Goal: Task Accomplishment & Management: Manage account settings

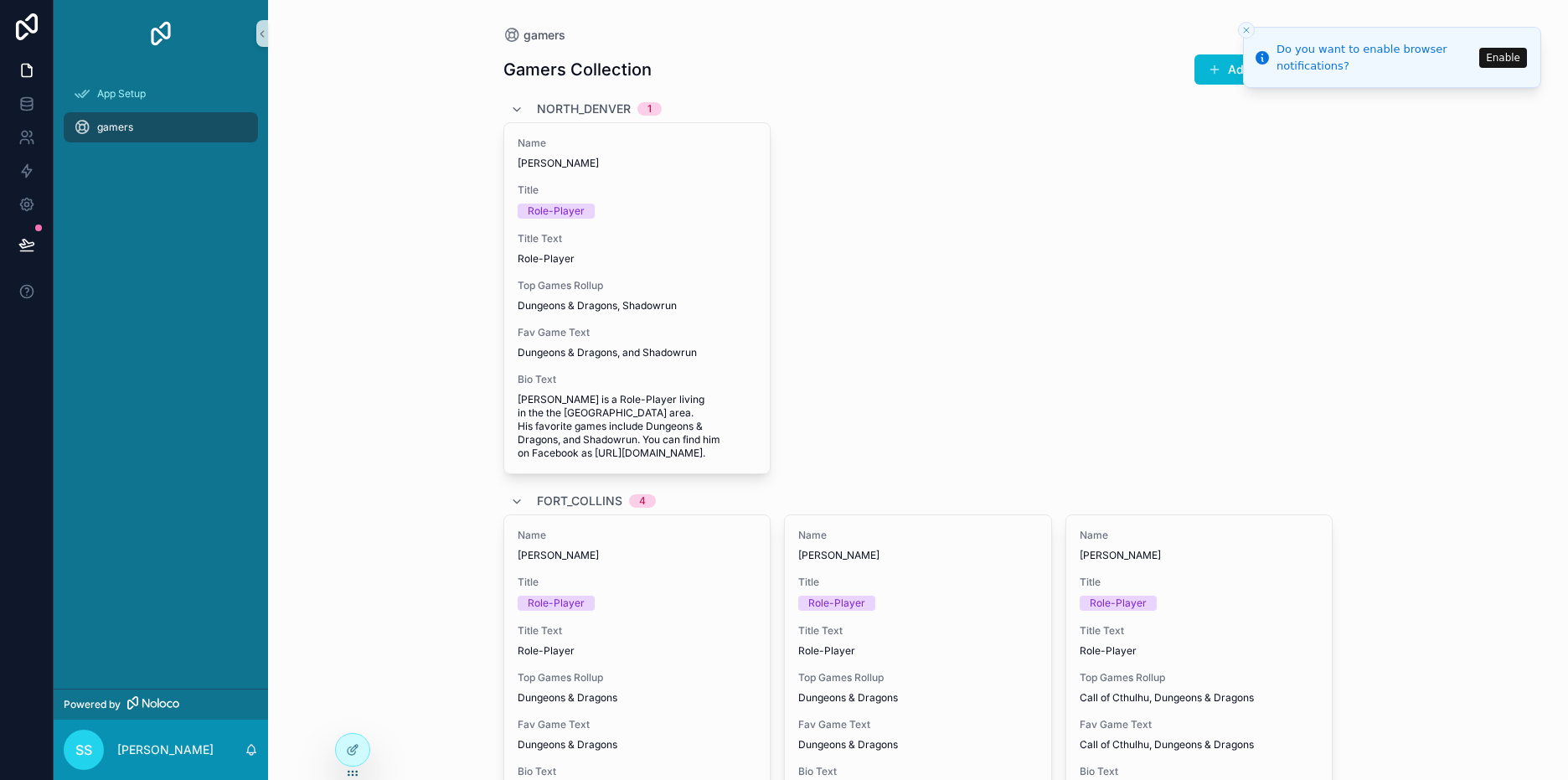
click at [807, 314] on div "Name Karl schwolz Title Role-Player Title Text Role-Player Top Games Rollup Dun…" at bounding box center [918, 299] width 830 height 352
click at [1245, 30] on icon "Close toast" at bounding box center [1247, 30] width 10 height 10
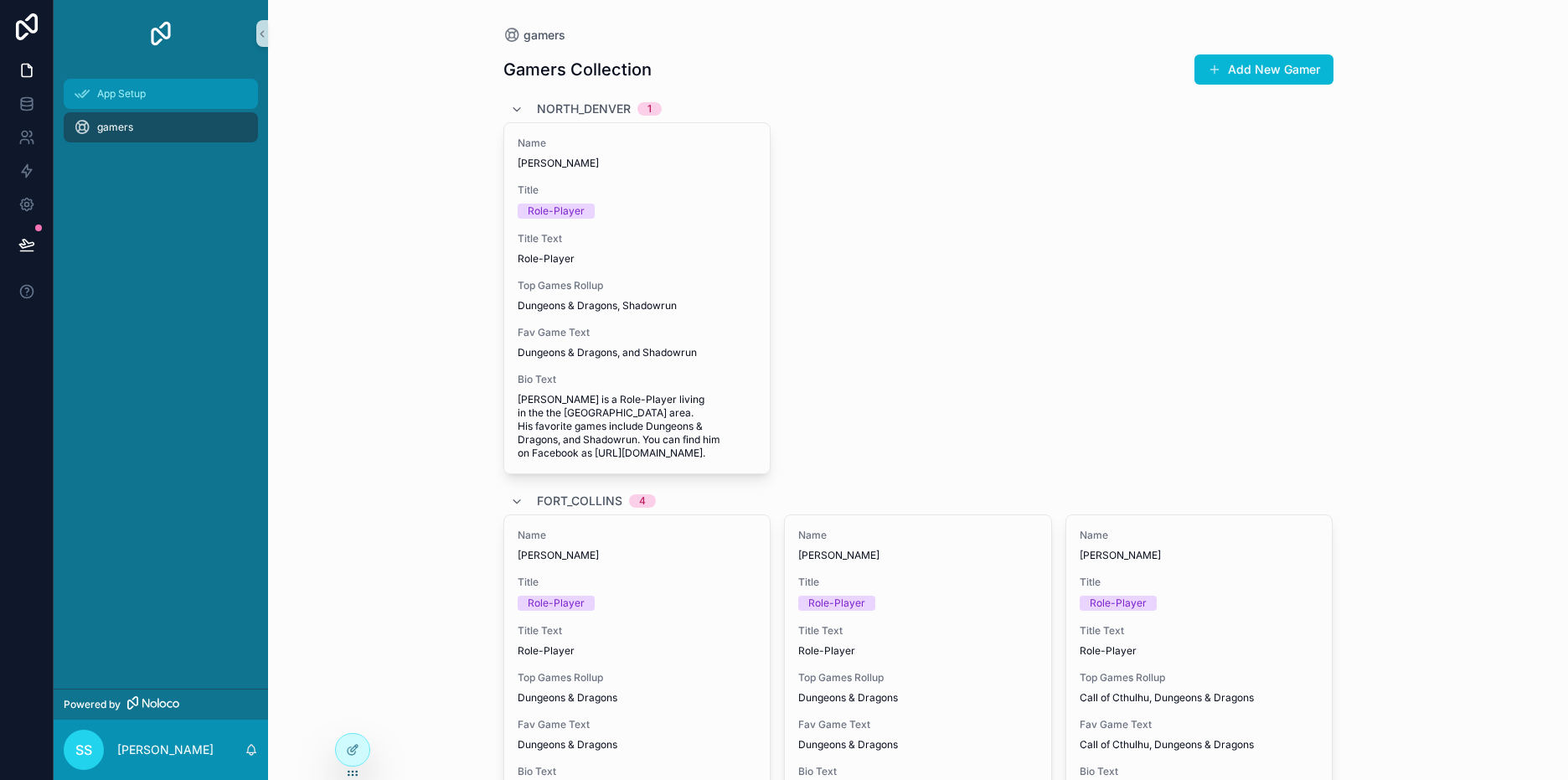
click at [129, 102] on div "App Setup" at bounding box center [161, 94] width 174 height 27
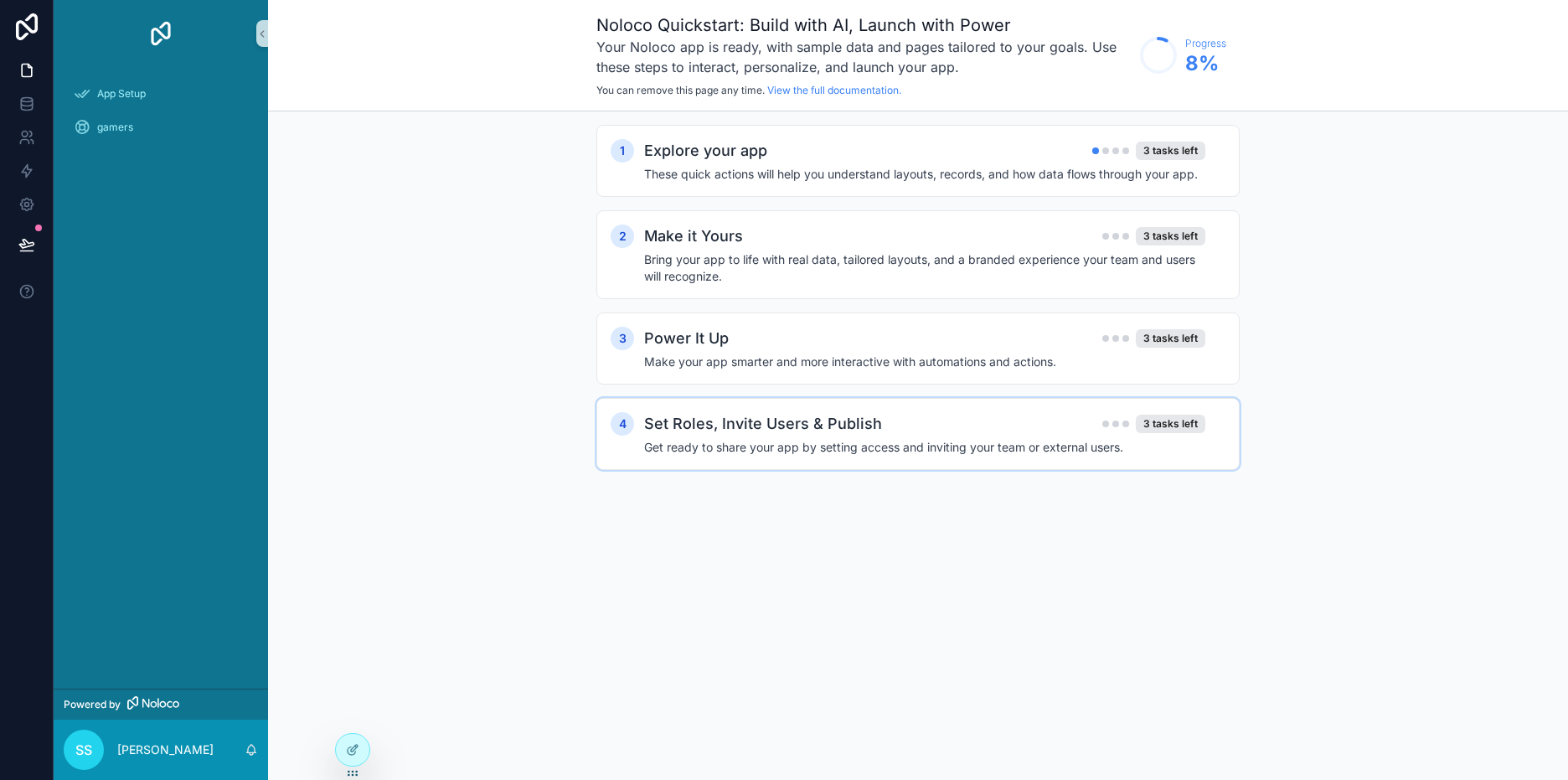
click at [743, 437] on div "Set Roles, Invite Users & Publish 3 tasks left Get ready to share your app by s…" at bounding box center [935, 433] width 581 height 43
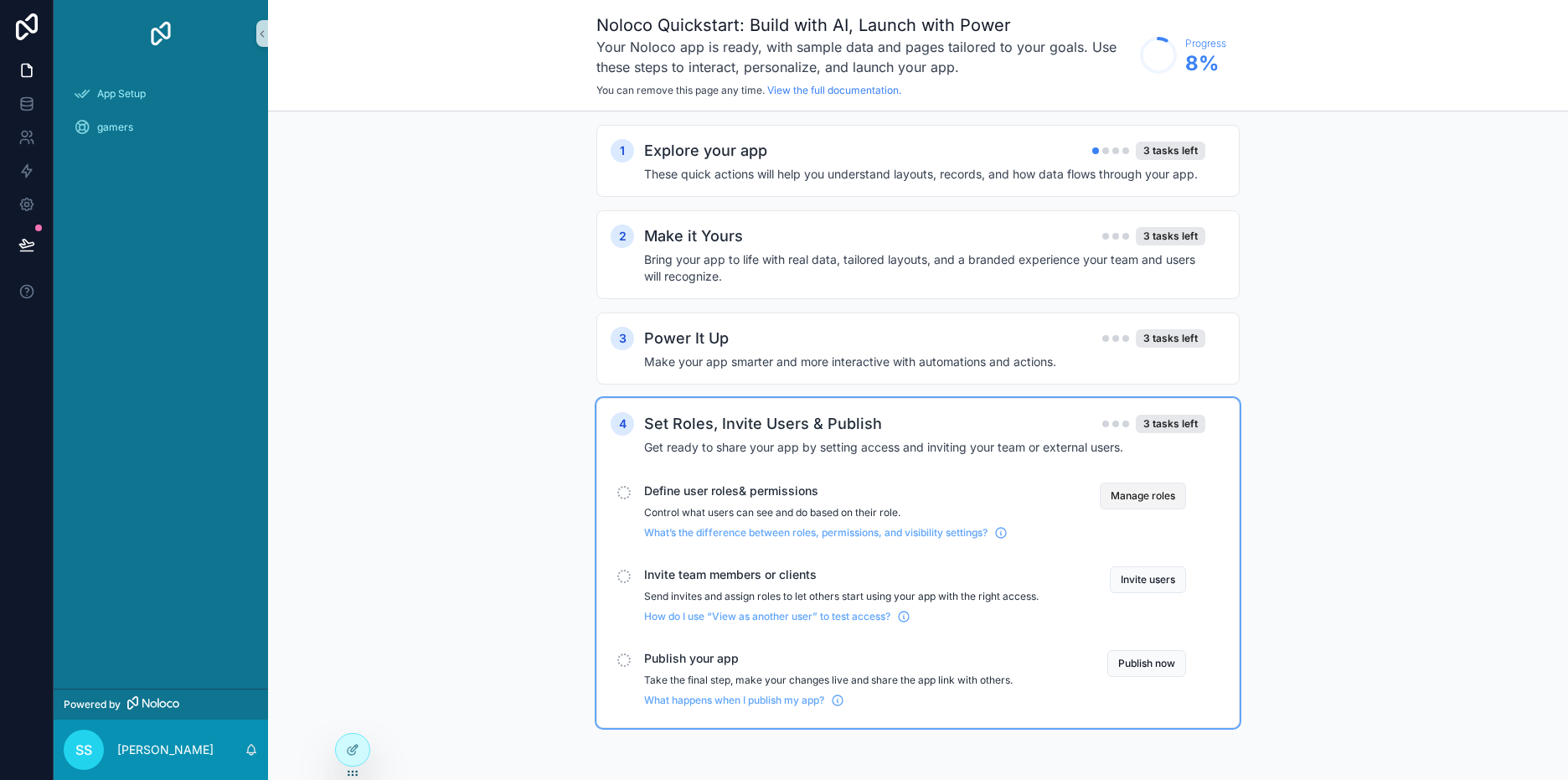
click at [1116, 495] on button "Manage roles" at bounding box center [1143, 496] width 86 height 27
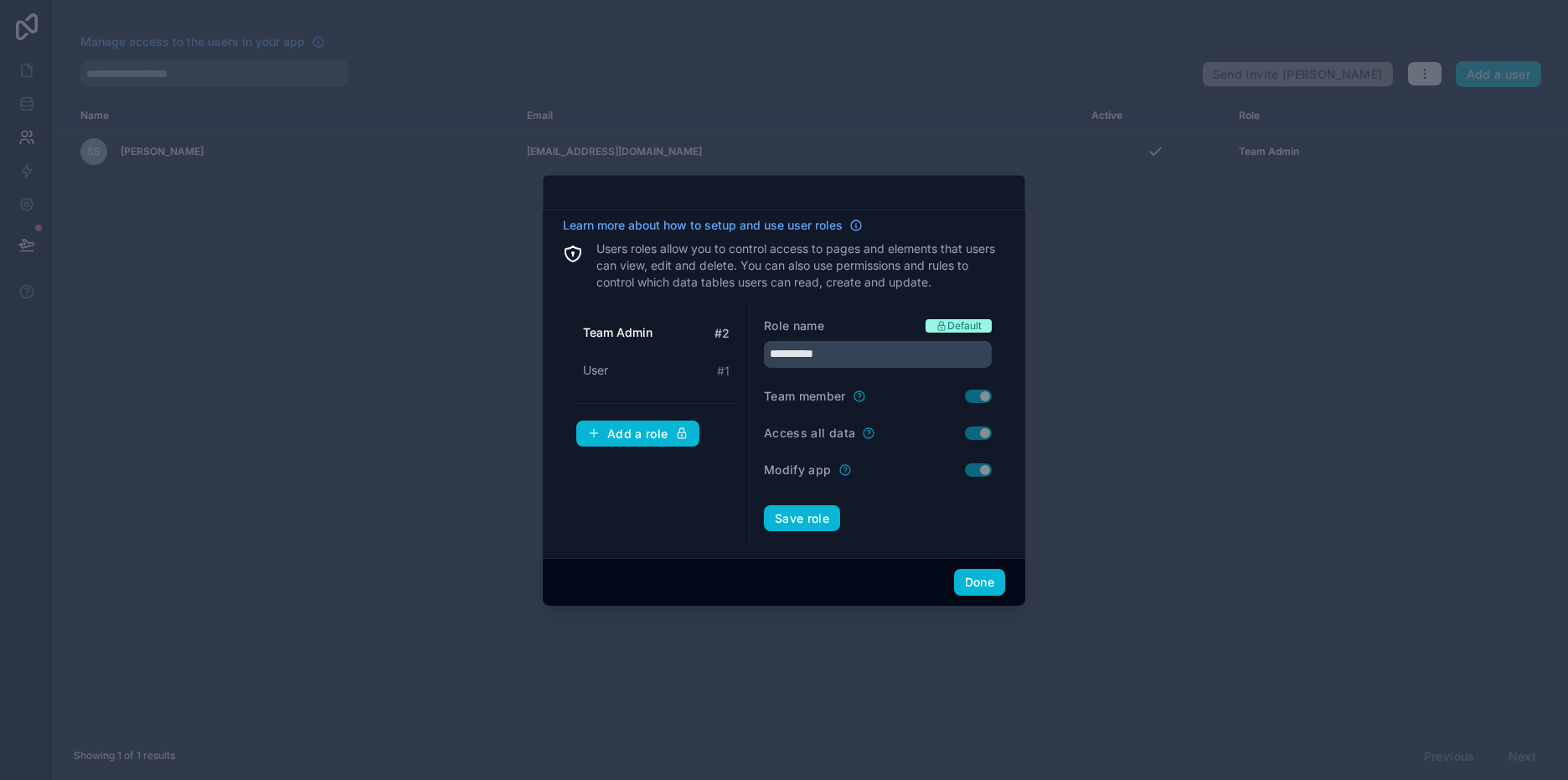
click at [1256, 349] on div at bounding box center [784, 390] width 1568 height 780
click at [972, 578] on button "Done" at bounding box center [979, 582] width 51 height 27
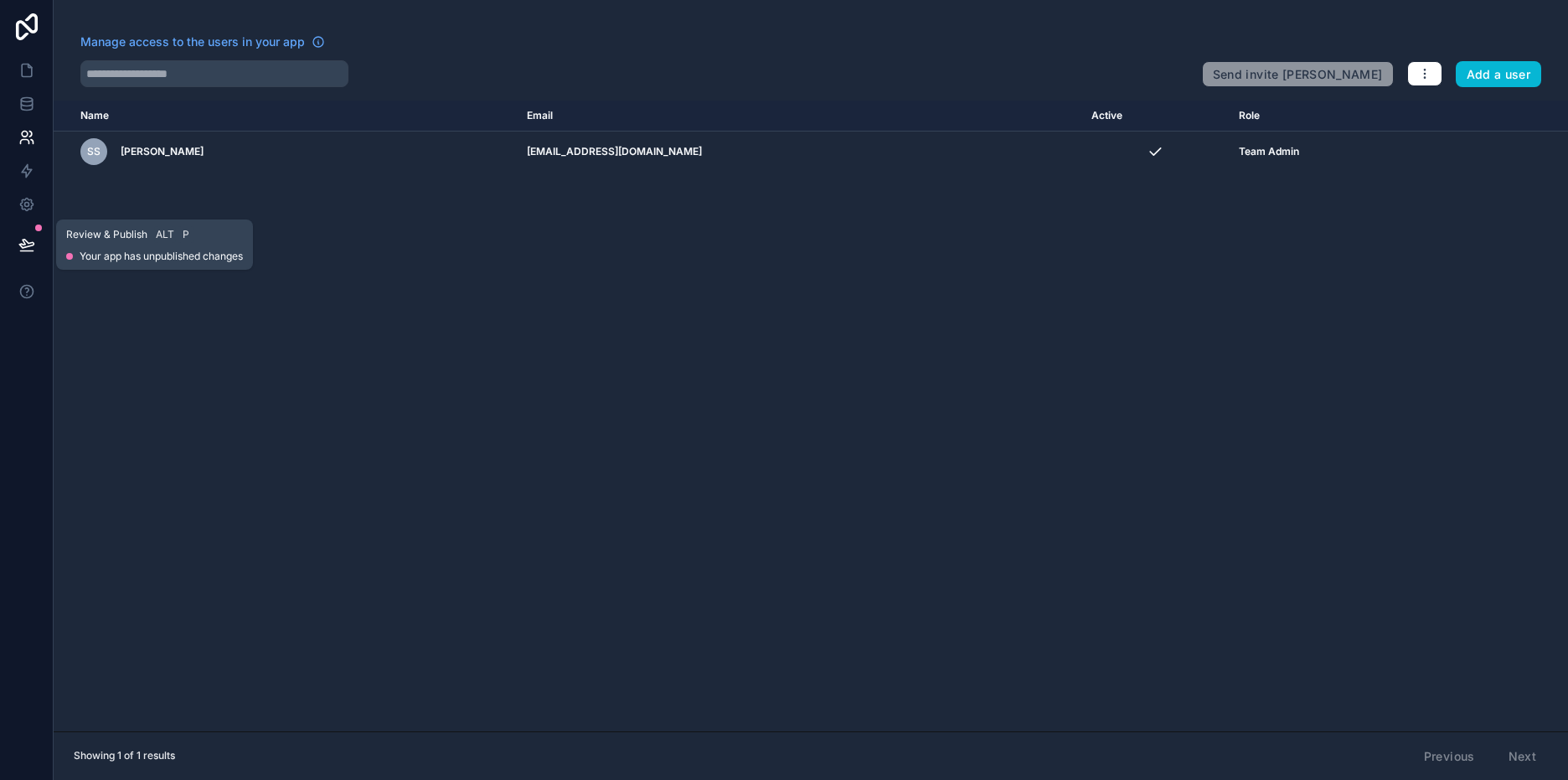
click at [35, 245] on icon at bounding box center [27, 244] width 17 height 17
click at [25, 207] on icon at bounding box center [26, 205] width 4 height 4
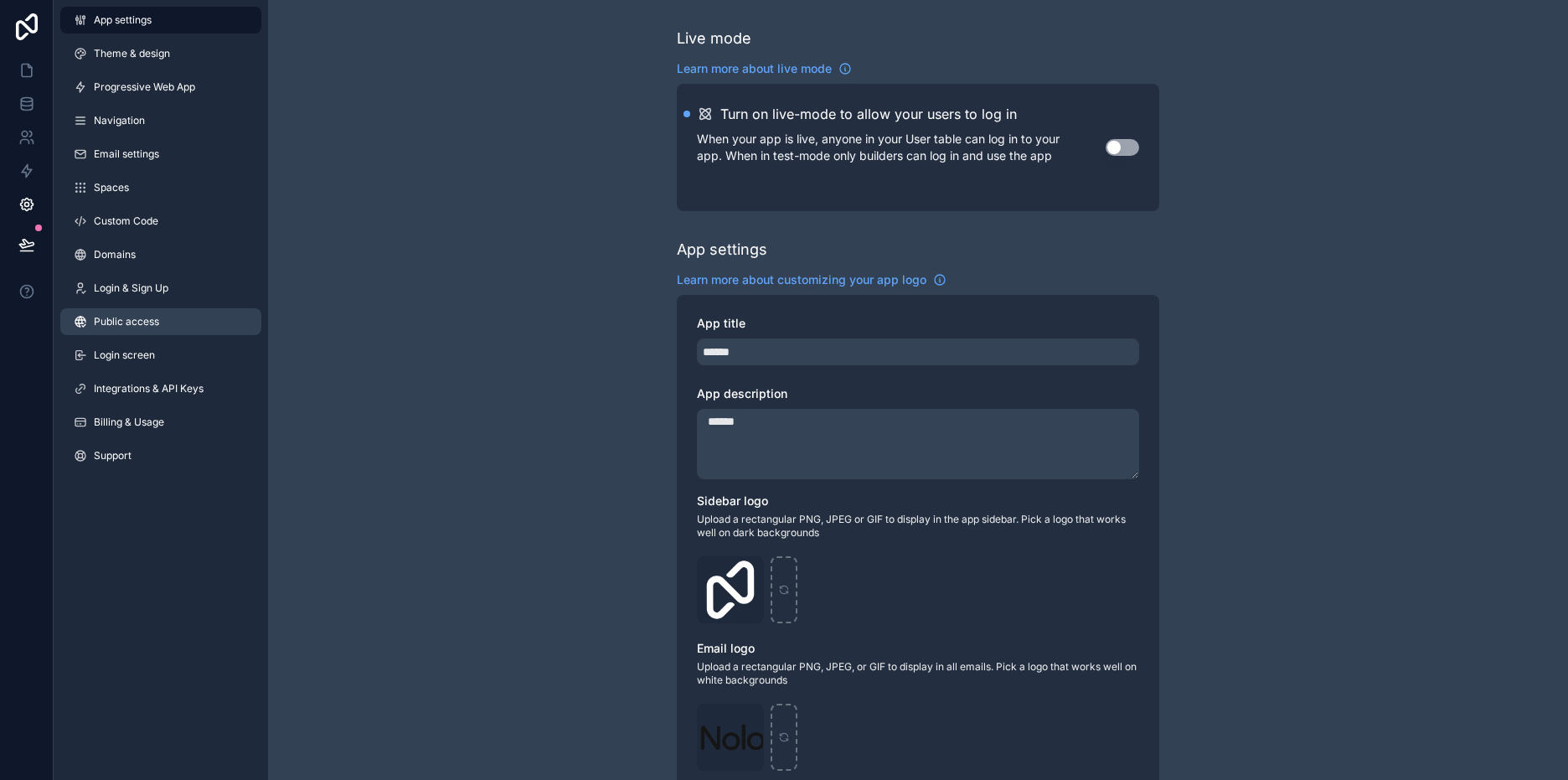
click at [198, 313] on link "Public access" at bounding box center [161, 321] width 201 height 27
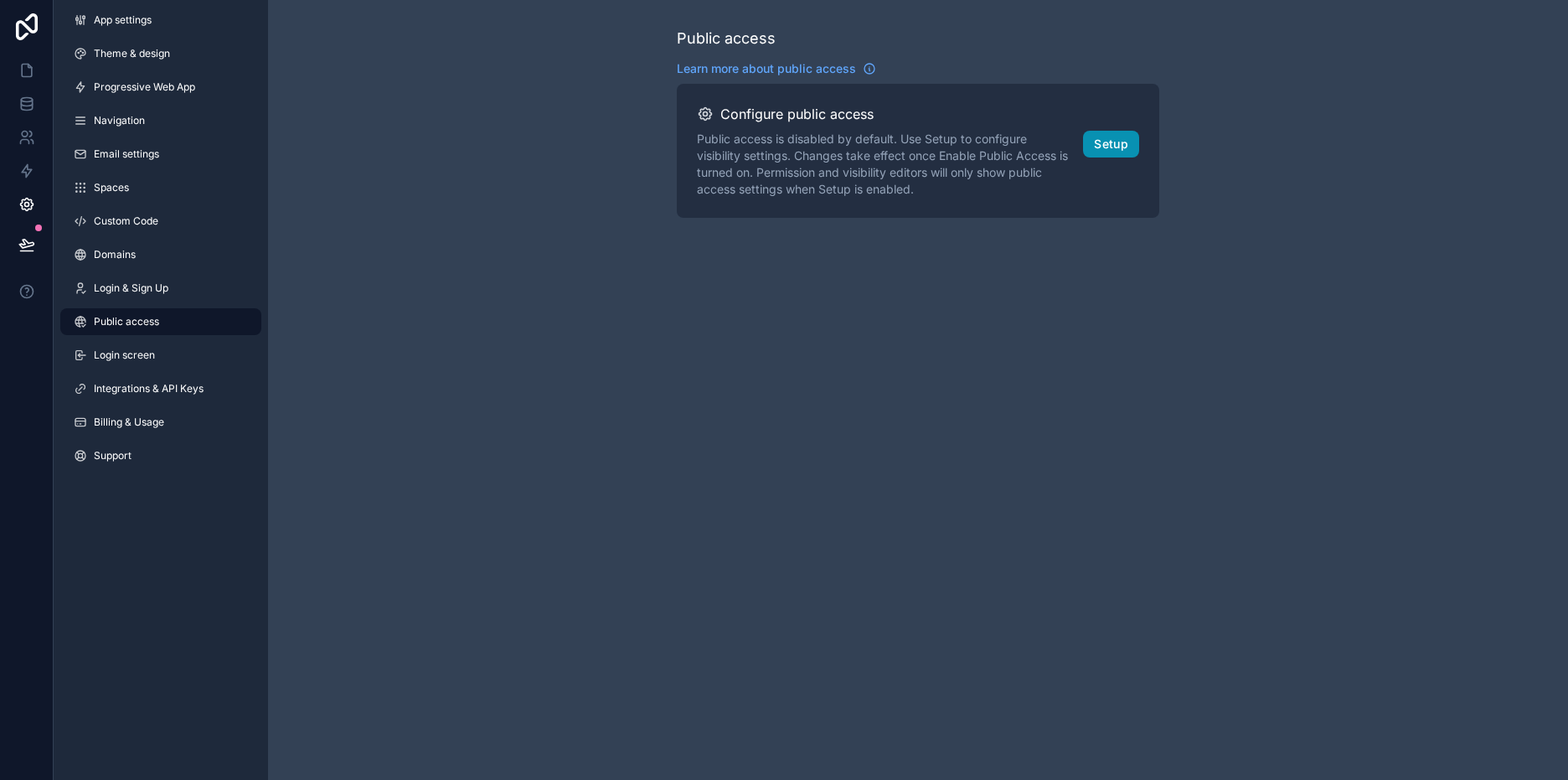
click at [1120, 140] on button "Setup" at bounding box center [1110, 144] width 56 height 27
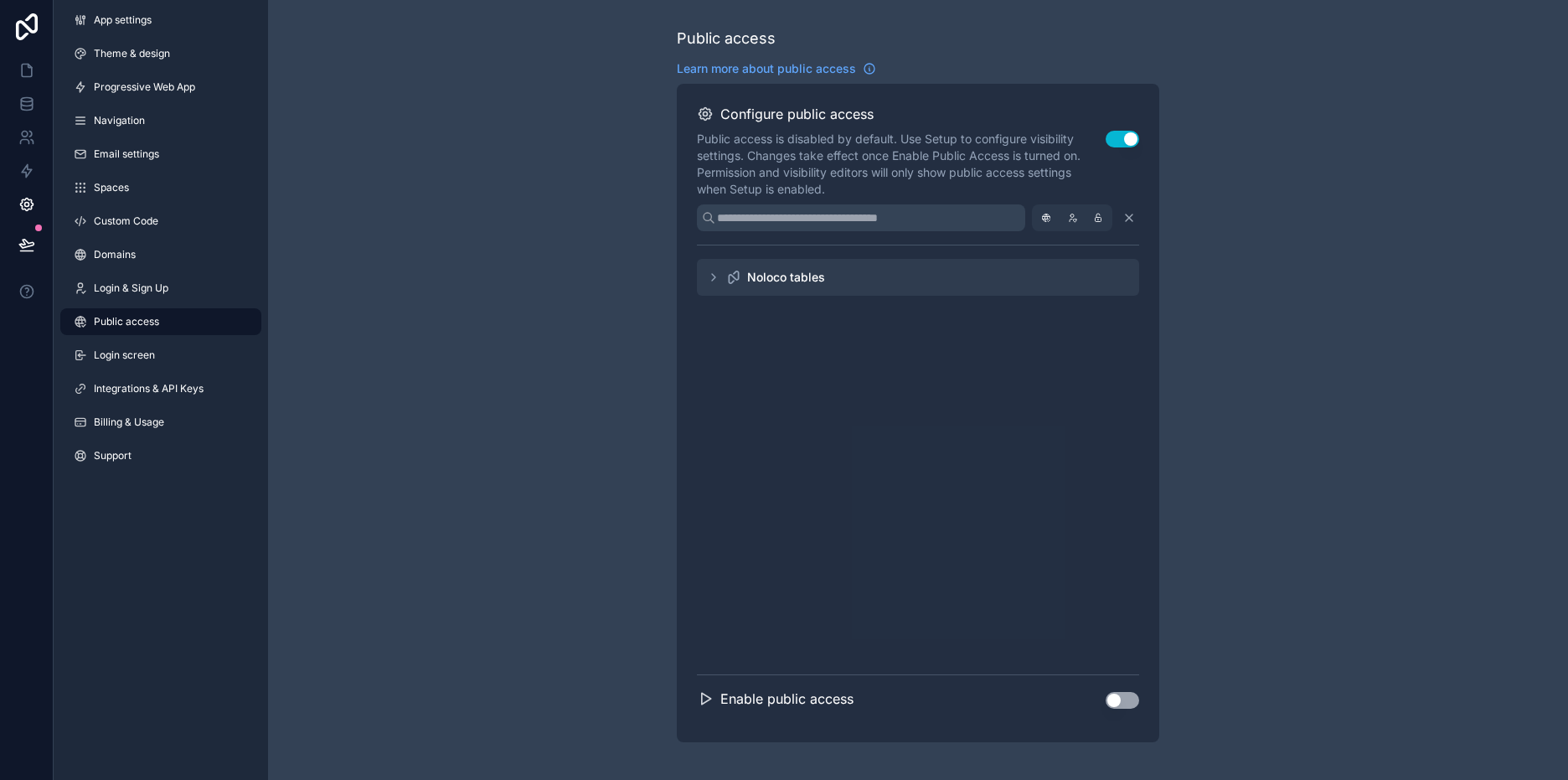
click at [824, 282] on div "Noloco tables" at bounding box center [786, 277] width 78 height 17
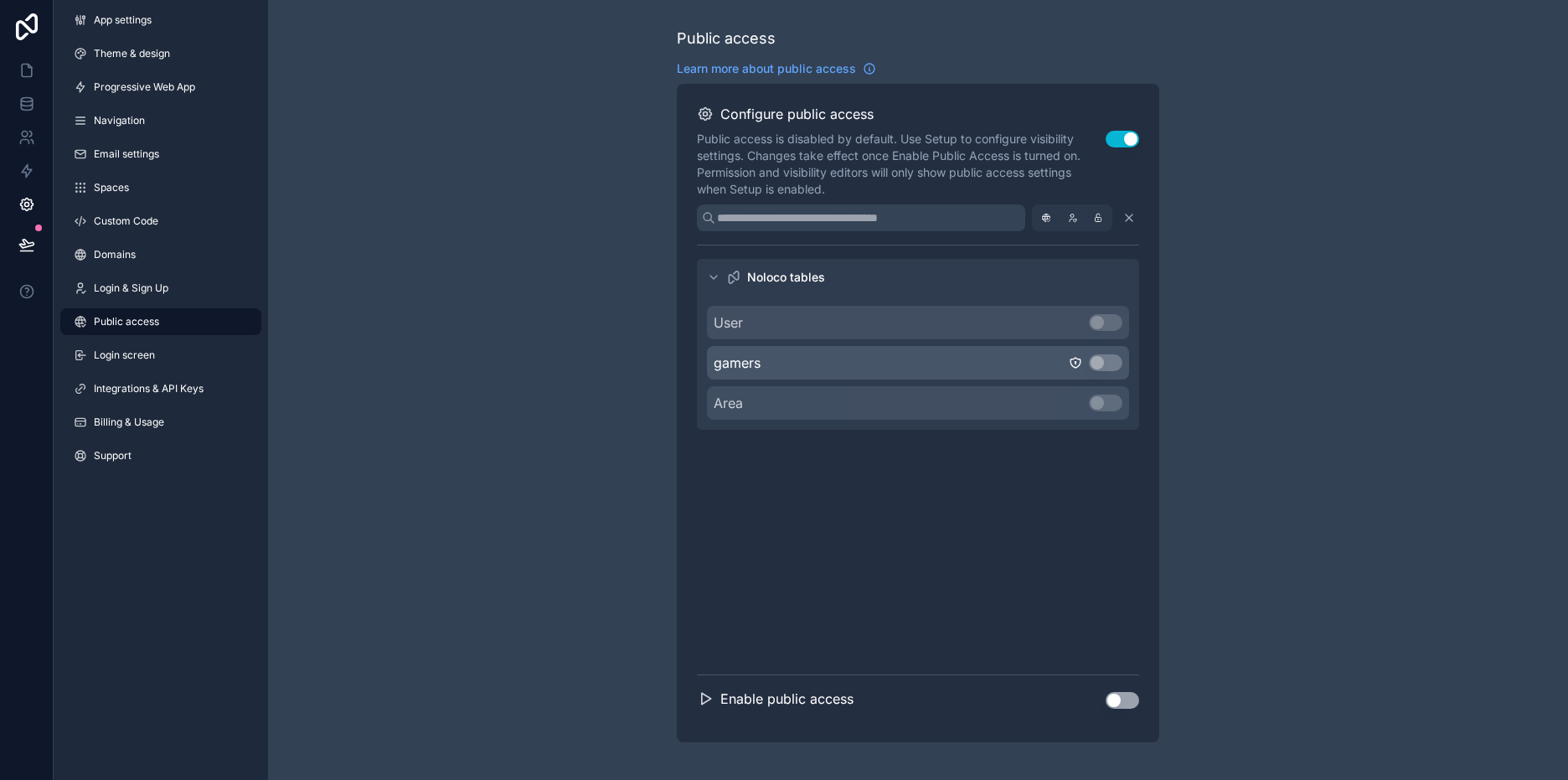
click at [1122, 358] on div "gamers Use setting" at bounding box center [918, 363] width 422 height 34
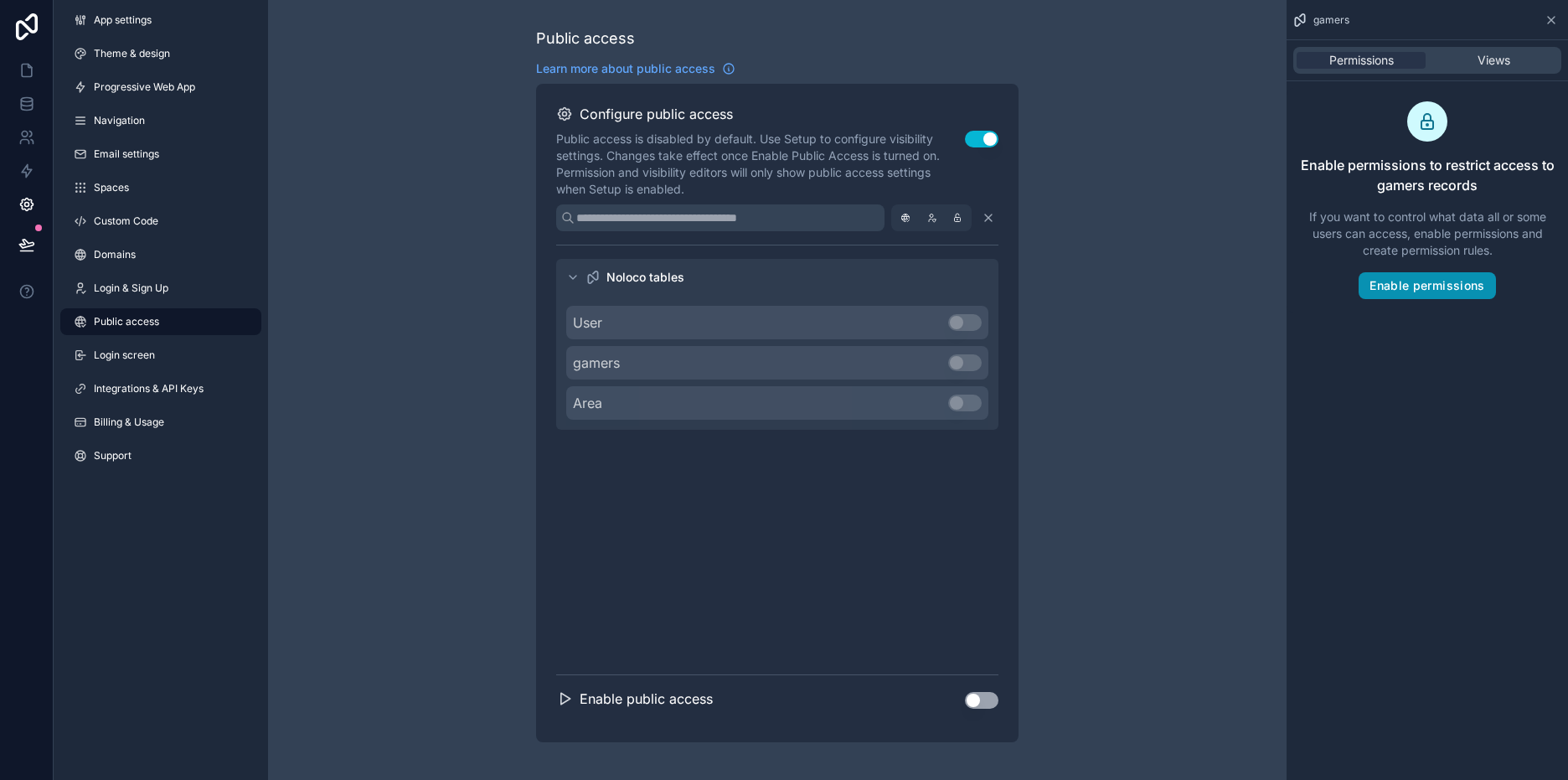
click at [1412, 292] on button "Enable permissions" at bounding box center [1426, 286] width 136 height 27
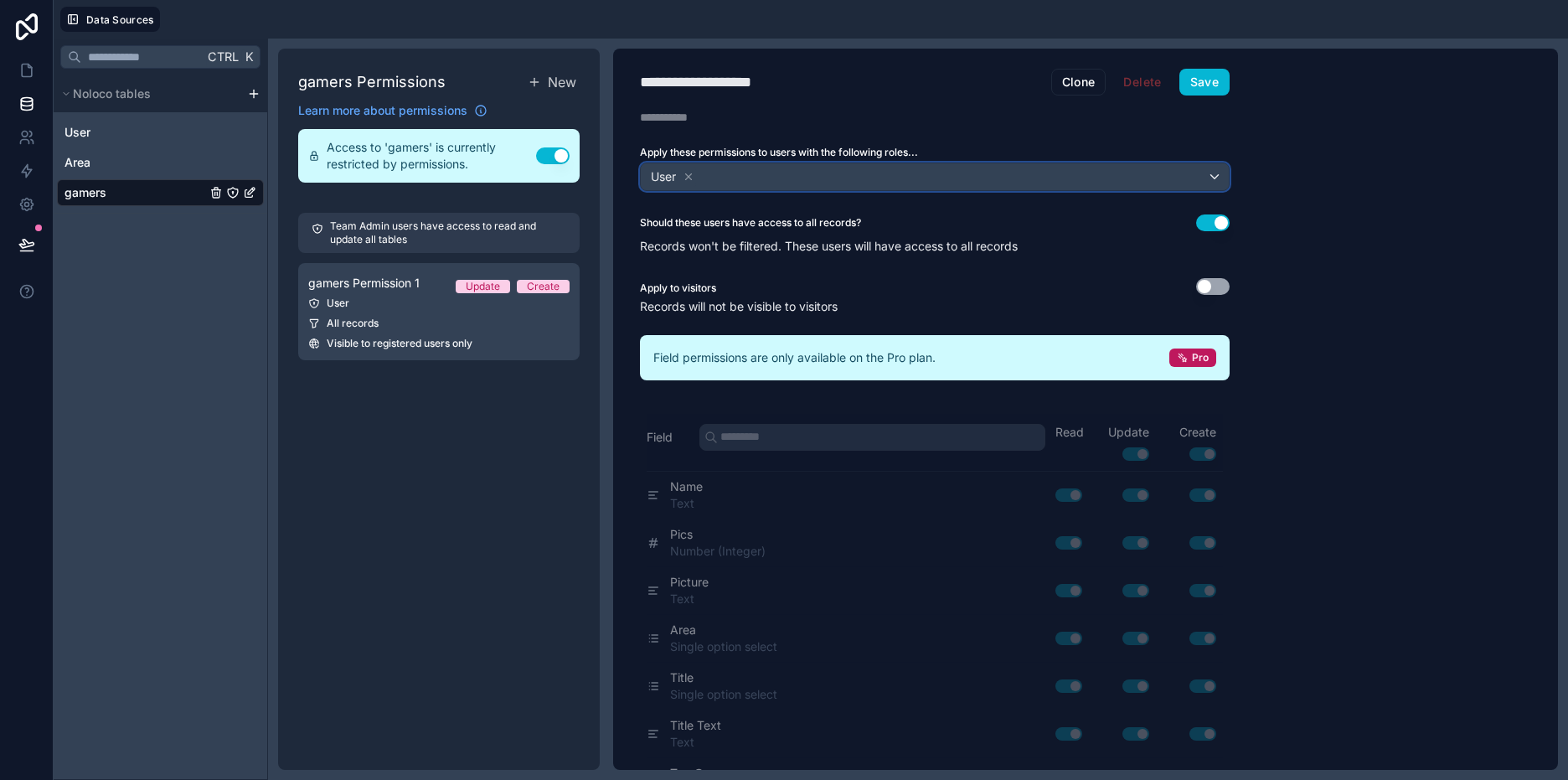
click at [811, 173] on div "User" at bounding box center [935, 177] width 588 height 27
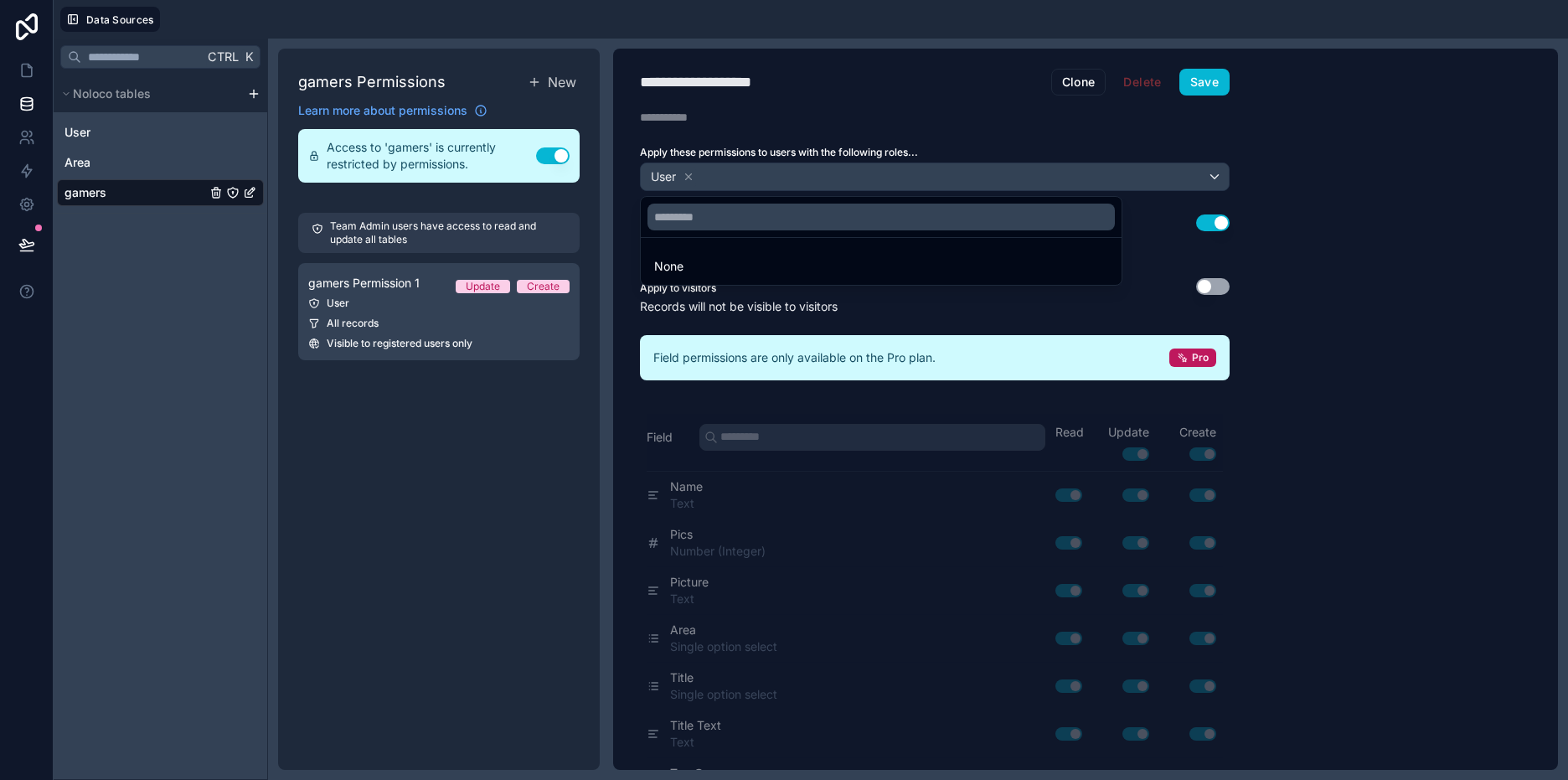
click at [690, 175] on div at bounding box center [784, 390] width 1568 height 780
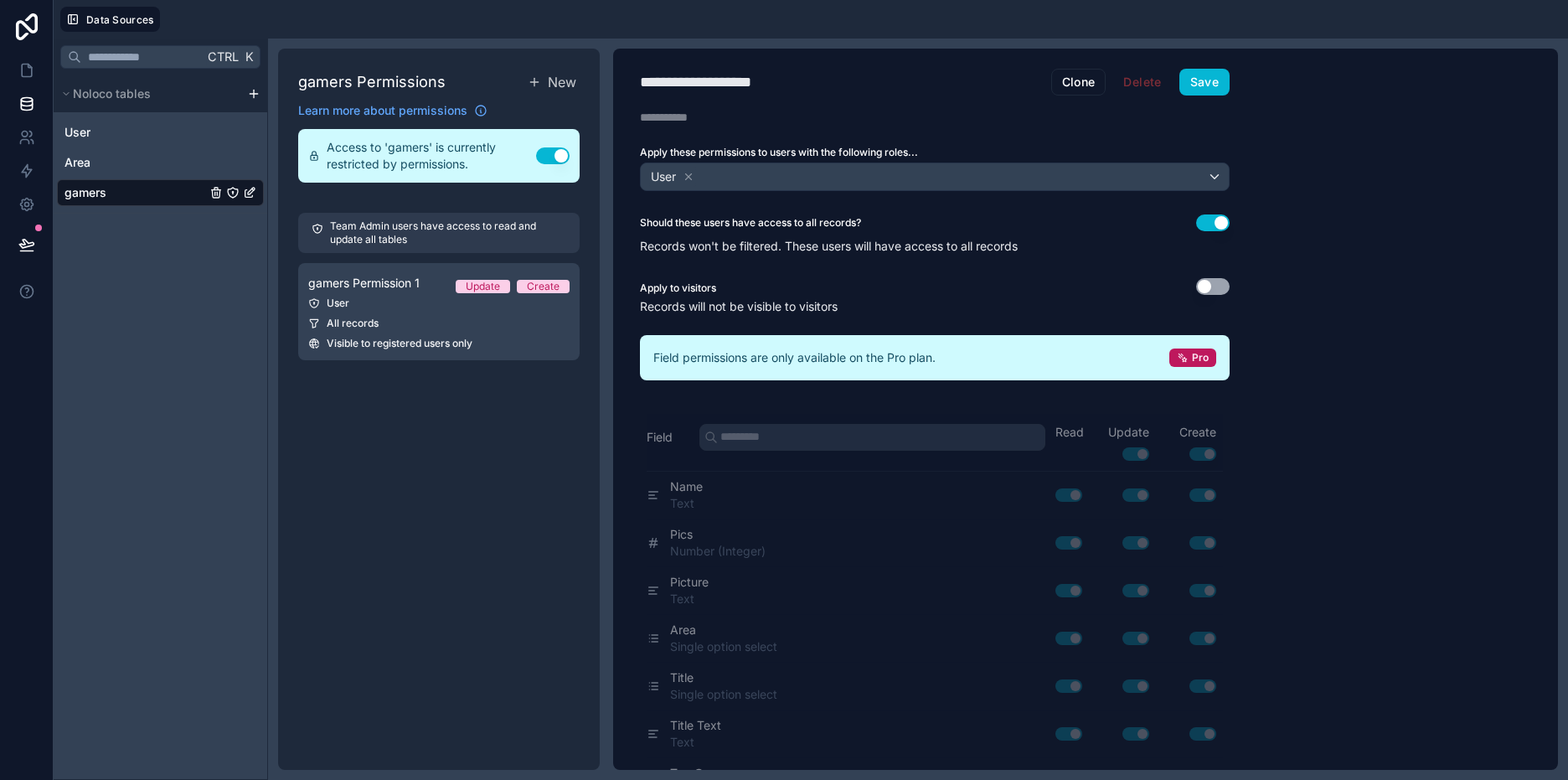
click at [690, 175] on icon at bounding box center [688, 176] width 6 height 6
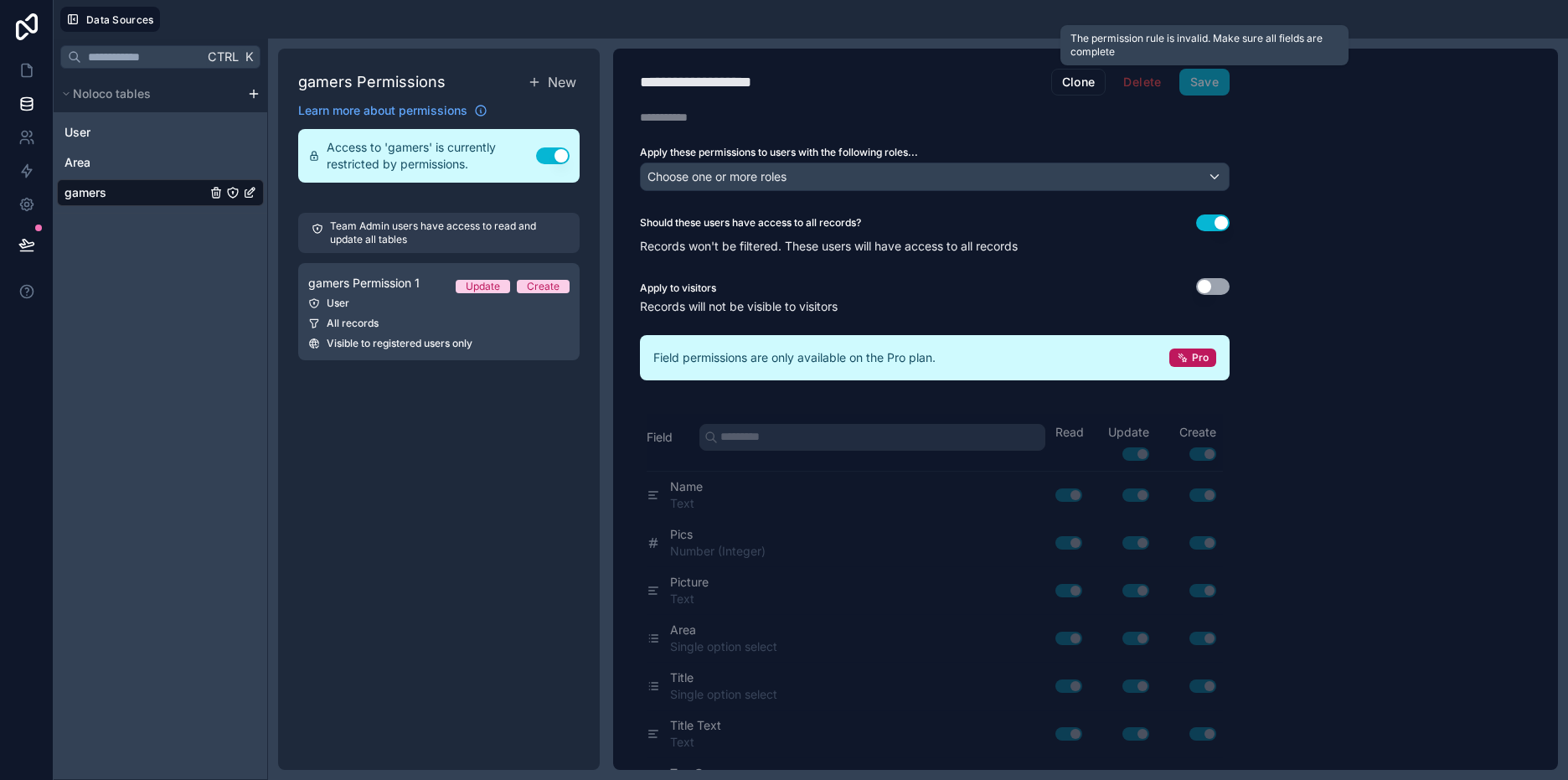
click at [1210, 80] on span "Save" at bounding box center [1203, 82] width 50 height 27
click at [1143, 185] on div "Choose one or more roles" at bounding box center [935, 177] width 588 height 27
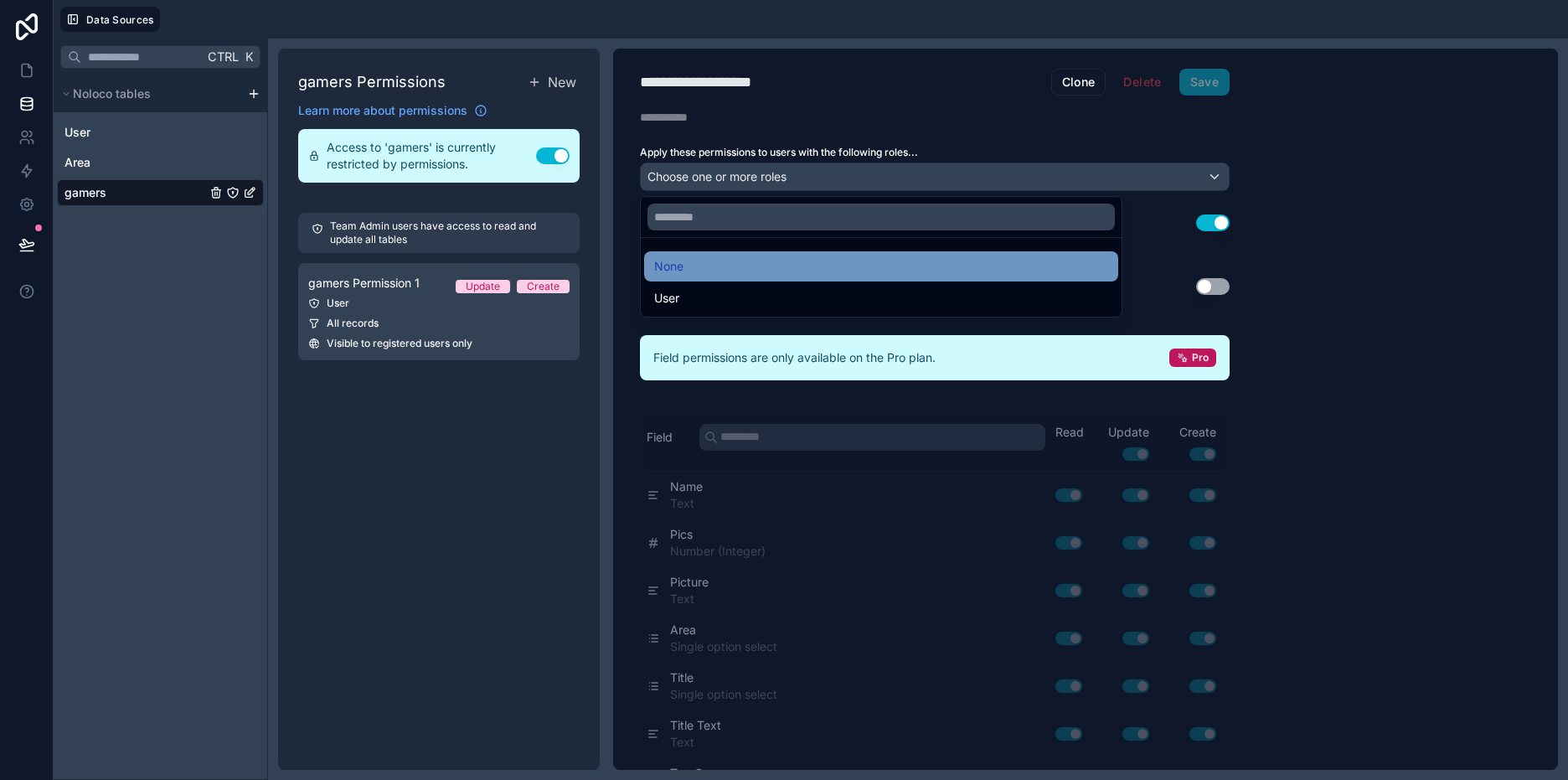
click at [870, 268] on div "None" at bounding box center [880, 266] width 454 height 20
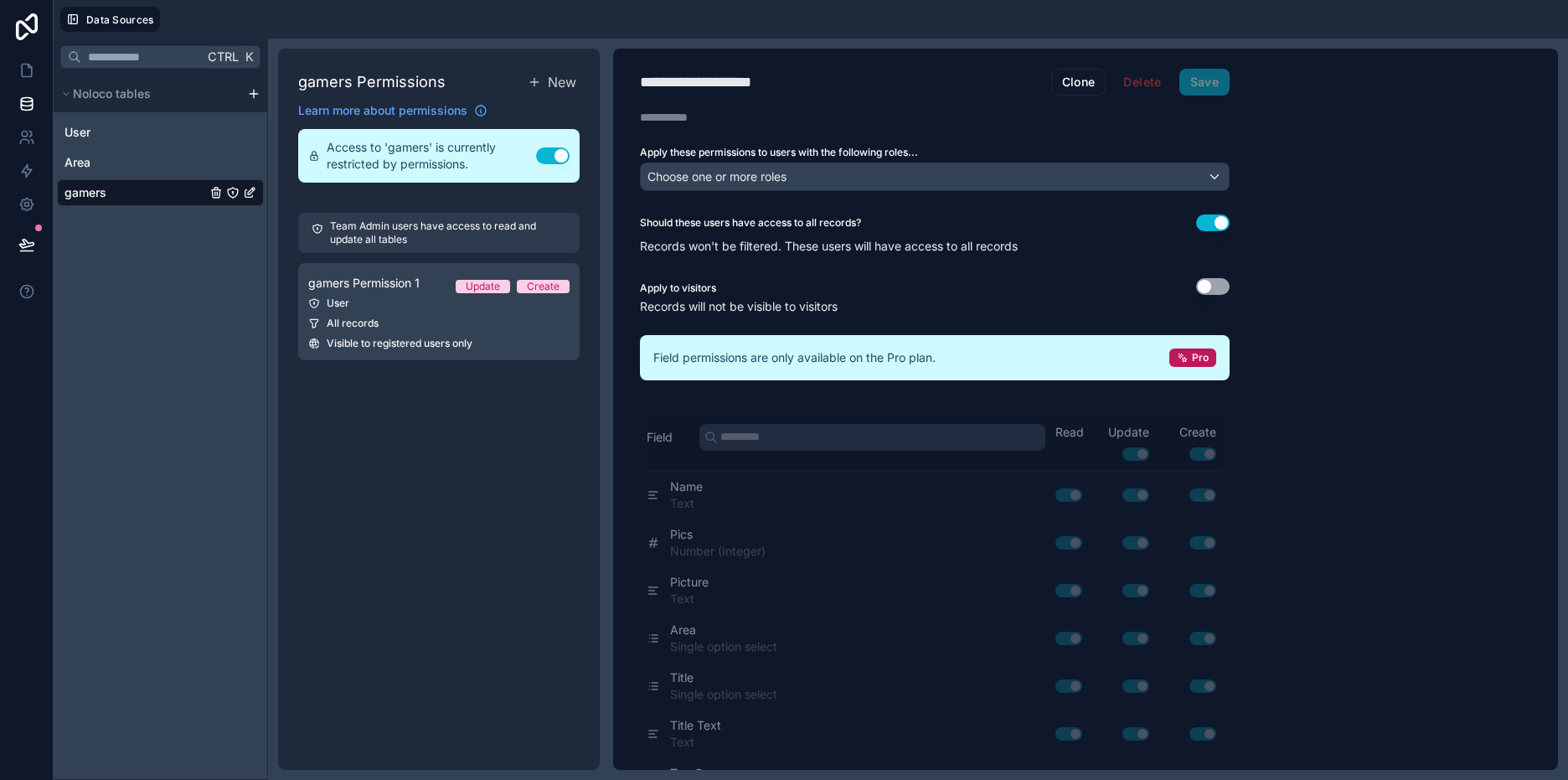
click at [1211, 96] on div "**********" at bounding box center [935, 409] width 644 height 722
click at [1181, 159] on div "Apply these permissions to users with the following roles... Choose one or more…" at bounding box center [935, 168] width 644 height 45
click at [1187, 195] on div "**********" at bounding box center [935, 409] width 644 height 722
click at [1172, 184] on div "Choose one or more roles" at bounding box center [935, 177] width 588 height 27
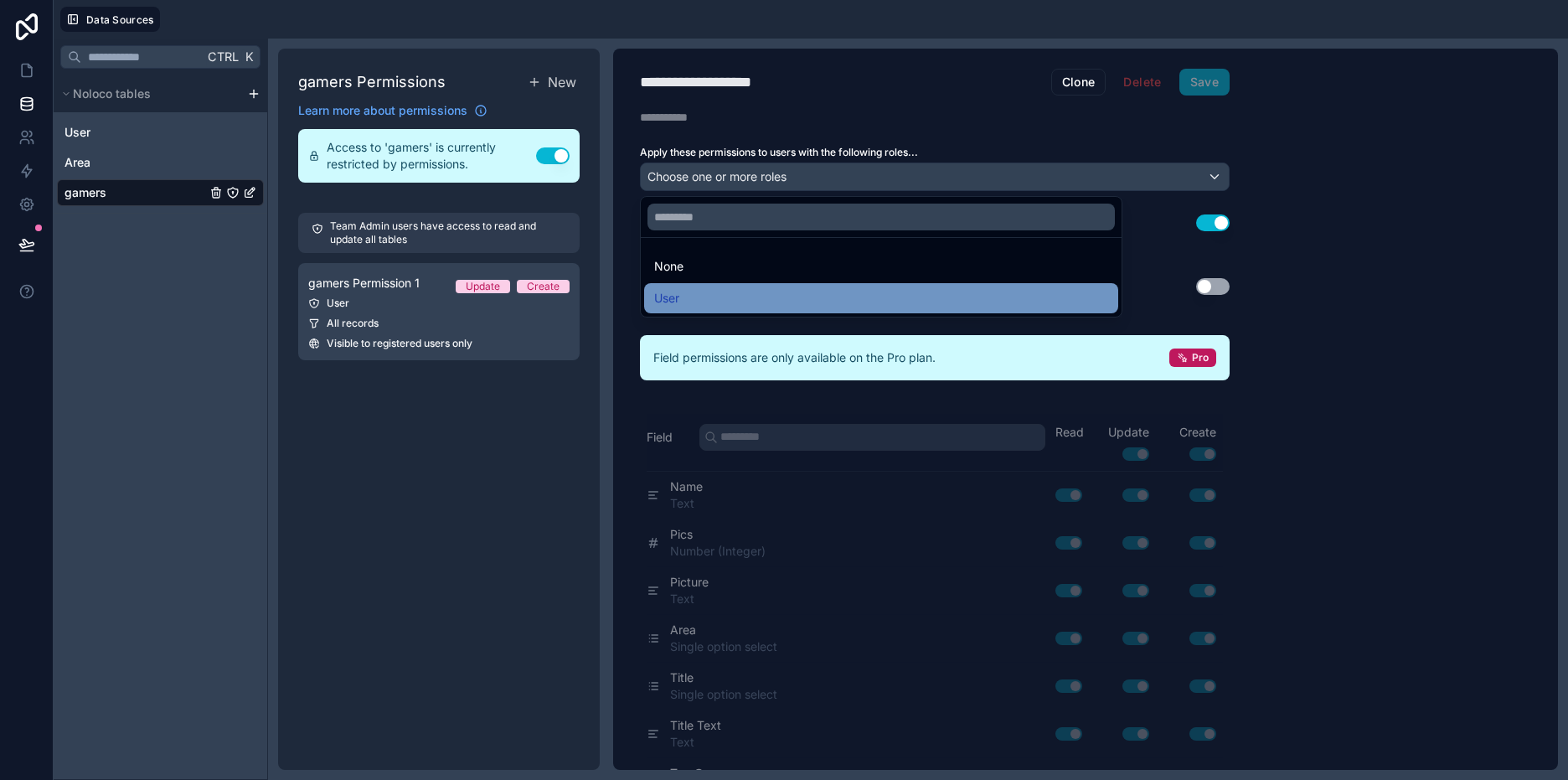
click at [792, 286] on div "User" at bounding box center [881, 299] width 474 height 30
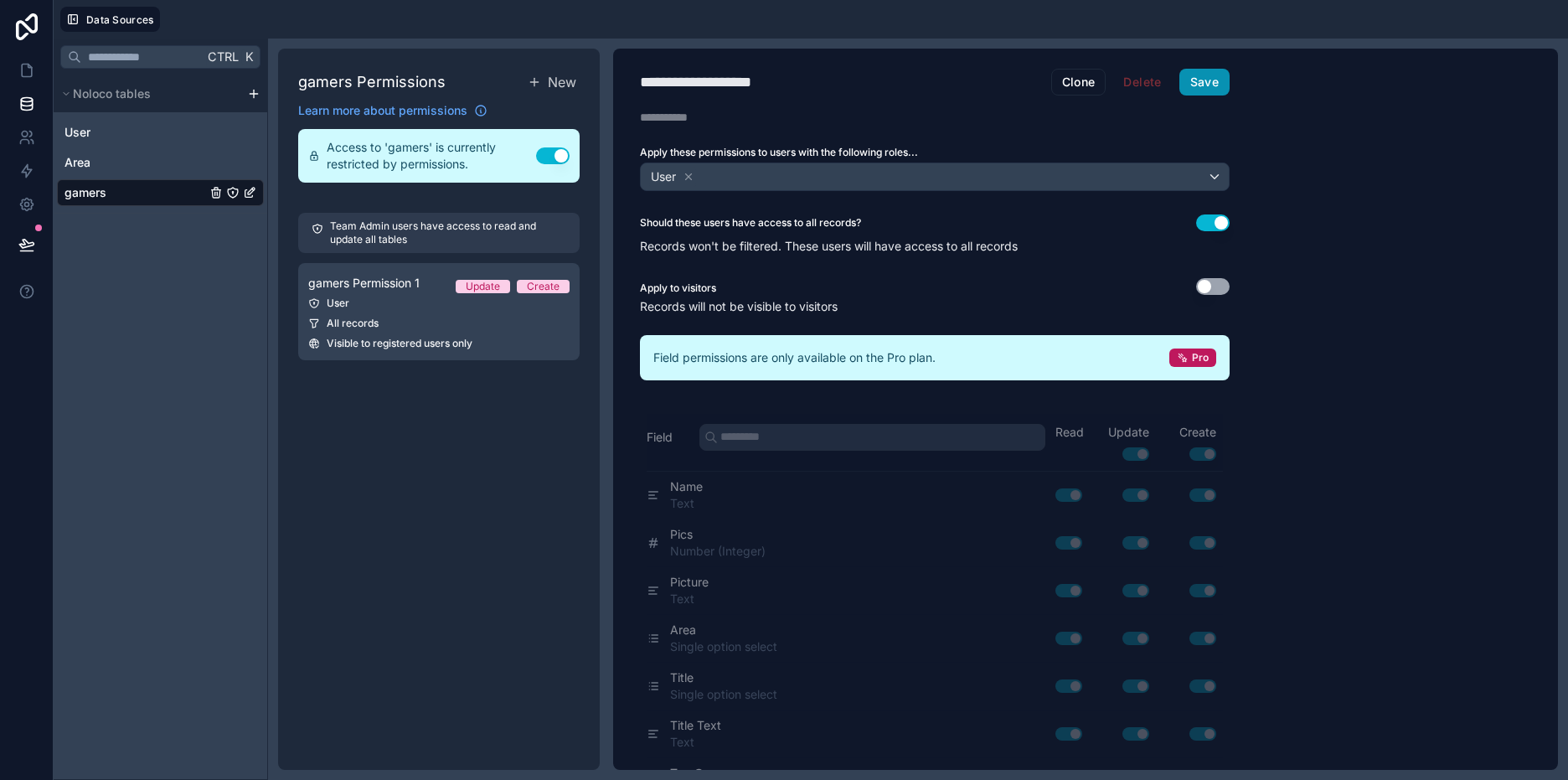
click at [1212, 80] on button "Save" at bounding box center [1203, 82] width 50 height 27
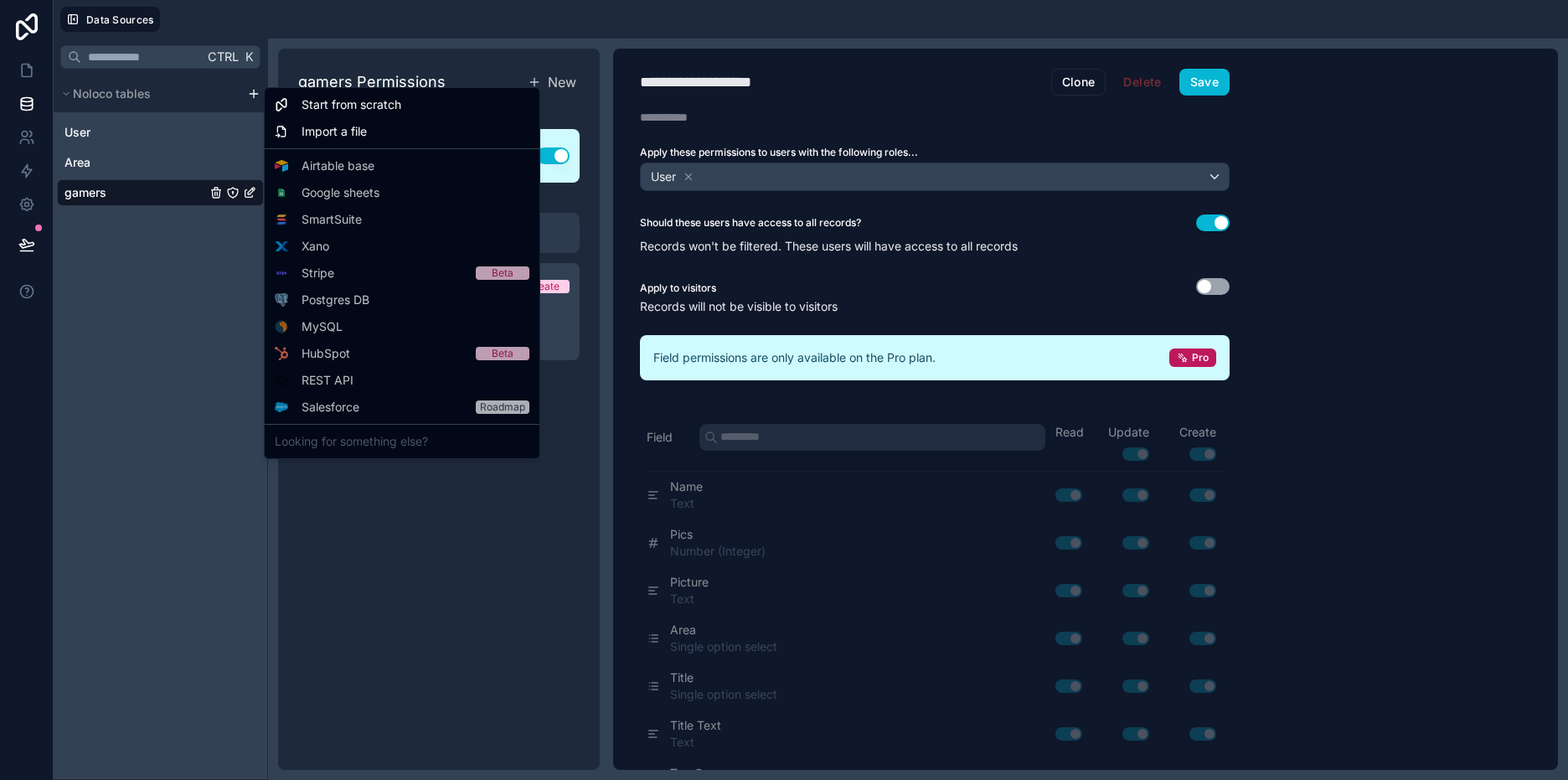
click at [258, 88] on html "**********" at bounding box center [784, 453] width 1568 height 905
click at [133, 357] on html "**********" at bounding box center [784, 453] width 1568 height 905
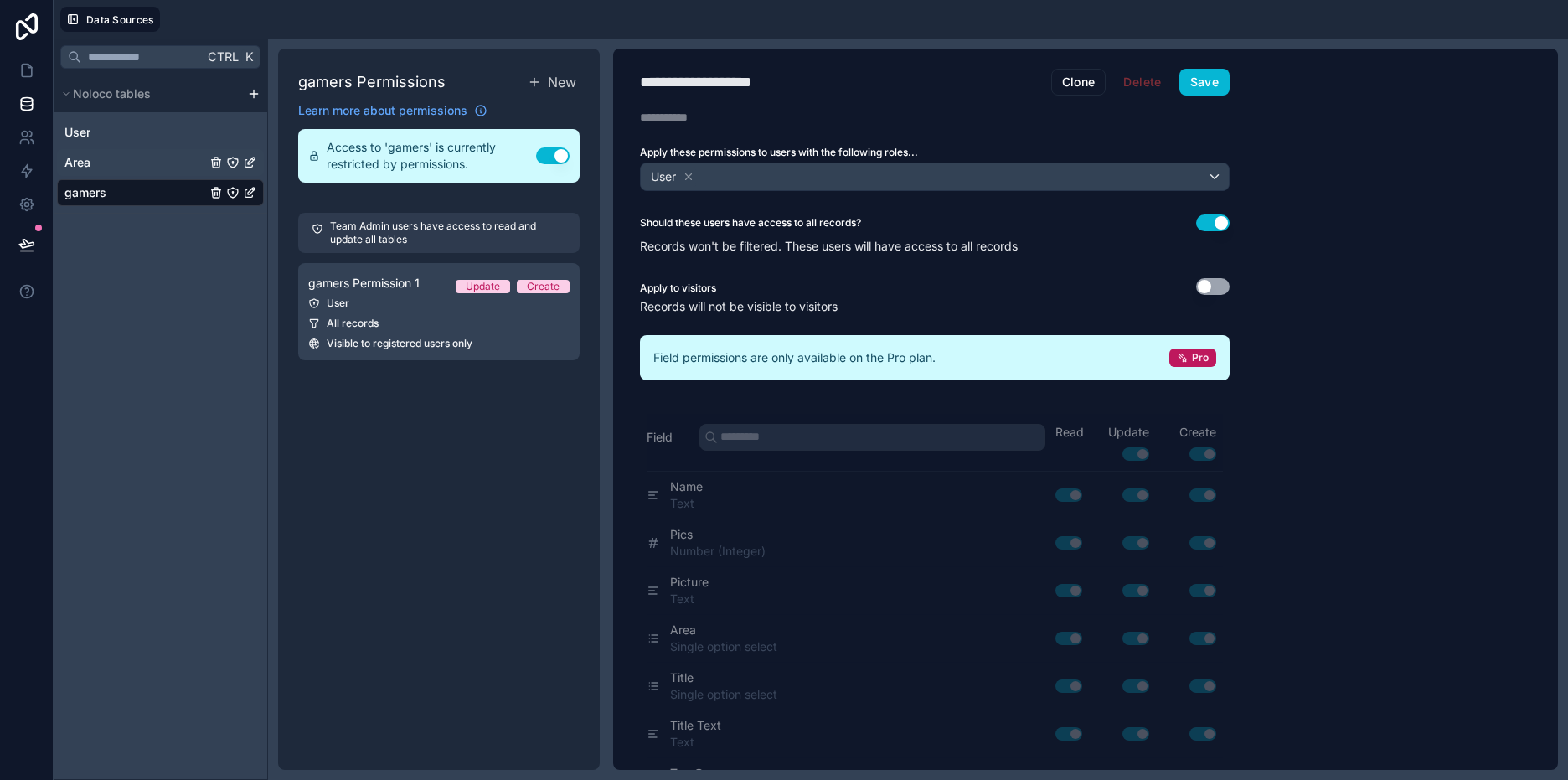
click at [253, 160] on icon "Area" at bounding box center [253, 159] width 2 height 2
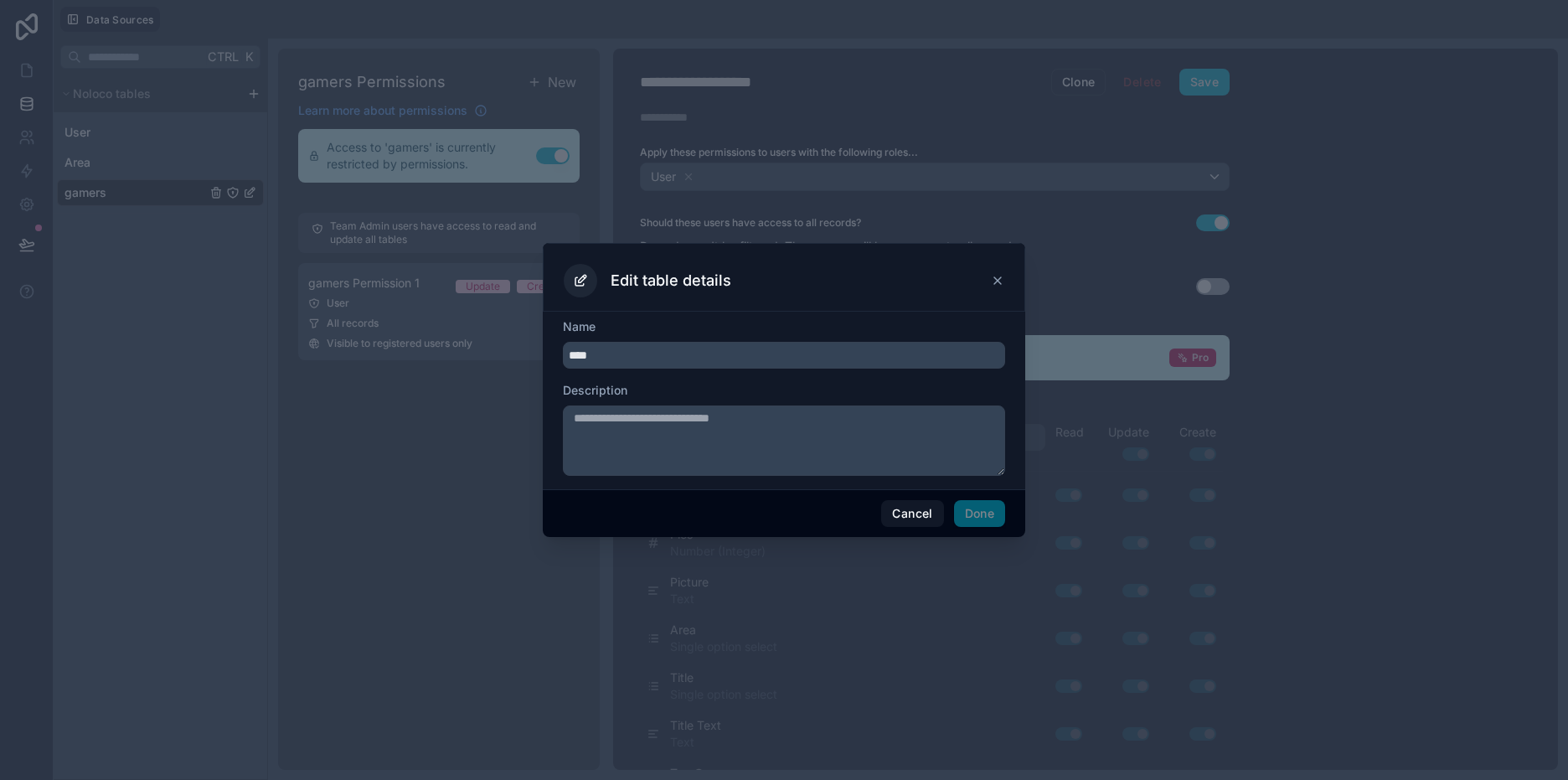
click at [995, 283] on icon at bounding box center [997, 281] width 14 height 14
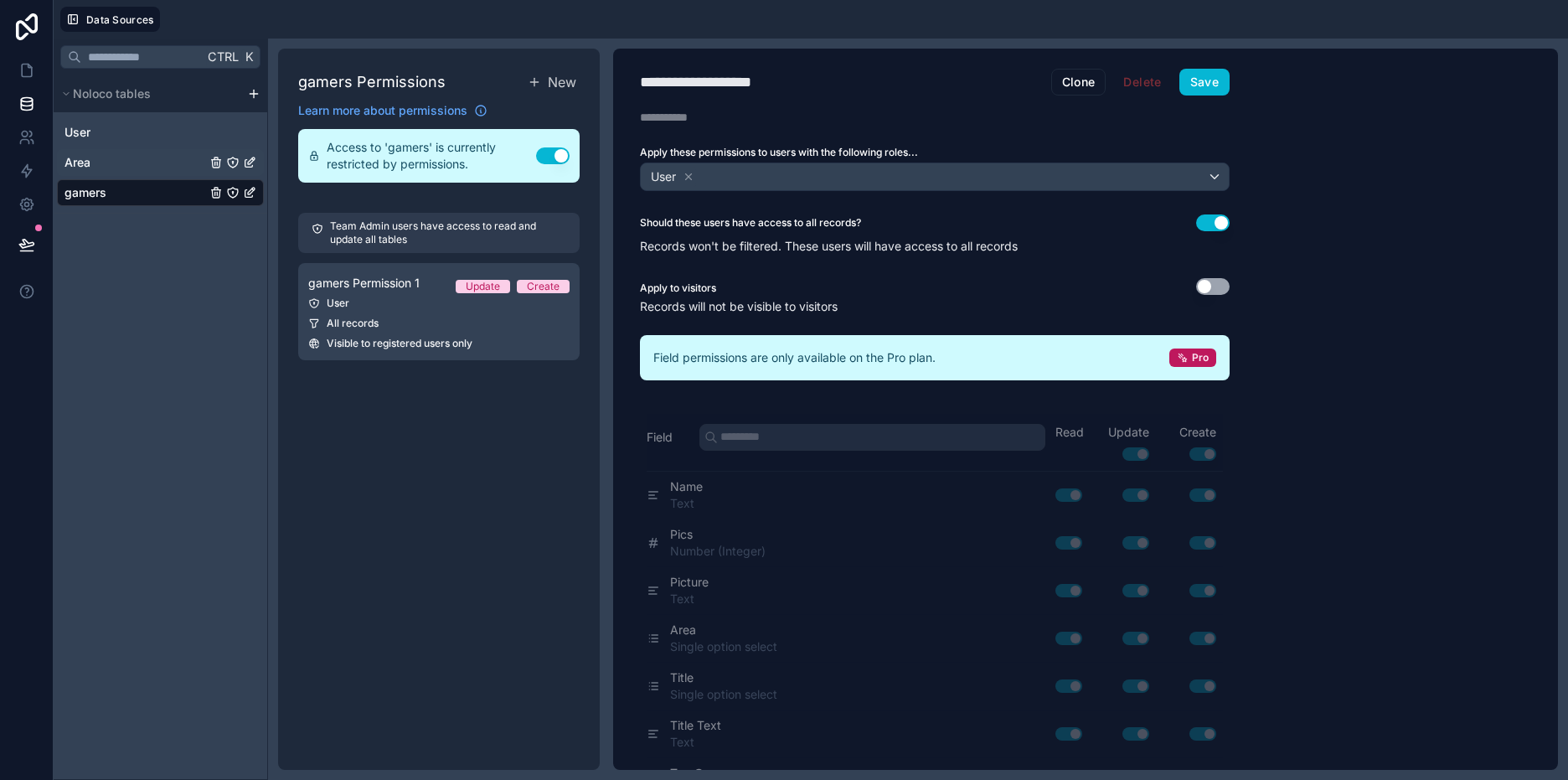
click at [112, 158] on div "Area" at bounding box center [160, 162] width 207 height 27
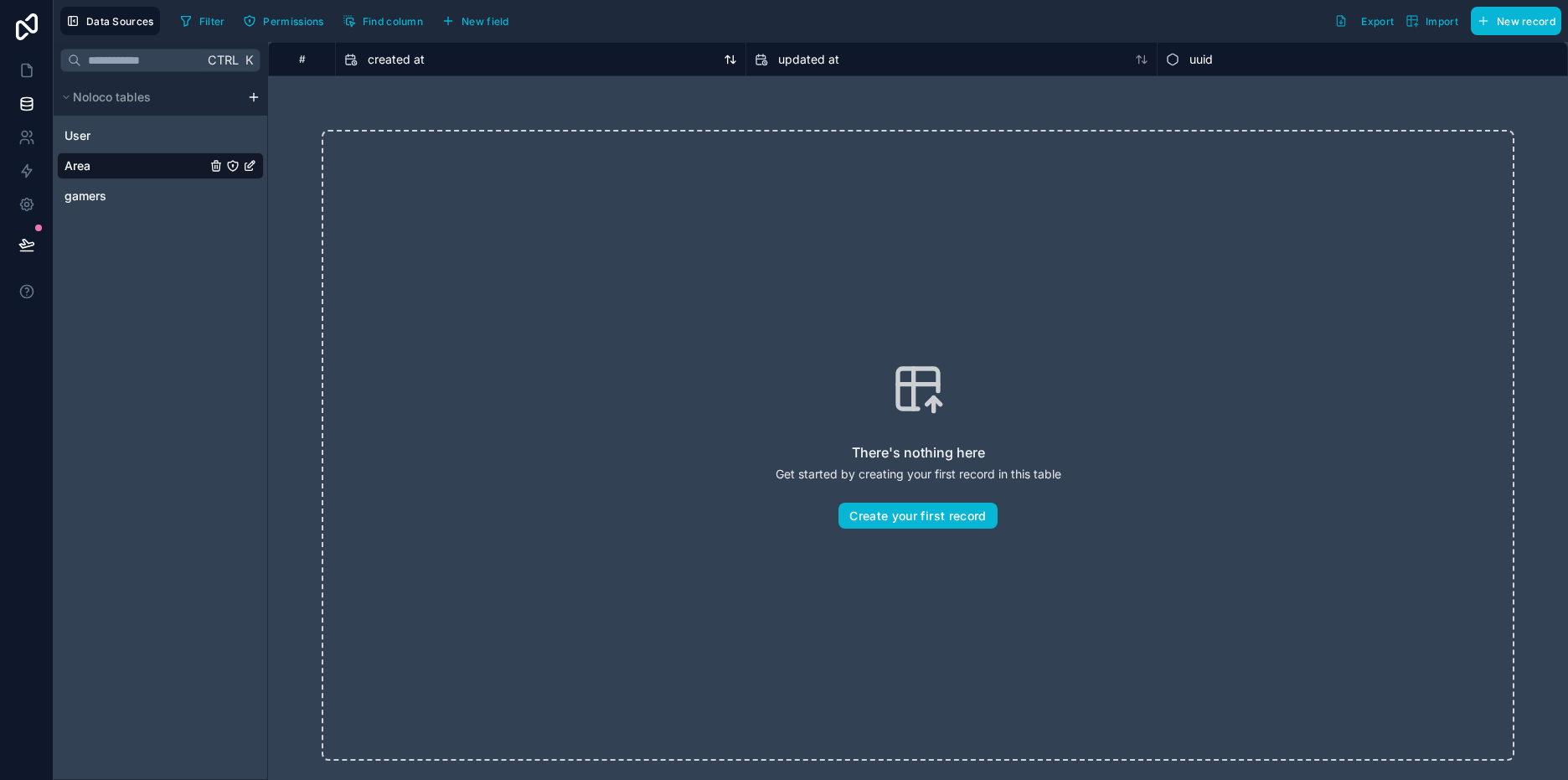
click at [524, 63] on div "created at" at bounding box center [540, 59] width 392 height 20
click at [481, 22] on span "New field" at bounding box center [485, 21] width 47 height 13
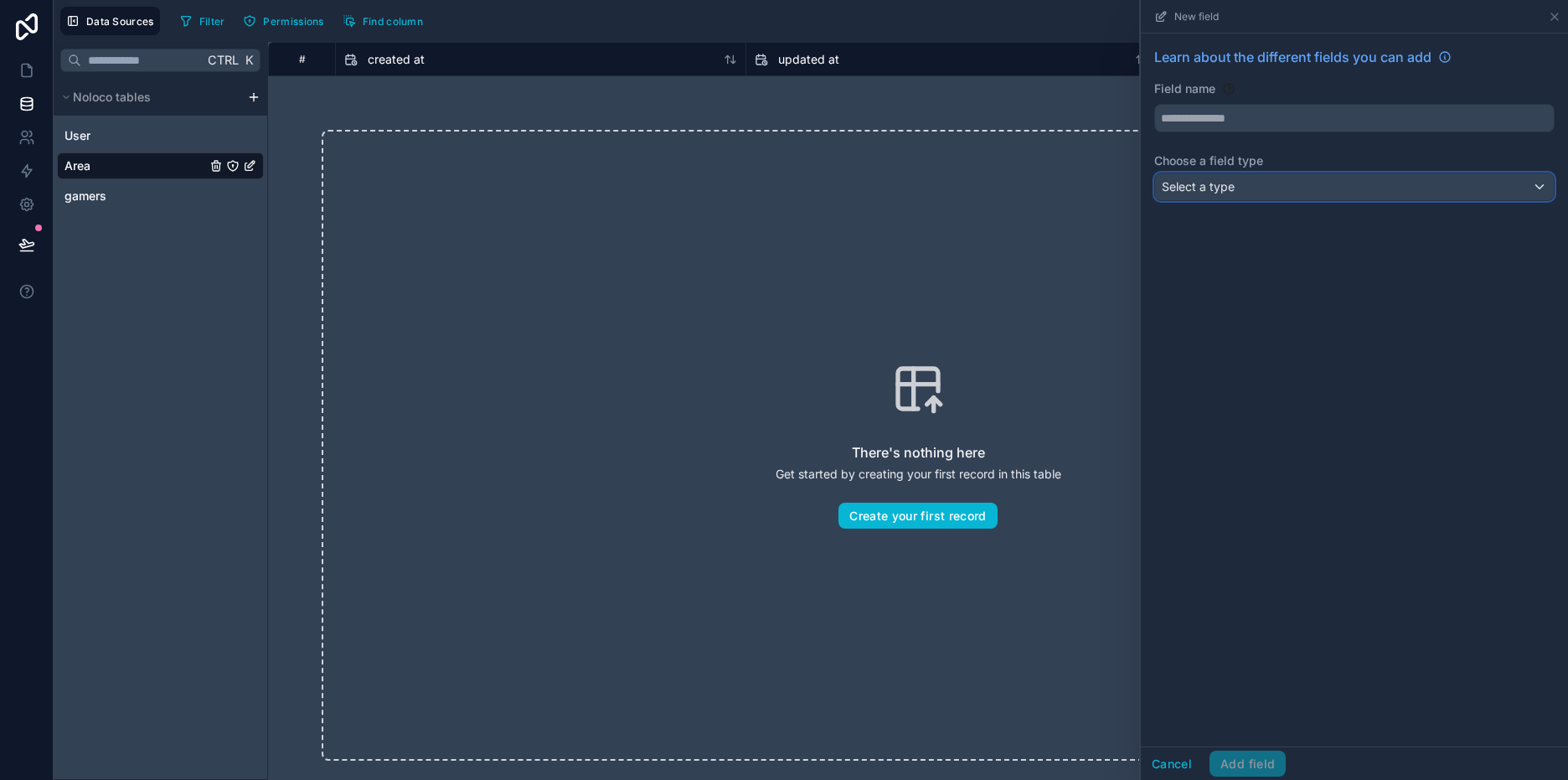
click at [1221, 195] on div "Select a type" at bounding box center [1354, 187] width 398 height 27
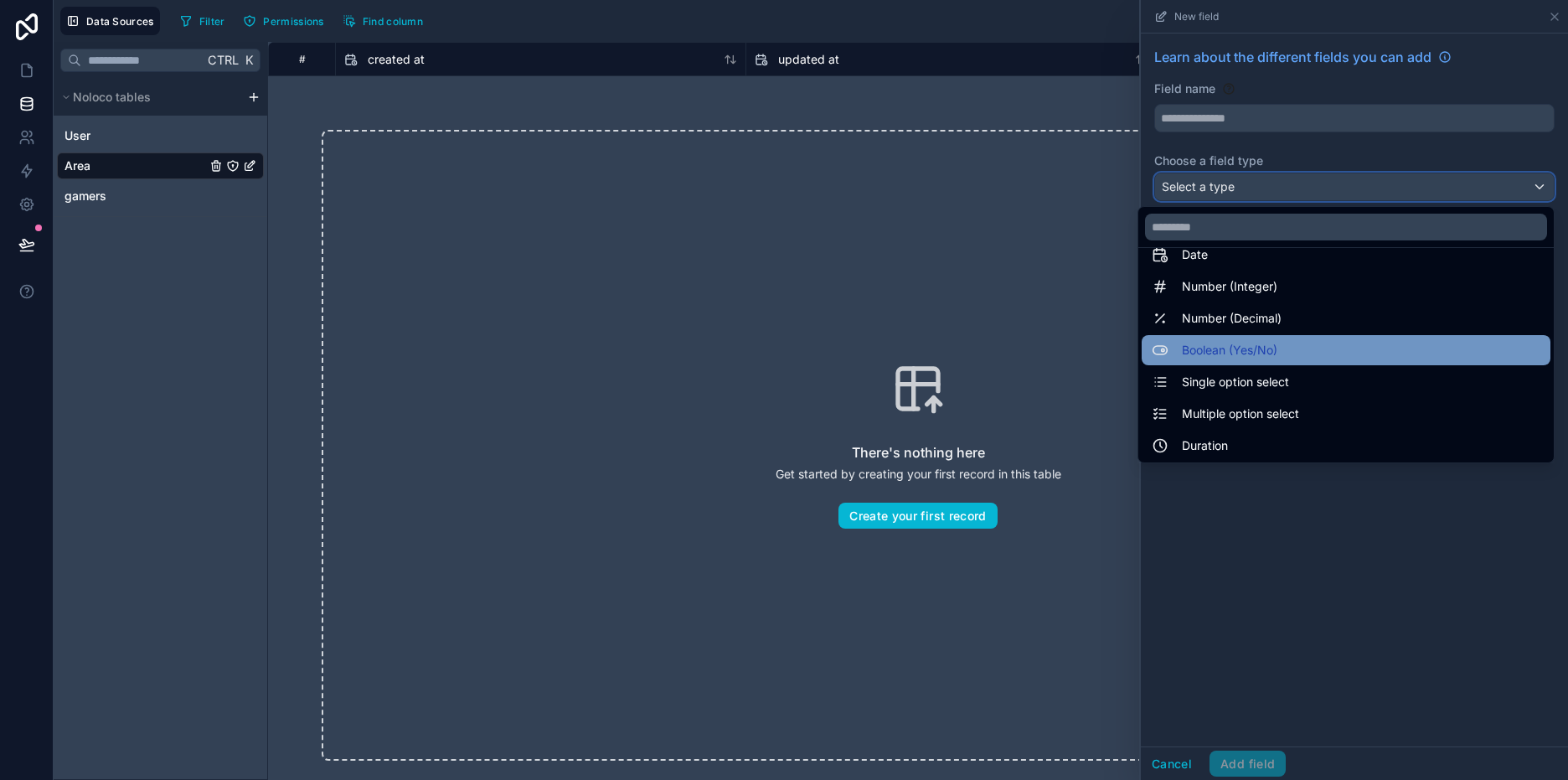
scroll to position [84, 0]
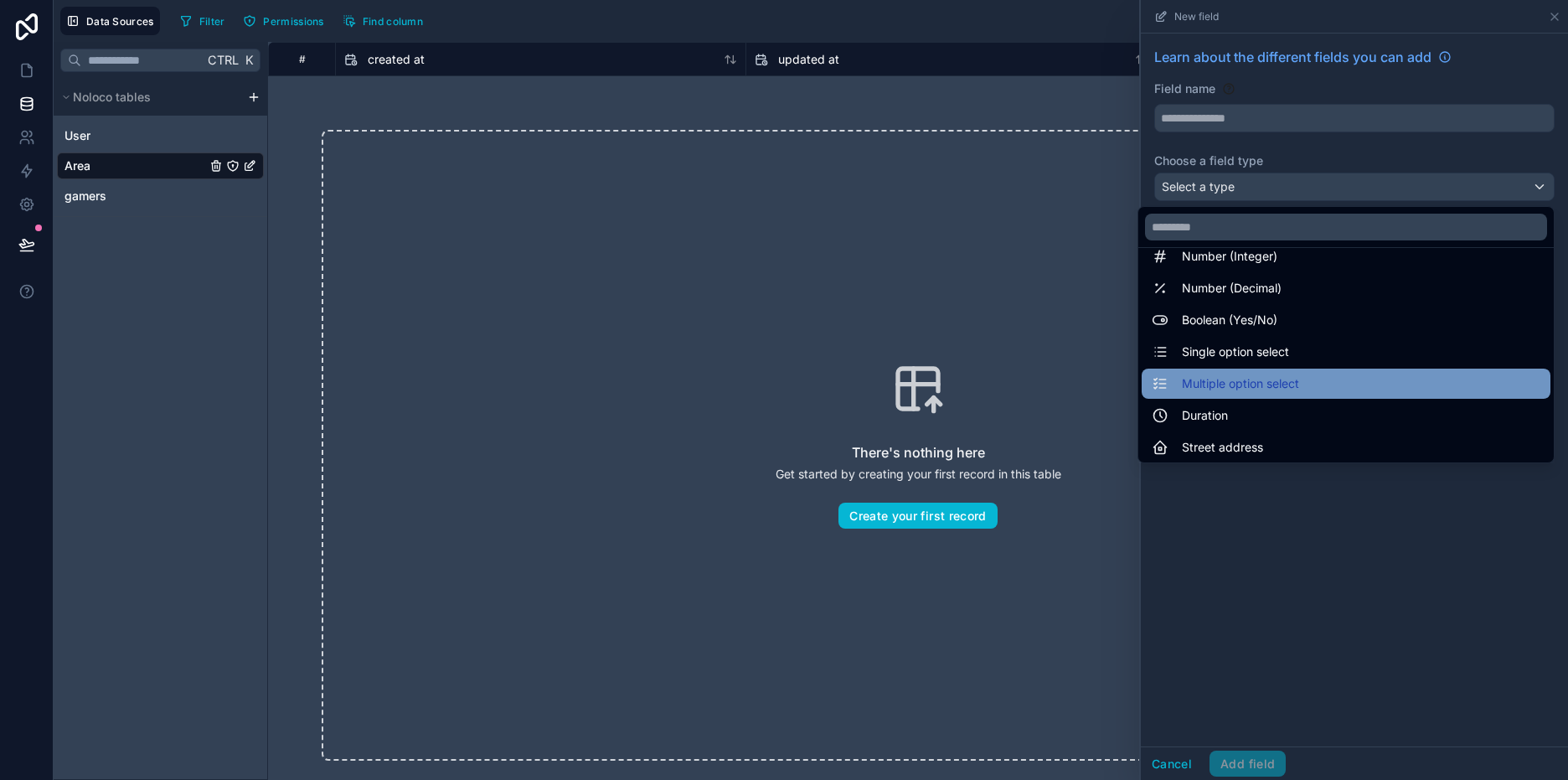
click at [1209, 384] on span "Multiple option select" at bounding box center [1240, 384] width 118 height 20
type input "**********"
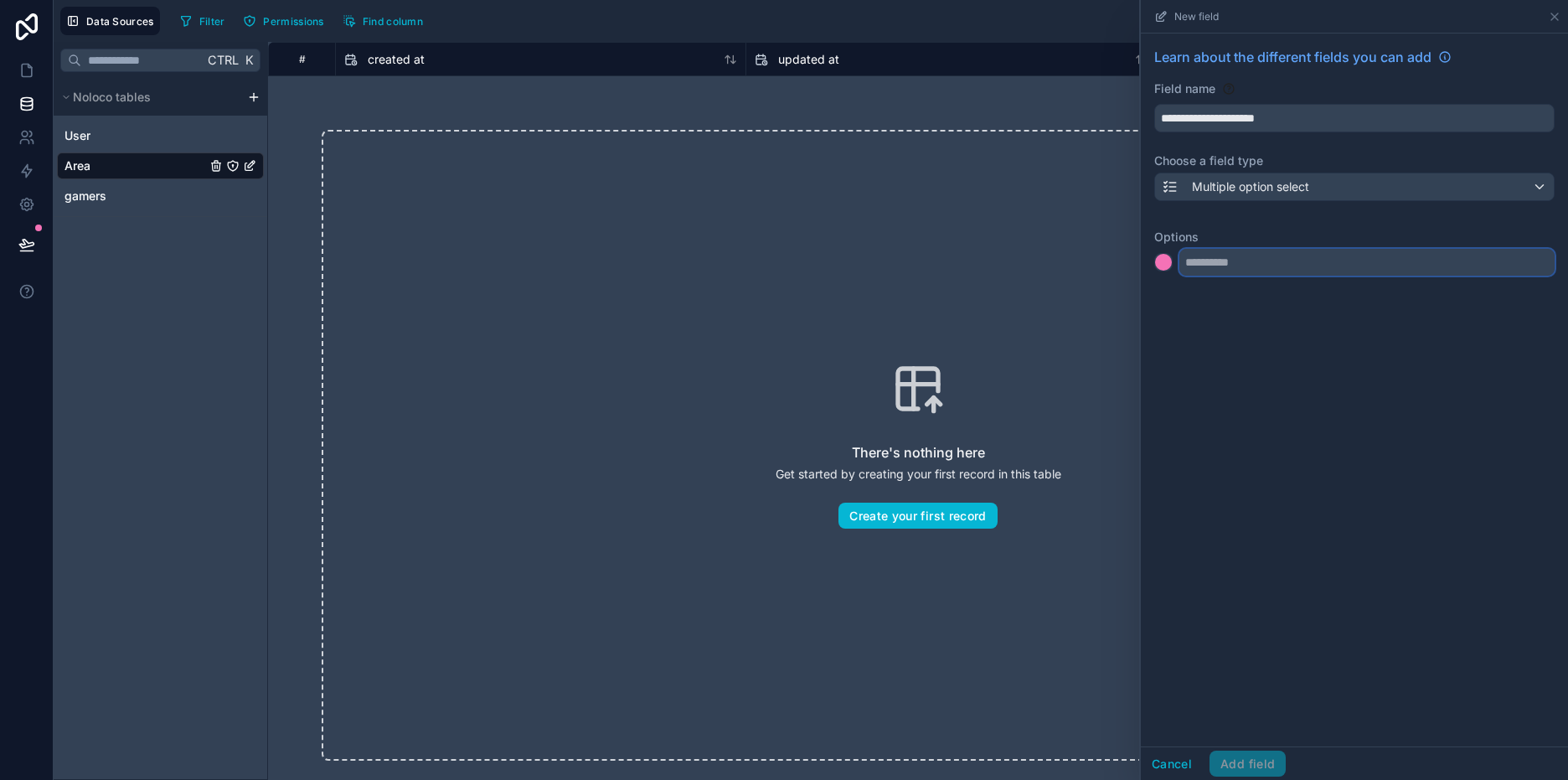
click at [1220, 261] on input "text" at bounding box center [1367, 262] width 376 height 27
type input "**********"
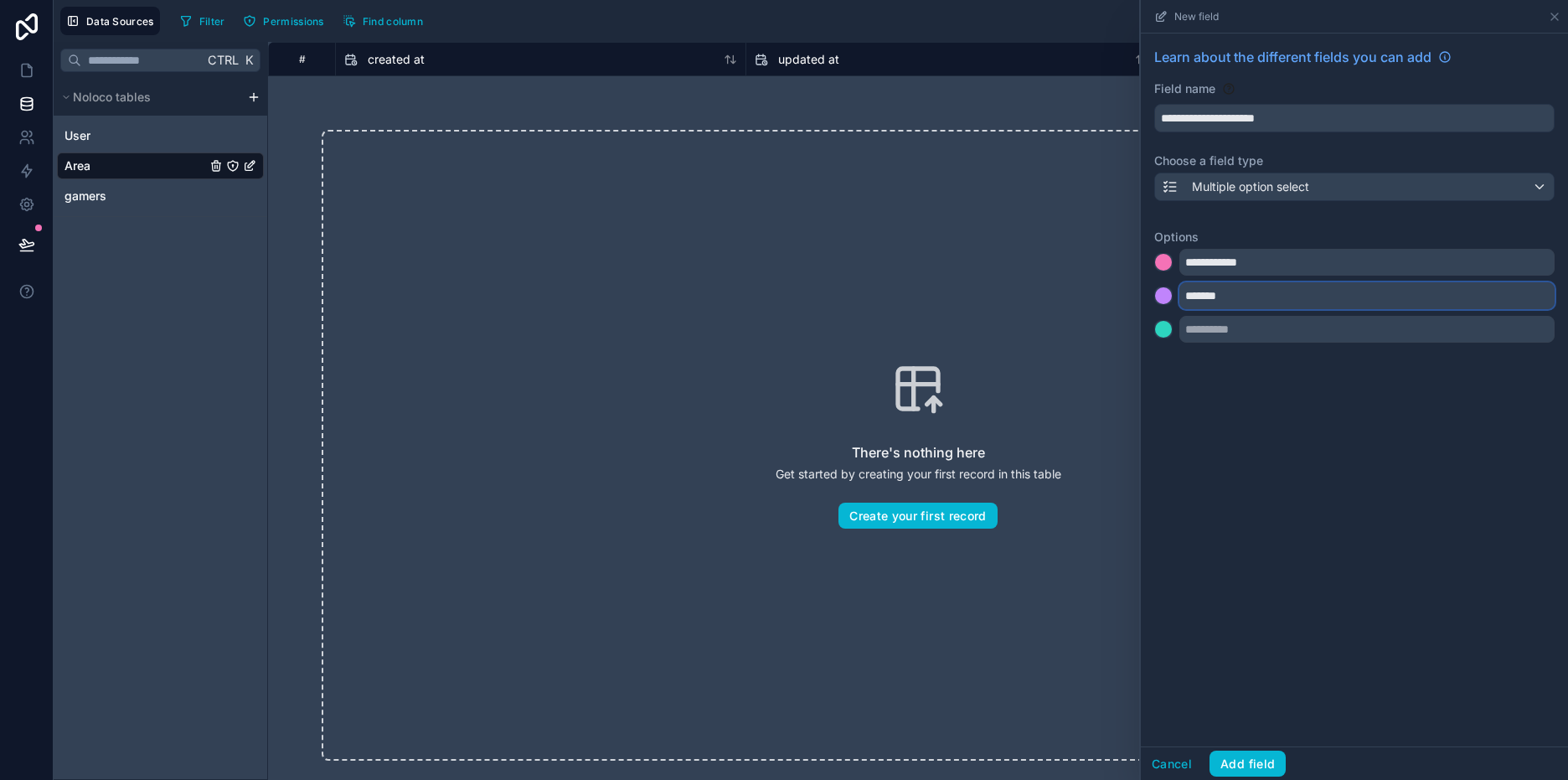
type input "*******"
click at [1268, 765] on button "Add field" at bounding box center [1247, 764] width 76 height 27
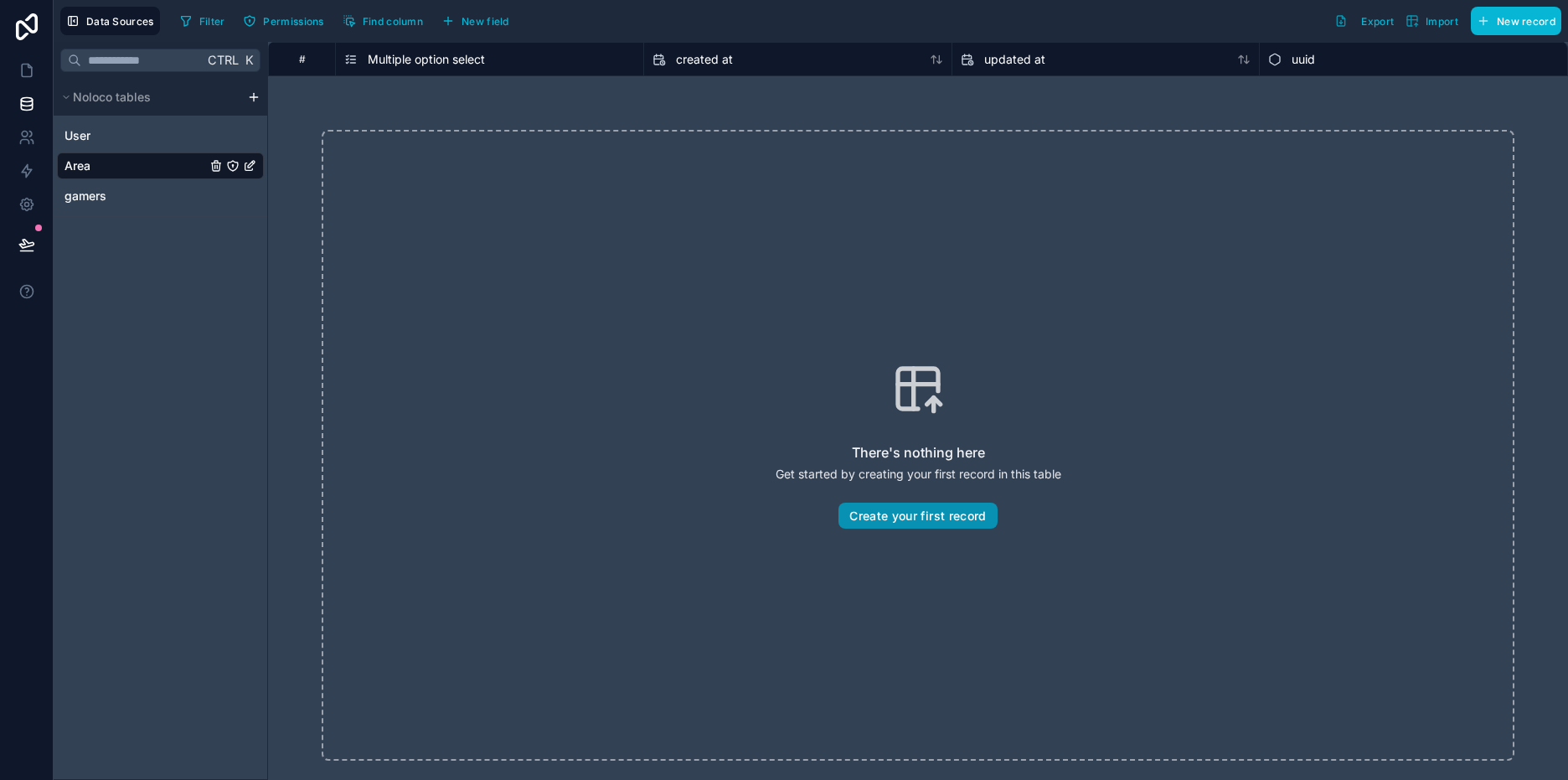
click at [927, 514] on button "Create your first record" at bounding box center [917, 516] width 158 height 27
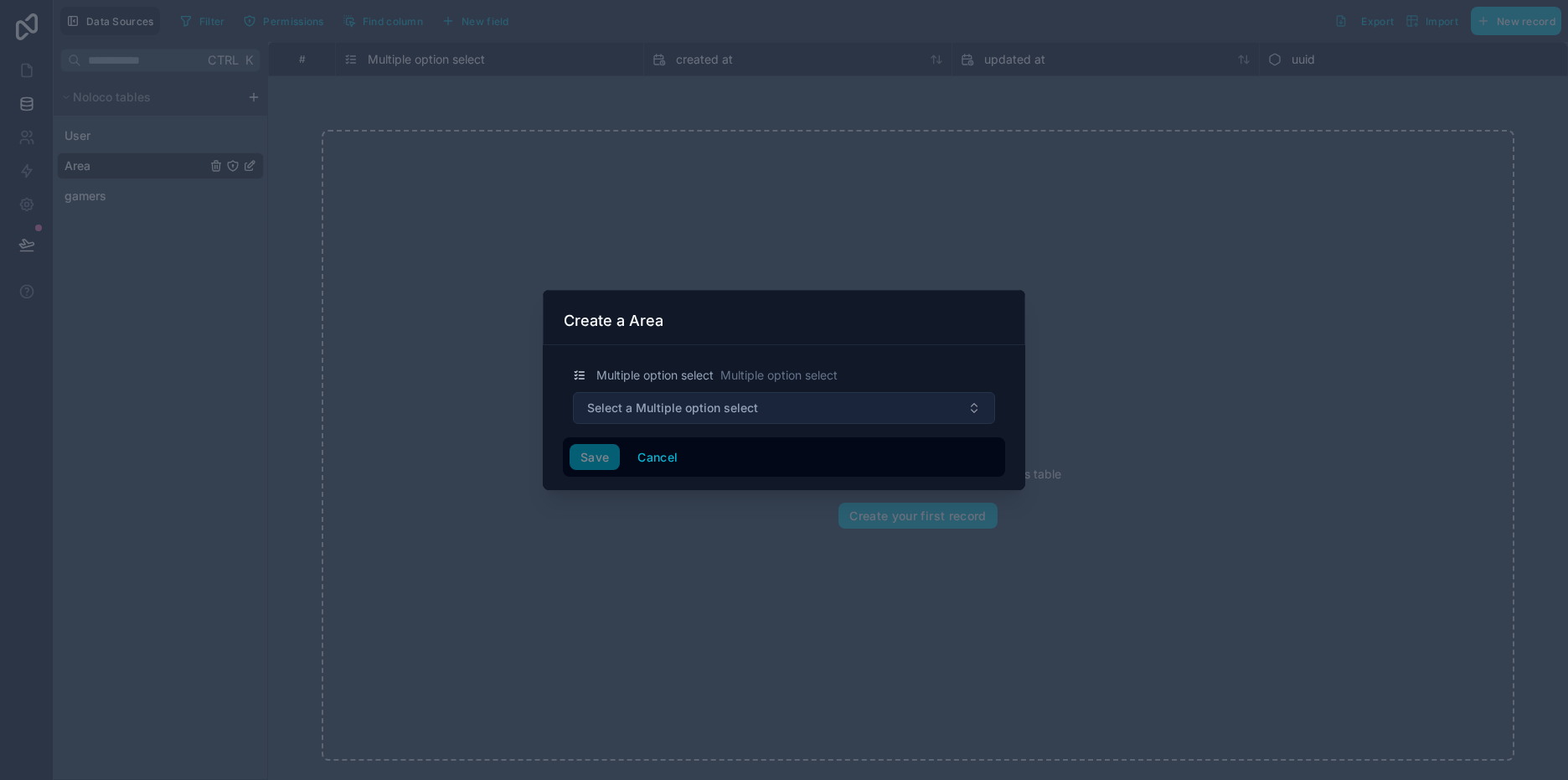
click at [856, 410] on button "Select a Multiple option select" at bounding box center [783, 408] width 422 height 32
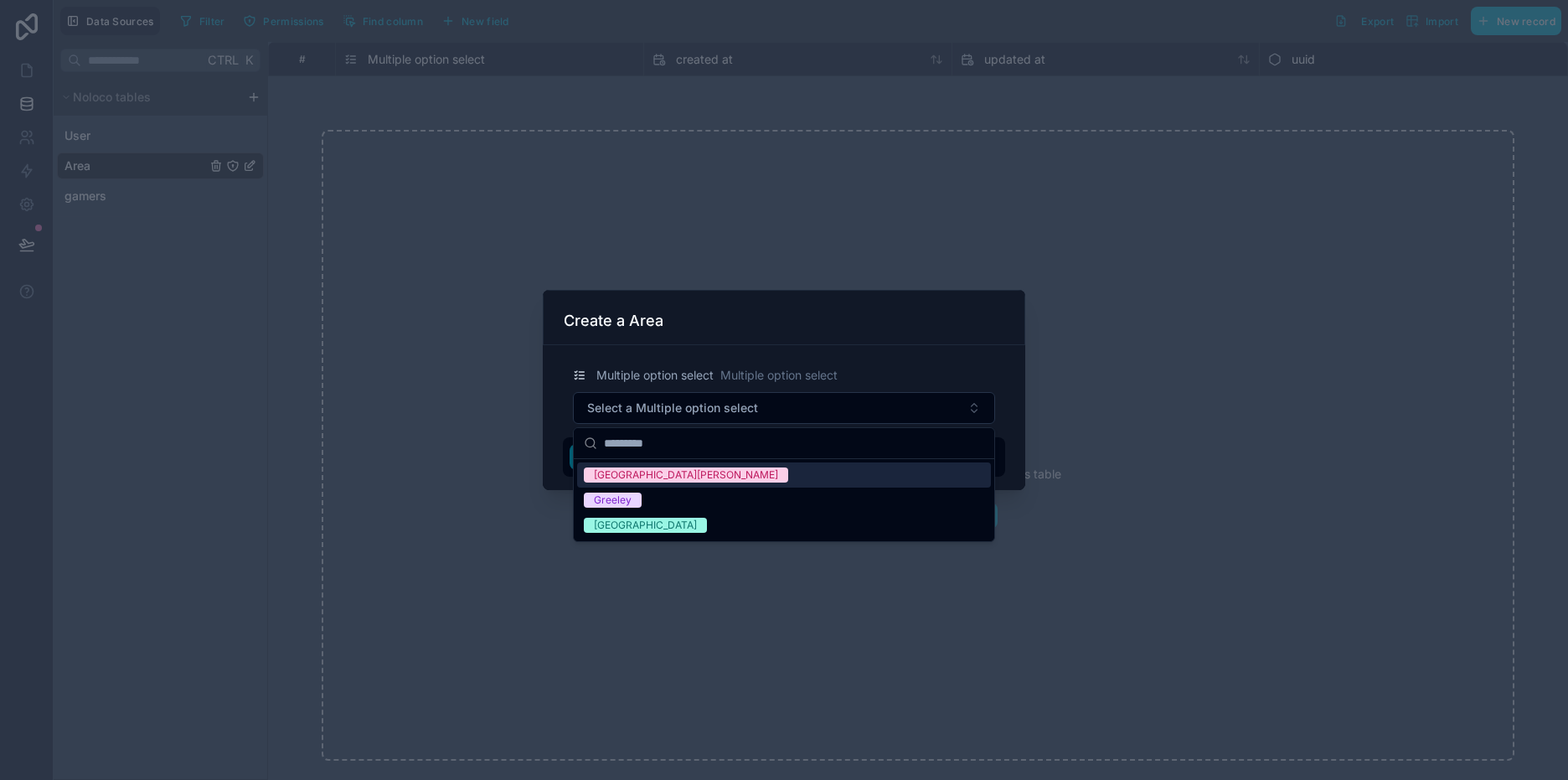
click at [1240, 376] on div at bounding box center [784, 390] width 1568 height 780
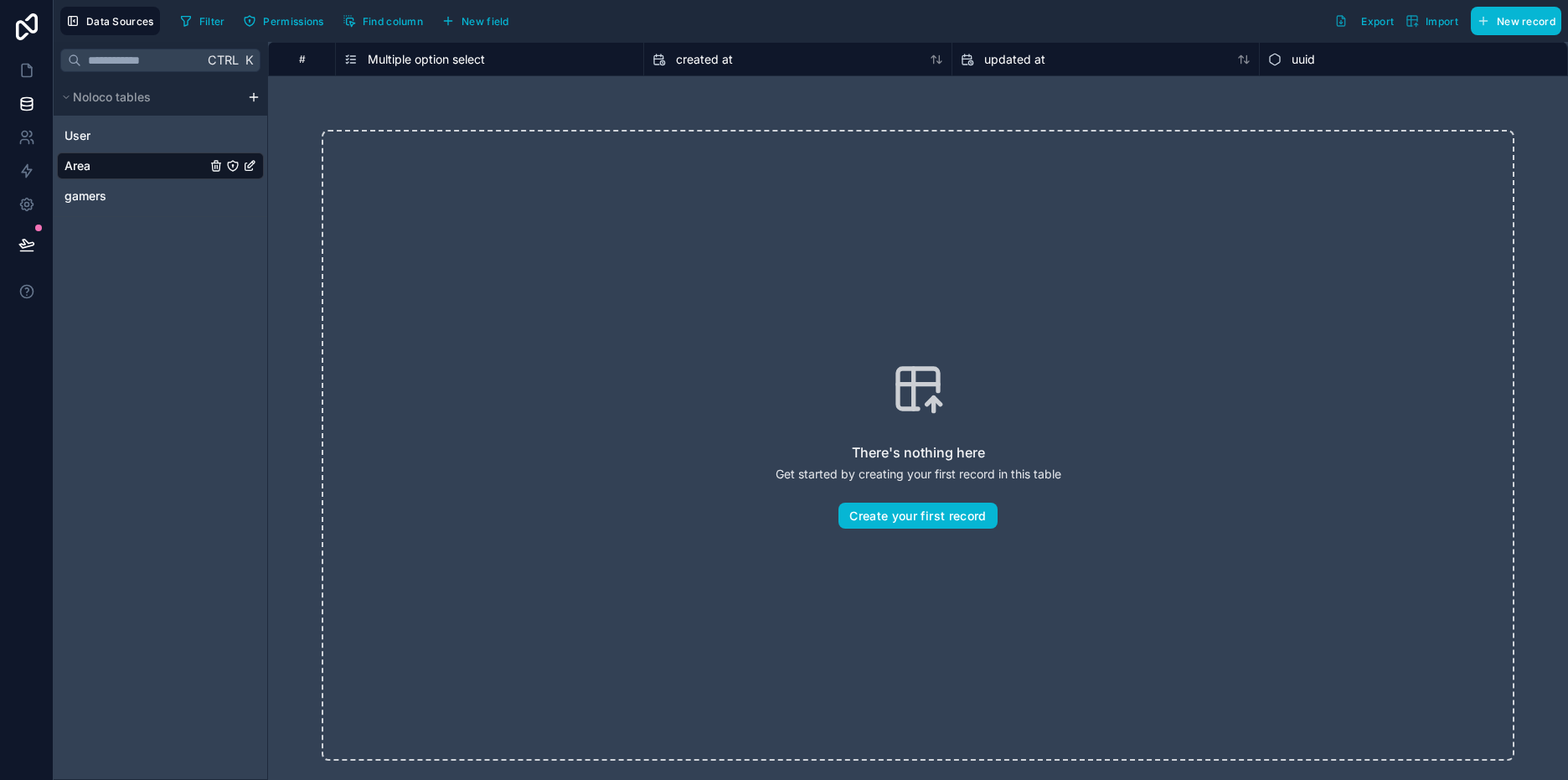
click at [524, 62] on div "Multiple option select" at bounding box center [490, 59] width 291 height 20
click at [447, 17] on icon "button" at bounding box center [448, 21] width 14 height 14
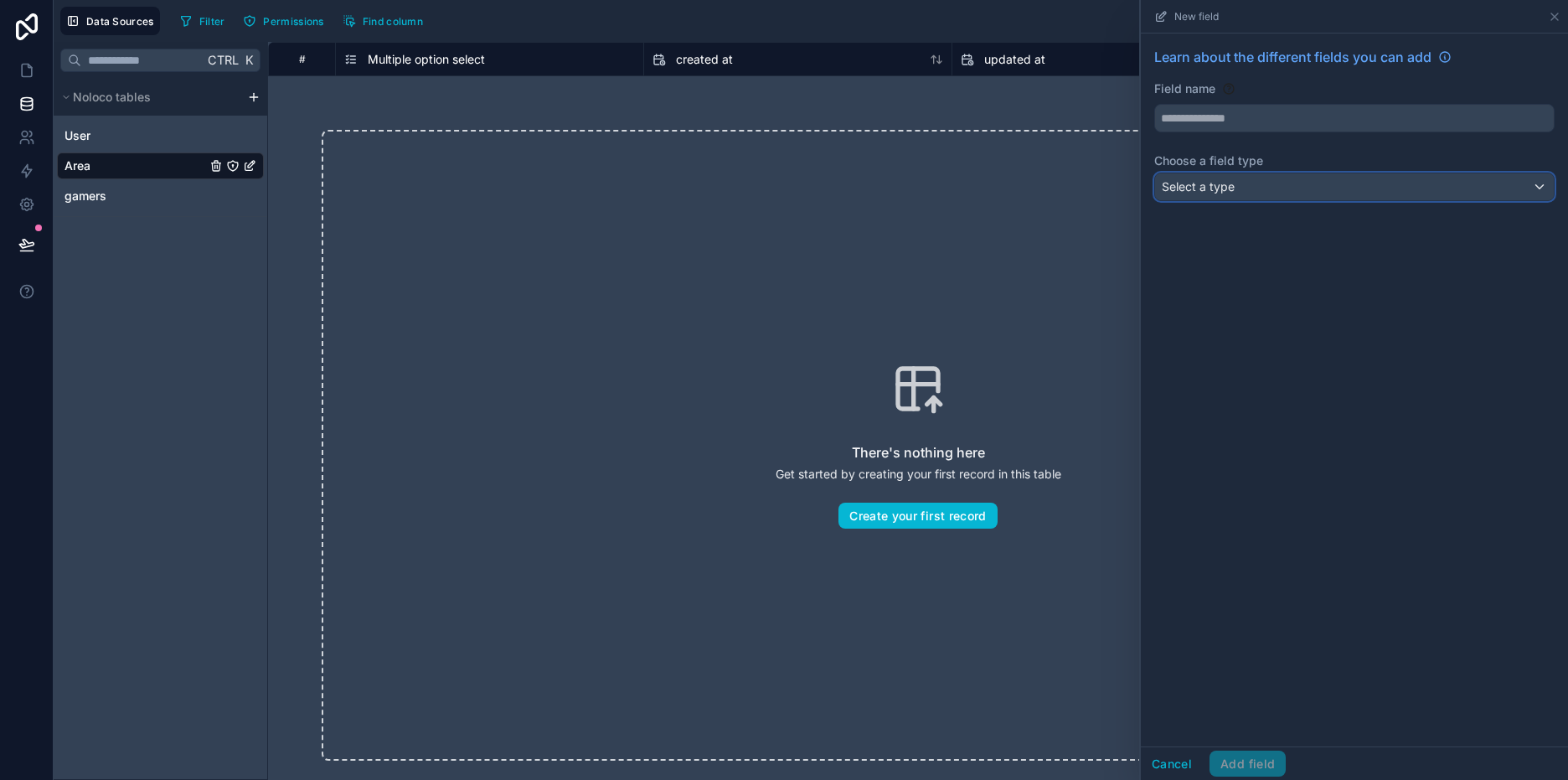
click at [1255, 187] on div "Select a type" at bounding box center [1354, 187] width 398 height 27
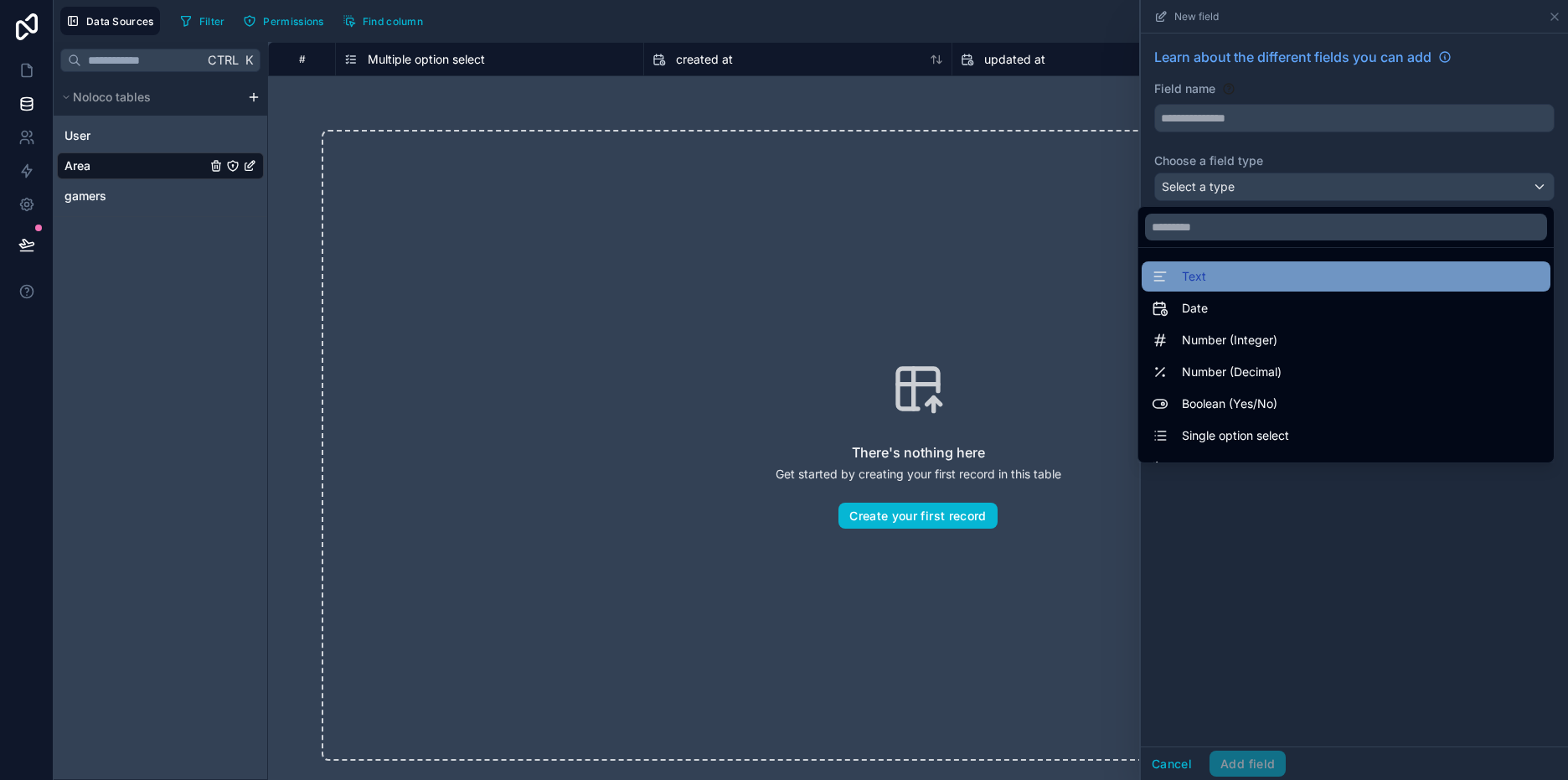
click at [1236, 277] on div "Text" at bounding box center [1346, 277] width 388 height 20
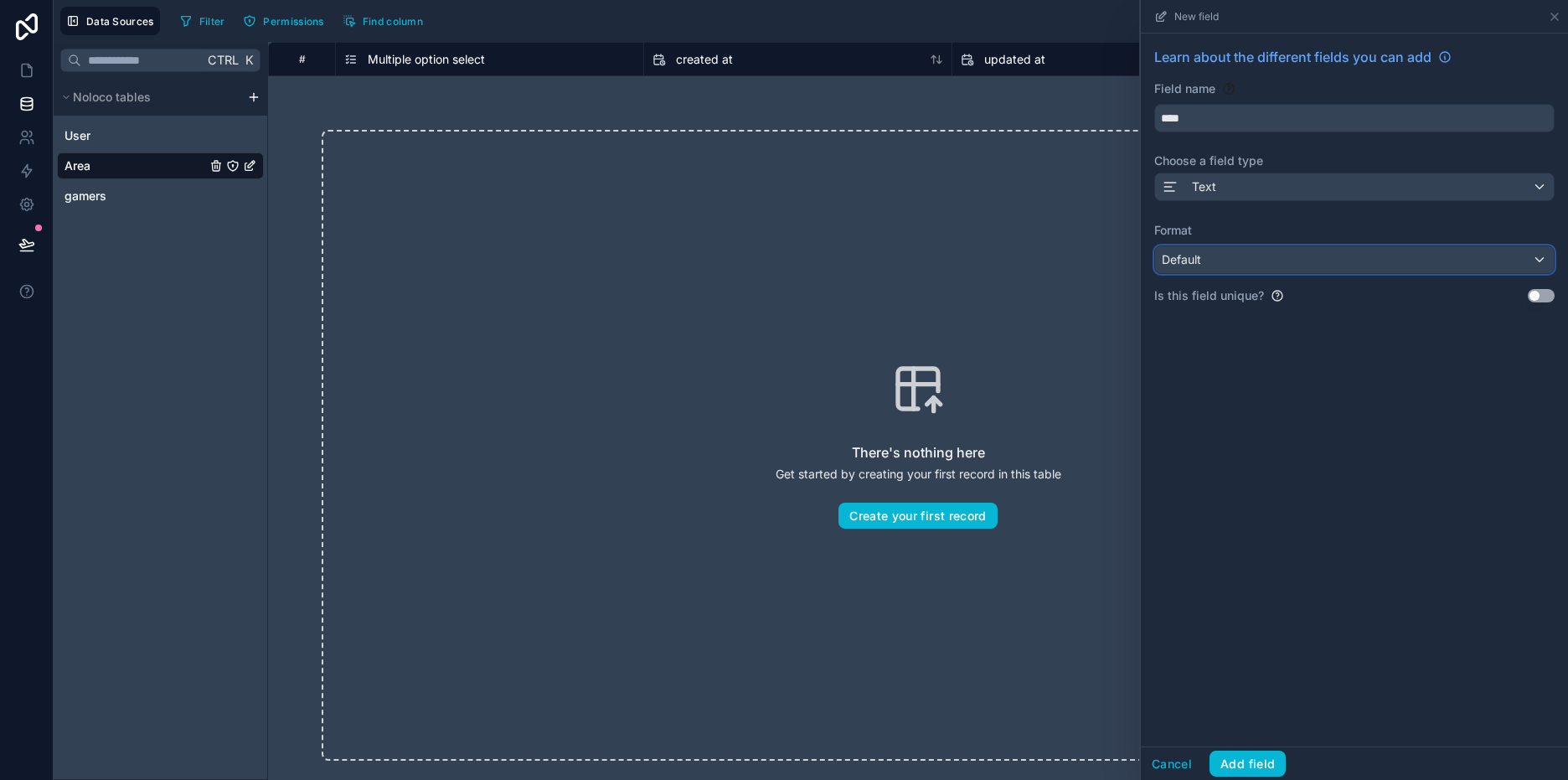
click at [1245, 271] on div "Default" at bounding box center [1354, 260] width 398 height 27
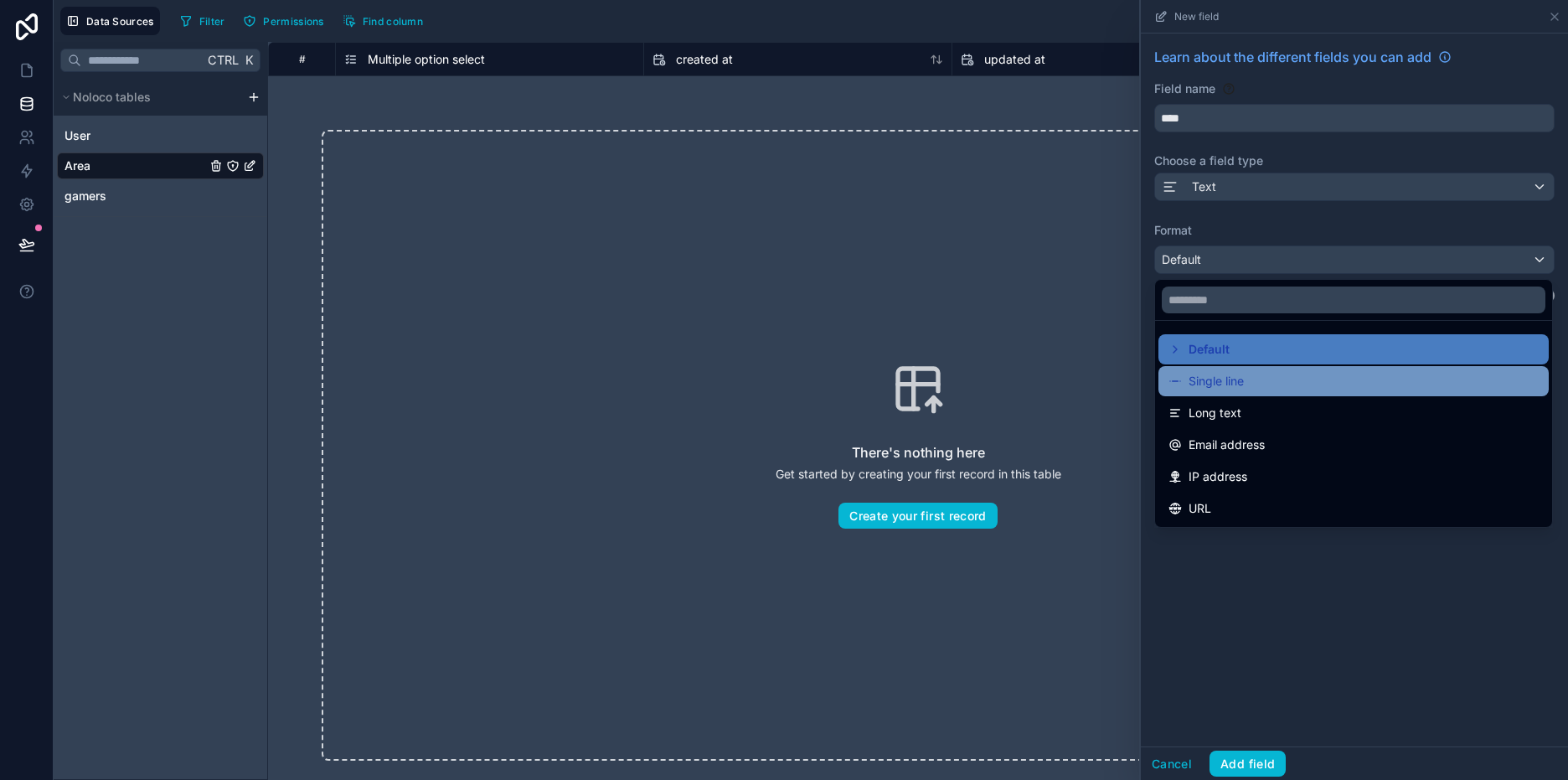
click at [1236, 386] on span "Single line" at bounding box center [1215, 382] width 55 height 20
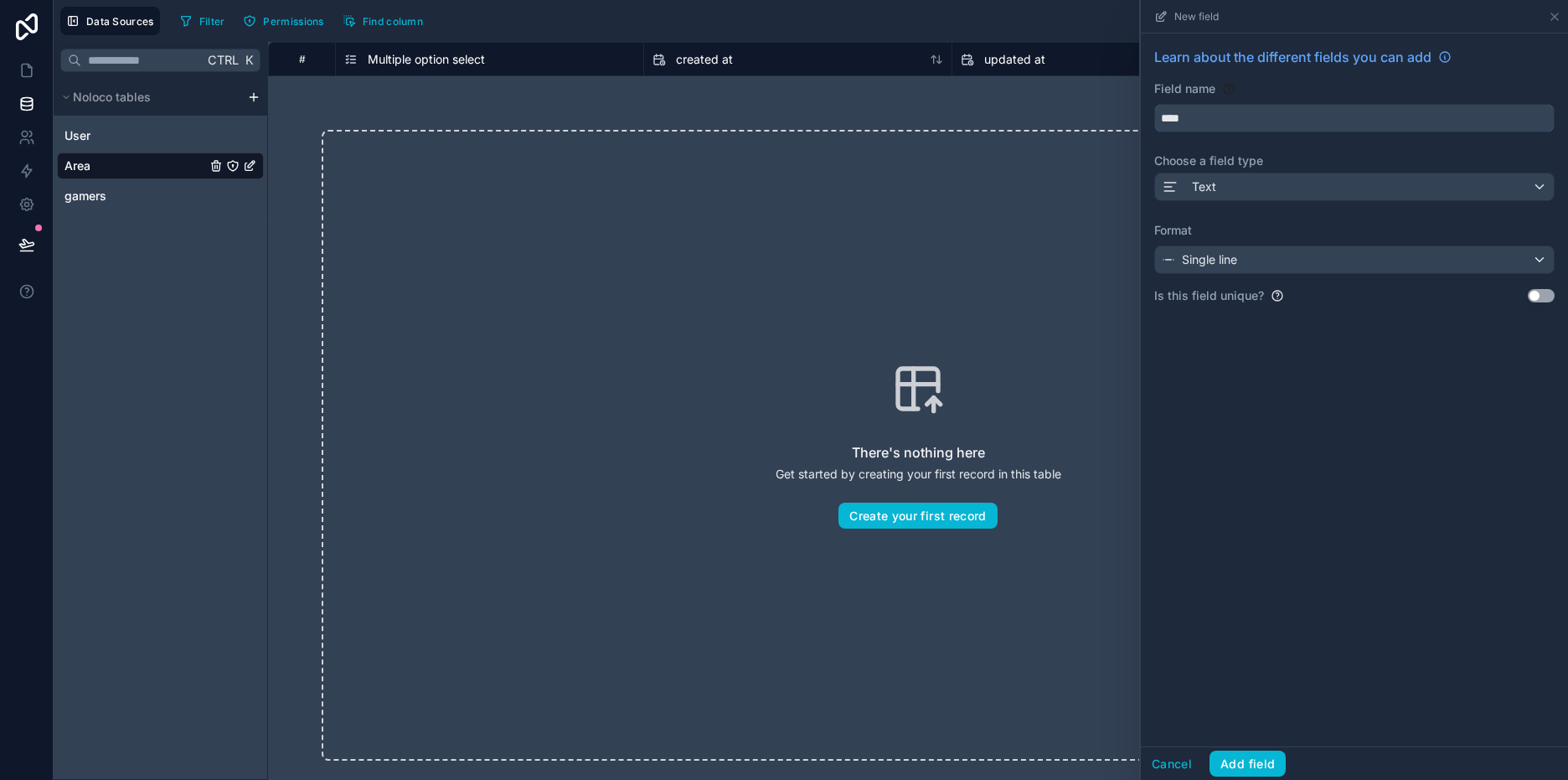
click at [1200, 124] on input "****" at bounding box center [1354, 118] width 398 height 27
click at [1200, 123] on input "****" at bounding box center [1354, 118] width 398 height 27
type input "****"
click at [1247, 755] on button "Add field" at bounding box center [1247, 764] width 76 height 27
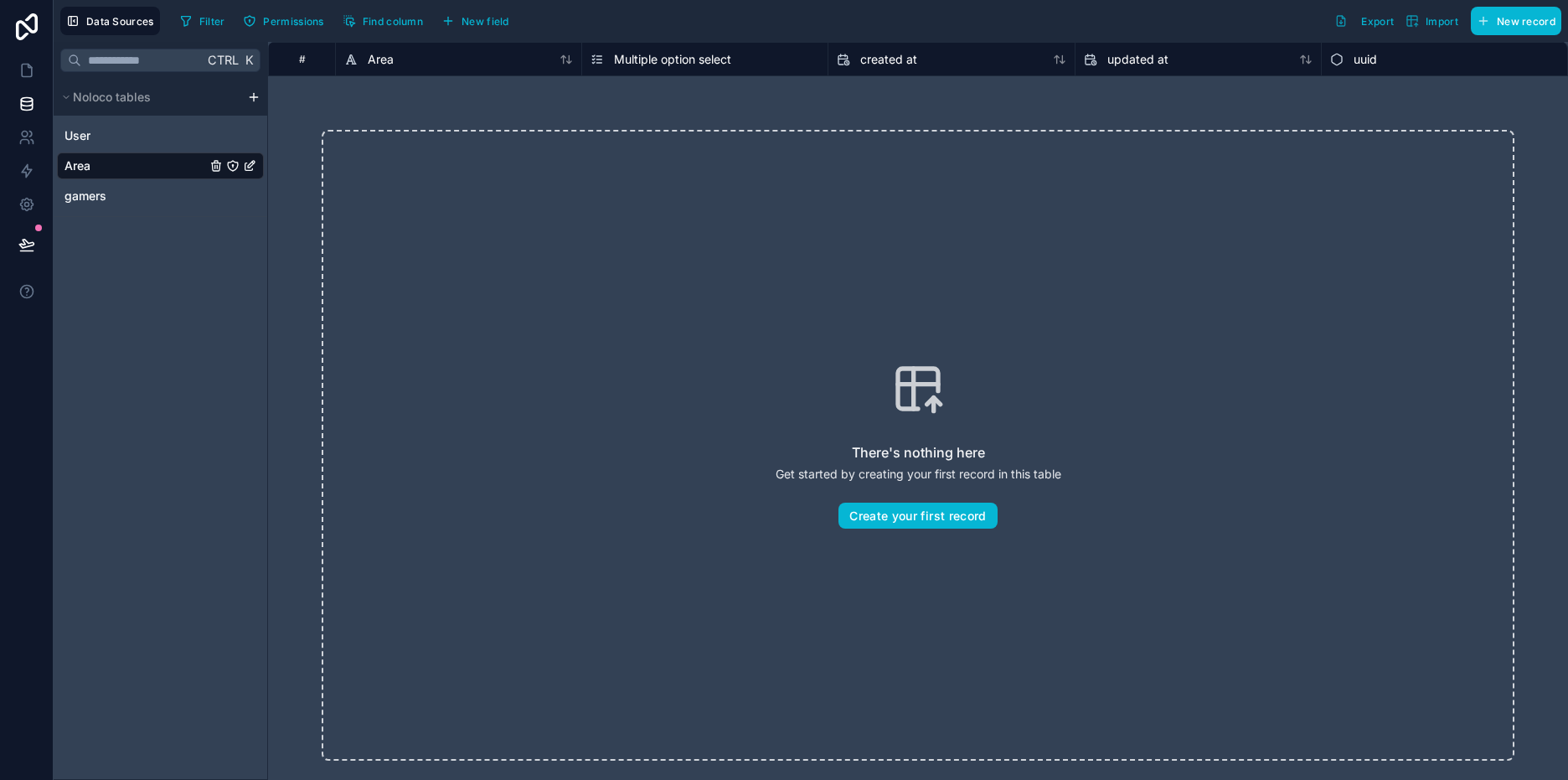
click at [776, 63] on div "Multiple option select" at bounding box center [705, 59] width 228 height 20
click at [647, 58] on span "Multiple option select" at bounding box center [672, 59] width 118 height 17
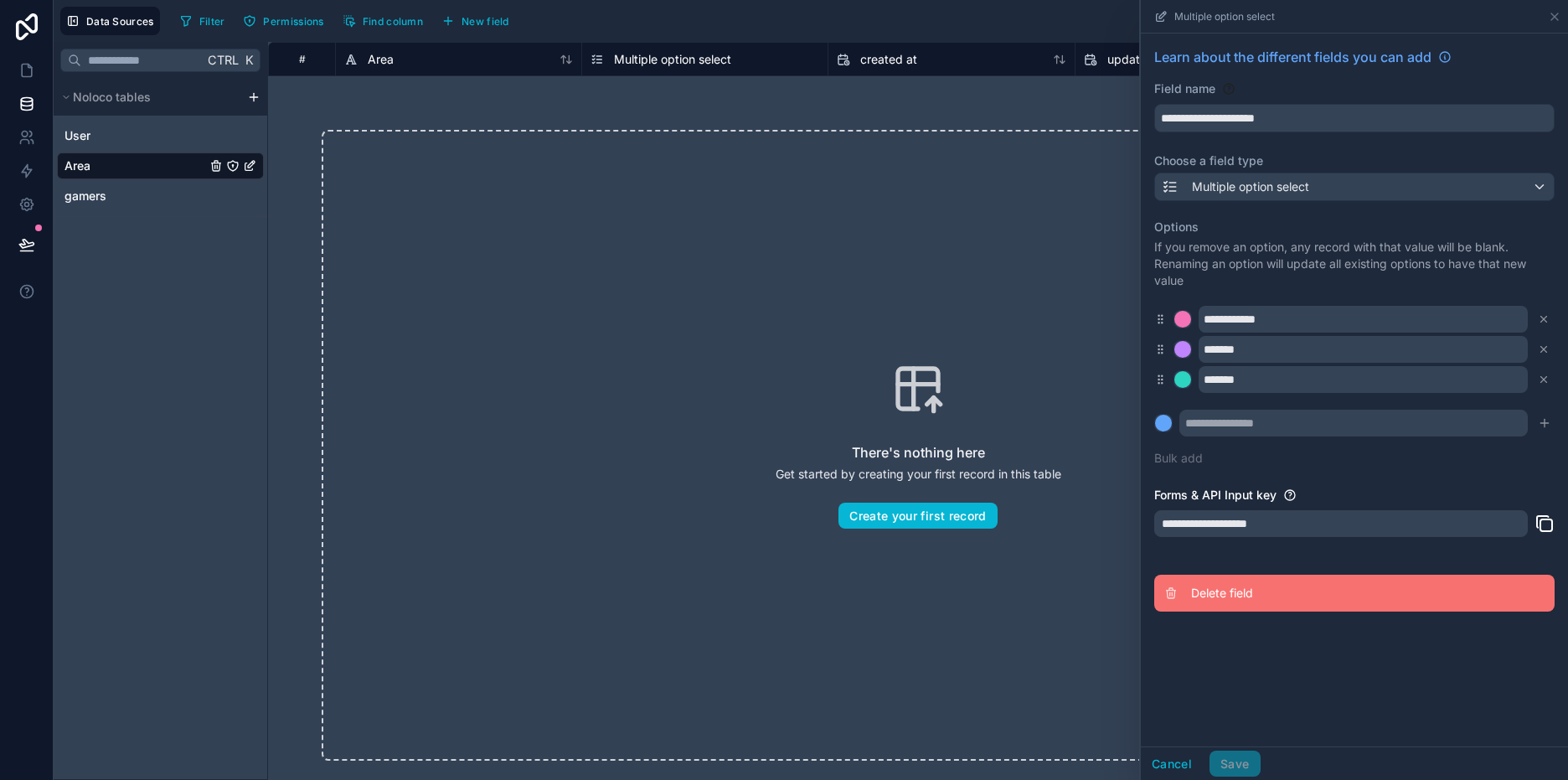
click at [1213, 596] on span "Delete field" at bounding box center [1311, 593] width 241 height 17
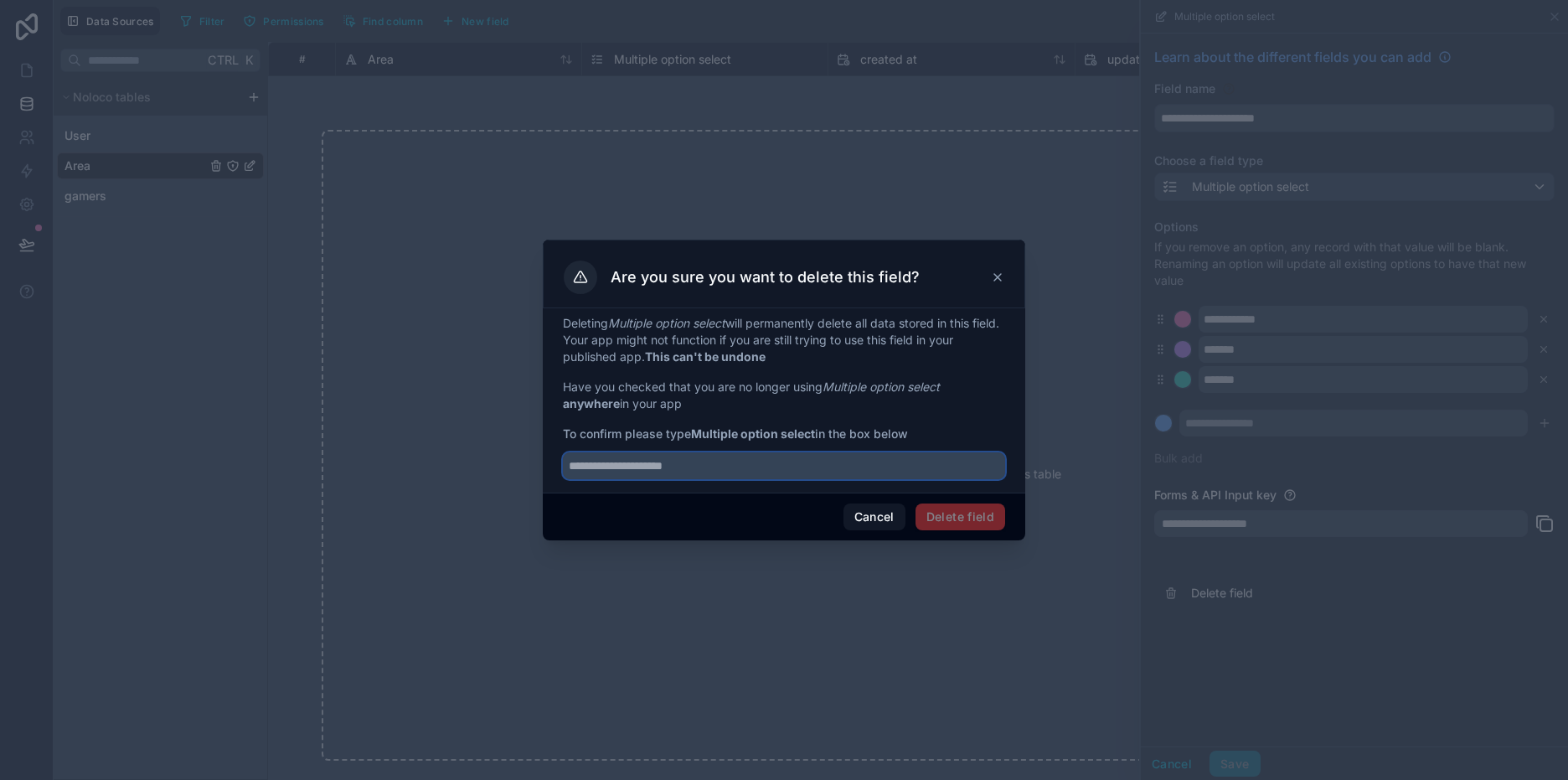
click at [734, 473] on input "text" at bounding box center [783, 466] width 442 height 27
drag, startPoint x: 580, startPoint y: 473, endPoint x: 564, endPoint y: 472, distance: 16.0
click at [564, 472] on input "**********" at bounding box center [783, 466] width 442 height 27
type input "**********"
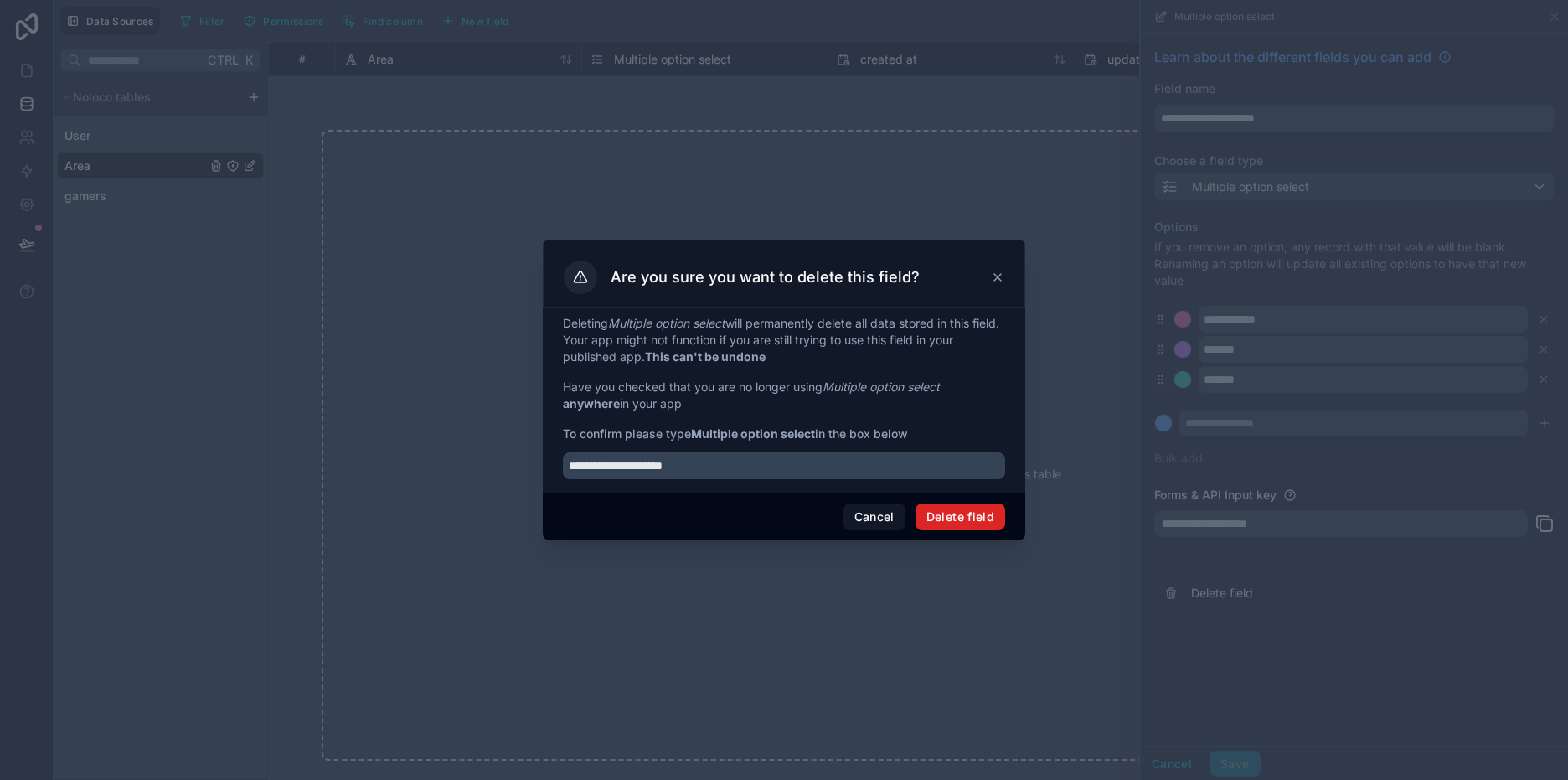
click at [973, 517] on button "Delete field" at bounding box center [960, 517] width 90 height 27
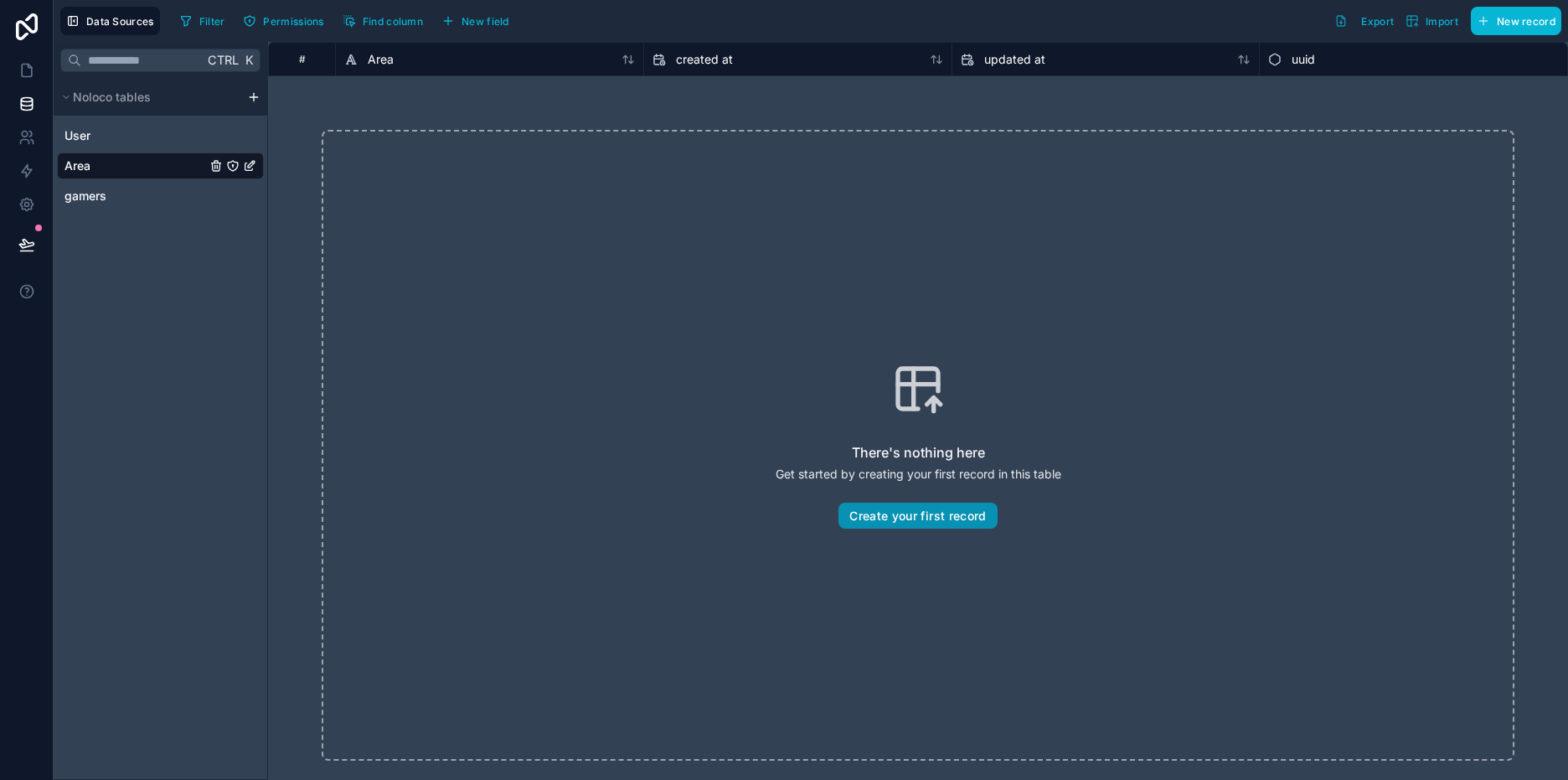
click at [926, 519] on button "Create your first record" at bounding box center [917, 516] width 158 height 27
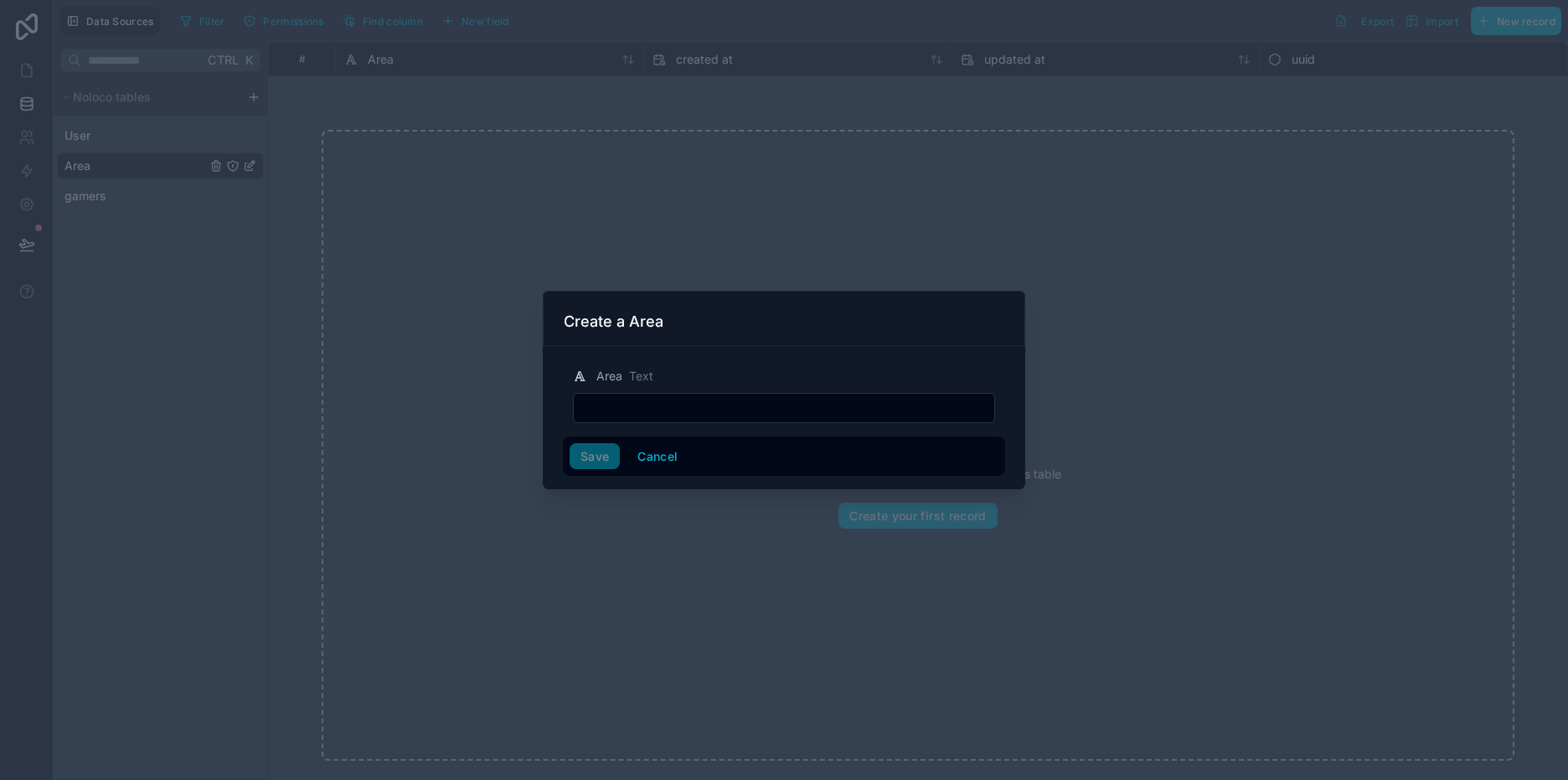
click at [726, 404] on input "text" at bounding box center [783, 408] width 420 height 24
type input "**********"
click at [569, 443] on button "Save" at bounding box center [594, 457] width 50 height 27
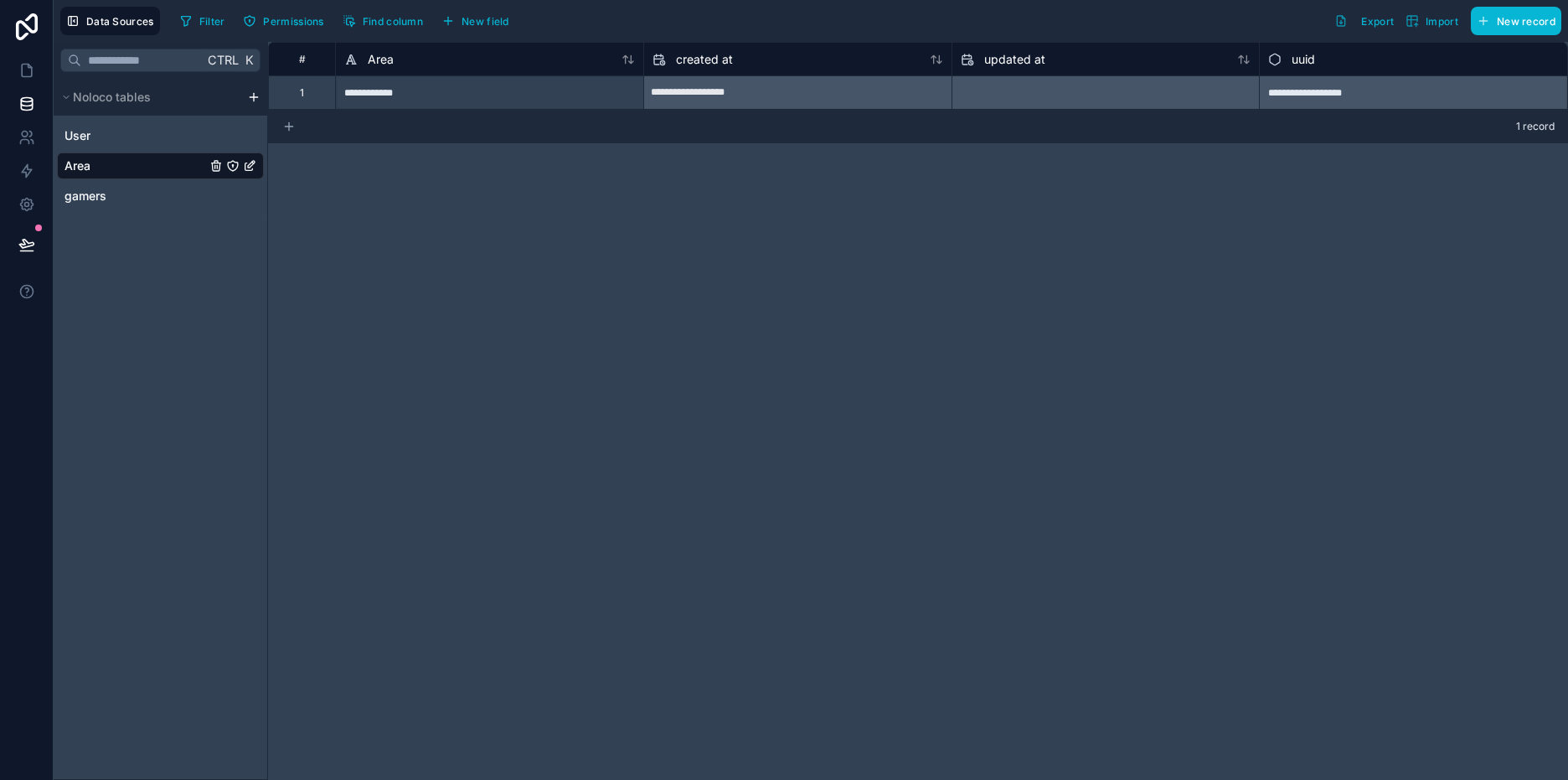
click at [288, 129] on icon at bounding box center [289, 127] width 14 height 14
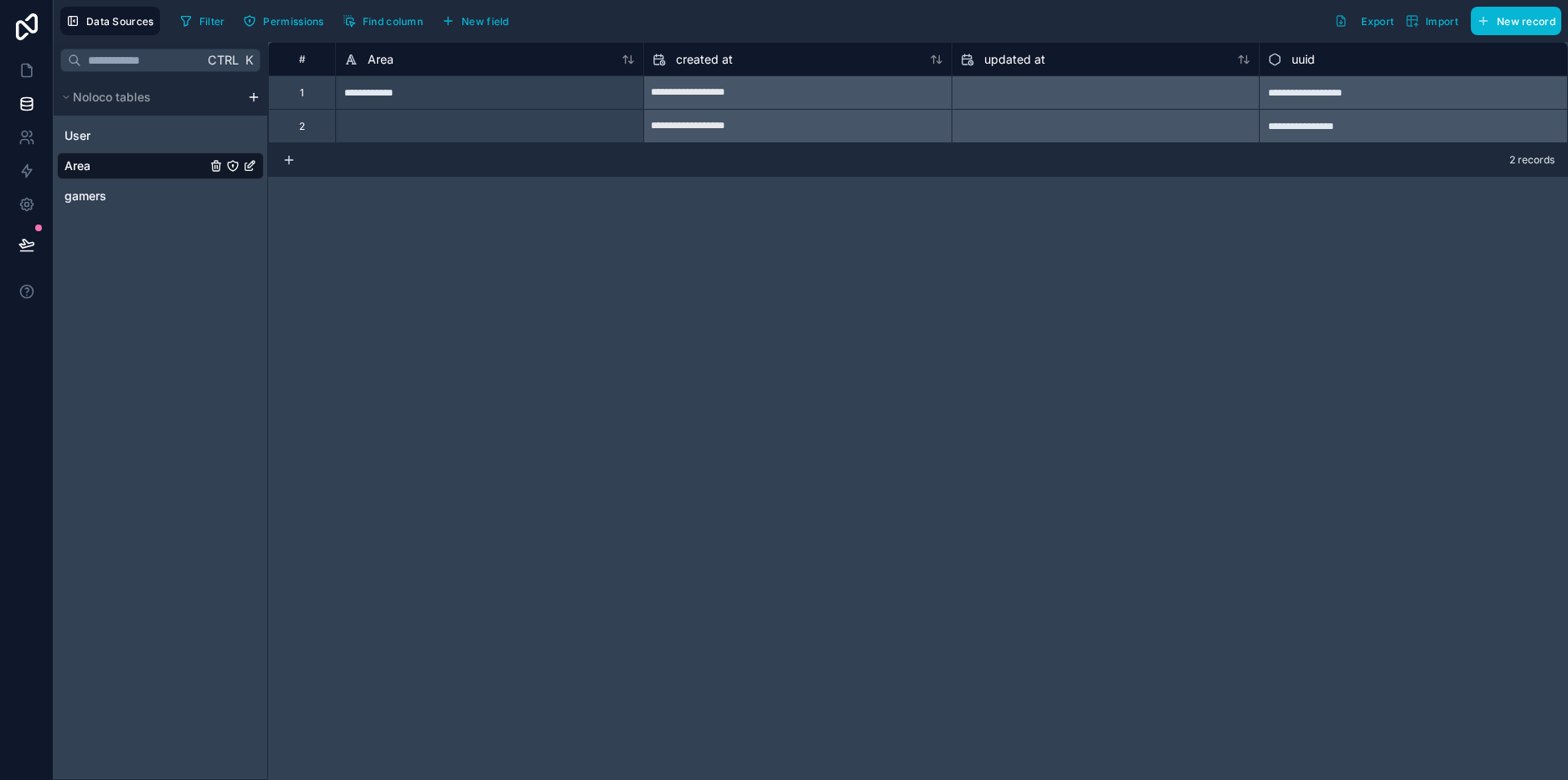
click at [382, 130] on div at bounding box center [489, 126] width 308 height 34
type input "*******"
click at [285, 160] on icon at bounding box center [288, 160] width 8 height 0
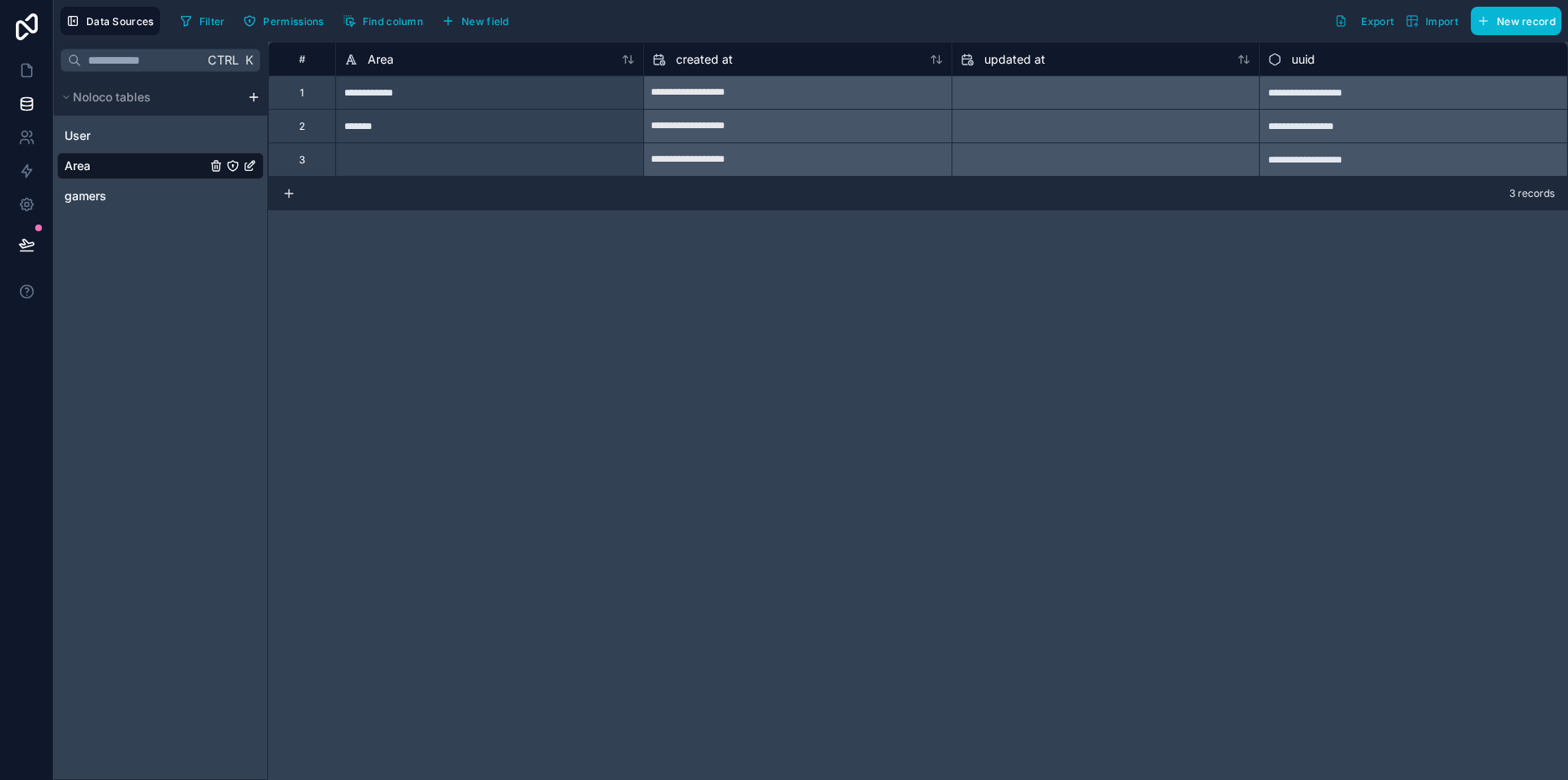
click at [391, 156] on div at bounding box center [489, 159] width 308 height 34
type input "*"
type input "**********"
click at [288, 192] on icon at bounding box center [289, 194] width 14 height 14
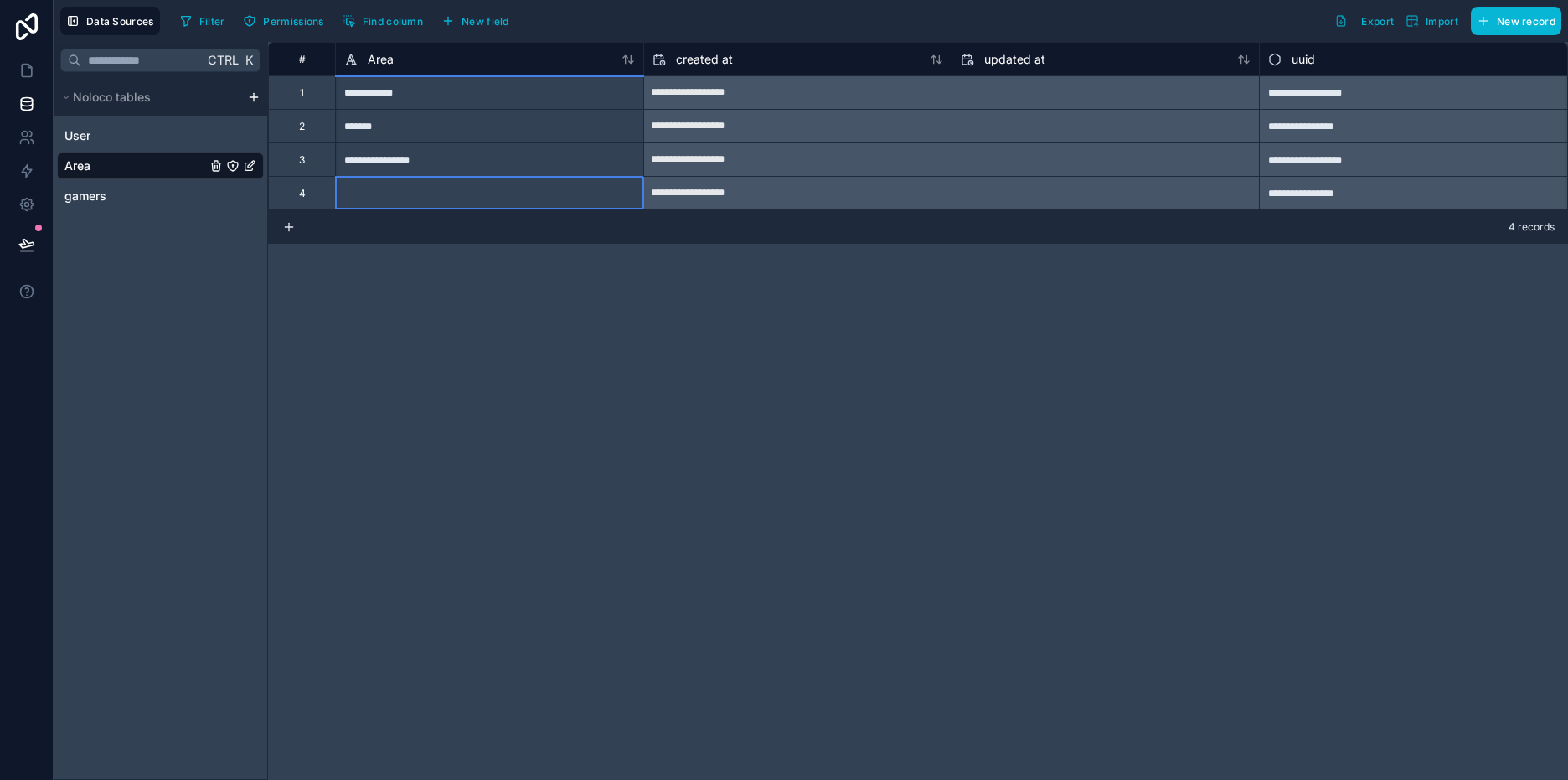
click at [391, 201] on div at bounding box center [489, 193] width 308 height 34
type input "**********"
click at [526, 407] on div "**********" at bounding box center [918, 411] width 1300 height 738
click at [245, 195] on icon "gamers" at bounding box center [249, 197] width 8 height 8
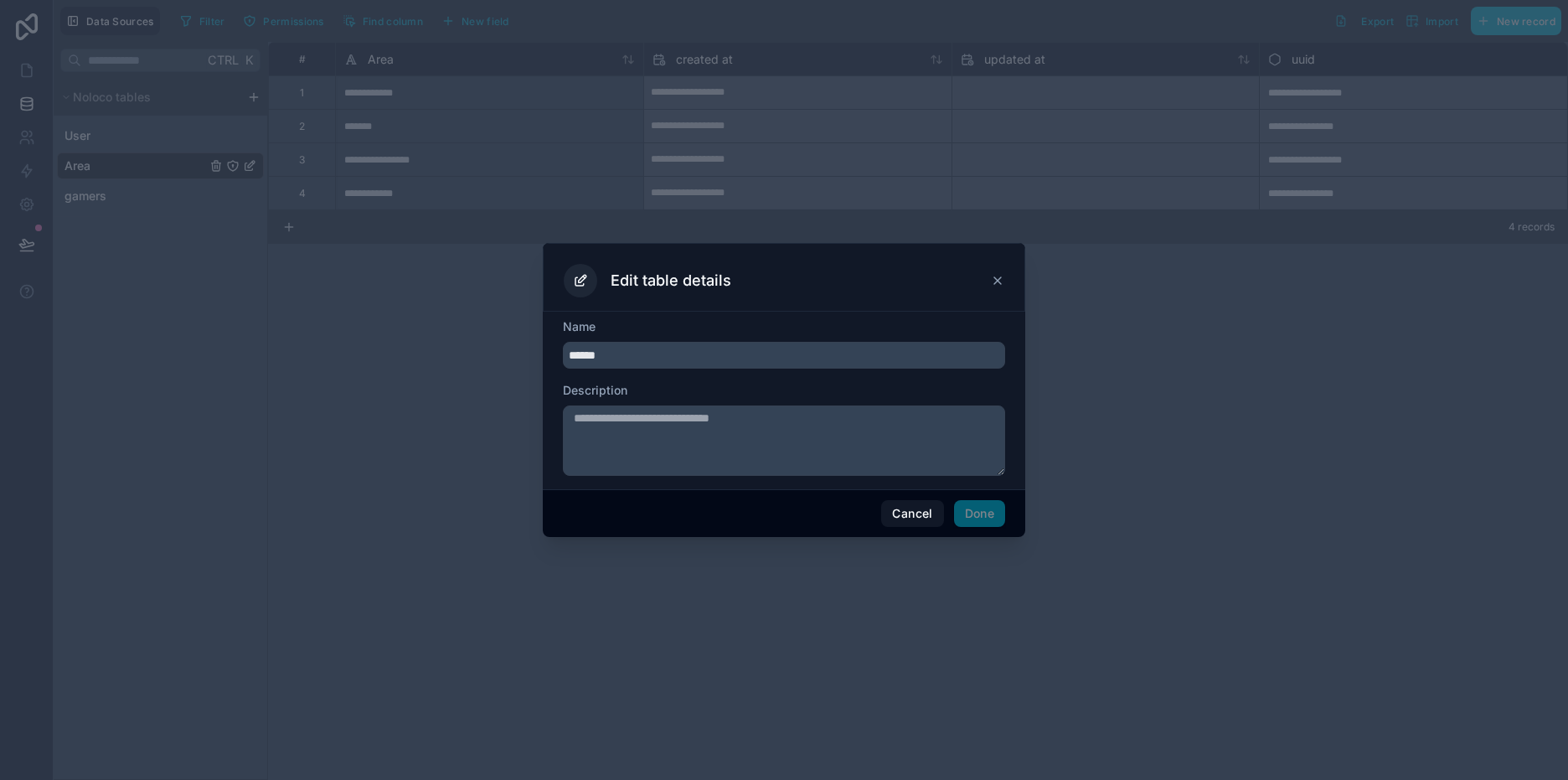
drag, startPoint x: 563, startPoint y: 354, endPoint x: 574, endPoint y: 357, distance: 11.4
click at [574, 357] on input "******" at bounding box center [783, 355] width 442 height 27
type input "******"
click at [992, 514] on button "Done" at bounding box center [979, 514] width 51 height 27
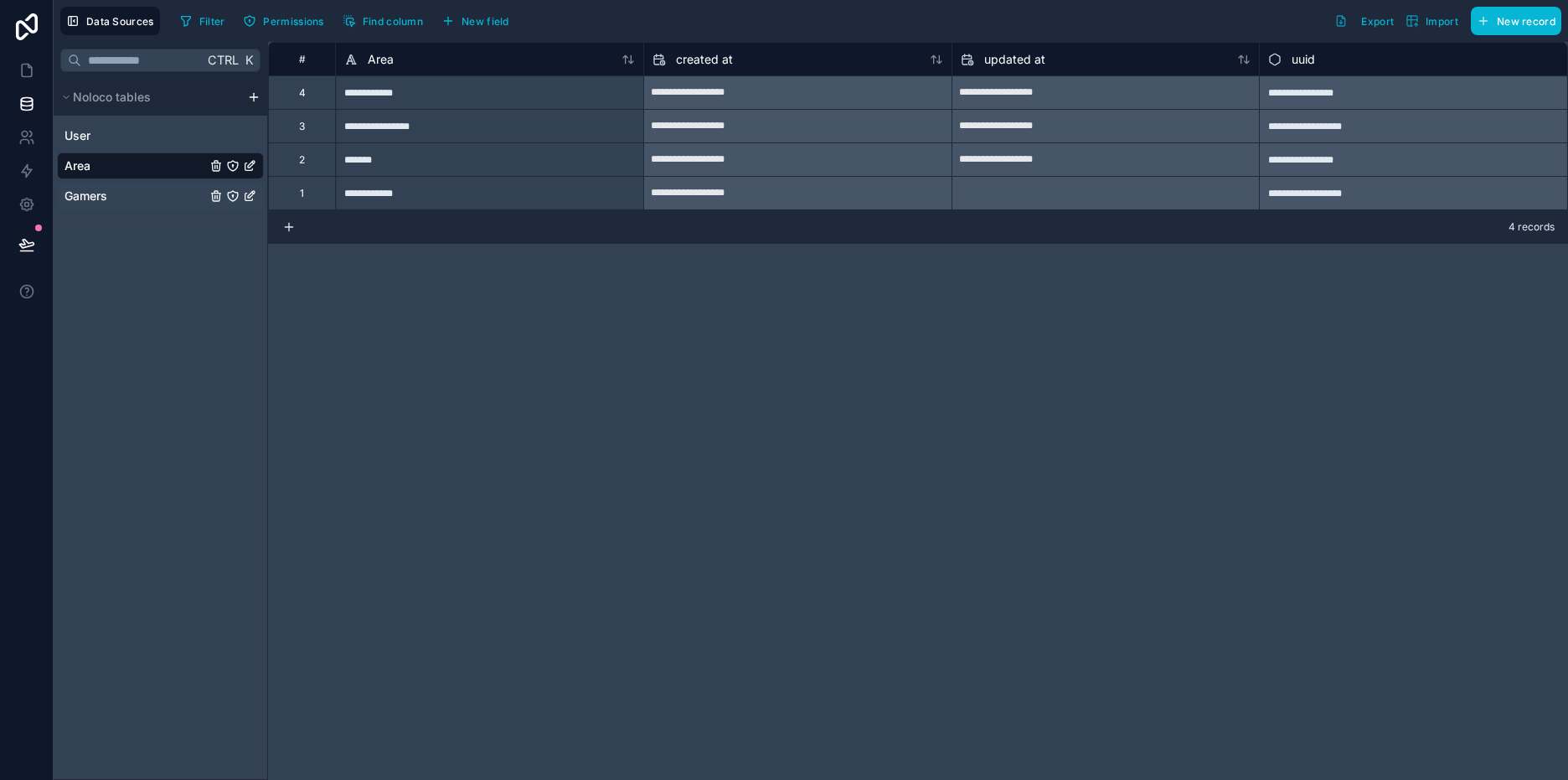
click at [89, 191] on span "Gamers" at bounding box center [85, 196] width 43 height 17
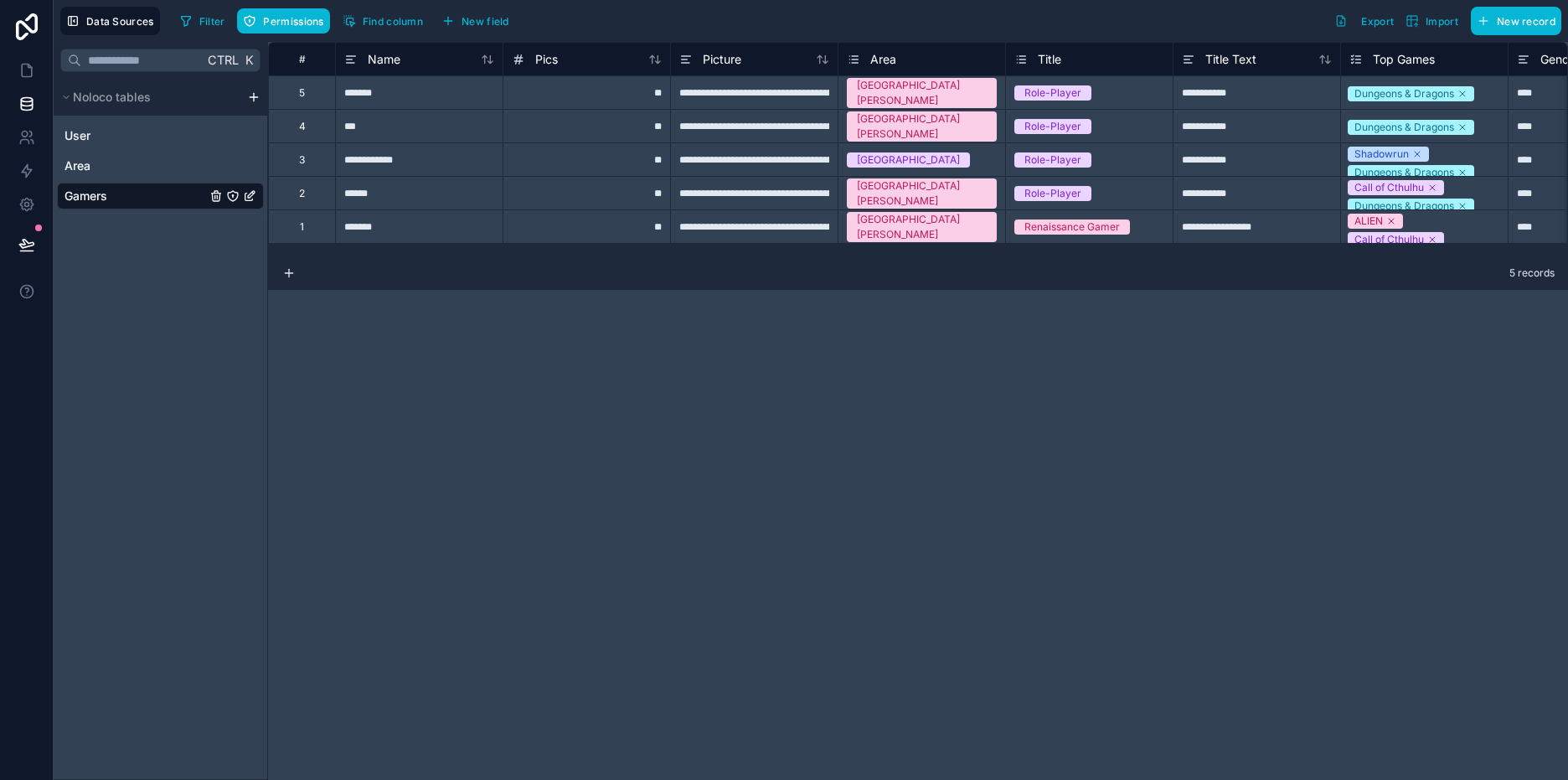
click at [947, 69] on div "Area" at bounding box center [921, 59] width 150 height 20
click at [948, 62] on div "Area" at bounding box center [921, 59] width 150 height 20
click at [932, 59] on div "Area" at bounding box center [921, 59] width 150 height 20
click at [867, 63] on div "Area" at bounding box center [871, 59] width 49 height 20
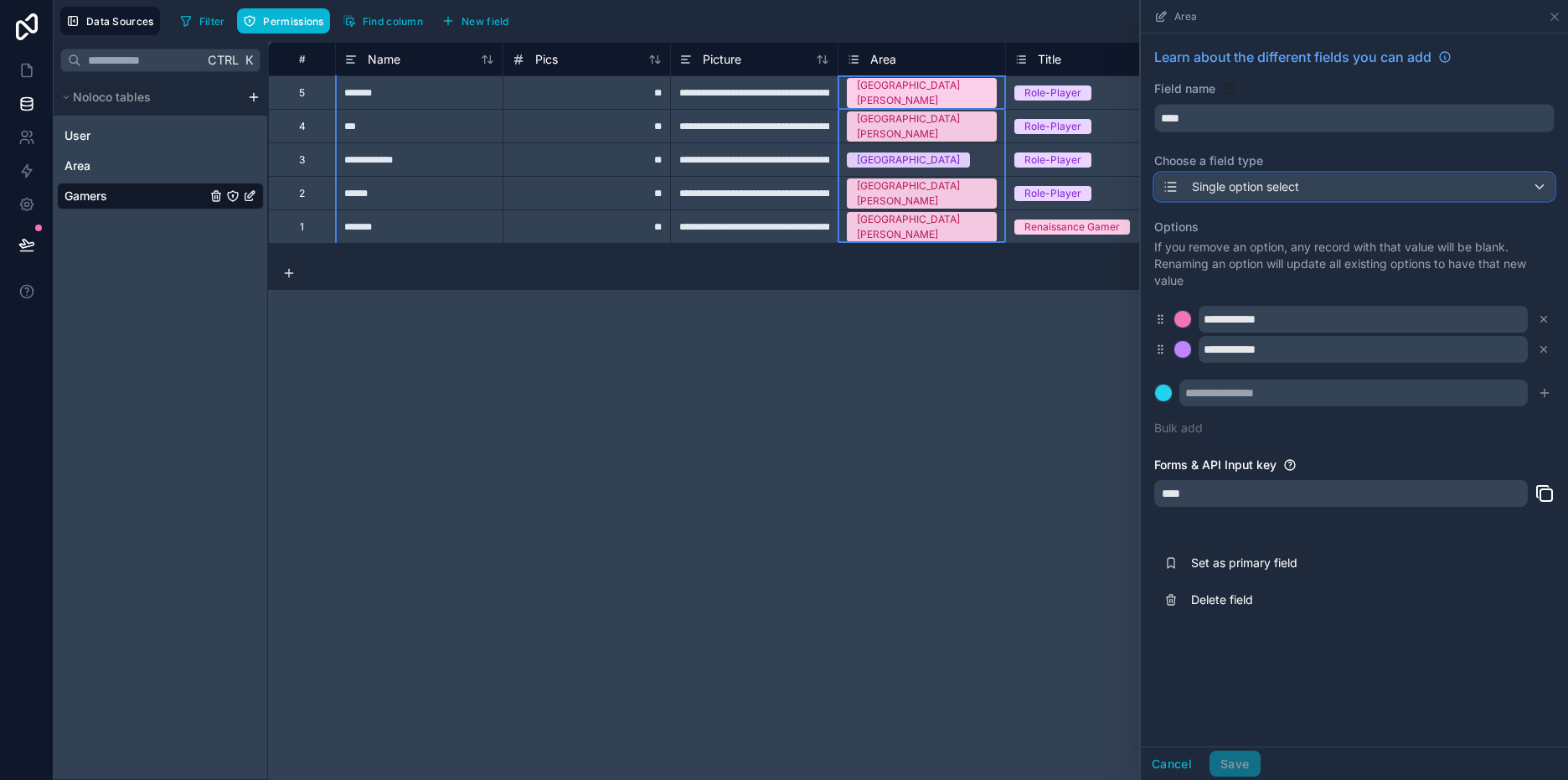
click at [1343, 184] on div "Single option select" at bounding box center [1354, 187] width 398 height 27
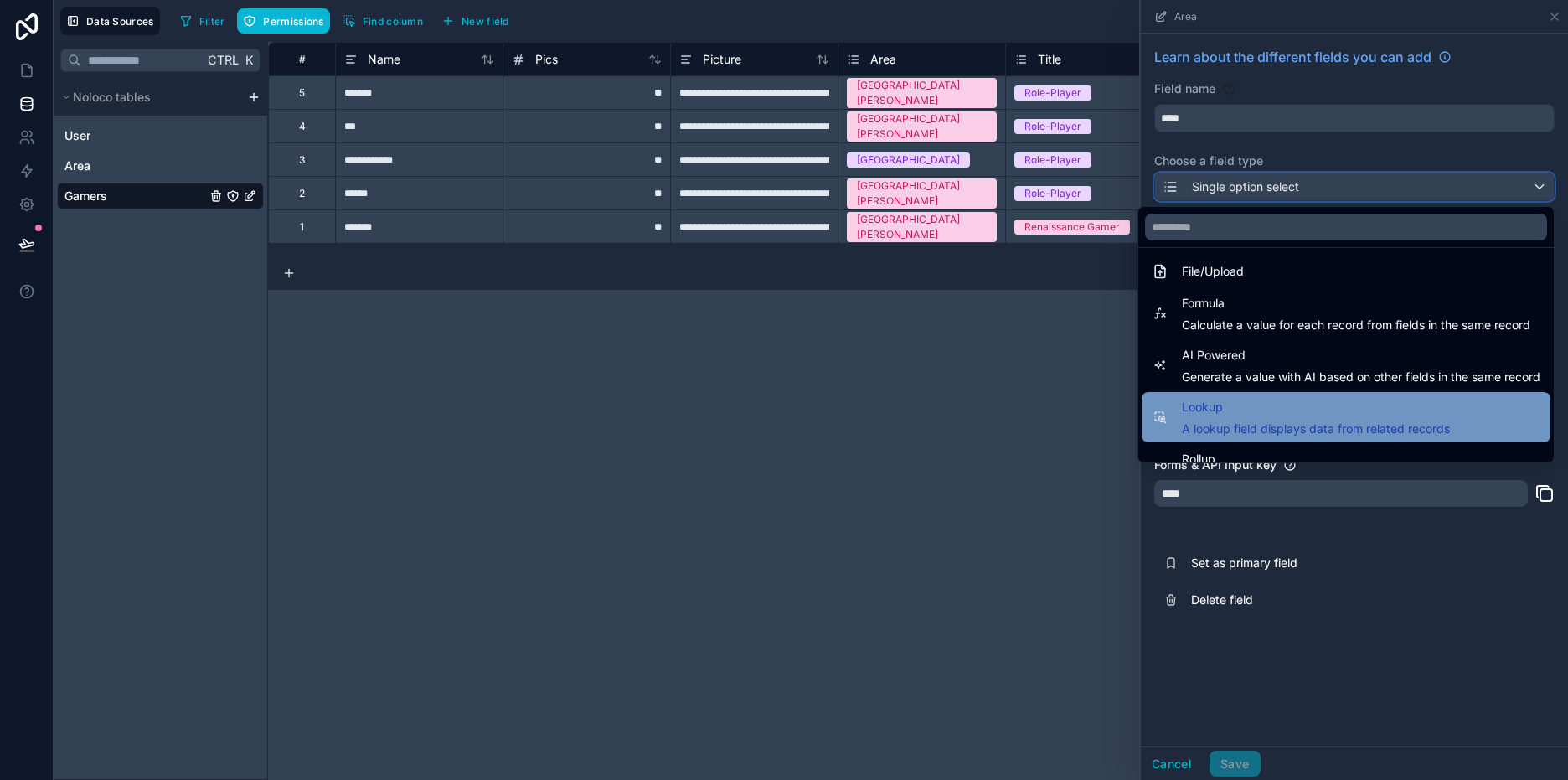
scroll to position [486, 0]
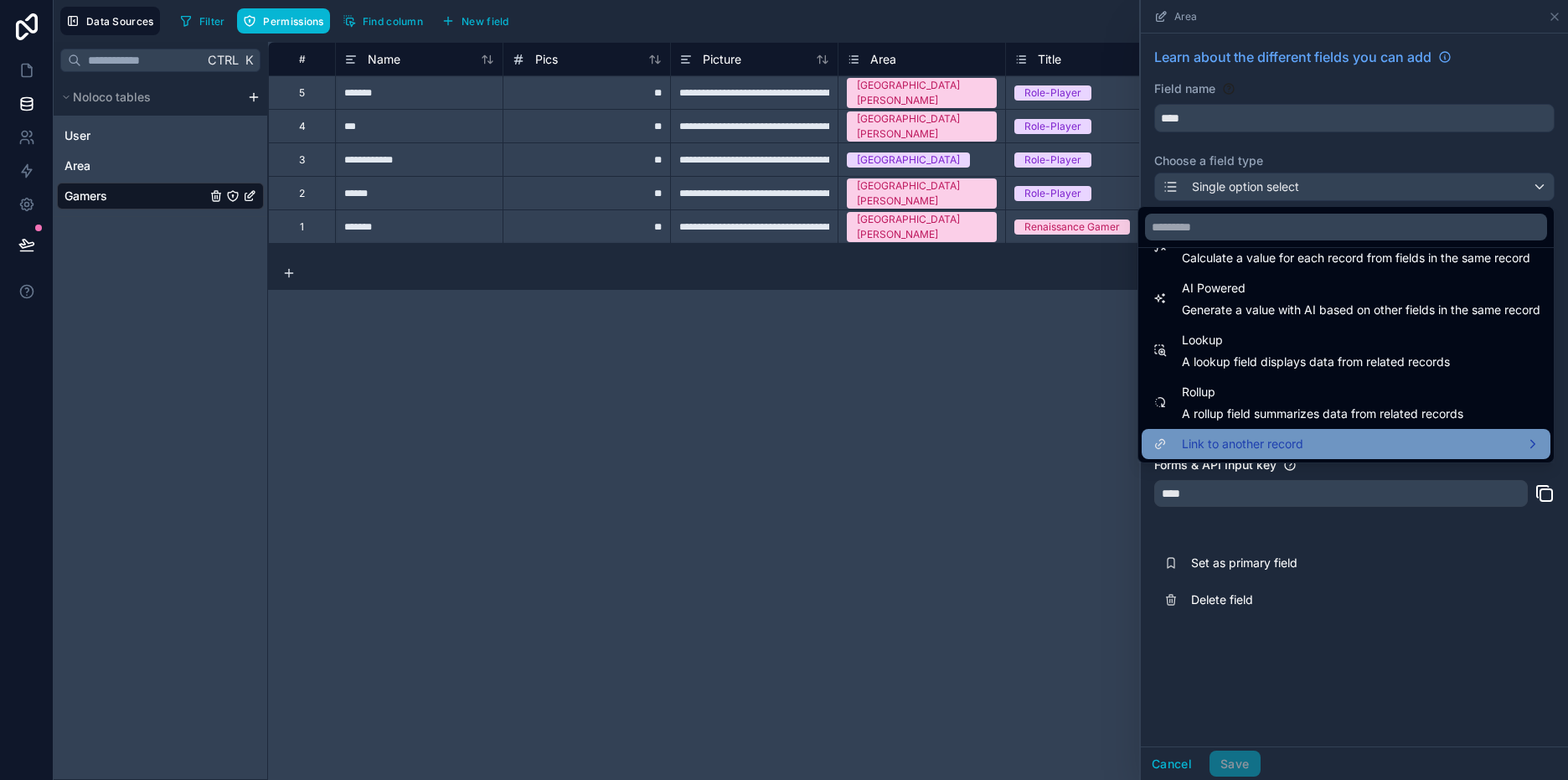
click at [1248, 436] on span "Link to another record" at bounding box center [1242, 444] width 122 height 20
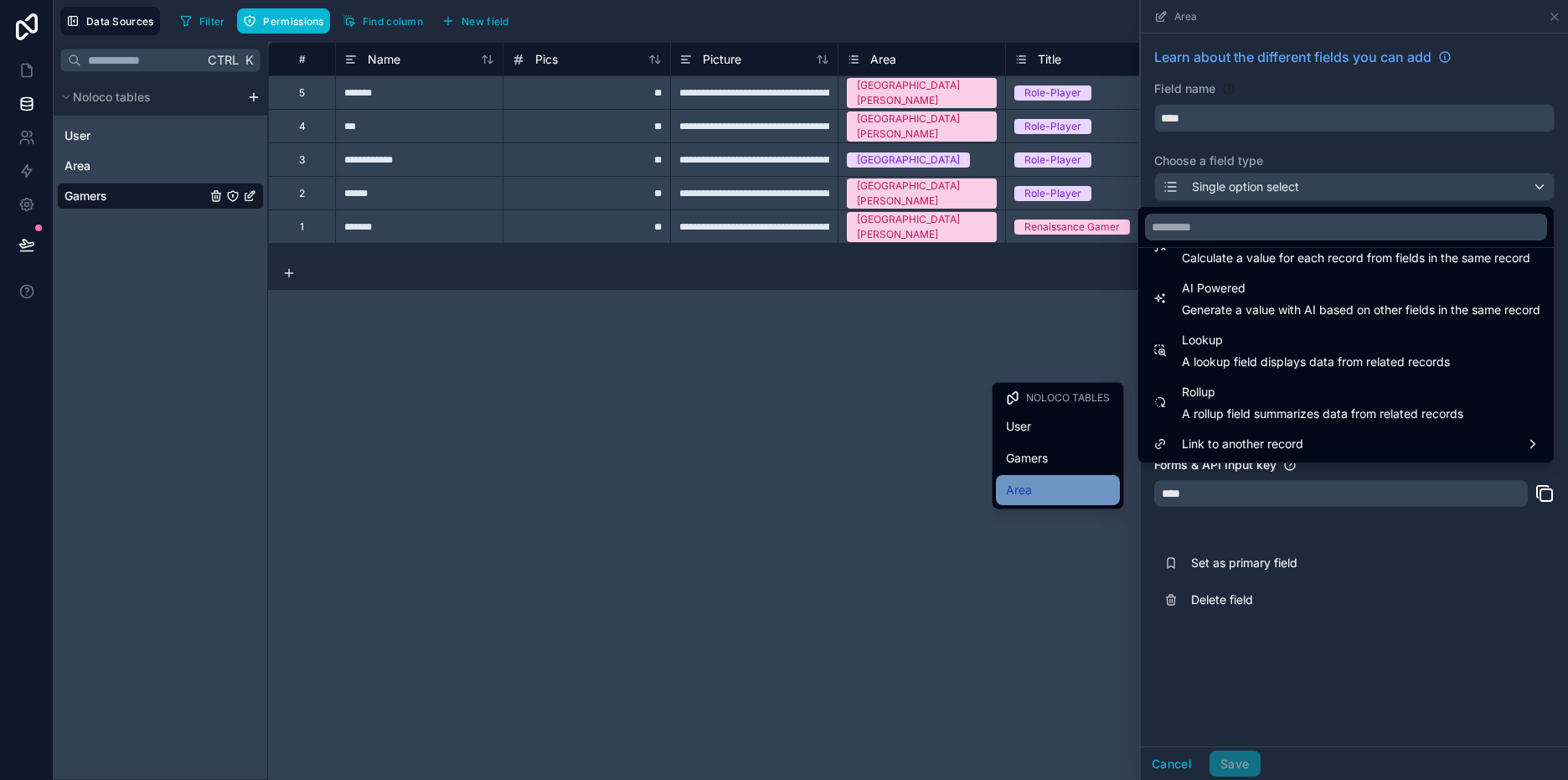
click at [1058, 476] on div "Area" at bounding box center [1057, 490] width 124 height 30
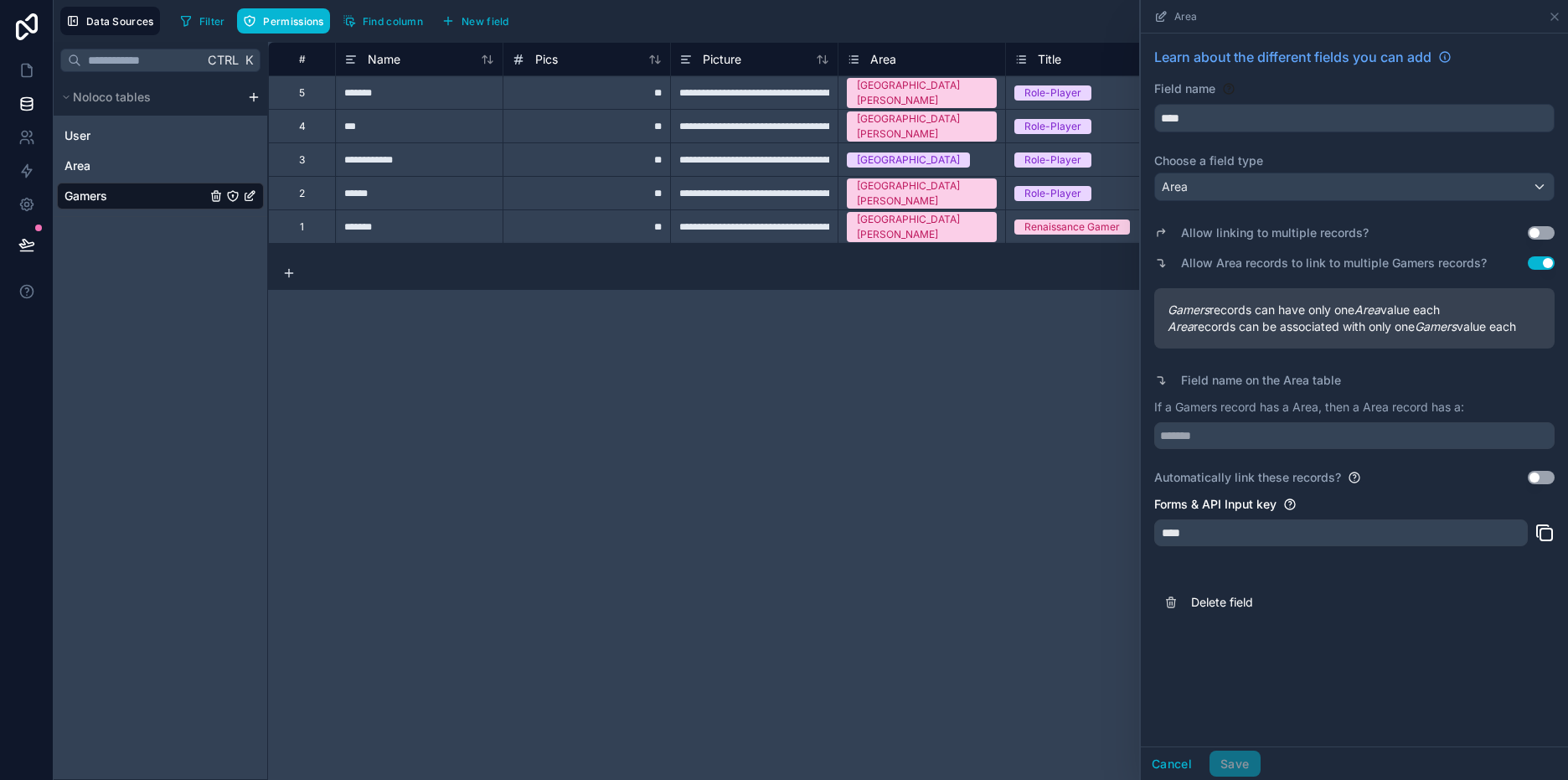
click at [1532, 264] on button "Use setting" at bounding box center [1541, 263] width 27 height 14
click at [1539, 262] on button "Use setting" at bounding box center [1541, 263] width 27 height 14
click at [1537, 263] on button "Use setting" at bounding box center [1541, 263] width 27 height 14
click at [1549, 261] on button "Use setting" at bounding box center [1541, 263] width 27 height 14
click at [1409, 437] on input "text" at bounding box center [1354, 436] width 400 height 27
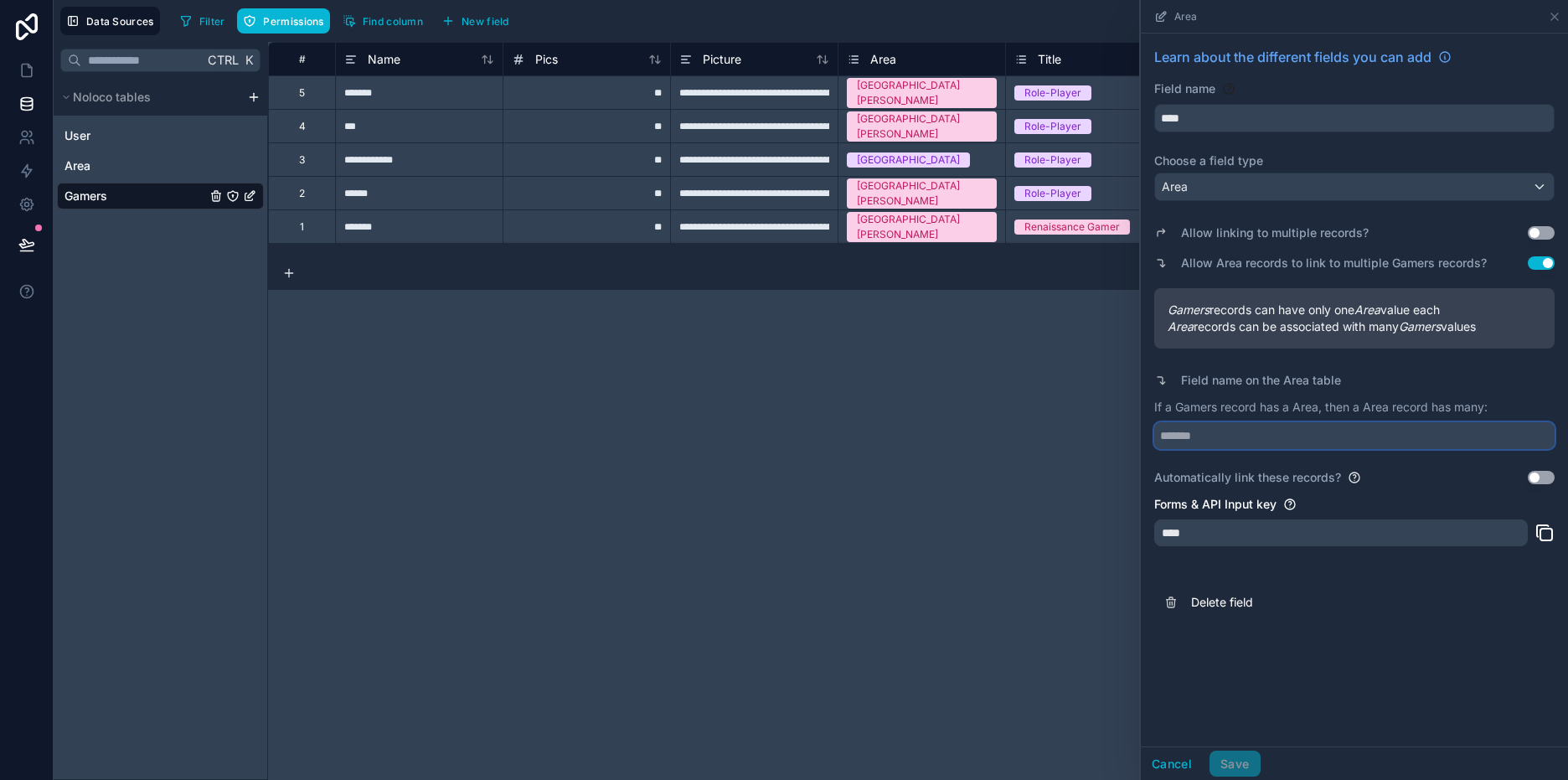
click at [1409, 437] on input "text" at bounding box center [1354, 436] width 400 height 27
type input "******"
click at [1250, 761] on button "Save" at bounding box center [1234, 764] width 50 height 27
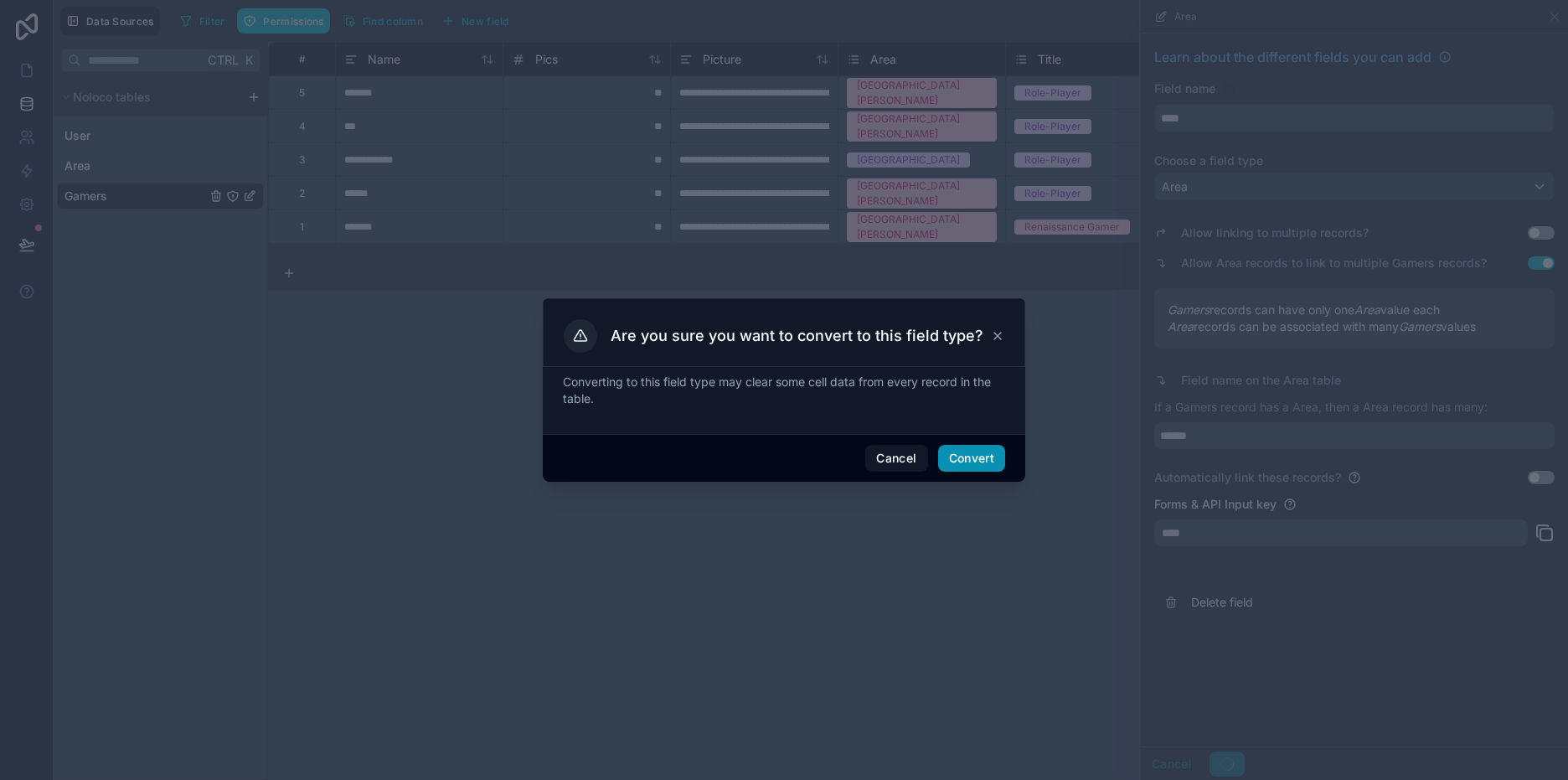
click at [989, 459] on button "Convert" at bounding box center [971, 459] width 67 height 27
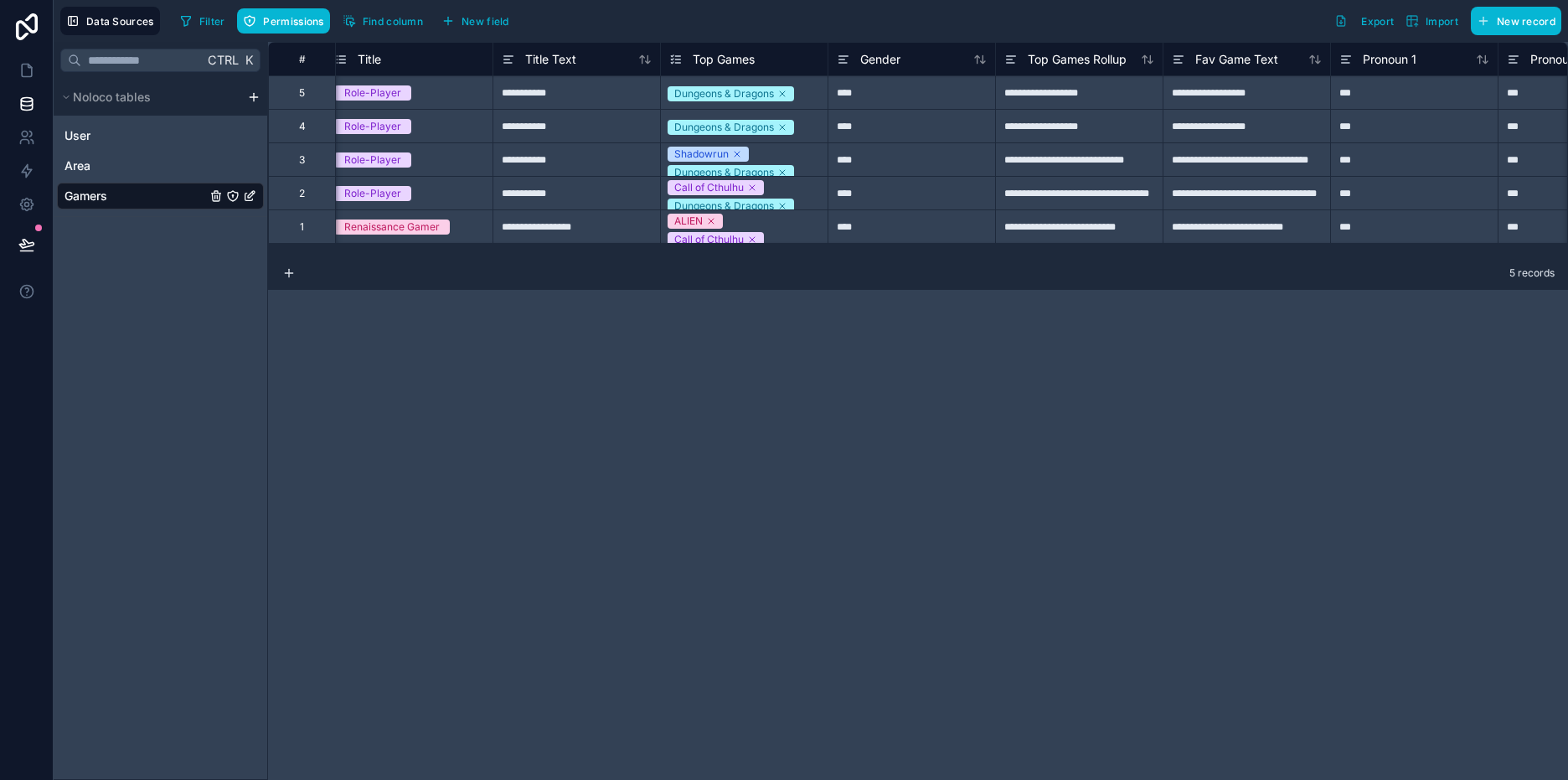
scroll to position [0, 268]
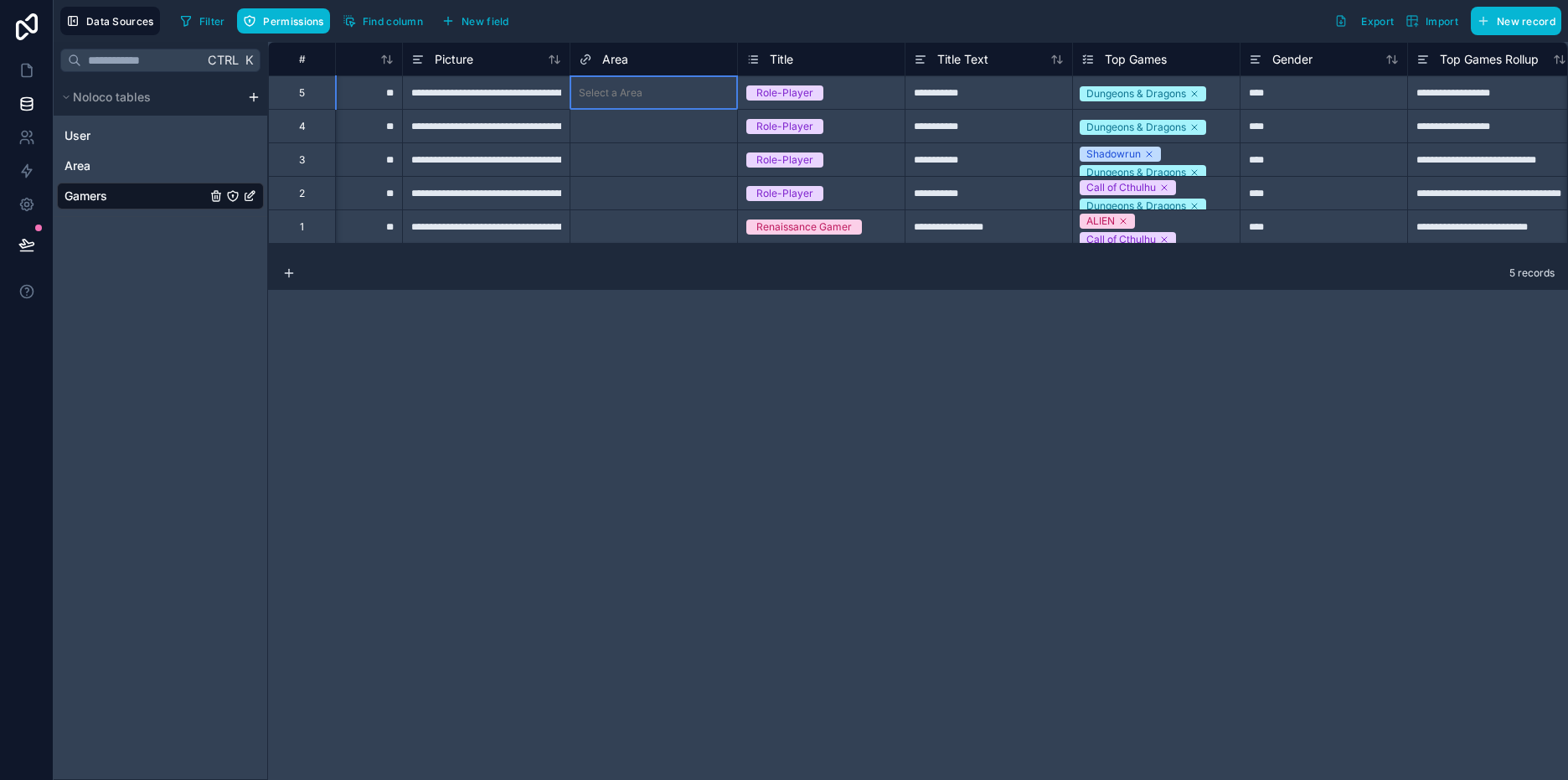
click at [669, 93] on div "Select a Area" at bounding box center [653, 93] width 167 height 17
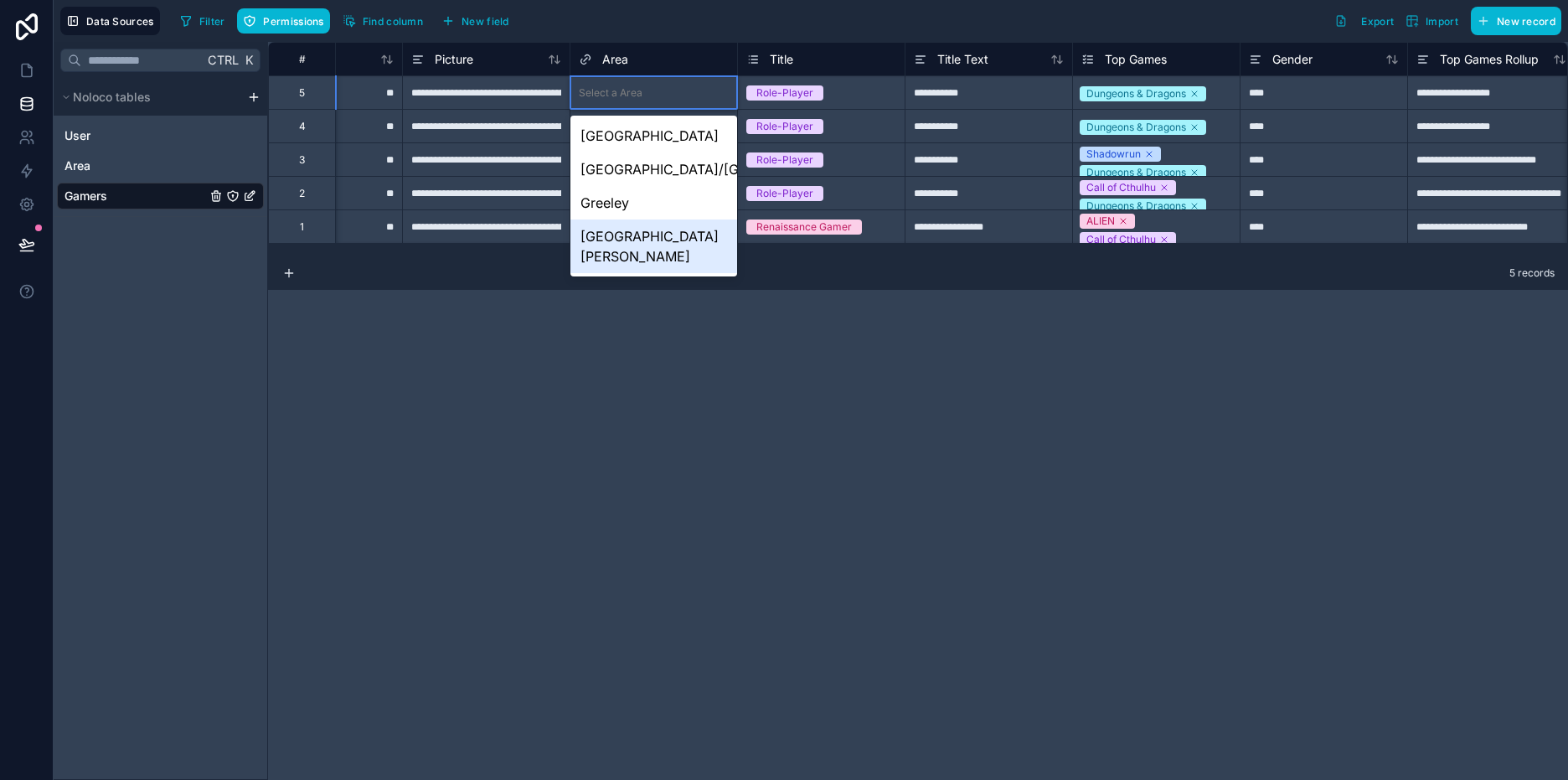
click at [641, 232] on div "[GEOGRAPHIC_DATA][PERSON_NAME]" at bounding box center [653, 245] width 167 height 53
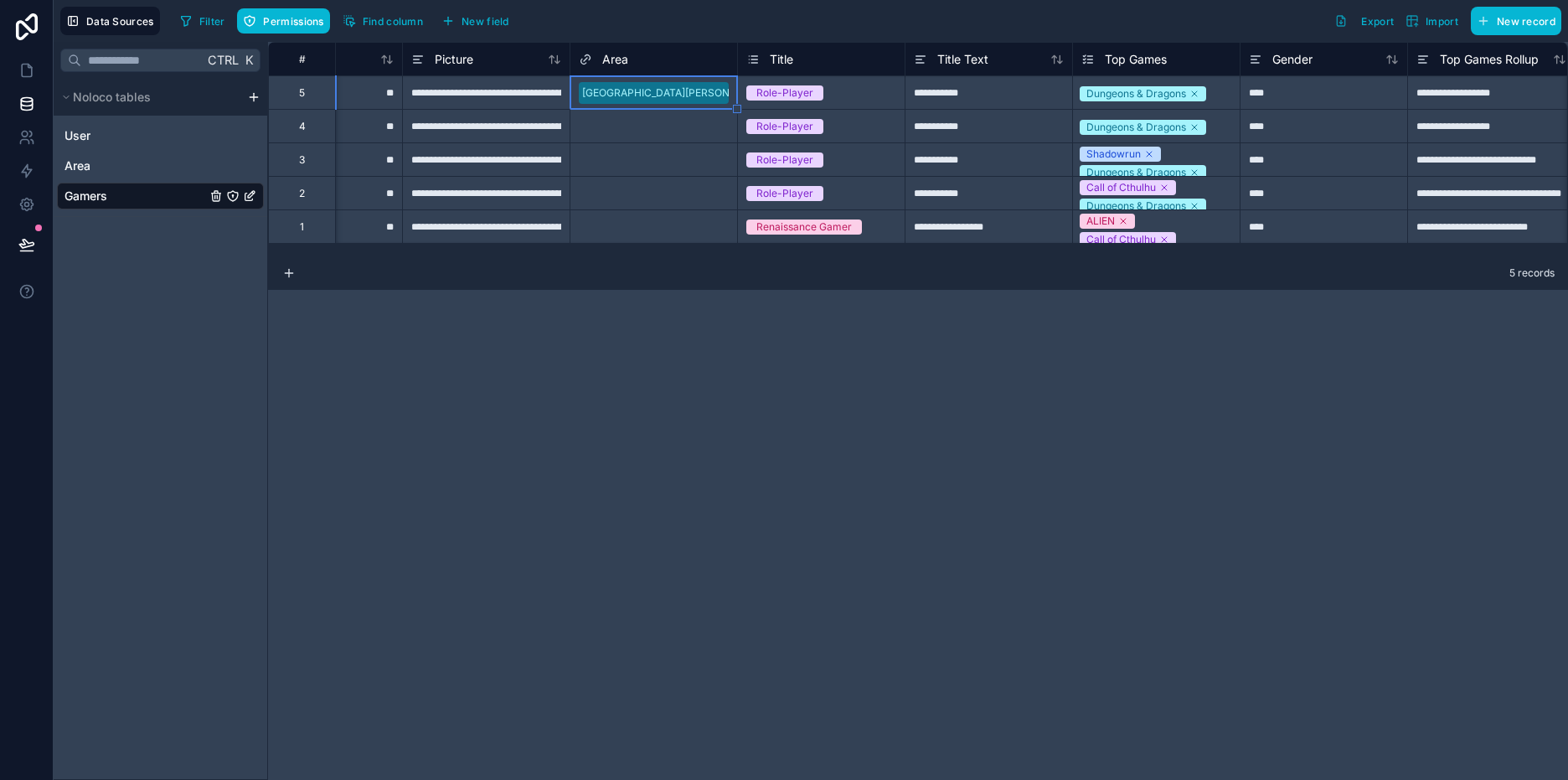
click at [686, 132] on div "Select a Area" at bounding box center [653, 127] width 167 height 17
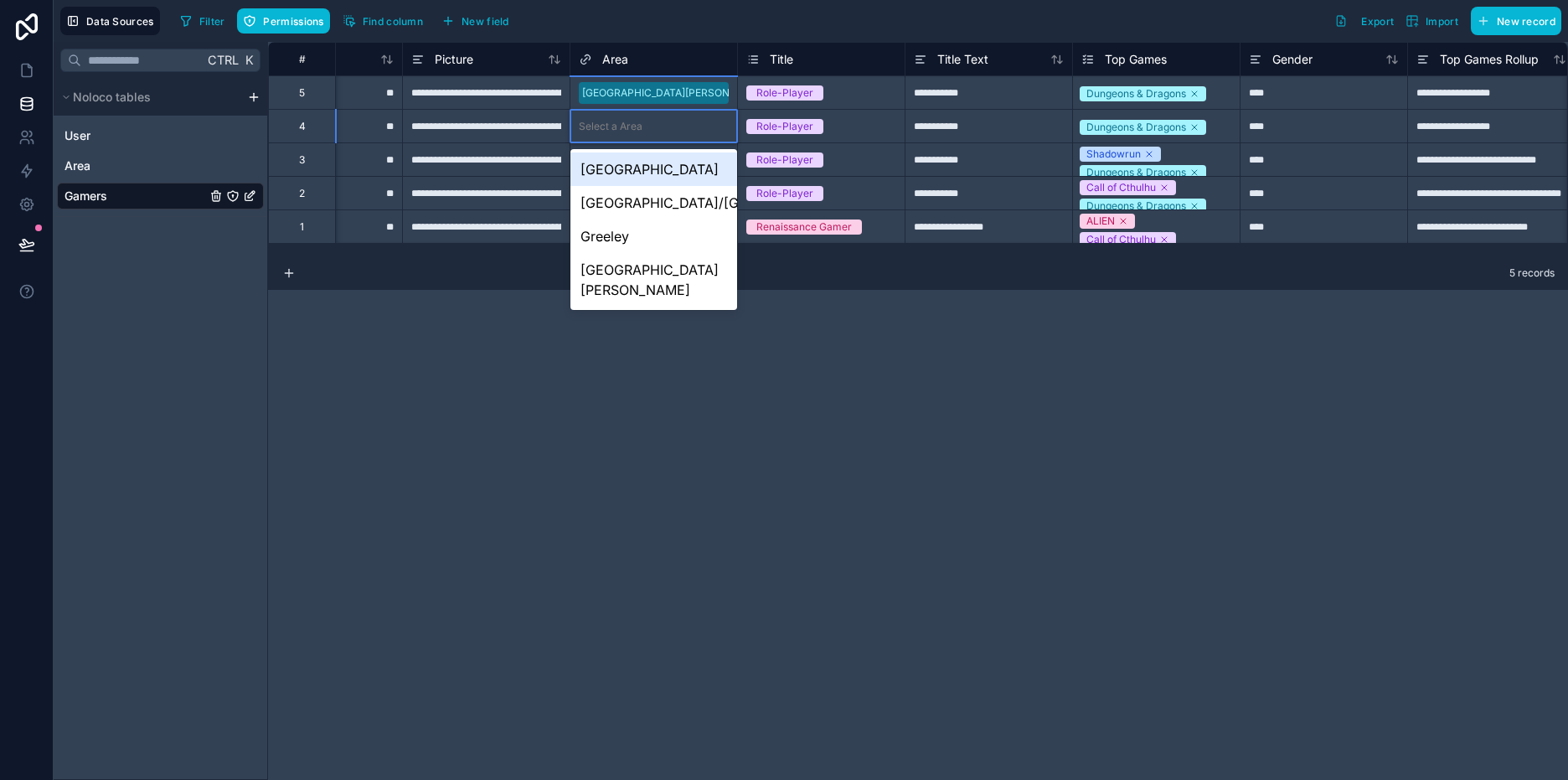
click at [686, 132] on div "Select a Area" at bounding box center [653, 127] width 167 height 17
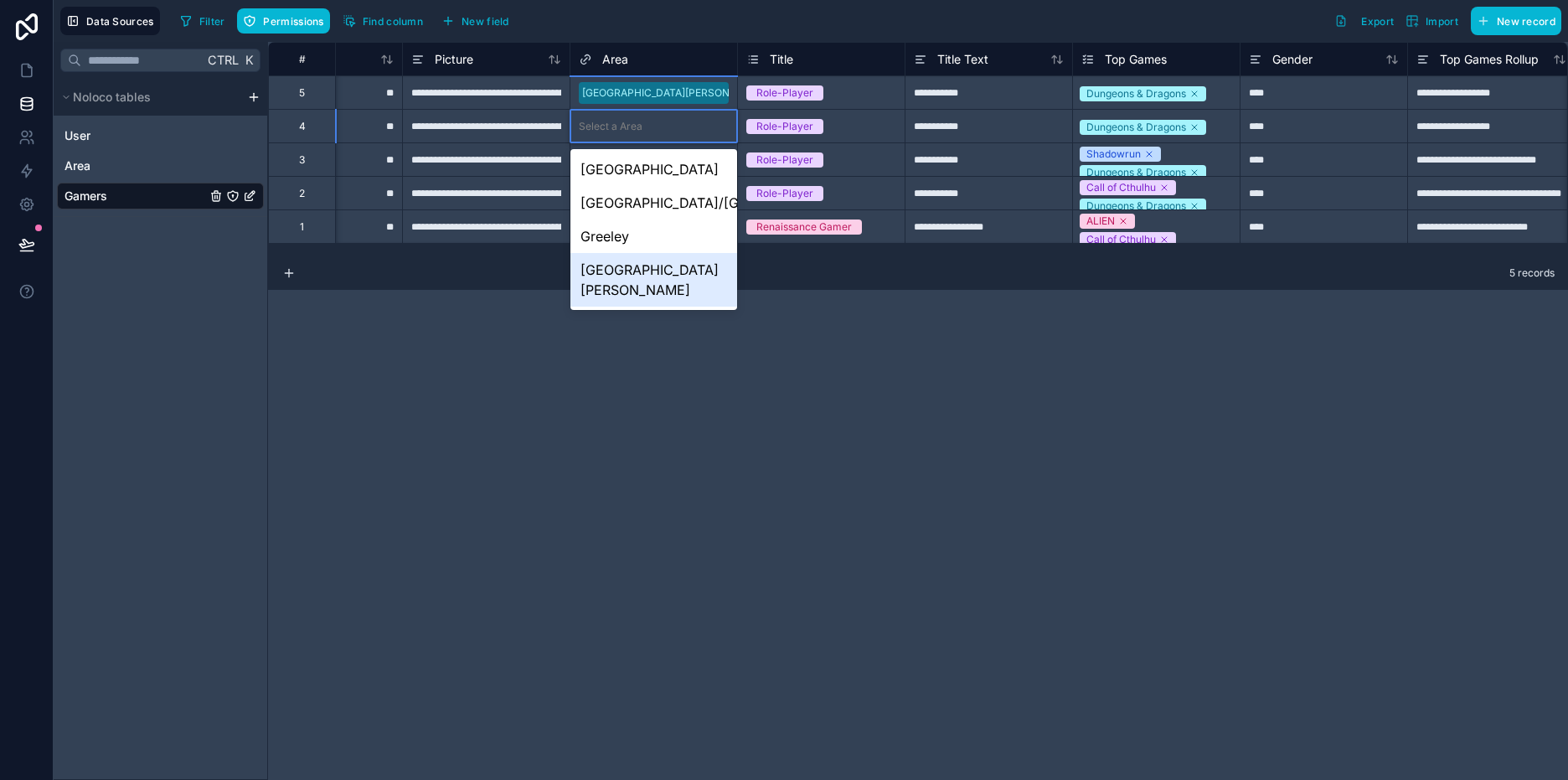
click at [650, 266] on div "[GEOGRAPHIC_DATA][PERSON_NAME]" at bounding box center [653, 279] width 167 height 53
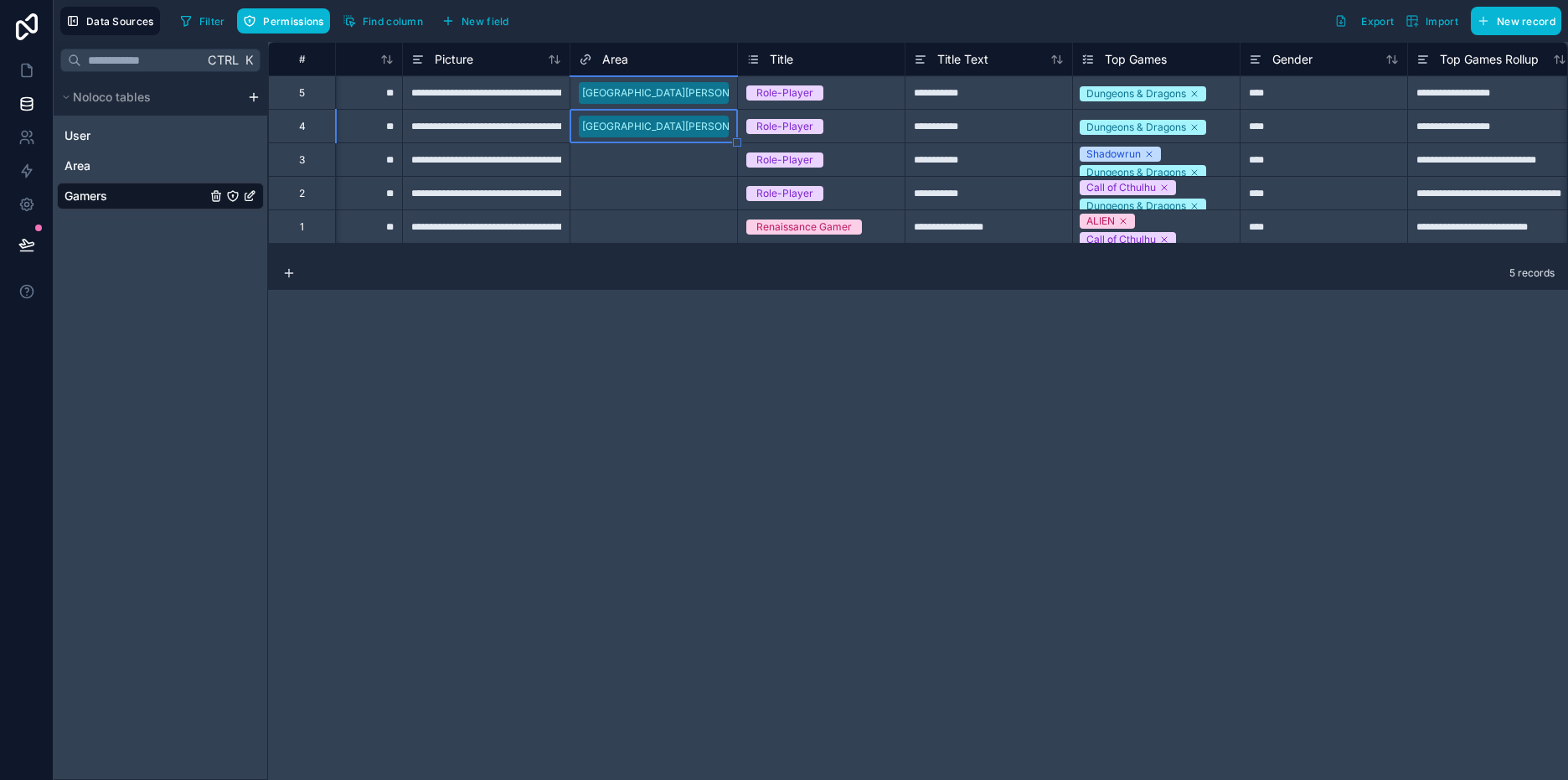
click at [652, 167] on div "Select a Area" at bounding box center [653, 160] width 167 height 17
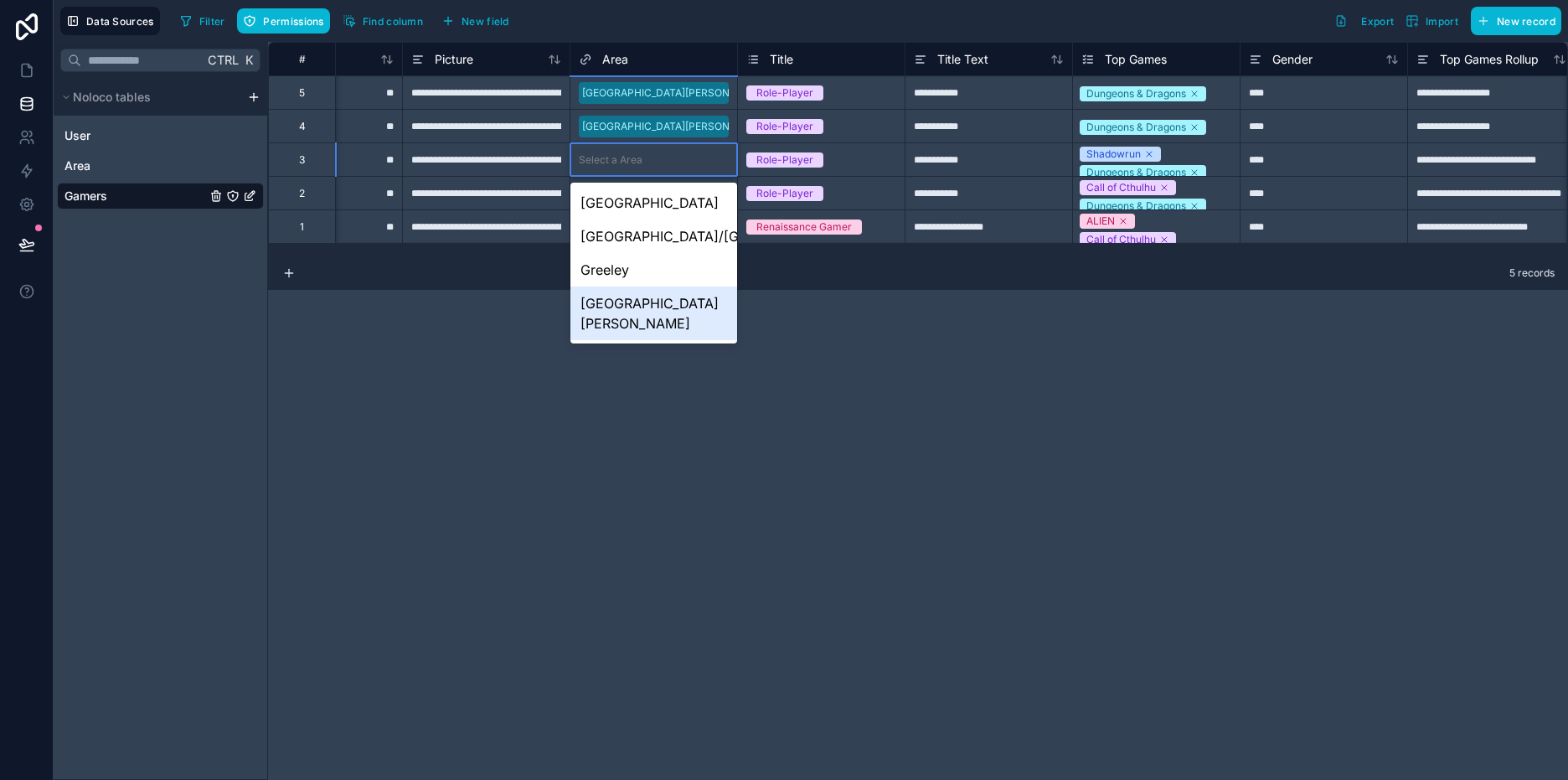
click at [639, 296] on div "[GEOGRAPHIC_DATA][PERSON_NAME]" at bounding box center [653, 313] width 167 height 53
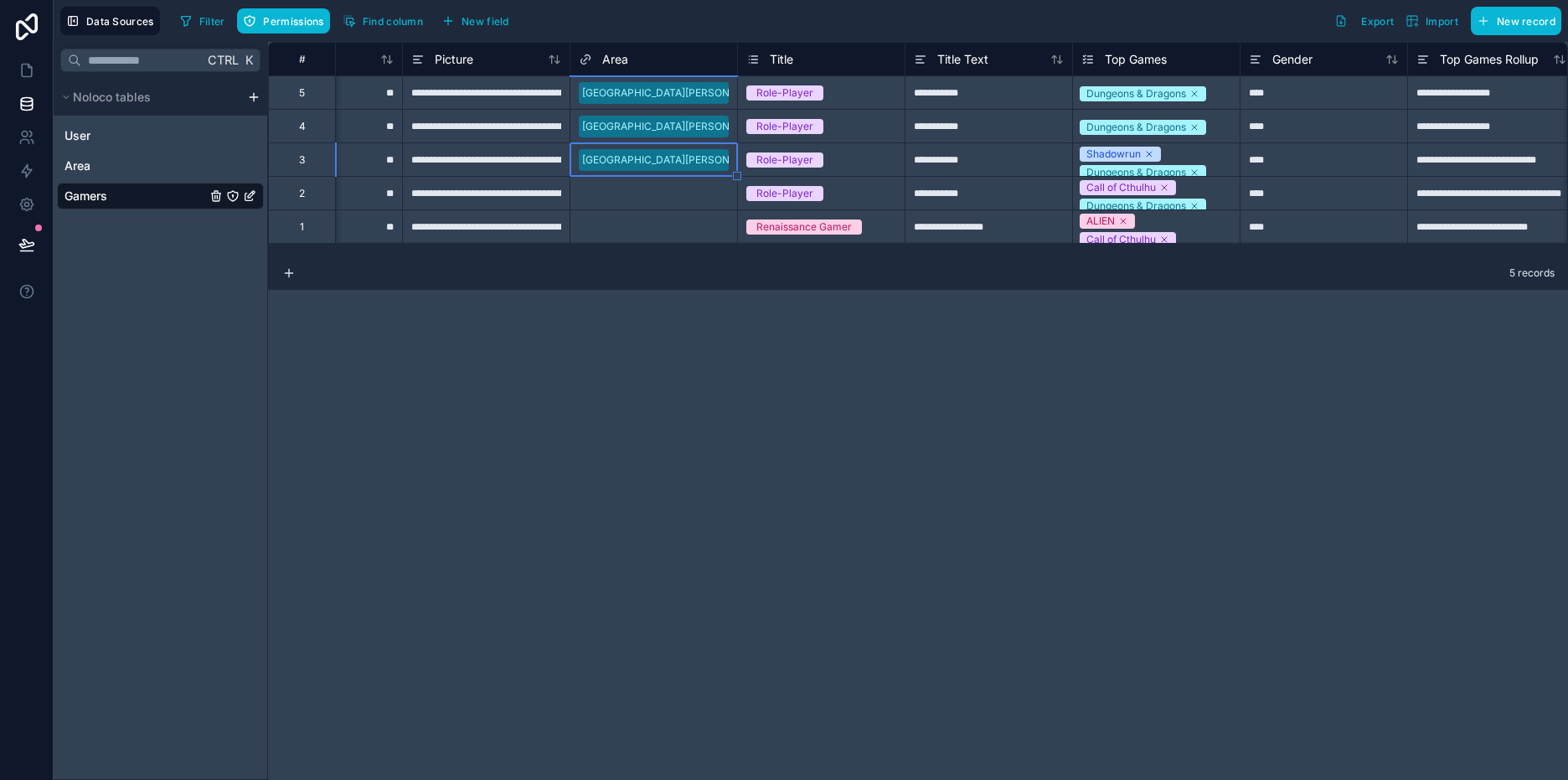
click at [642, 222] on div "Select a Area" at bounding box center [610, 227] width 63 height 14
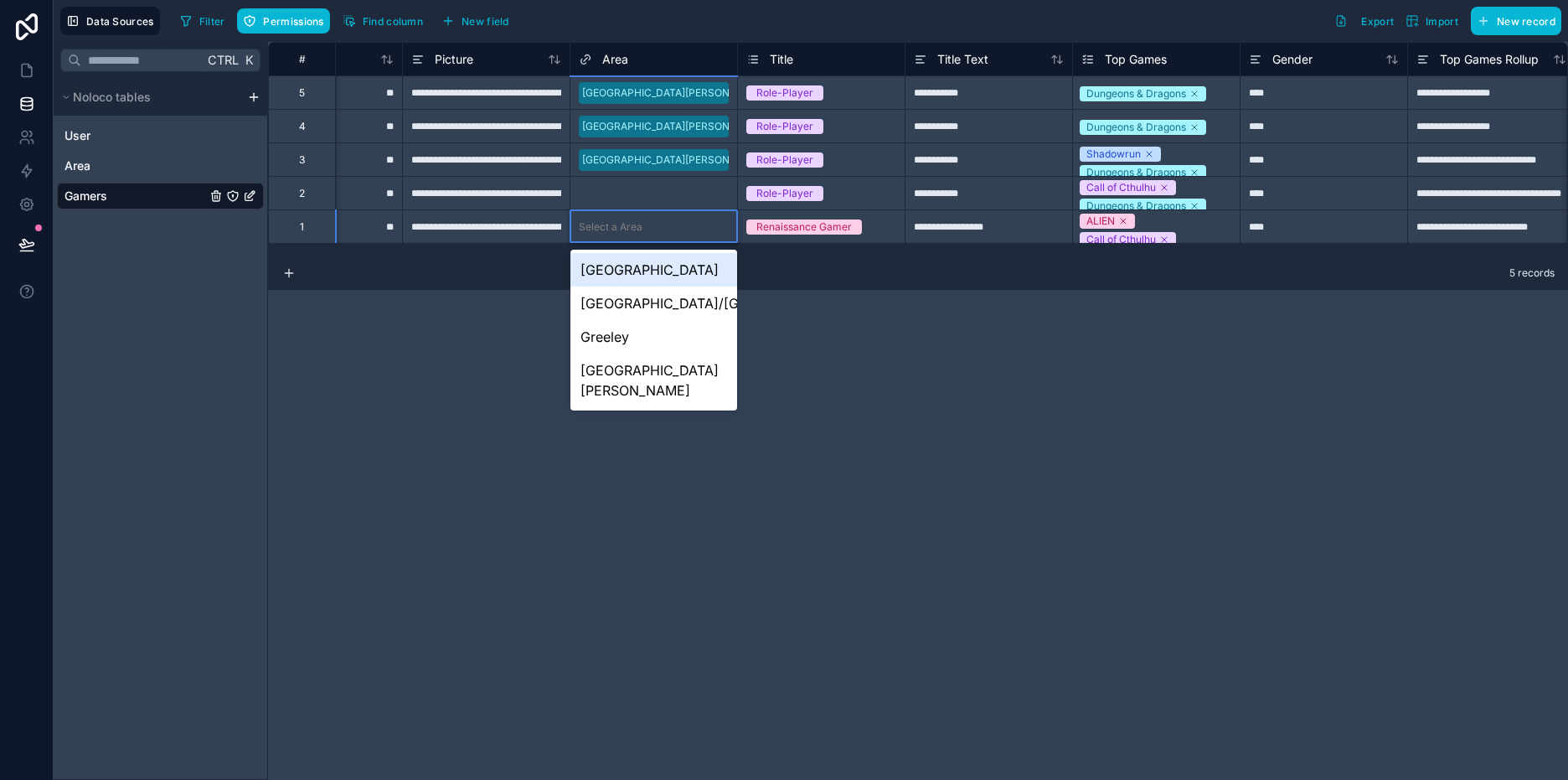
click at [642, 222] on div "Select a Area" at bounding box center [610, 227] width 63 height 14
click at [635, 376] on div "[GEOGRAPHIC_DATA][PERSON_NAME]" at bounding box center [653, 380] width 167 height 53
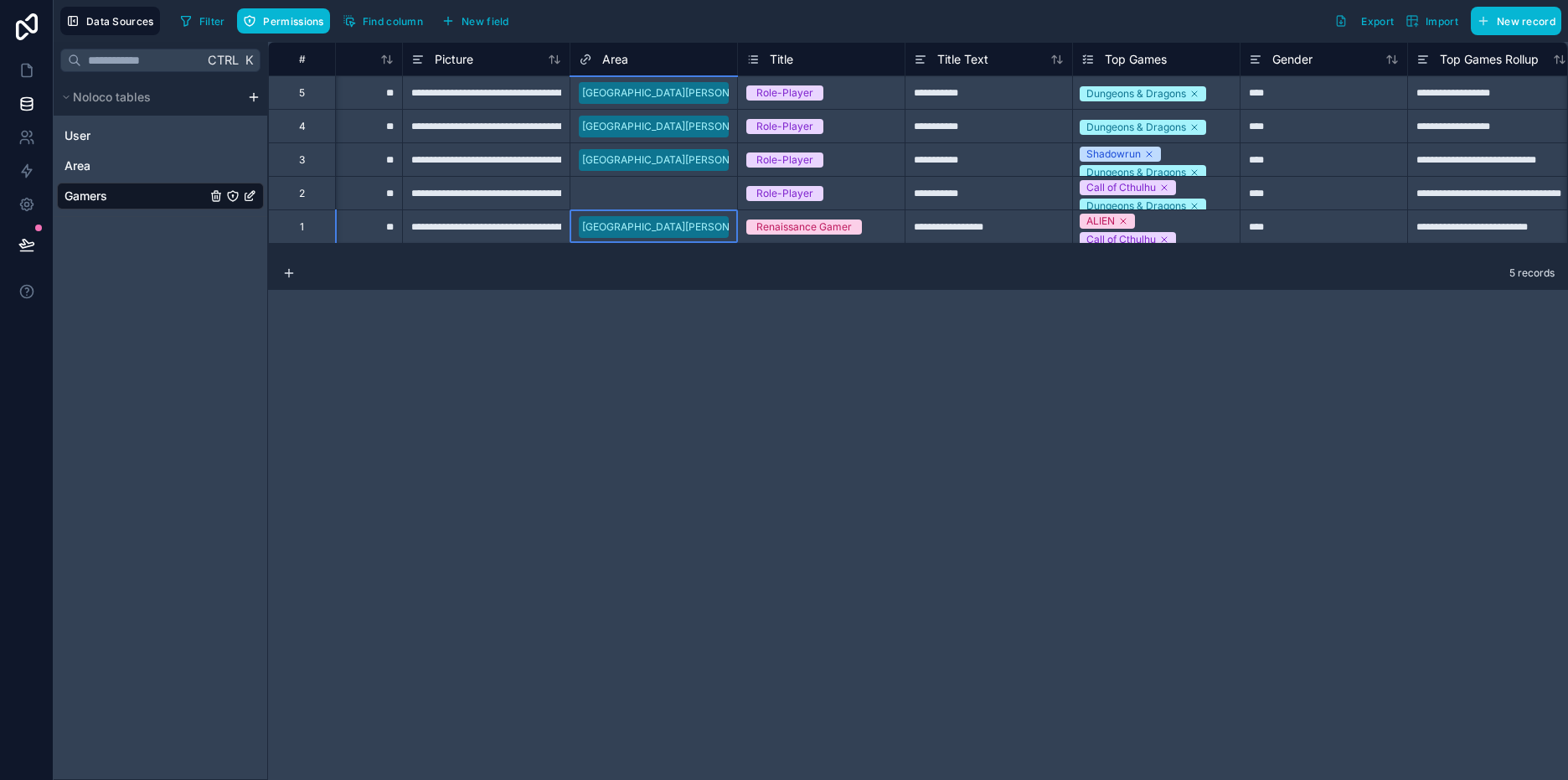
click at [622, 190] on div "Select a Area" at bounding box center [610, 194] width 63 height 14
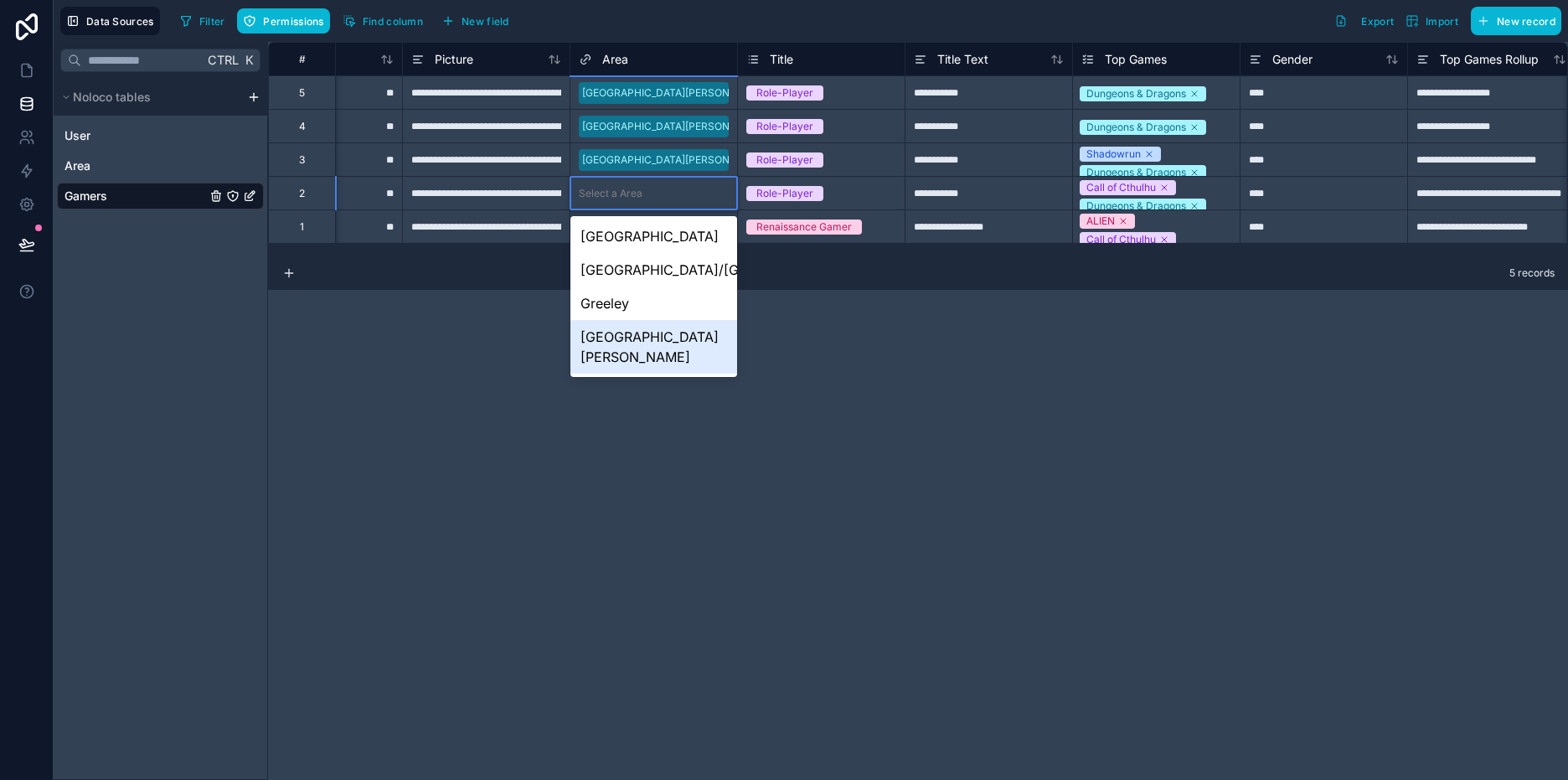
click at [630, 338] on div "[GEOGRAPHIC_DATA][PERSON_NAME]" at bounding box center [653, 346] width 167 height 53
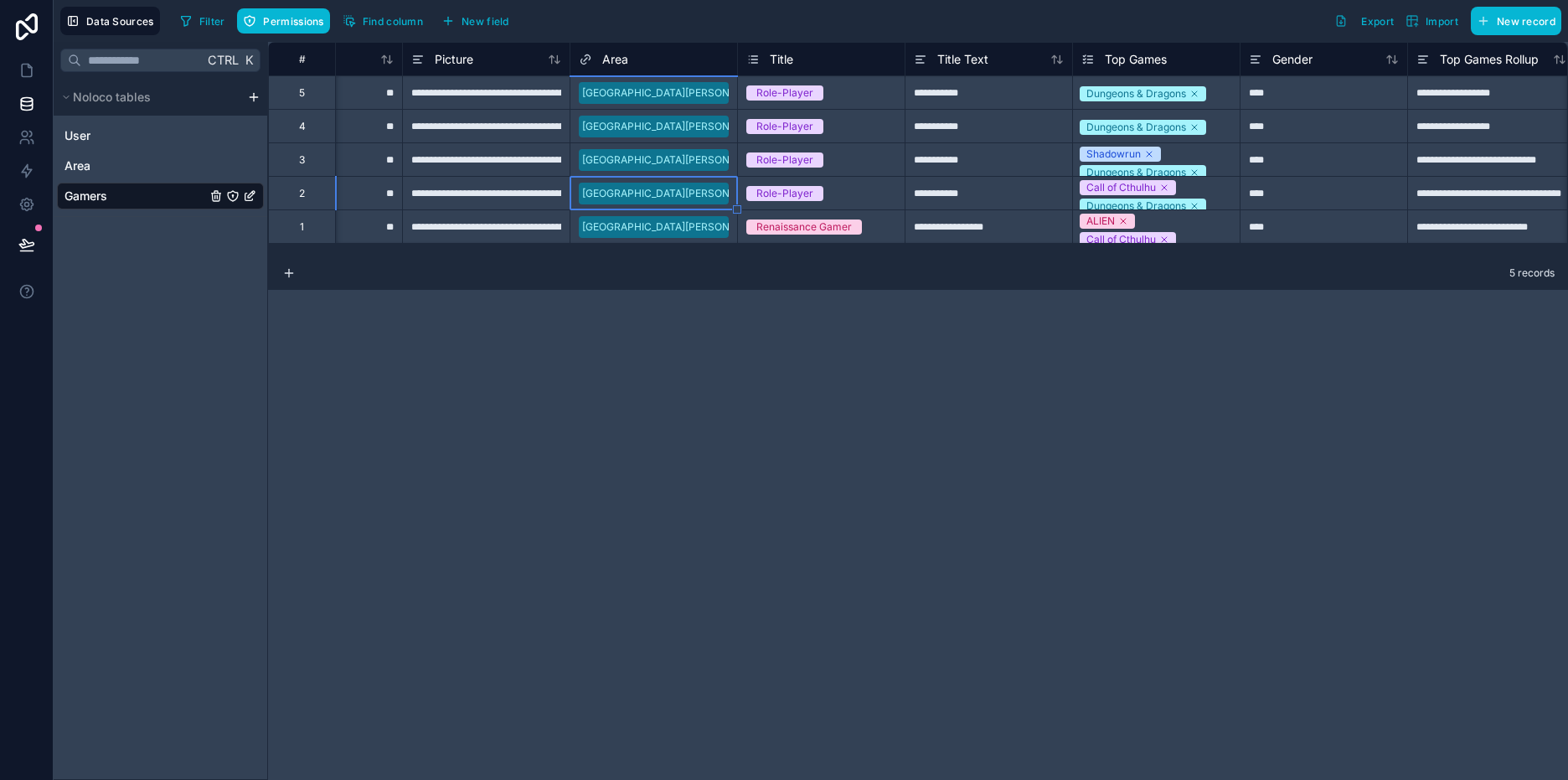
click at [476, 327] on div "**********" at bounding box center [918, 411] width 1300 height 738
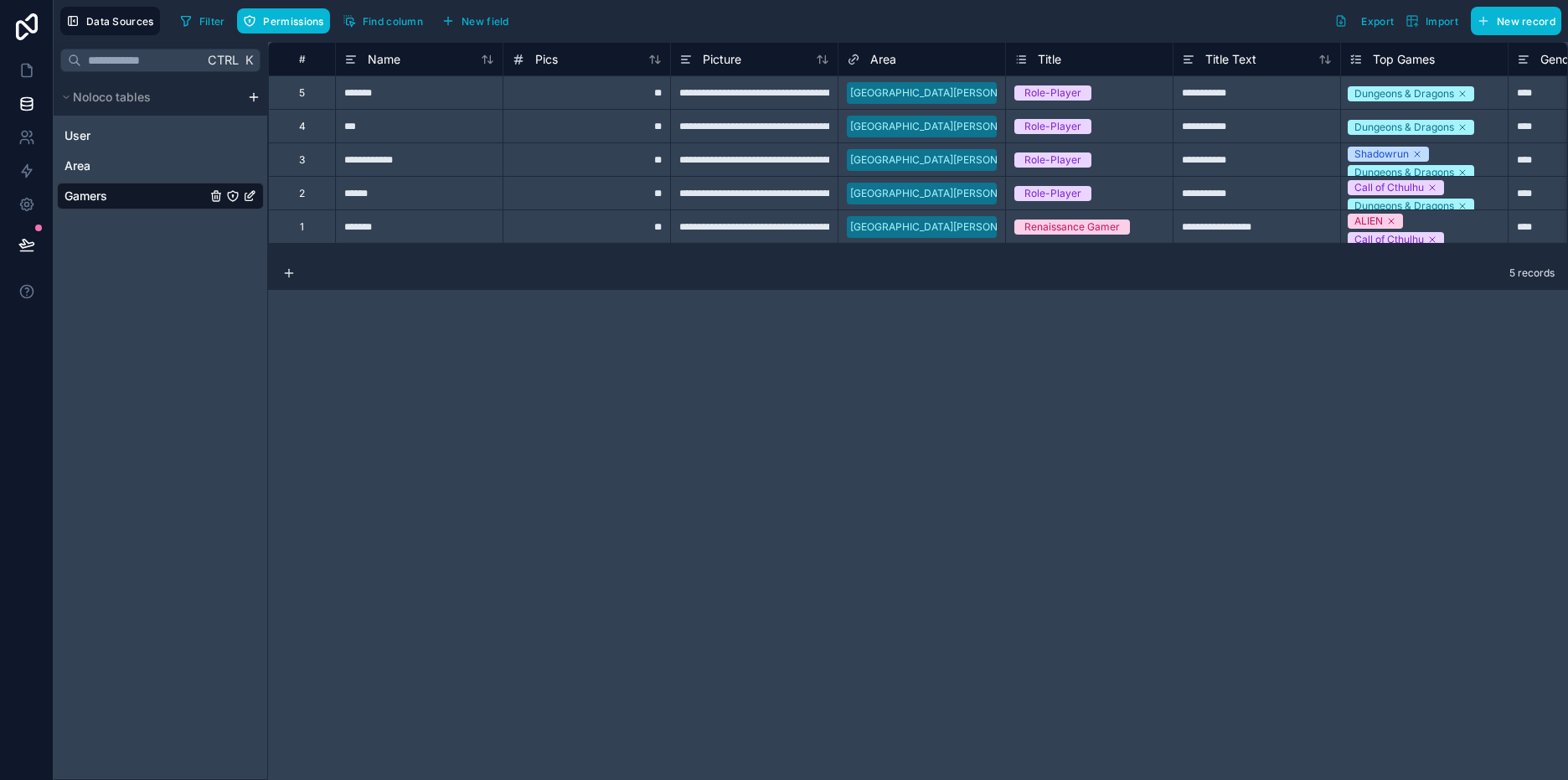
click at [924, 157] on div "[GEOGRAPHIC_DATA][PERSON_NAME]" at bounding box center [921, 160] width 167 height 25
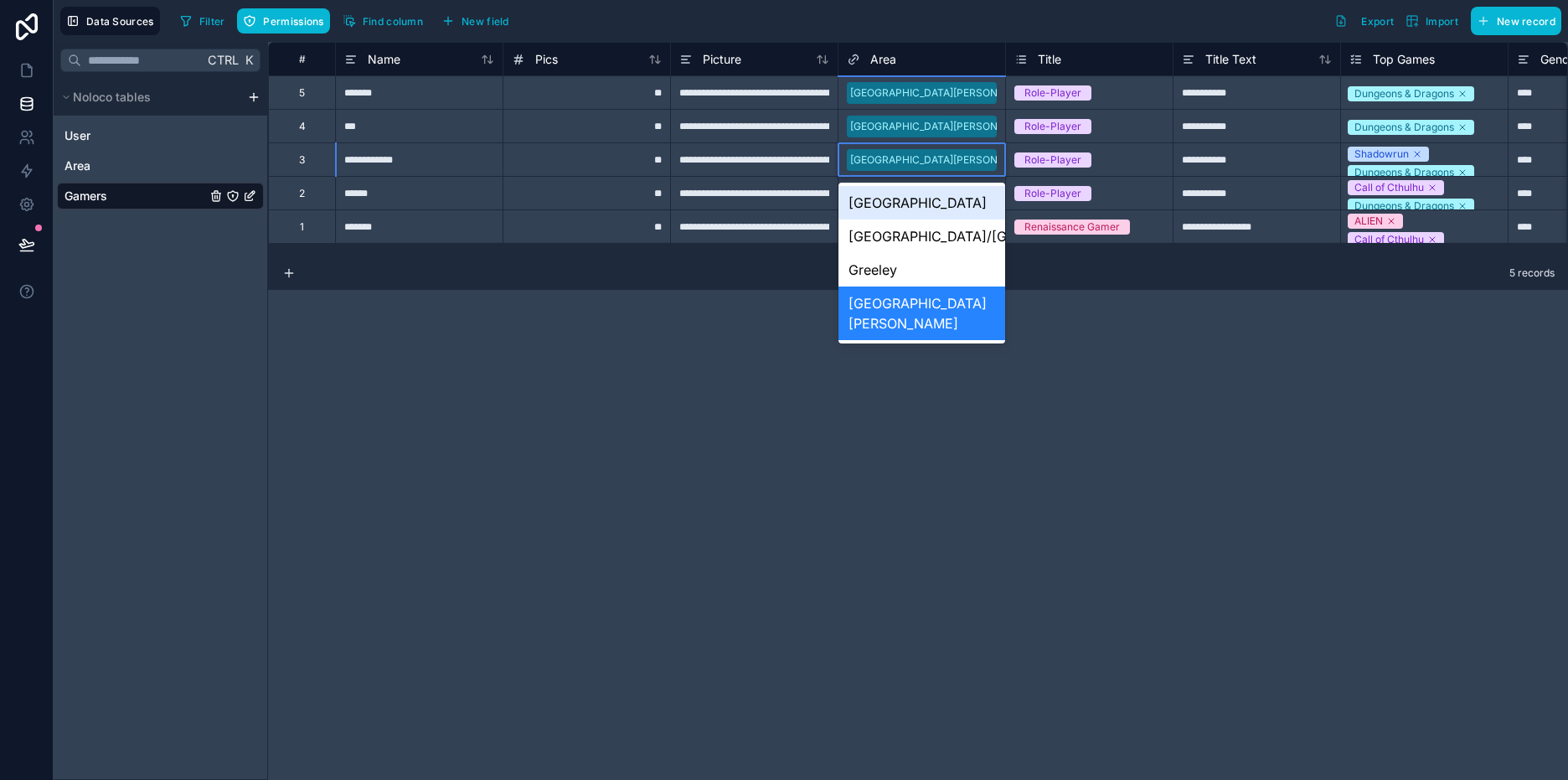
click at [906, 209] on div "[GEOGRAPHIC_DATA]" at bounding box center [921, 203] width 167 height 34
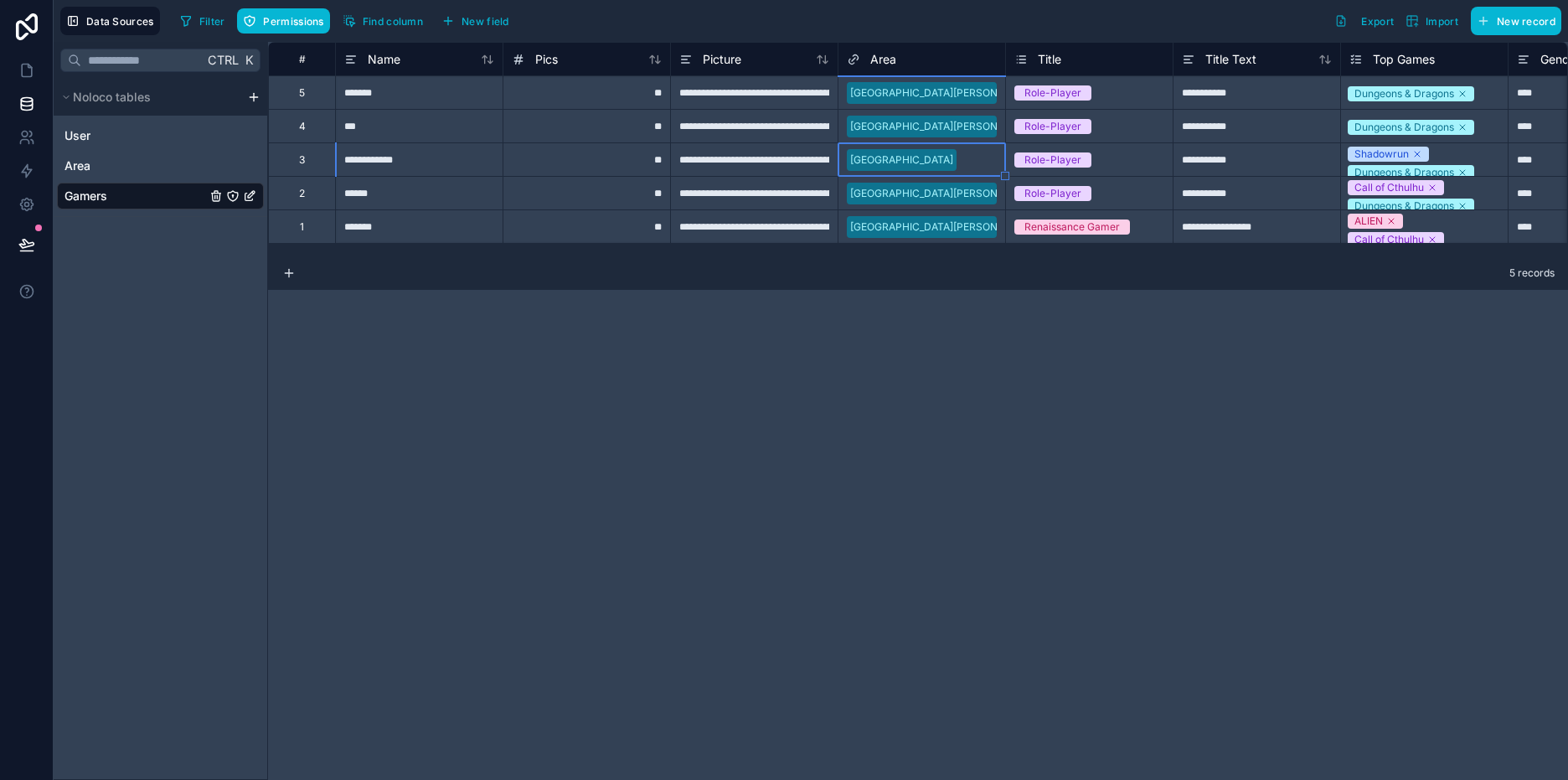
click at [957, 354] on div "**********" at bounding box center [918, 411] width 1300 height 738
click at [30, 74] on icon at bounding box center [27, 70] width 17 height 17
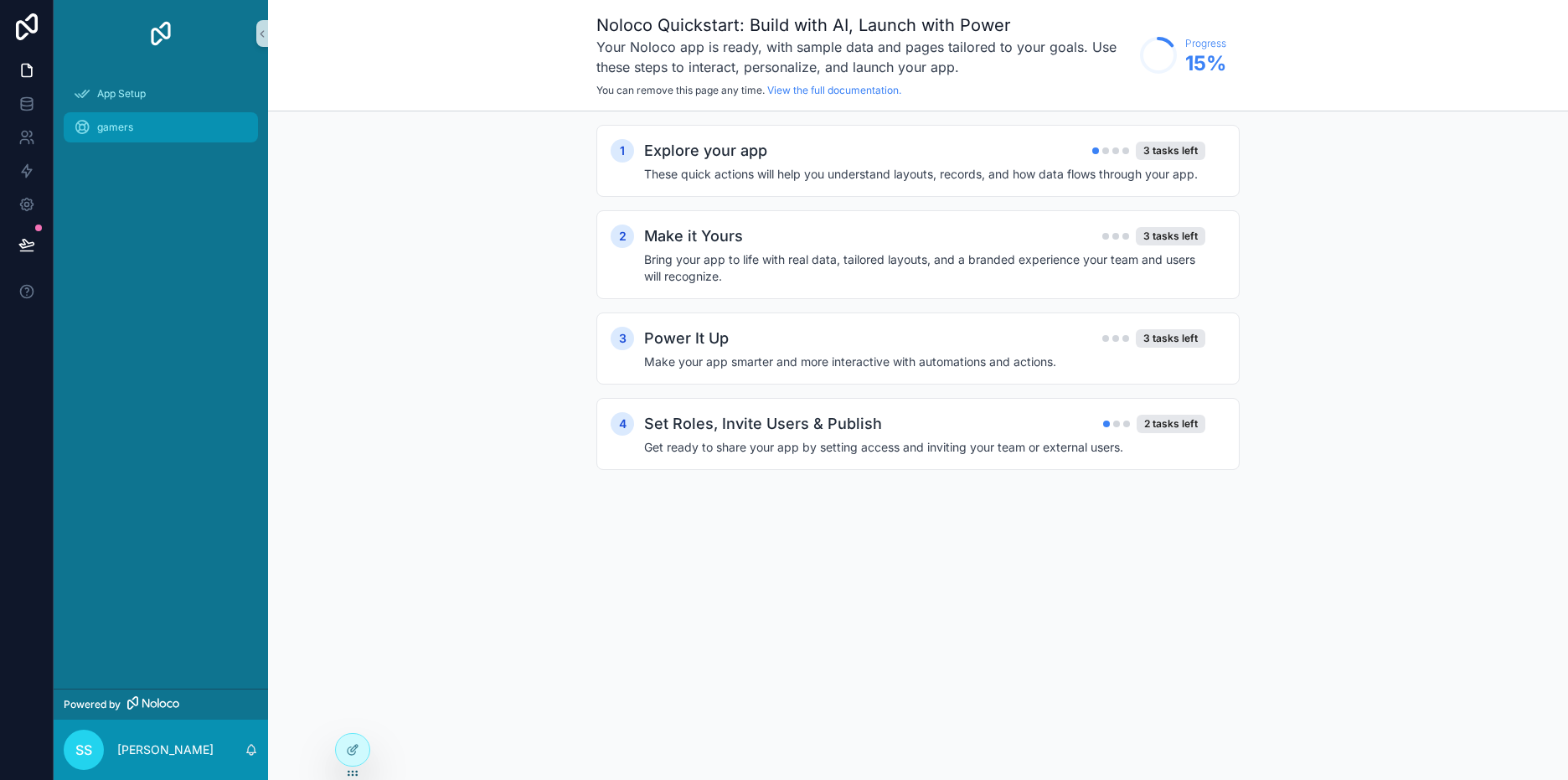
click at [117, 129] on span "gamers" at bounding box center [115, 128] width 36 height 14
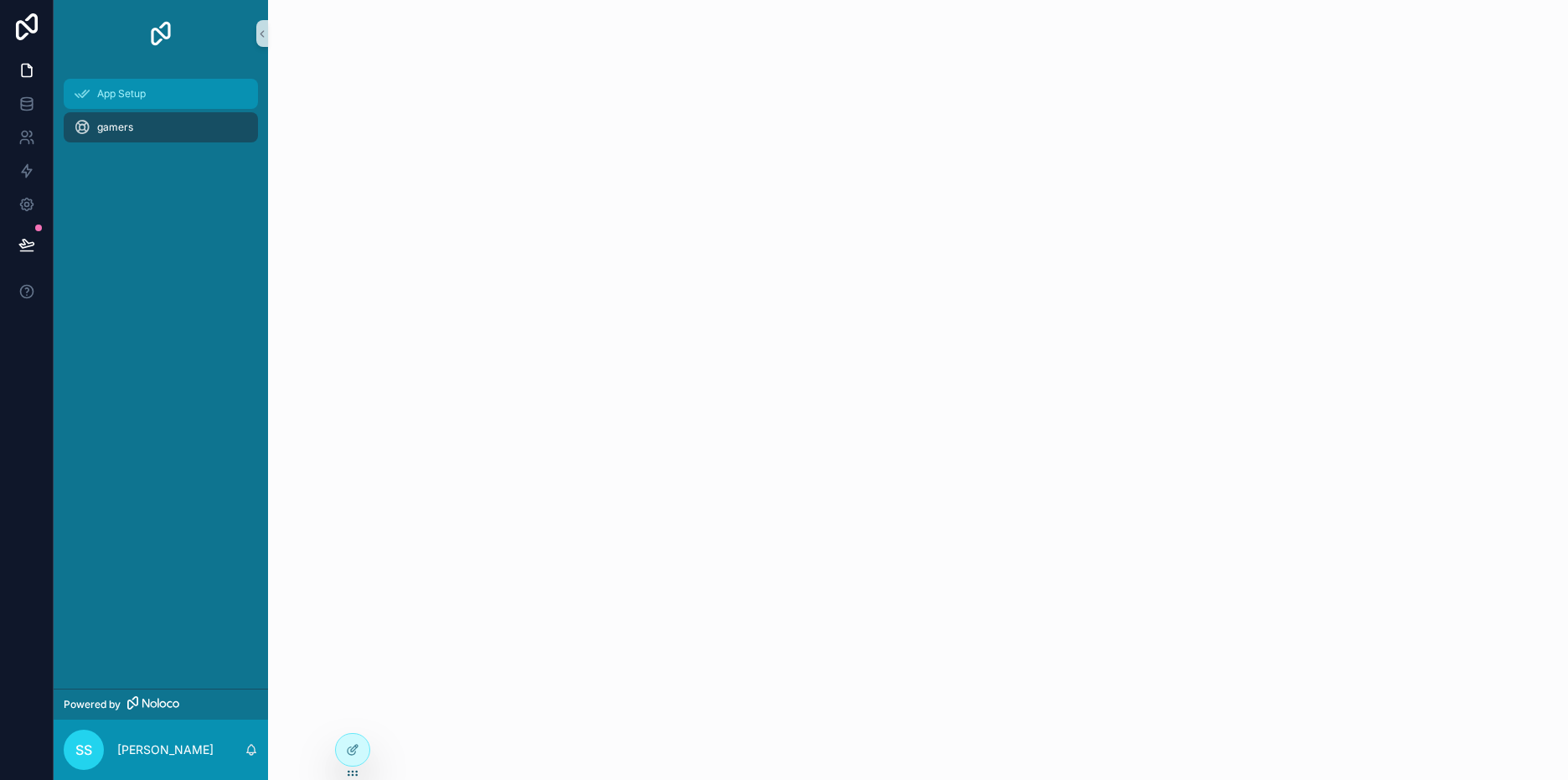
click at [107, 95] on span "App Setup" at bounding box center [121, 94] width 48 height 14
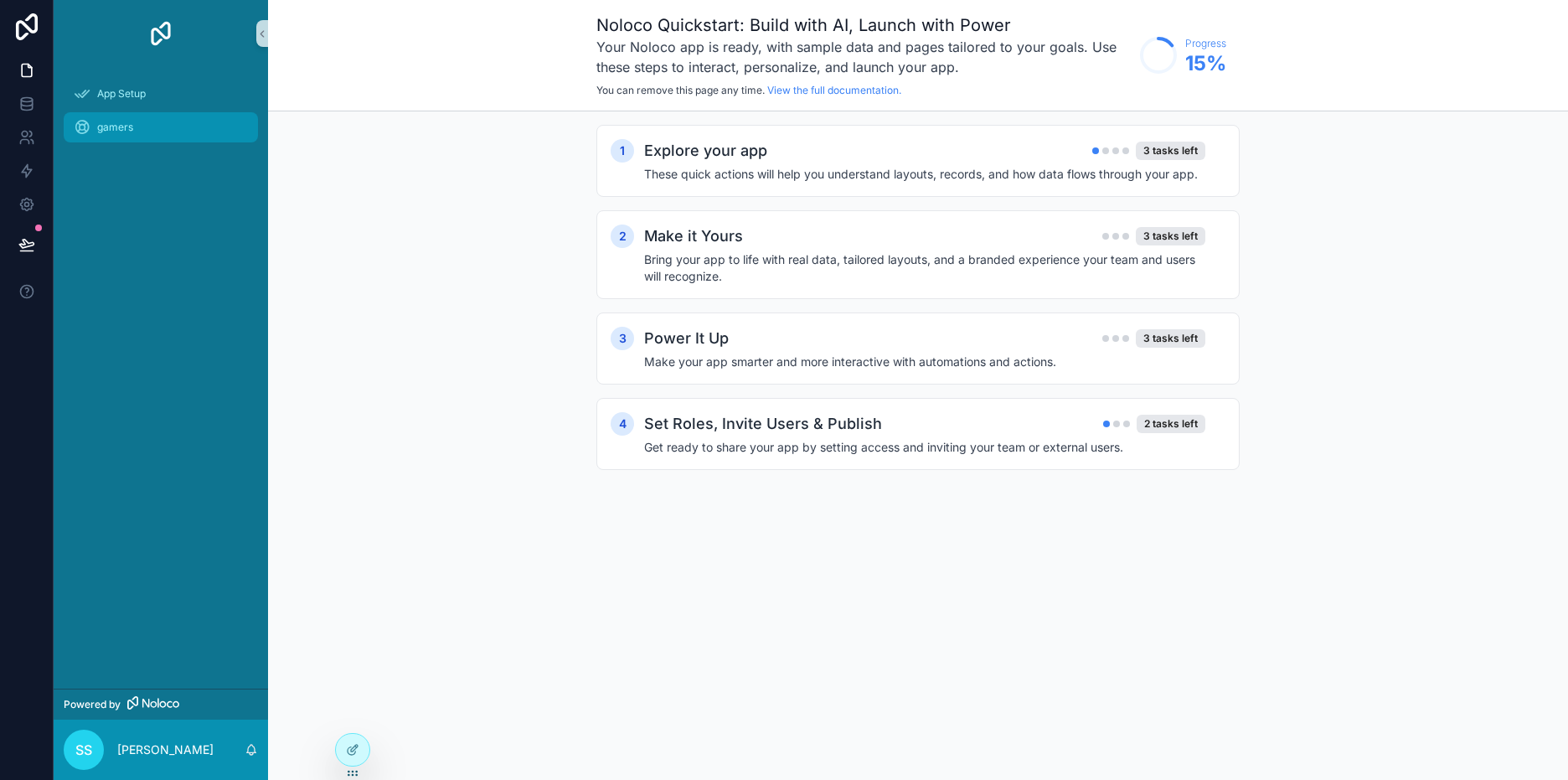
click at [145, 132] on div "gamers" at bounding box center [161, 128] width 174 height 27
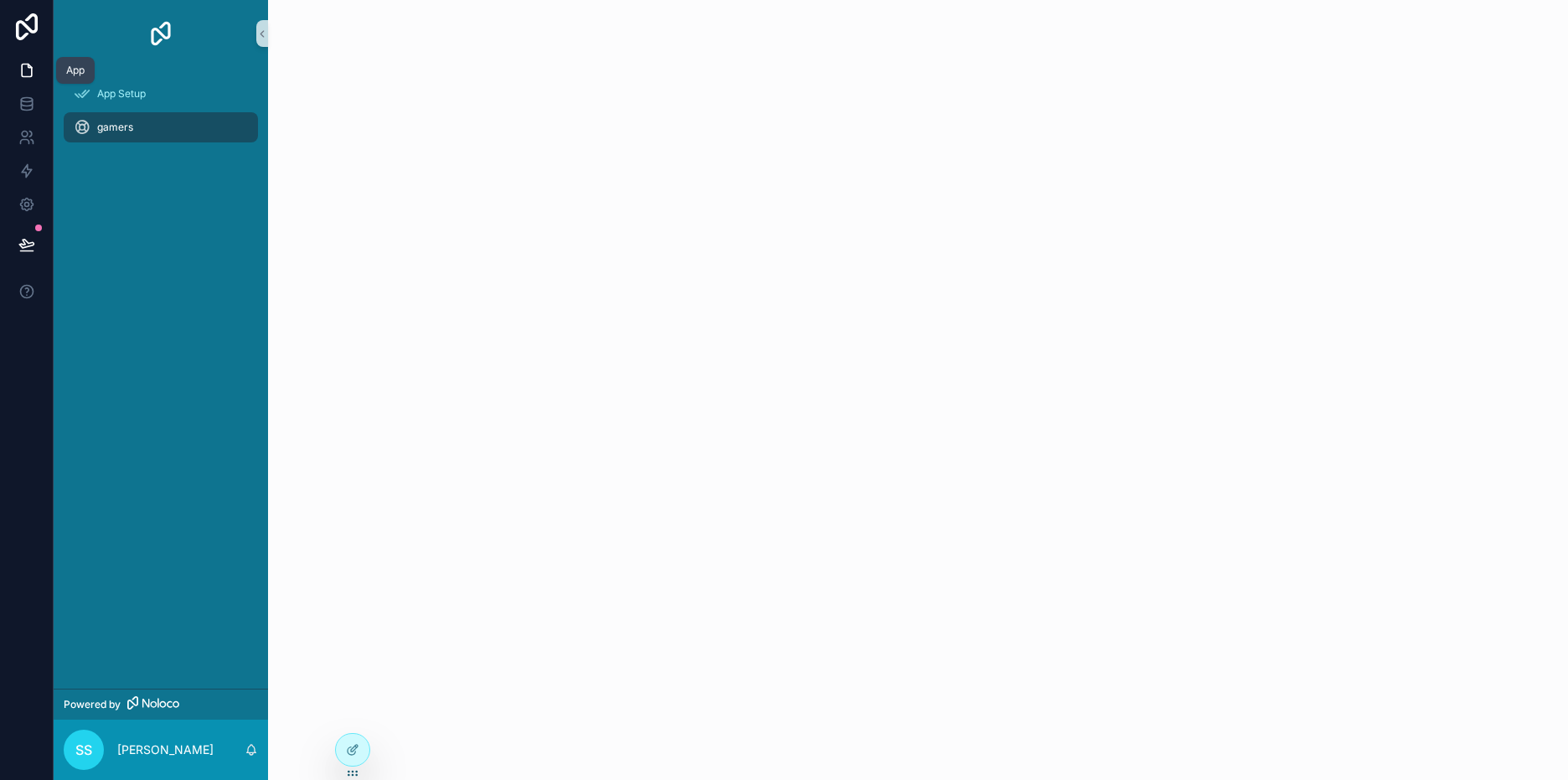
click at [24, 74] on icon at bounding box center [27, 70] width 17 height 17
click at [91, 127] on div "gamers" at bounding box center [161, 128] width 174 height 27
click at [263, 39] on icon "scrollable content" at bounding box center [262, 34] width 12 height 13
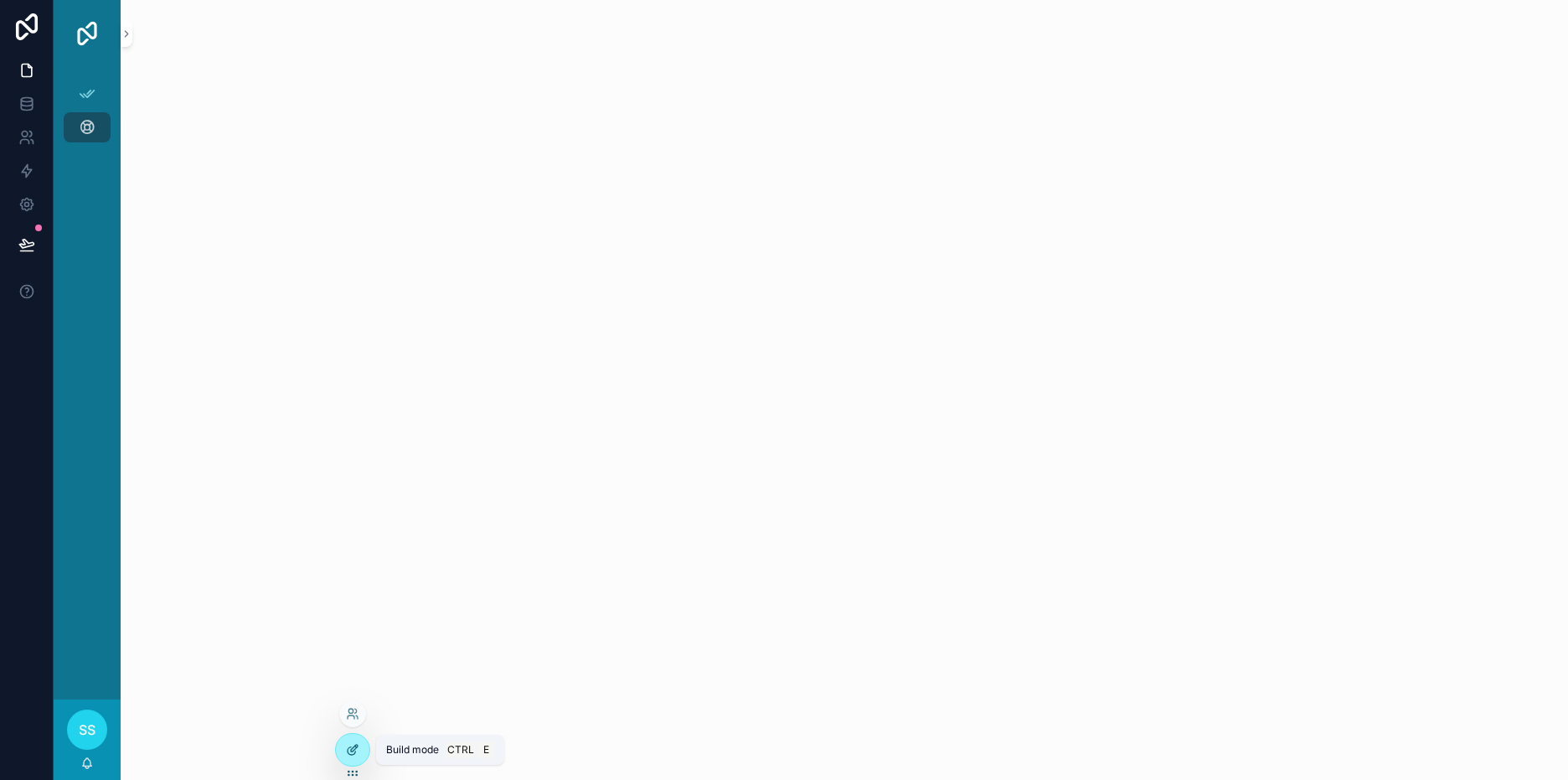
click at [356, 757] on div at bounding box center [353, 750] width 34 height 32
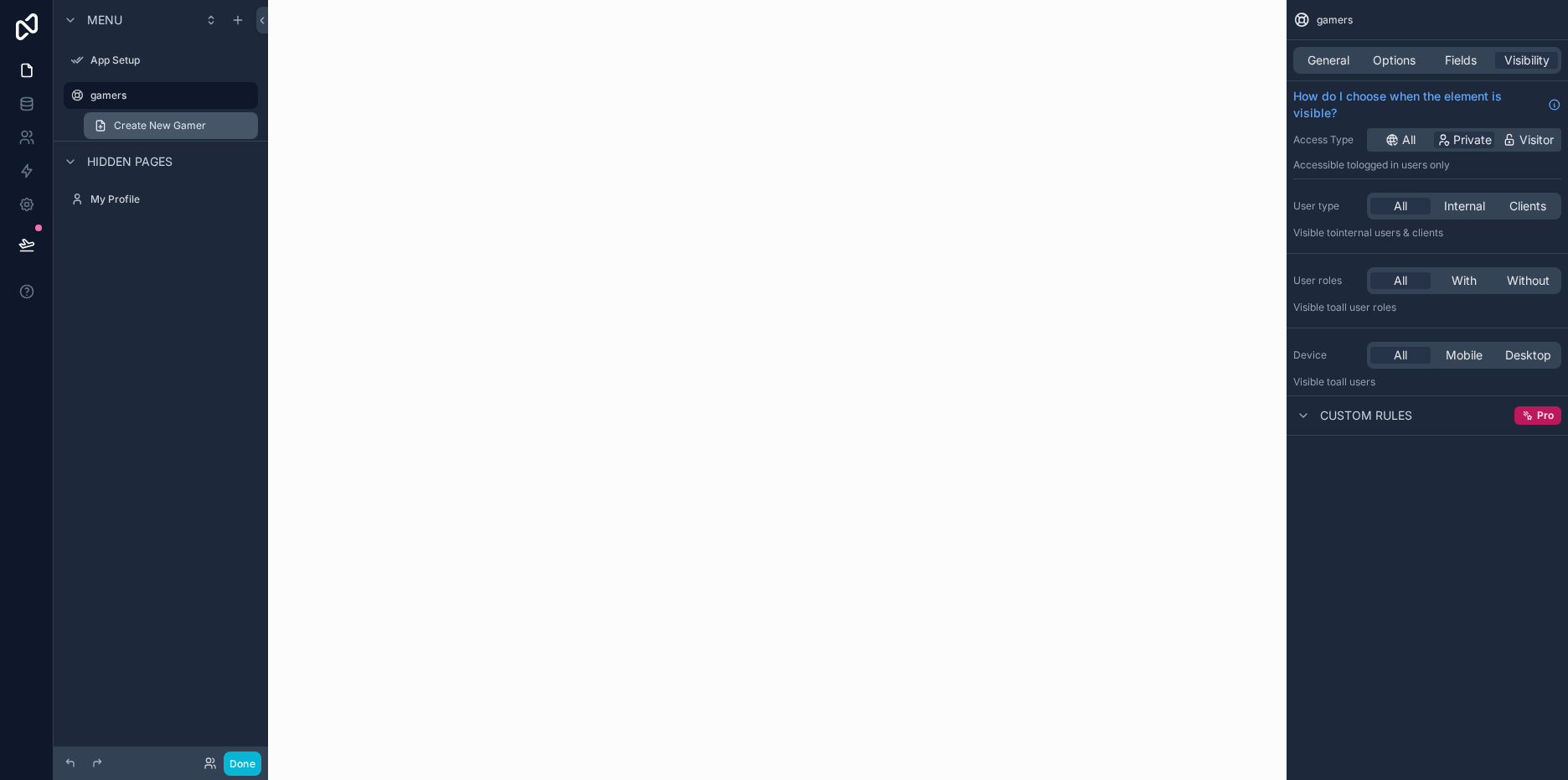
click at [142, 123] on span "Create New Gamer" at bounding box center [160, 126] width 92 height 14
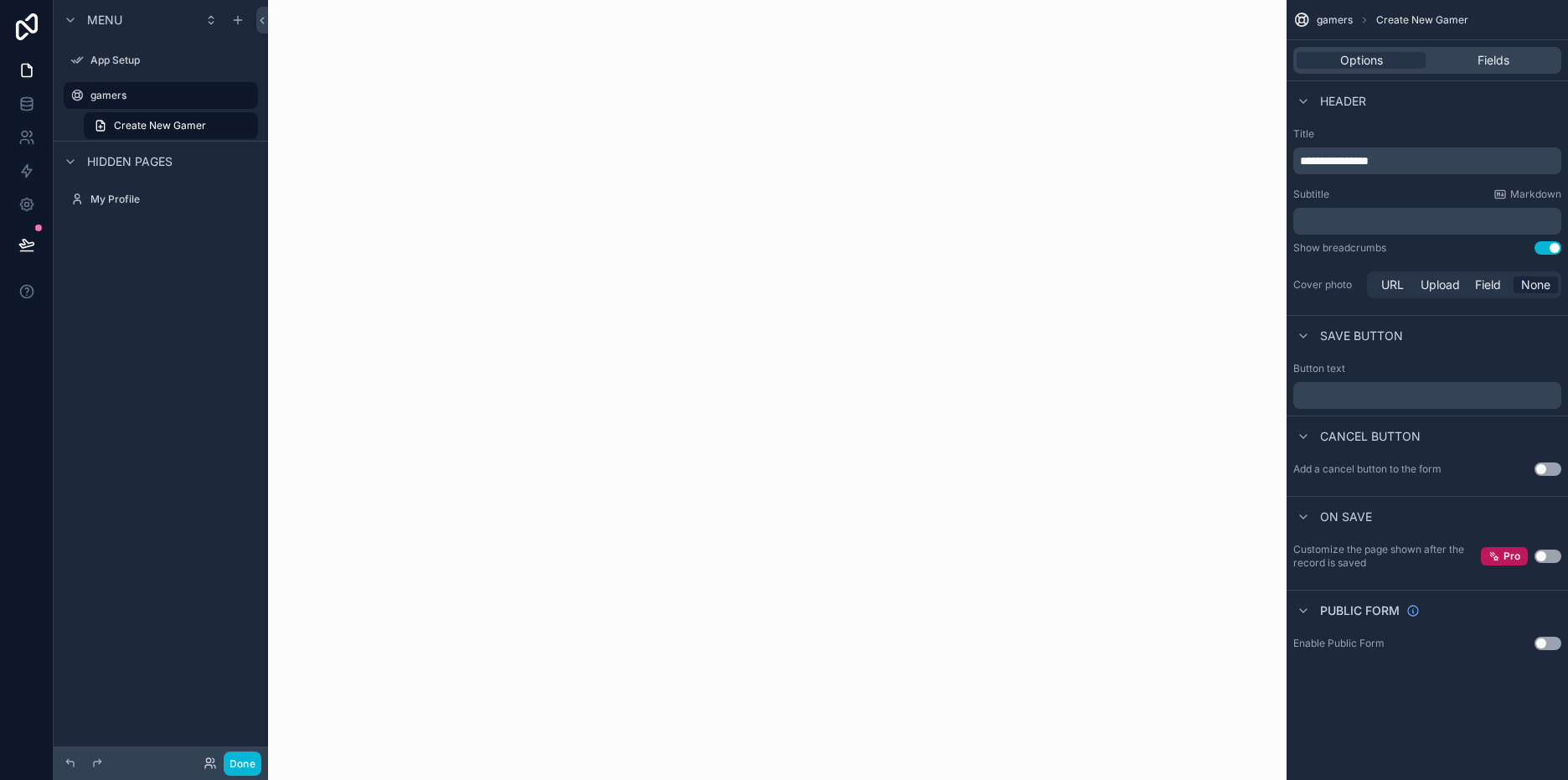
click at [744, 192] on div "scrollable content" at bounding box center [777, 390] width 1018 height 780
click at [146, 97] on label "gamers" at bounding box center [157, 96] width 134 height 14
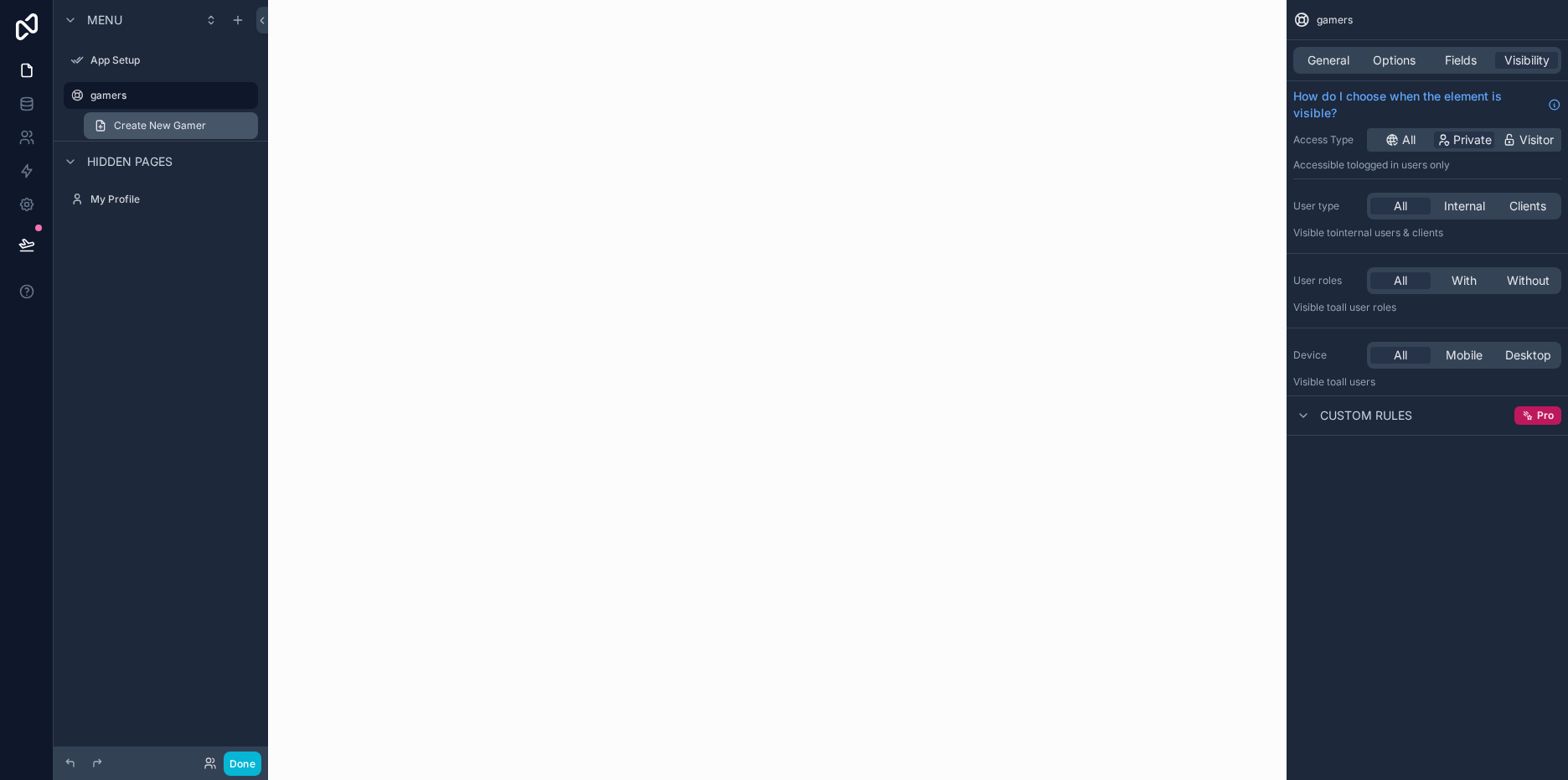
click at [204, 123] on span "Create New Gamer" at bounding box center [160, 126] width 92 height 14
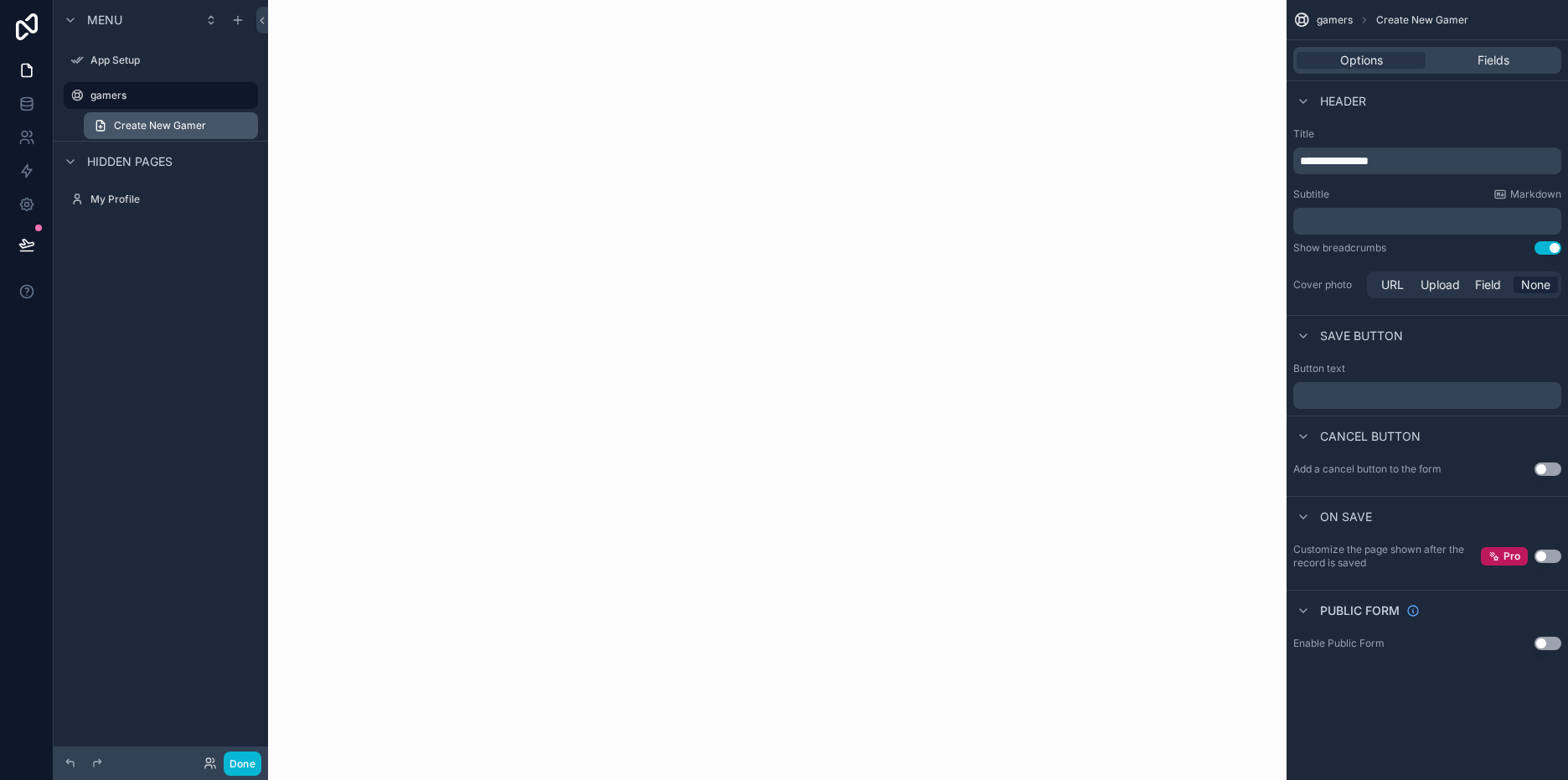
click at [208, 125] on link "Create New Gamer" at bounding box center [171, 126] width 174 height 27
click at [178, 99] on label "gamers" at bounding box center [157, 96] width 134 height 14
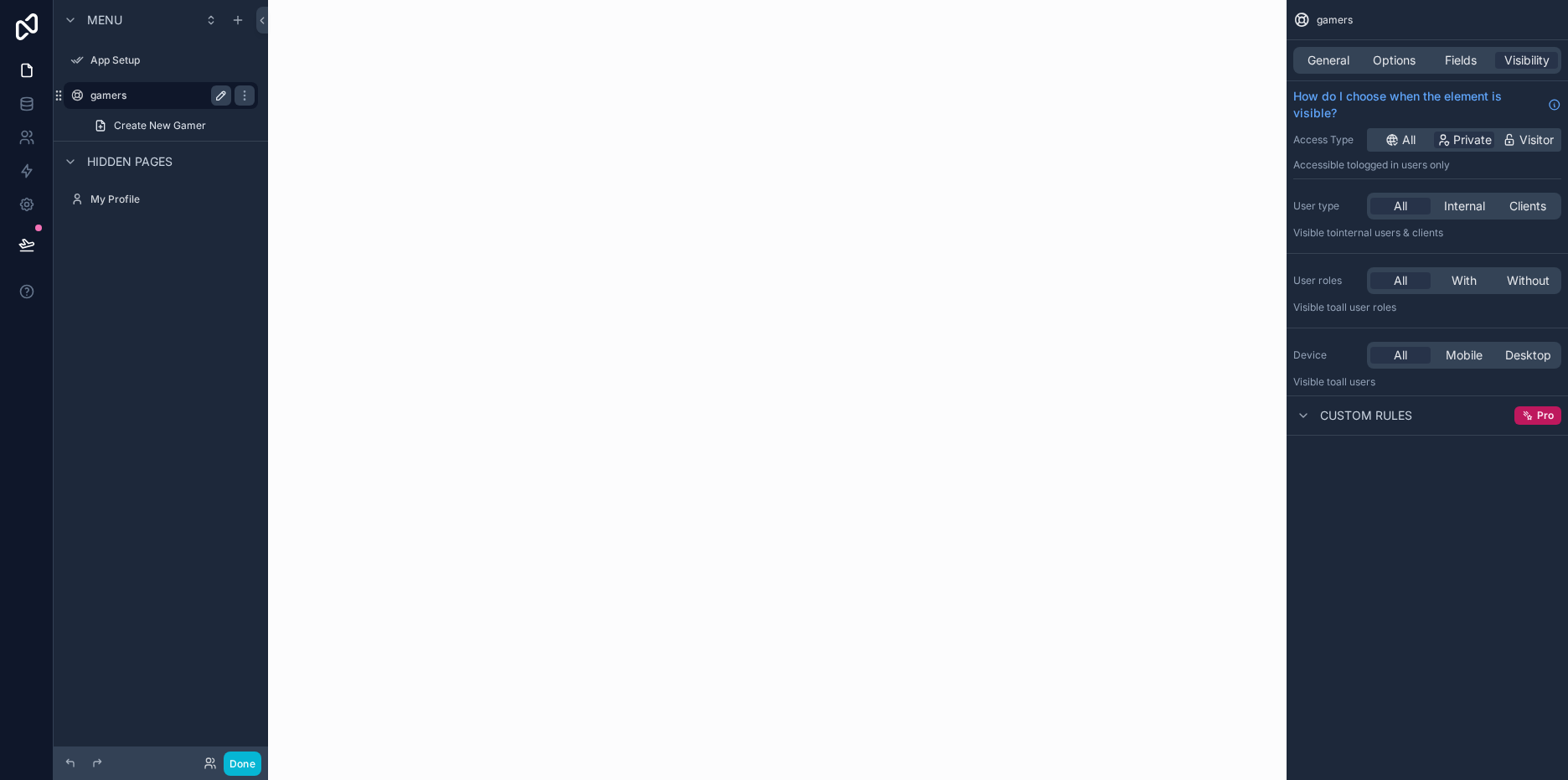
click at [218, 96] on icon "scrollable content" at bounding box center [221, 96] width 8 height 8
click at [178, 99] on input "******" at bounding box center [147, 96] width 114 height 20
type input "******"
click at [211, 294] on div "Menu App Setup ****** Create New Gamer Hidden pages My Profile" at bounding box center [161, 380] width 215 height 760
click at [73, 91] on icon "scrollable content" at bounding box center [77, 96] width 14 height 14
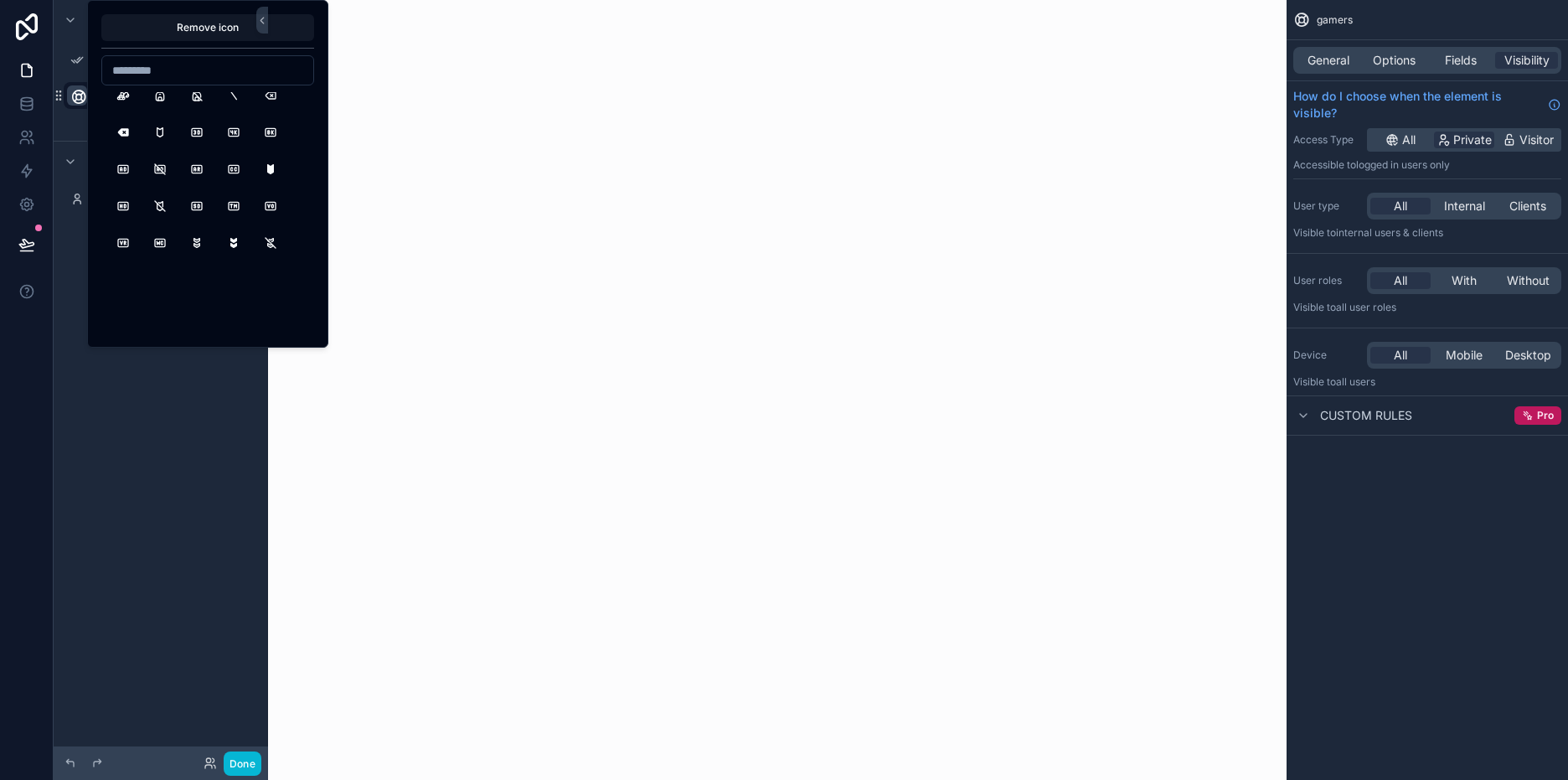
scroll to position [2932, 0]
click at [208, 63] on input at bounding box center [208, 70] width 211 height 24
type input "******"
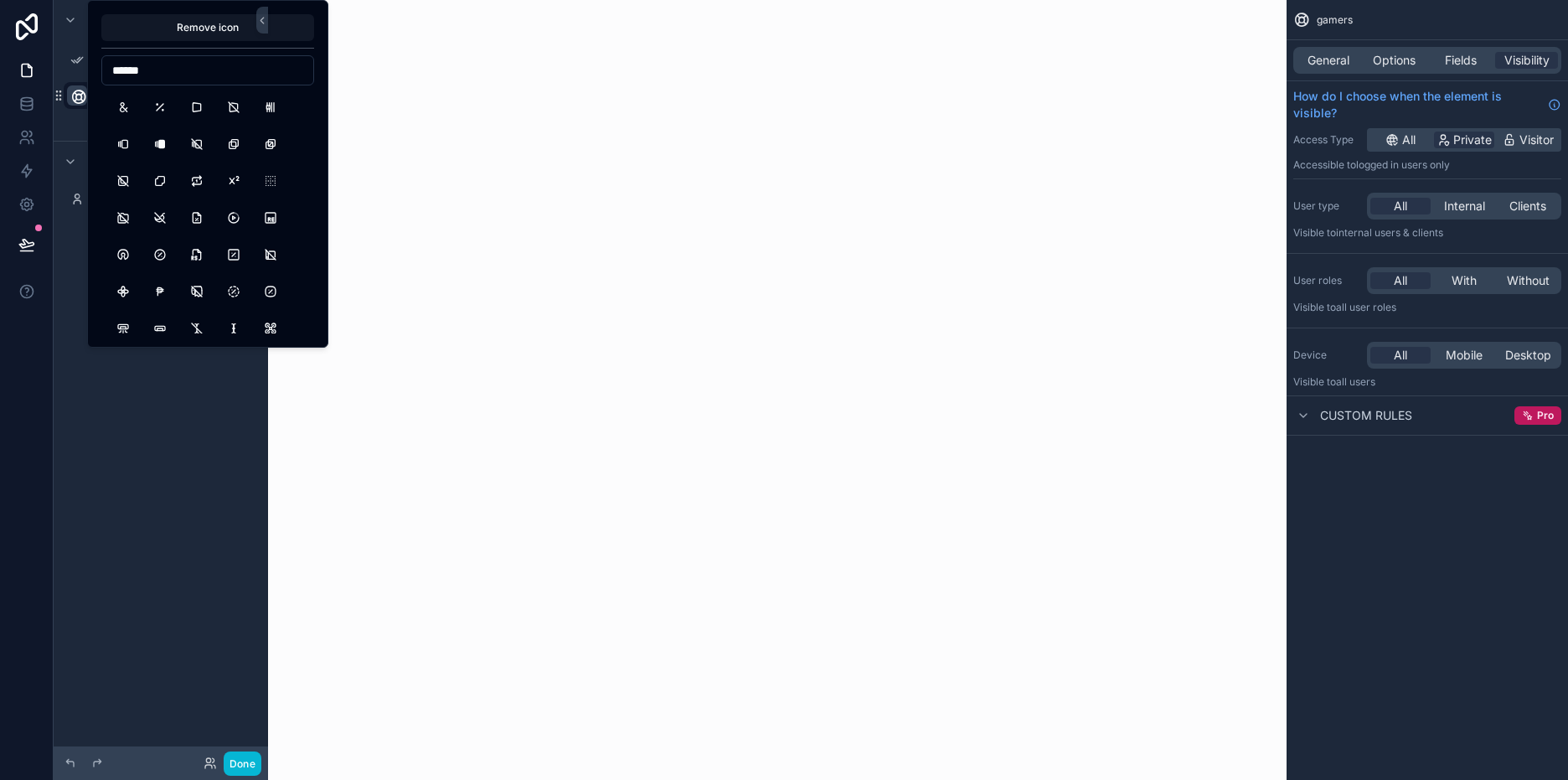
click at [208, 66] on input "******" at bounding box center [208, 70] width 211 height 24
click at [208, 65] on input "******" at bounding box center [208, 70] width 211 height 24
click at [127, 262] on button "UsersGroup" at bounding box center [123, 267] width 30 height 30
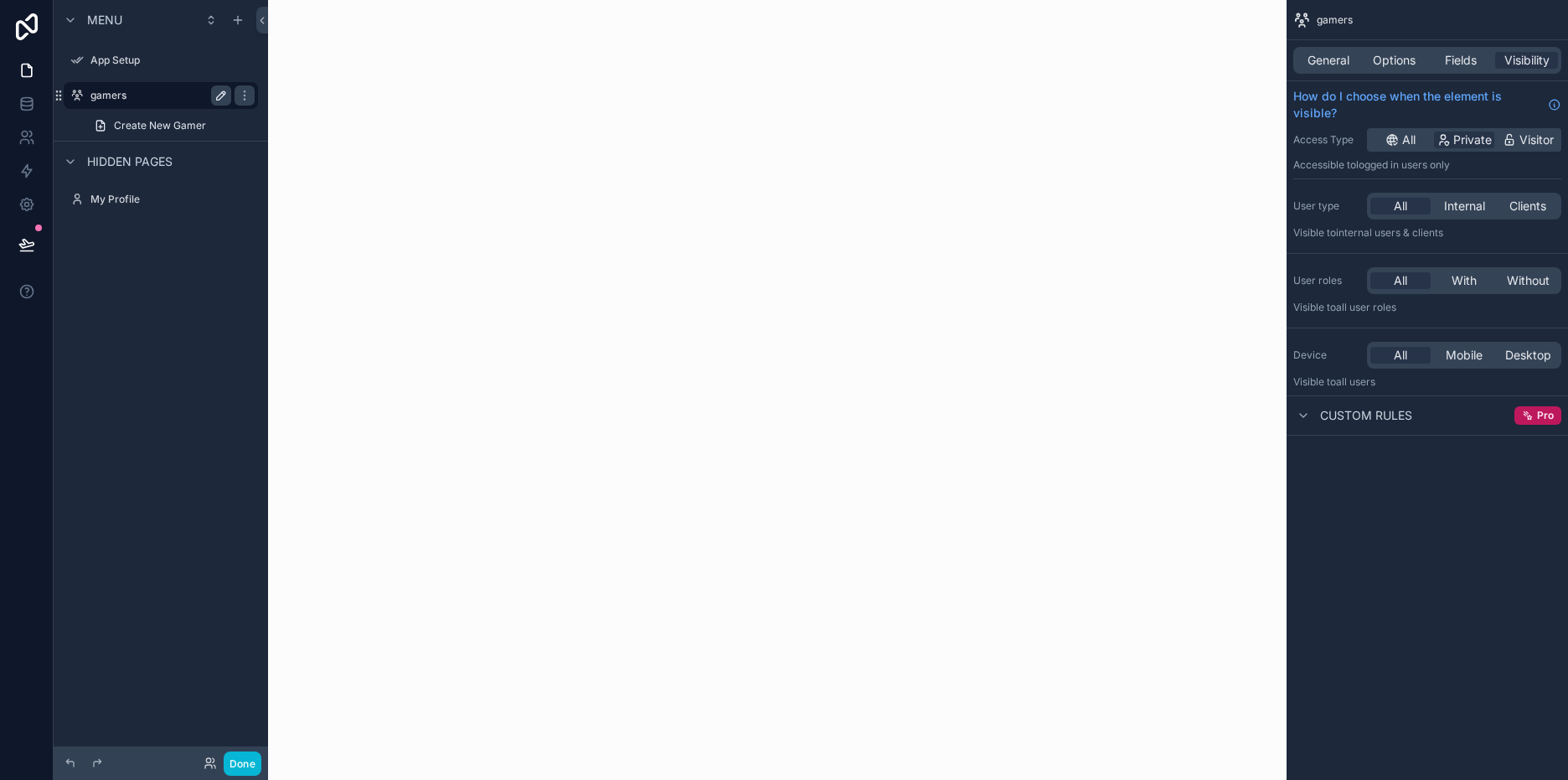
click at [219, 102] on icon "scrollable content" at bounding box center [222, 96] width 14 height 14
click at [184, 129] on span "Create New Gamer" at bounding box center [160, 126] width 92 height 14
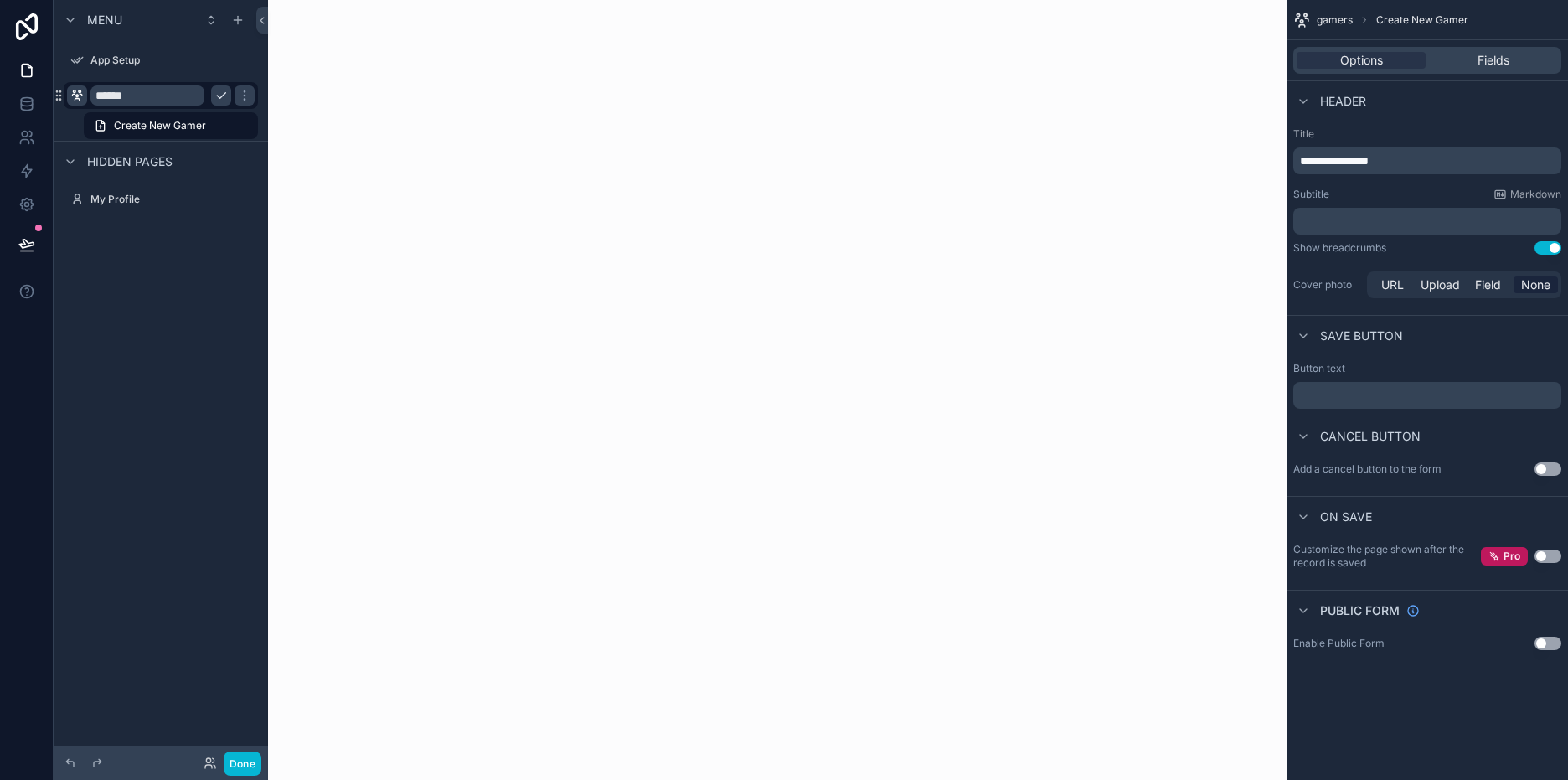
click at [79, 97] on icon "scrollable content" at bounding box center [77, 96] width 14 height 14
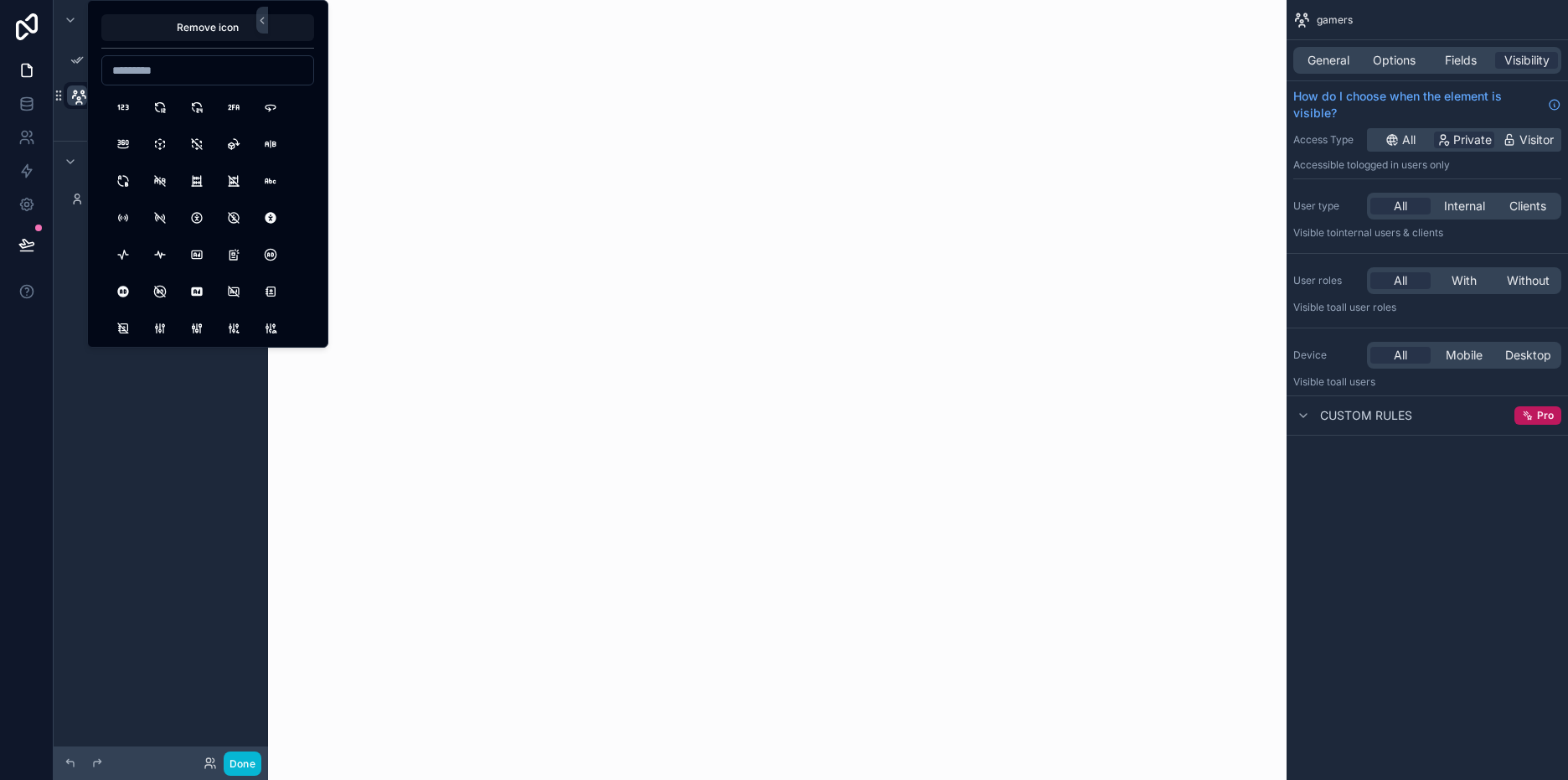
click at [442, 186] on div "scrollable content" at bounding box center [777, 390] width 1018 height 780
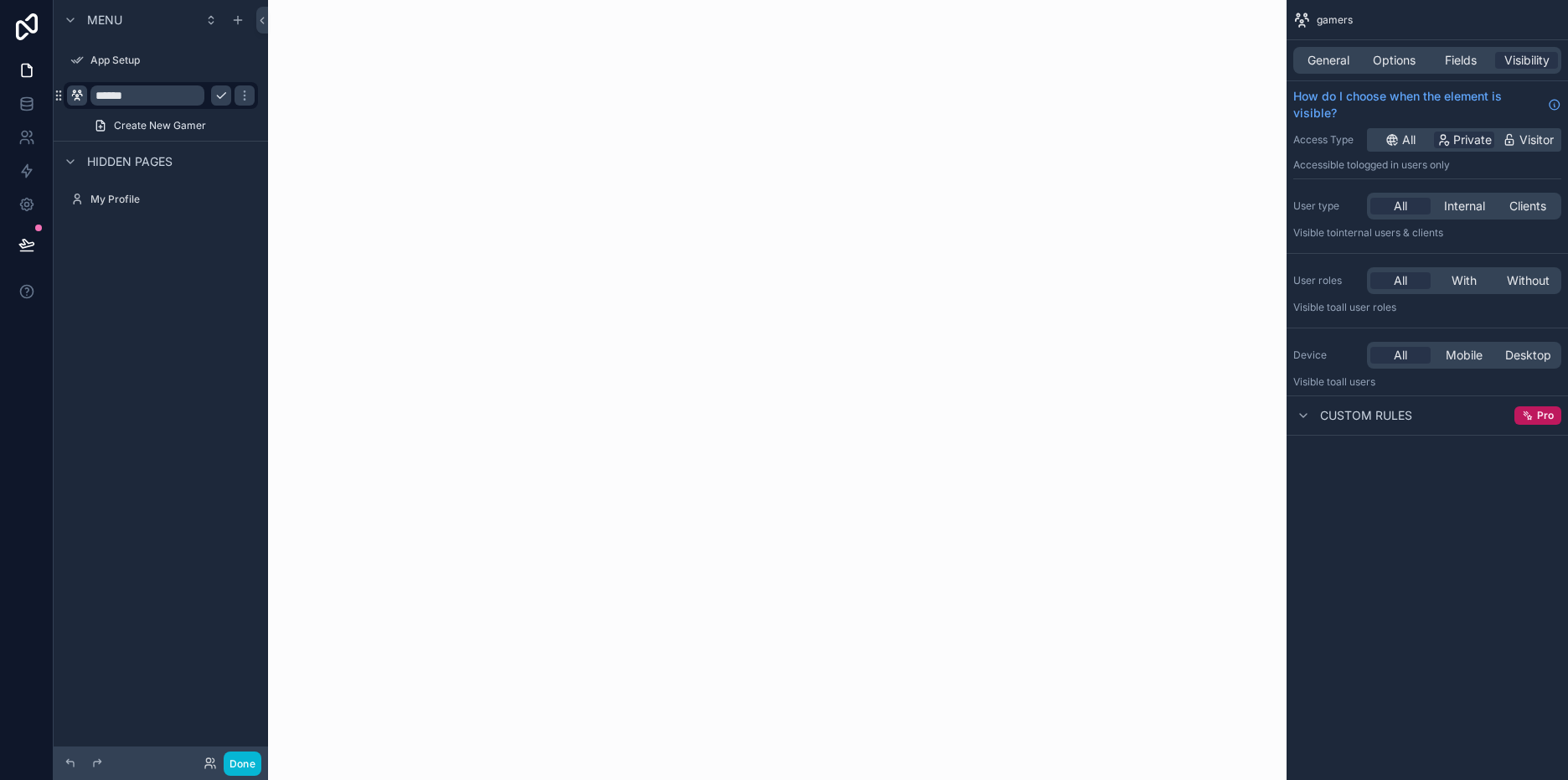
click at [373, 118] on div "scrollable content" at bounding box center [777, 390] width 1018 height 780
click at [243, 94] on icon "scrollable content" at bounding box center [244, 96] width 14 height 14
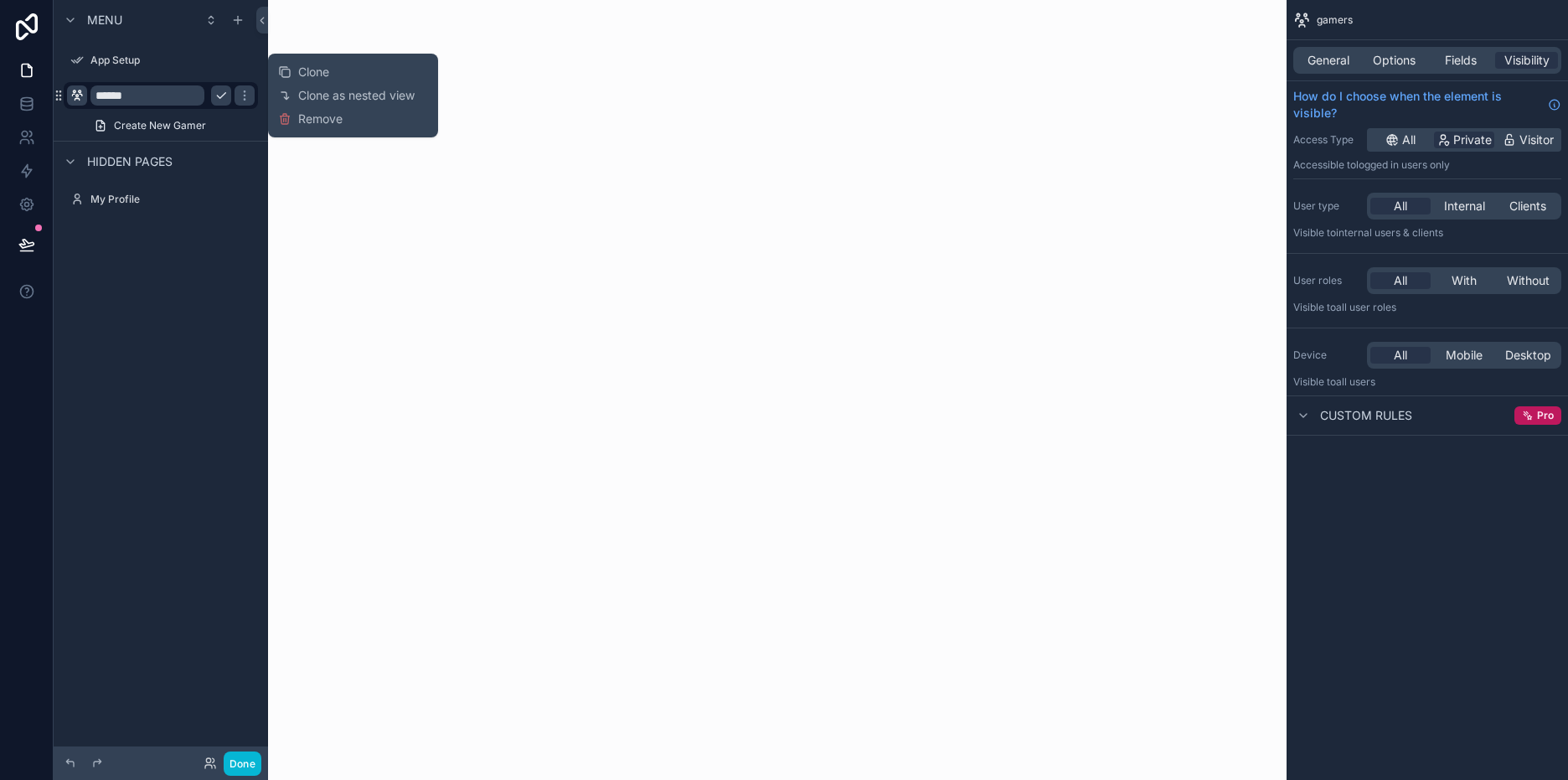
click at [512, 233] on div "scrollable content" at bounding box center [777, 390] width 1018 height 780
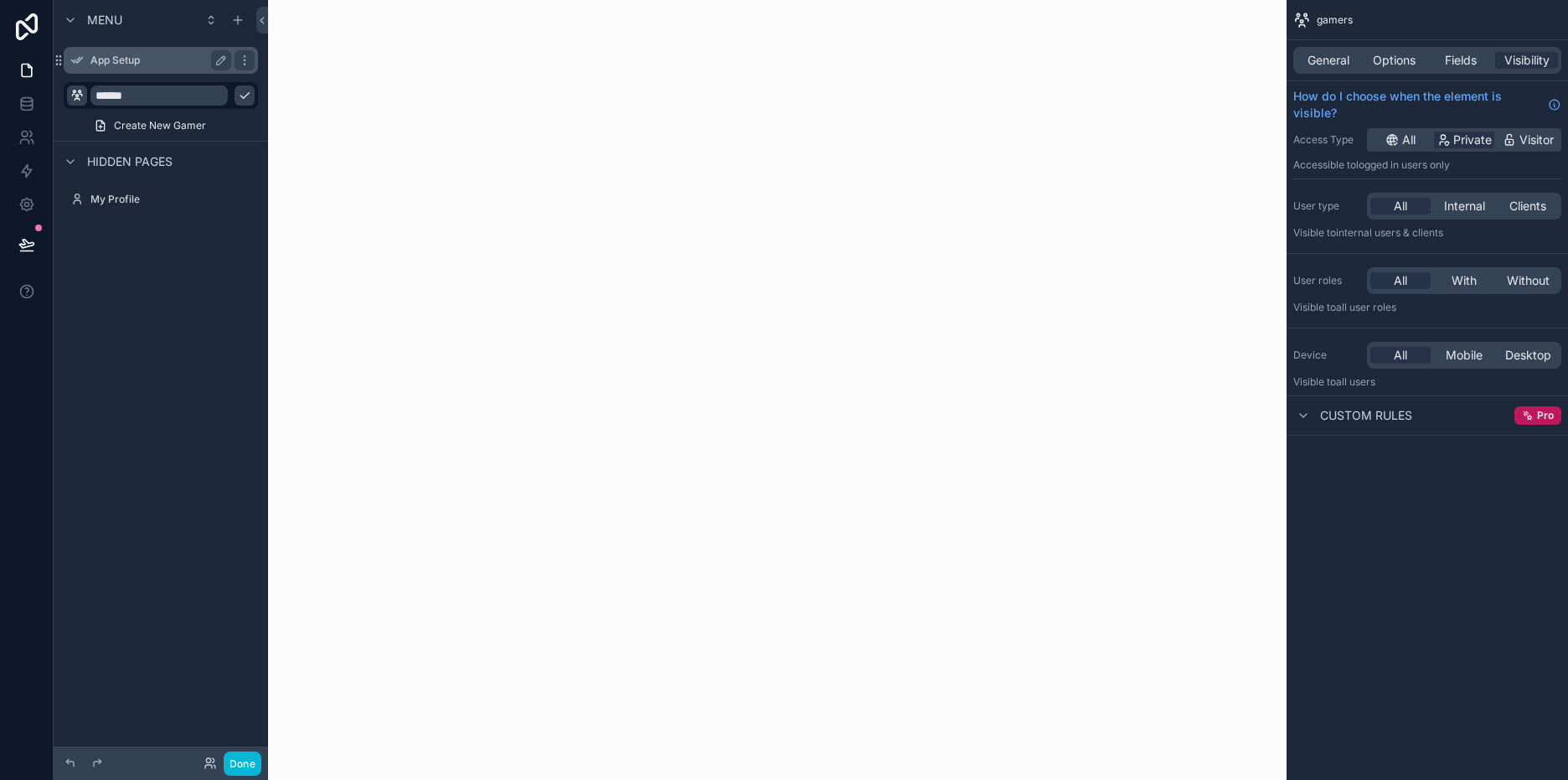
click at [103, 63] on label "App Setup" at bounding box center [157, 60] width 134 height 14
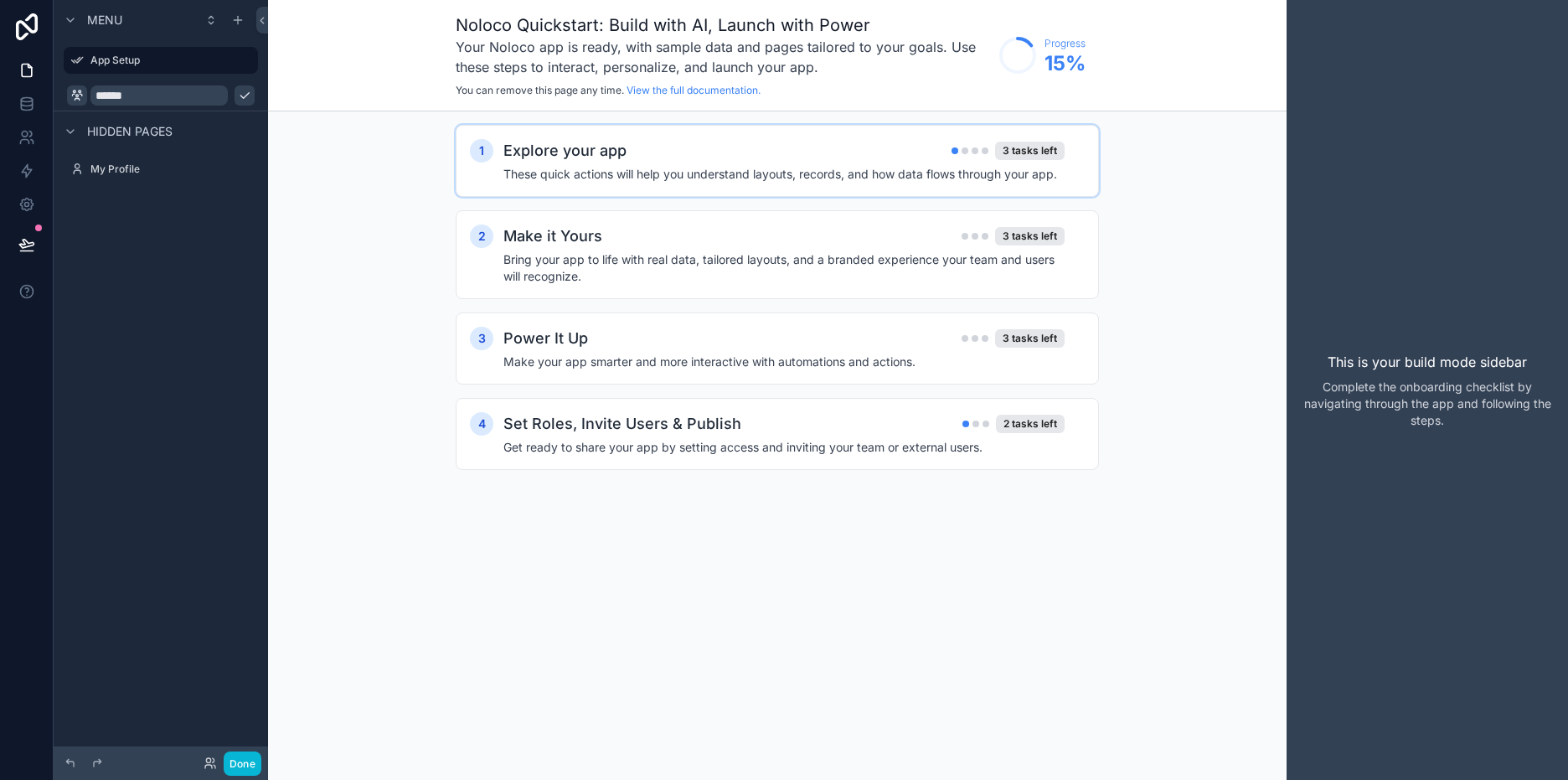
click at [777, 165] on div "Explore your app 3 tasks left These quick actions will help you understand layo…" at bounding box center [793, 160] width 581 height 43
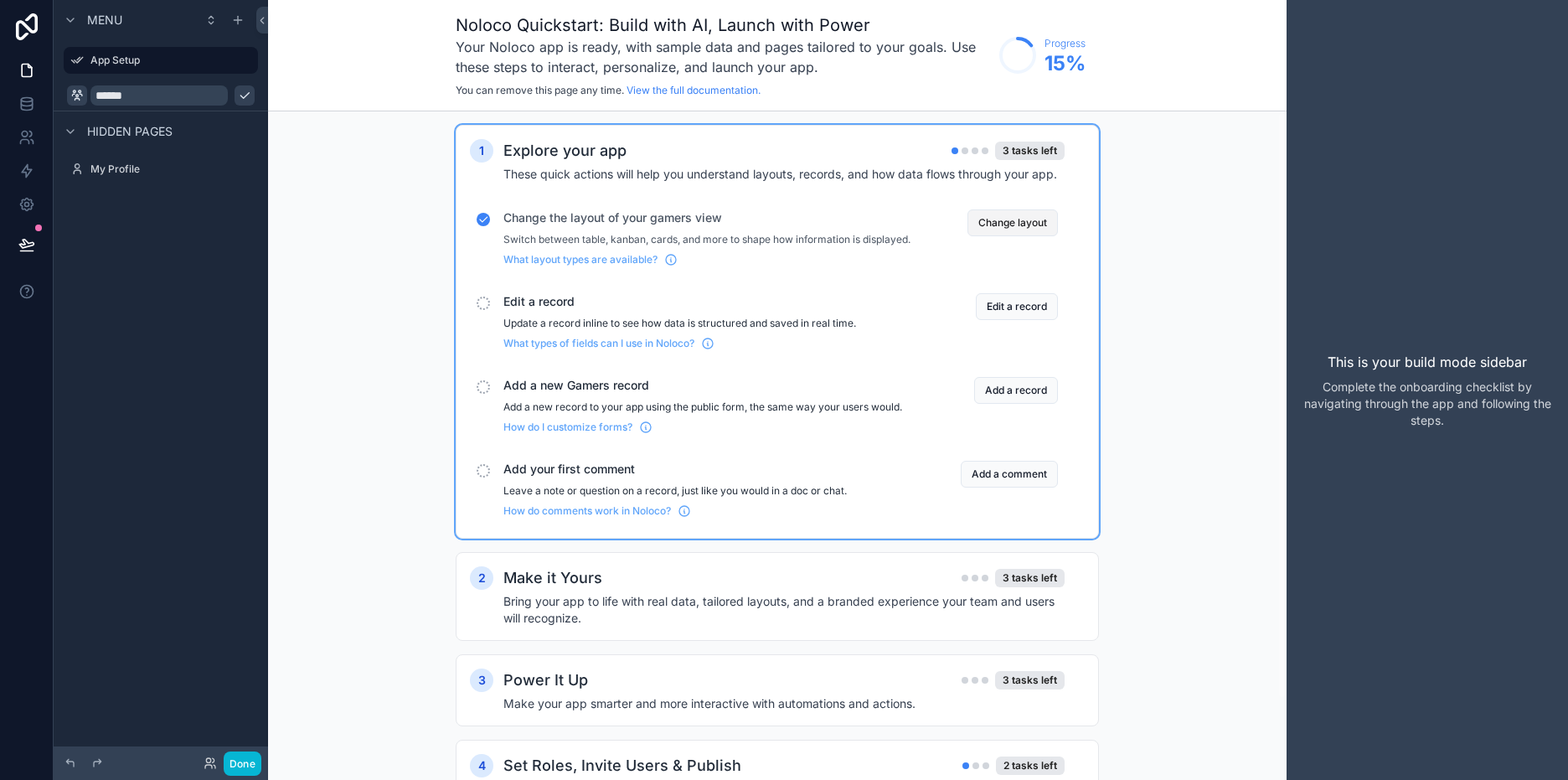
click at [995, 234] on button "Change layout" at bounding box center [1012, 223] width 90 height 27
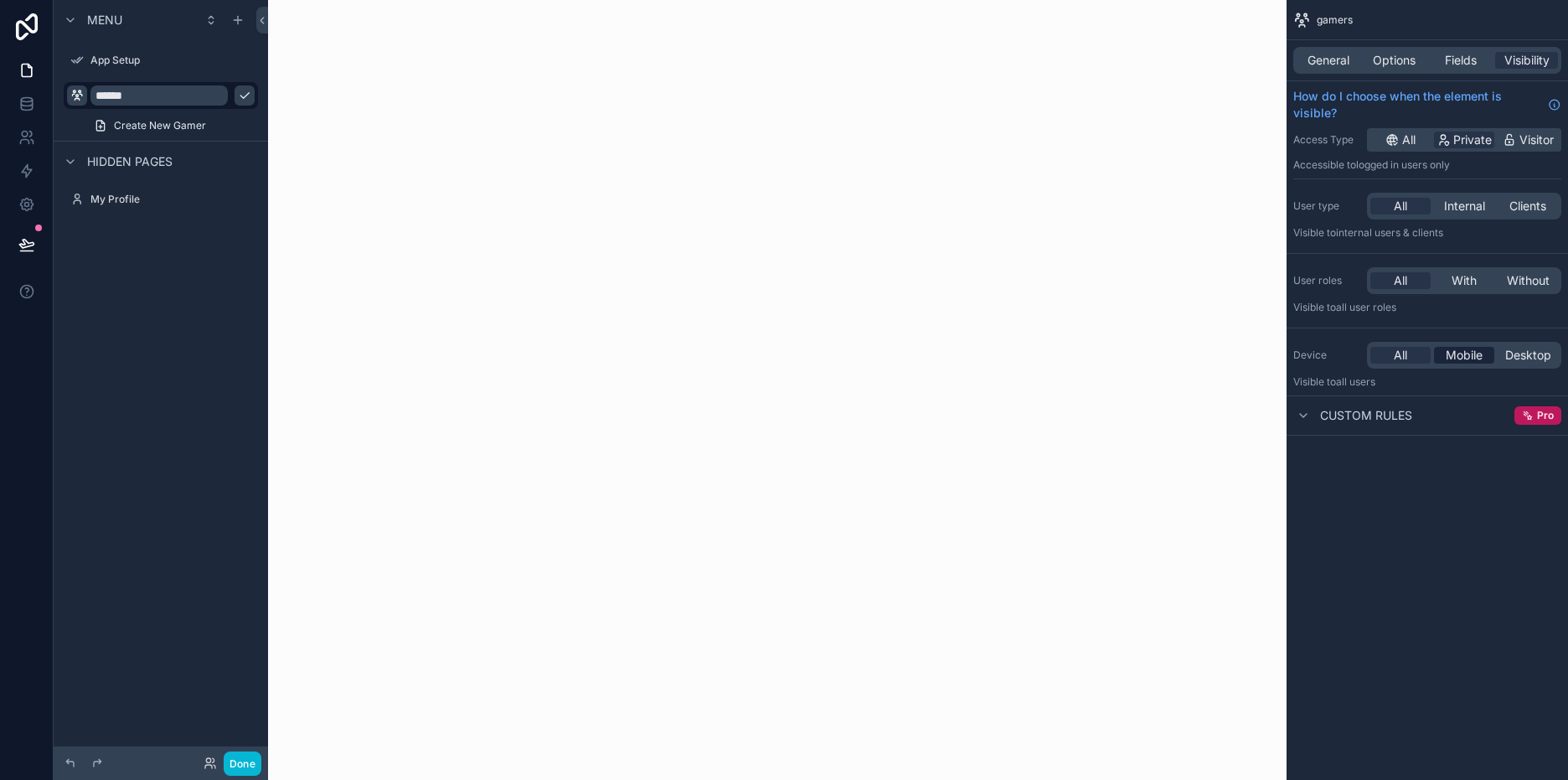
click at [1468, 356] on span "Mobile" at bounding box center [1464, 355] width 37 height 17
click at [1516, 354] on span "Desktop" at bounding box center [1528, 355] width 46 height 17
click at [1388, 350] on div "All" at bounding box center [1400, 355] width 60 height 17
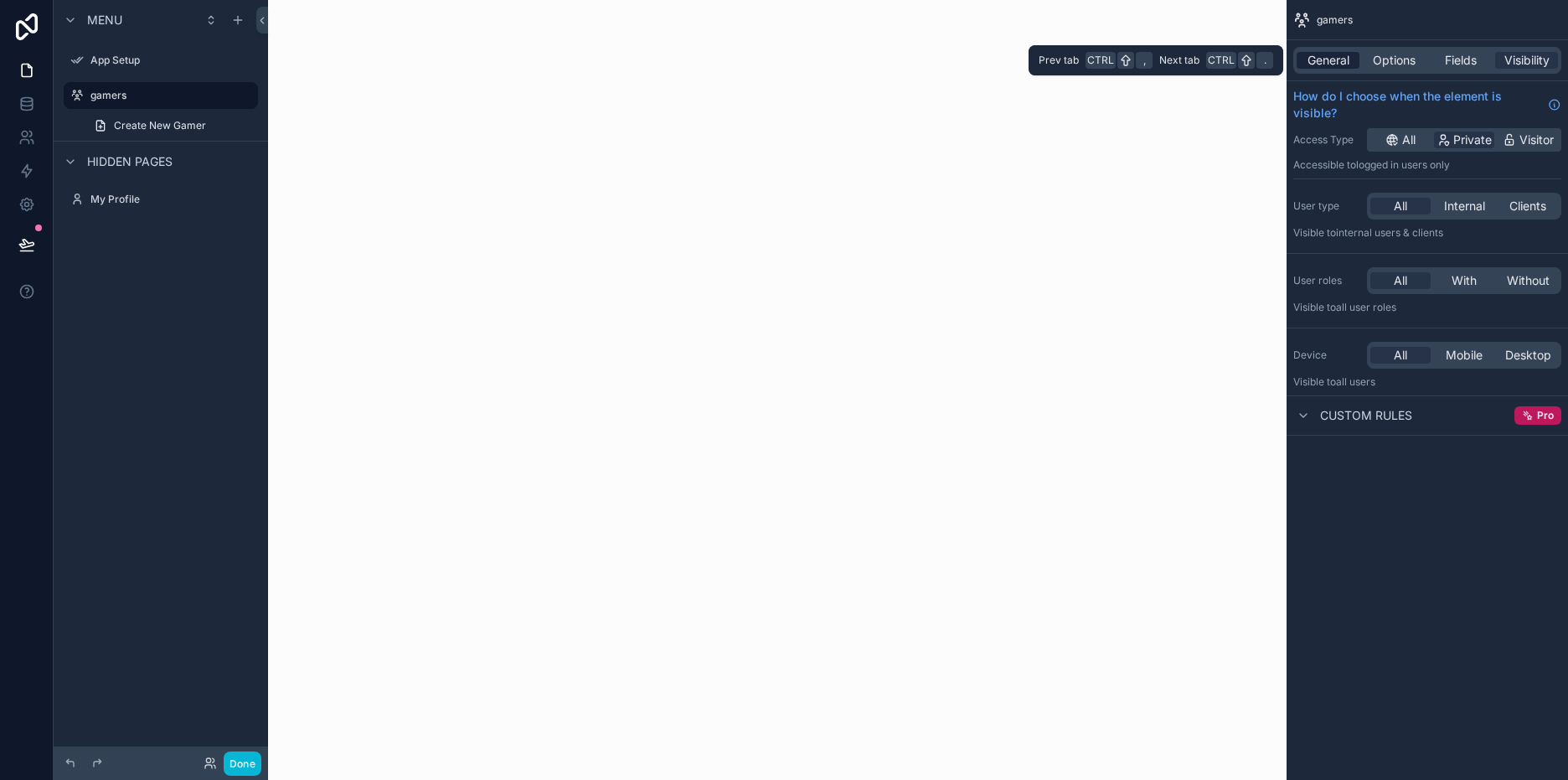
click at [1340, 62] on span "General" at bounding box center [1329, 60] width 42 height 17
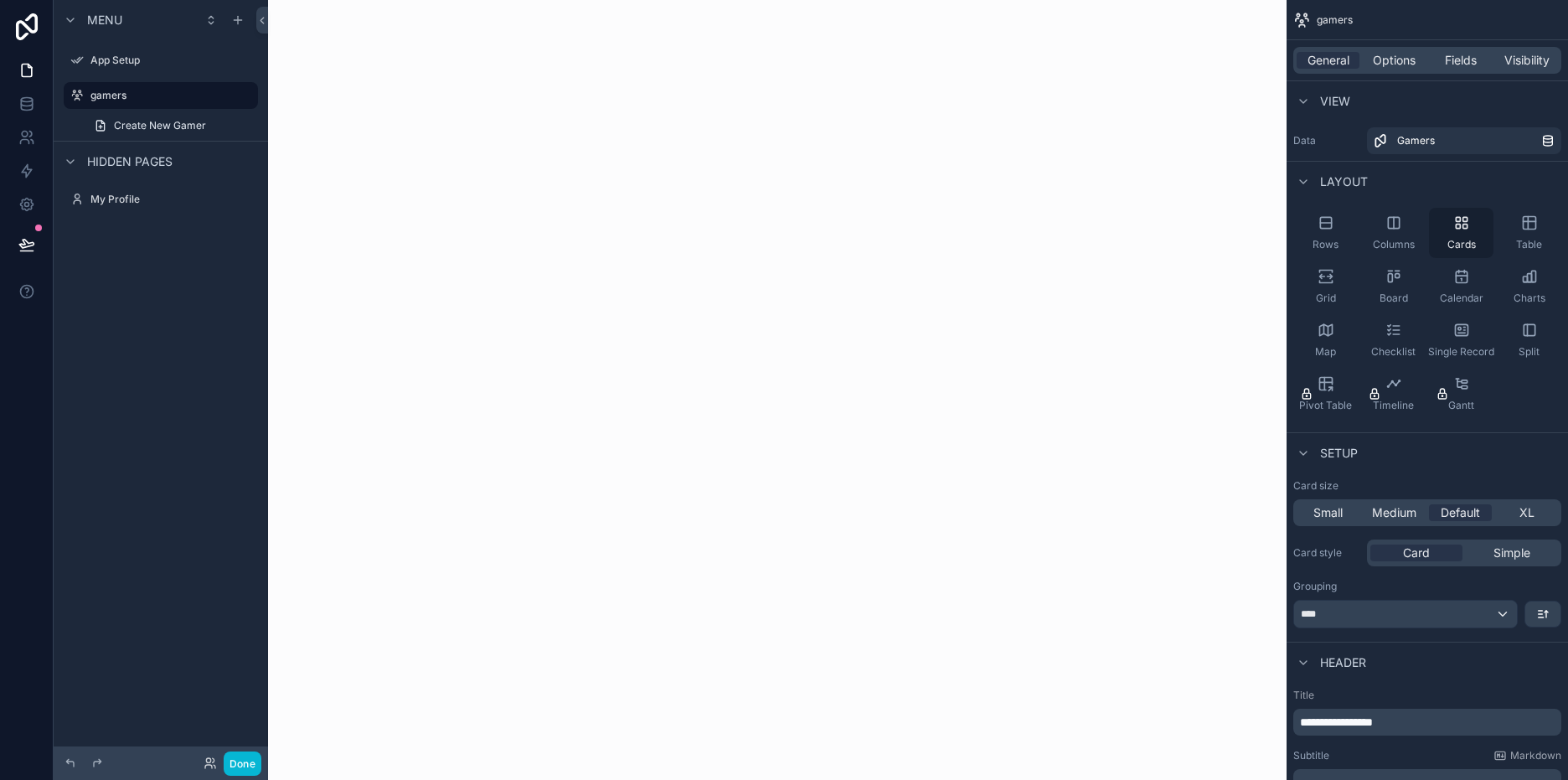
click at [1460, 232] on div "Cards" at bounding box center [1461, 233] width 64 height 50
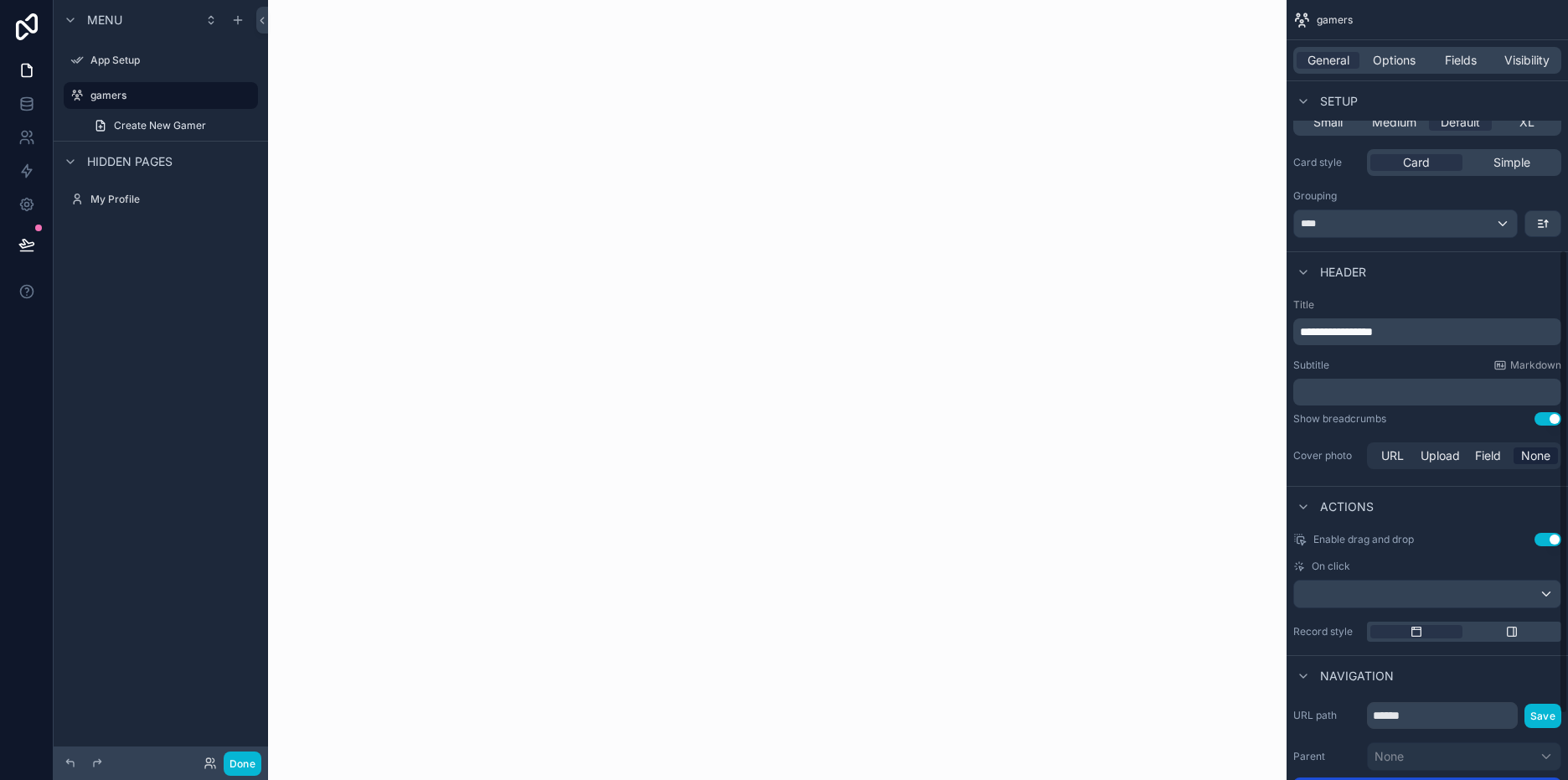
scroll to position [419, 0]
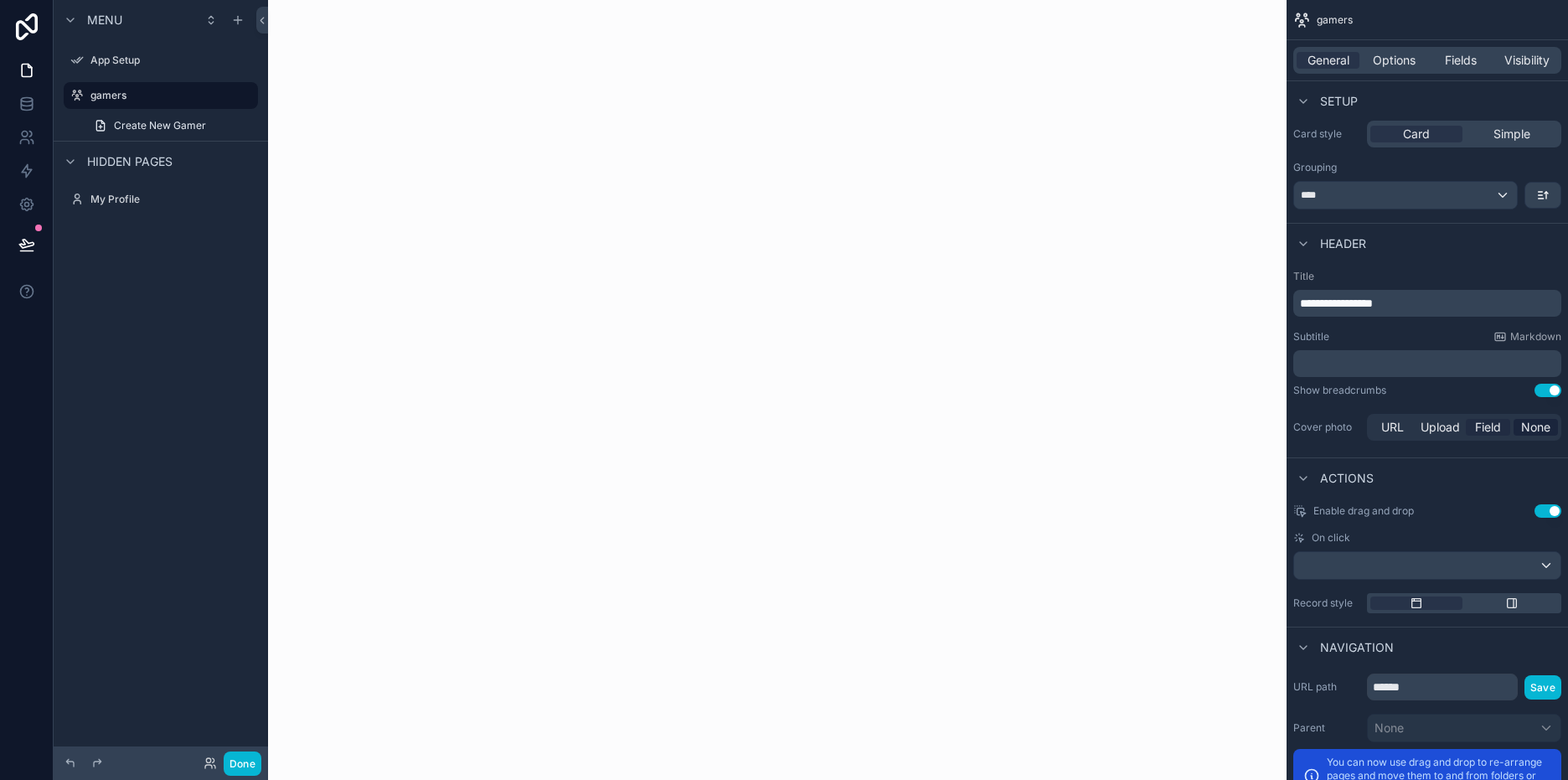
click at [1479, 424] on span "Field" at bounding box center [1488, 427] width 26 height 17
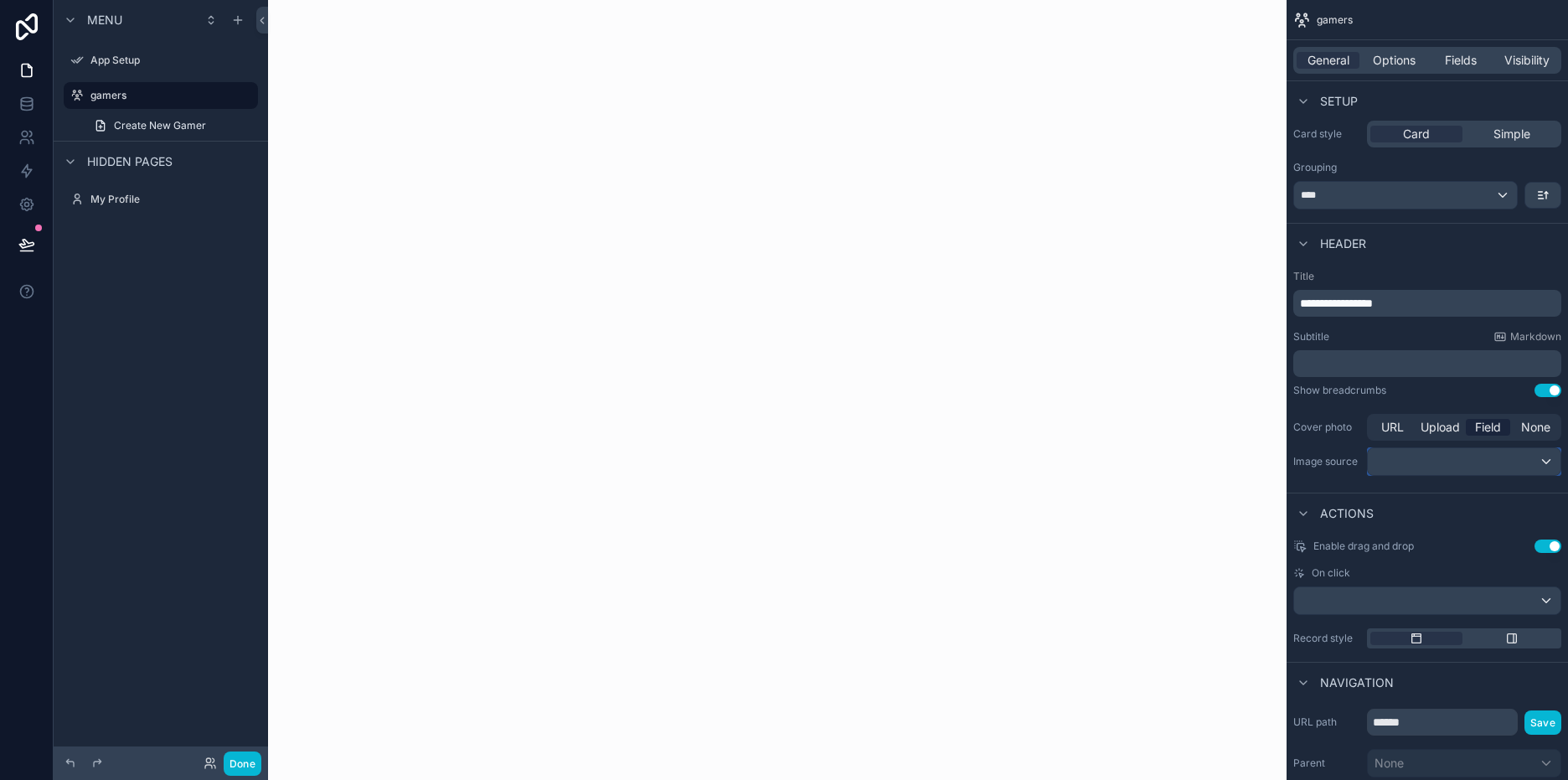
click at [1468, 450] on div "scrollable content" at bounding box center [1464, 462] width 193 height 27
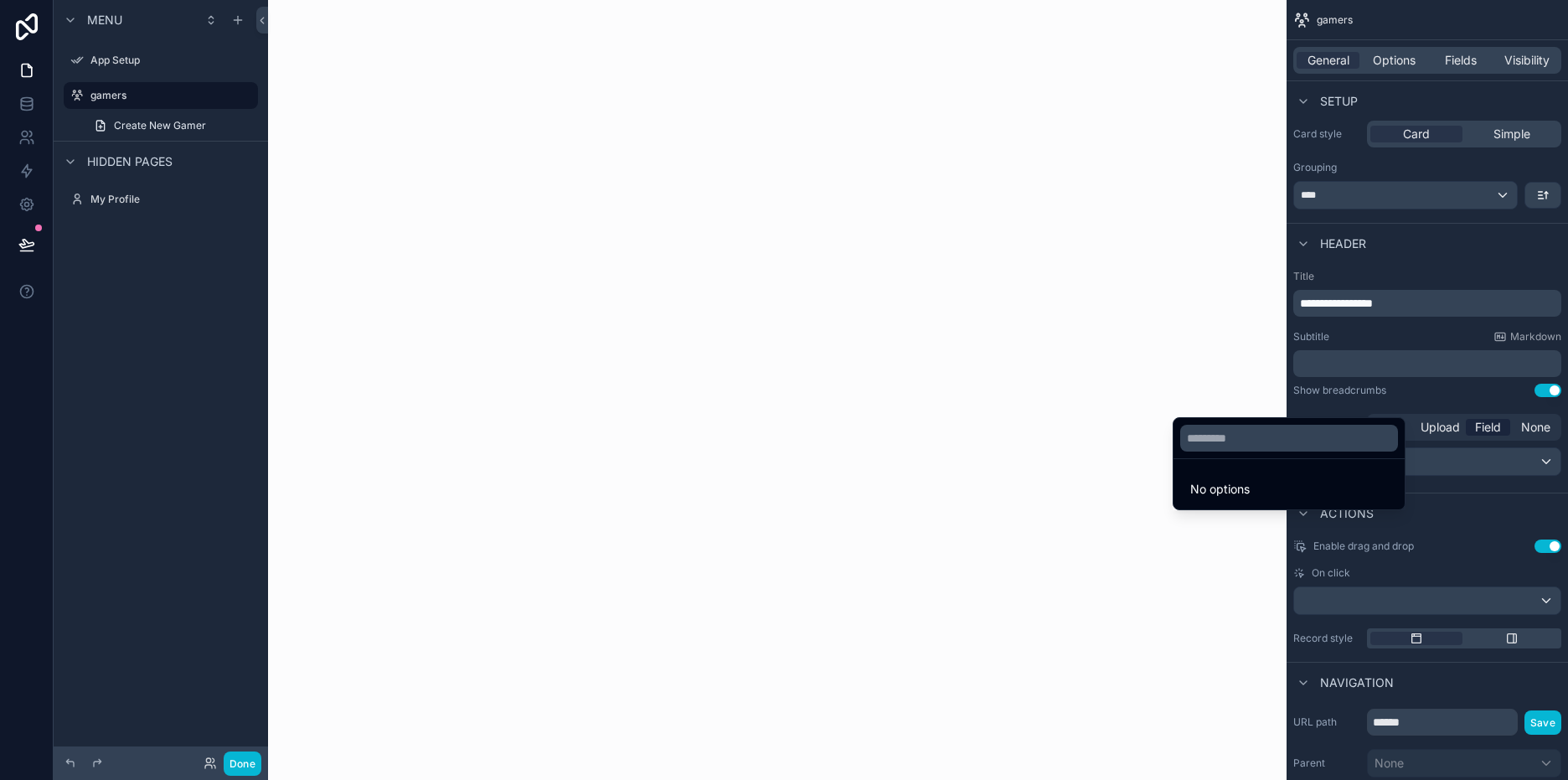
click at [1471, 460] on div "scrollable content" at bounding box center [784, 390] width 1568 height 780
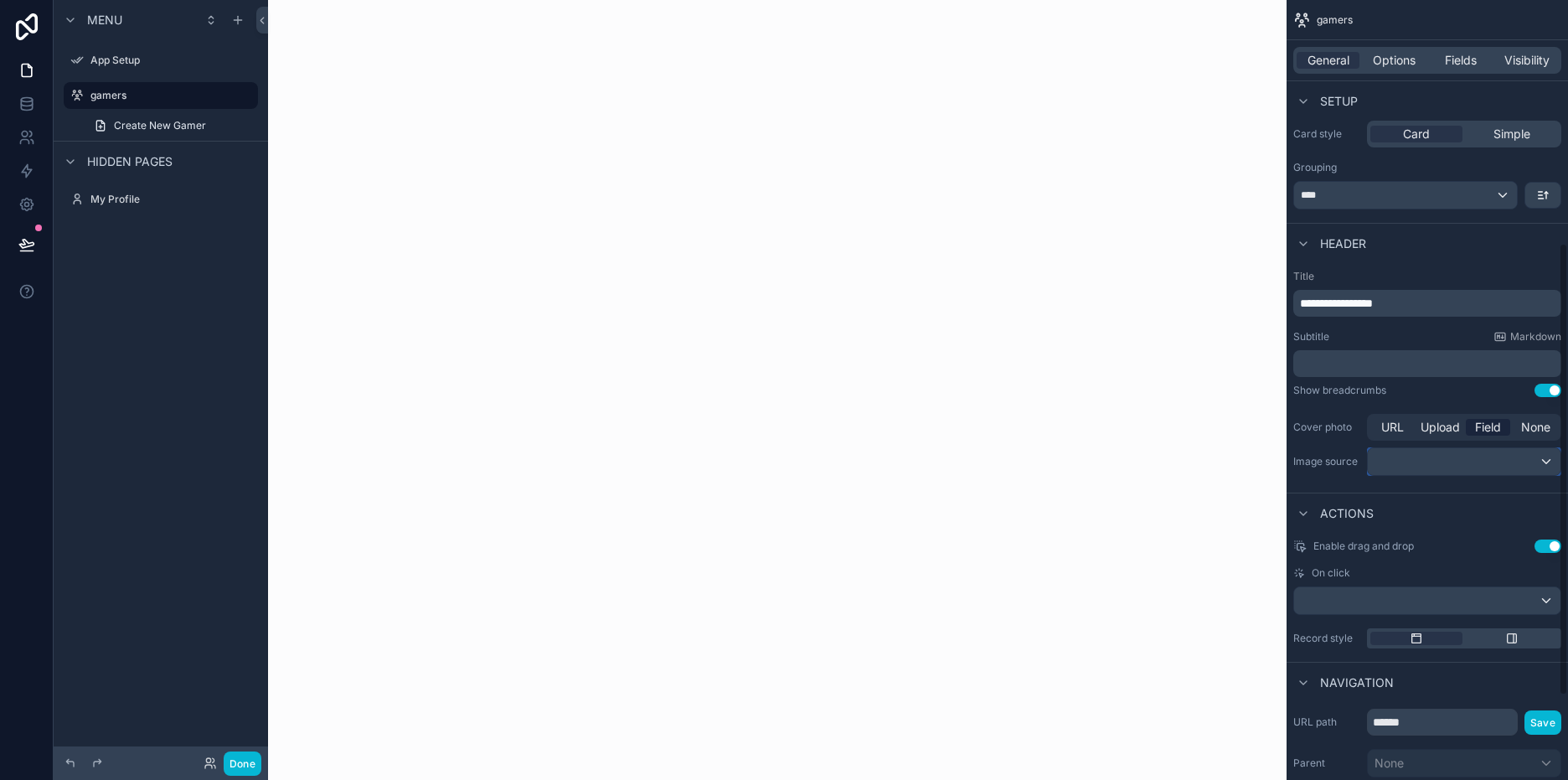
click at [1471, 460] on div "scrollable content" at bounding box center [1464, 462] width 193 height 27
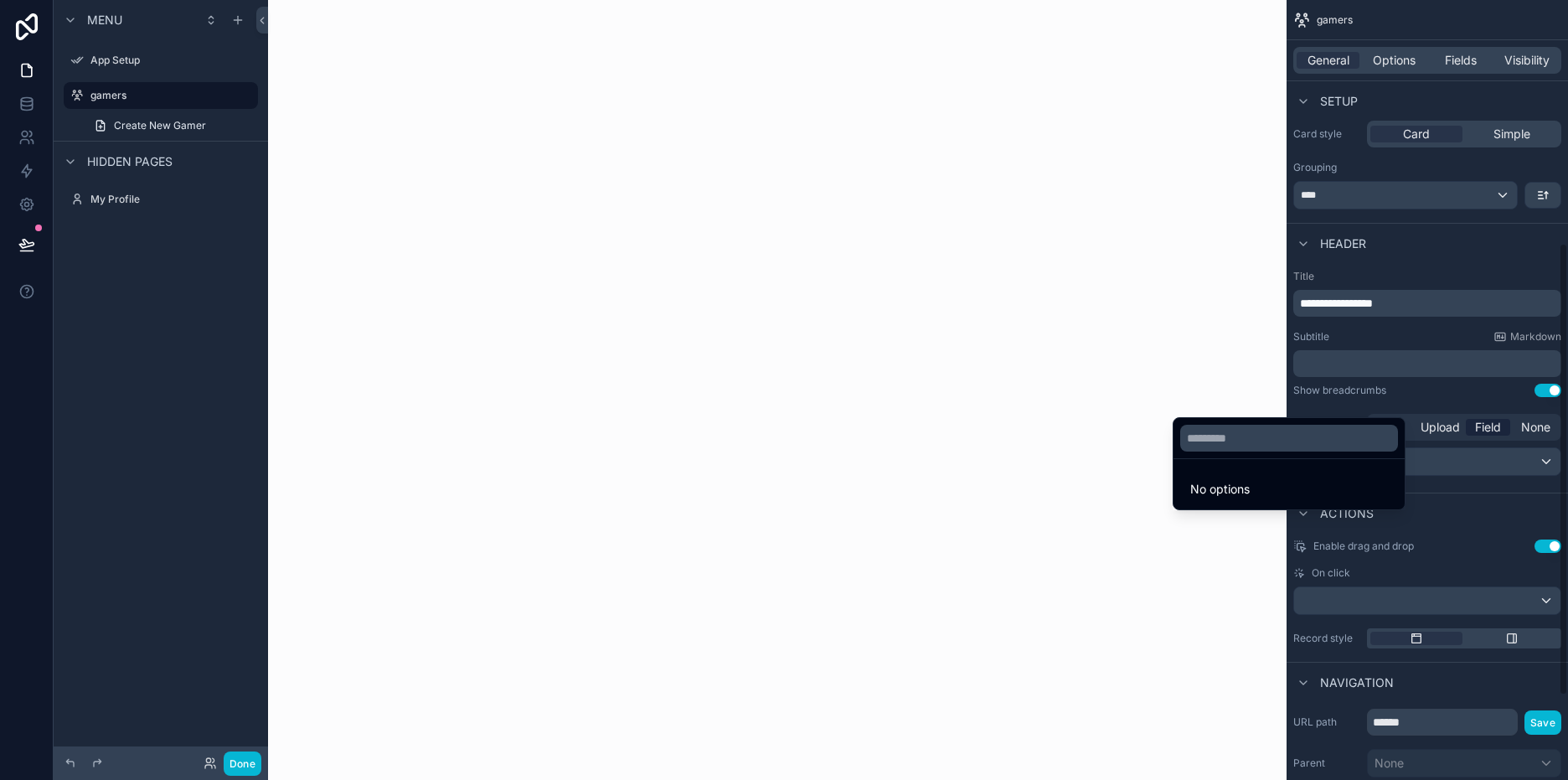
click at [1459, 508] on div "scrollable content" at bounding box center [784, 390] width 1568 height 780
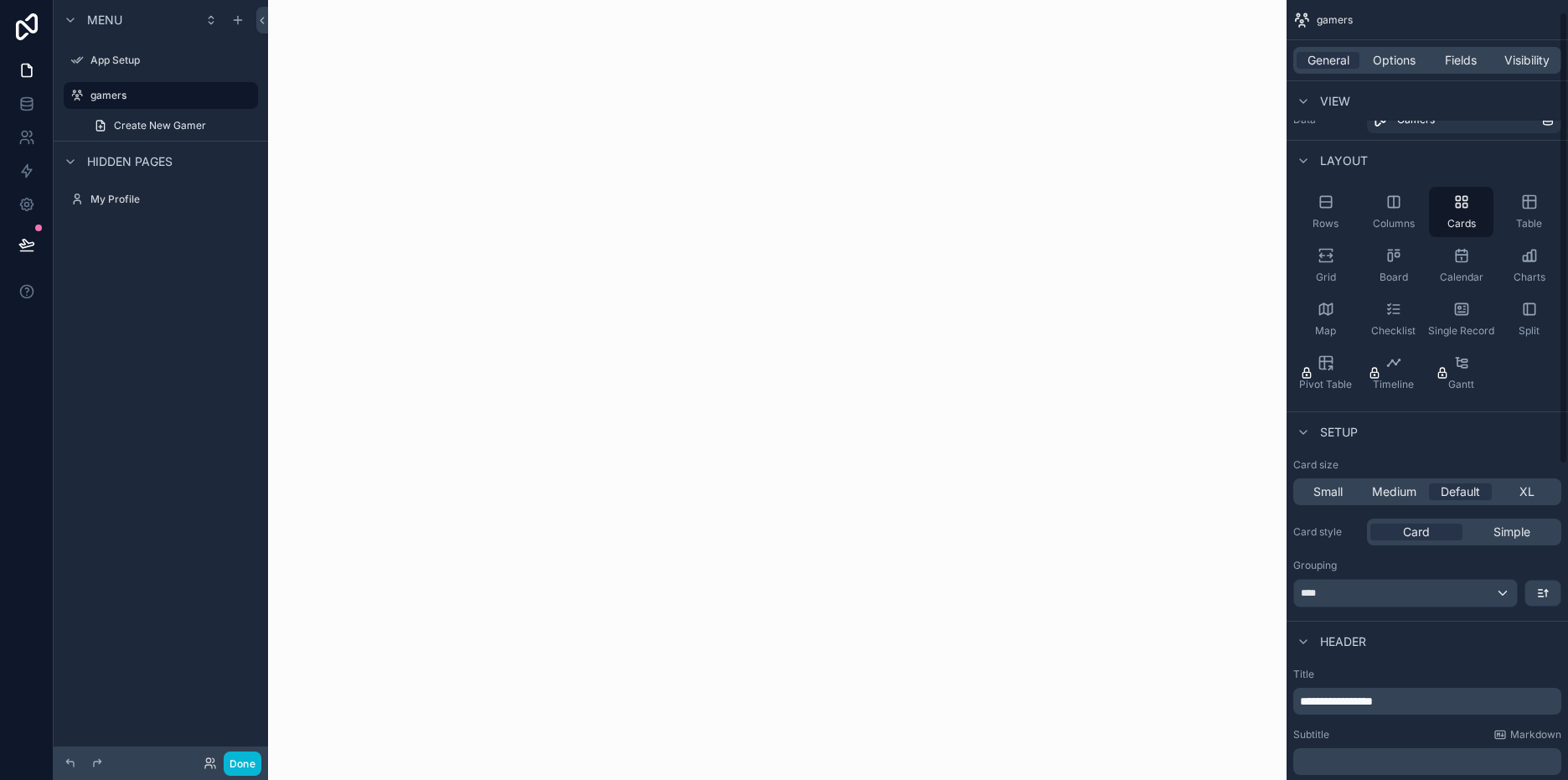
scroll to position [0, 0]
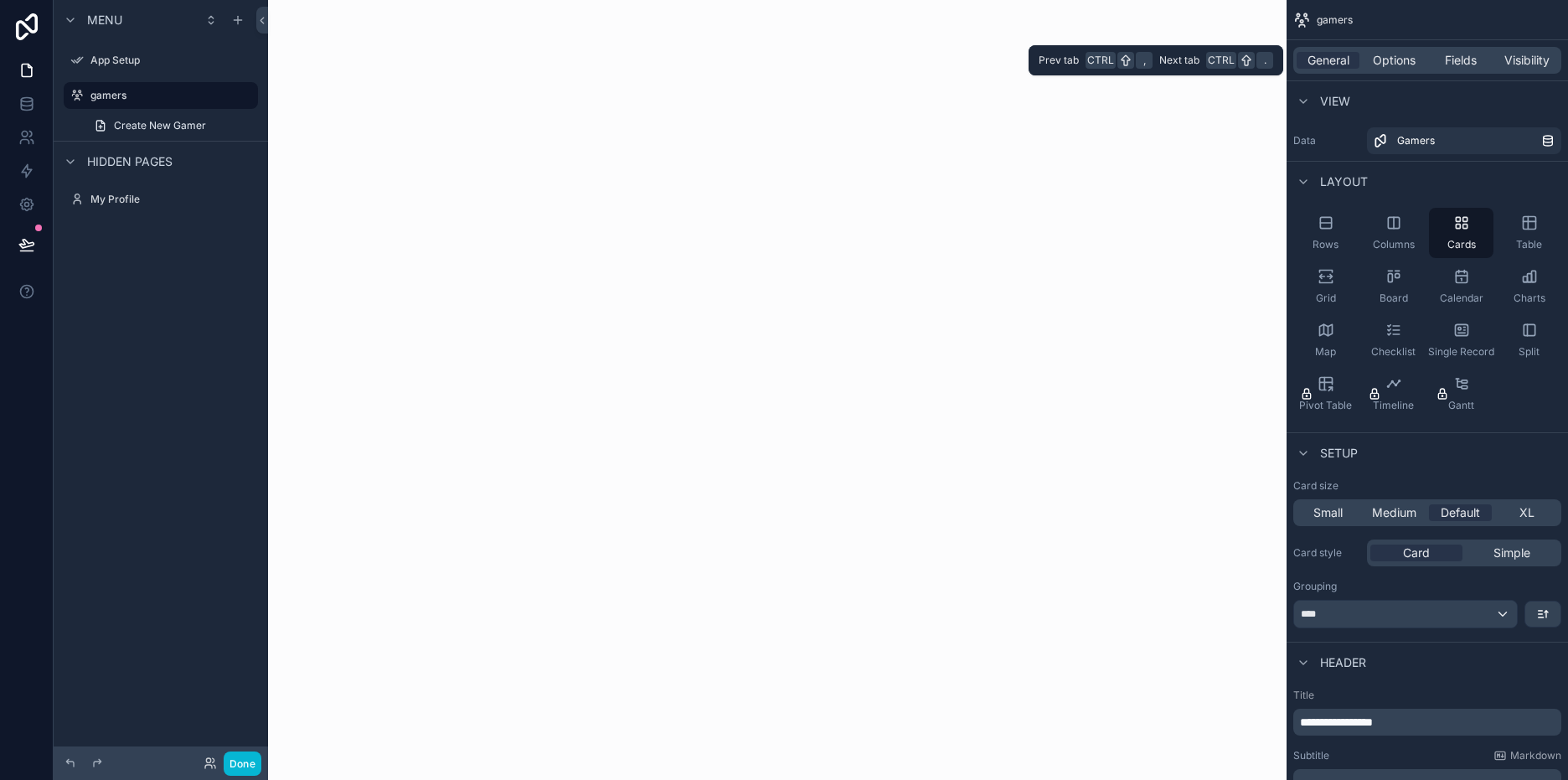
click at [1461, 51] on div "General Options Fields Visibility" at bounding box center [1427, 60] width 268 height 27
click at [1466, 60] on span "Fields" at bounding box center [1461, 60] width 32 height 17
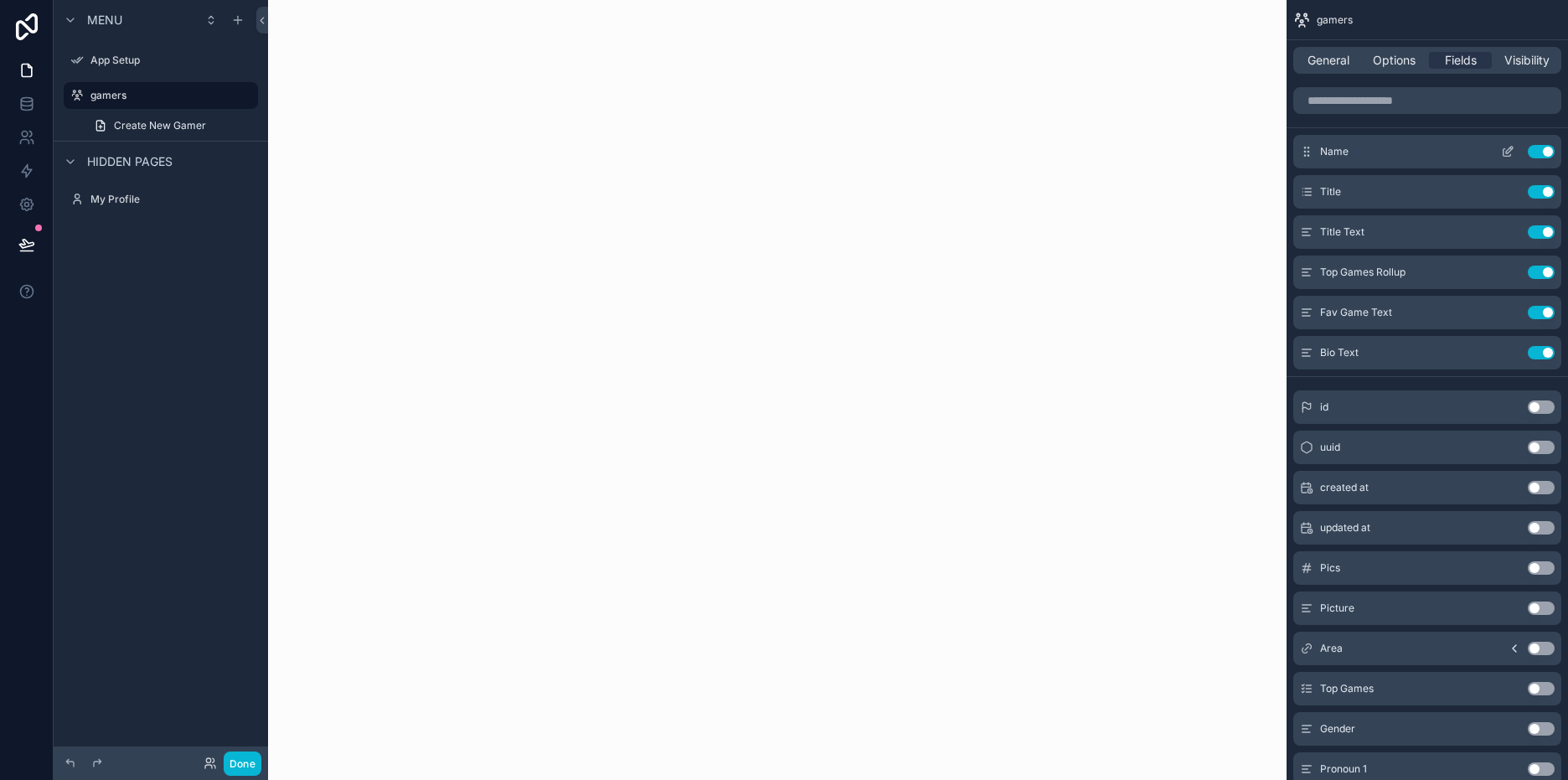
click at [1533, 155] on button "Use setting" at bounding box center [1541, 151] width 27 height 14
click at [1533, 154] on button "Use setting" at bounding box center [1541, 151] width 27 height 14
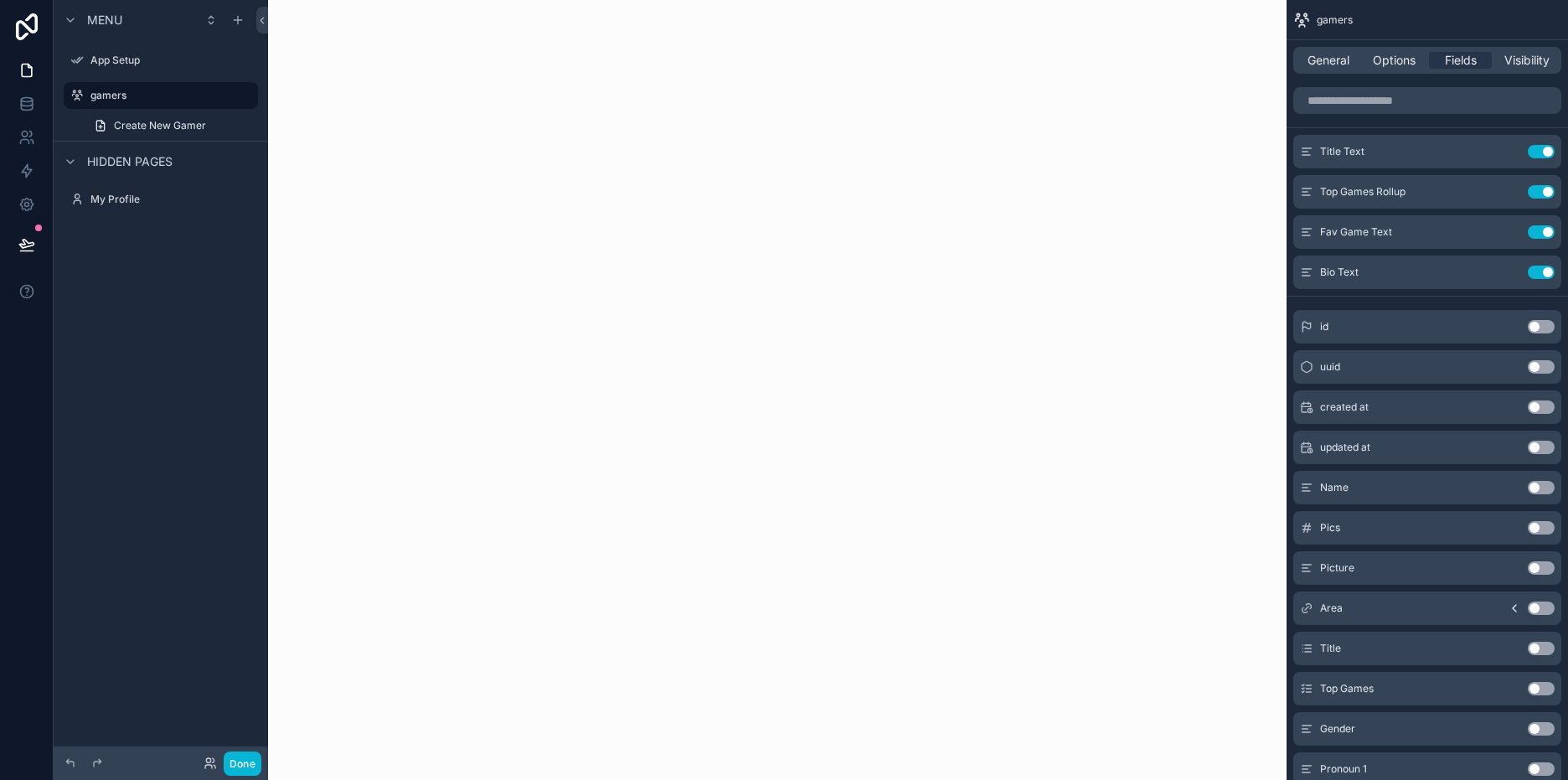
click at [1534, 481] on button "Use setting" at bounding box center [1541, 487] width 27 height 14
click at [1550, 63] on div "Visibility" at bounding box center [1527, 60] width 63 height 17
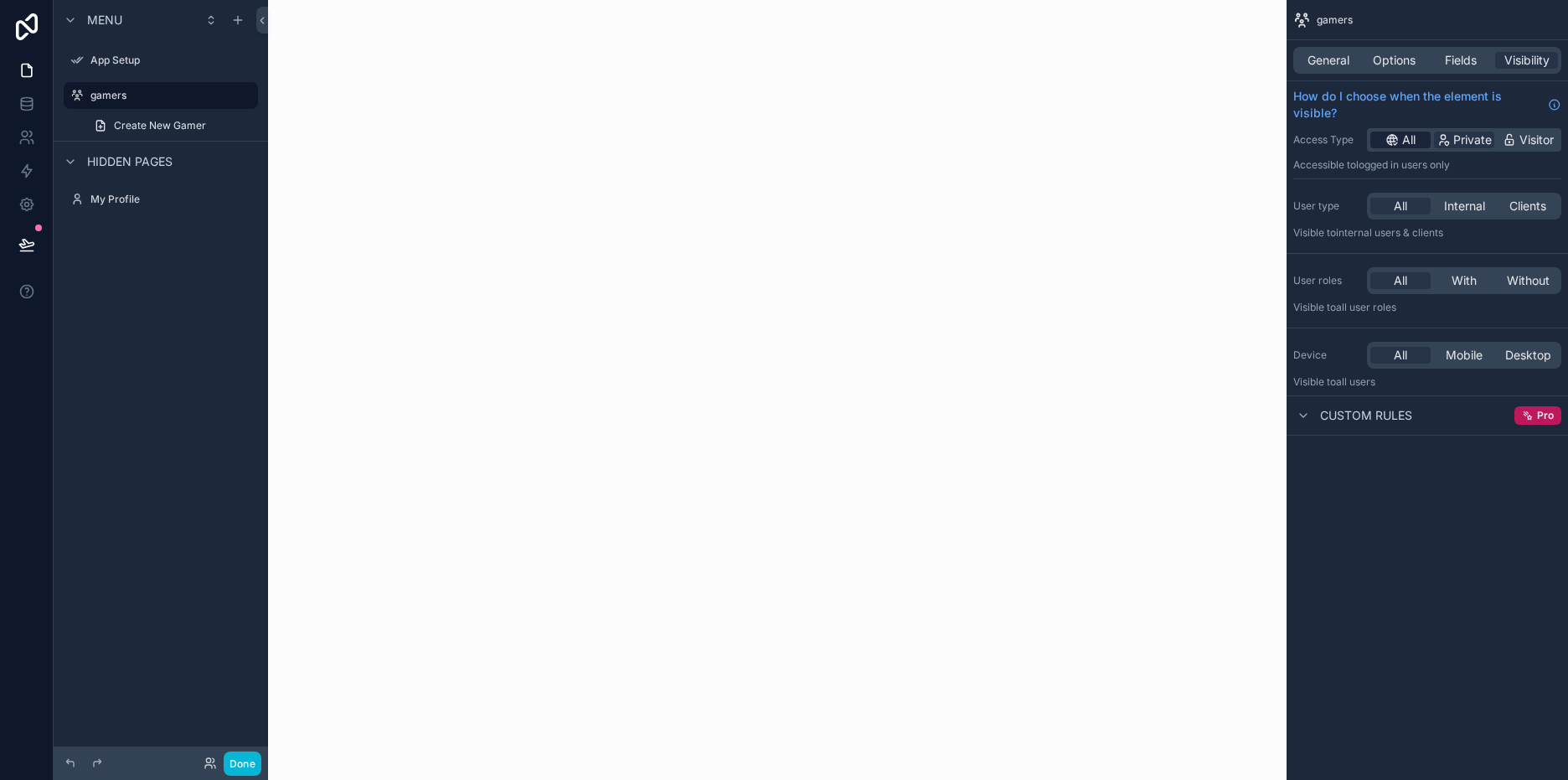
click at [1389, 138] on icon "scrollable content" at bounding box center [1391, 138] width 9 height 0
click at [1535, 140] on span "Visitor" at bounding box center [1536, 140] width 35 height 17
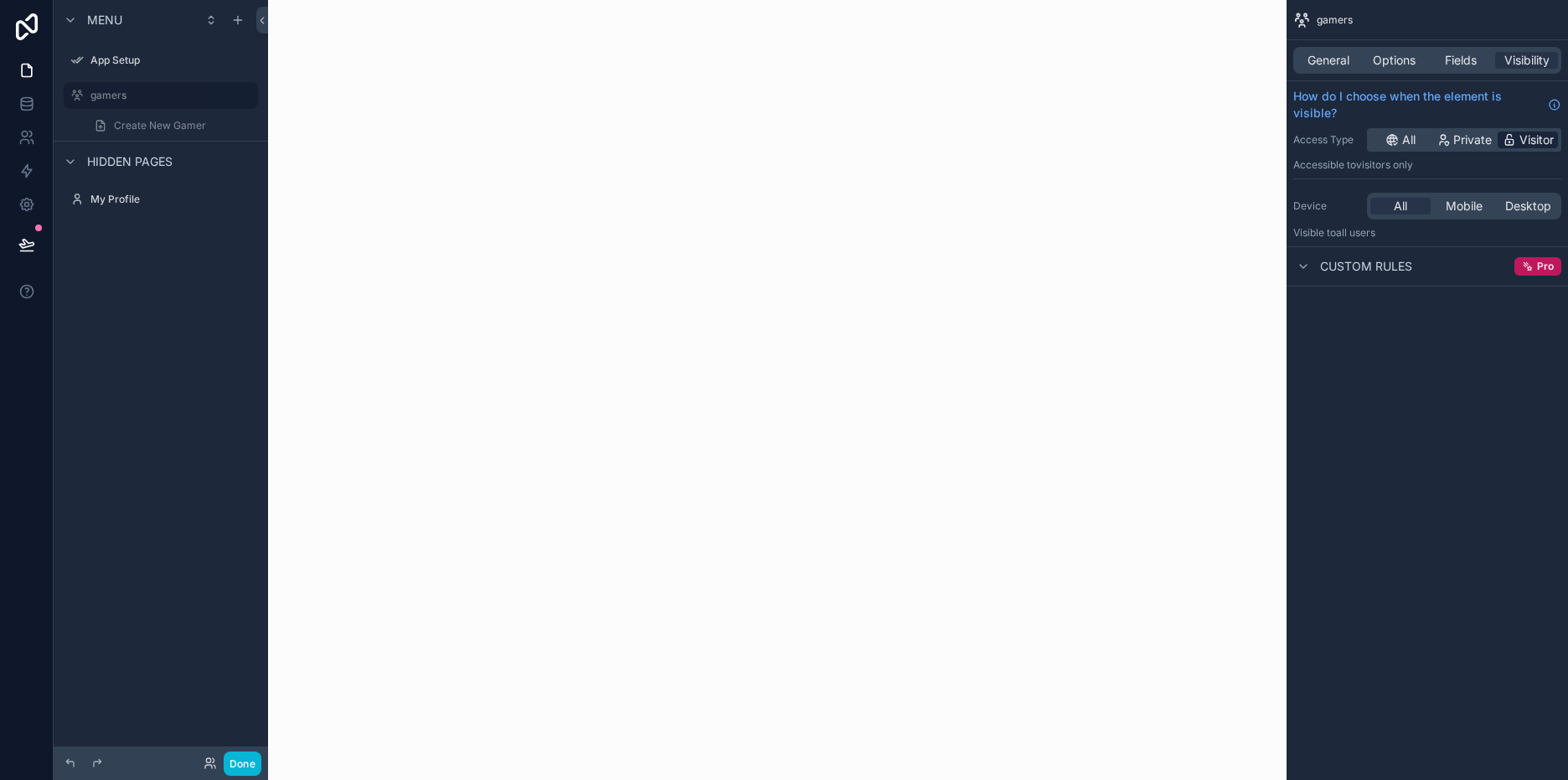
click at [1535, 140] on span "Visitor" at bounding box center [1536, 140] width 35 height 17
click at [1481, 210] on span "Mobile" at bounding box center [1464, 206] width 37 height 17
click at [1533, 208] on span "Desktop" at bounding box center [1528, 206] width 46 height 17
click at [1479, 205] on span "Mobile" at bounding box center [1464, 206] width 37 height 17
click at [1348, 61] on span "General" at bounding box center [1329, 60] width 42 height 17
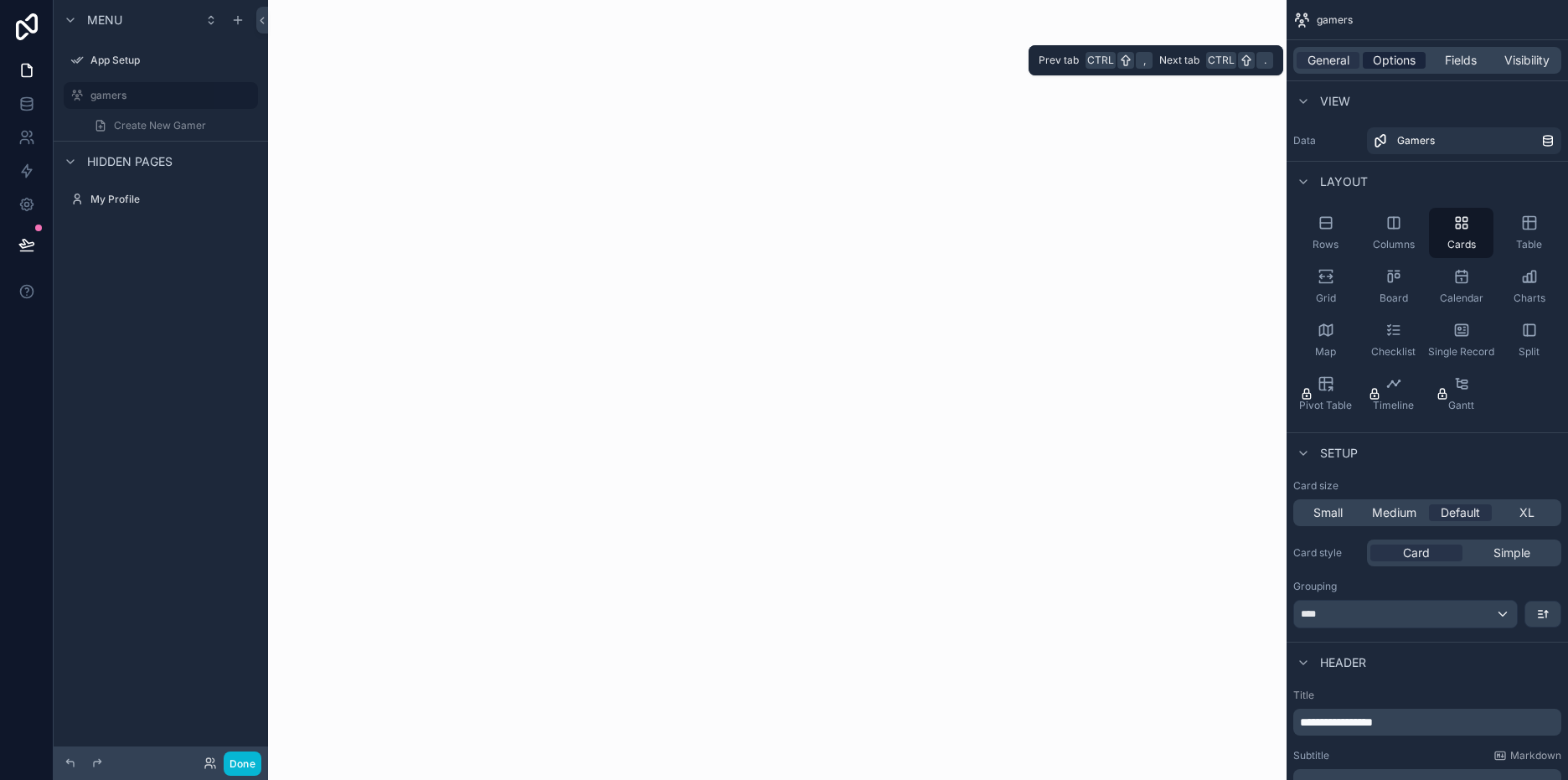
click at [1382, 59] on span "Options" at bounding box center [1394, 60] width 43 height 17
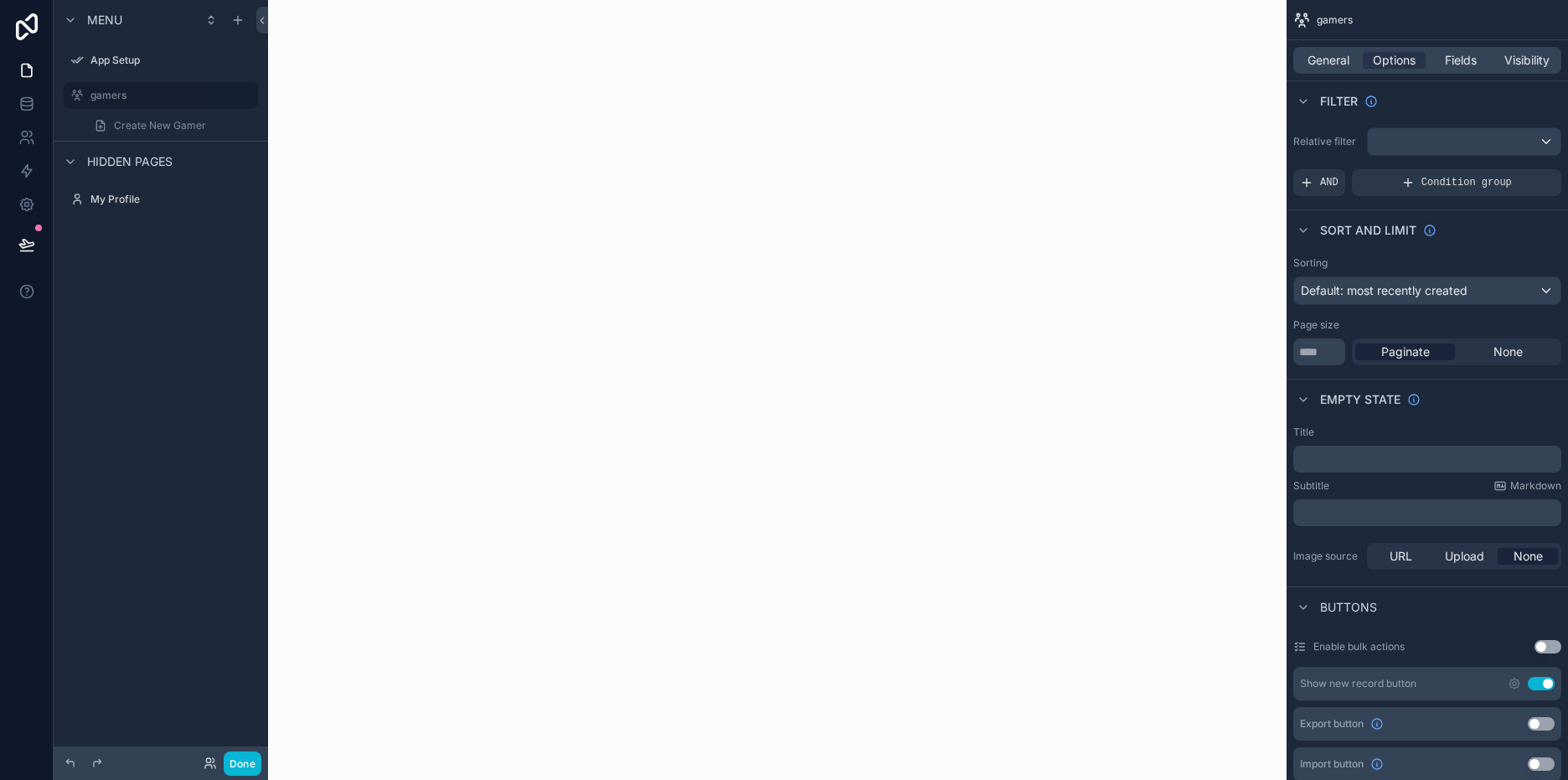
click at [603, 276] on div "scrollable content" at bounding box center [777, 390] width 1018 height 780
click at [30, 247] on icon at bounding box center [27, 244] width 17 height 17
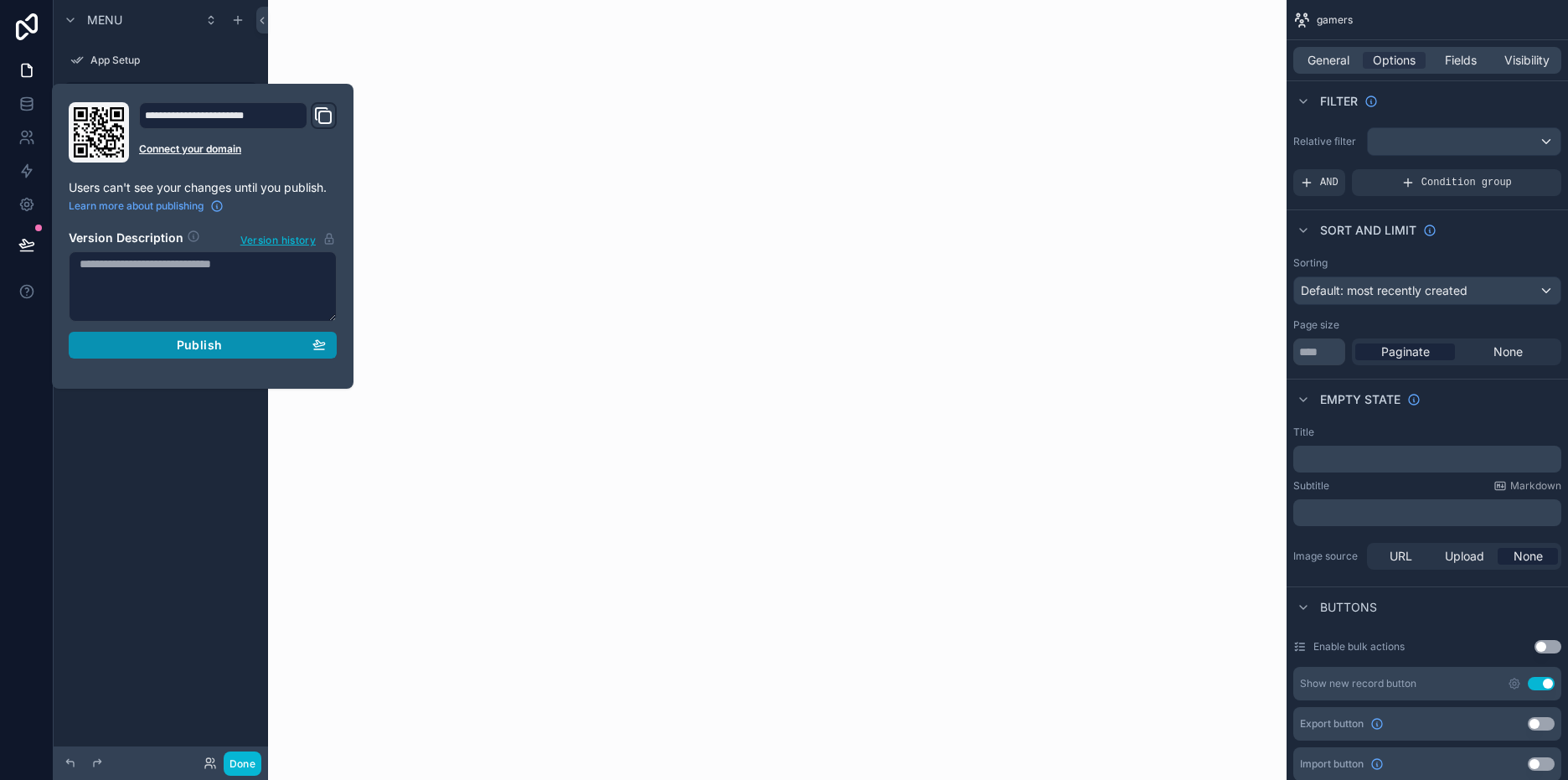
click at [240, 343] on div "Publish" at bounding box center [202, 345] width 246 height 15
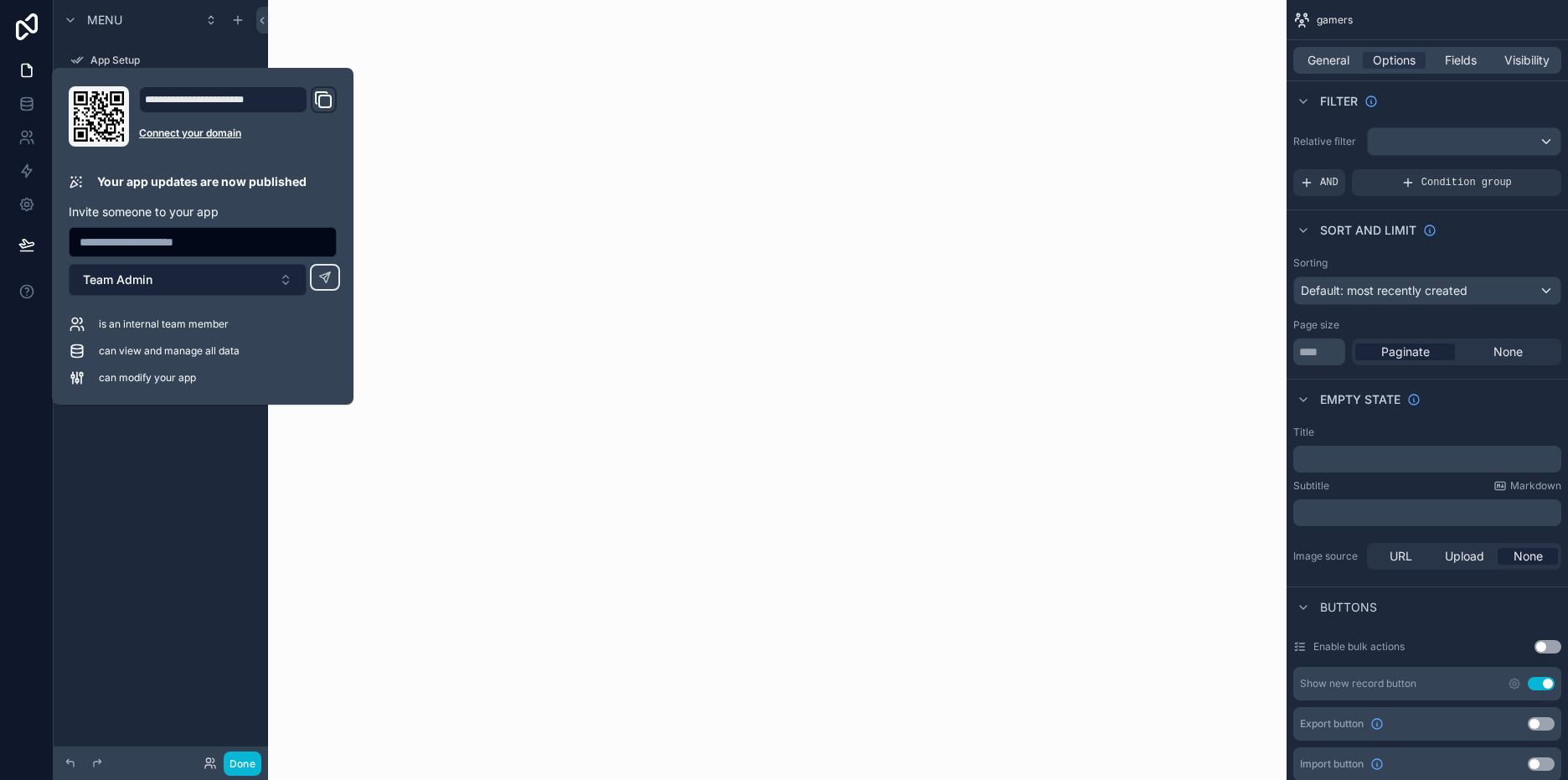
click at [292, 285] on button "Team Admin" at bounding box center [187, 280] width 238 height 32
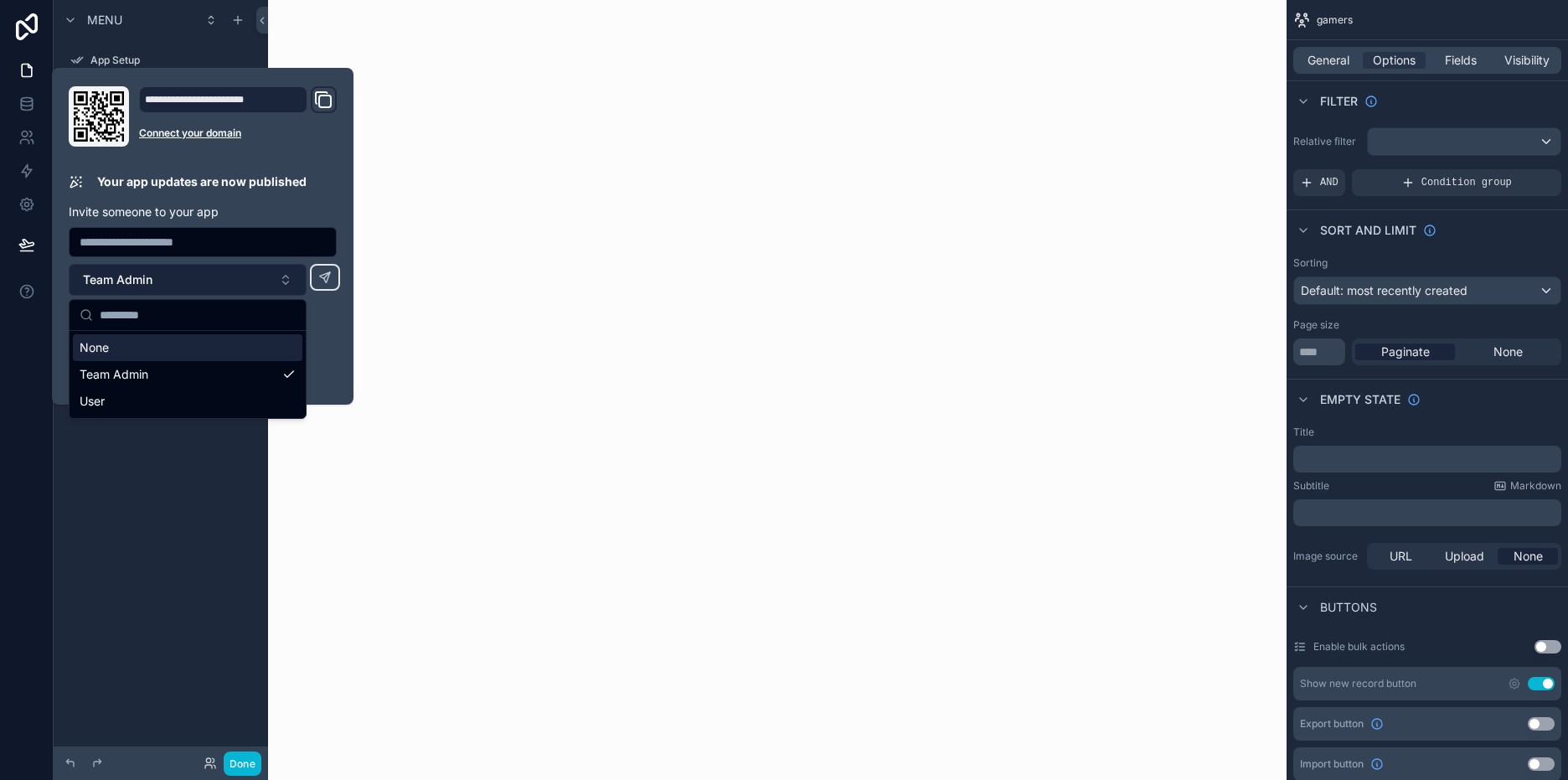
click at [291, 285] on button "Team Admin" at bounding box center [187, 280] width 238 height 32
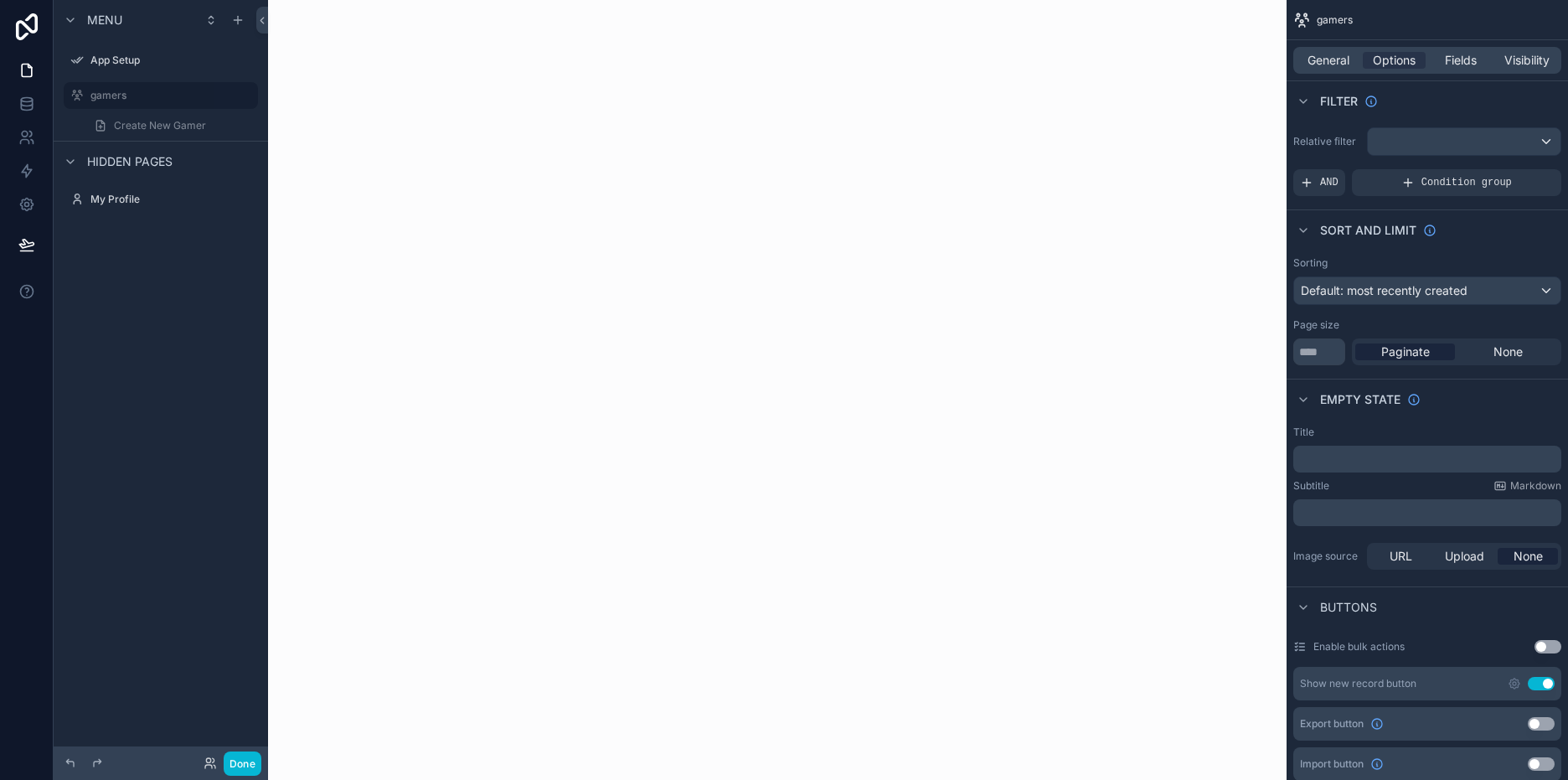
click at [621, 422] on div "scrollable content" at bounding box center [777, 390] width 1018 height 780
click at [28, 72] on icon at bounding box center [27, 70] width 17 height 17
click at [129, 57] on label "App Setup" at bounding box center [157, 60] width 134 height 14
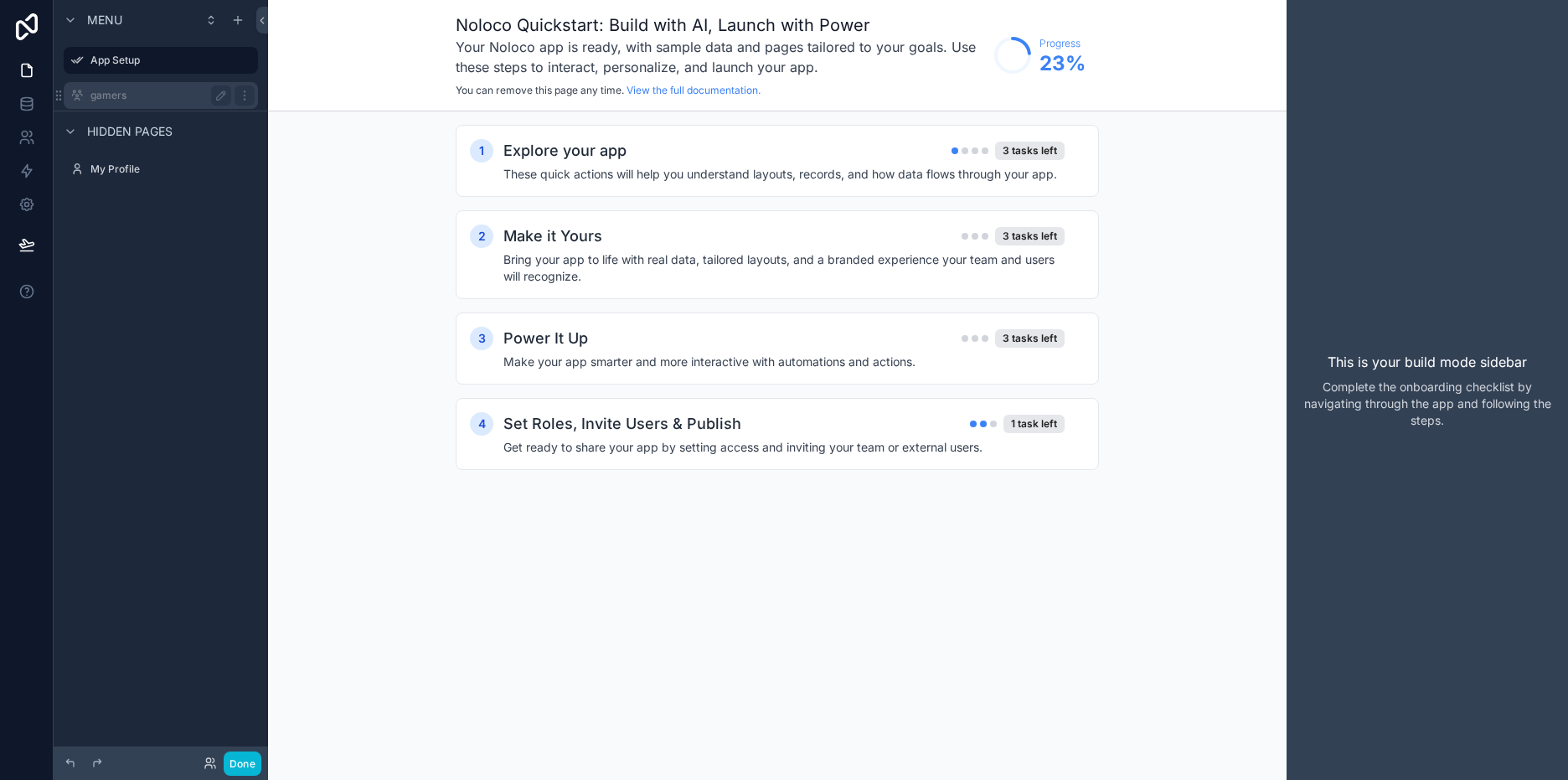
click at [122, 88] on div "gamers" at bounding box center [161, 96] width 140 height 20
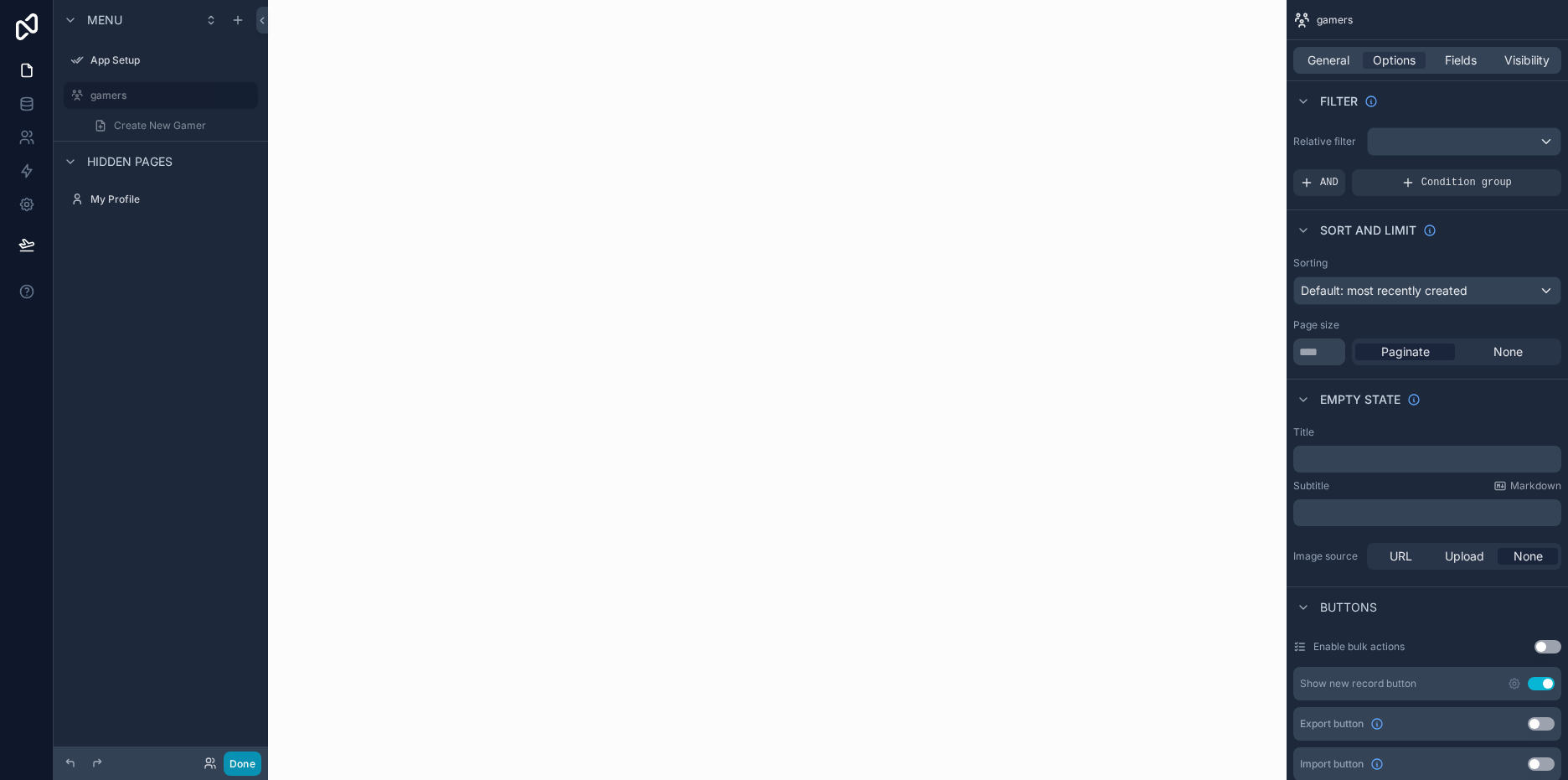
click at [238, 767] on button "Done" at bounding box center [242, 763] width 38 height 25
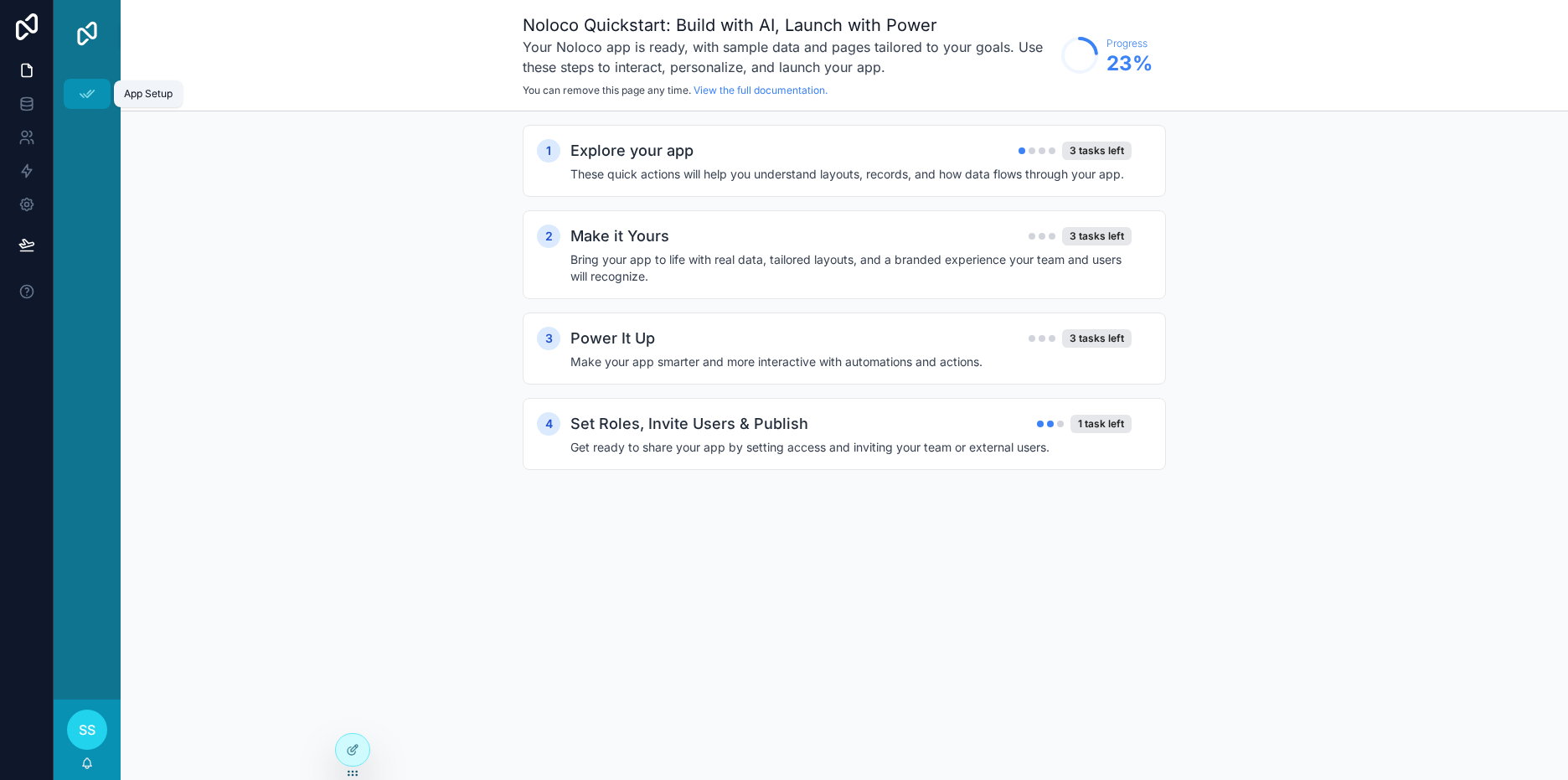
click at [100, 96] on div "App Setup" at bounding box center [87, 94] width 27 height 27
click at [93, 38] on img "scrollable content" at bounding box center [87, 34] width 27 height 27
click at [89, 94] on icon "scrollable content" at bounding box center [87, 94] width 17 height 17
click at [966, 147] on div "Explore your app 3 tasks left" at bounding box center [850, 151] width 561 height 24
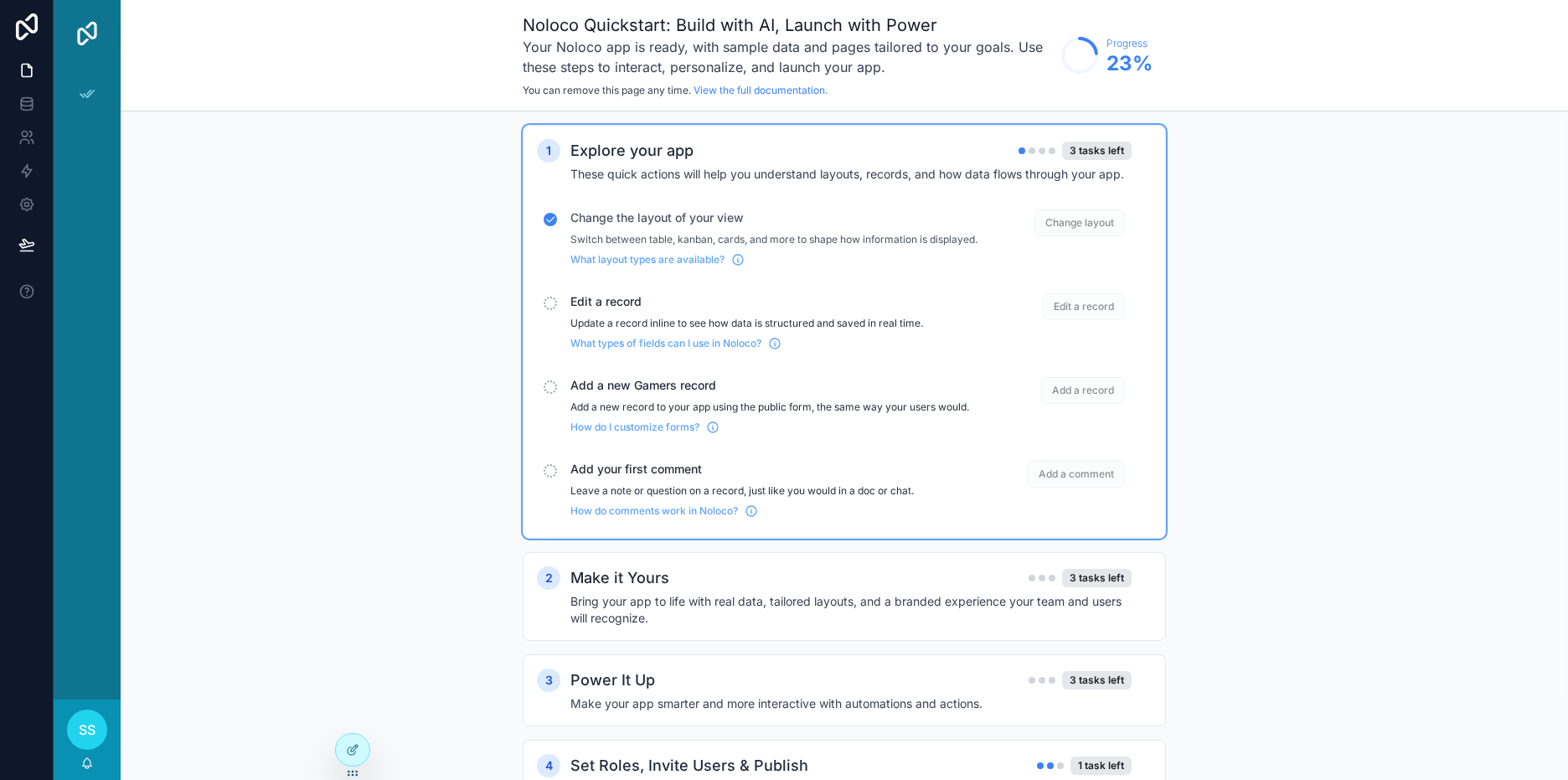
click at [615, 310] on span "Edit a record" at bounding box center [773, 302] width 407 height 17
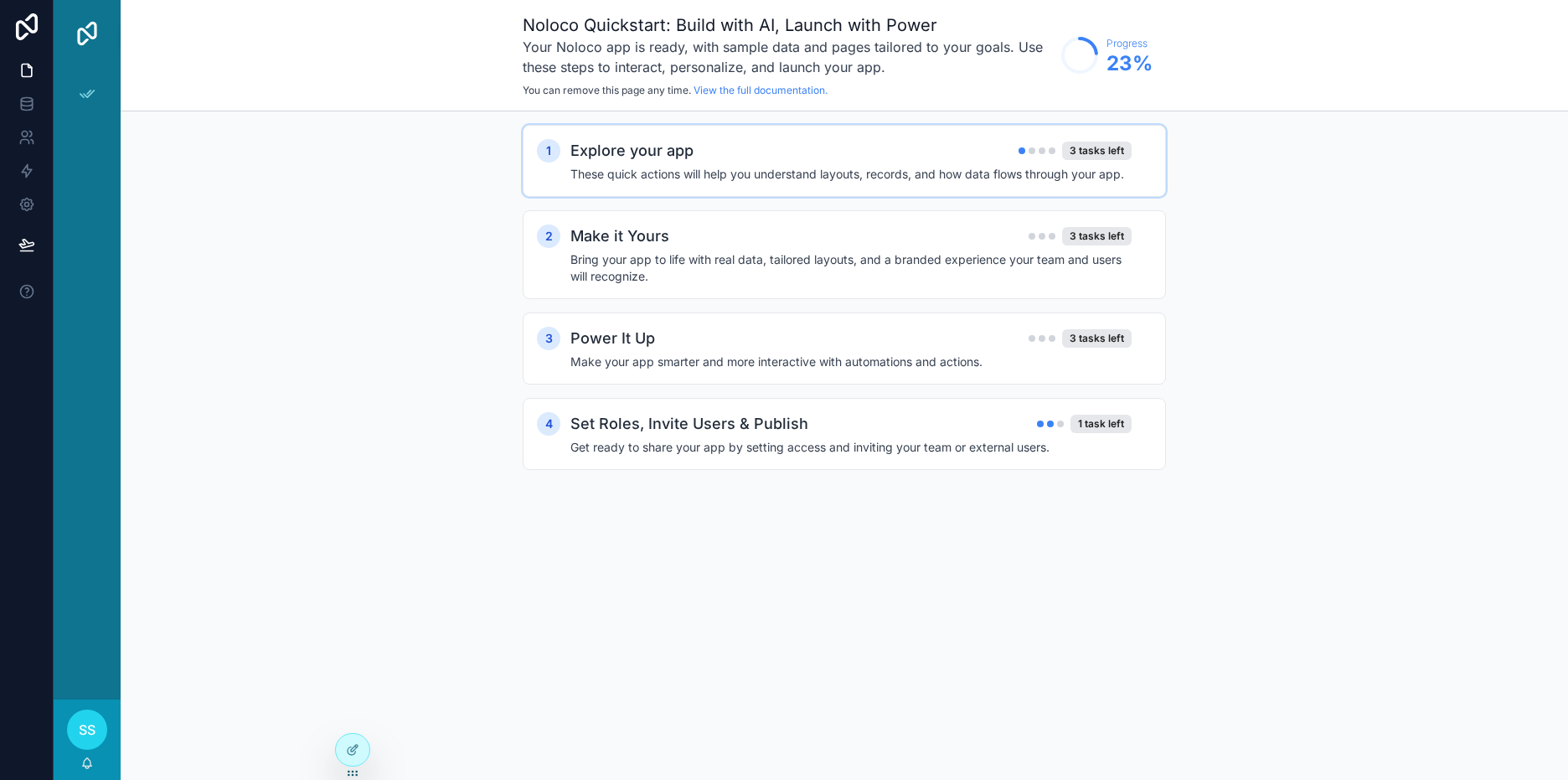
click at [624, 148] on h2 "Explore your app" at bounding box center [632, 151] width 123 height 24
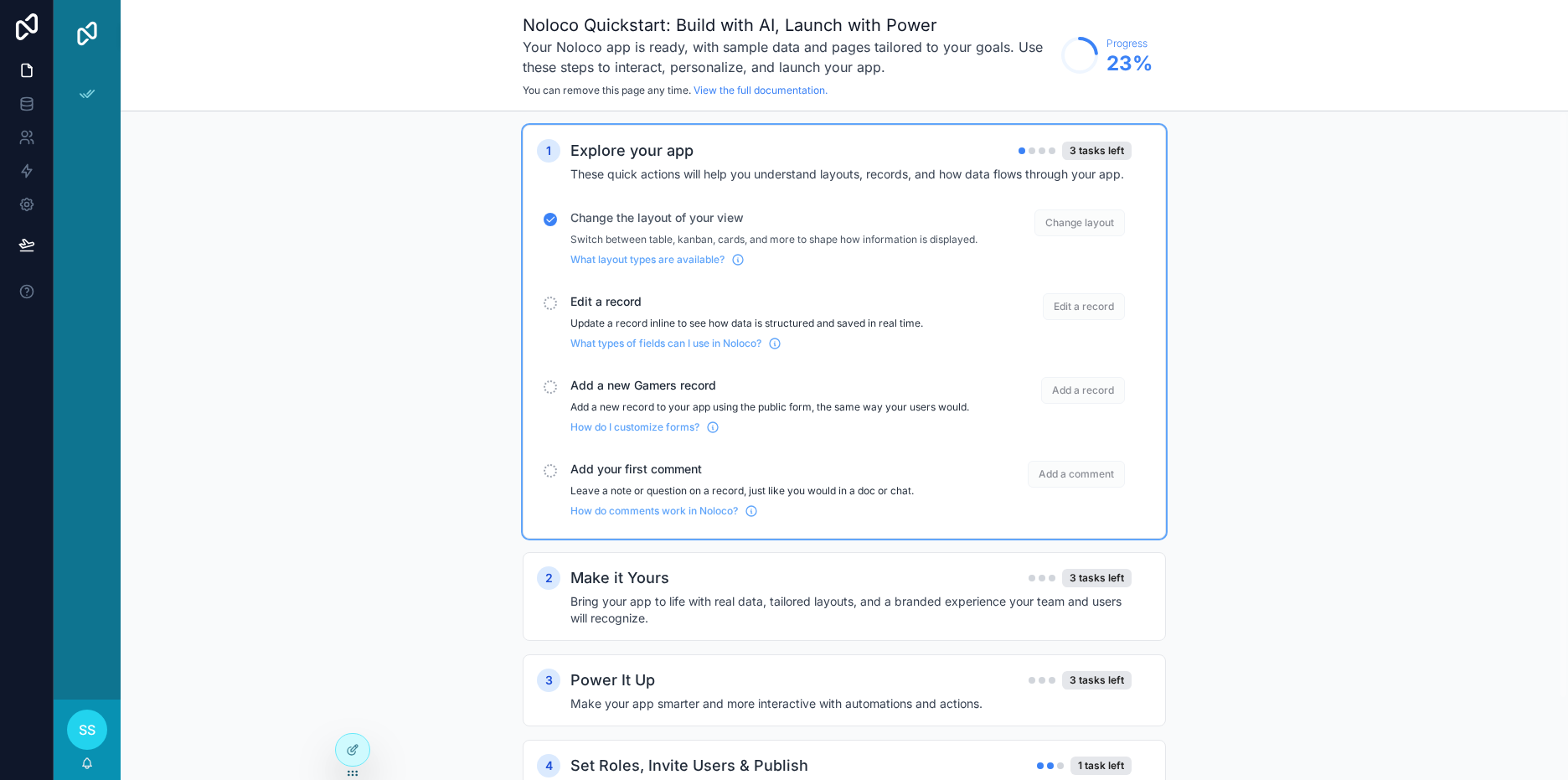
click at [1090, 315] on span "Edit a record" at bounding box center [1083, 307] width 82 height 27
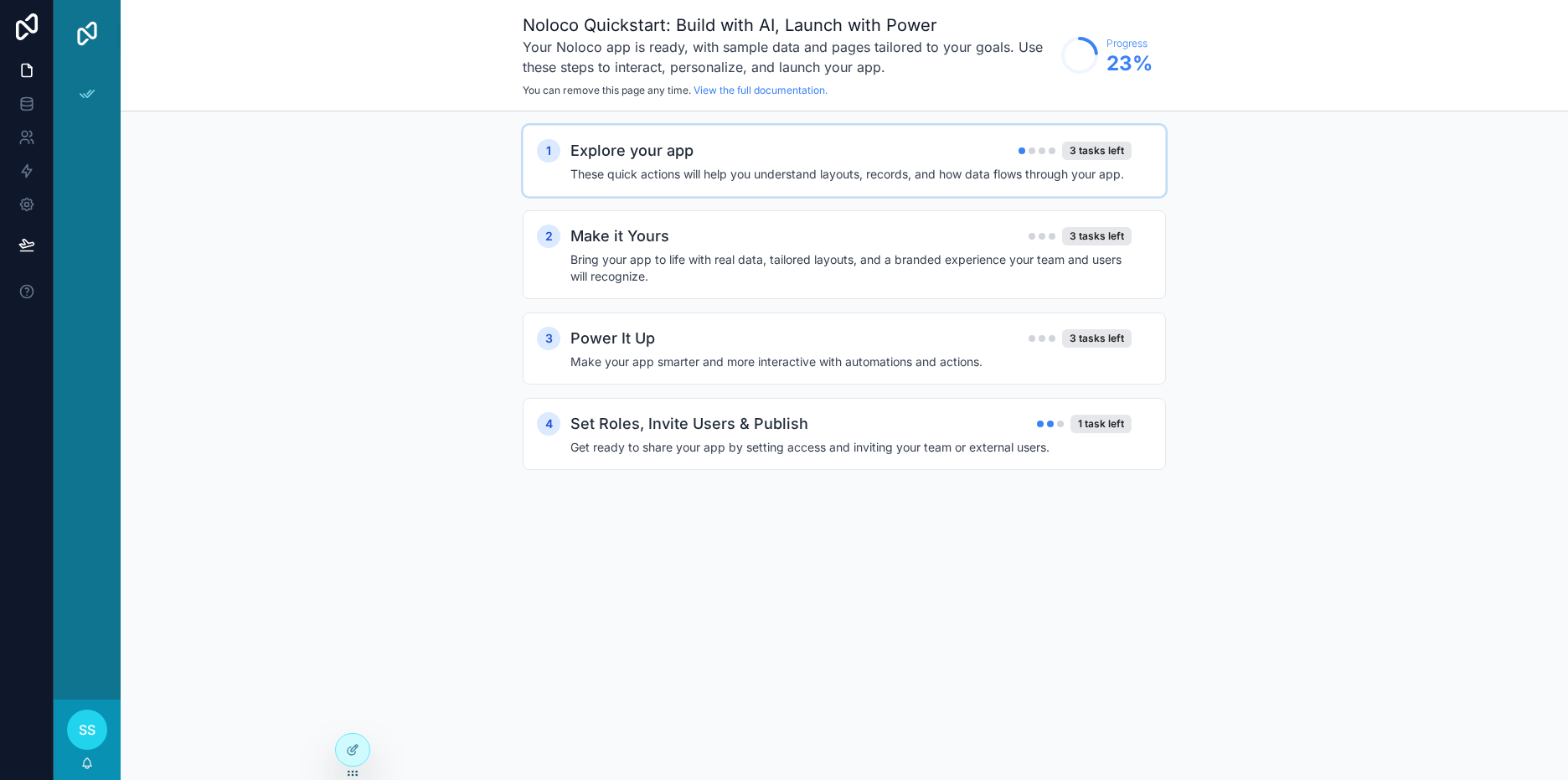
click at [1038, 170] on h4 "These quick actions will help you understand layouts, records, and how data flo…" at bounding box center [850, 174] width 561 height 17
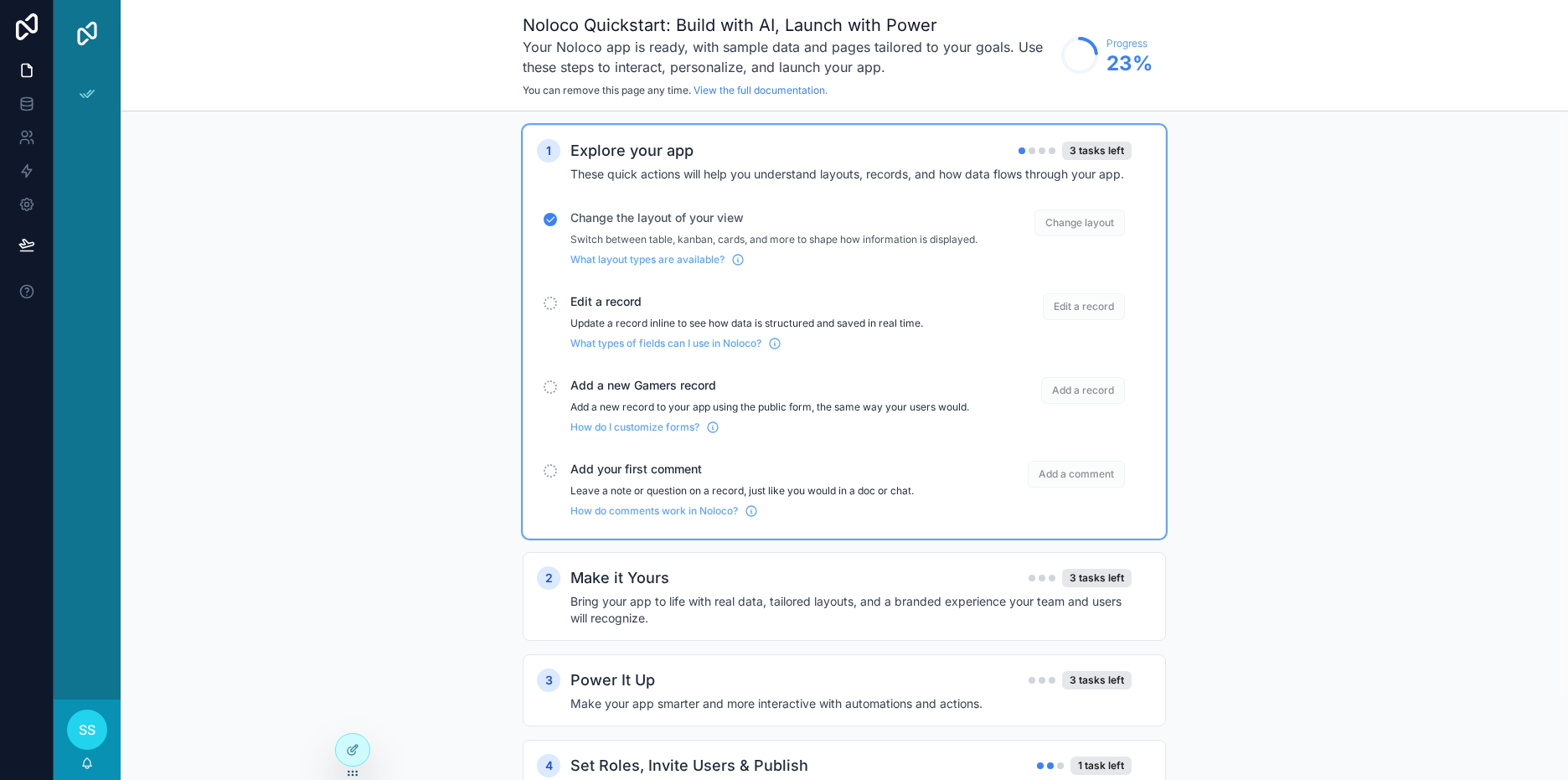
click at [391, 367] on div "1 Explore your app 3 tasks left These quick actions will help you understand la…" at bounding box center [844, 485] width 1447 height 747
click at [27, 102] on icon at bounding box center [27, 104] width 17 height 17
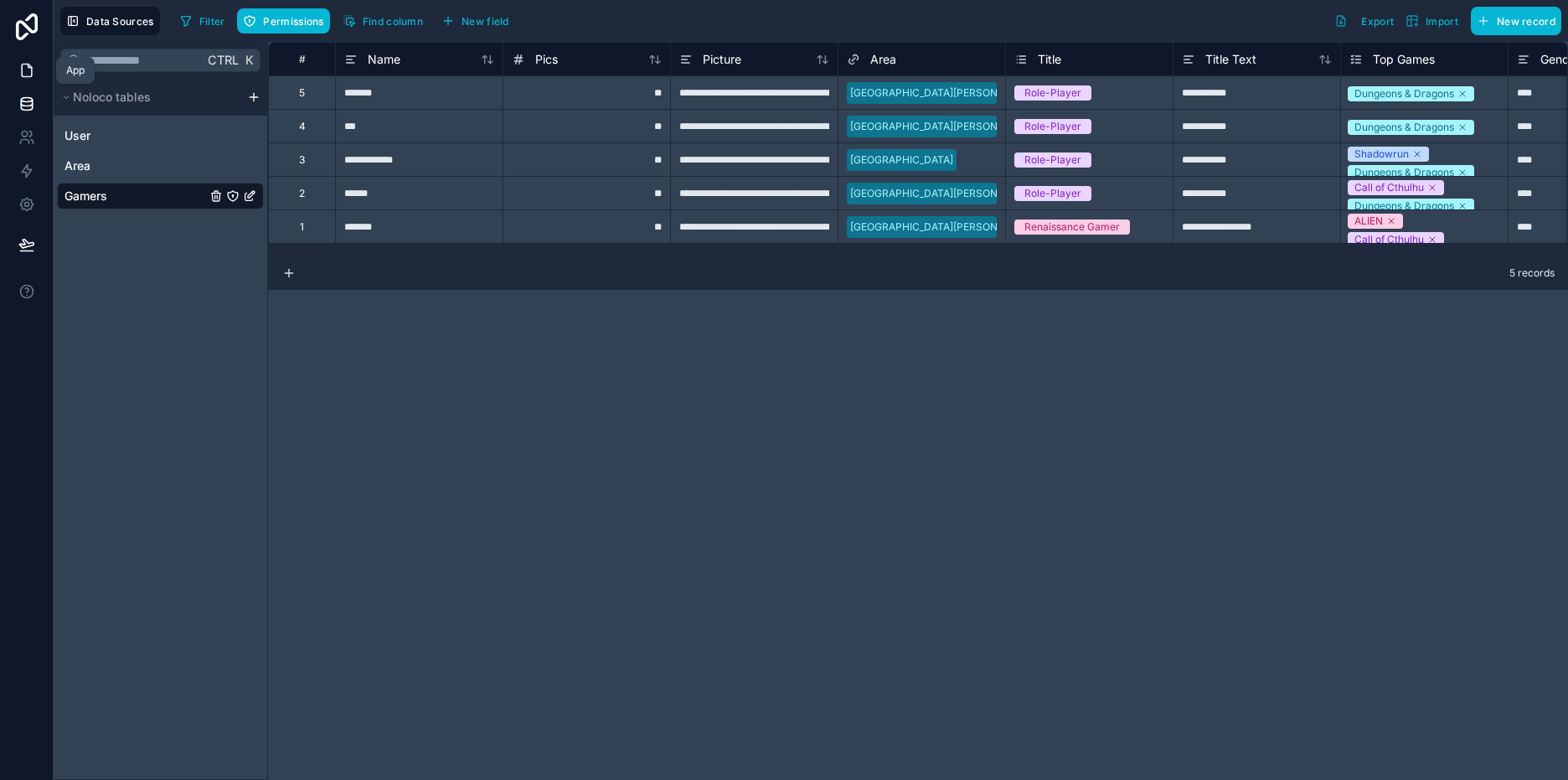
click at [22, 67] on icon at bounding box center [27, 70] width 10 height 13
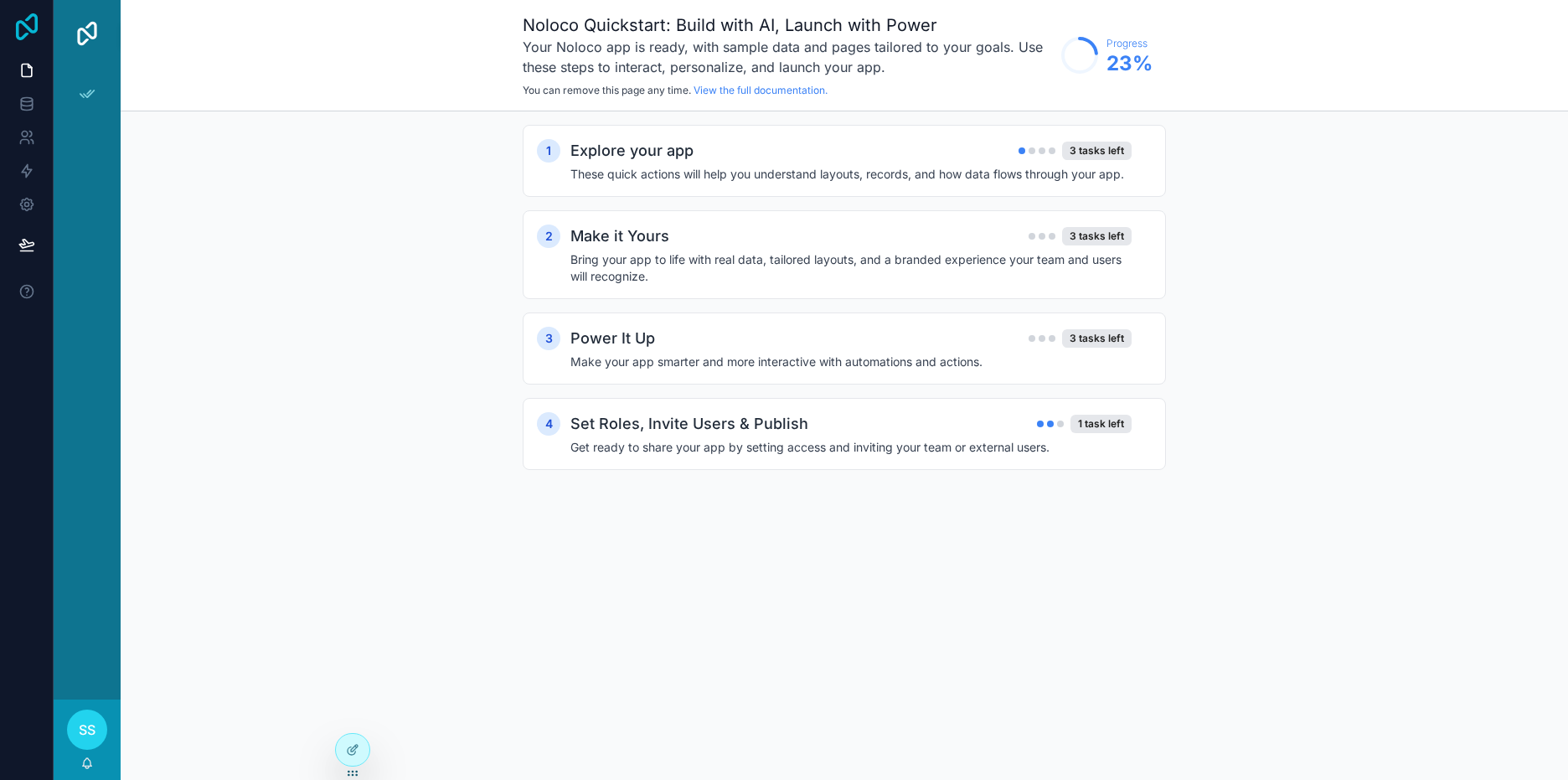
click at [35, 30] on icon at bounding box center [27, 27] width 22 height 27
click at [679, 163] on div "Explore your app 3 tasks left These quick actions will help you understand layo…" at bounding box center [860, 160] width 581 height 43
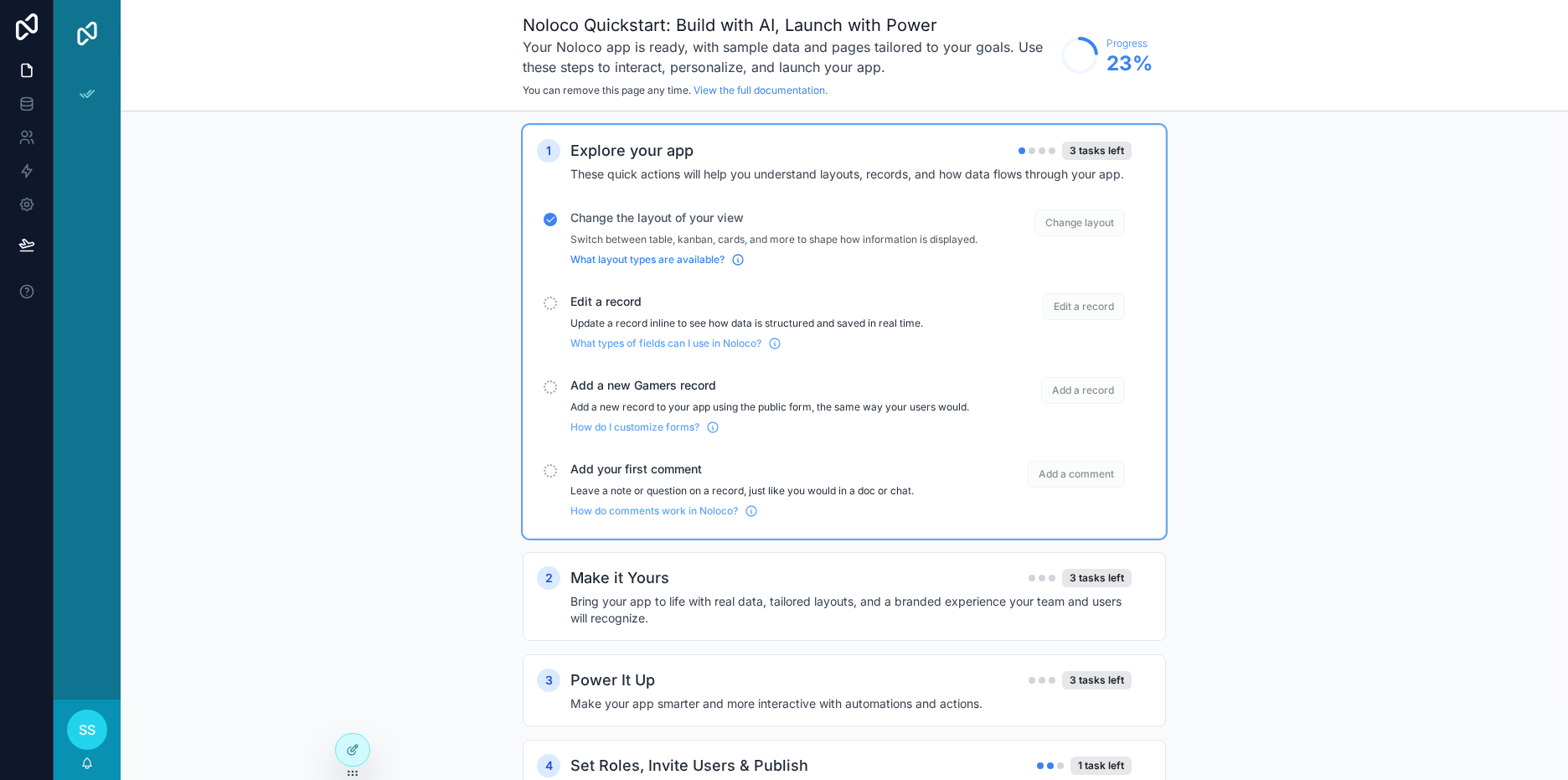
click at [697, 266] on span "What layout types are available?" at bounding box center [647, 260] width 154 height 14
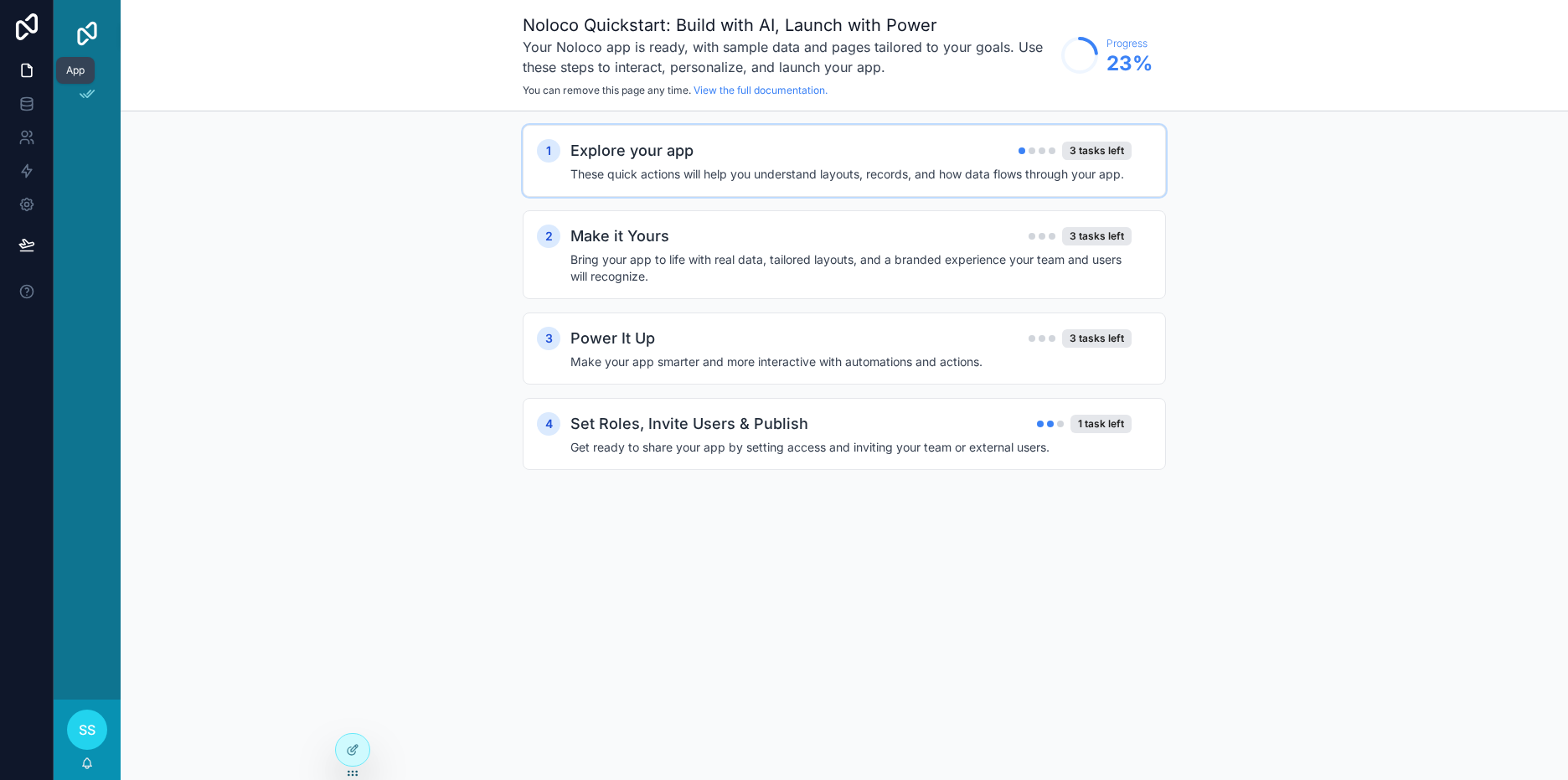
click at [27, 71] on icon at bounding box center [27, 70] width 17 height 17
click at [99, 728] on div "SS" at bounding box center [87, 730] width 41 height 41
click at [266, 328] on div "1 Explore your app 3 tasks left These quick actions will help you understand la…" at bounding box center [844, 314] width 1447 height 405
click at [33, 137] on icon at bounding box center [27, 138] width 17 height 17
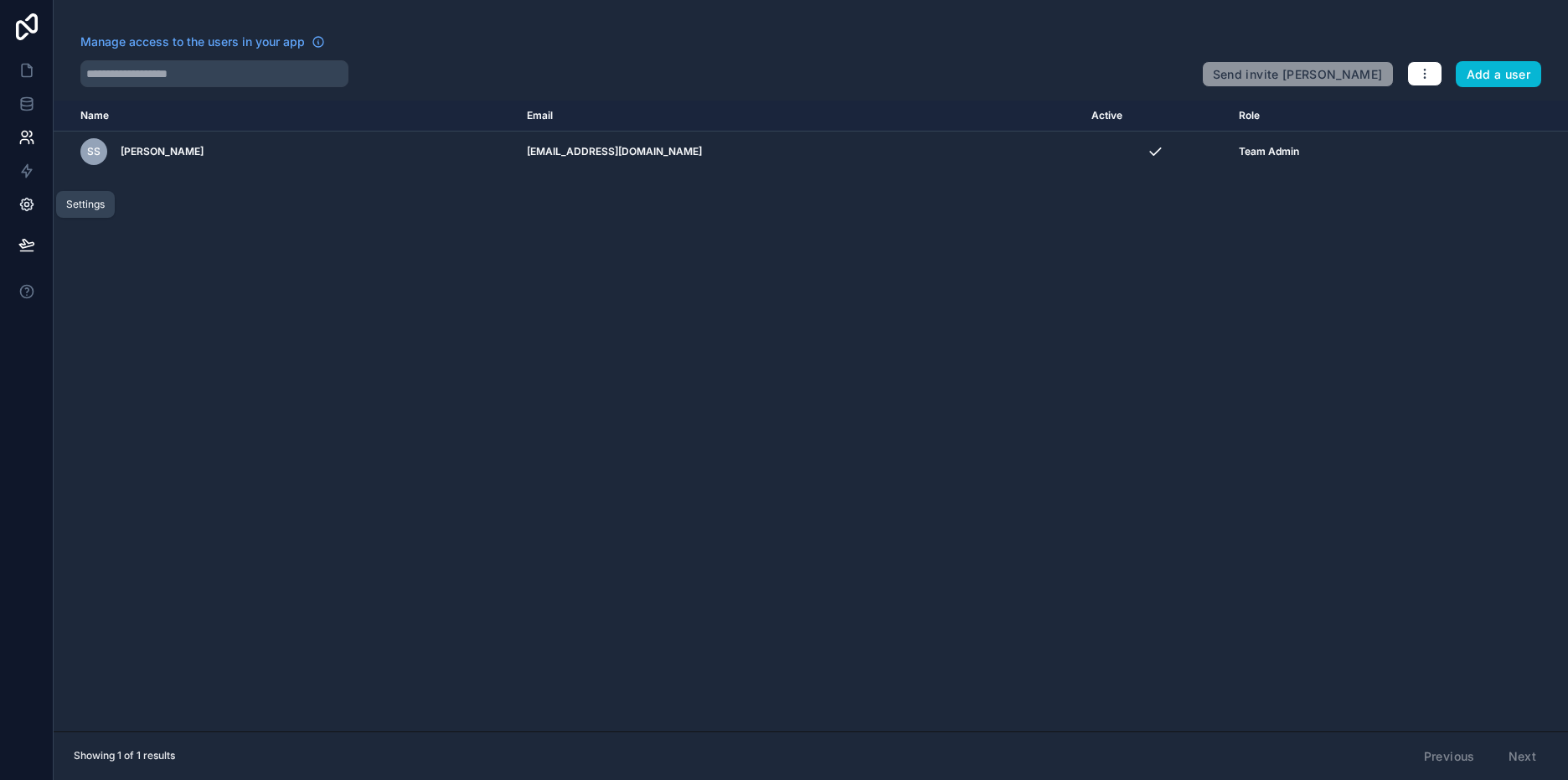
click at [21, 207] on icon at bounding box center [27, 205] width 17 height 17
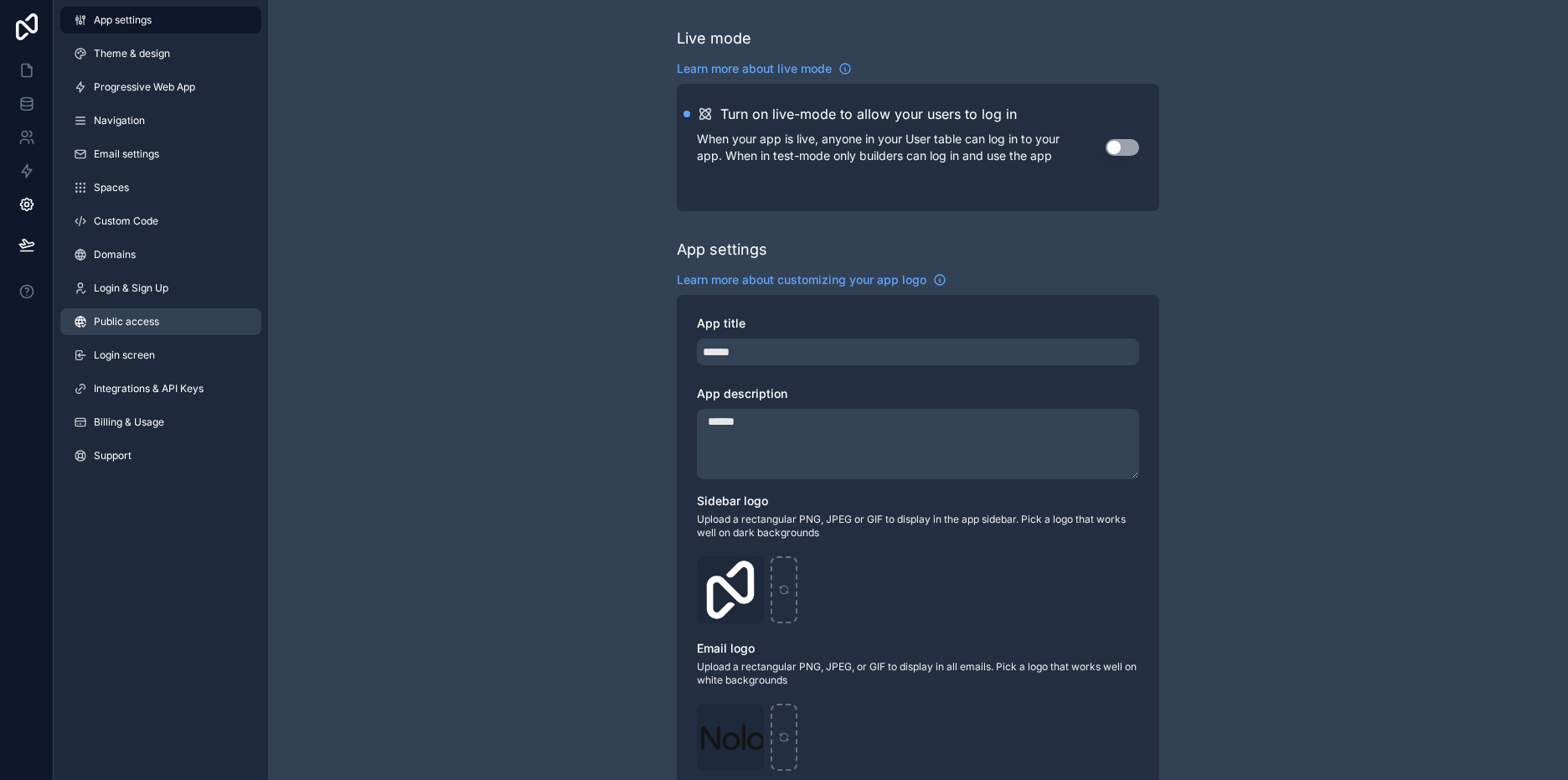
click at [129, 311] on link "Public access" at bounding box center [161, 321] width 201 height 27
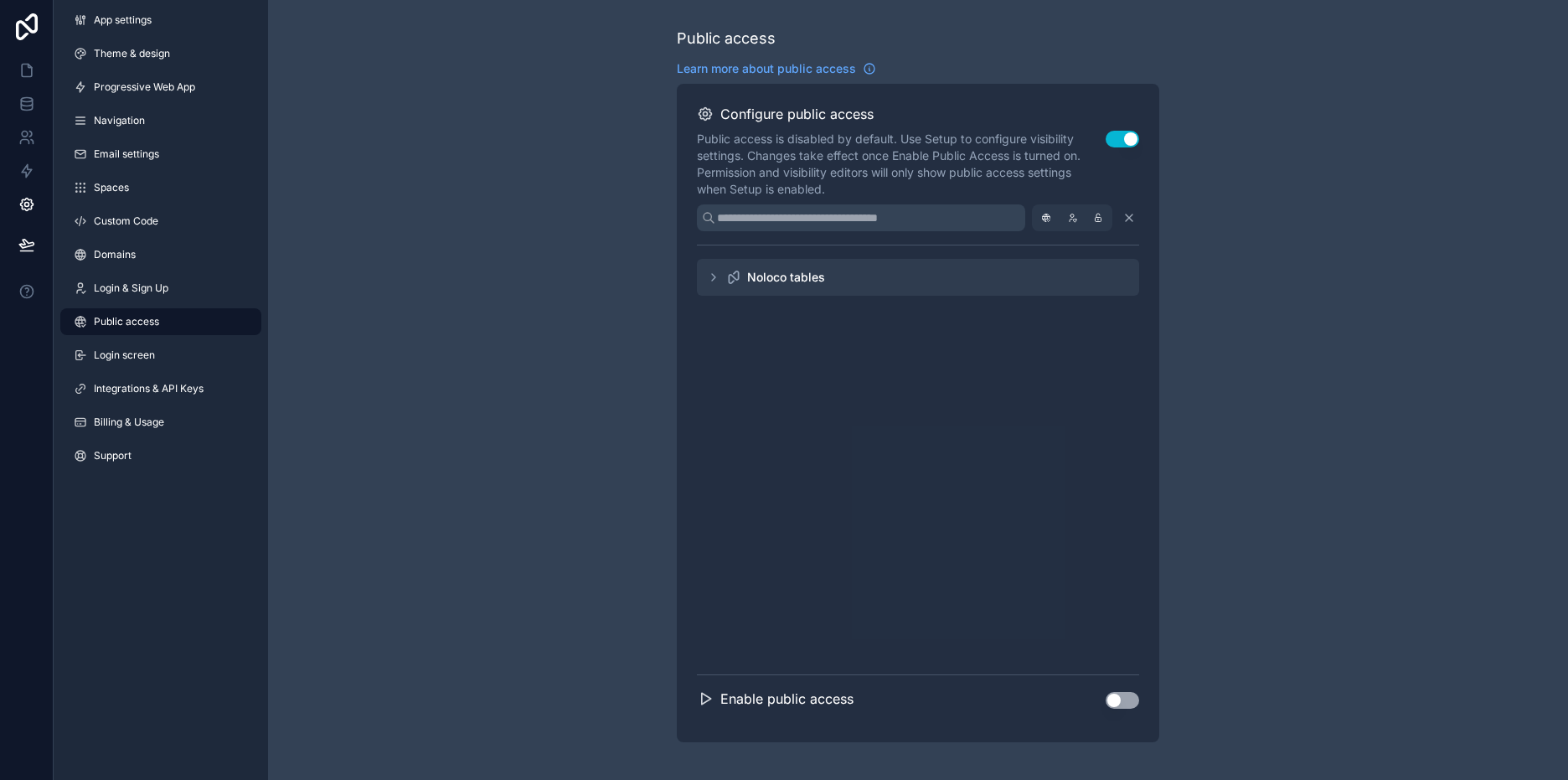
click at [714, 280] on icon "scrollable content" at bounding box center [714, 277] width 14 height 14
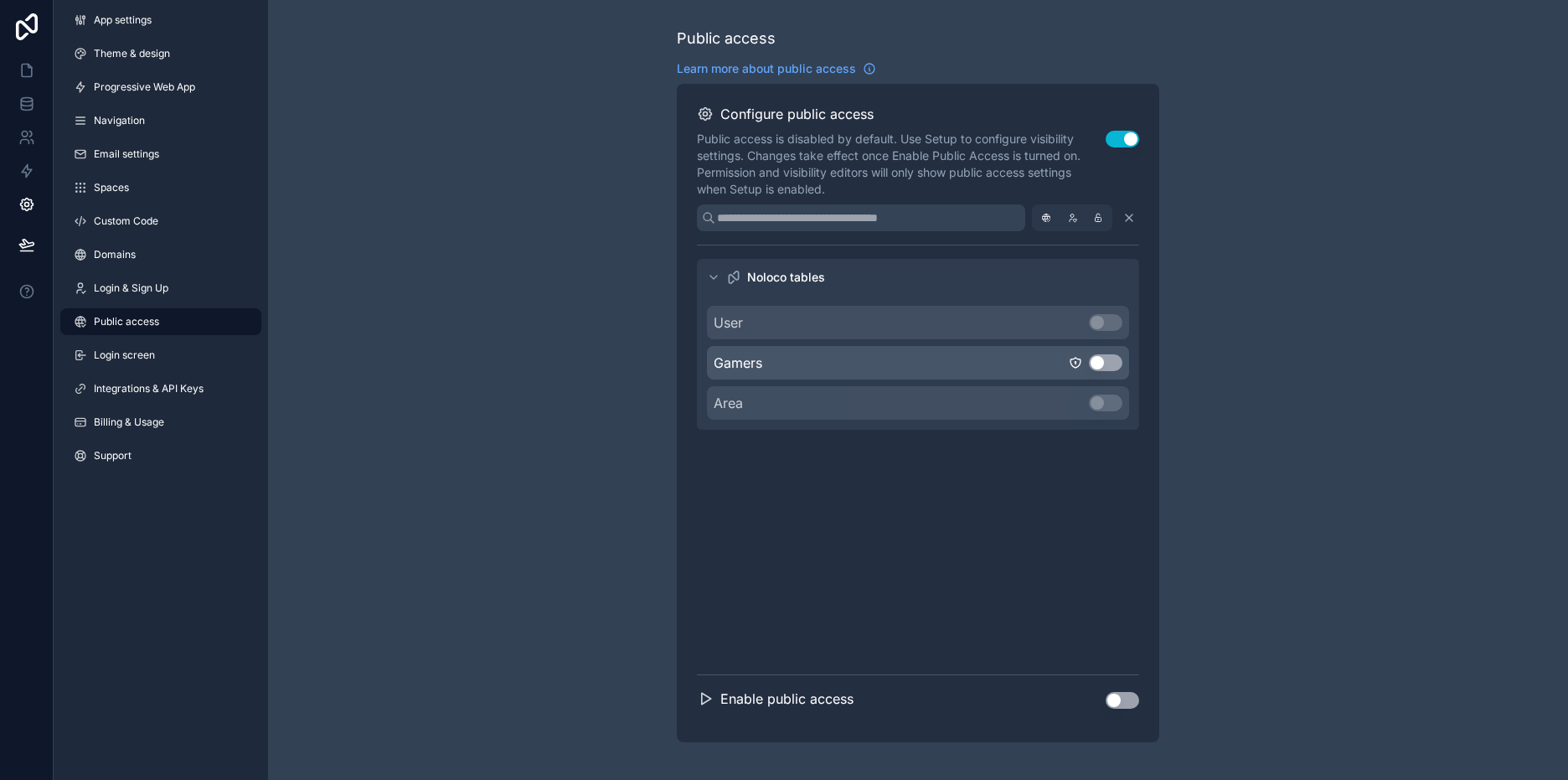
click at [1100, 361] on button "Use setting" at bounding box center [1105, 363] width 34 height 17
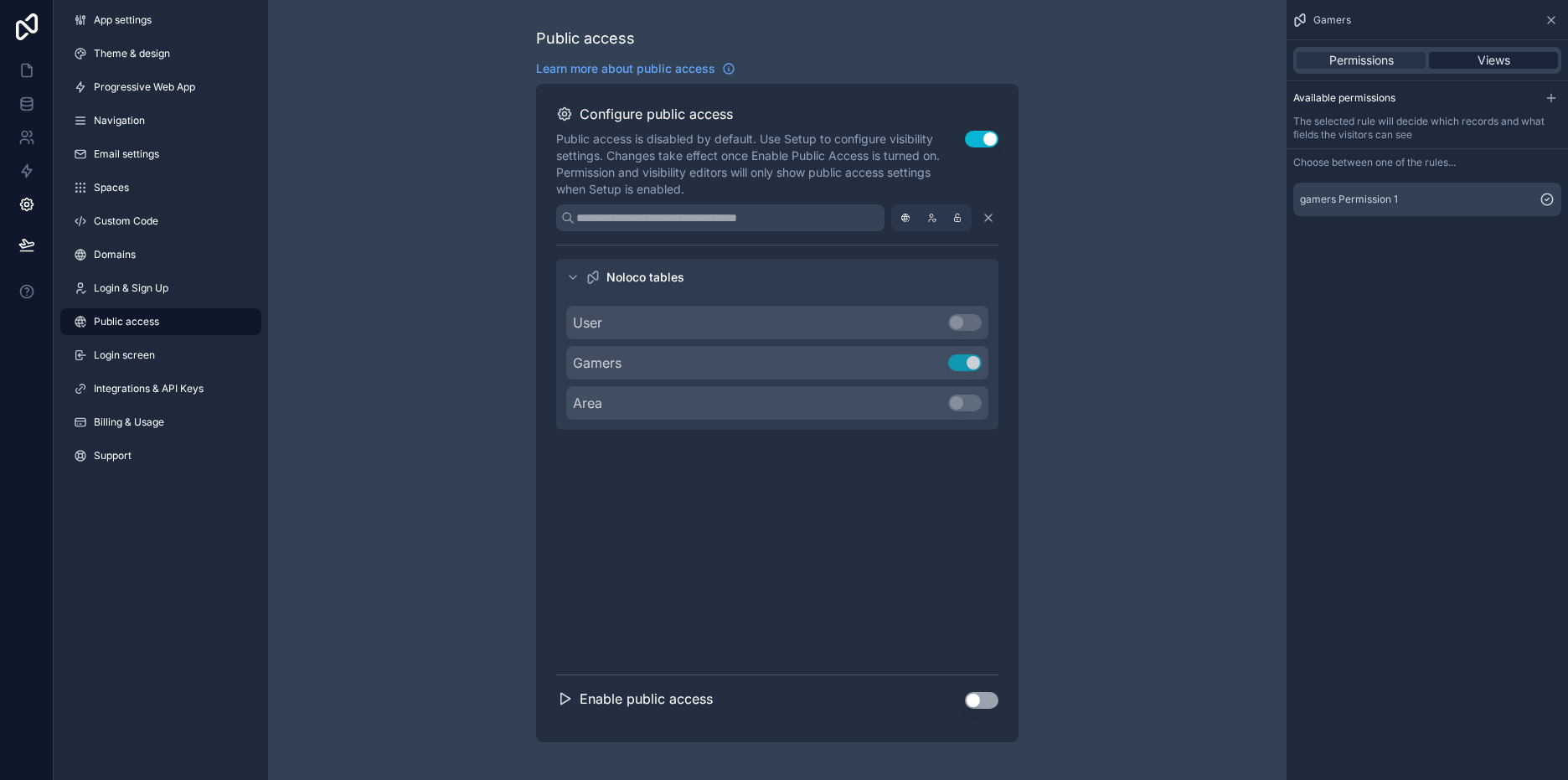
click at [1501, 66] on span "Views" at bounding box center [1494, 60] width 33 height 17
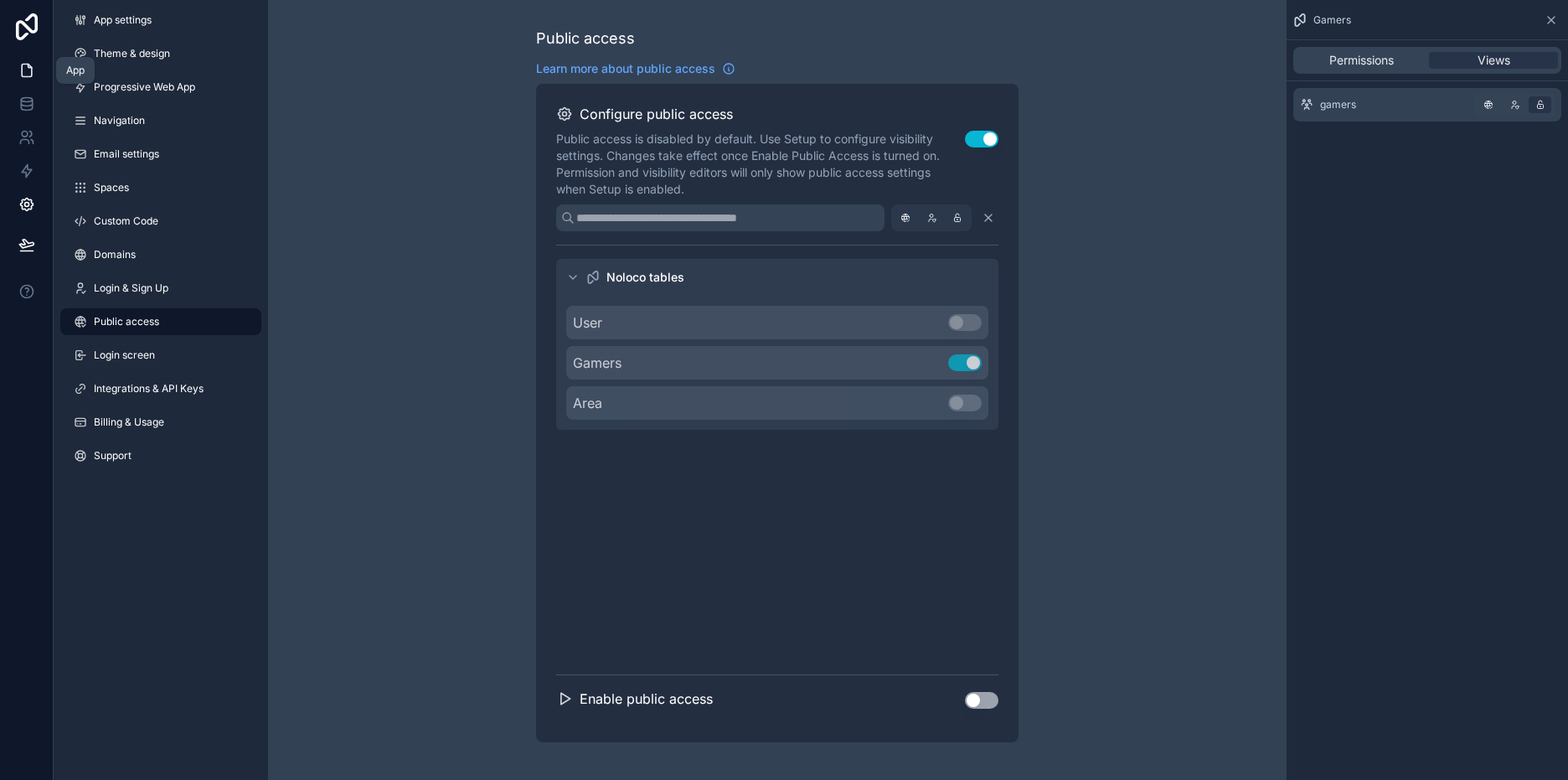
click at [24, 73] on icon at bounding box center [27, 70] width 17 height 17
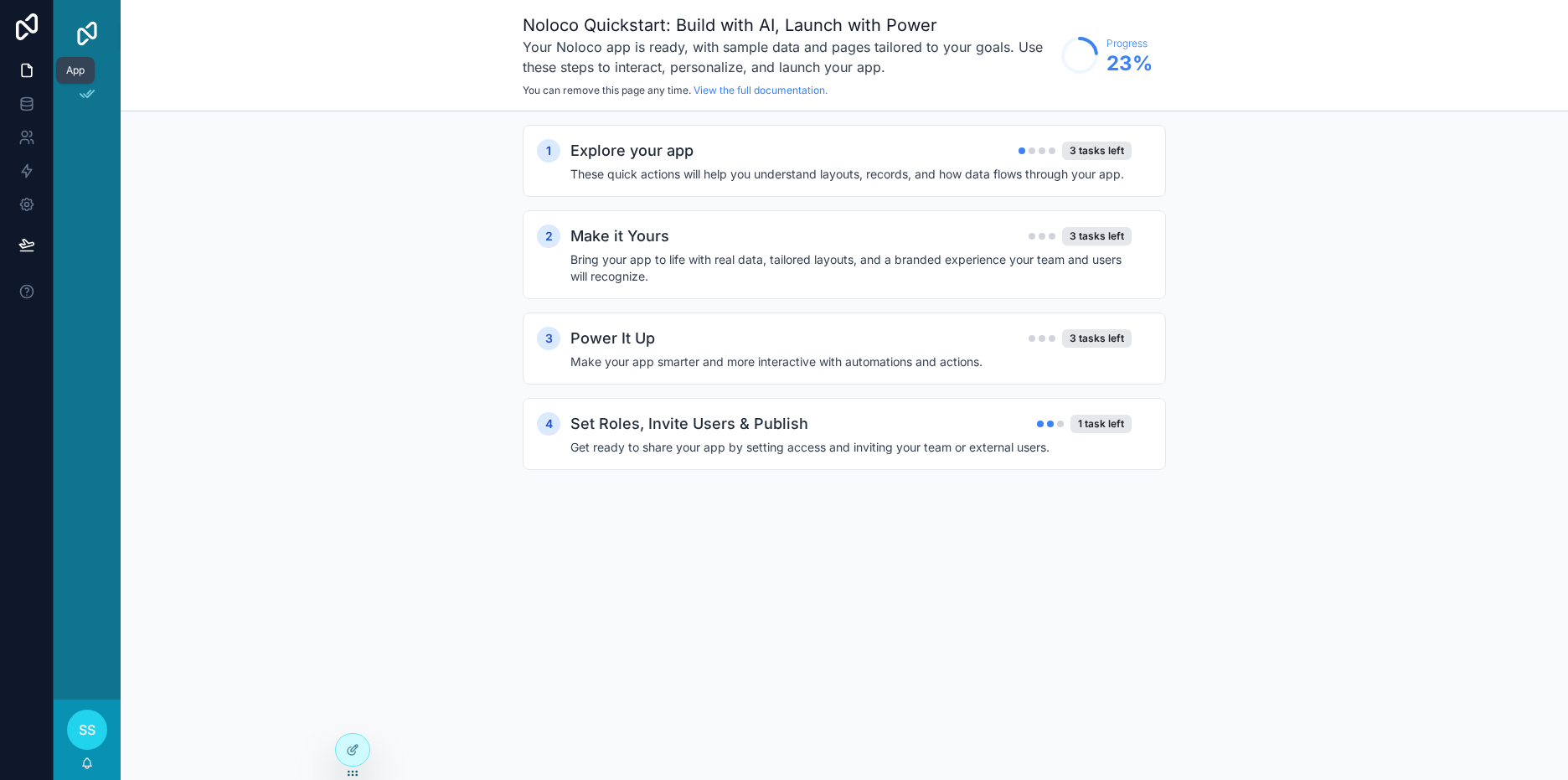
click at [30, 71] on icon at bounding box center [27, 70] width 17 height 17
click at [85, 96] on icon "scrollable content" at bounding box center [87, 94] width 17 height 17
click at [32, 244] on icon at bounding box center [26, 244] width 14 height 8
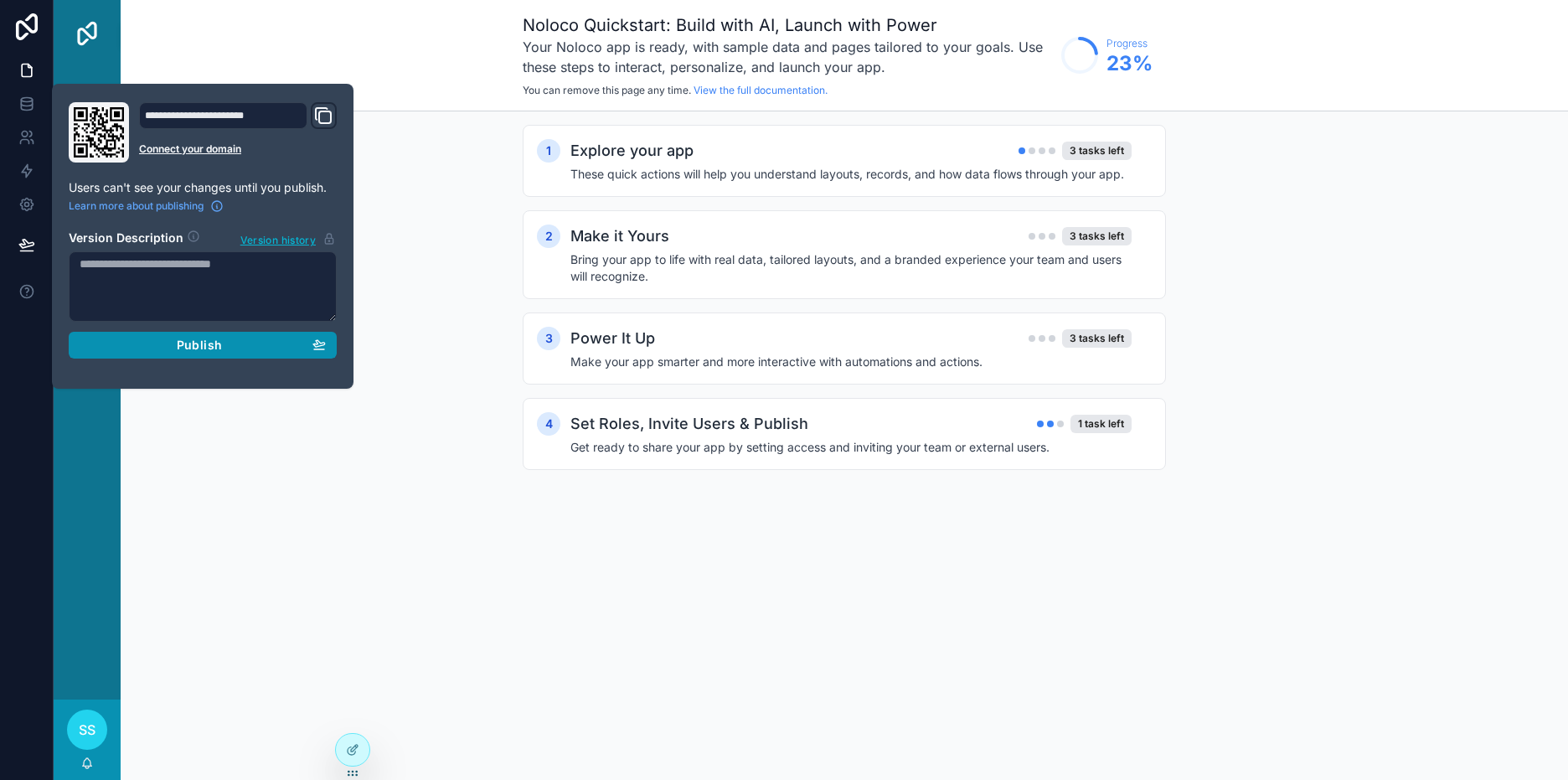
click at [170, 343] on div "Publish" at bounding box center [202, 345] width 246 height 15
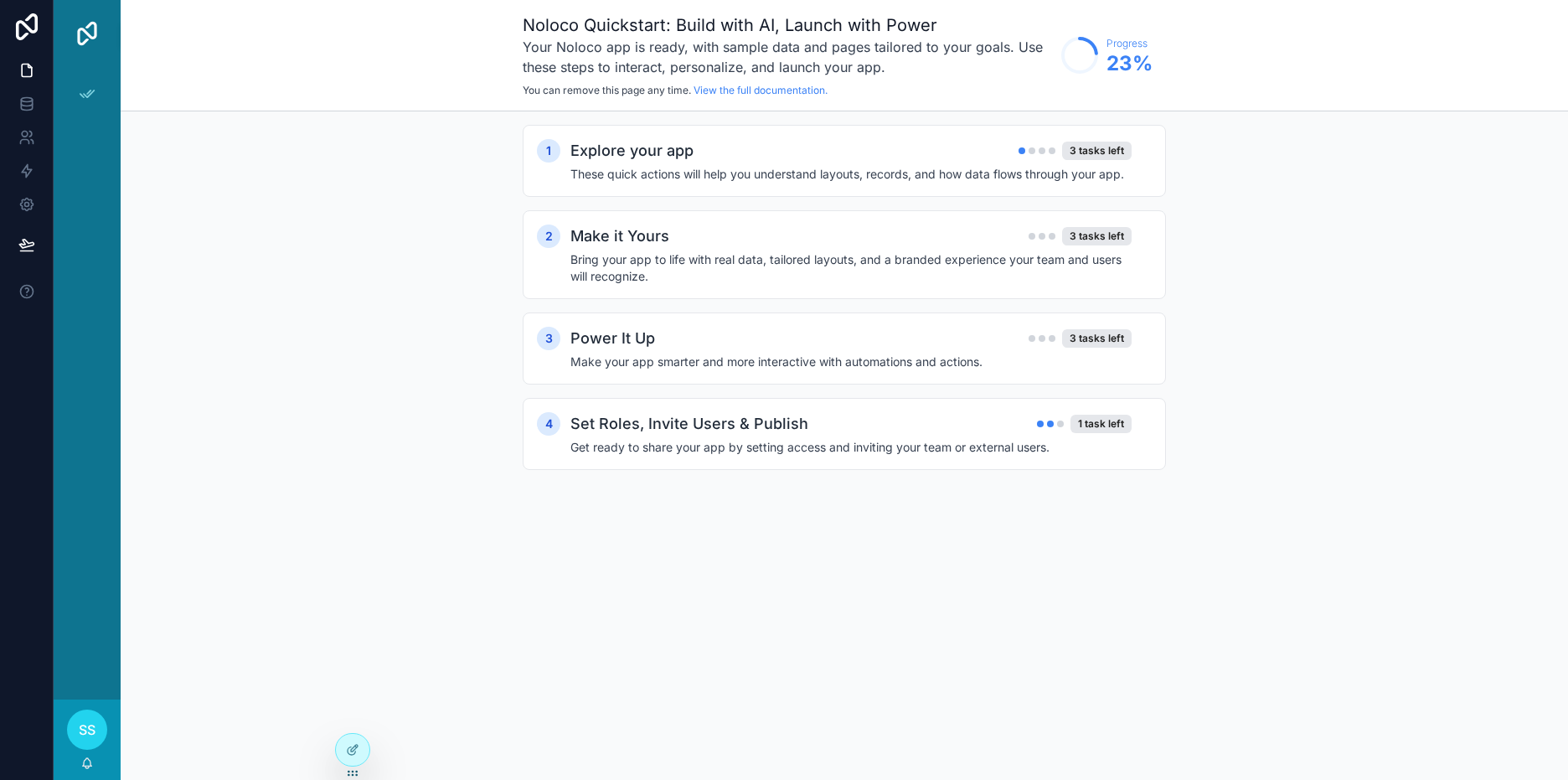
click at [441, 385] on div "1 Explore your app 3 tasks left These quick actions will help you understand la…" at bounding box center [844, 314] width 1447 height 405
click at [855, 156] on div "Explore your app 3 tasks left" at bounding box center [850, 151] width 561 height 24
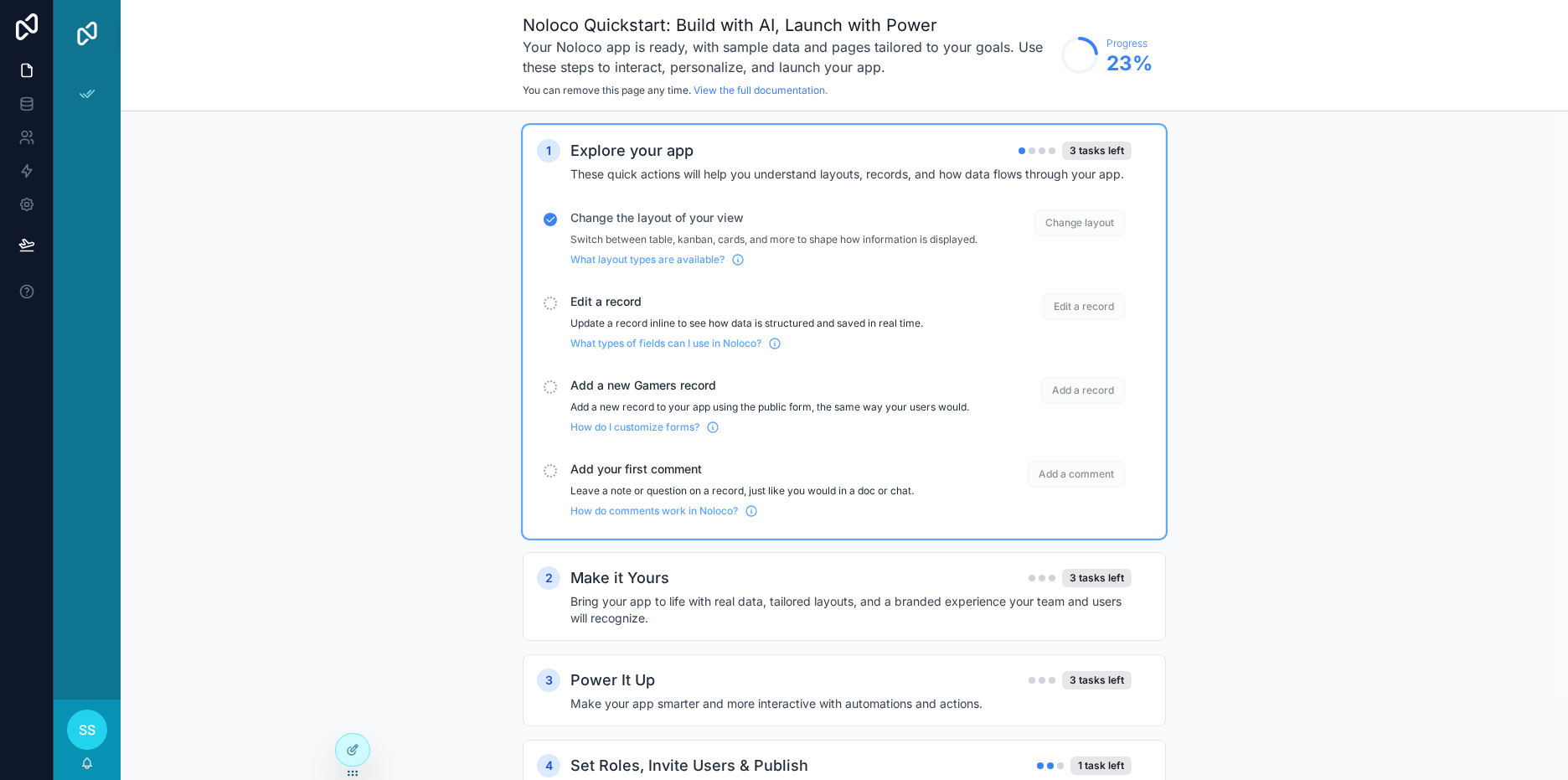
click at [1108, 320] on span "Edit a record" at bounding box center [1083, 307] width 82 height 27
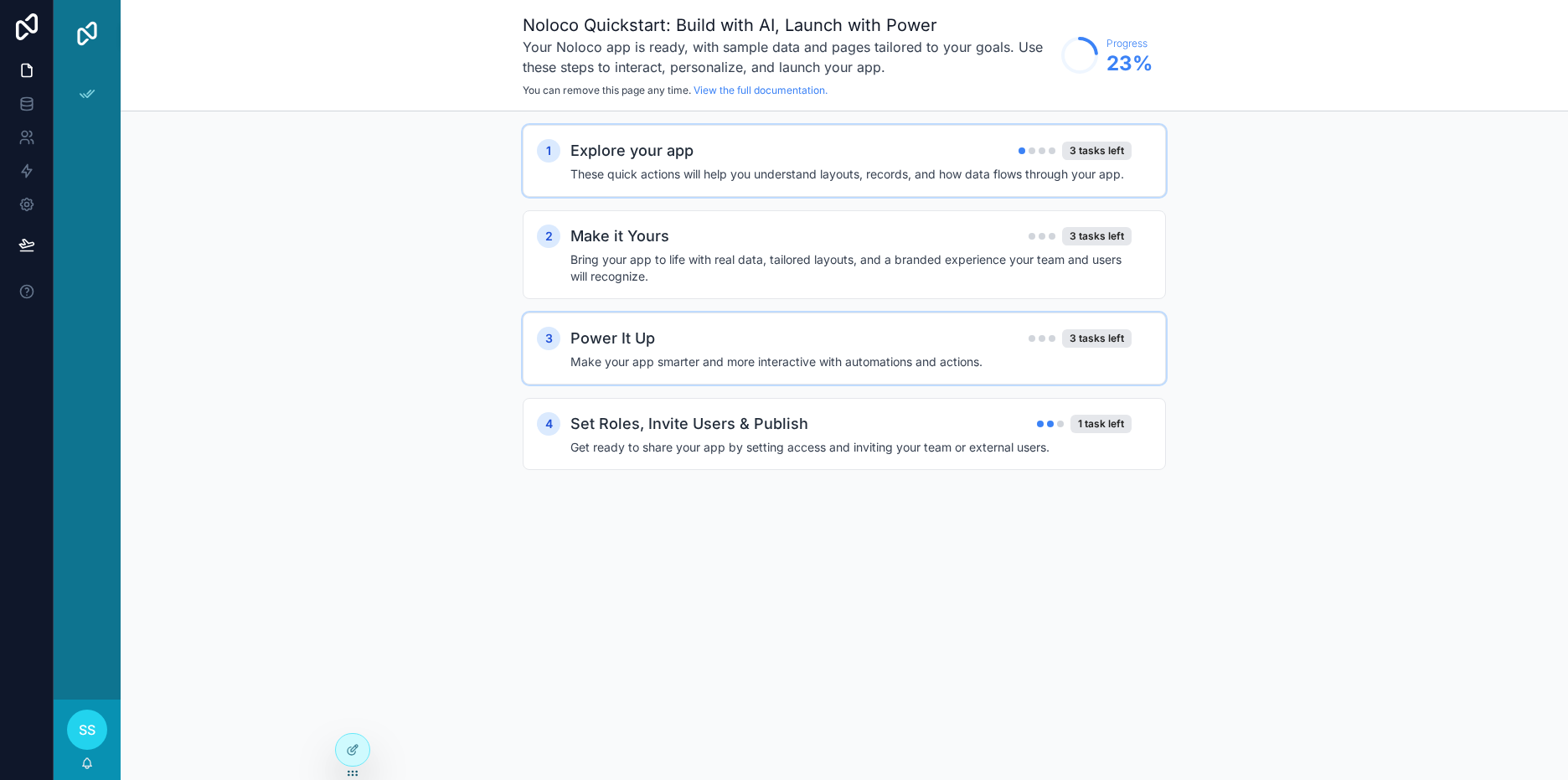
click at [1033, 334] on div "3 tasks left" at bounding box center [1080, 338] width 103 height 19
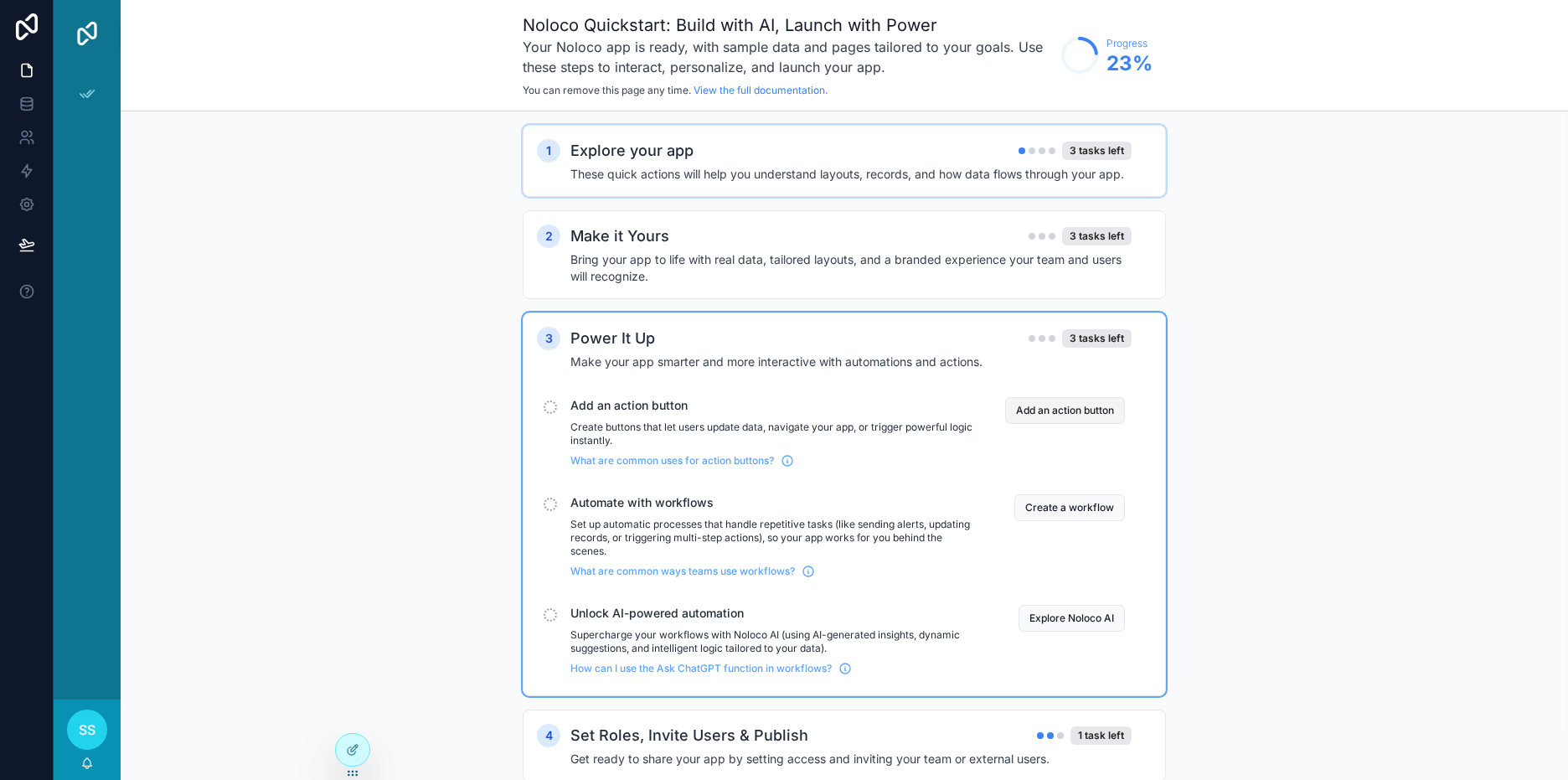
click at [1031, 409] on button "Add an action button" at bounding box center [1065, 410] width 120 height 27
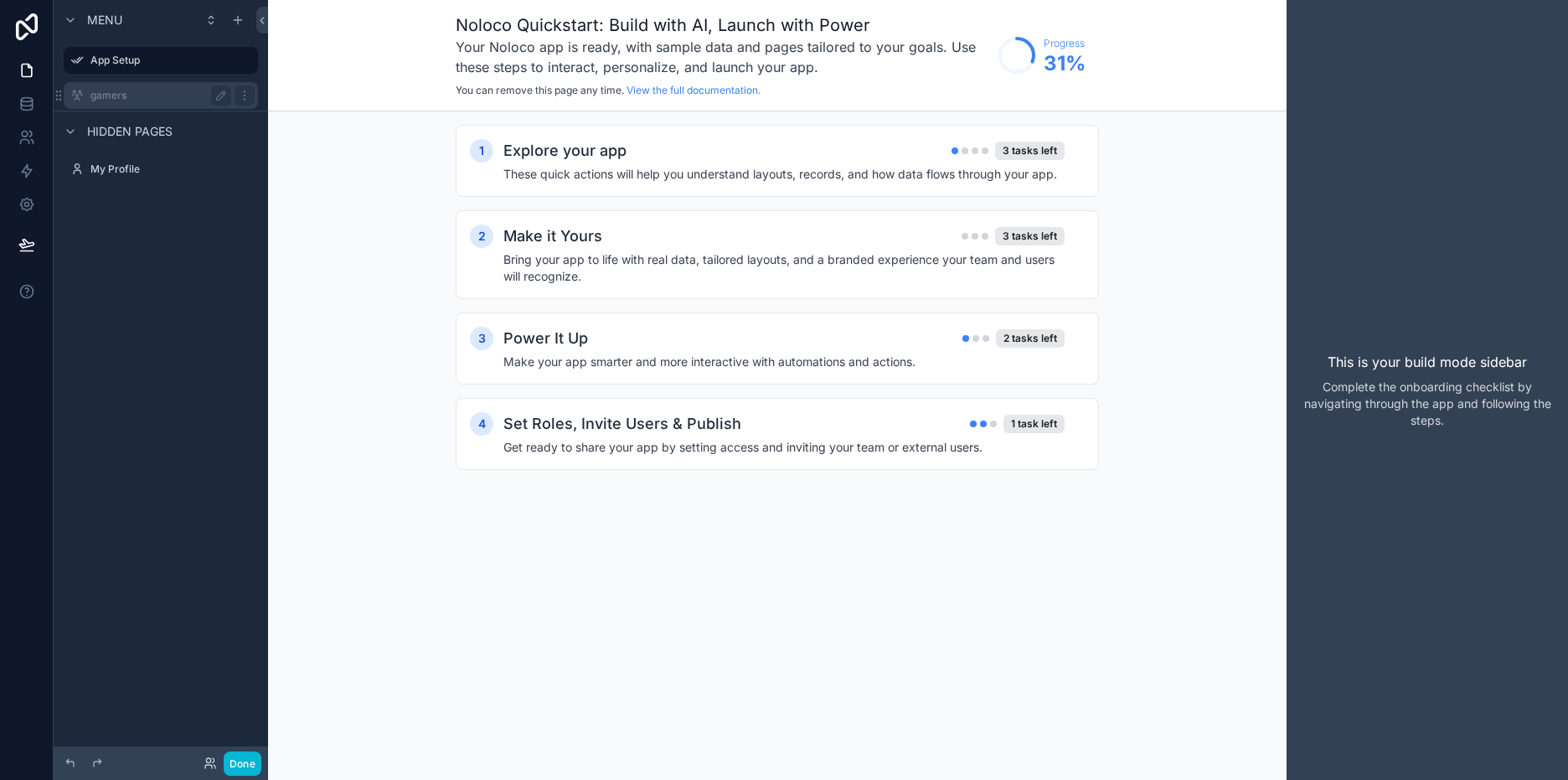
click at [112, 96] on label "gamers" at bounding box center [157, 96] width 134 height 14
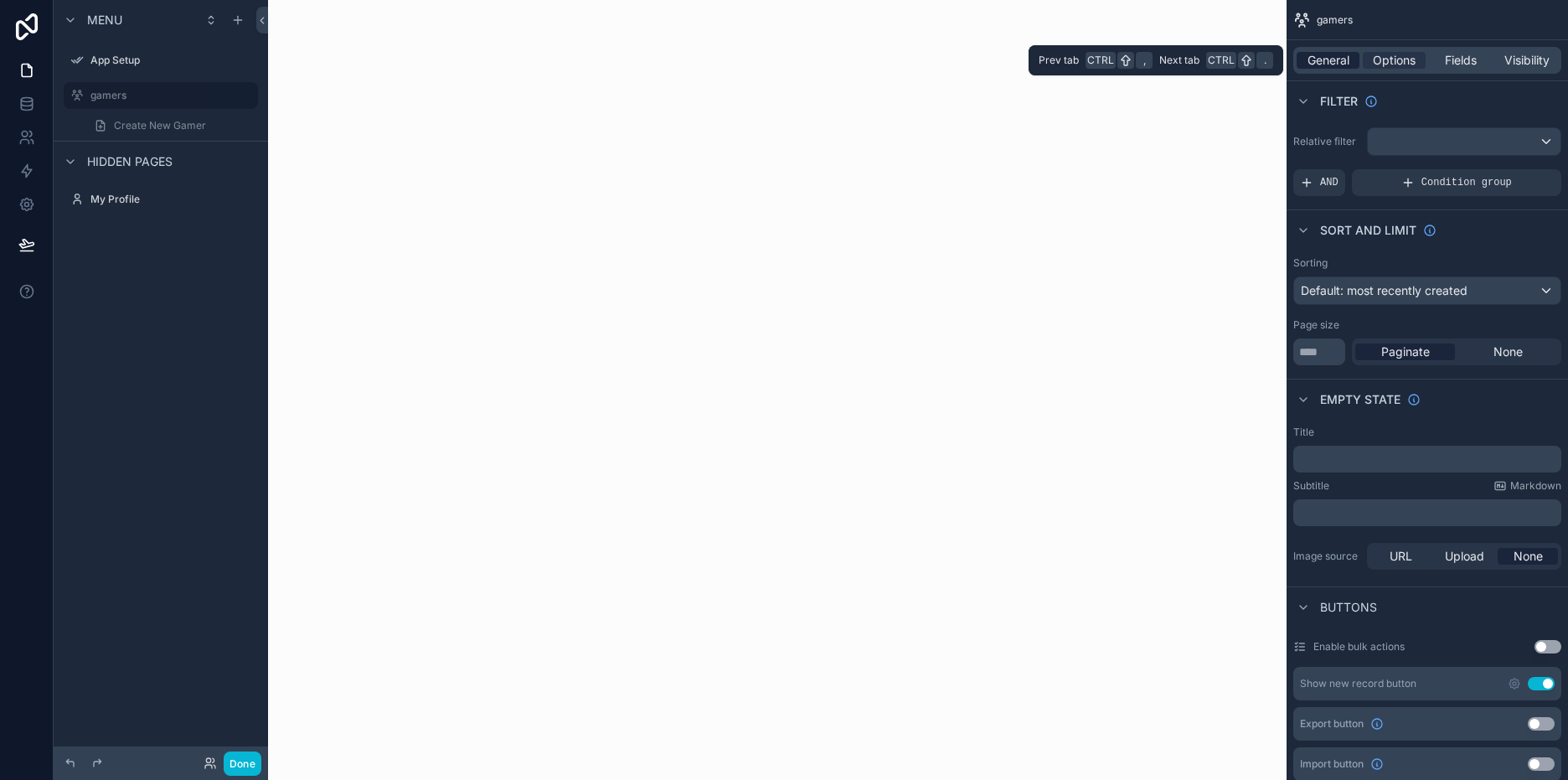
click at [1336, 58] on span "General" at bounding box center [1329, 60] width 42 height 17
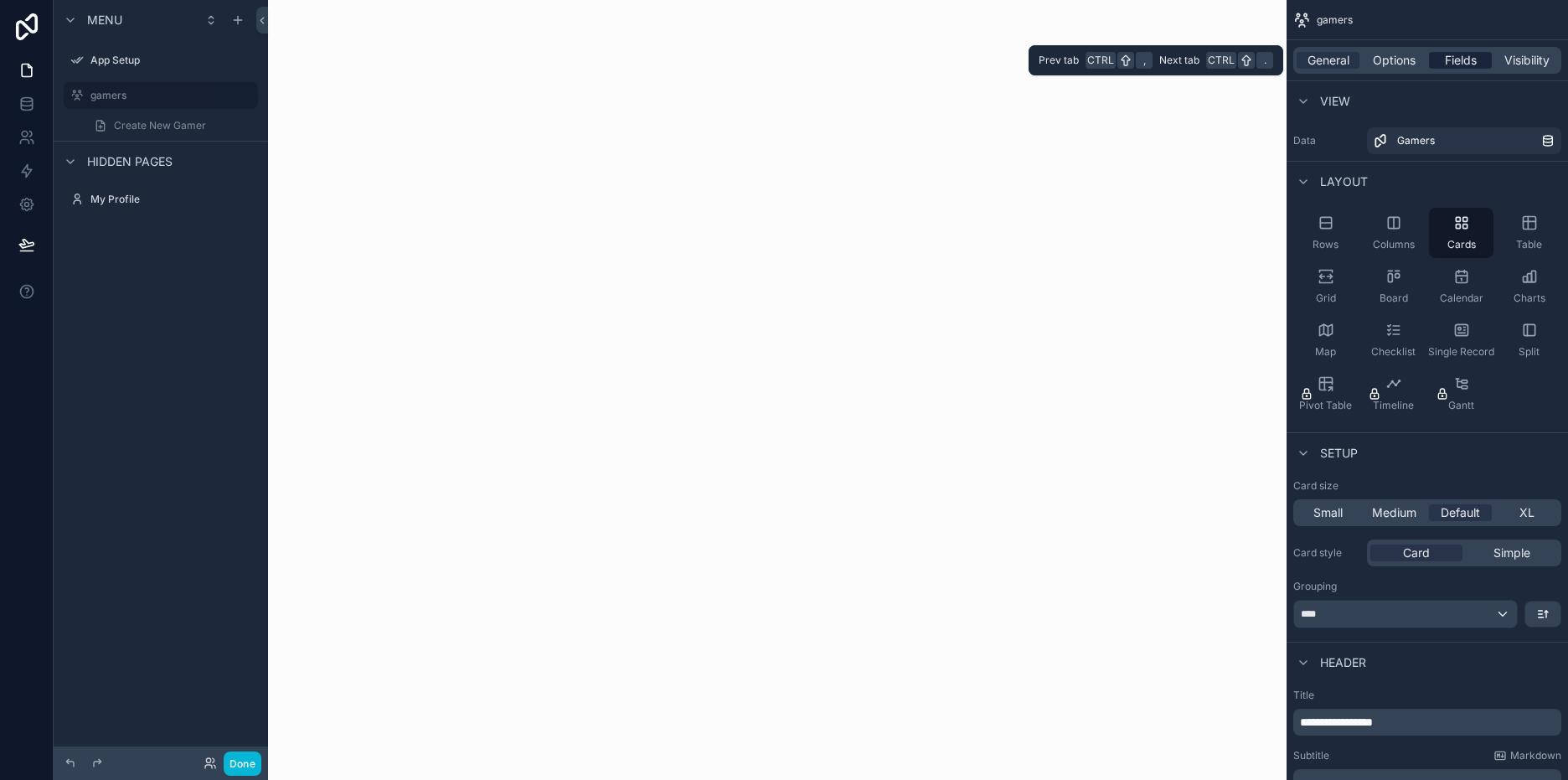
click at [1463, 57] on span "Fields" at bounding box center [1461, 60] width 32 height 17
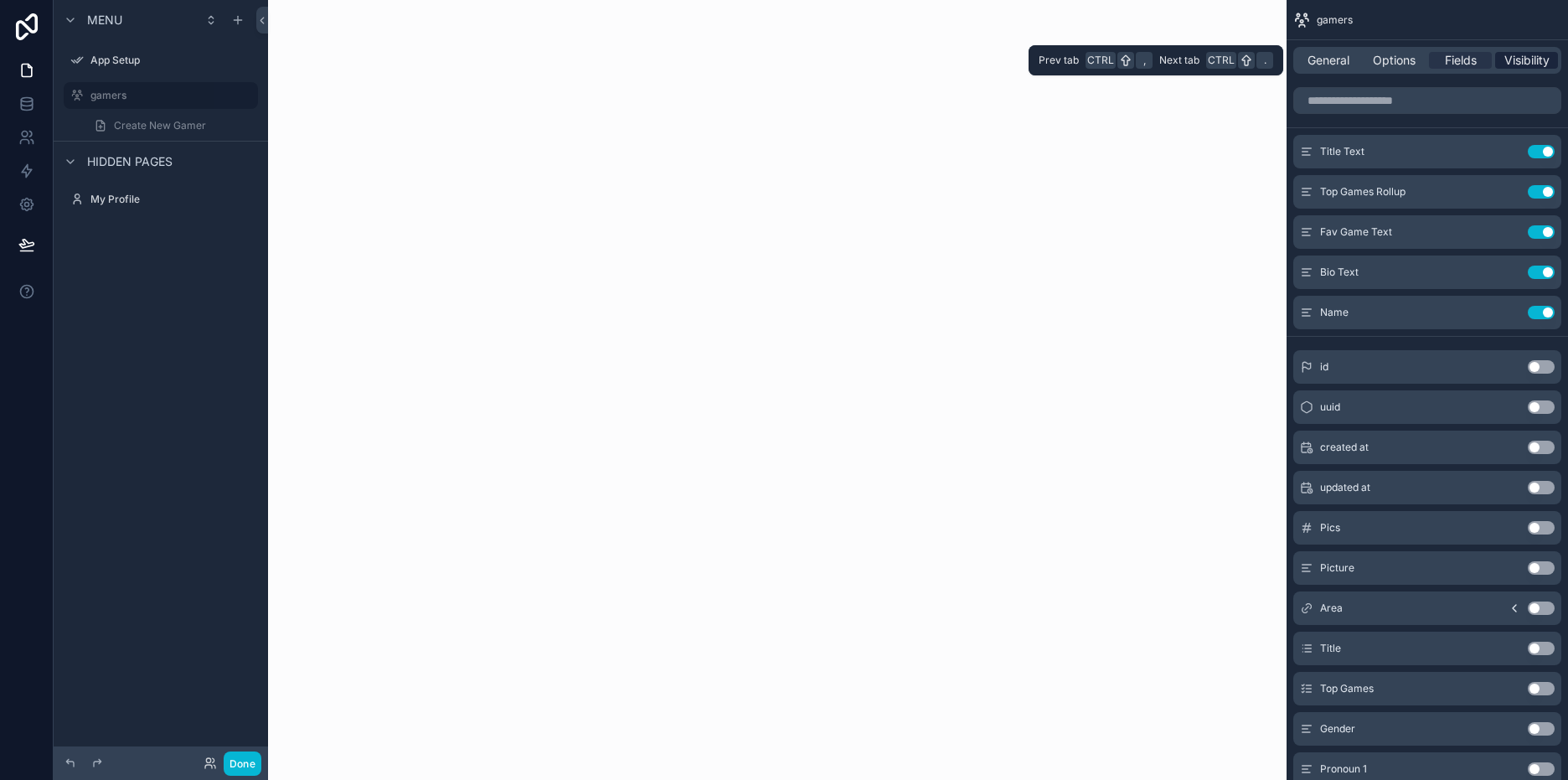
click at [1531, 65] on span "Visibility" at bounding box center [1527, 60] width 45 height 17
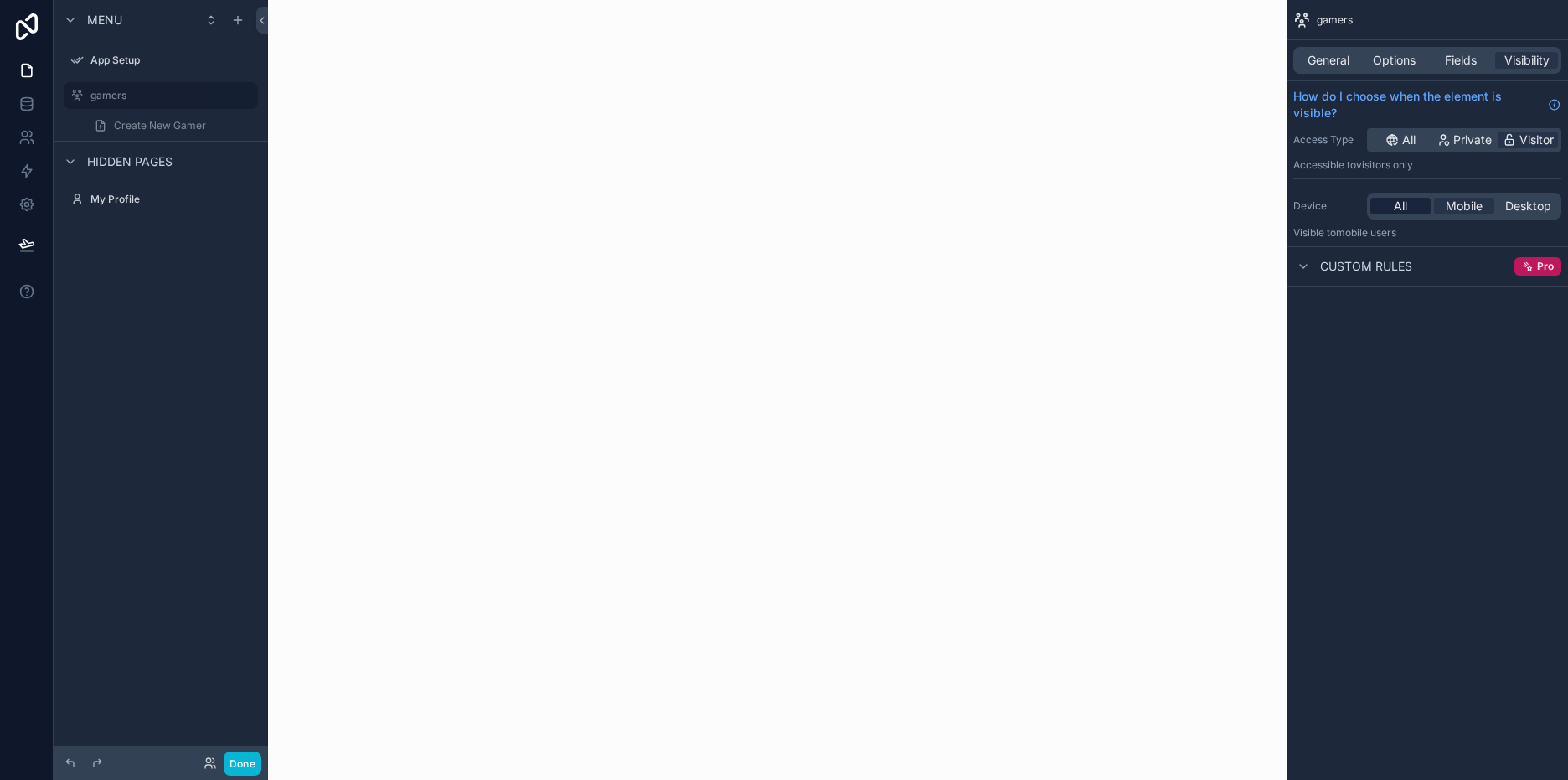
click at [1401, 203] on span "All" at bounding box center [1401, 206] width 14 height 17
click at [1461, 204] on span "Mobile" at bounding box center [1464, 206] width 37 height 17
click at [1409, 200] on div "All" at bounding box center [1400, 206] width 60 height 17
click at [244, 767] on button "Done" at bounding box center [242, 763] width 38 height 25
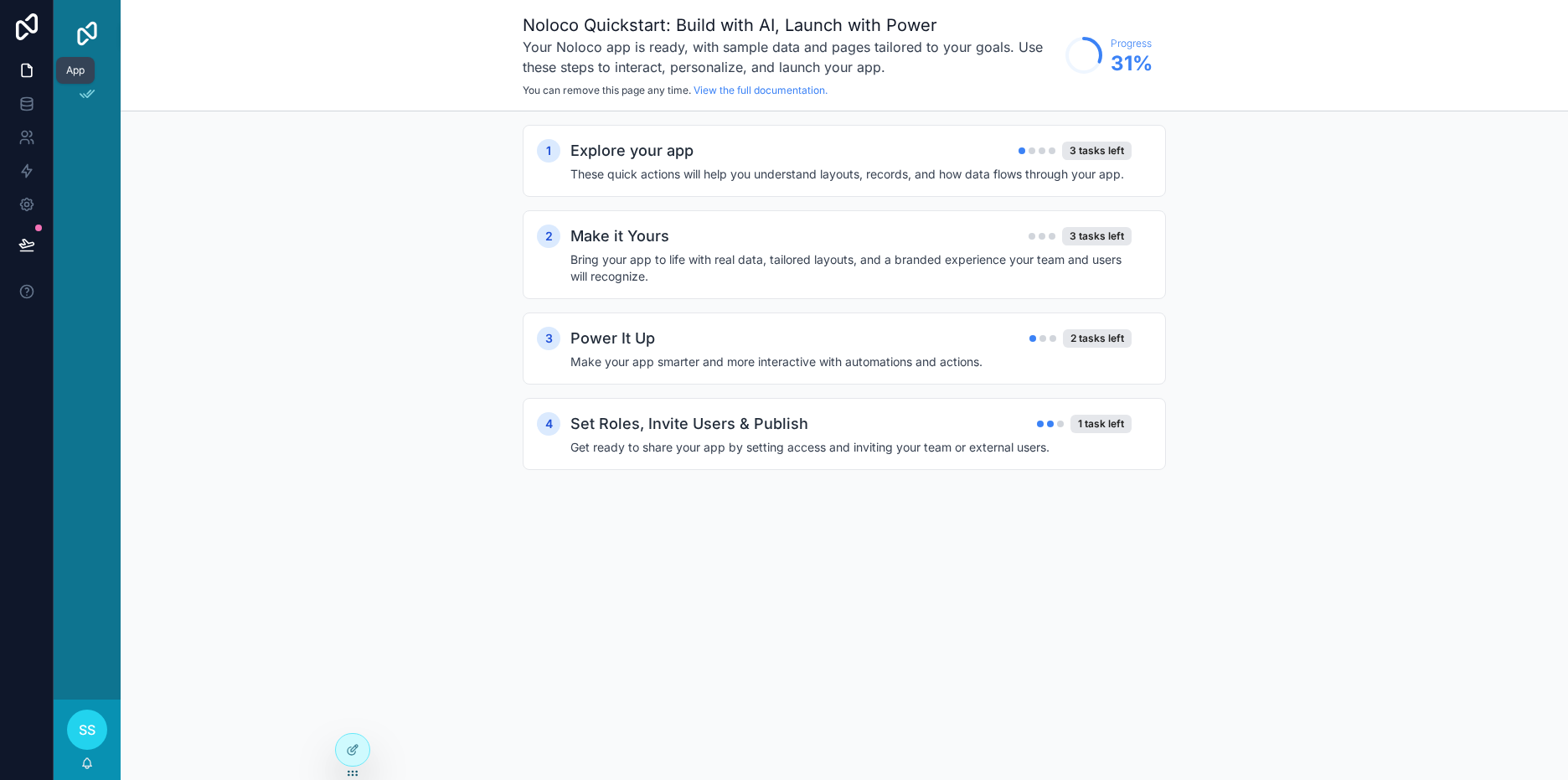
click at [30, 73] on icon at bounding box center [27, 70] width 17 height 17
click at [29, 75] on icon at bounding box center [27, 70] width 17 height 17
click at [79, 90] on icon "scrollable content" at bounding box center [87, 94] width 17 height 17
click at [79, 175] on div "App Setup" at bounding box center [86, 383] width 67 height 633
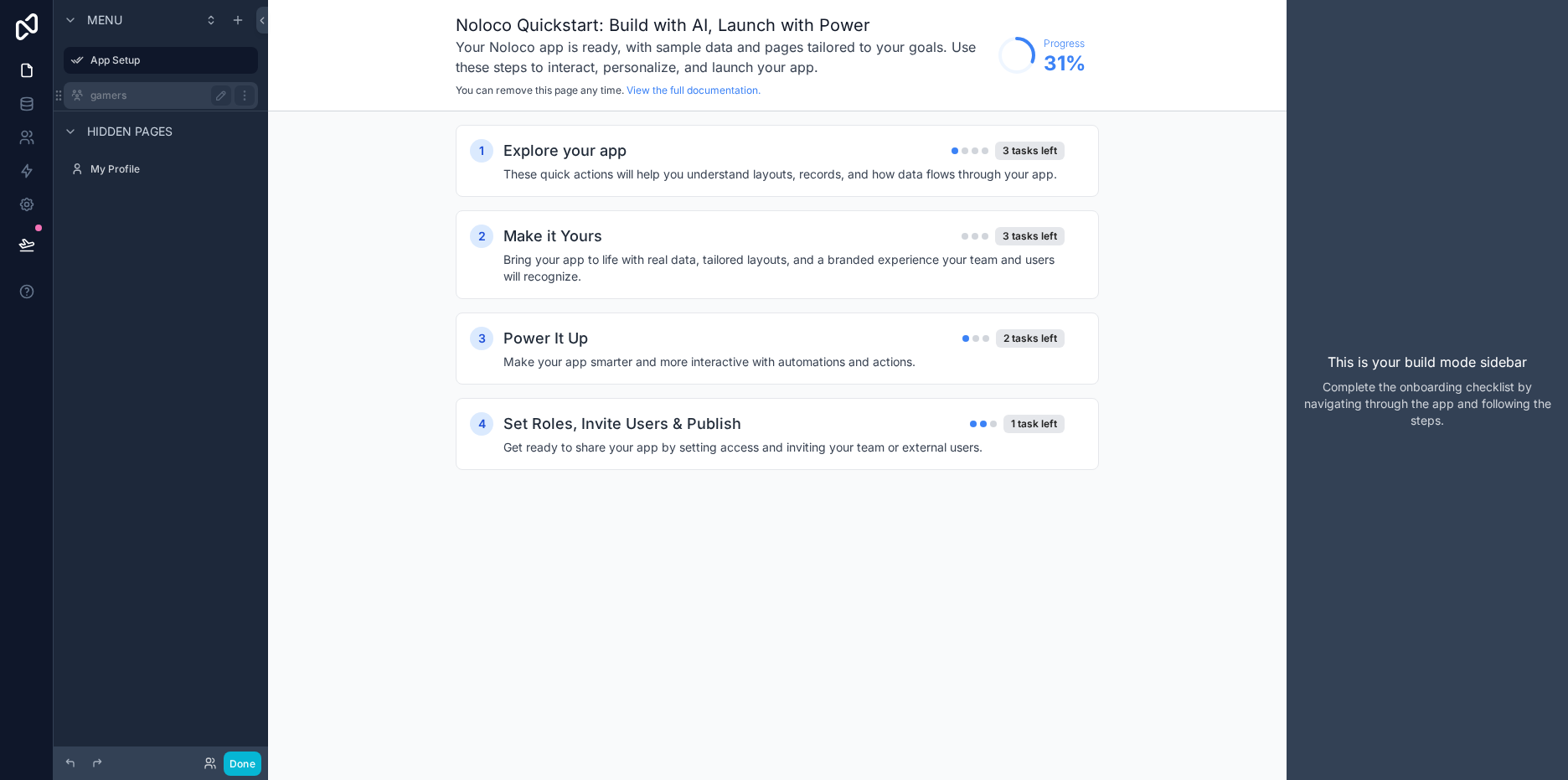
click at [157, 98] on label "gamers" at bounding box center [157, 96] width 134 height 14
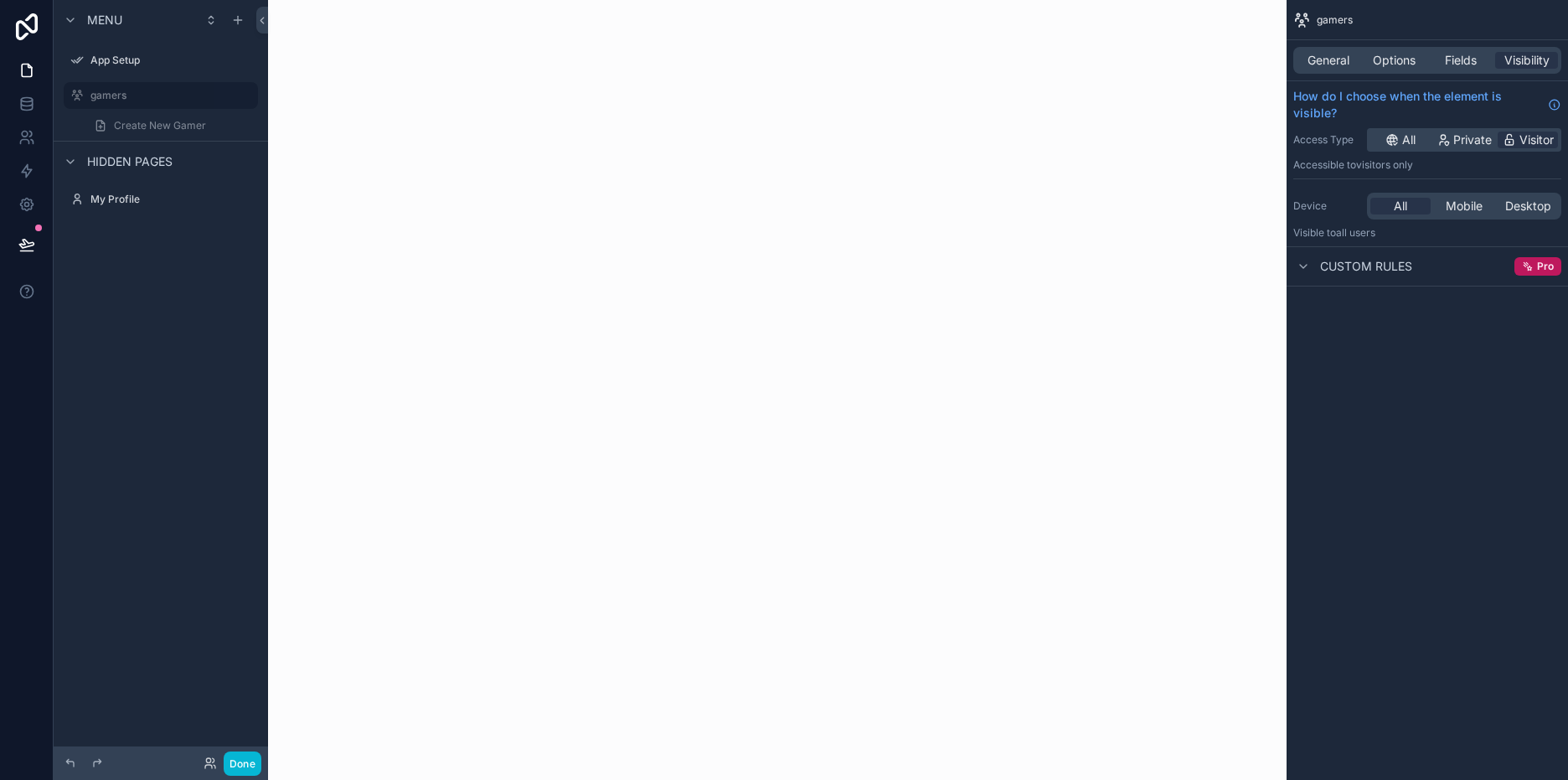
click at [764, 287] on div "scrollable content" at bounding box center [777, 390] width 1018 height 780
click at [765, 287] on div "scrollable content" at bounding box center [777, 390] width 1018 height 780
click at [215, 18] on icon "scrollable content" at bounding box center [211, 20] width 14 height 14
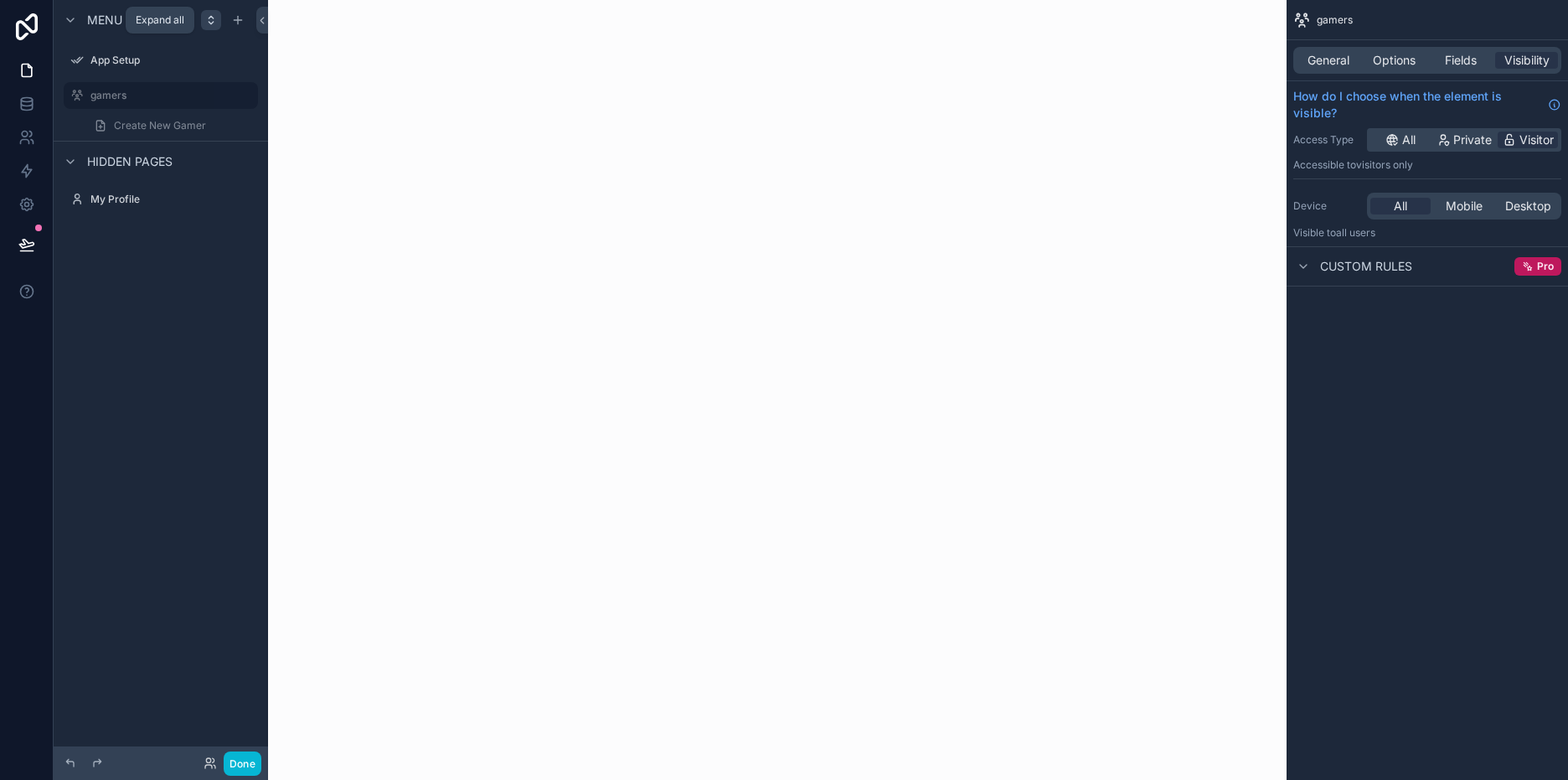
click at [215, 18] on icon "scrollable content" at bounding box center [211, 20] width 14 height 14
click at [233, 22] on icon "scrollable content" at bounding box center [238, 20] width 14 height 14
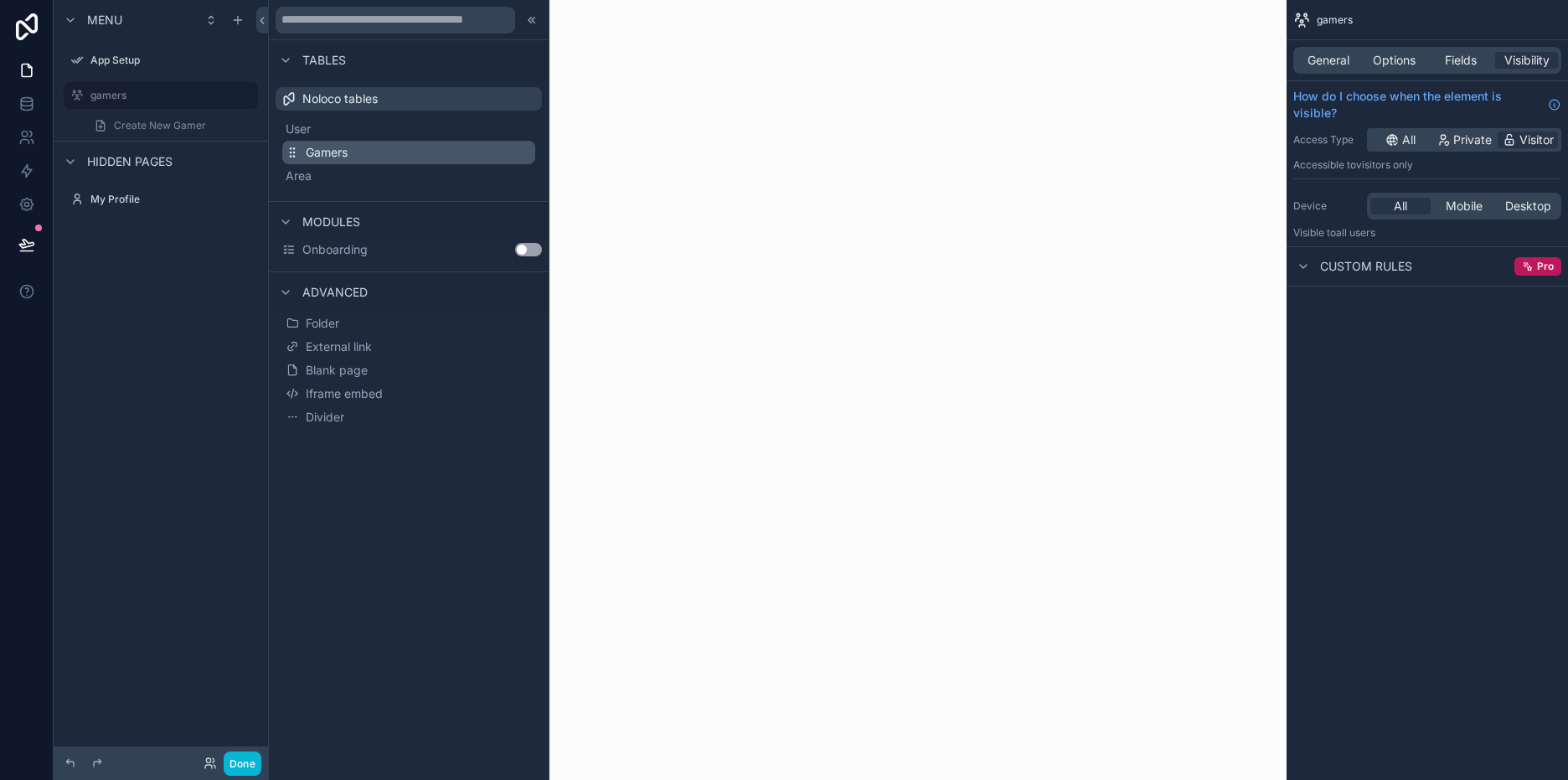
click at [379, 155] on button "Gamers" at bounding box center [408, 152] width 253 height 24
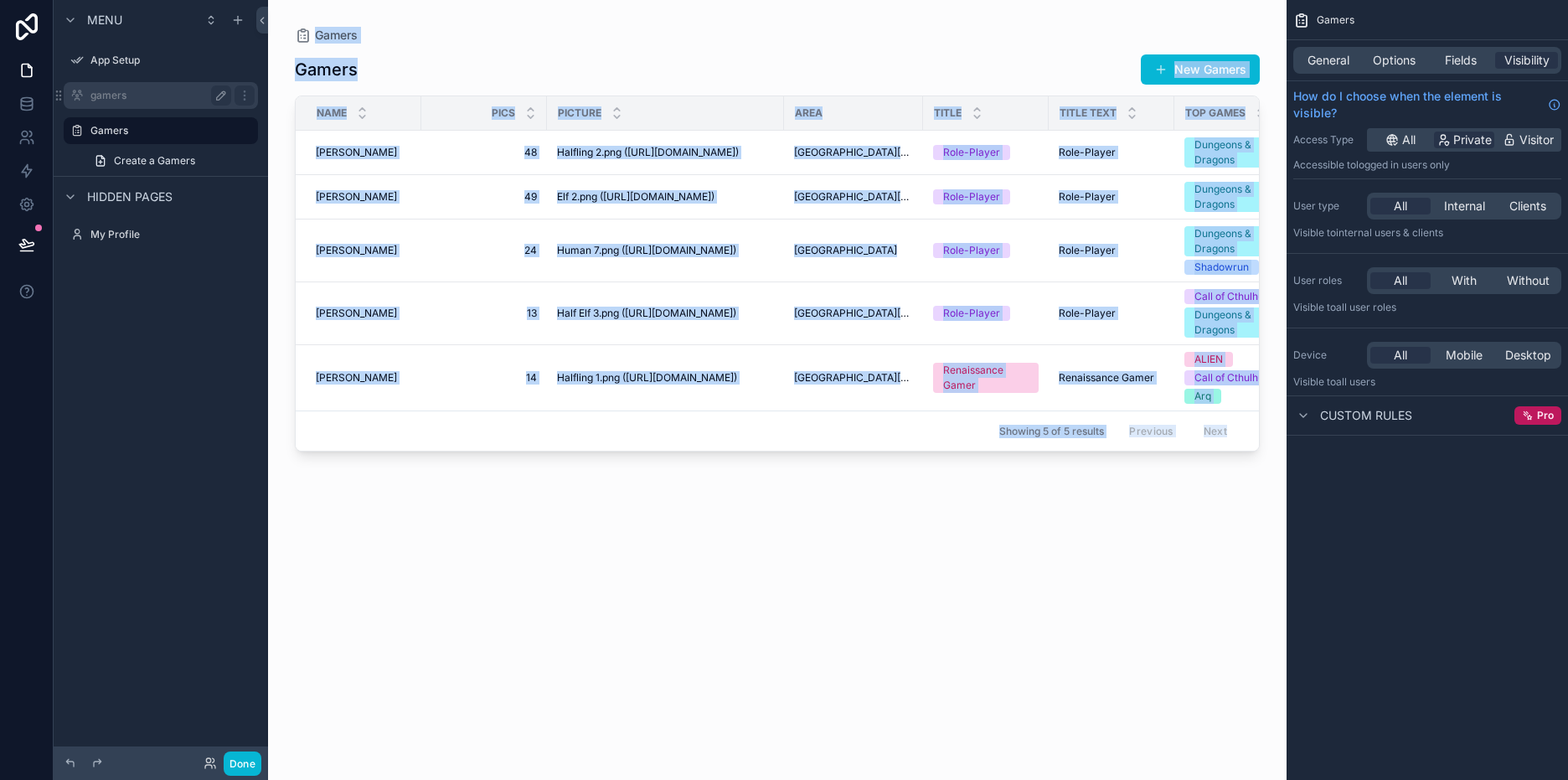
click at [221, 97] on icon "scrollable content" at bounding box center [221, 96] width 8 height 8
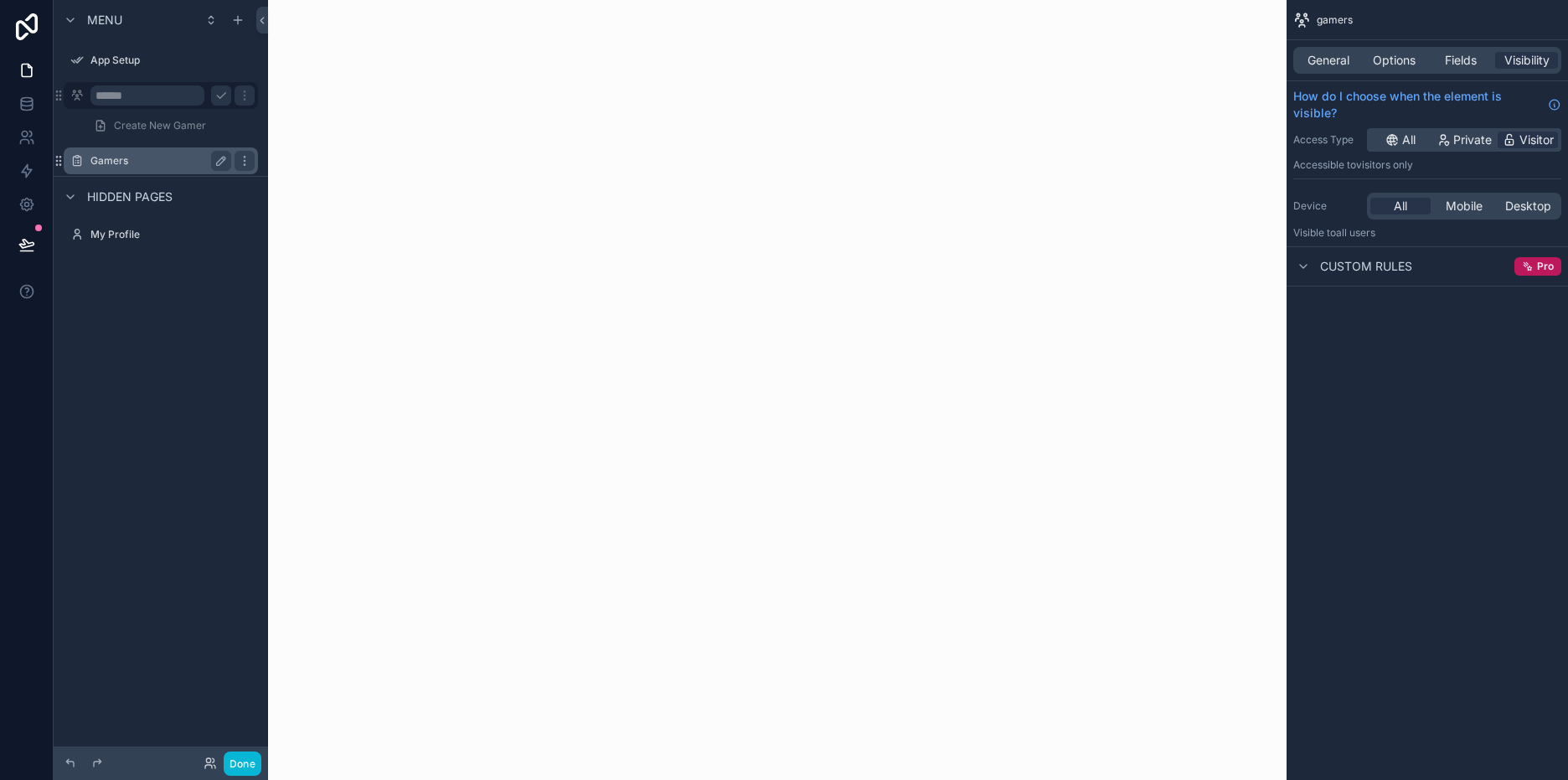
click at [146, 165] on label "Gamers" at bounding box center [157, 161] width 134 height 14
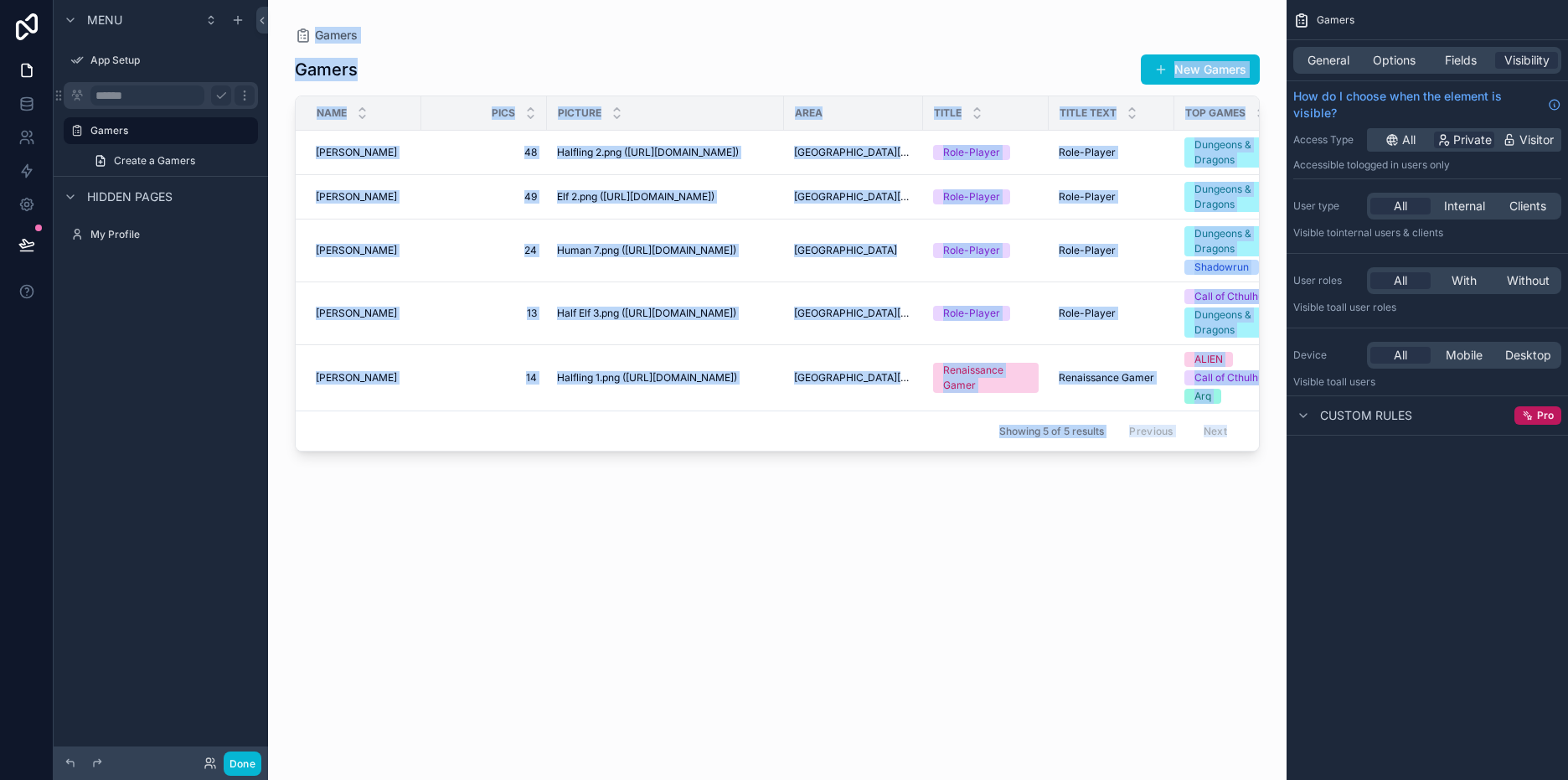
click at [244, 99] on icon "scrollable content" at bounding box center [244, 99] width 1 height 1
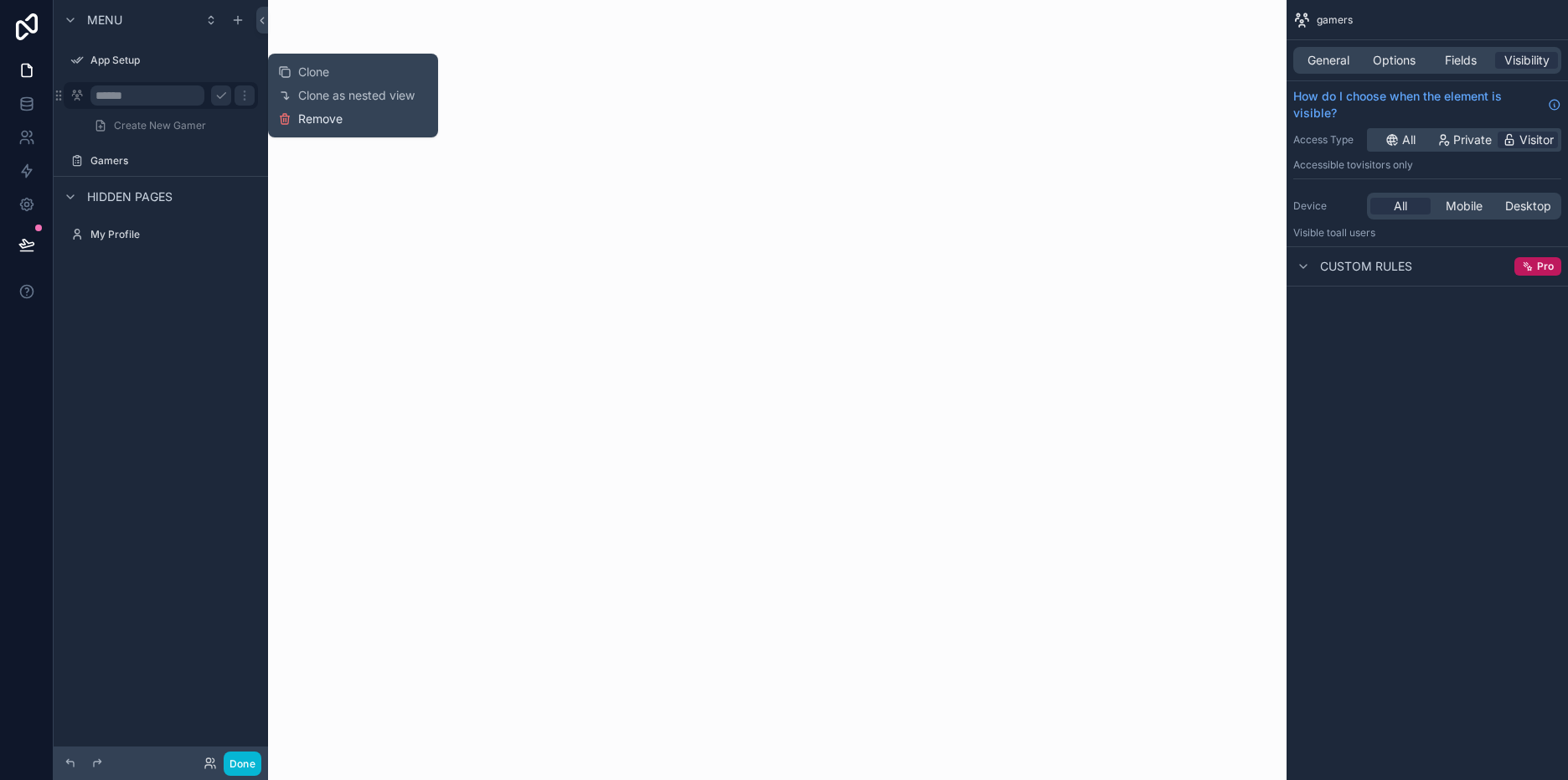
click at [332, 120] on span "Remove" at bounding box center [321, 119] width 44 height 17
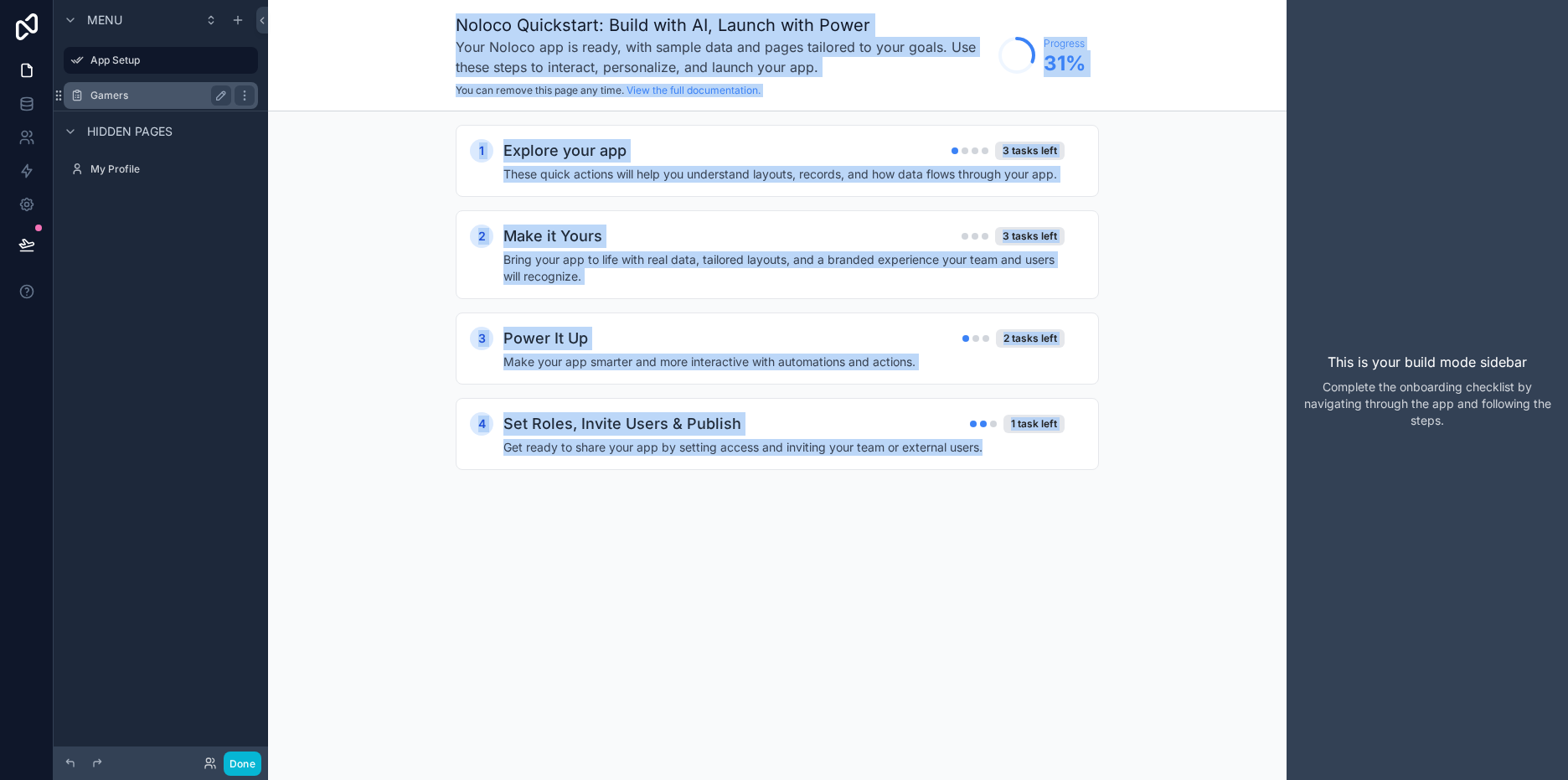
click at [140, 87] on div "Gamers" at bounding box center [161, 96] width 140 height 20
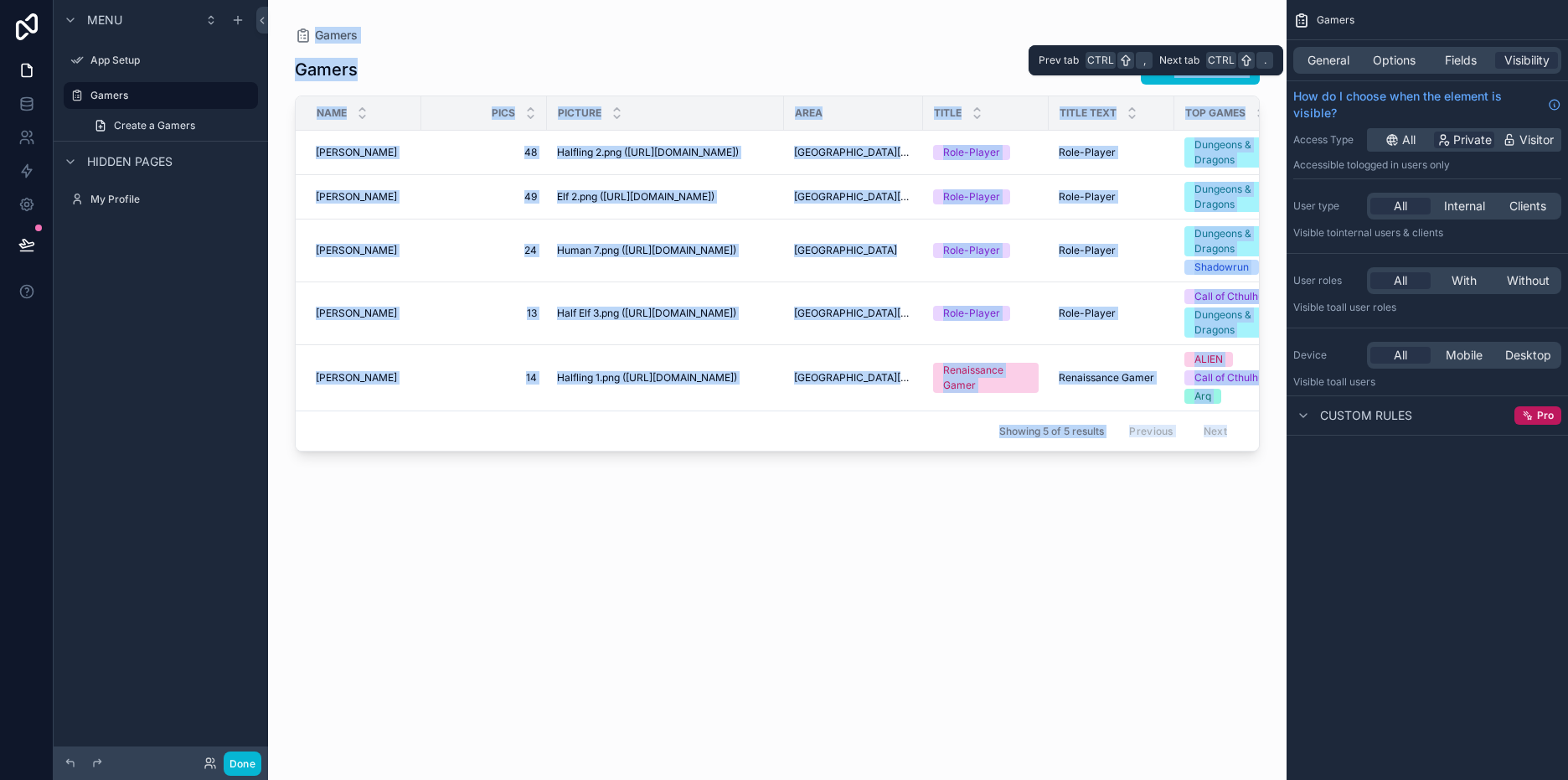
click at [1359, 63] on div "General Options Fields Visibility" at bounding box center [1427, 60] width 268 height 27
click at [1410, 63] on span "Options" at bounding box center [1394, 60] width 43 height 17
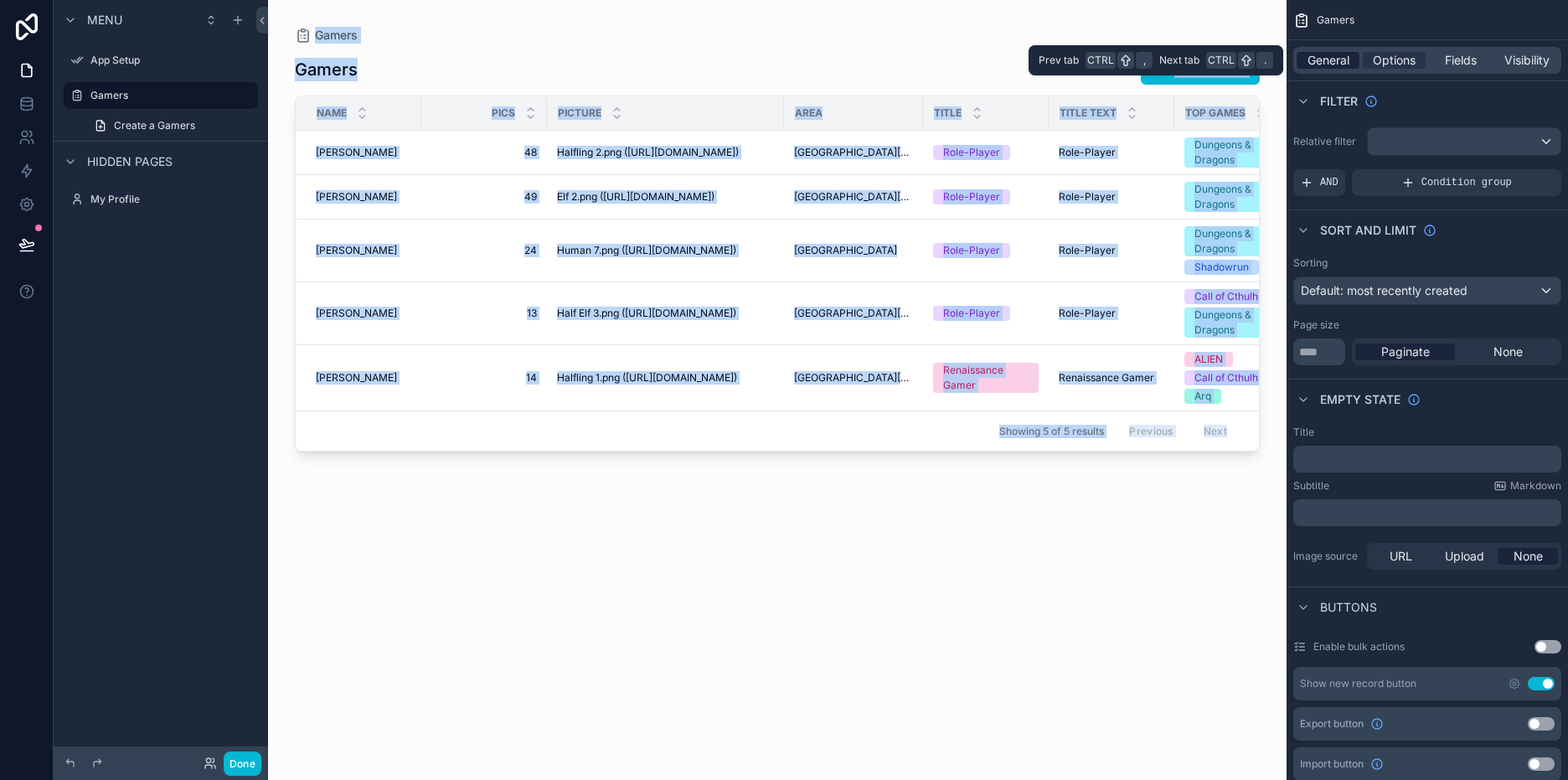
click at [1334, 57] on span "General" at bounding box center [1329, 60] width 42 height 17
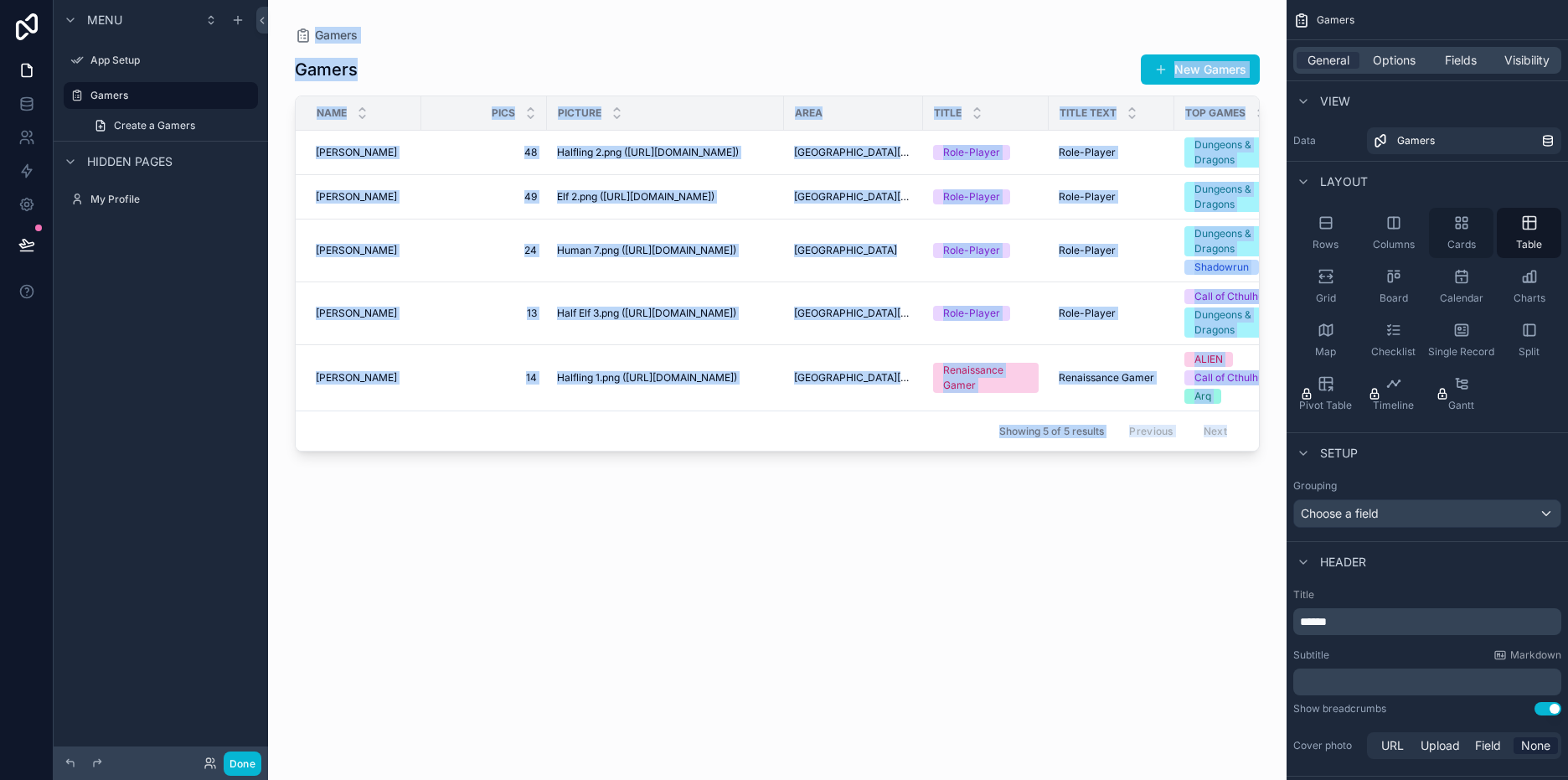
click at [1455, 238] on div "Cards" at bounding box center [1461, 233] width 64 height 50
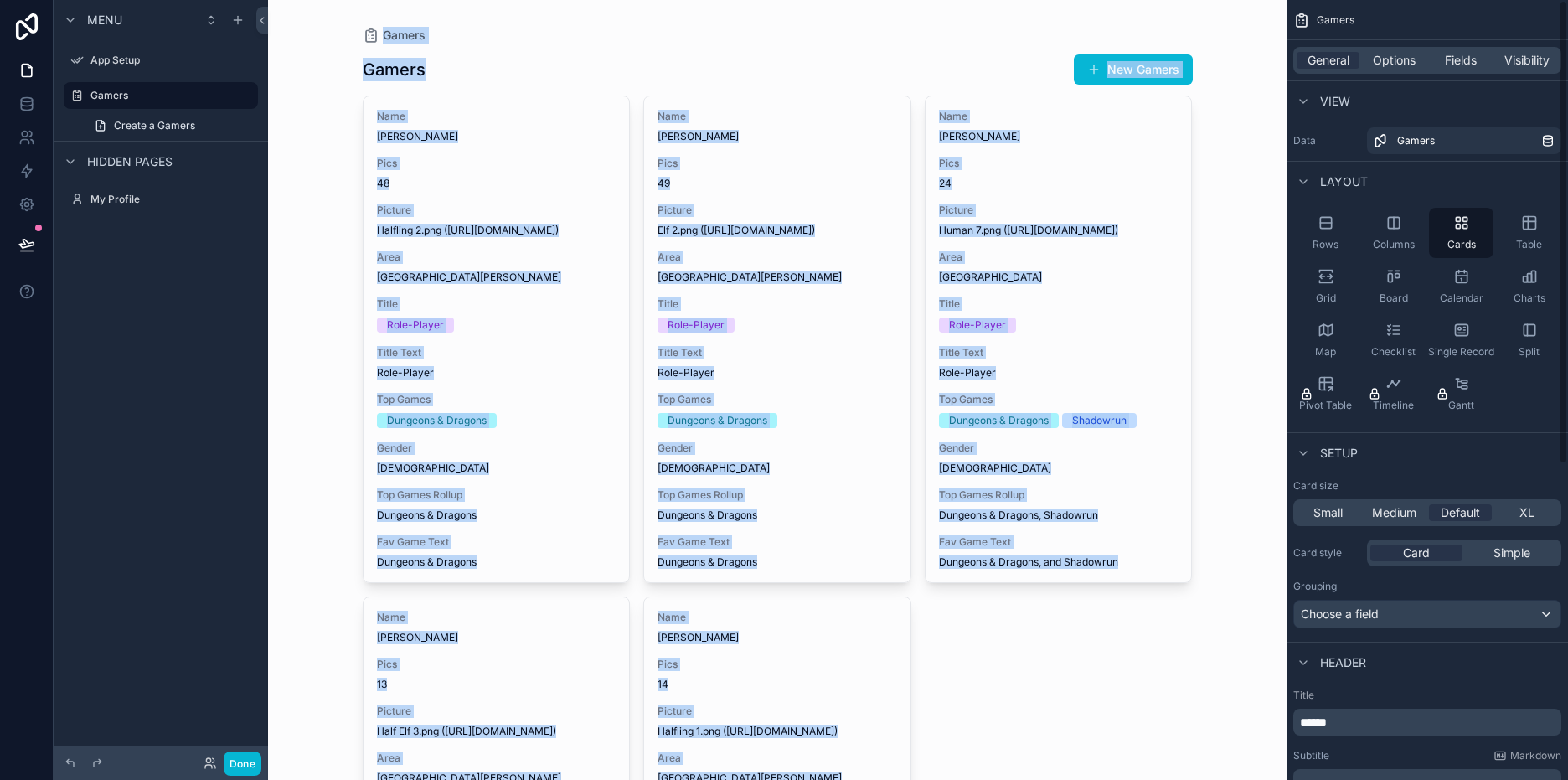
click at [1233, 266] on div "Gamers Gamers New Gamers Name [PERSON_NAME] 48 Picture Halfling 2.png ([URL][DO…" at bounding box center [777, 390] width 1018 height 780
click at [1007, 47] on div "scrollable content" at bounding box center [777, 595] width 857 height 1190
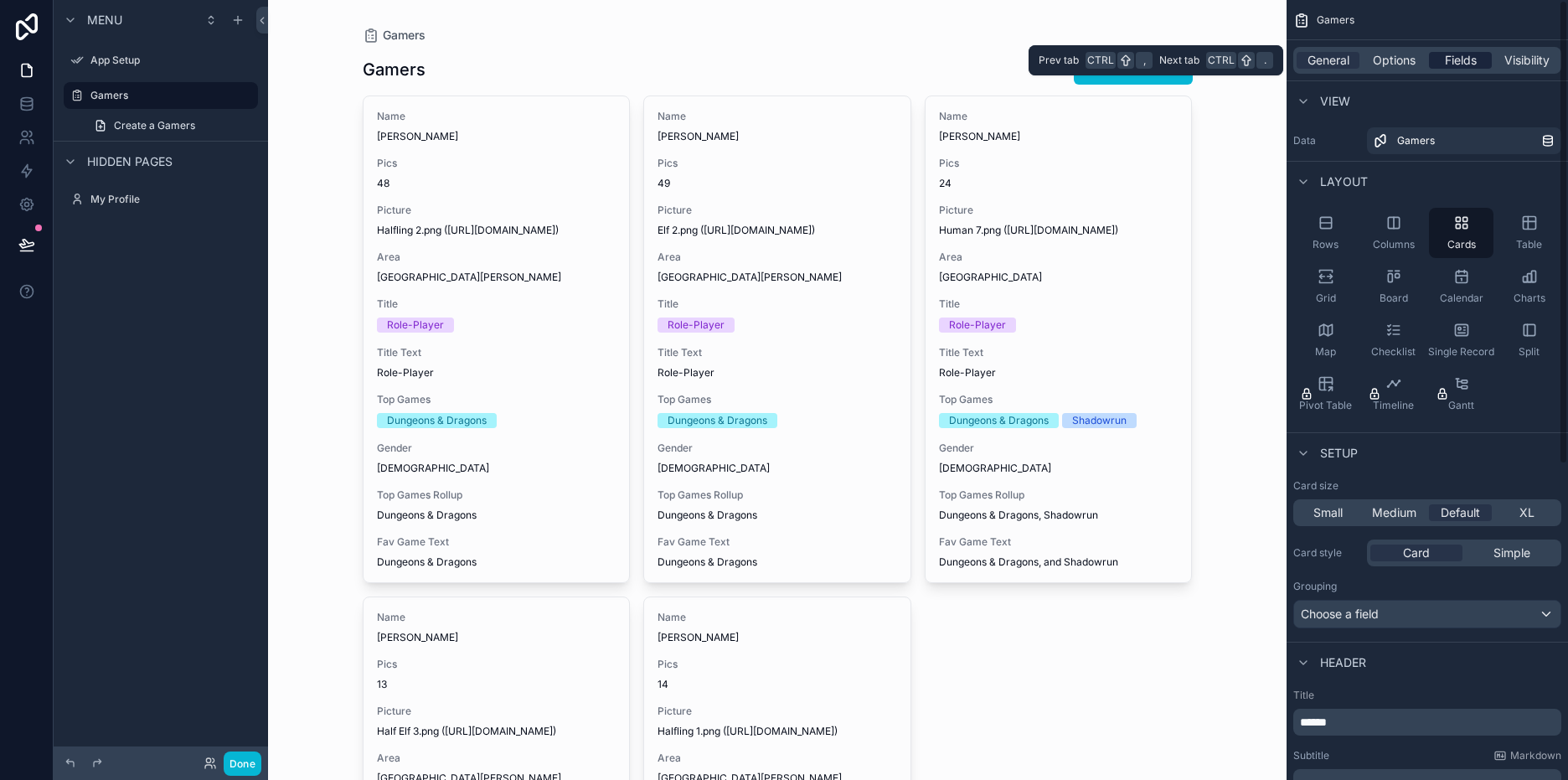
click at [1447, 53] on span "Fields" at bounding box center [1461, 60] width 32 height 17
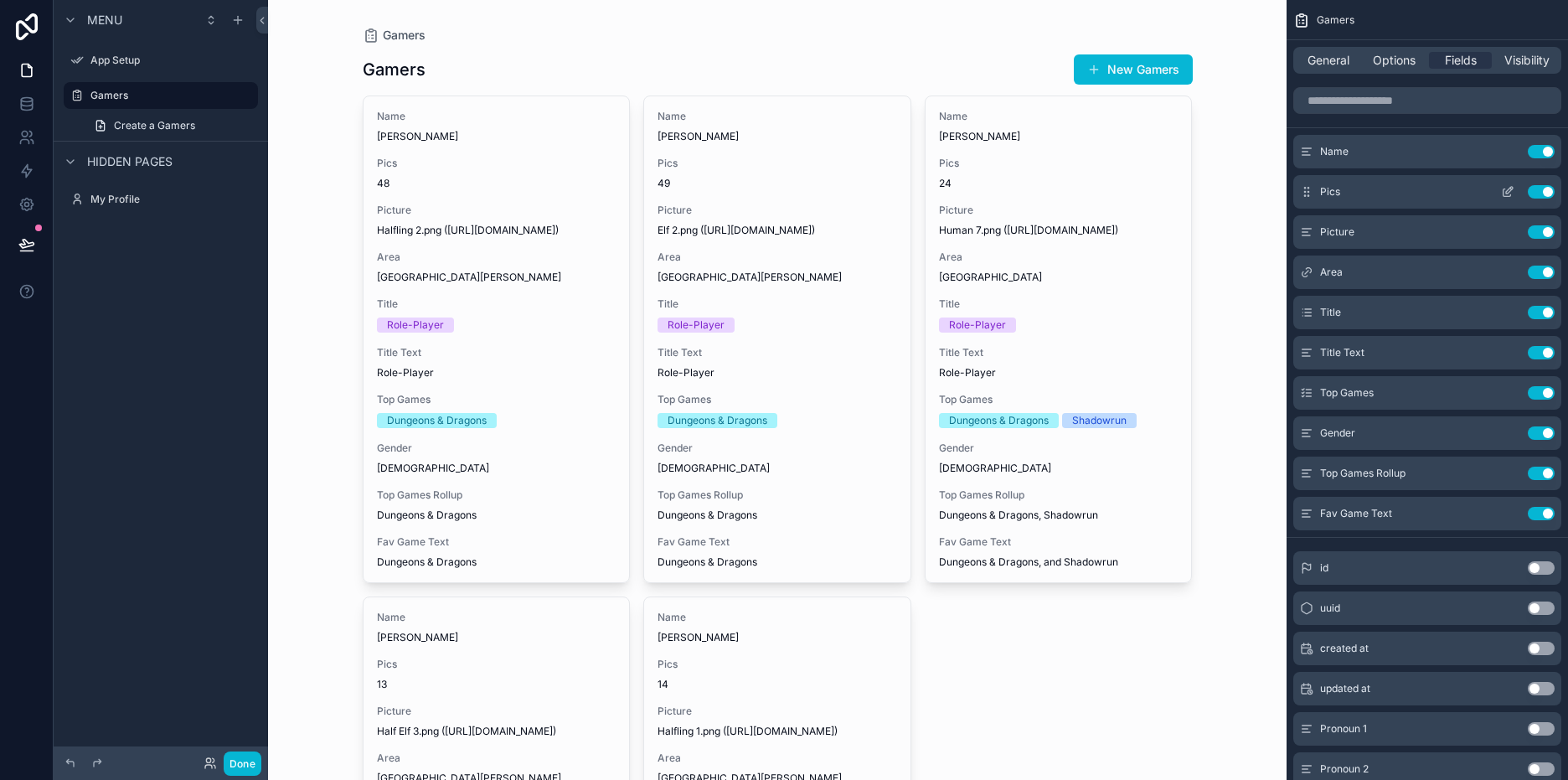
click at [1539, 193] on button "Use setting" at bounding box center [1541, 192] width 27 height 14
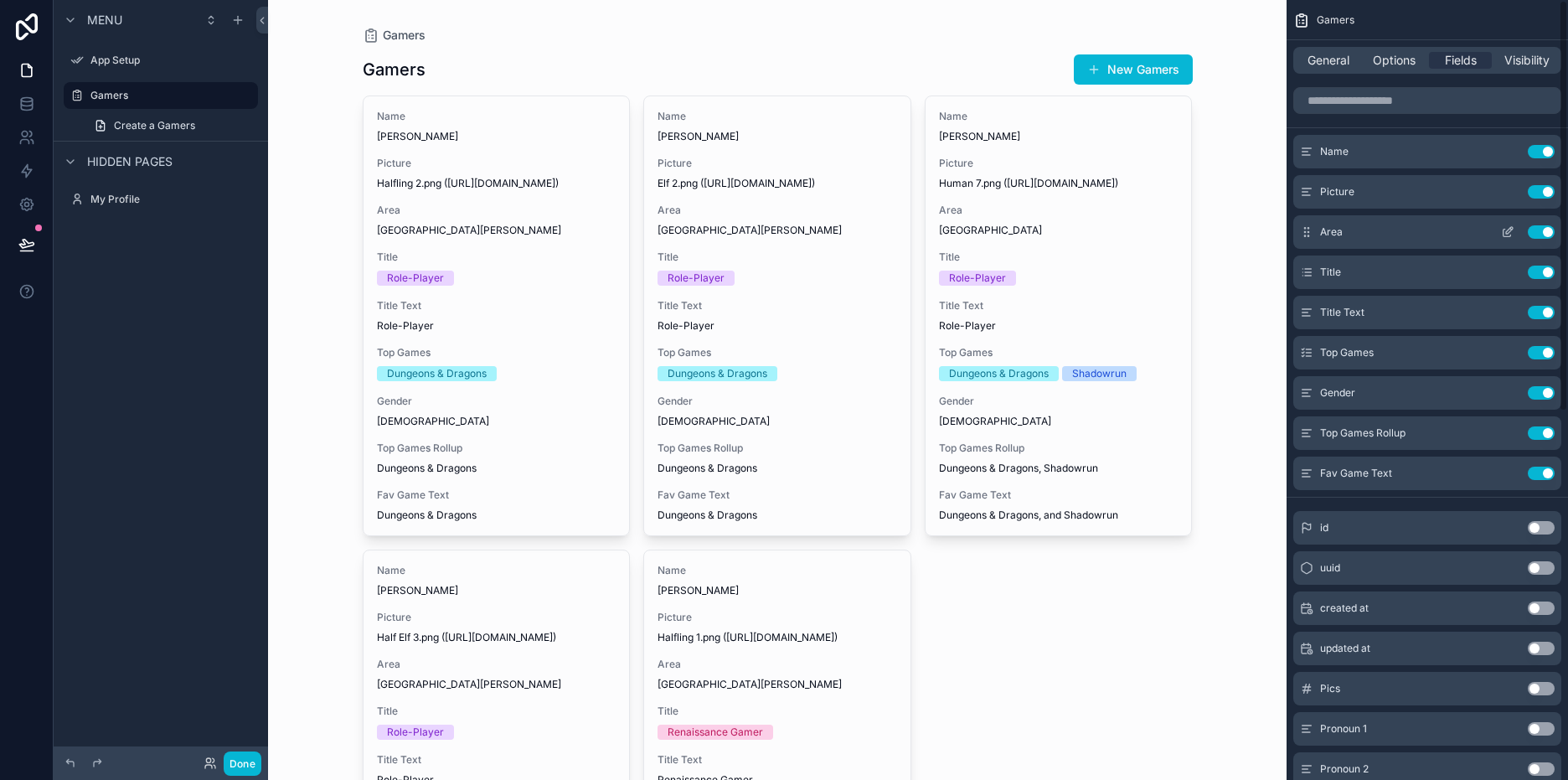
click at [1541, 230] on button "Use setting" at bounding box center [1541, 232] width 27 height 14
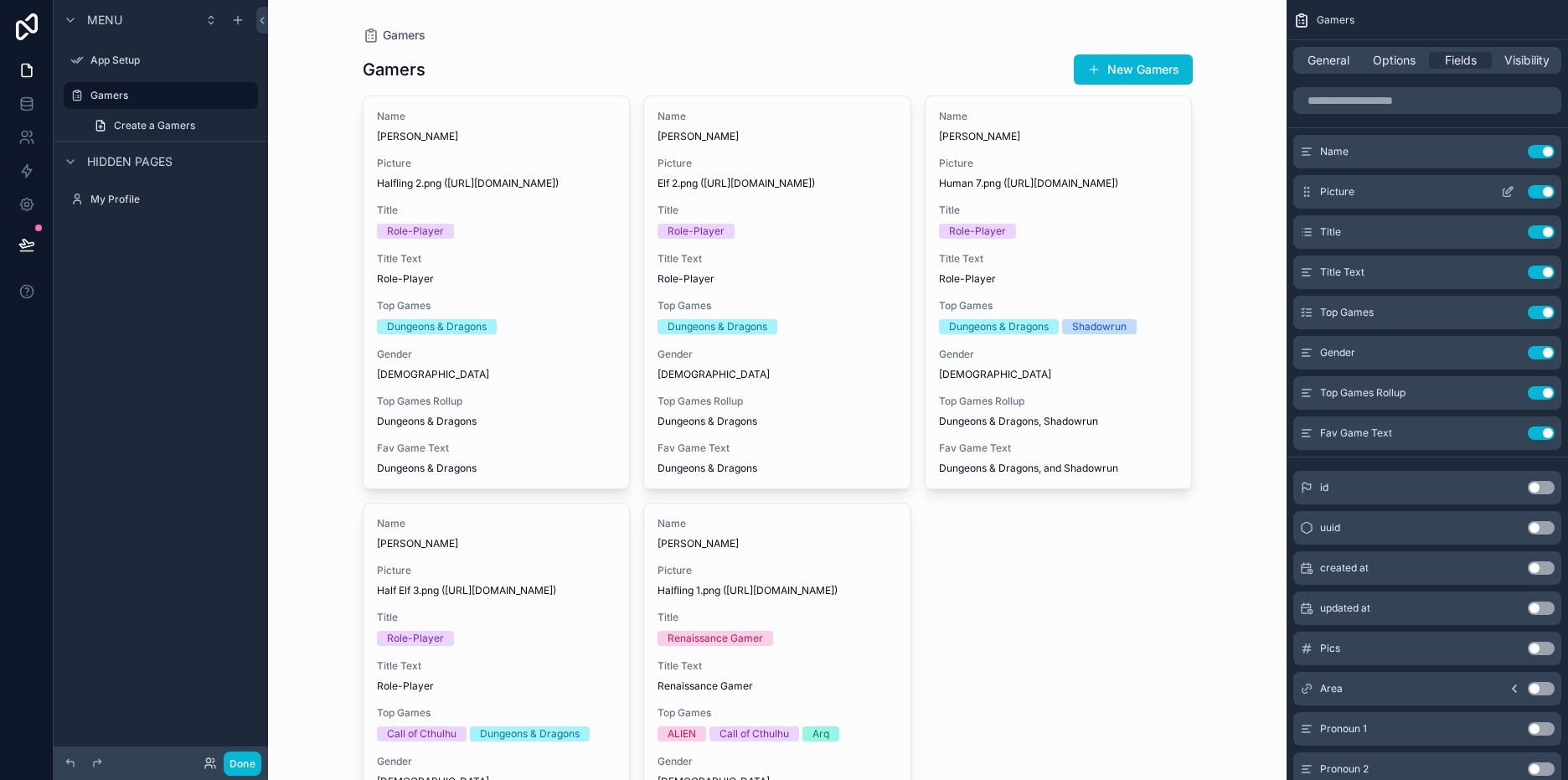
click at [1533, 190] on button "Use setting" at bounding box center [1541, 192] width 27 height 14
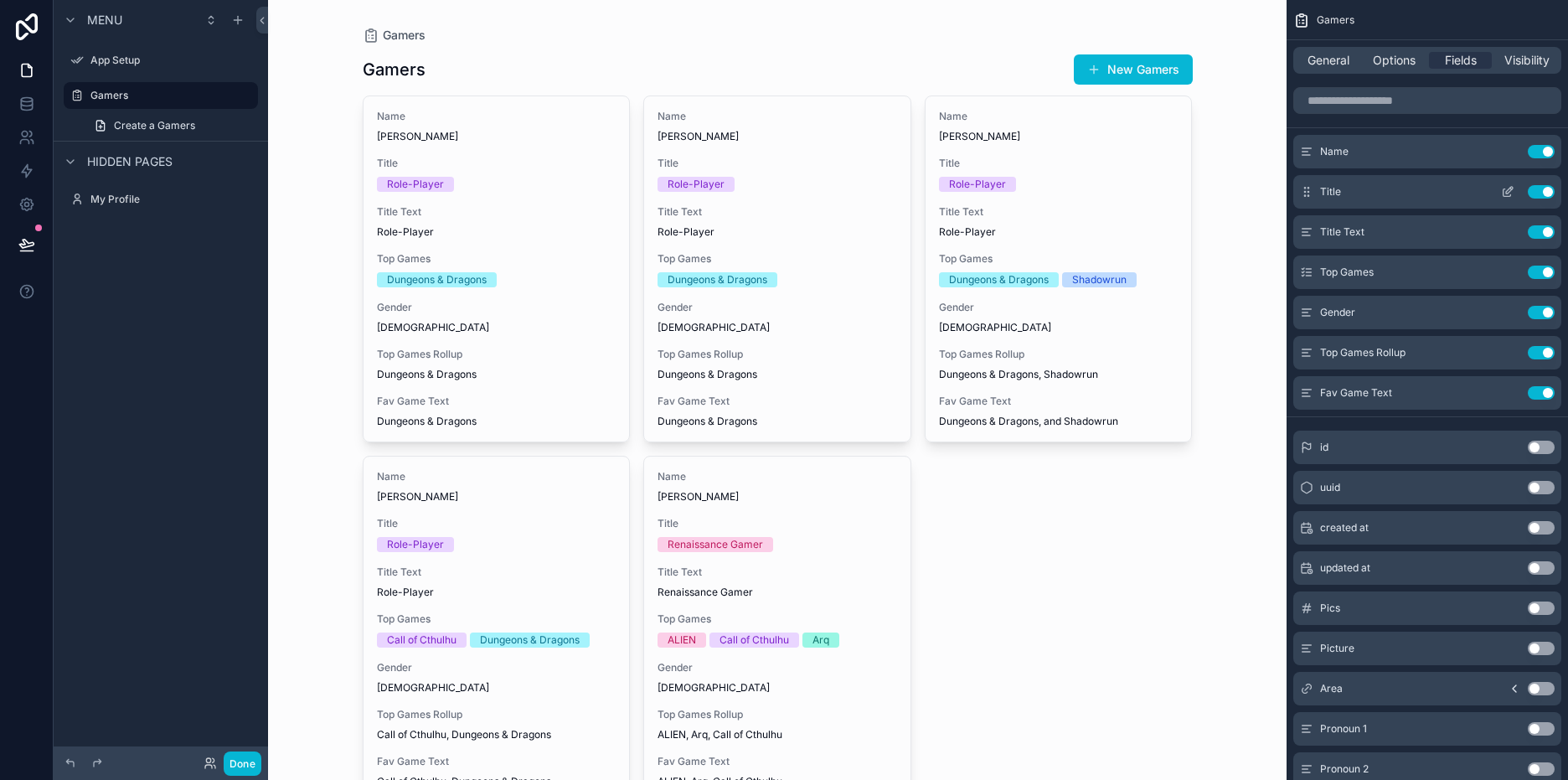
click at [1535, 191] on button "Use setting" at bounding box center [1541, 192] width 27 height 14
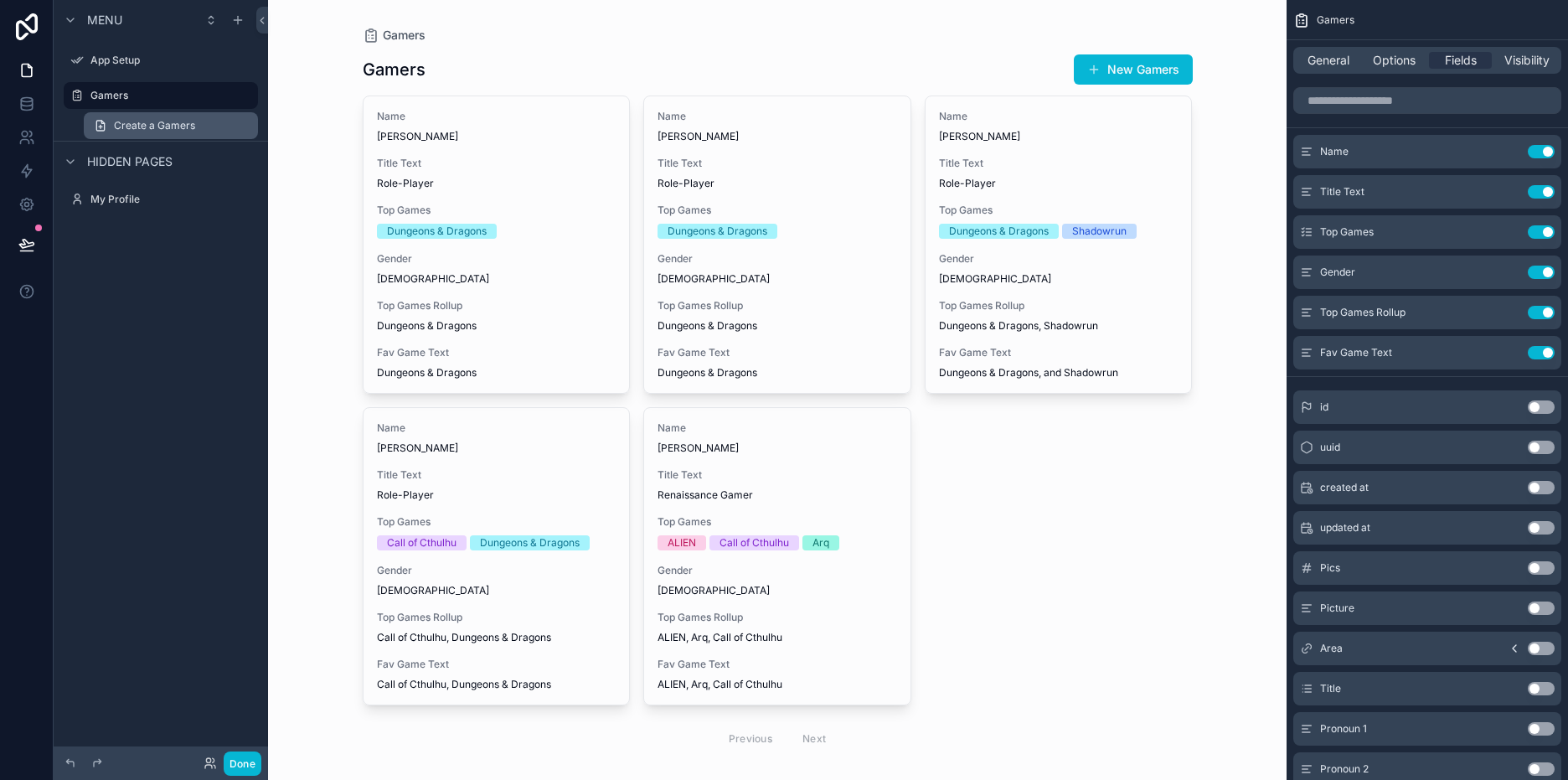
click at [169, 129] on span "Create a Gamers" at bounding box center [155, 126] width 81 height 14
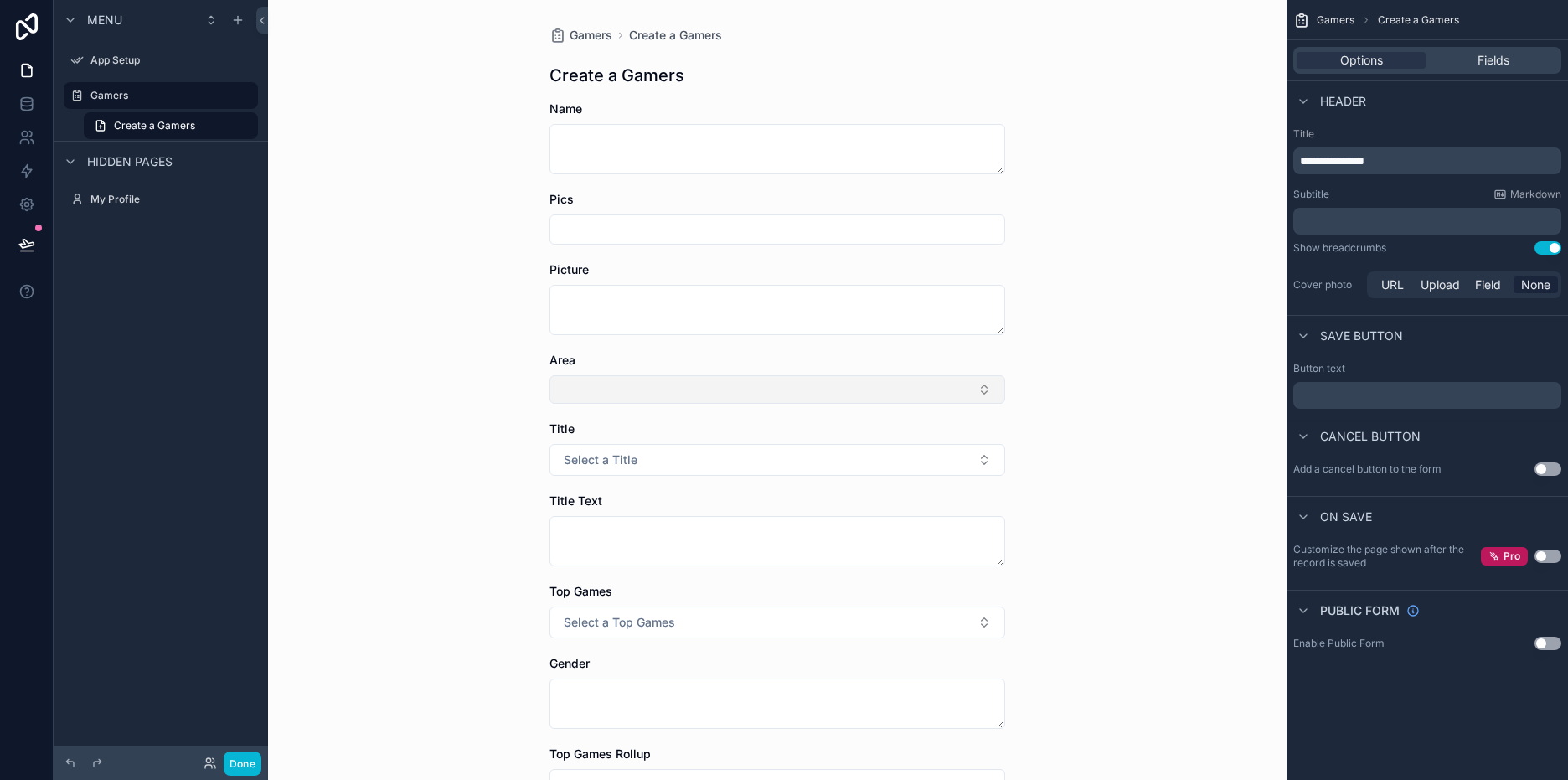
click at [961, 390] on button "Select Button" at bounding box center [777, 390] width 456 height 29
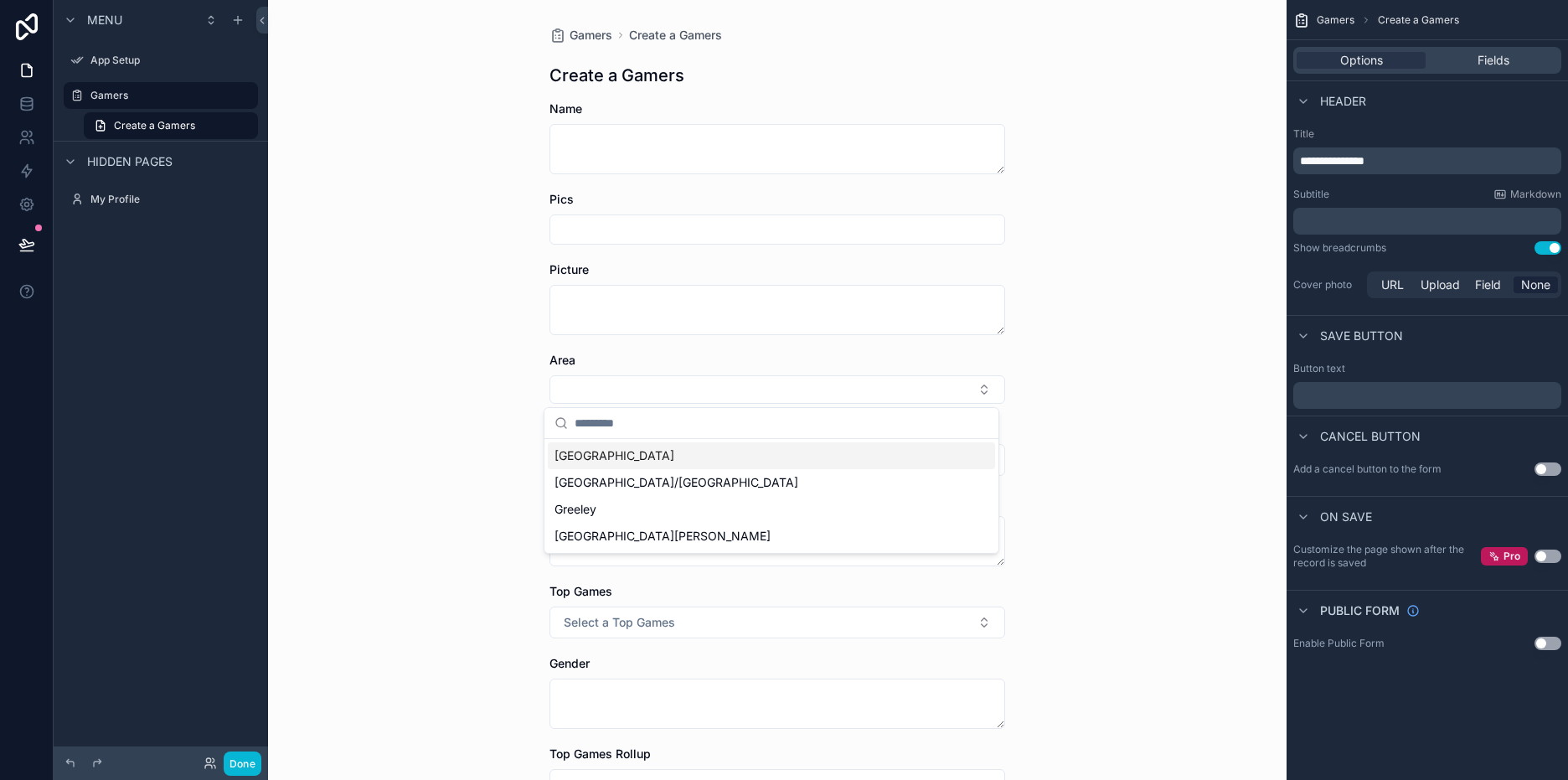
click at [1080, 397] on div "Gamers Create a Gamers Create a Gamers Name Pics Picture Area Title Select a Ti…" at bounding box center [777, 390] width 1018 height 780
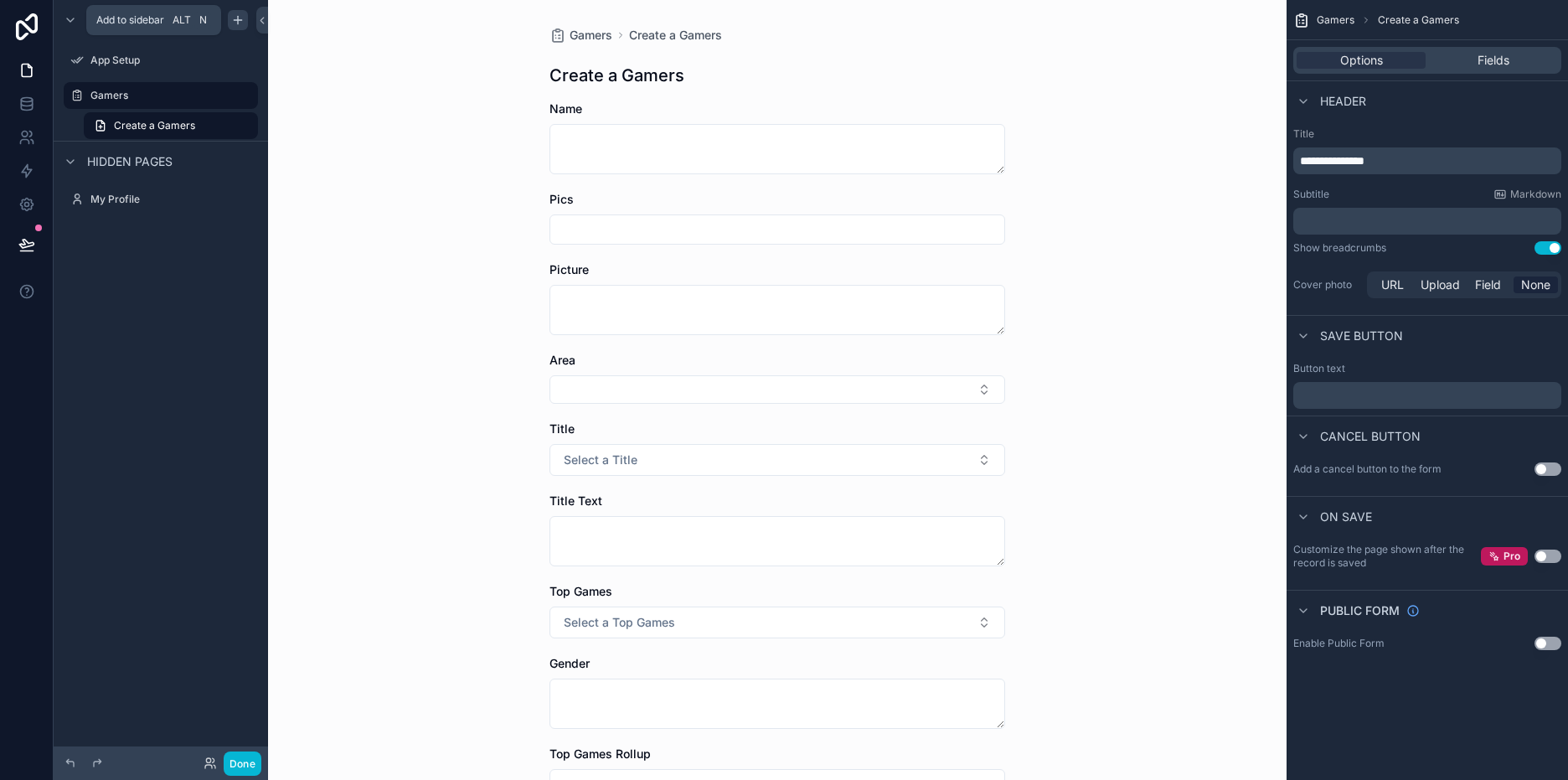
click at [238, 24] on icon "scrollable content" at bounding box center [238, 20] width 14 height 14
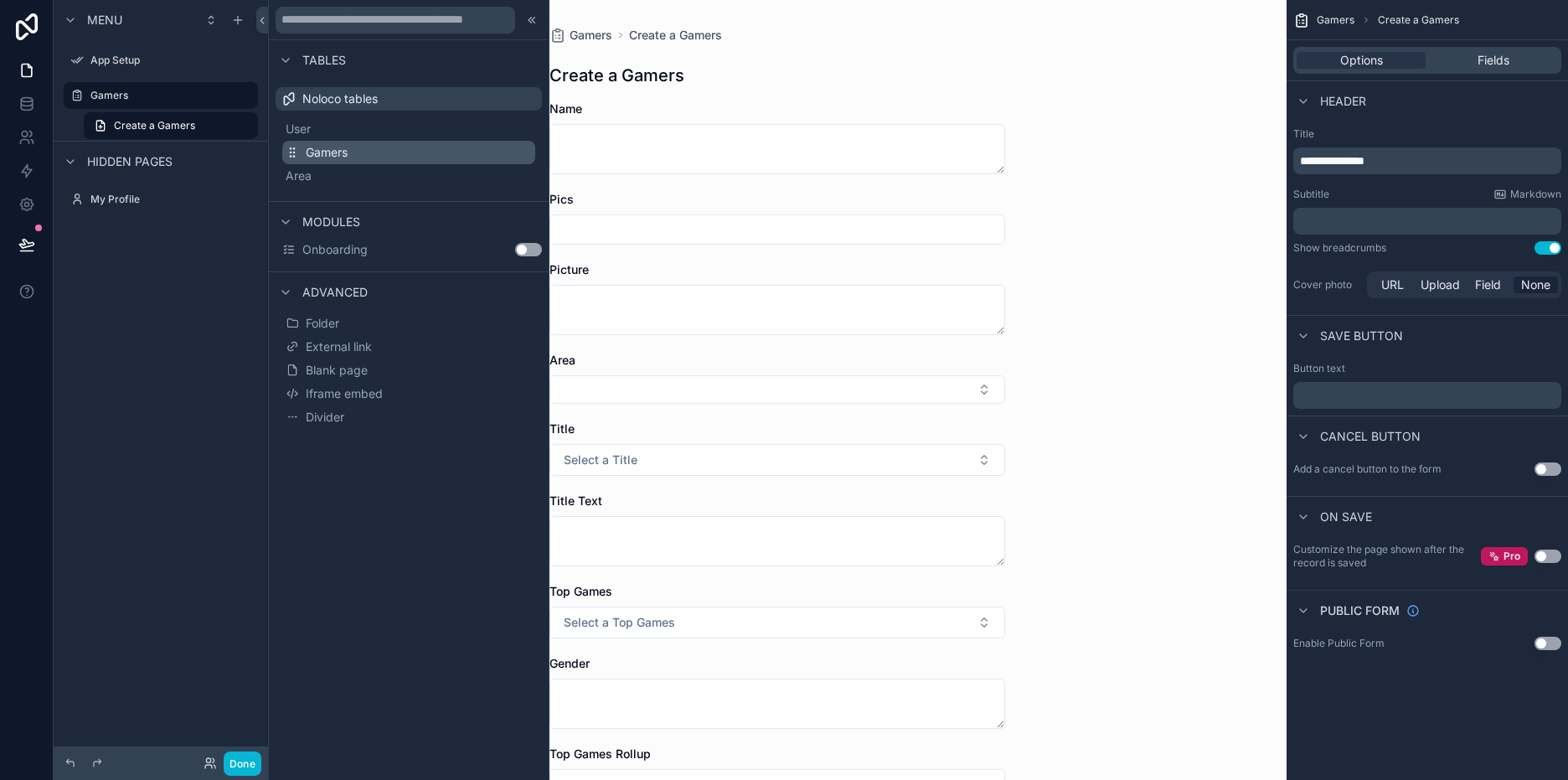
click at [346, 153] on span "Gamers" at bounding box center [326, 152] width 42 height 17
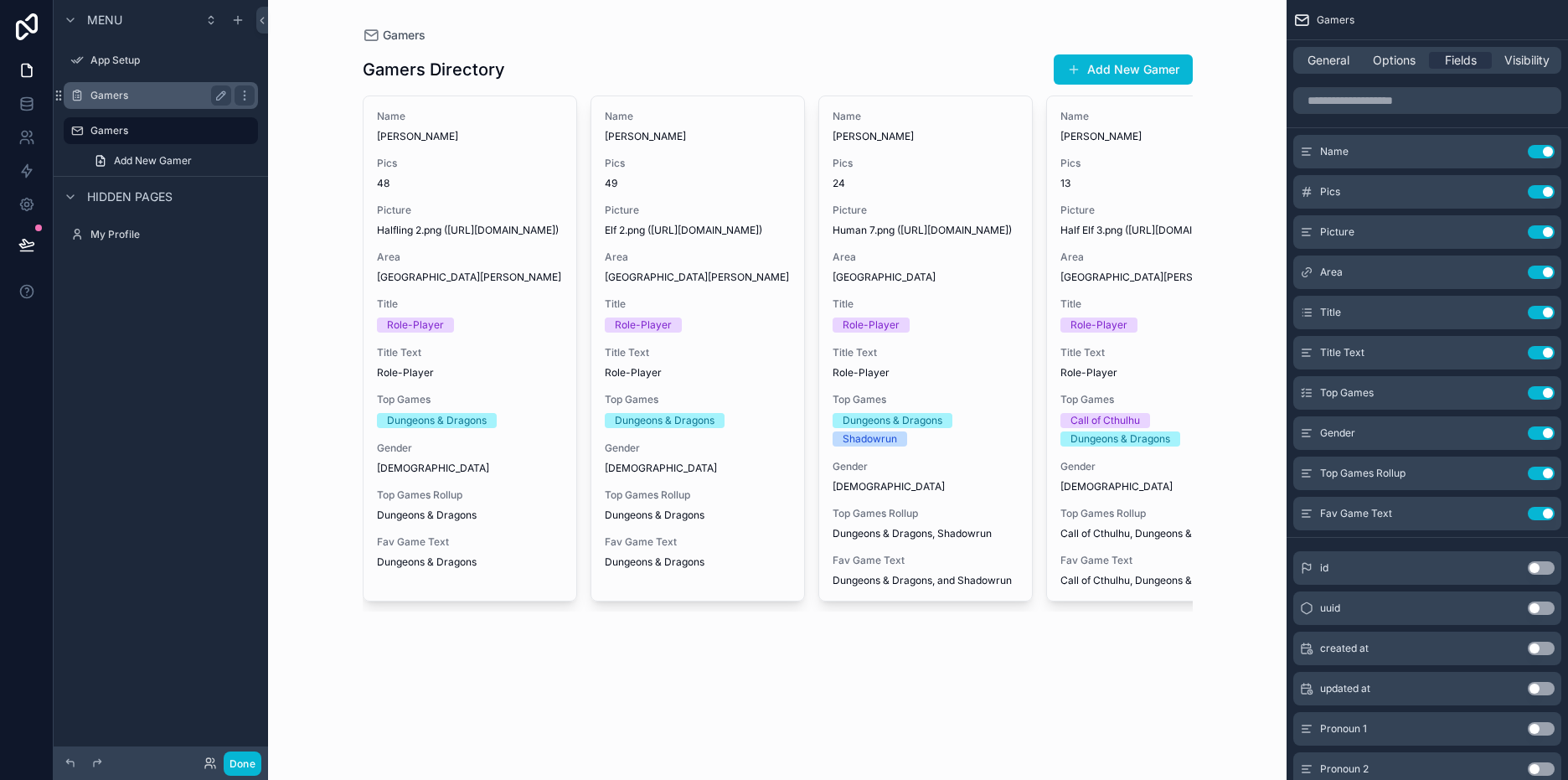
click at [157, 95] on label "Gamers" at bounding box center [157, 96] width 134 height 14
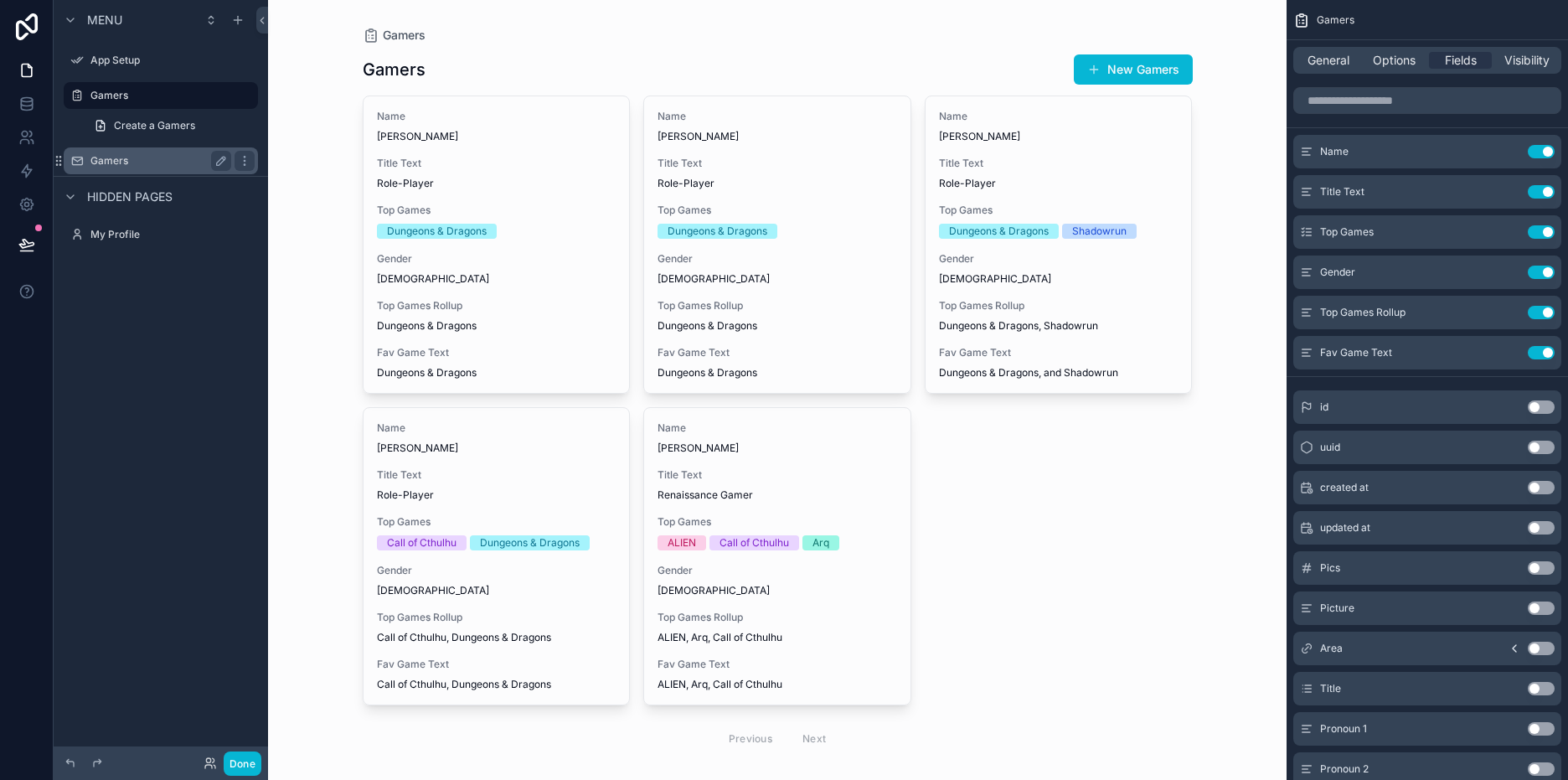
click at [140, 158] on label "Gamers" at bounding box center [157, 161] width 134 height 14
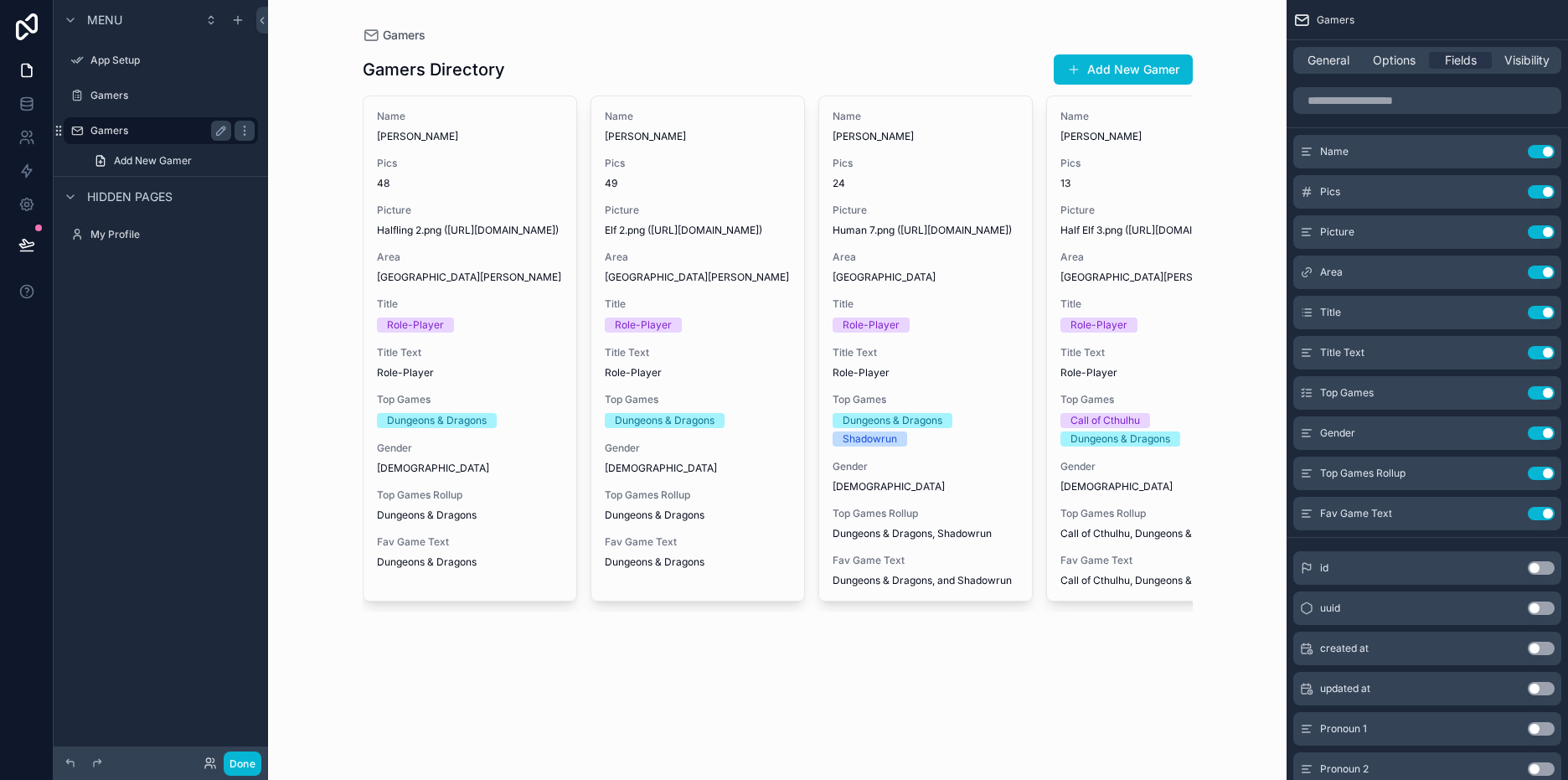
click at [156, 132] on label "Gamers" at bounding box center [157, 131] width 134 height 14
click at [143, 96] on label "Gamers" at bounding box center [157, 96] width 134 height 14
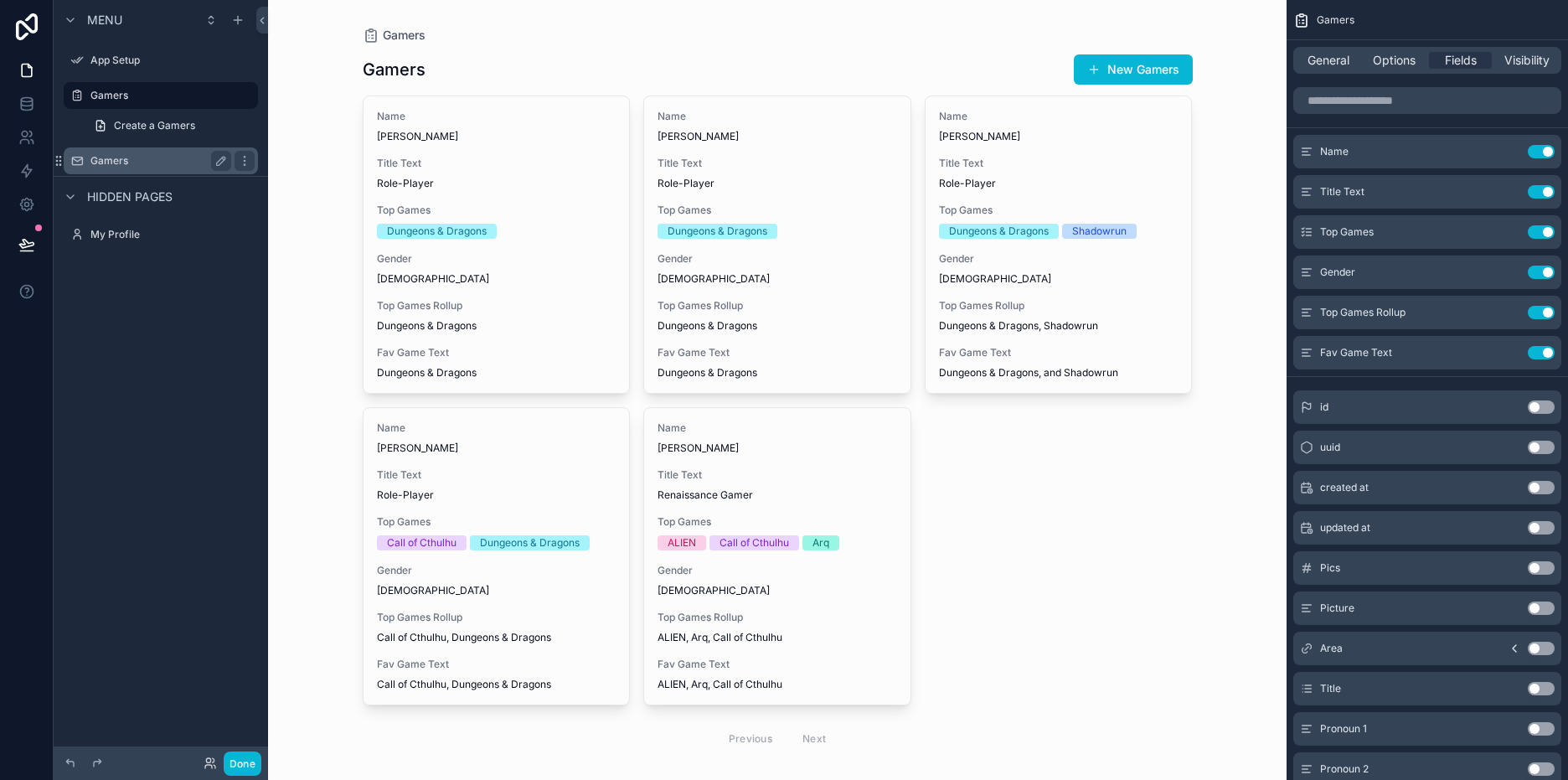
click at [140, 154] on label "Gamers" at bounding box center [157, 161] width 134 height 14
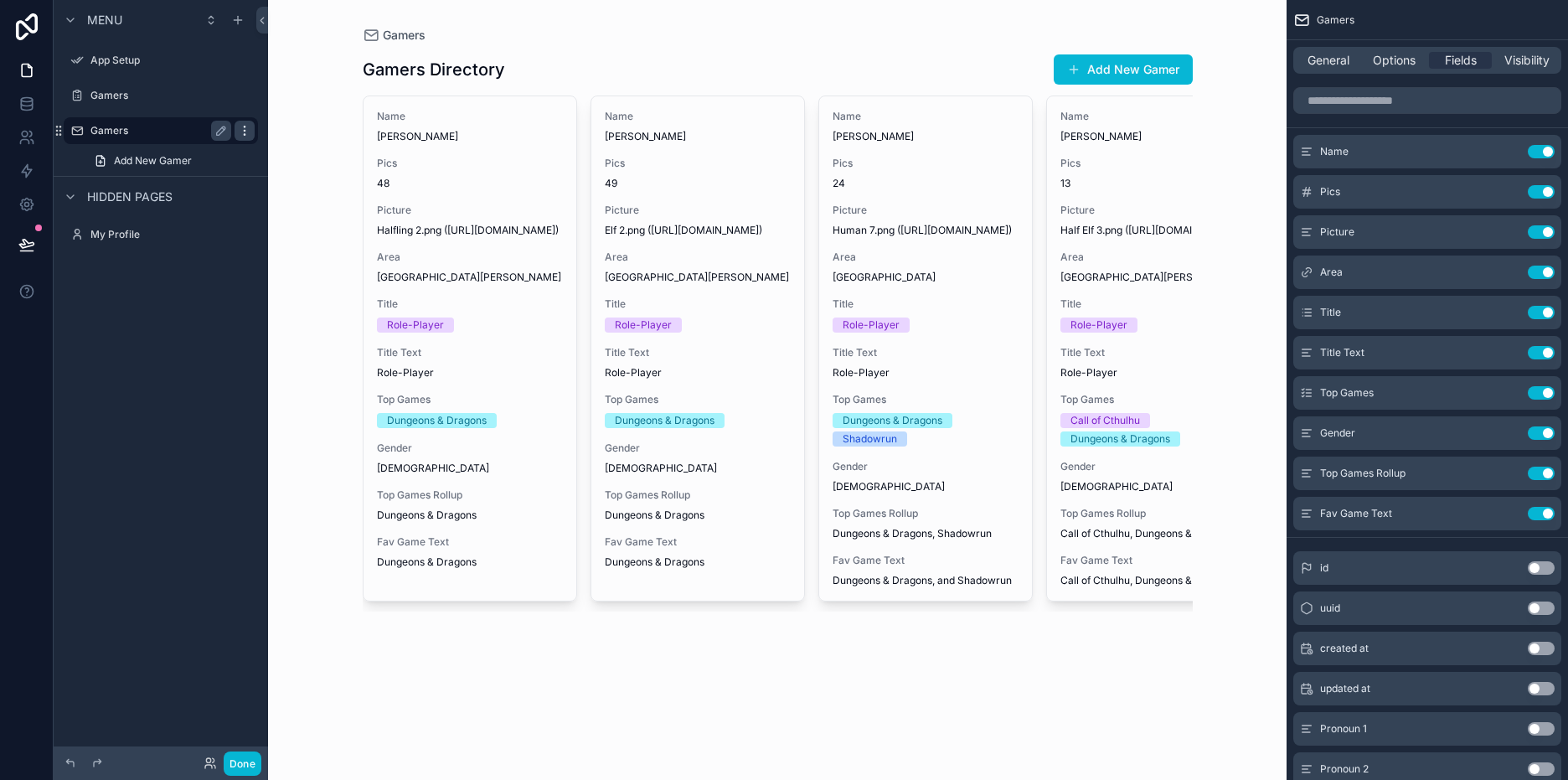
click at [246, 126] on icon "scrollable content" at bounding box center [244, 131] width 14 height 14
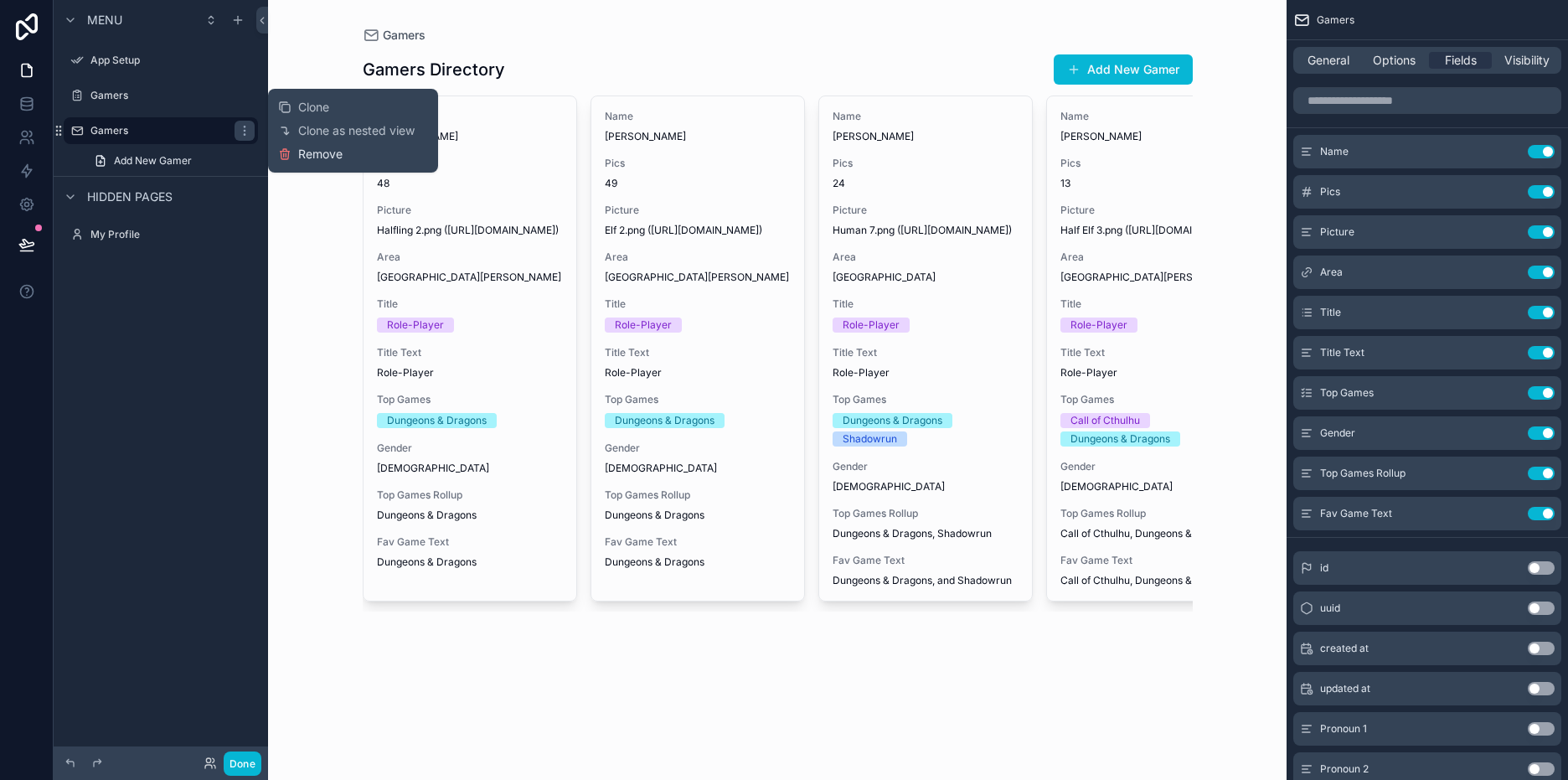
click at [328, 153] on span "Remove" at bounding box center [321, 154] width 44 height 17
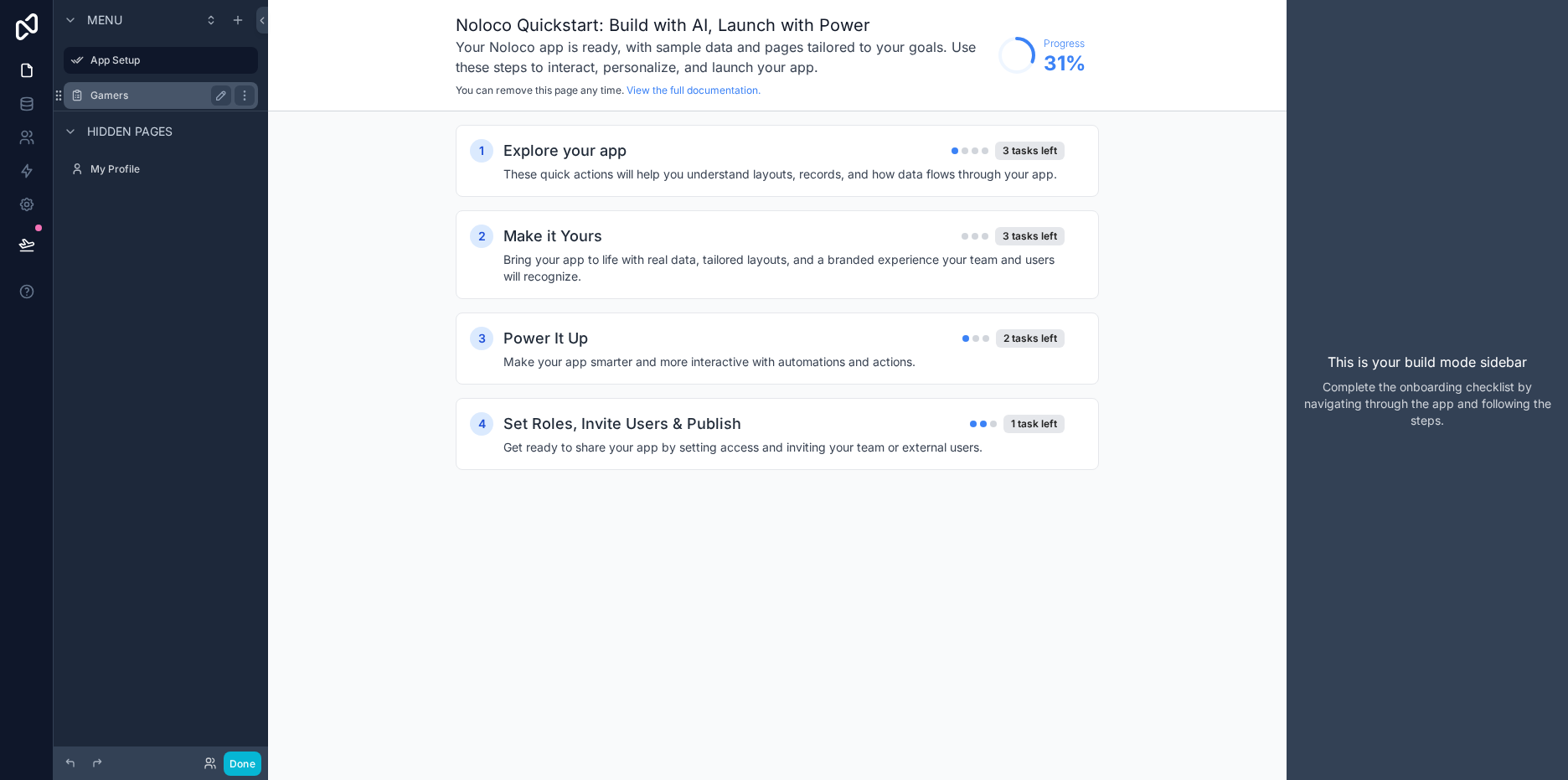
click at [133, 98] on label "Gamers" at bounding box center [157, 96] width 134 height 14
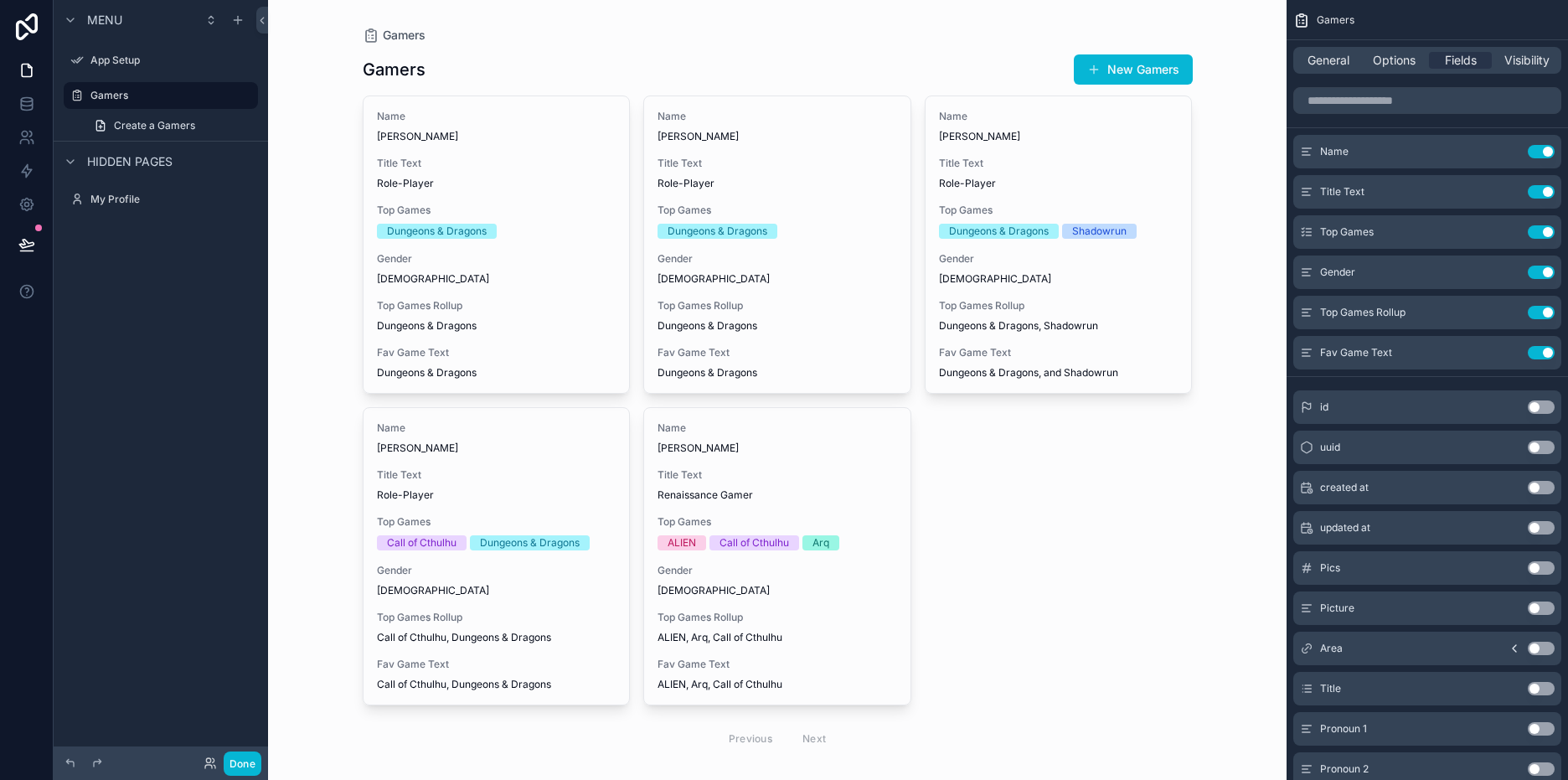
click at [1126, 66] on div "scrollable content" at bounding box center [777, 406] width 857 height 812
click at [1127, 68] on button "New Gamers" at bounding box center [1133, 69] width 119 height 30
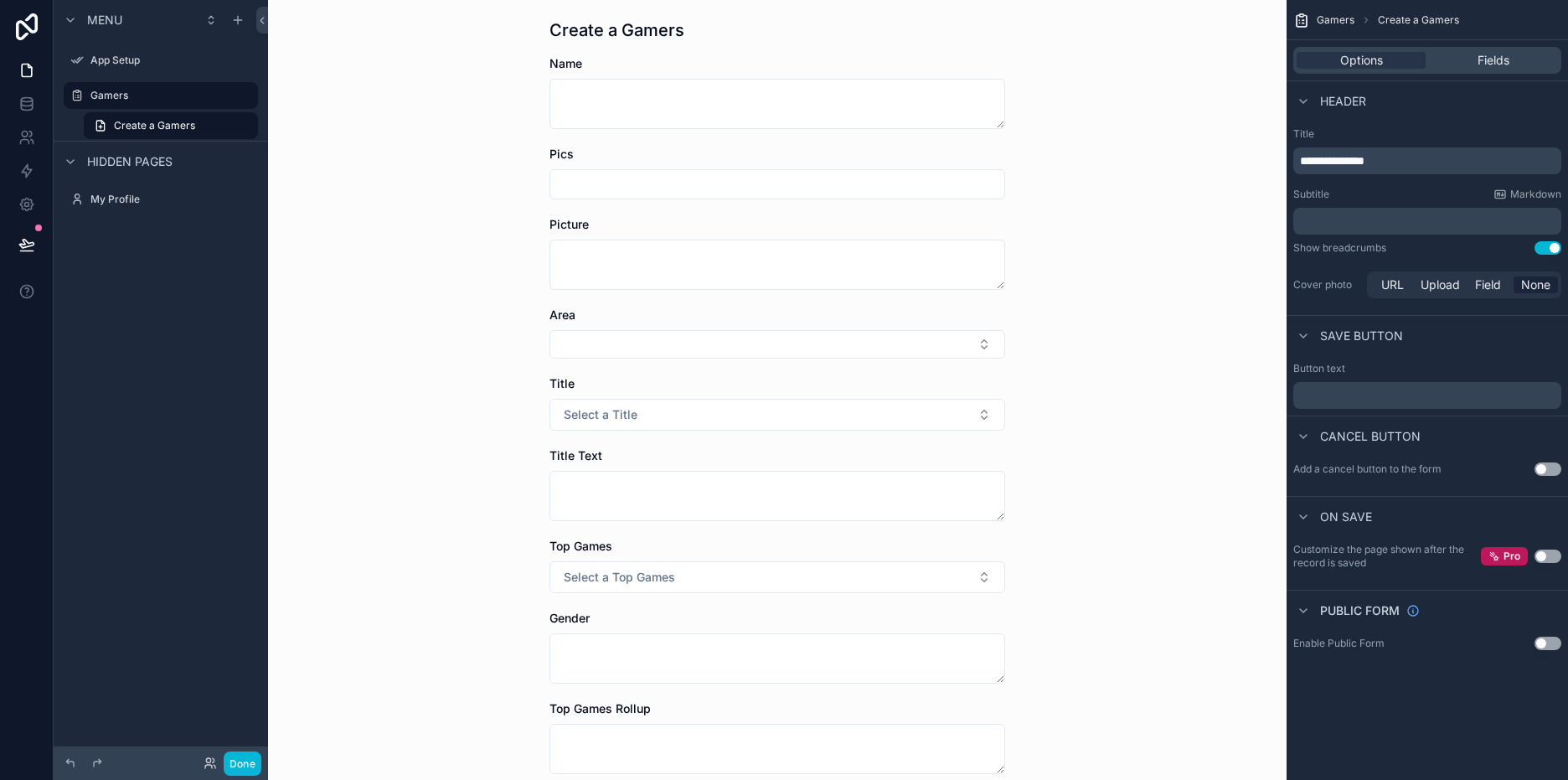
scroll to position [84, 0]
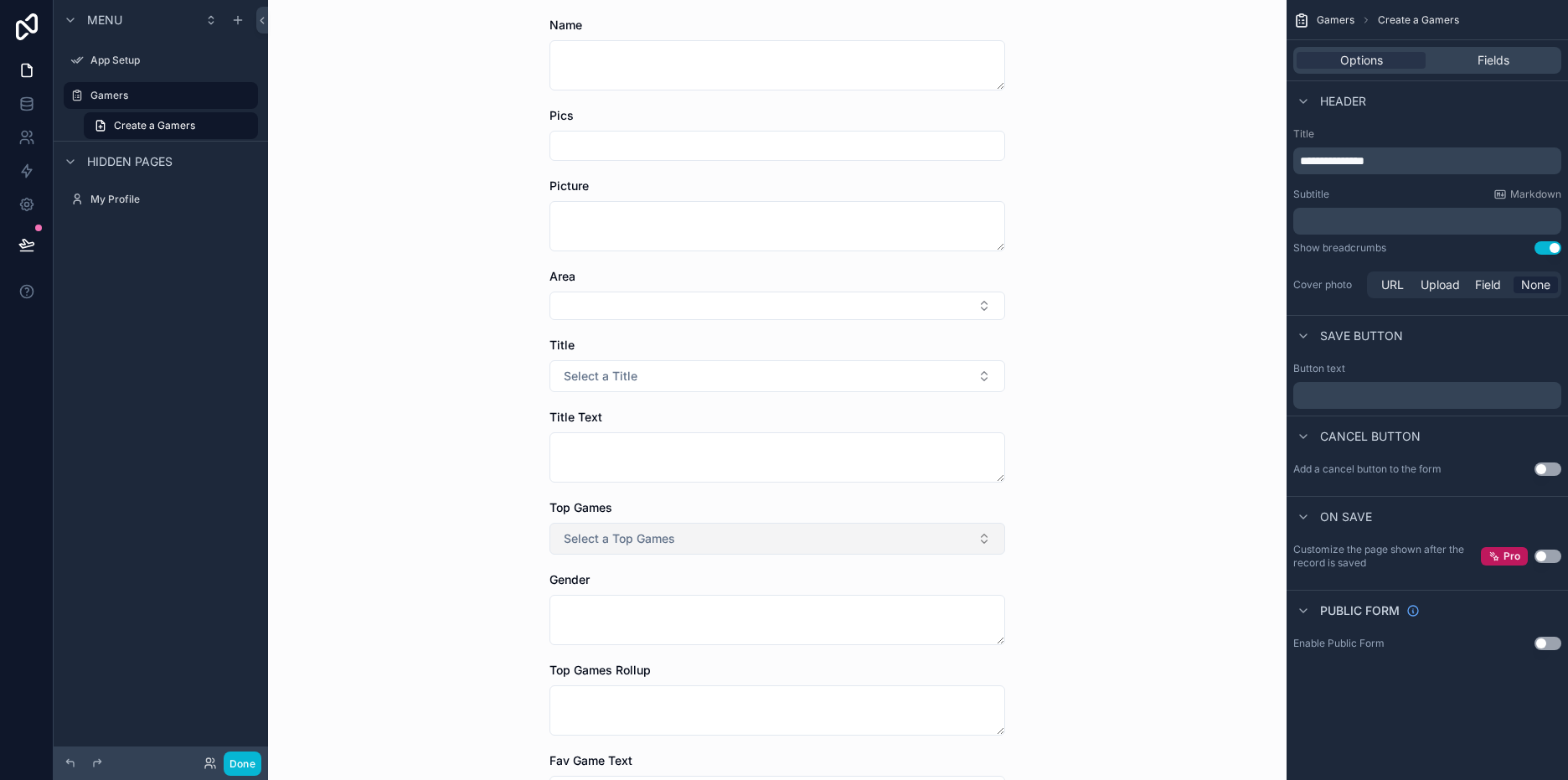
click at [979, 539] on button "Select a Top Games" at bounding box center [777, 539] width 456 height 32
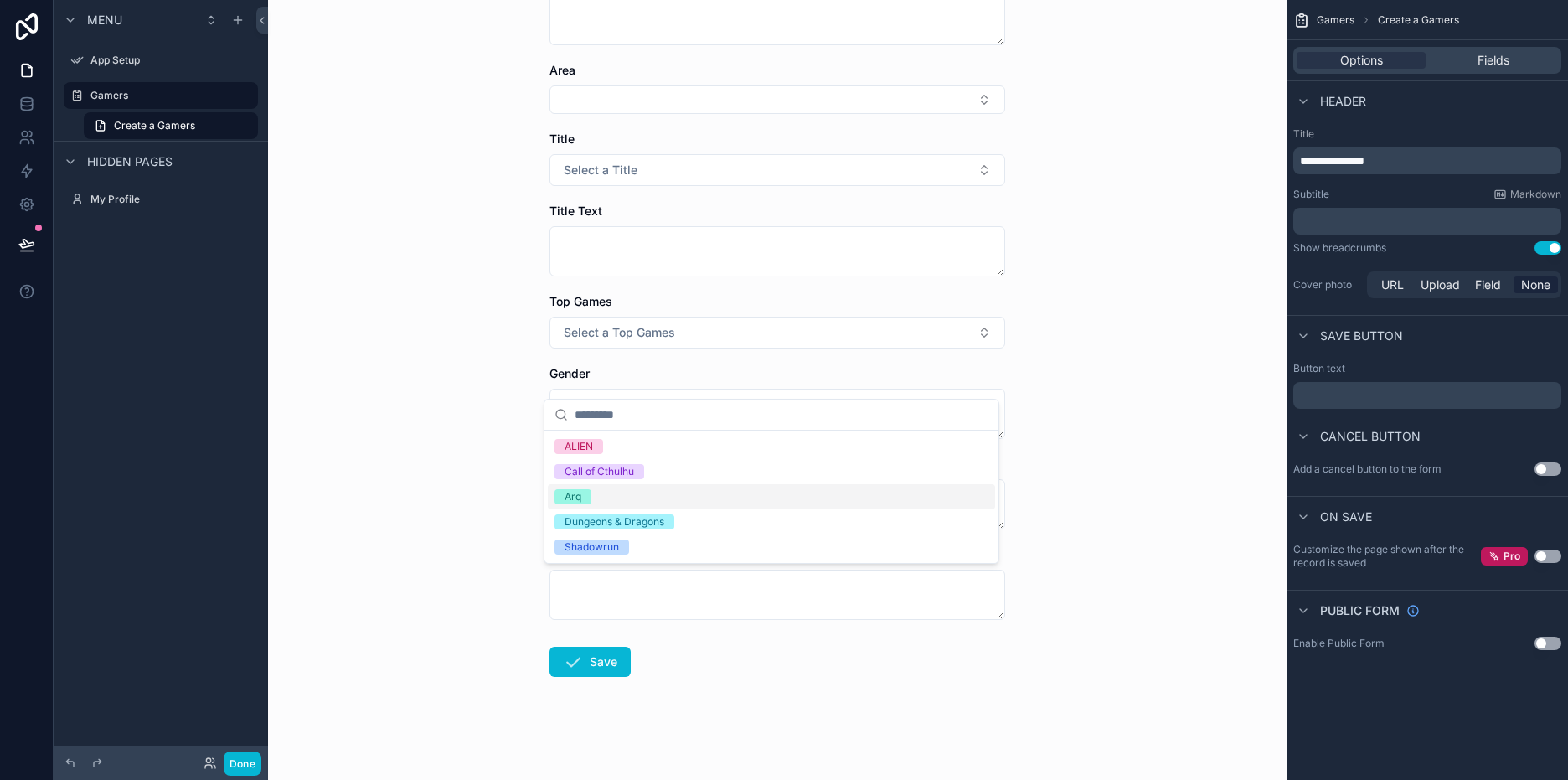
scroll to position [294, 0]
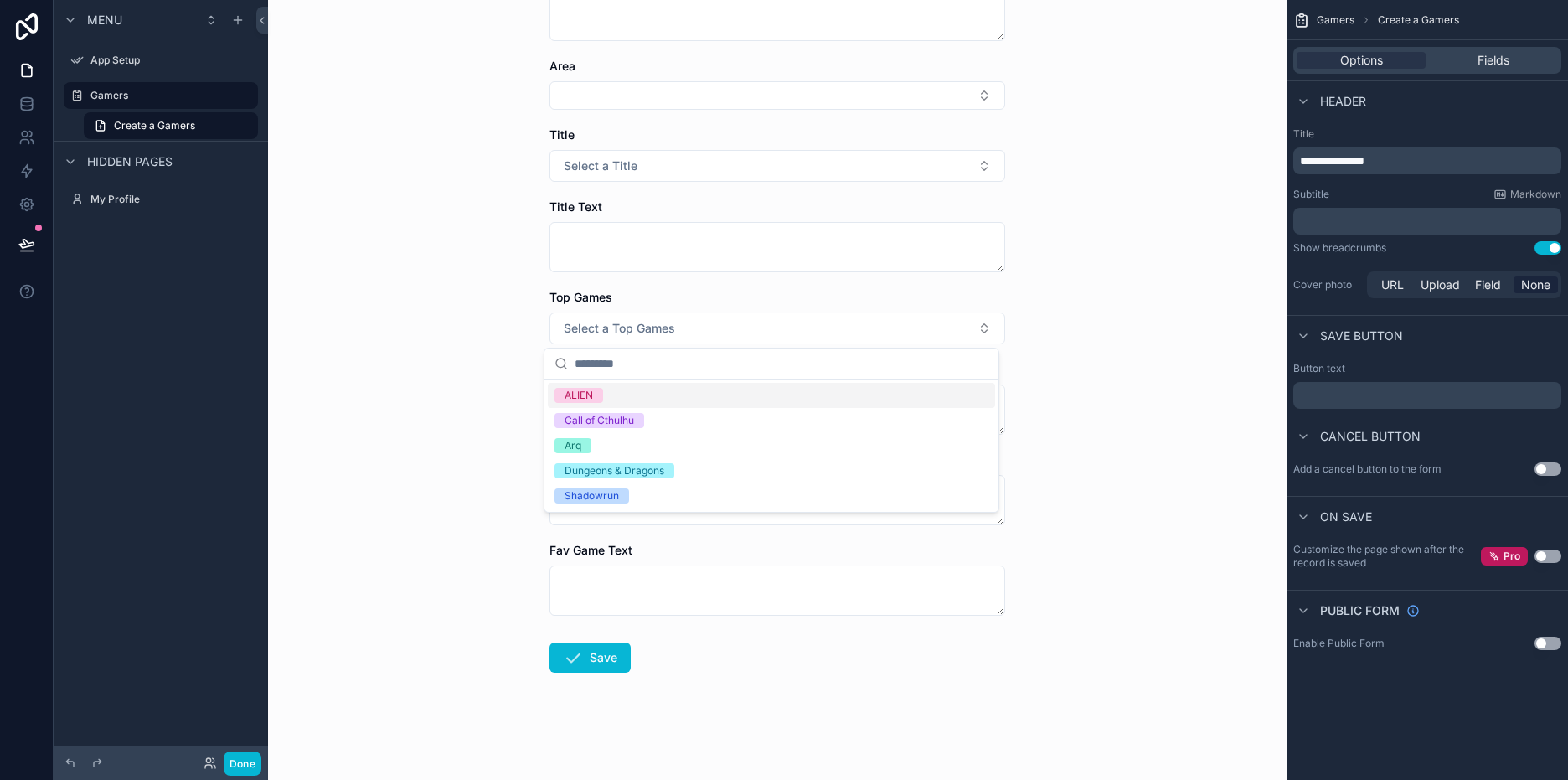
click at [1552, 641] on button "Use setting" at bounding box center [1548, 644] width 27 height 14
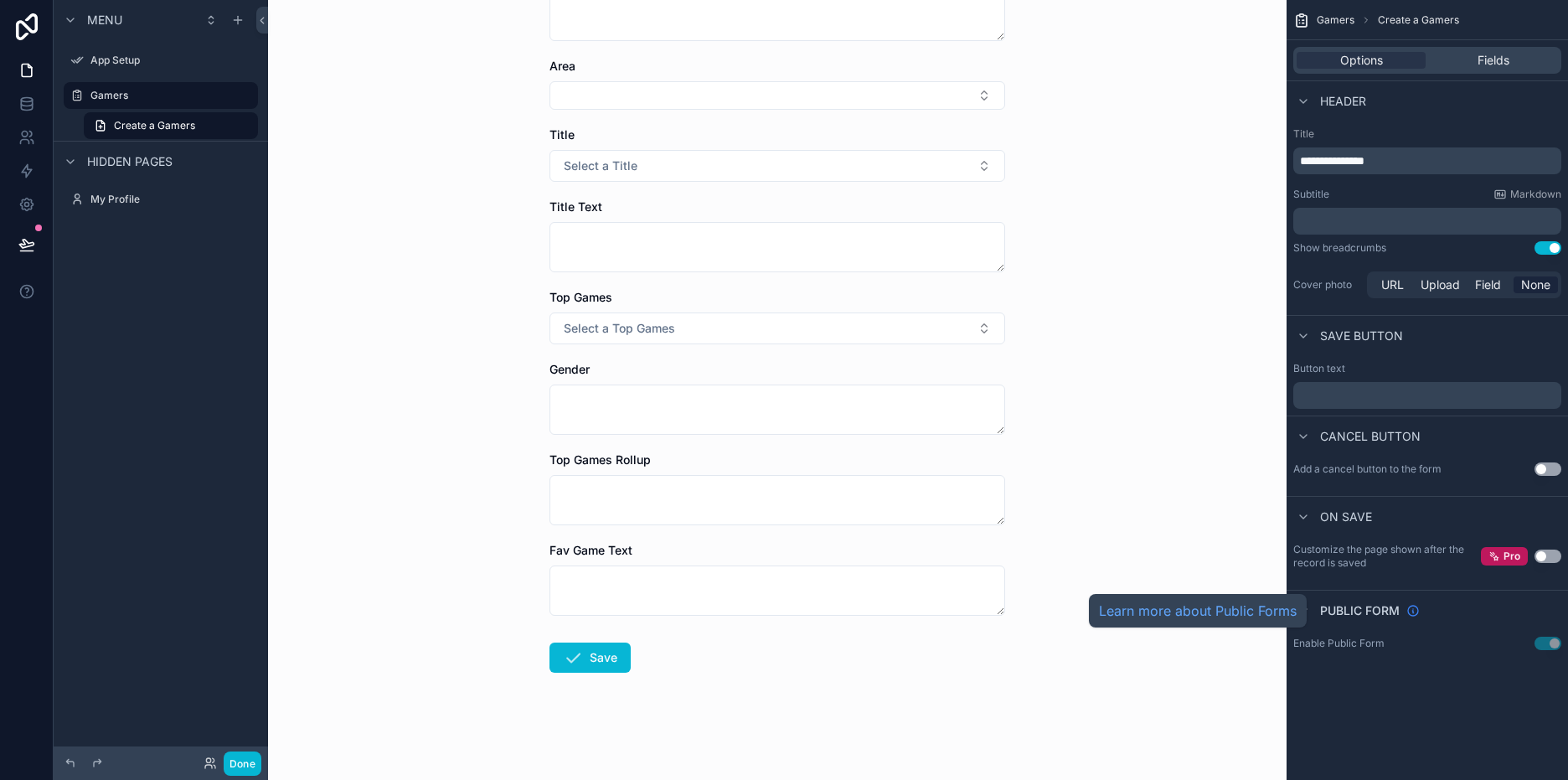
click at [1412, 616] on icon "scrollable content" at bounding box center [1413, 611] width 10 height 10
click at [1304, 613] on icon "scrollable content" at bounding box center [1303, 611] width 14 height 14
click at [1551, 642] on button "Use setting" at bounding box center [1548, 644] width 27 height 14
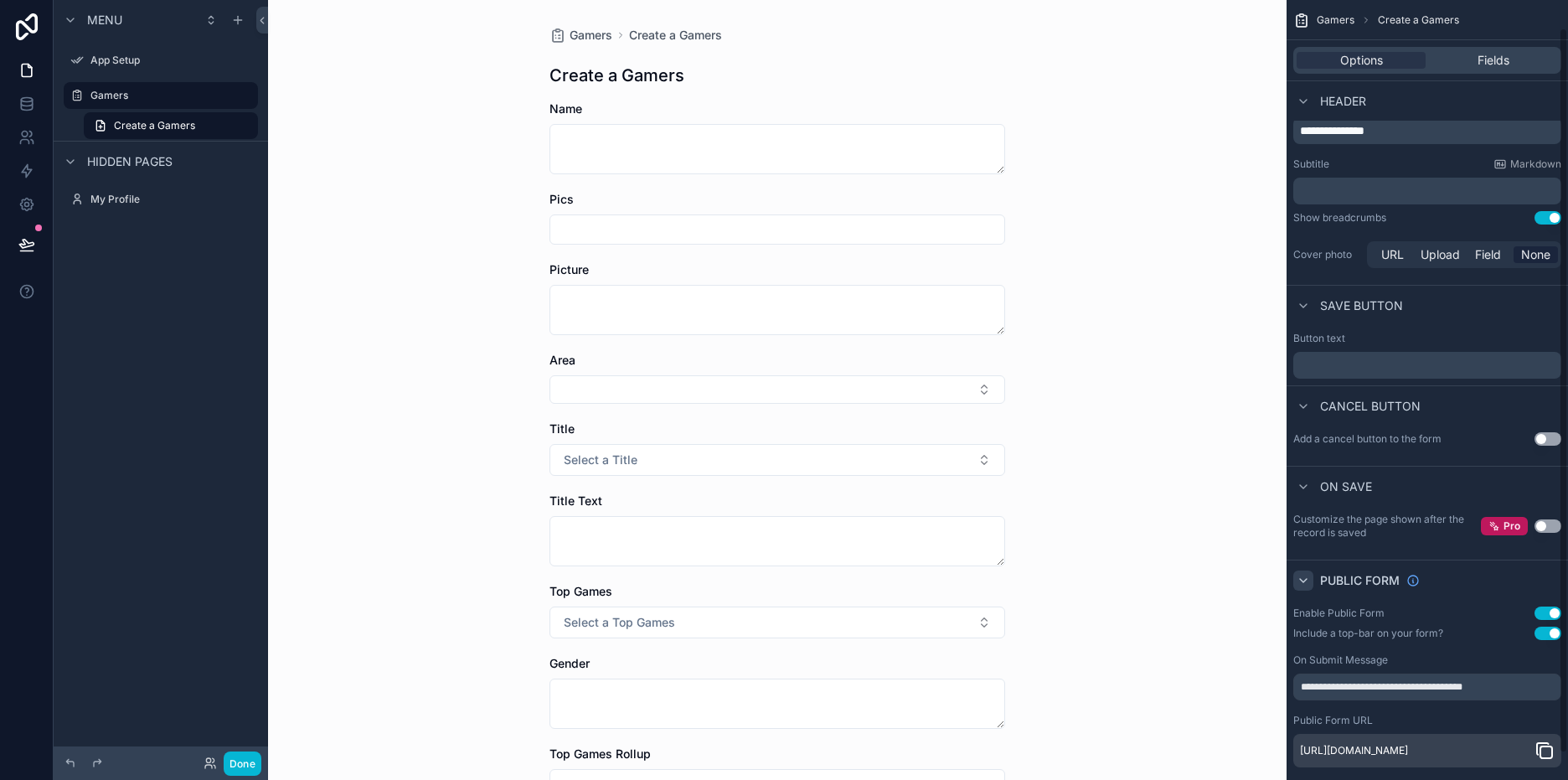
scroll to position [58, 0]
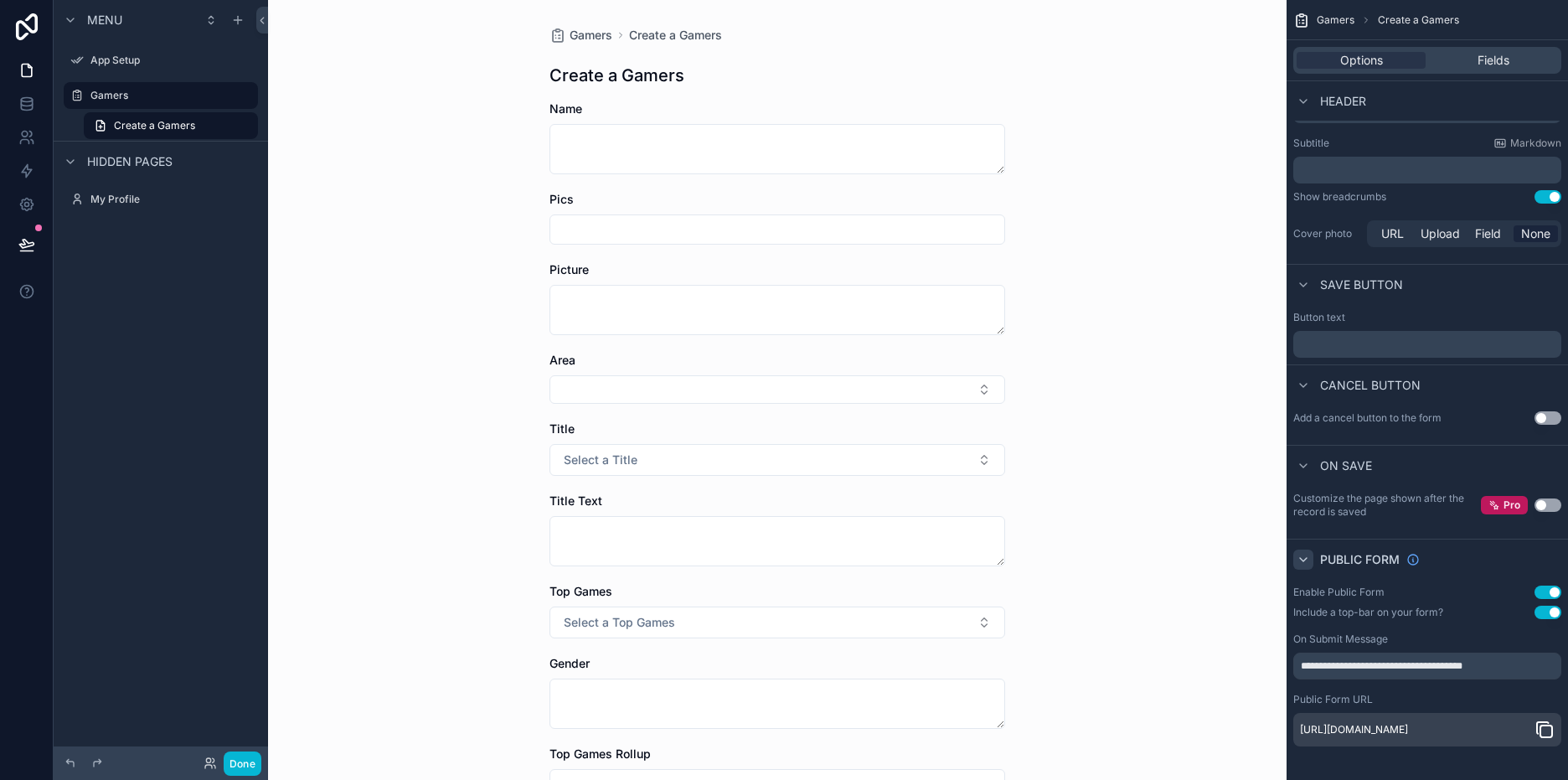
click at [1543, 730] on icon "scrollable content" at bounding box center [1544, 730] width 20 height 20
click at [1450, 225] on span "Upload" at bounding box center [1439, 233] width 40 height 17
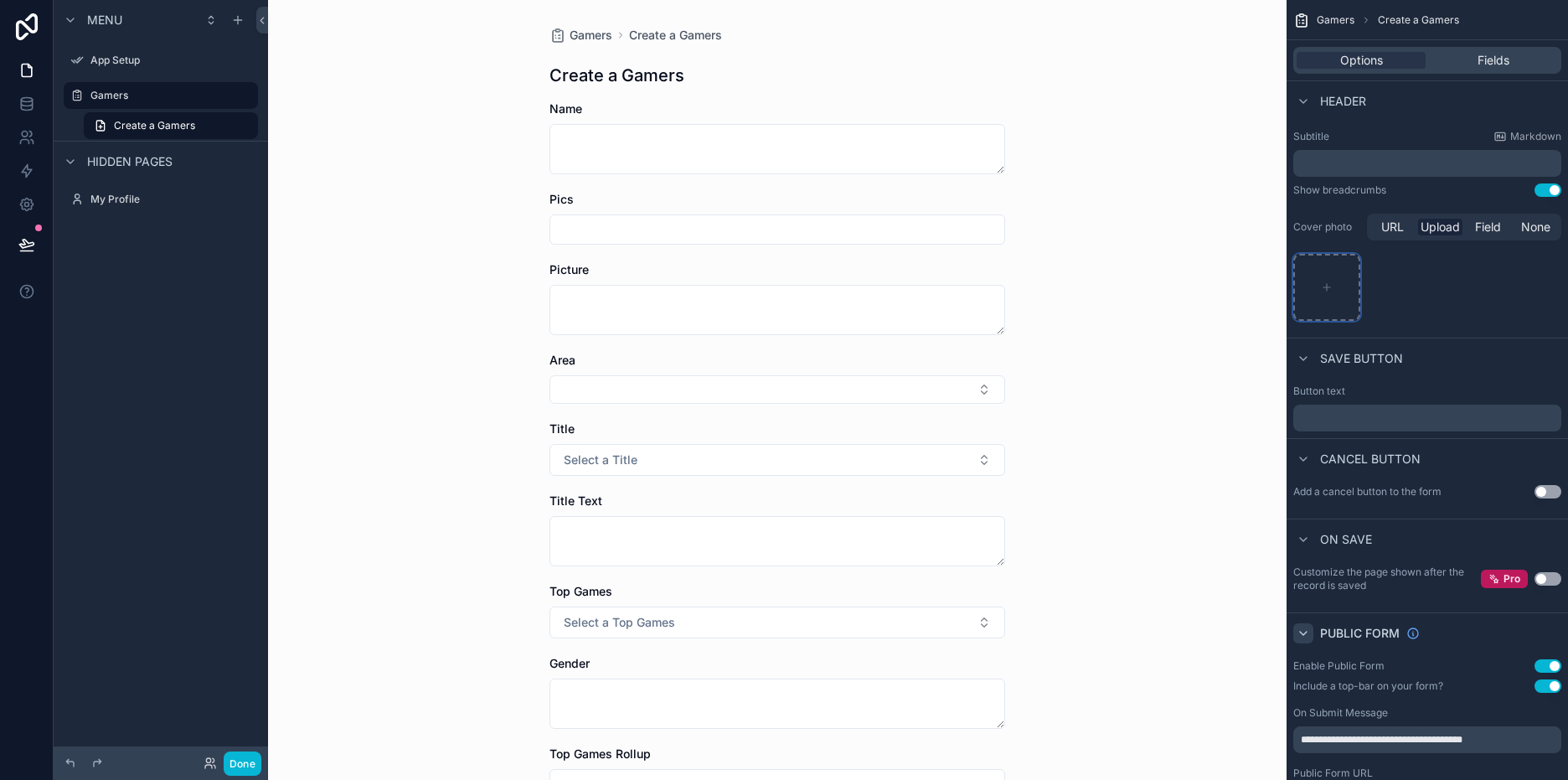
click at [1338, 297] on div "scrollable content" at bounding box center [1326, 287] width 67 height 67
type input "**********"
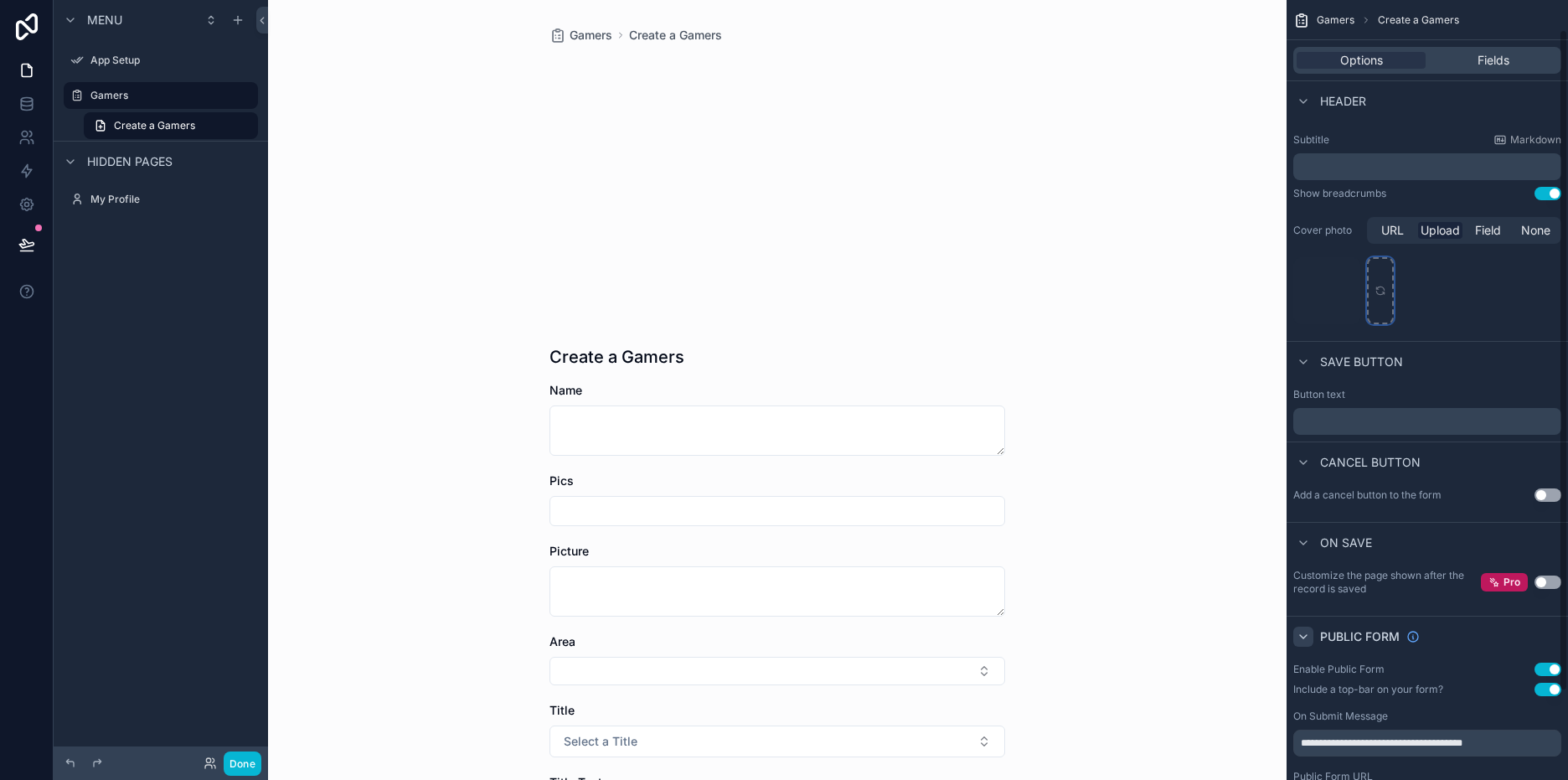
scroll to position [0, 0]
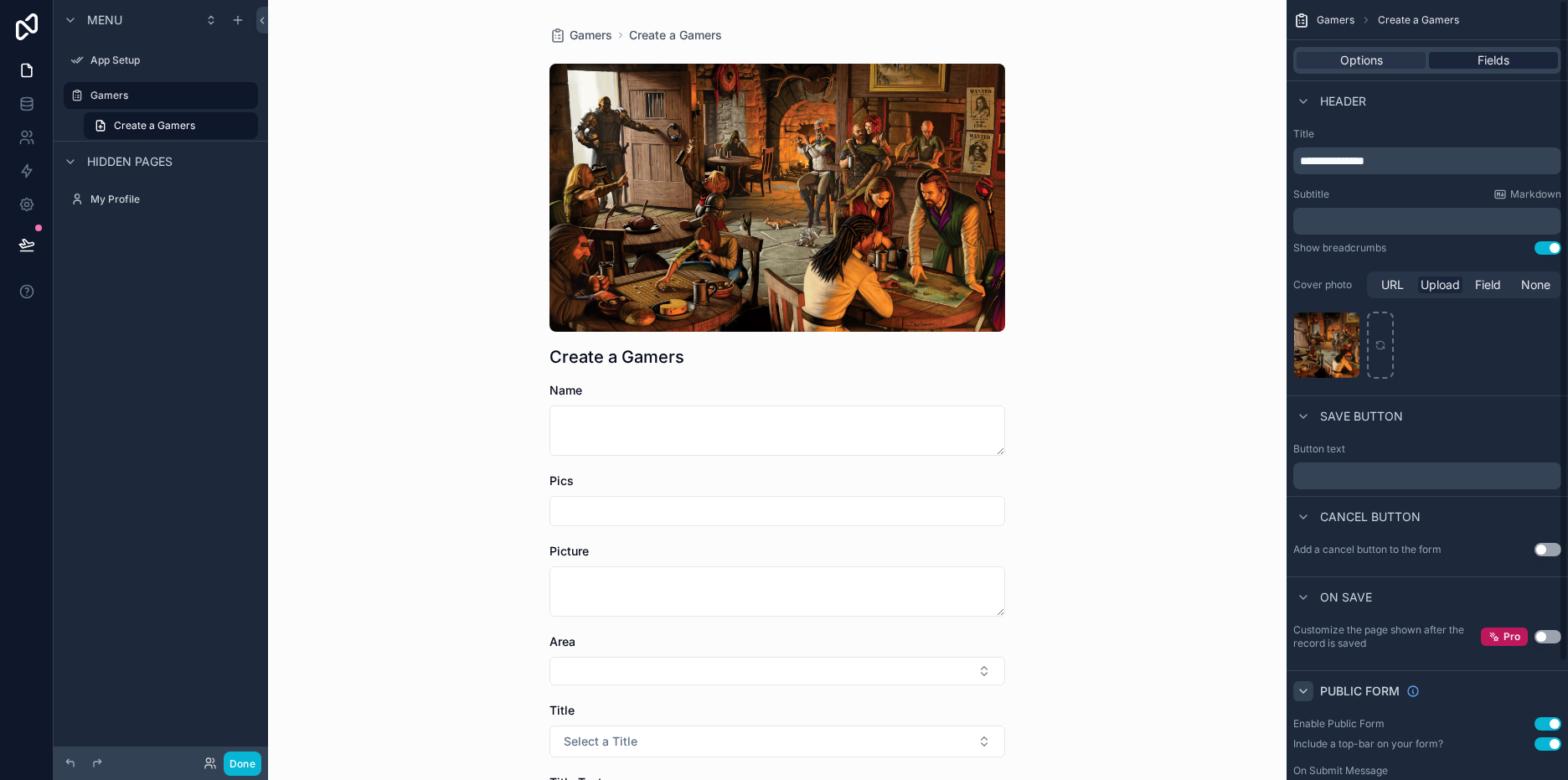
click at [1497, 63] on span "Fields" at bounding box center [1494, 60] width 32 height 17
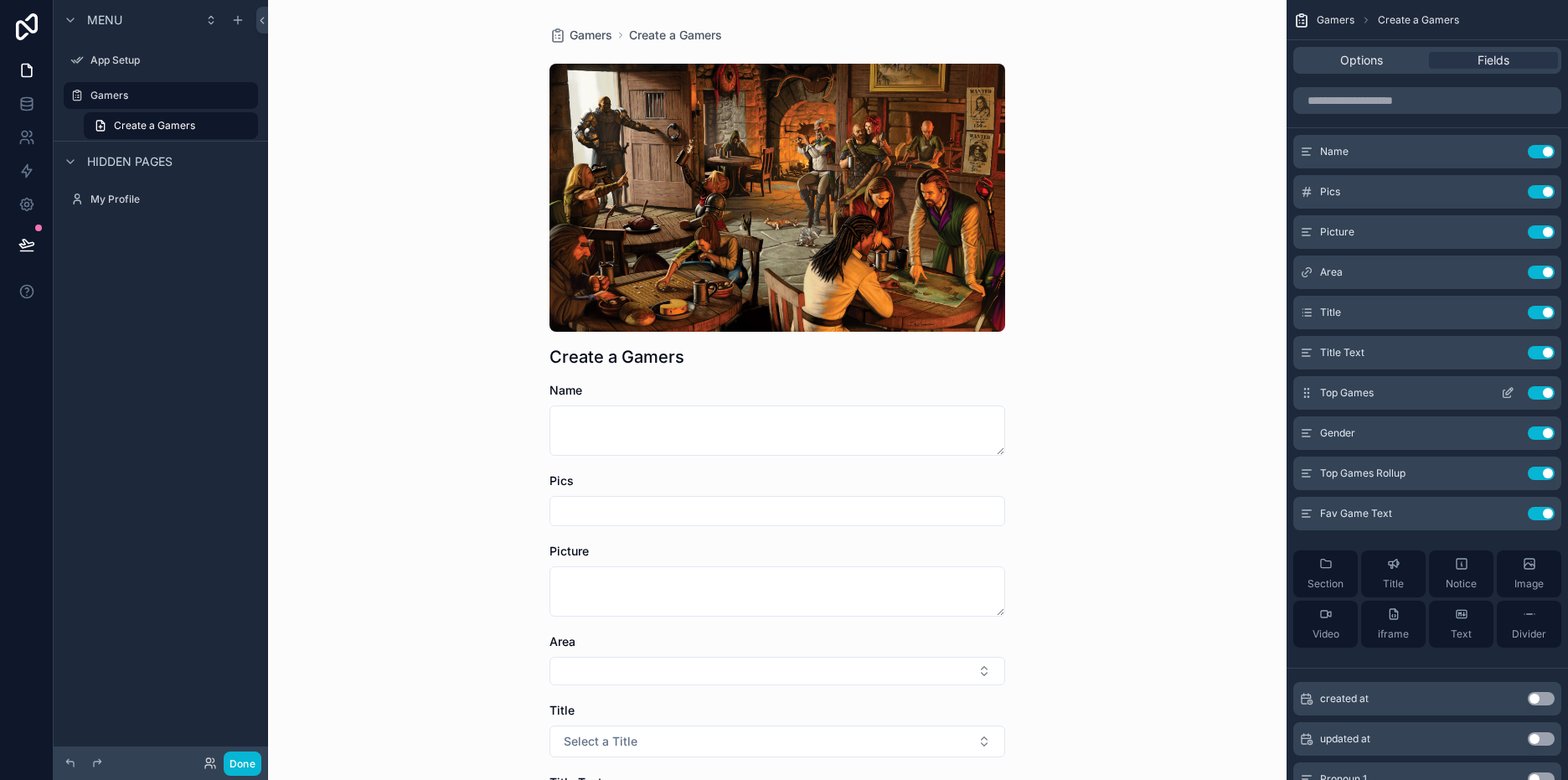
click at [1509, 392] on icon "scrollable content" at bounding box center [1508, 393] width 14 height 14
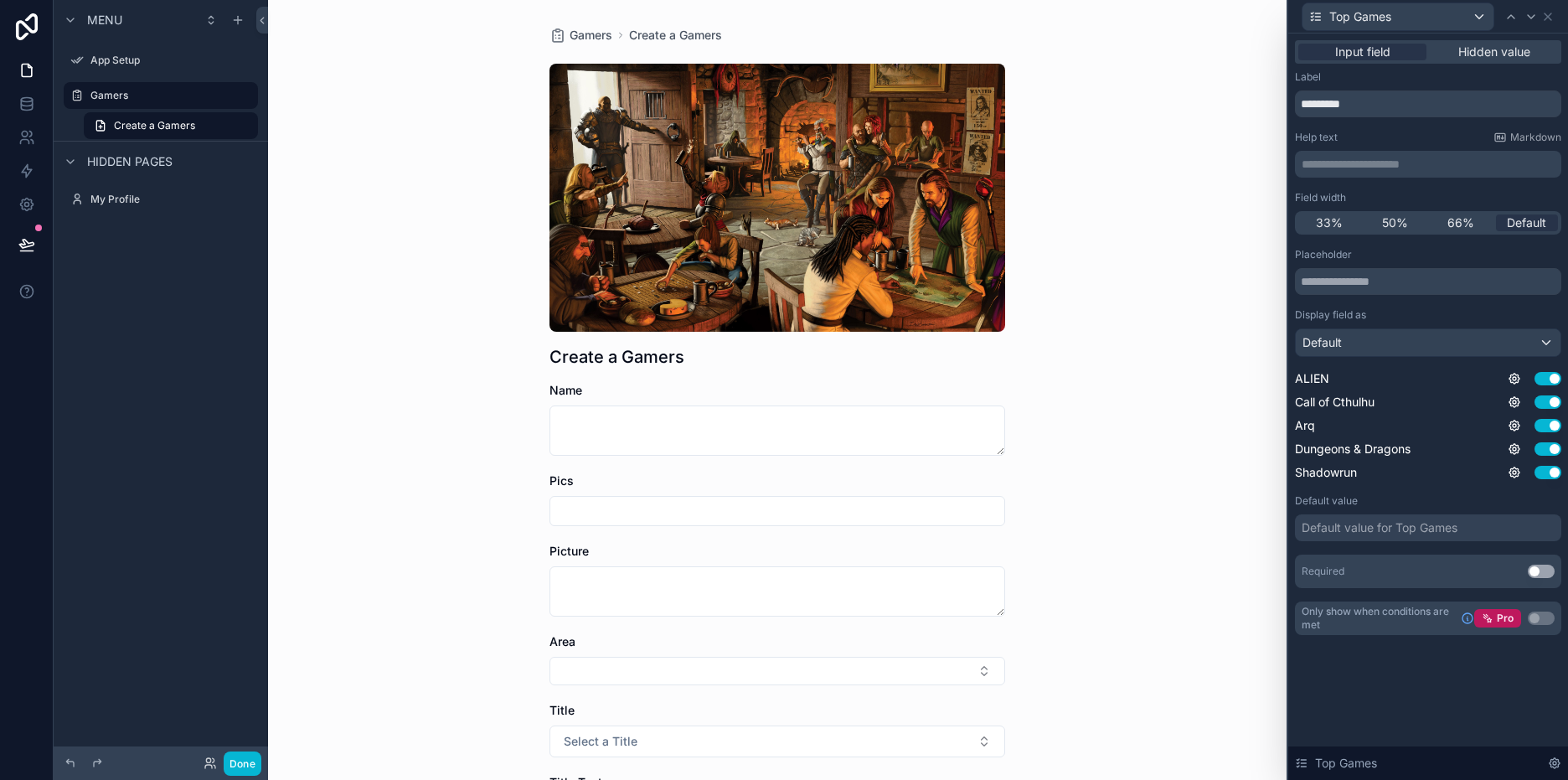
click at [1534, 525] on div "Default value for Top Games" at bounding box center [1428, 528] width 266 height 27
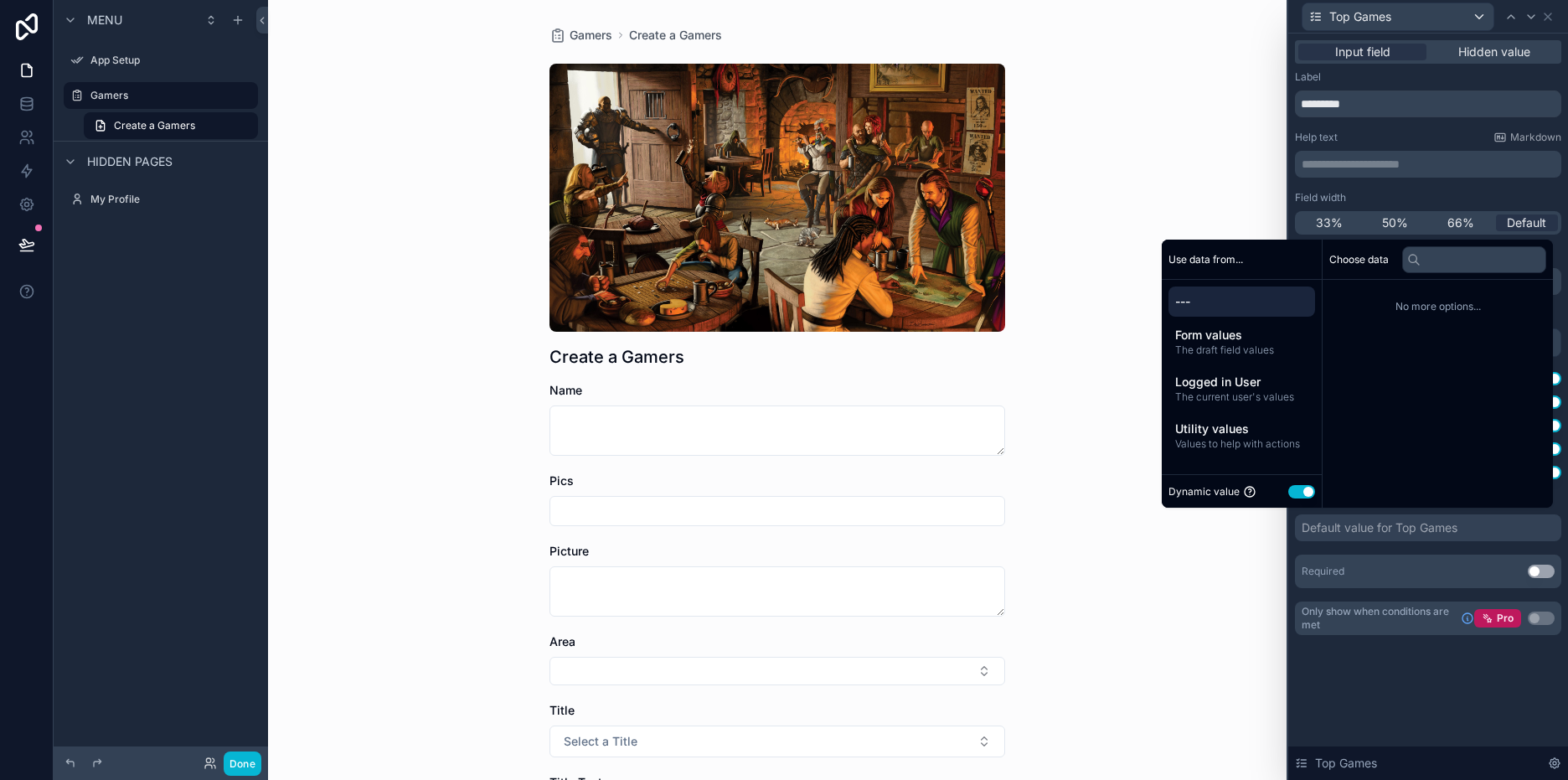
click at [1231, 545] on div "Gamers Create a Gamers Create a Gamers Name Pics Picture Area Title Select a Ti…" at bounding box center [777, 390] width 1018 height 780
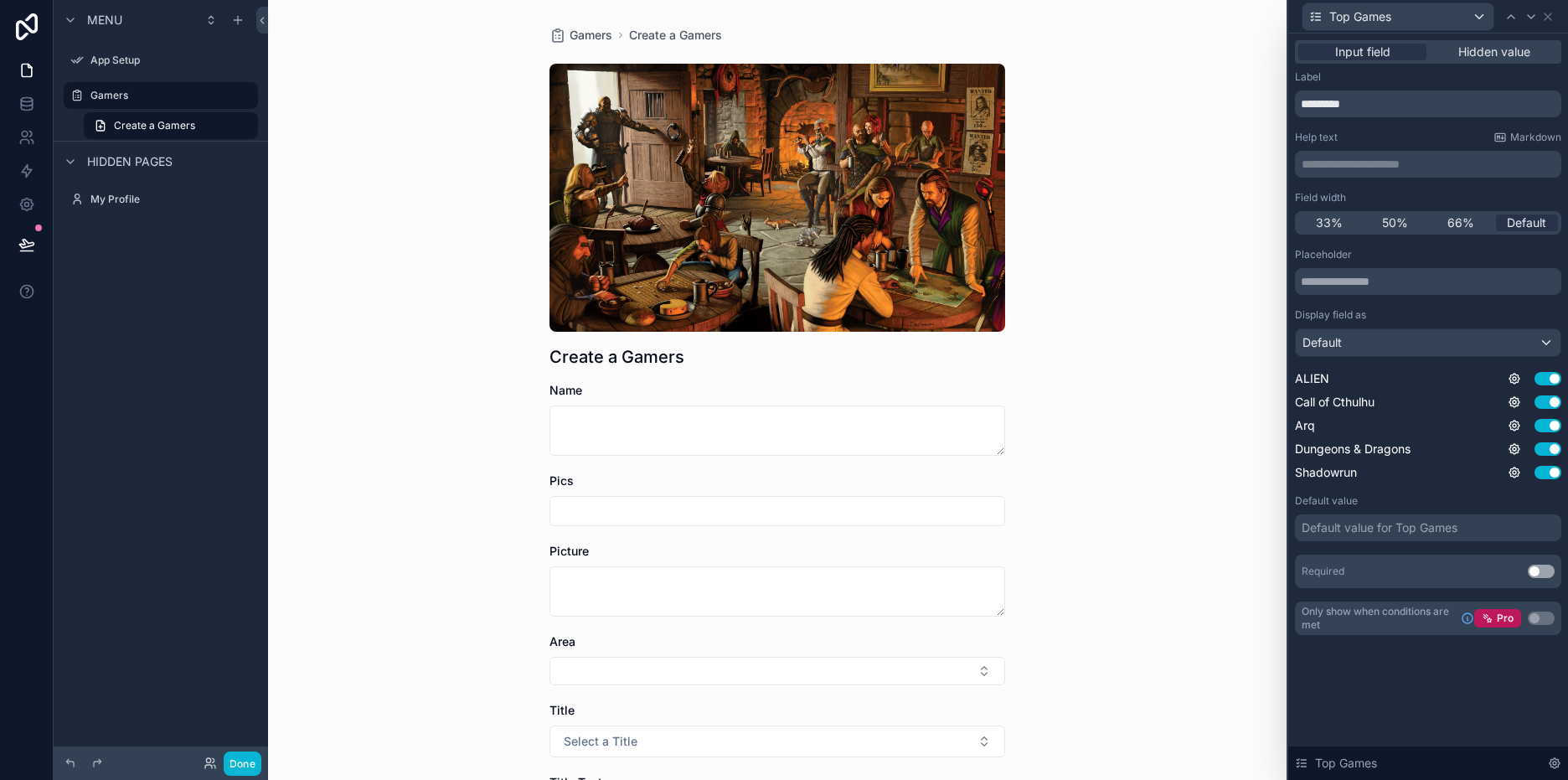
click at [1541, 569] on button "Use setting" at bounding box center [1541, 571] width 27 height 14
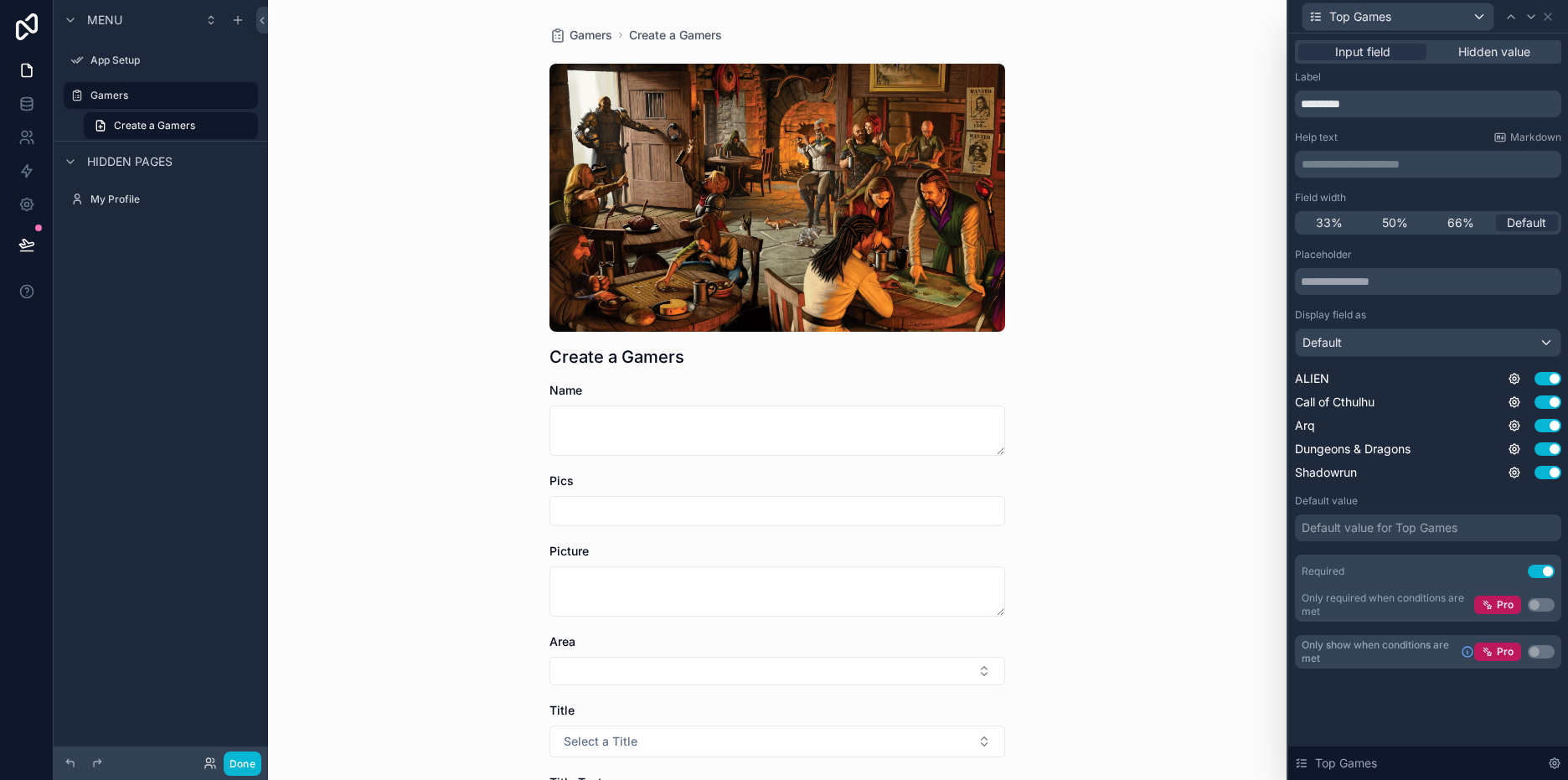
click at [1534, 569] on button "Use setting" at bounding box center [1541, 571] width 27 height 14
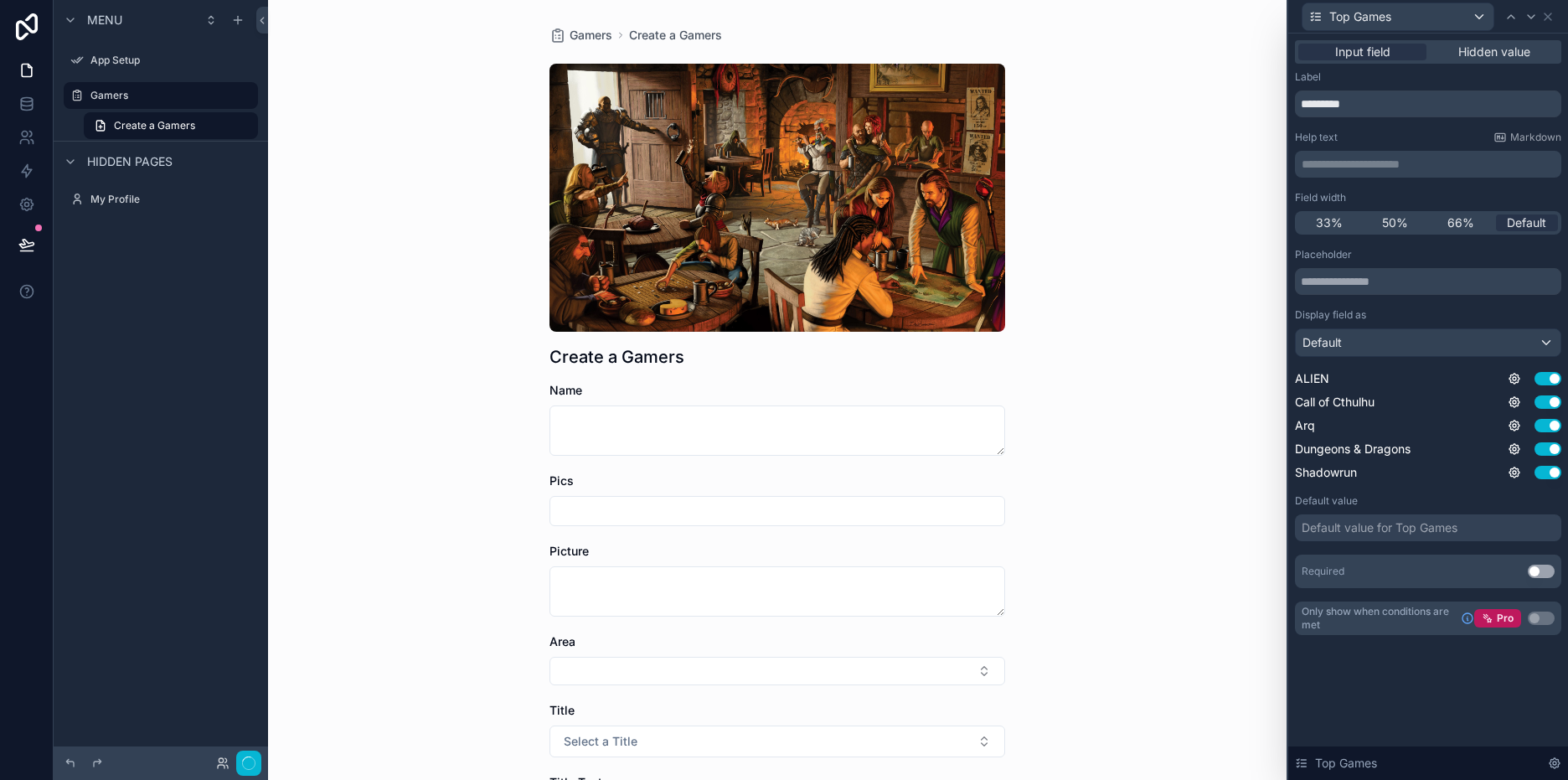
click at [1537, 569] on button "Use setting" at bounding box center [1541, 571] width 27 height 14
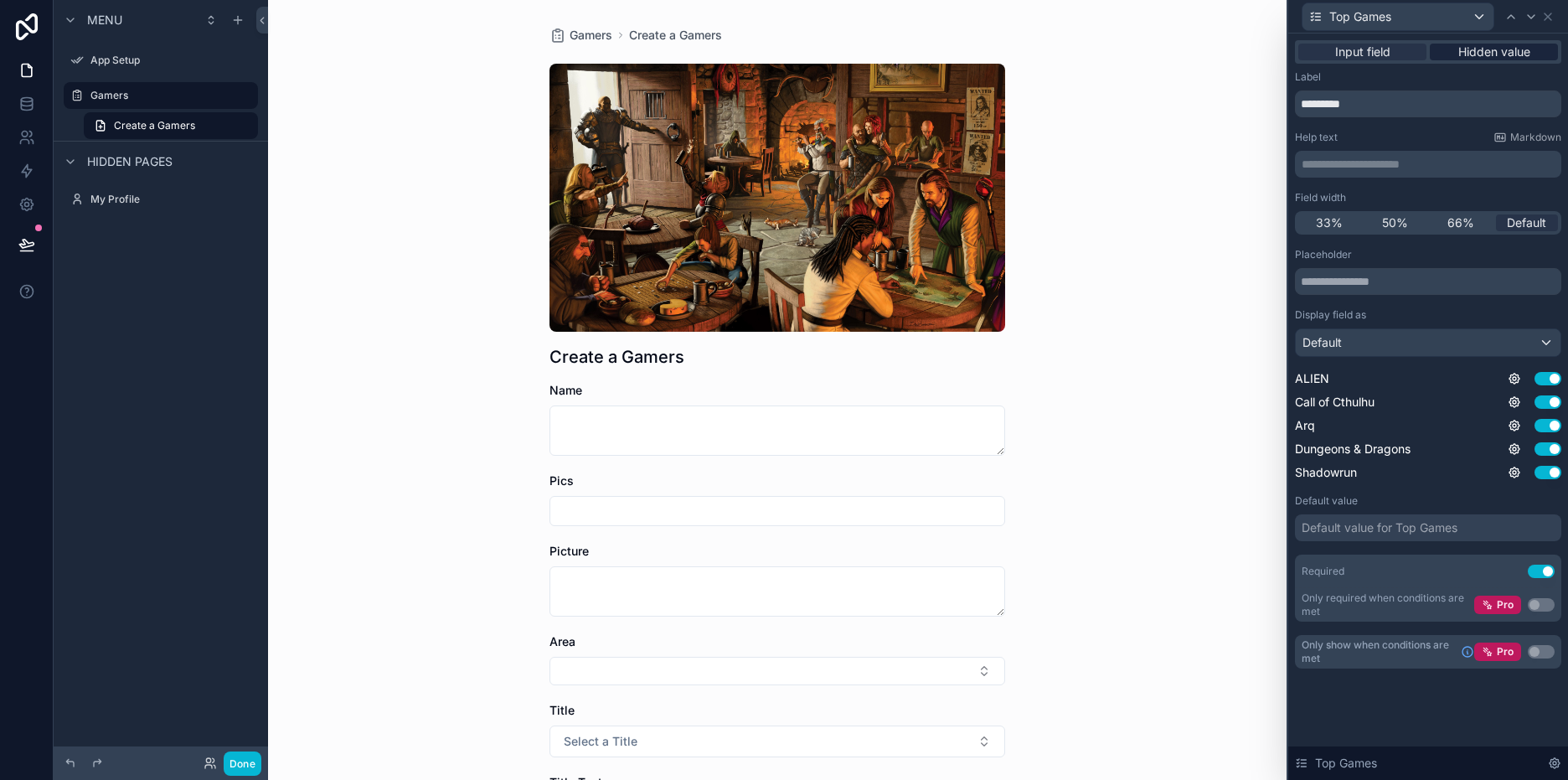
click at [1467, 53] on span "Hidden value" at bounding box center [1494, 52] width 72 height 17
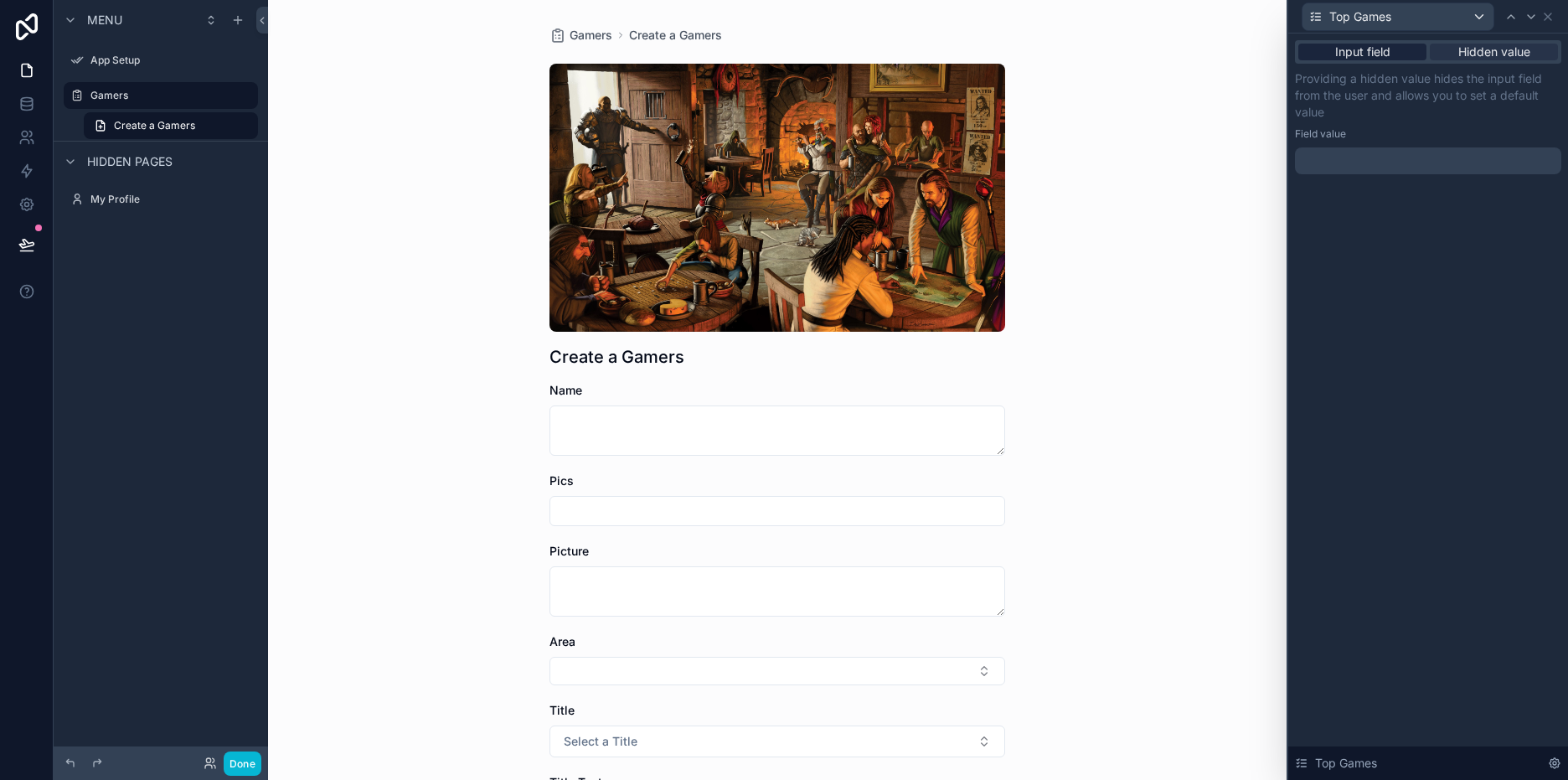
click at [1384, 51] on span "Input field" at bounding box center [1362, 52] width 55 height 17
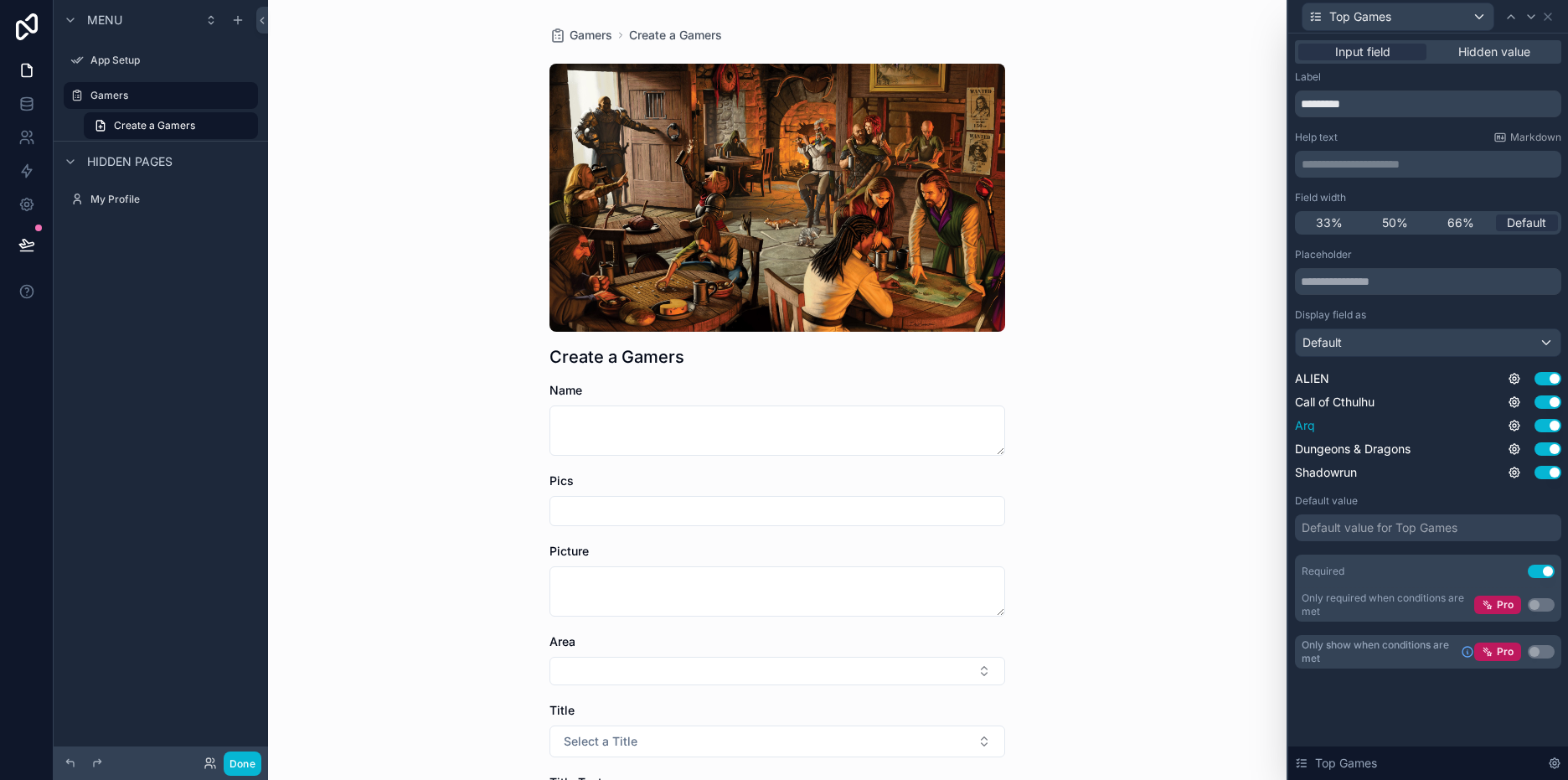
scroll to position [503, 0]
click at [1556, 763] on icon at bounding box center [1554, 763] width 3 height 3
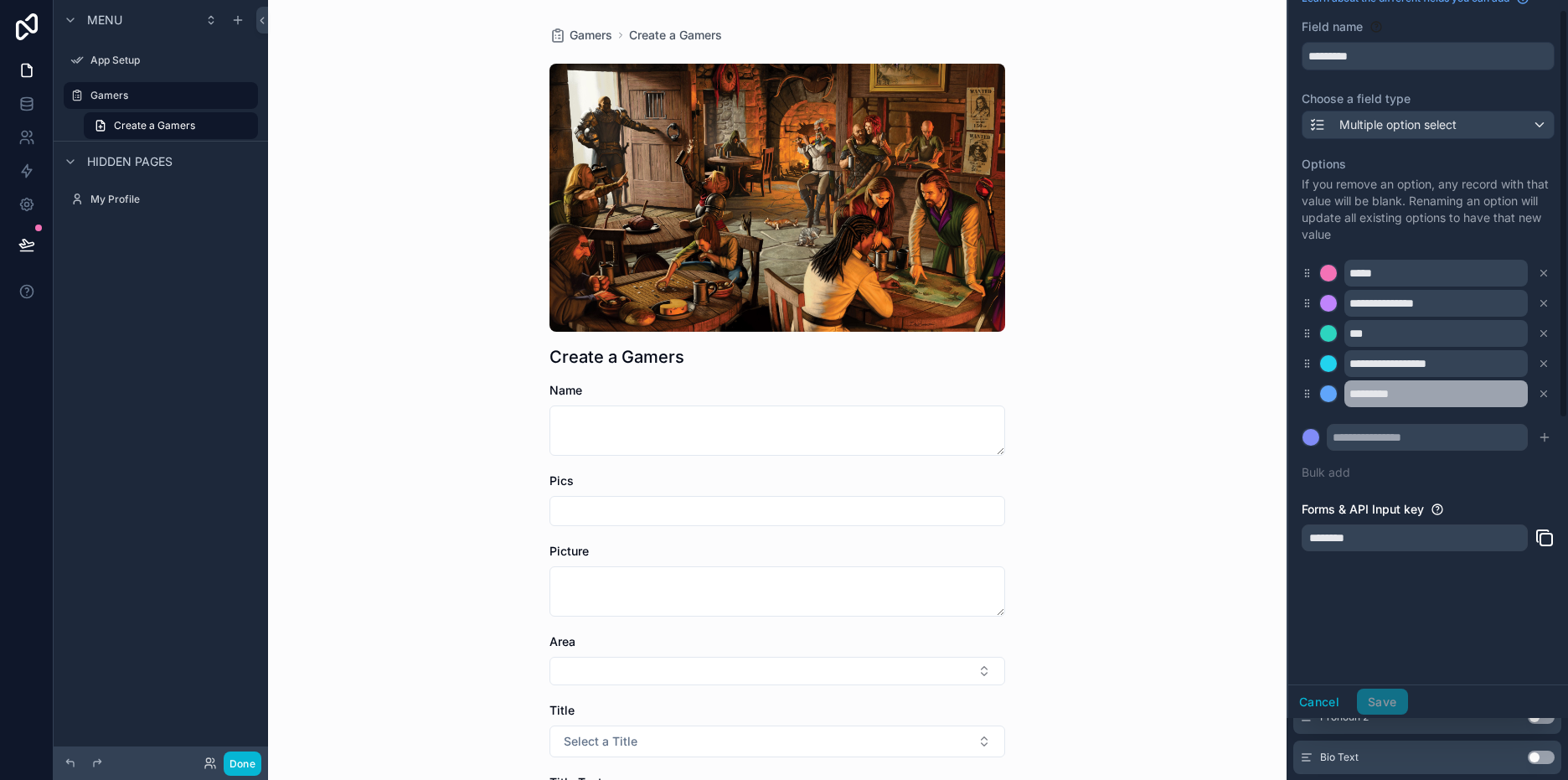
scroll to position [0, 0]
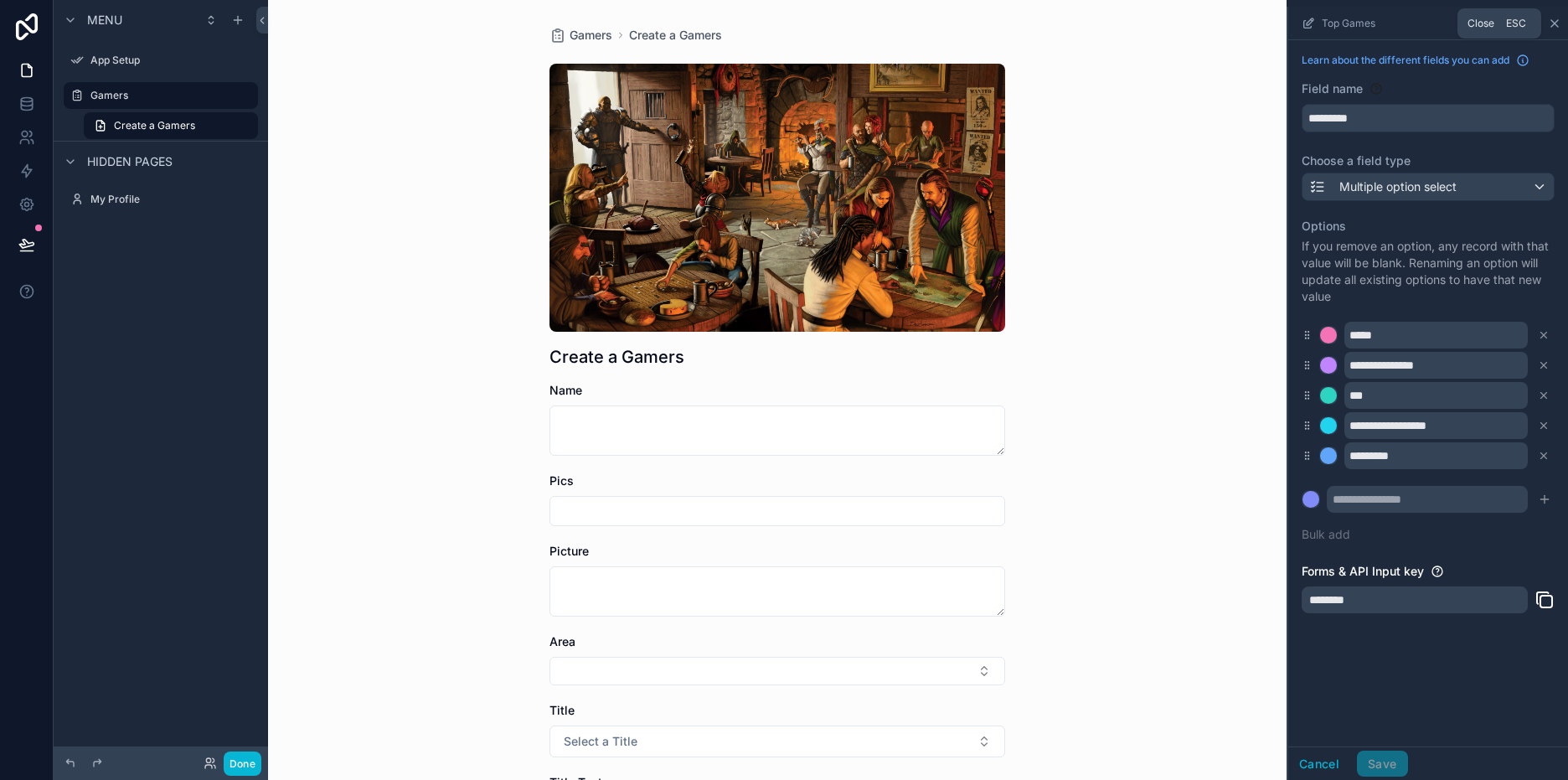
click at [1553, 24] on icon "scrollable content" at bounding box center [1554, 24] width 14 height 14
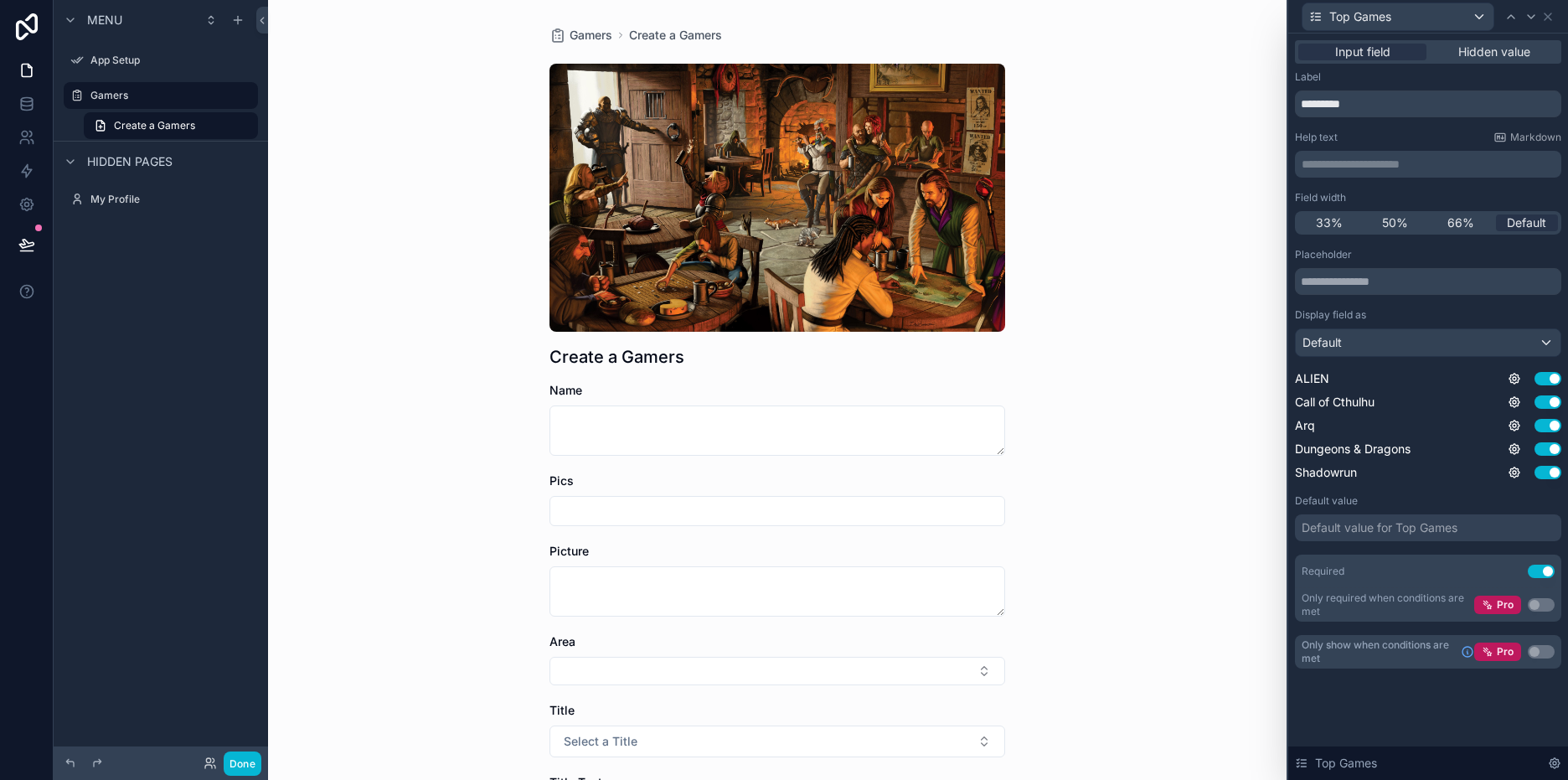
scroll to position [335, 0]
click at [1123, 427] on div "Gamers Create a Gamers Create a Gamers Name Pics Picture Area Title Select a Ti…" at bounding box center [777, 390] width 1018 height 780
click at [859, 223] on div "scrollable content" at bounding box center [777, 197] width 456 height 268
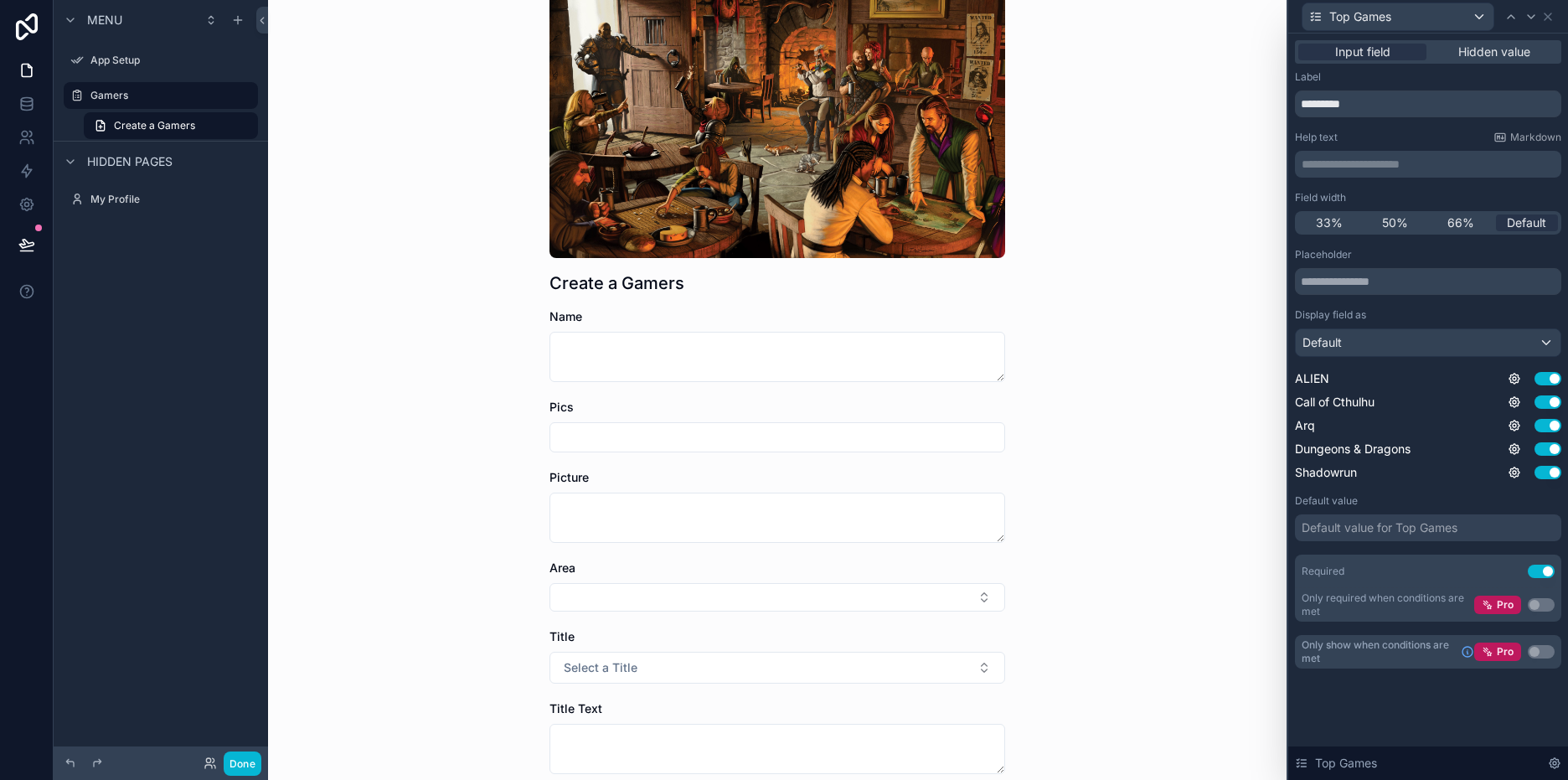
scroll to position [73, 0]
click at [1172, 253] on div "Gamers Create a Gamers Create a Gamers Name Pics Picture Area Title Select a Ti…" at bounding box center [777, 317] width 1018 height 780
click at [1479, 16] on div "Top Games" at bounding box center [1398, 17] width 191 height 27
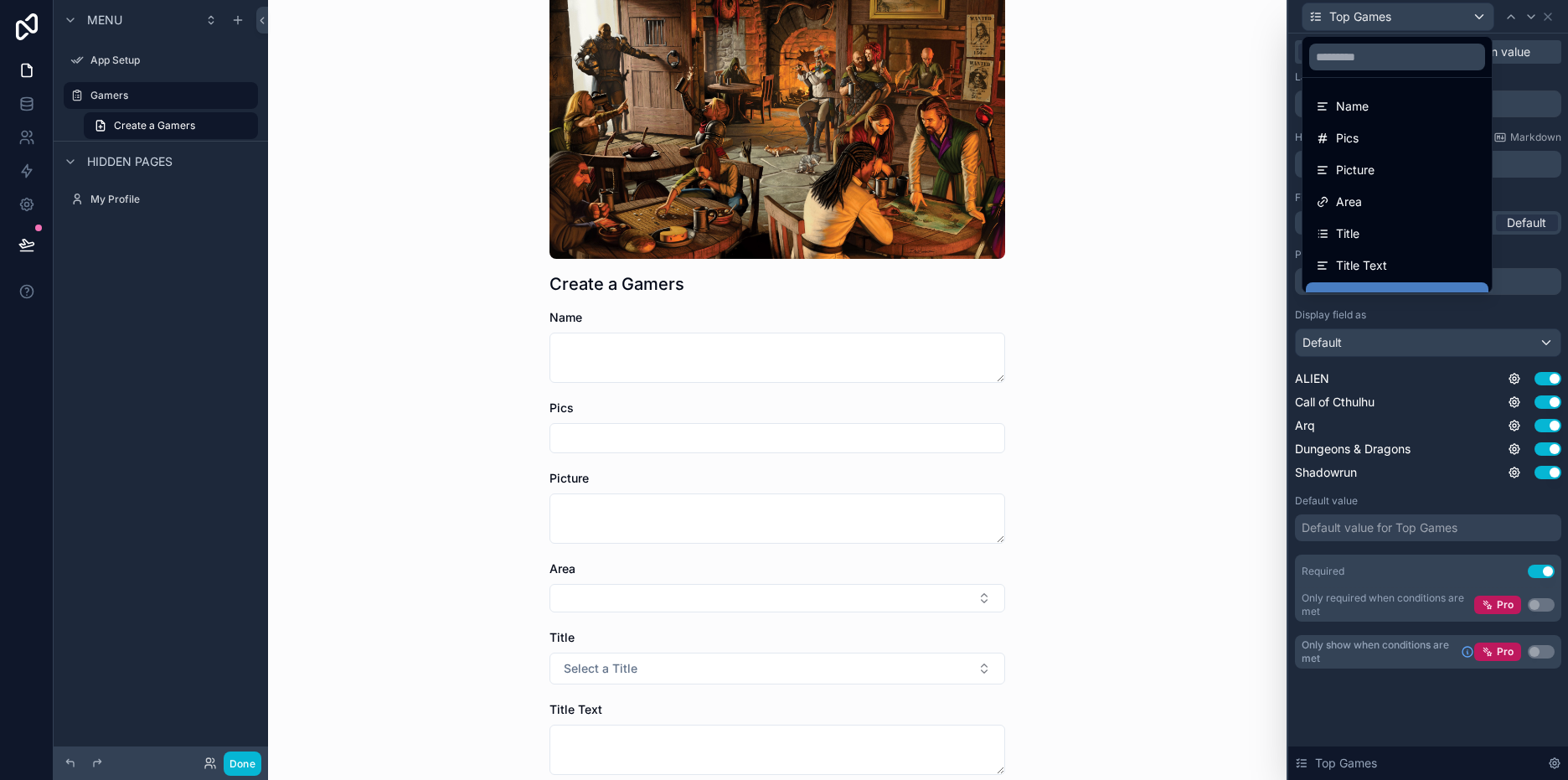
click at [1479, 16] on div at bounding box center [1428, 390] width 280 height 780
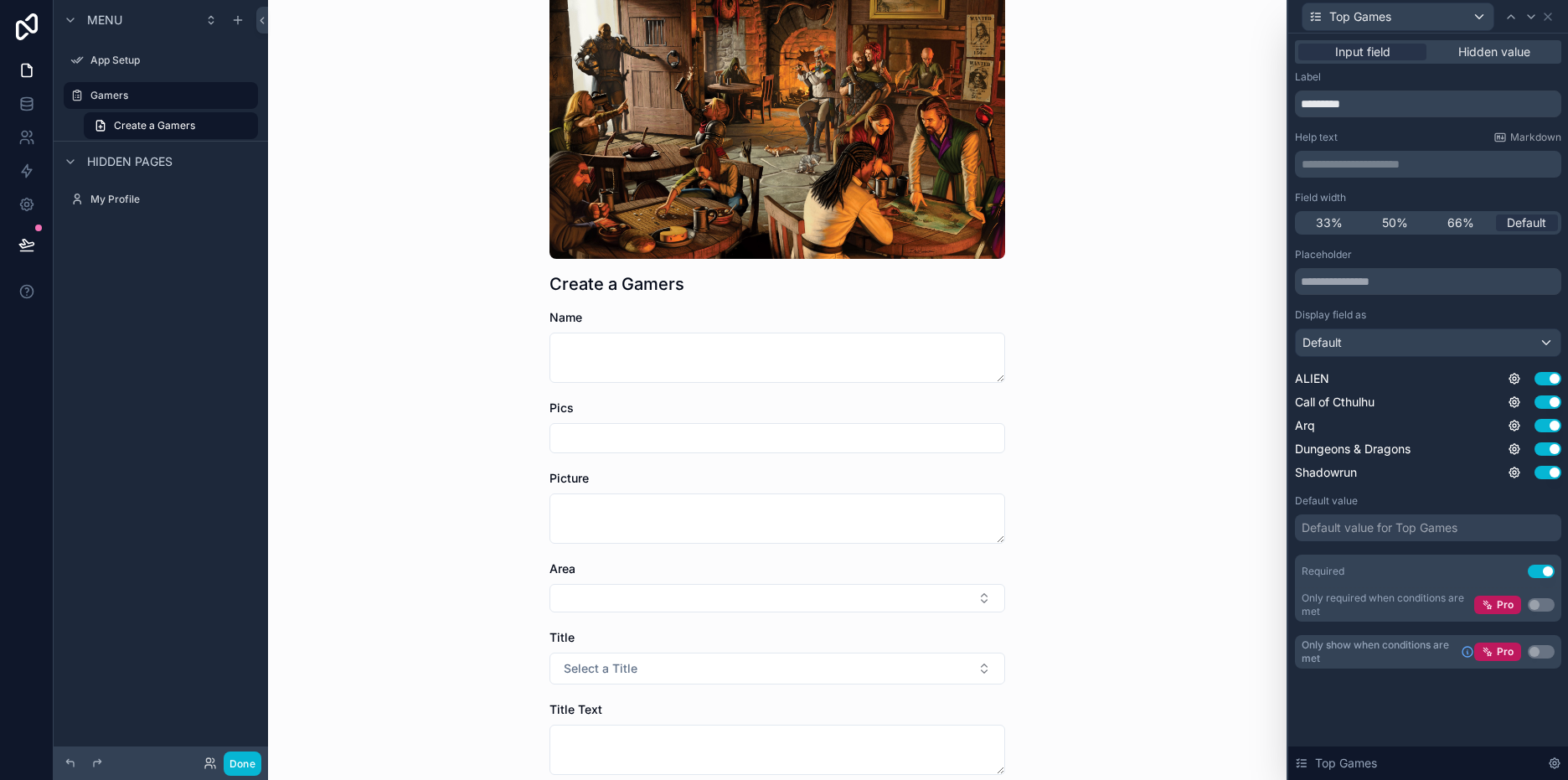
click at [1182, 195] on div "Gamers Create a Gamers Create a Gamers Name Pics Picture Area Title Select a Ti…" at bounding box center [777, 317] width 1018 height 780
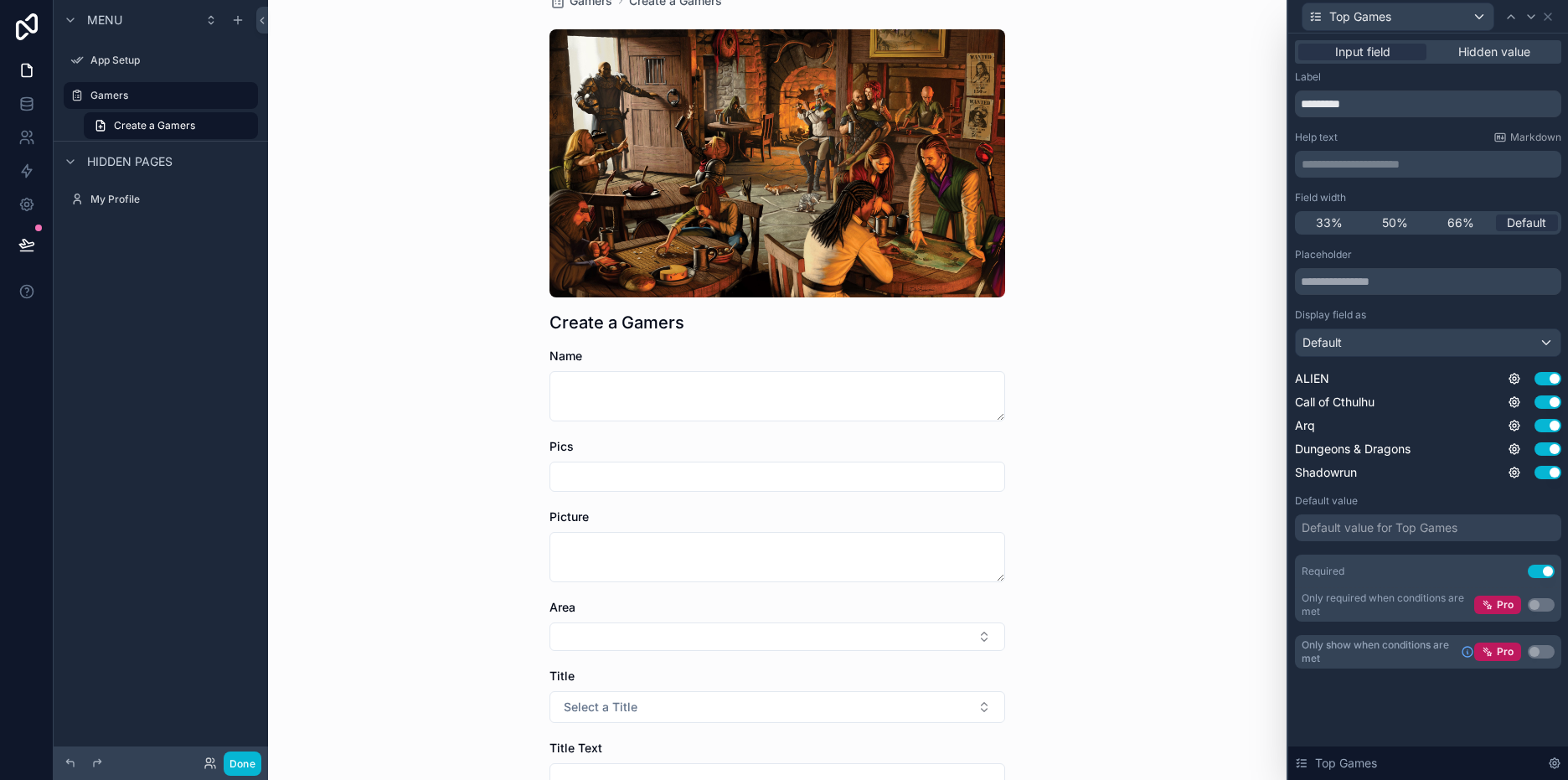
scroll to position [0, 0]
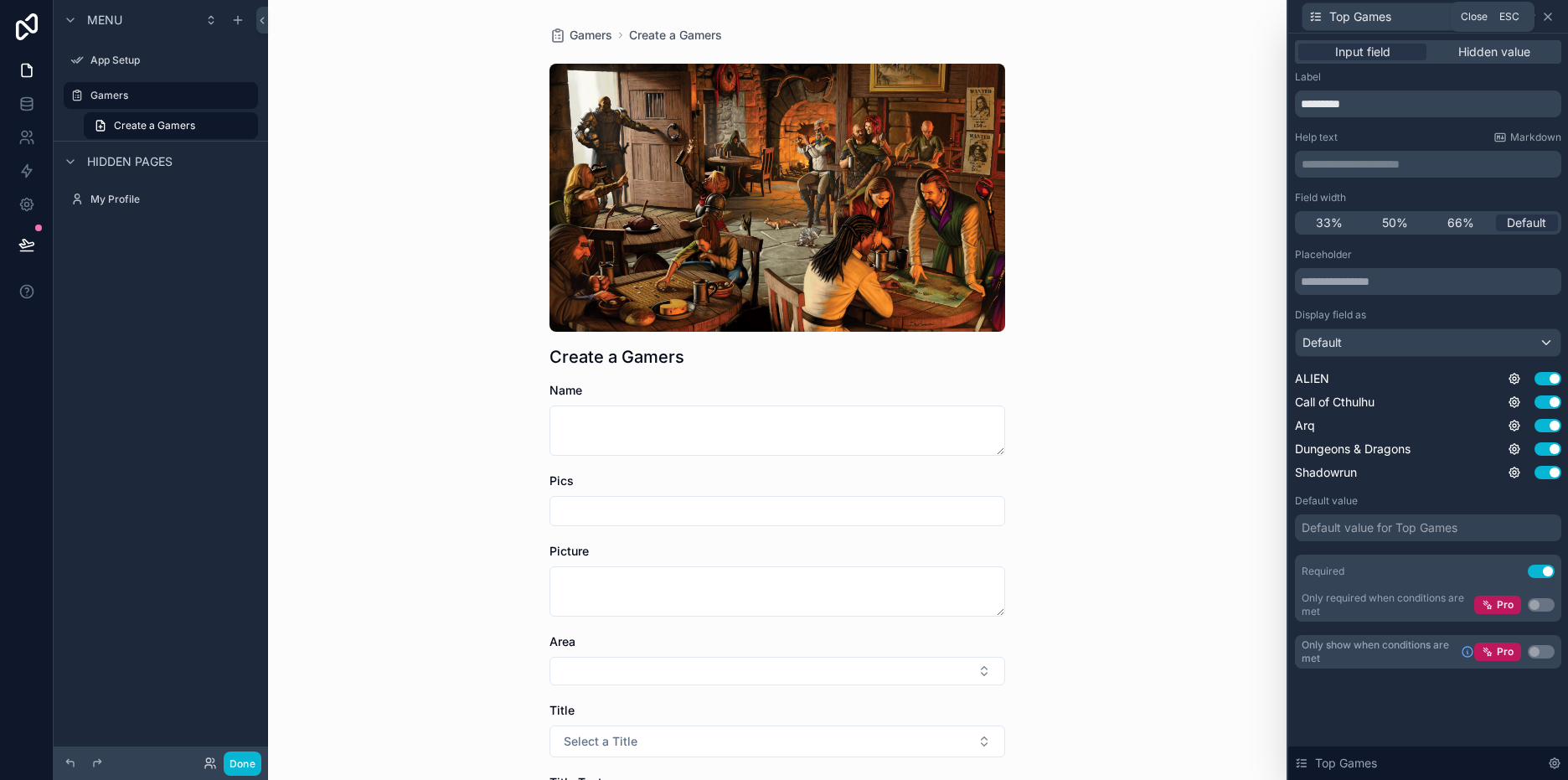
click at [1546, 19] on icon at bounding box center [1548, 17] width 14 height 14
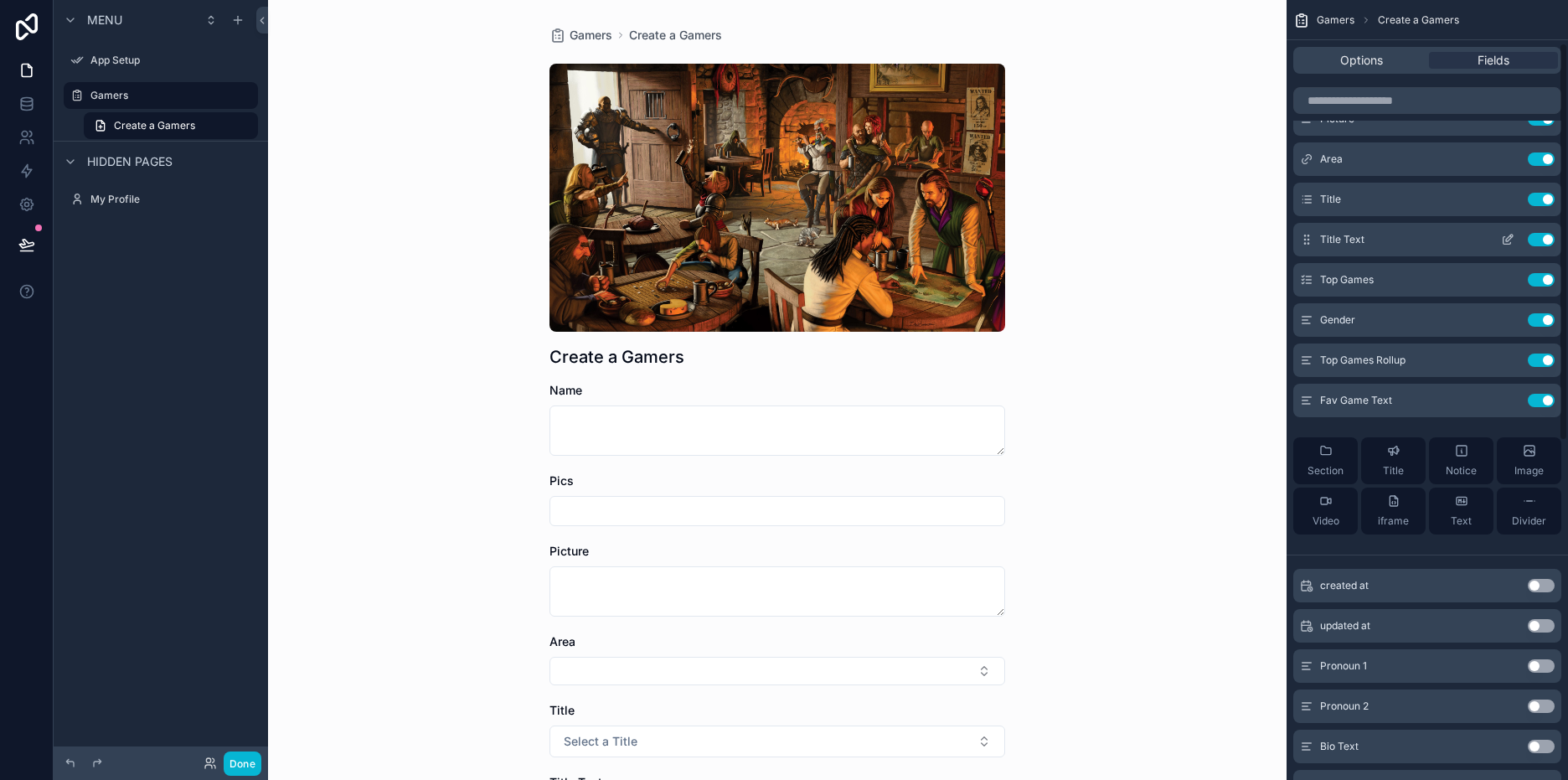
scroll to position [84, 0]
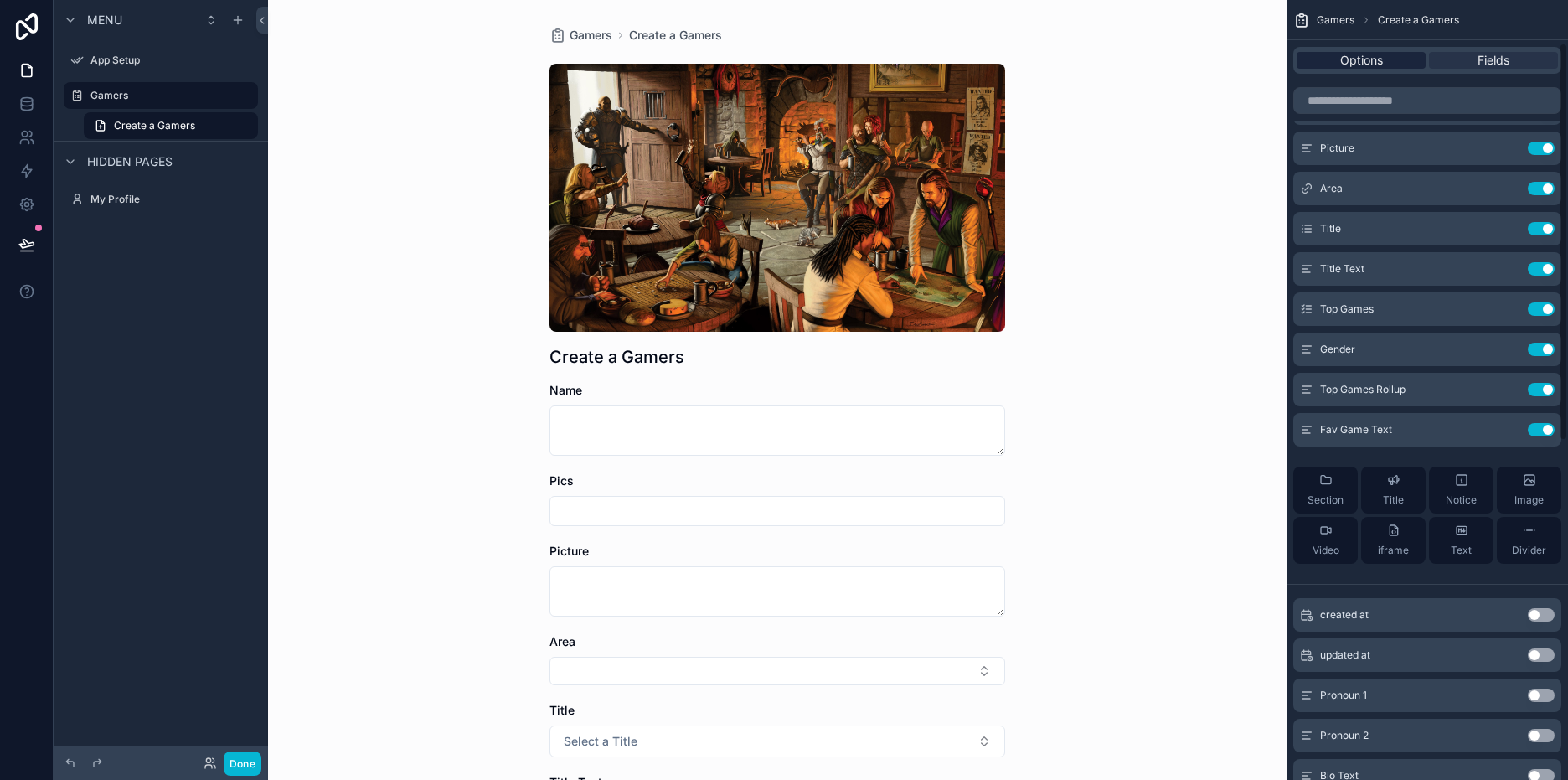
click at [1375, 63] on span "Options" at bounding box center [1361, 60] width 43 height 17
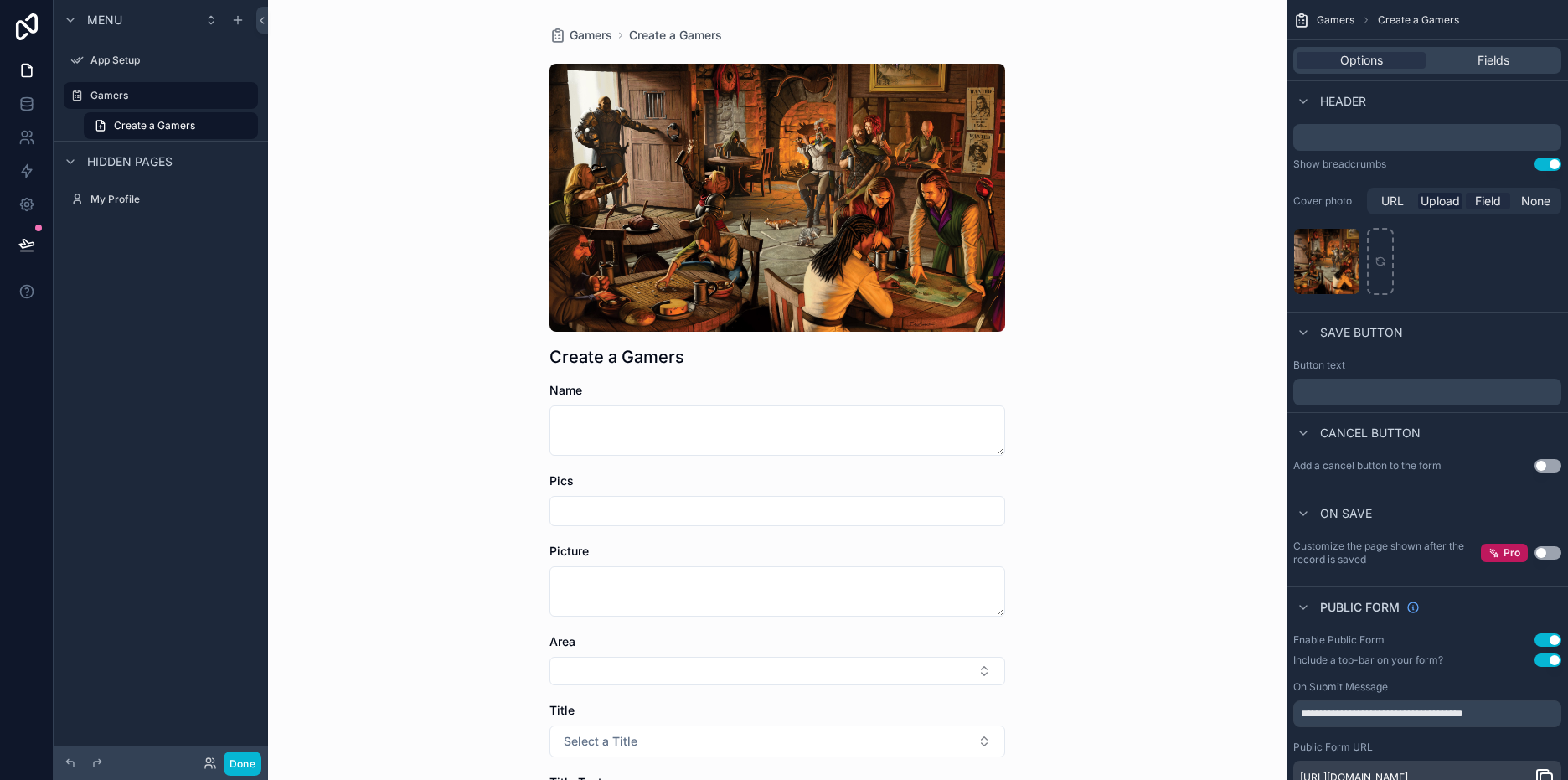
click at [1478, 200] on span "Field" at bounding box center [1488, 201] width 26 height 17
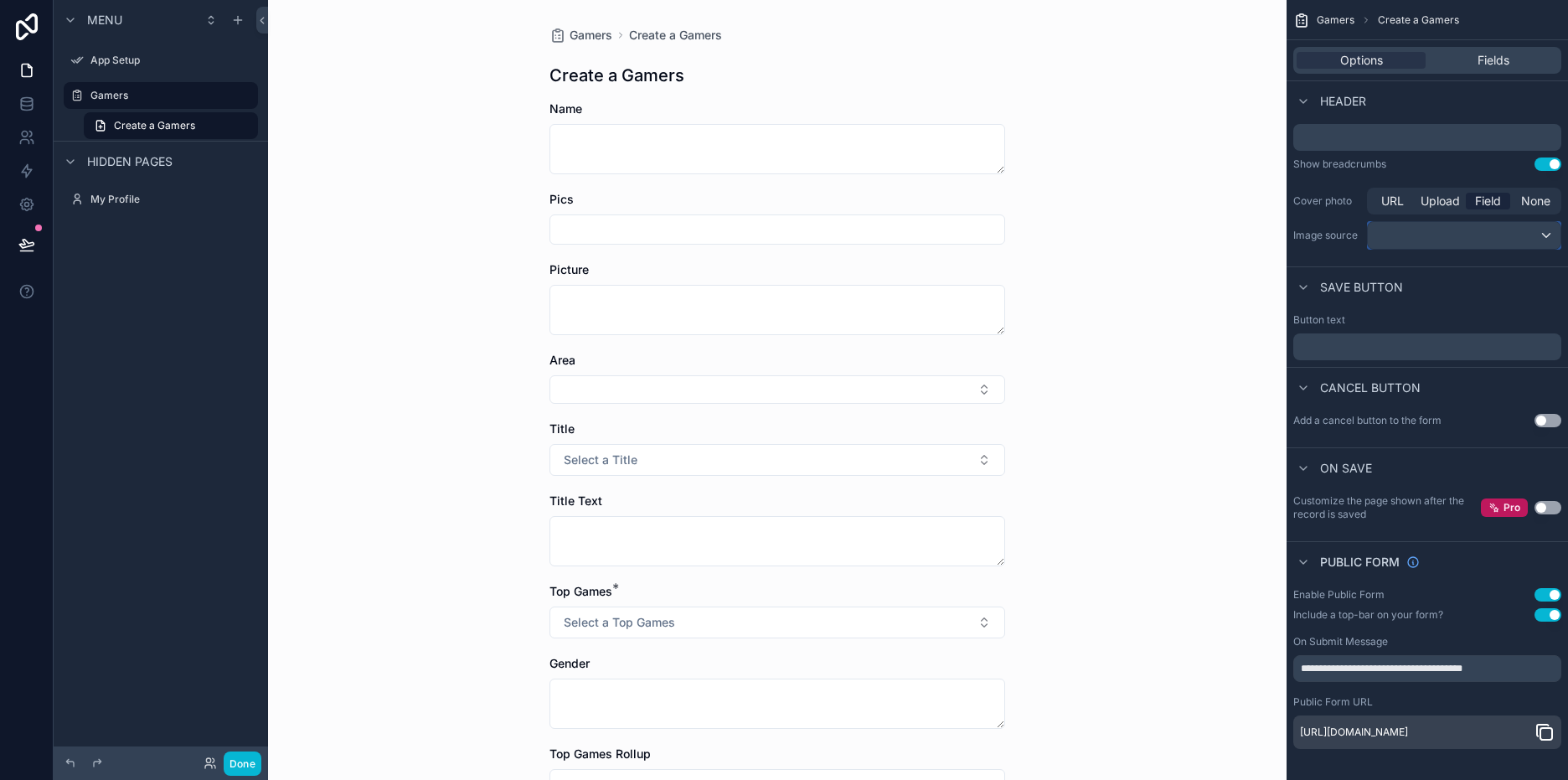
click at [1489, 243] on div "scrollable content" at bounding box center [1464, 235] width 193 height 27
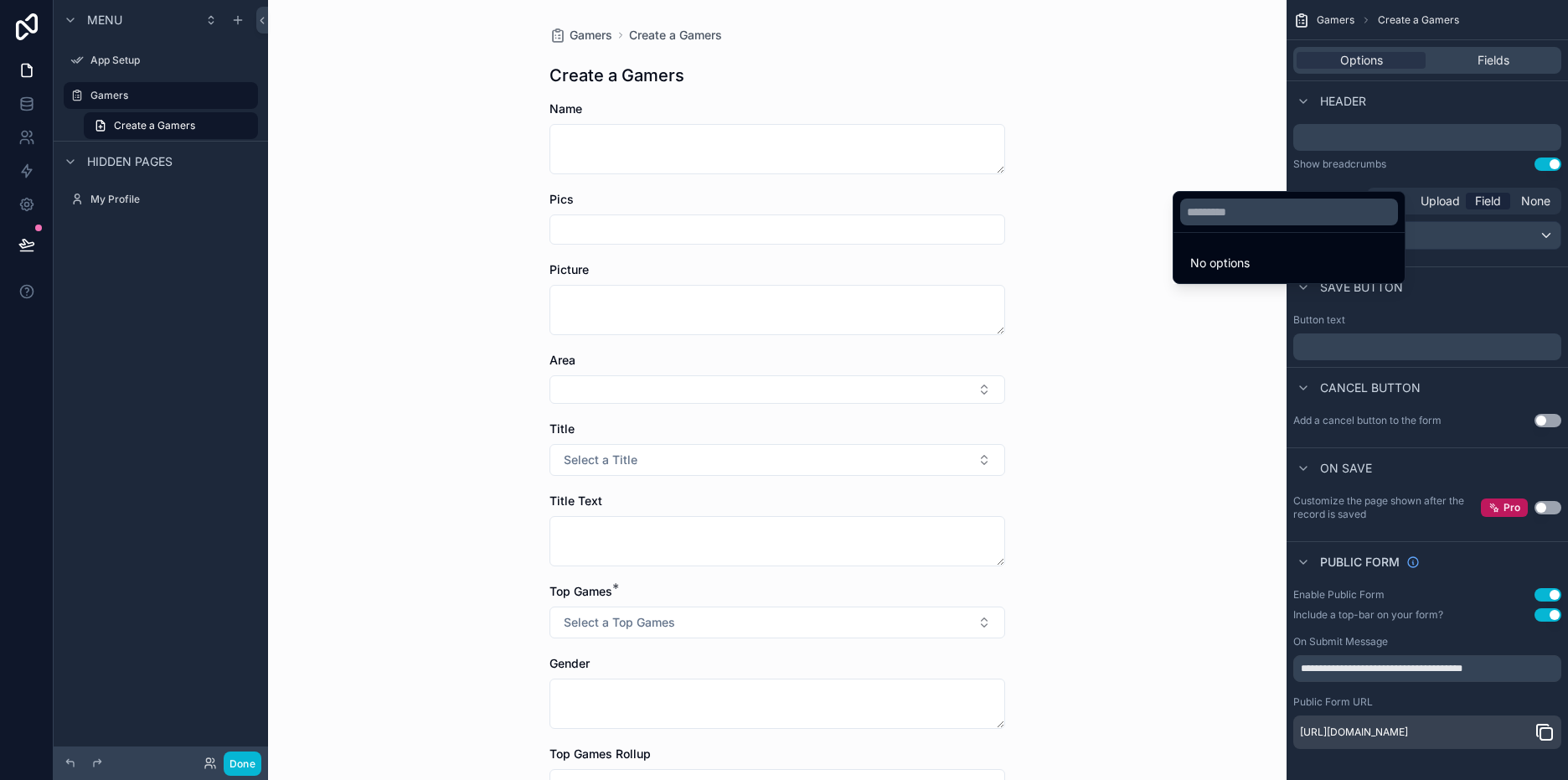
click at [1489, 240] on div "scrollable content" at bounding box center [784, 390] width 1568 height 780
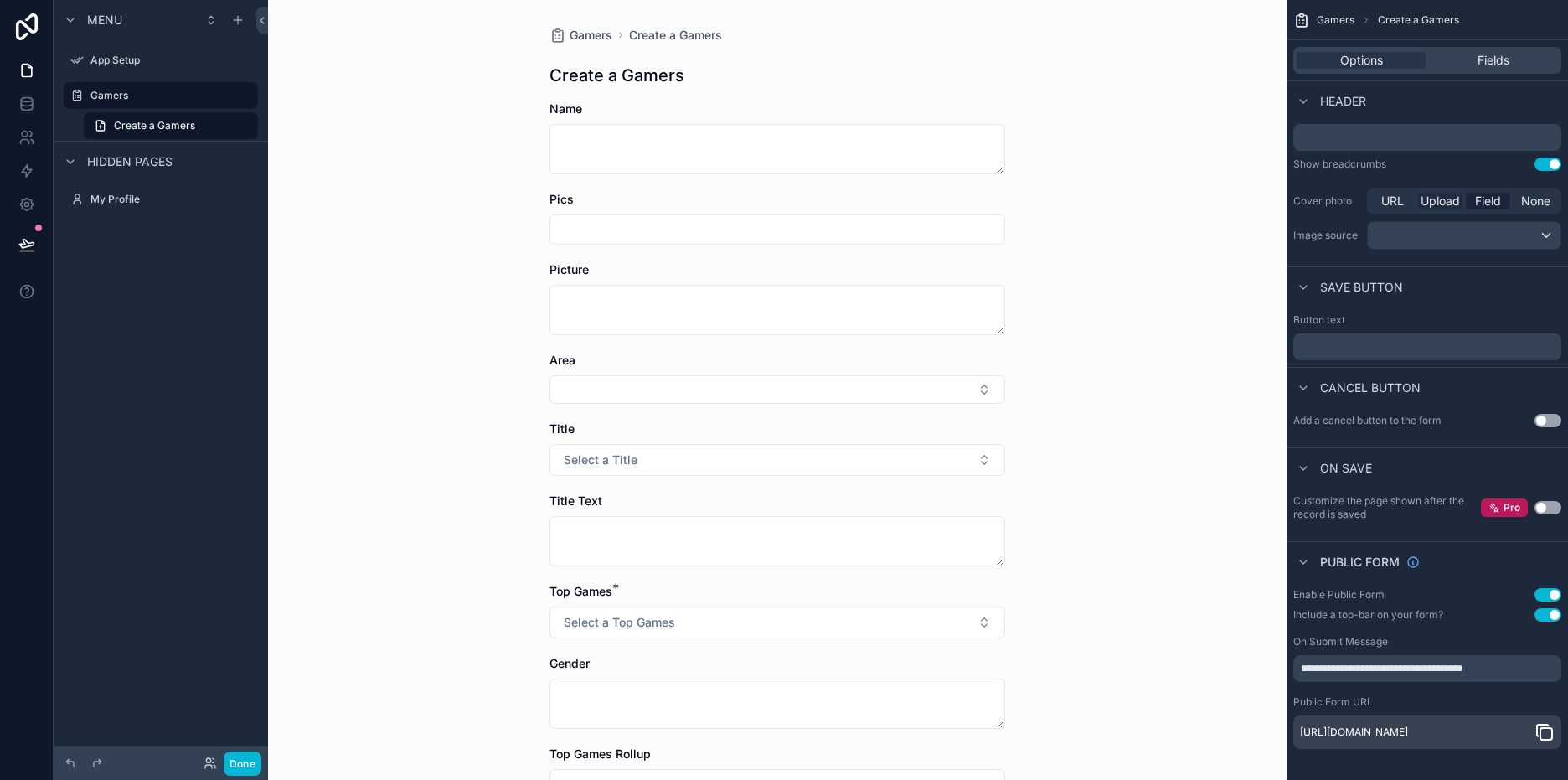
click at [1448, 199] on span "Upload" at bounding box center [1439, 201] width 40 height 17
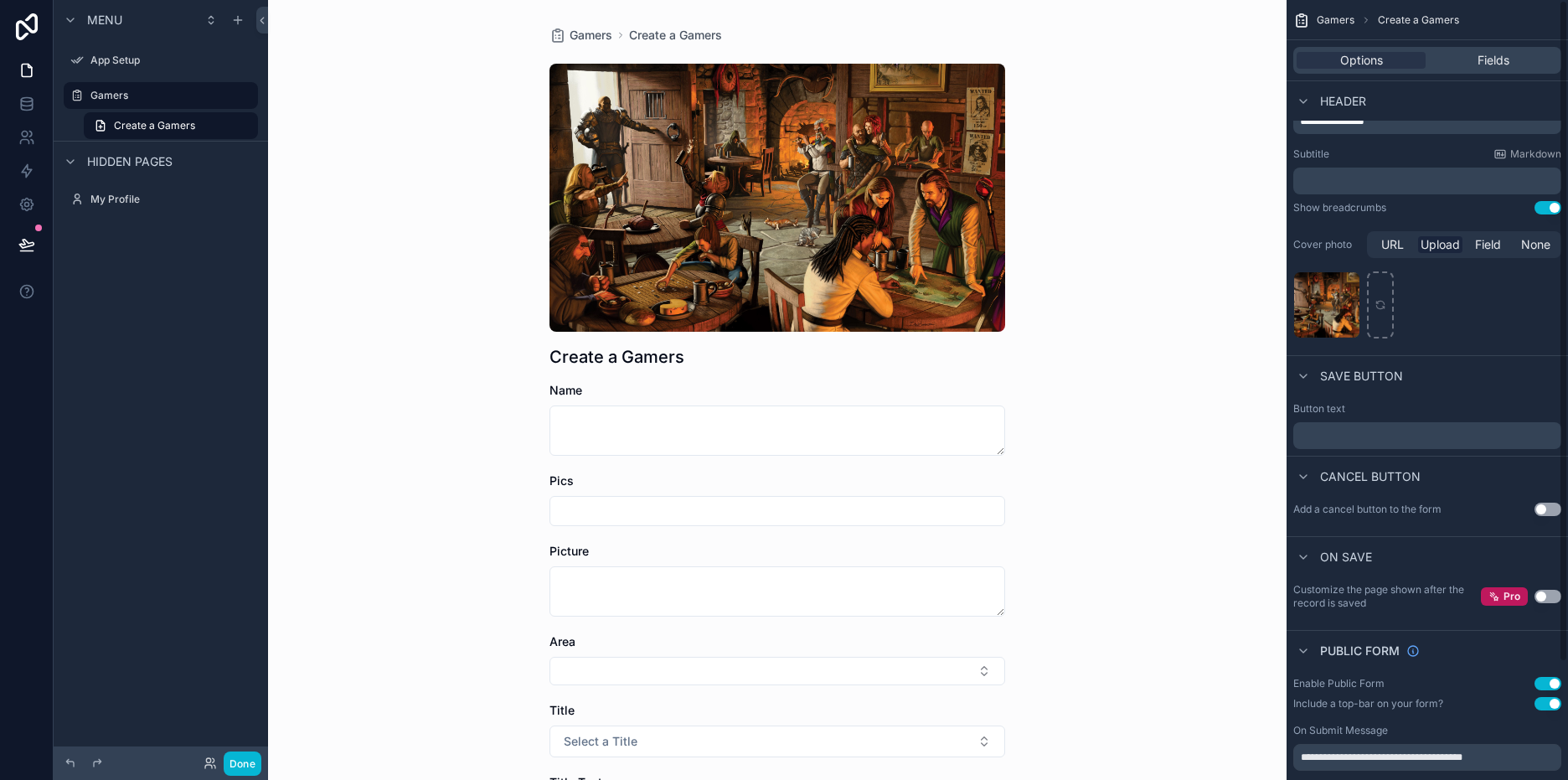
scroll to position [0, 0]
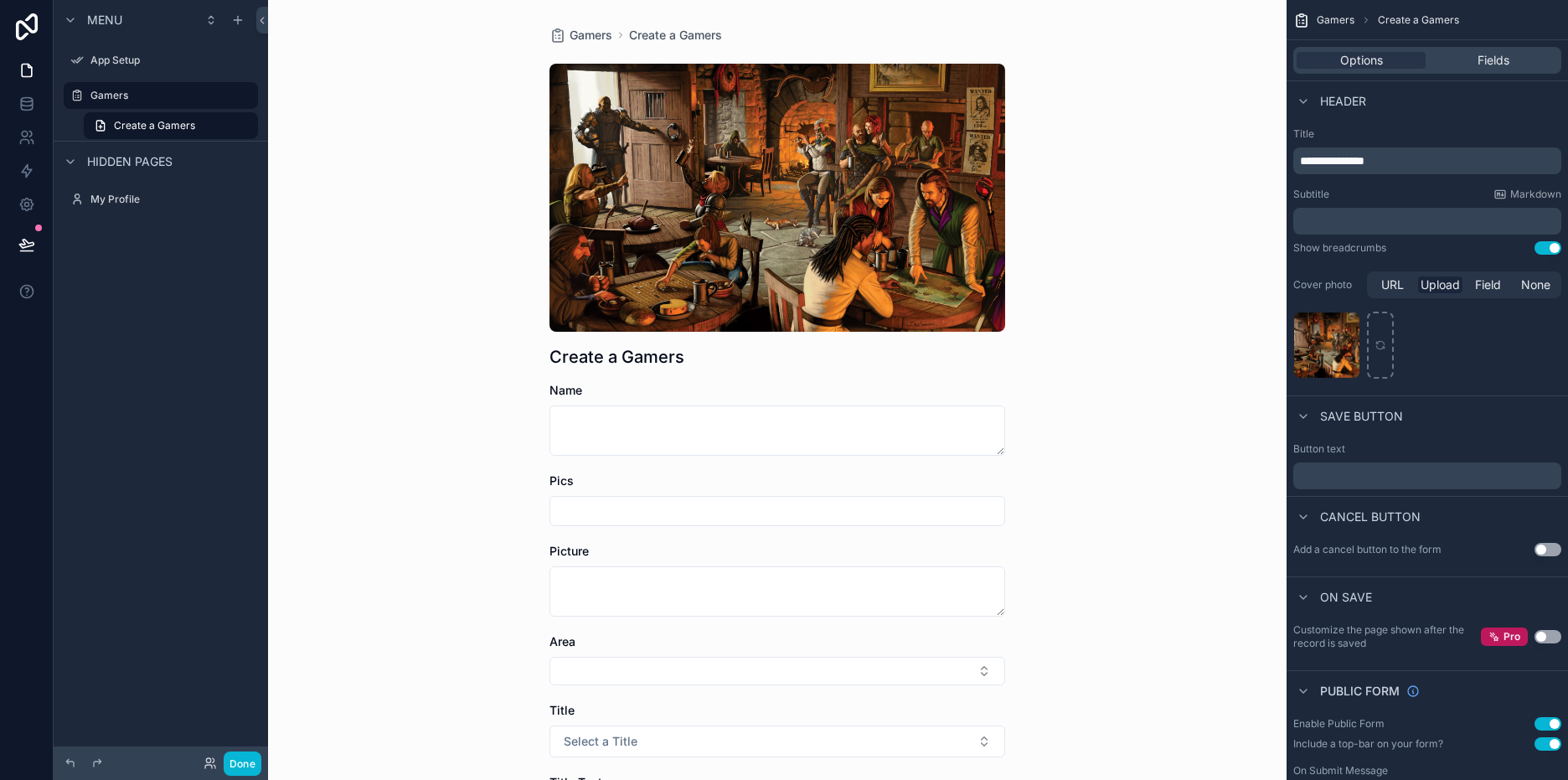
click at [1429, 222] on p "﻿" at bounding box center [1428, 222] width 258 height 17
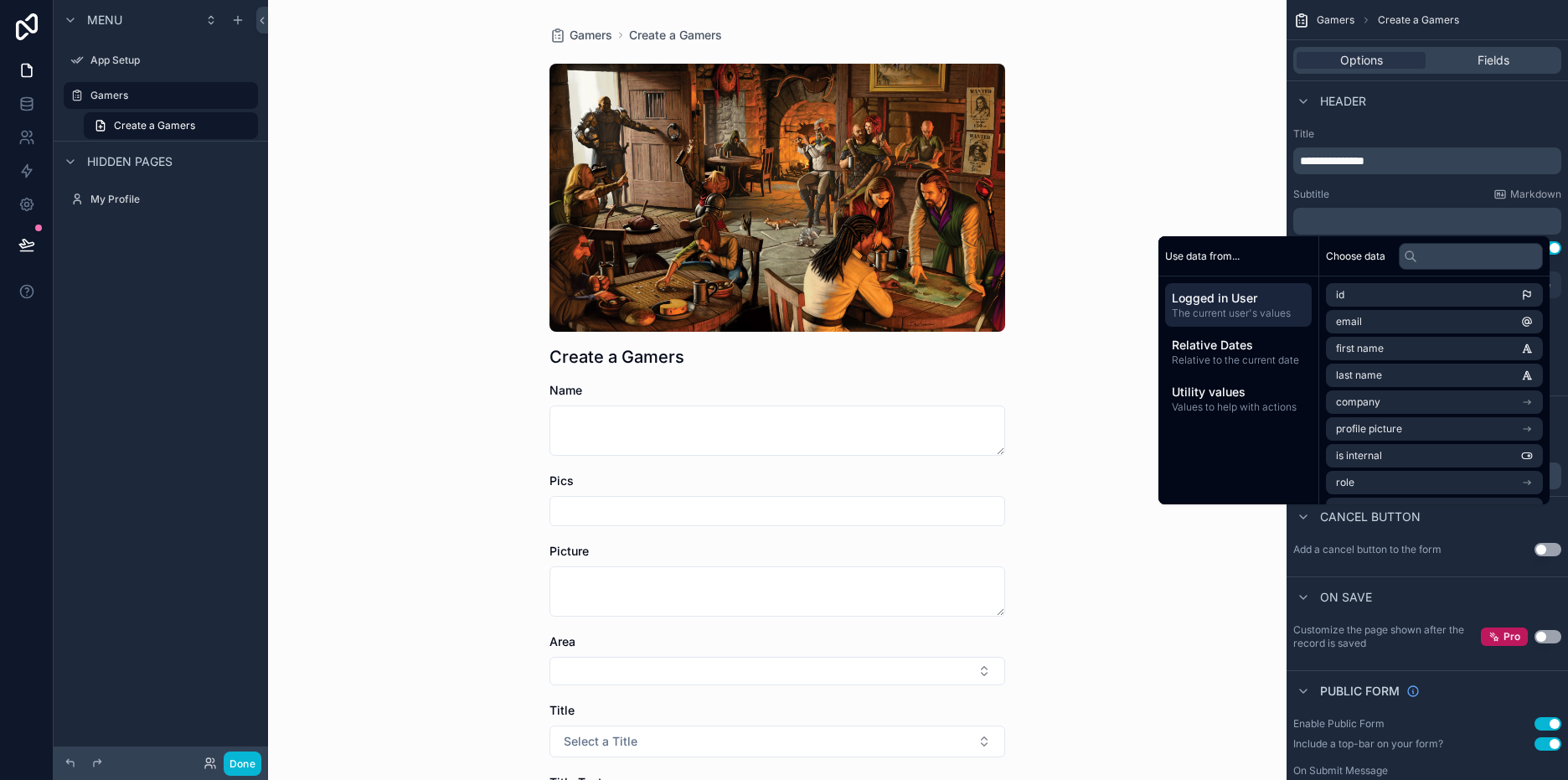
click at [1171, 174] on div "Gamers Create a Gamers Create a Gamers Name Pics Picture Area Title Select a Ti…" at bounding box center [777, 390] width 1018 height 780
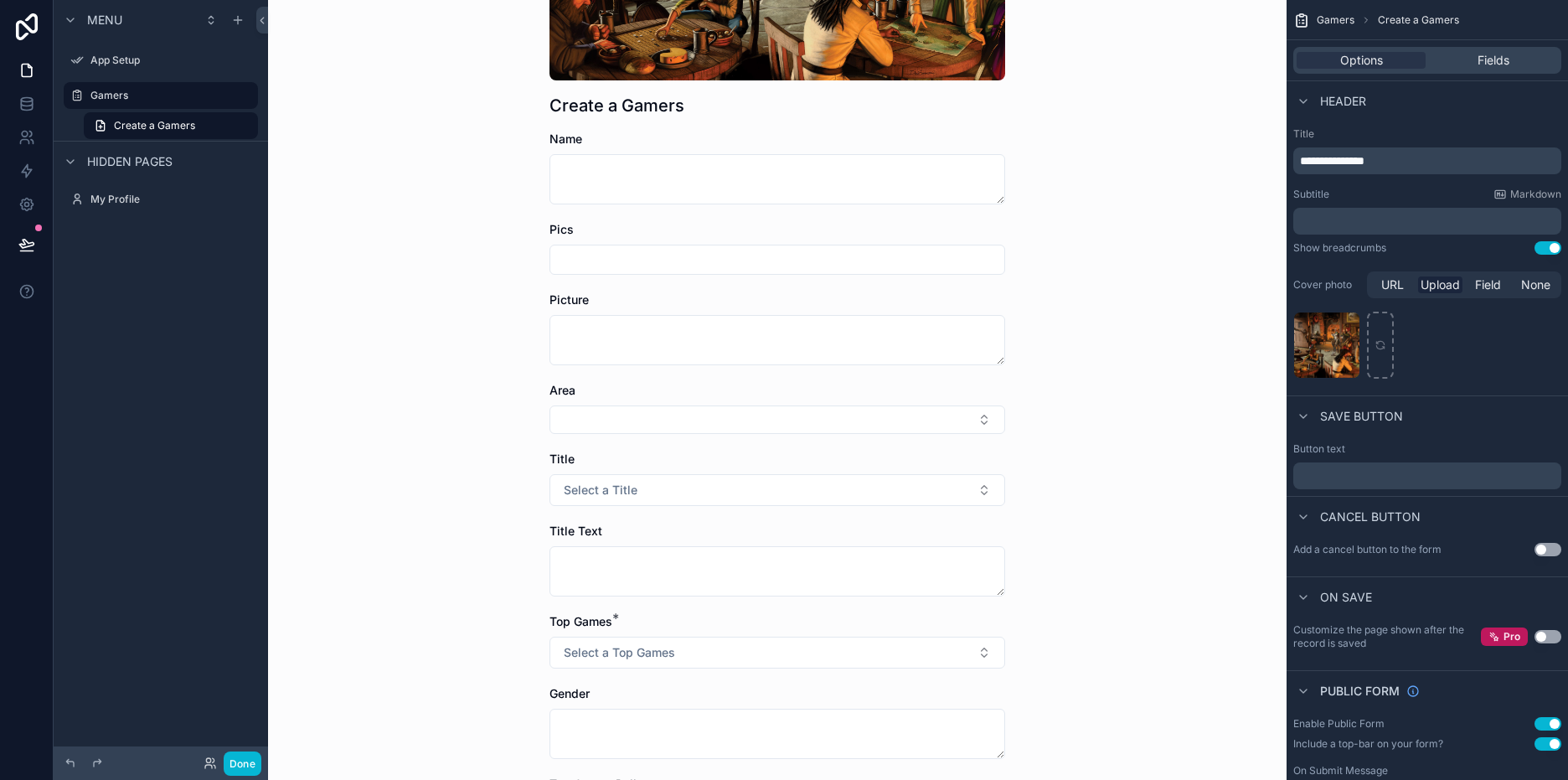
click at [1161, 353] on div "Gamers Create a Gamers Create a Gamers Name Pics Picture Area Title Select a Ti…" at bounding box center [777, 139] width 1018 height 780
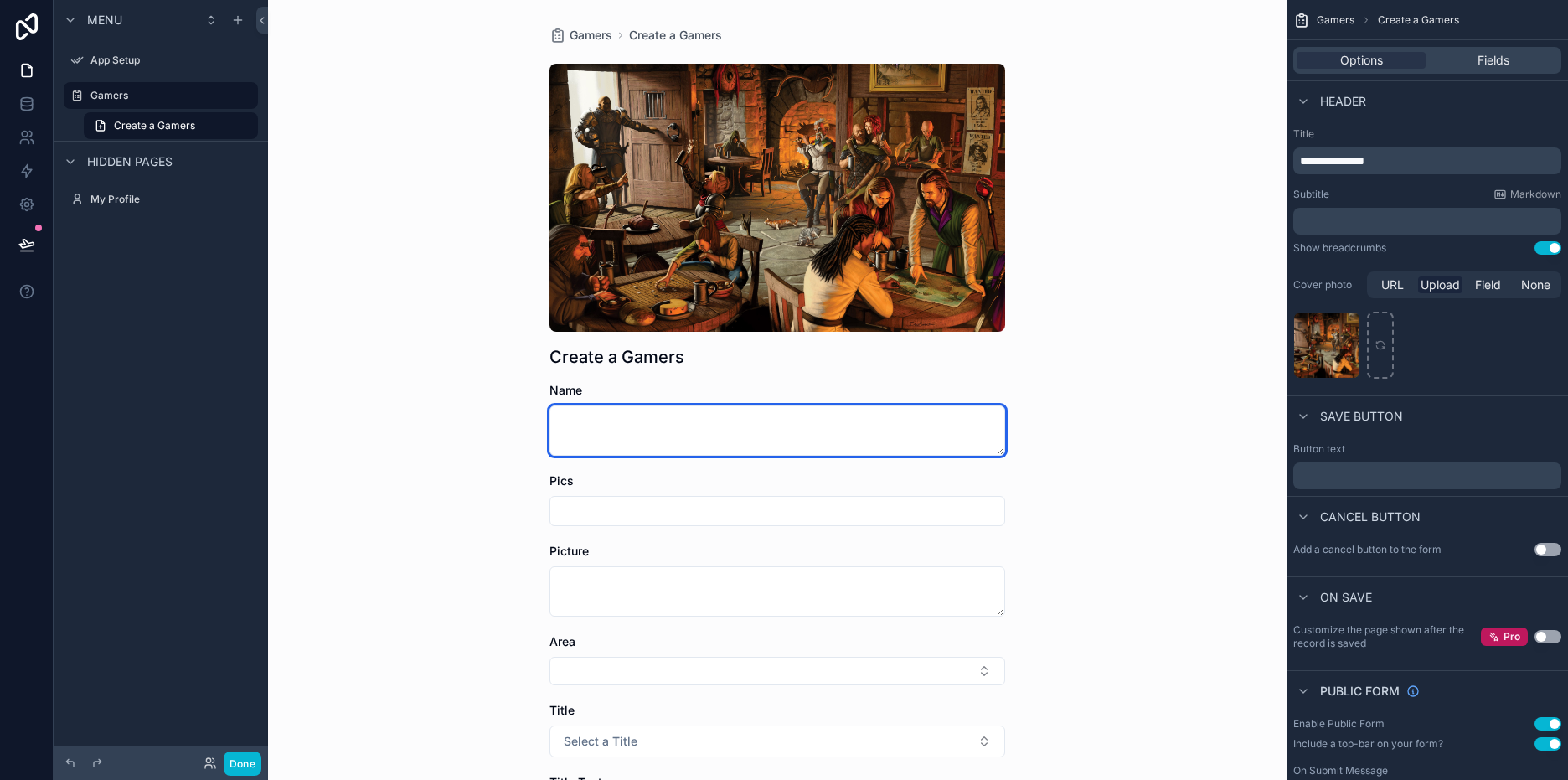
click at [677, 412] on textarea "scrollable content" at bounding box center [777, 430] width 456 height 50
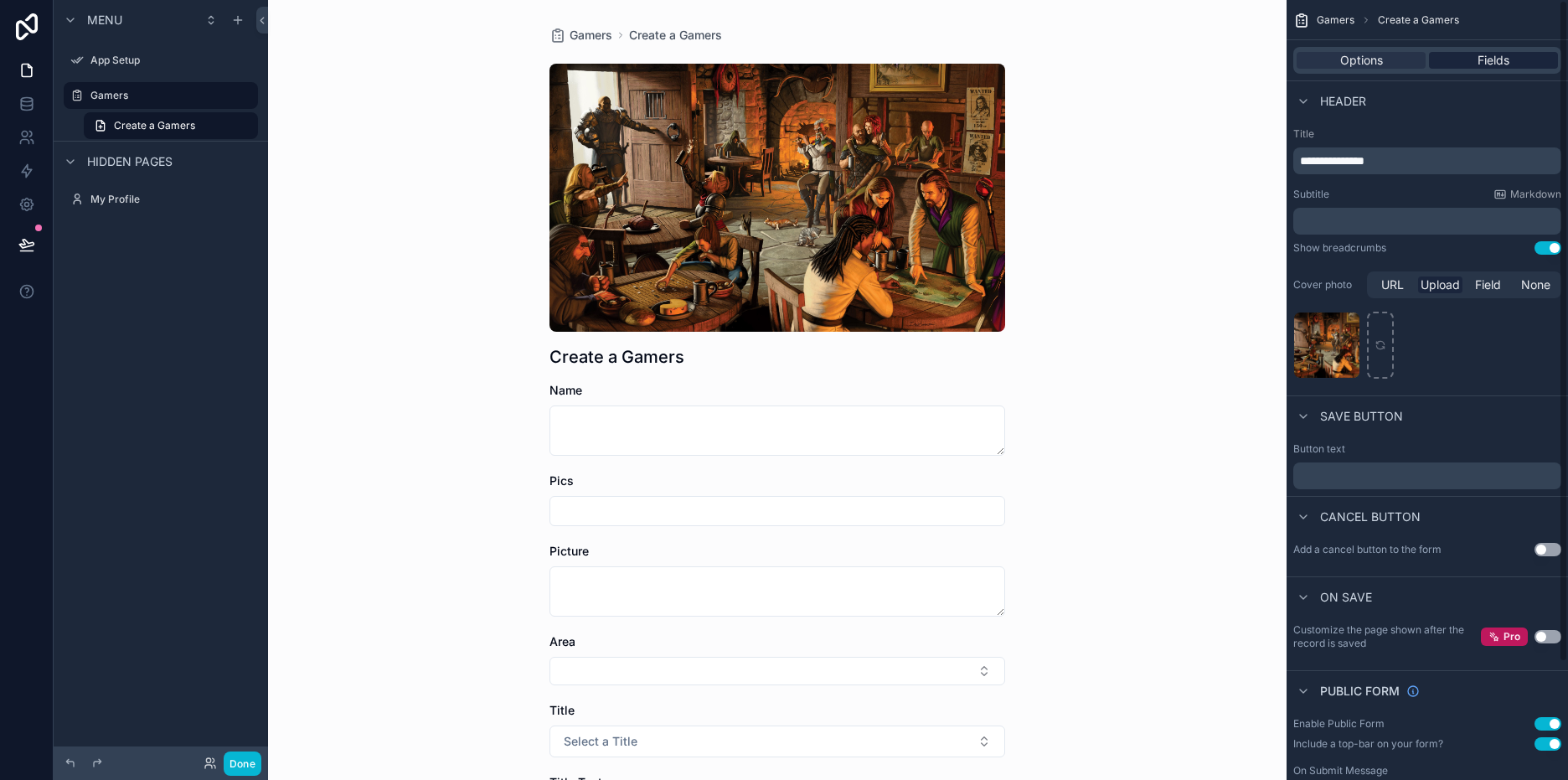
click at [1460, 54] on div "Fields" at bounding box center [1493, 60] width 129 height 17
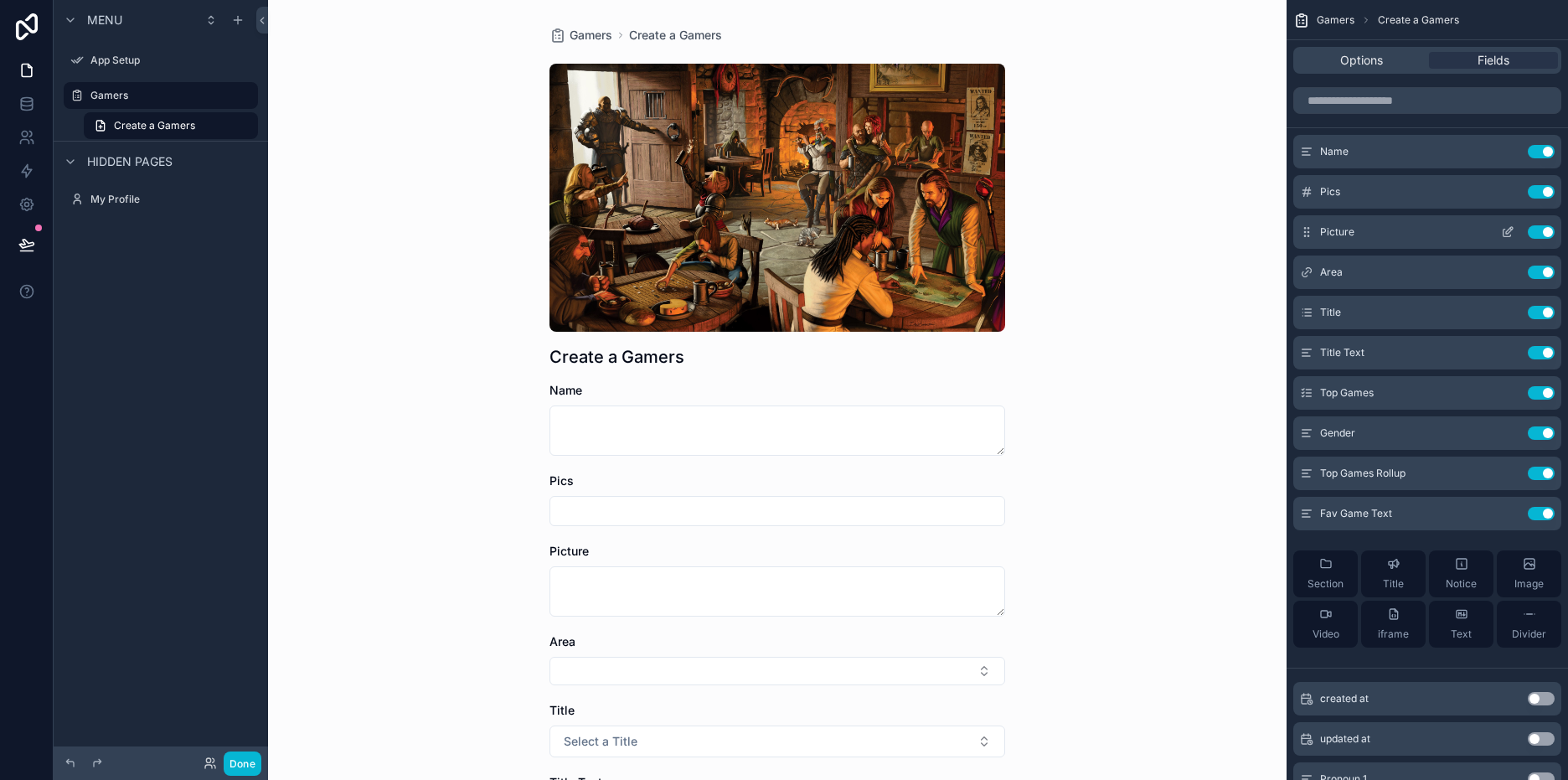
click at [1544, 190] on button "Use setting" at bounding box center [1541, 192] width 27 height 14
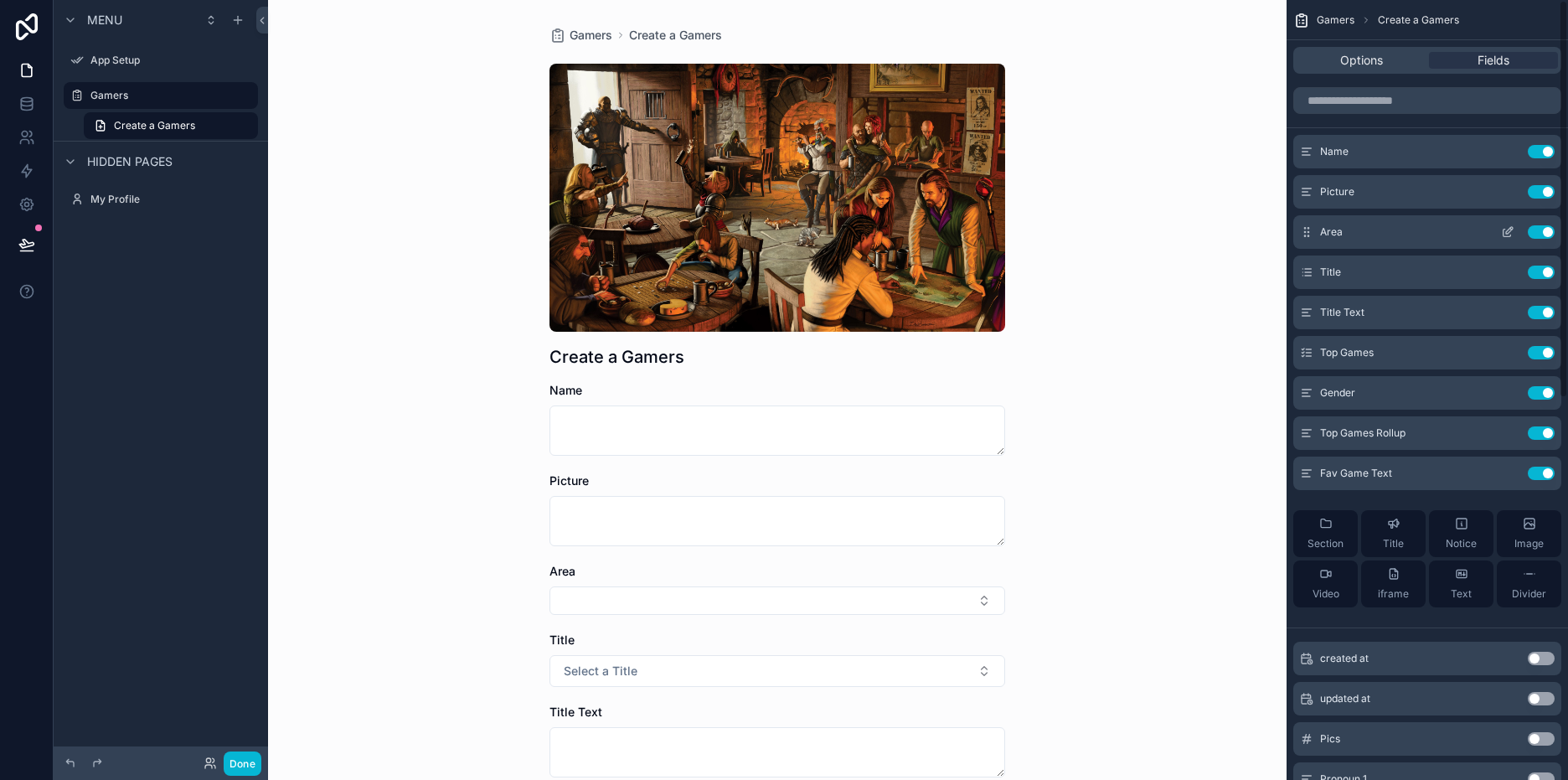
click at [1532, 223] on div "Area Use setting" at bounding box center [1427, 232] width 268 height 34
click at [1533, 191] on button "Use setting" at bounding box center [1541, 192] width 27 height 14
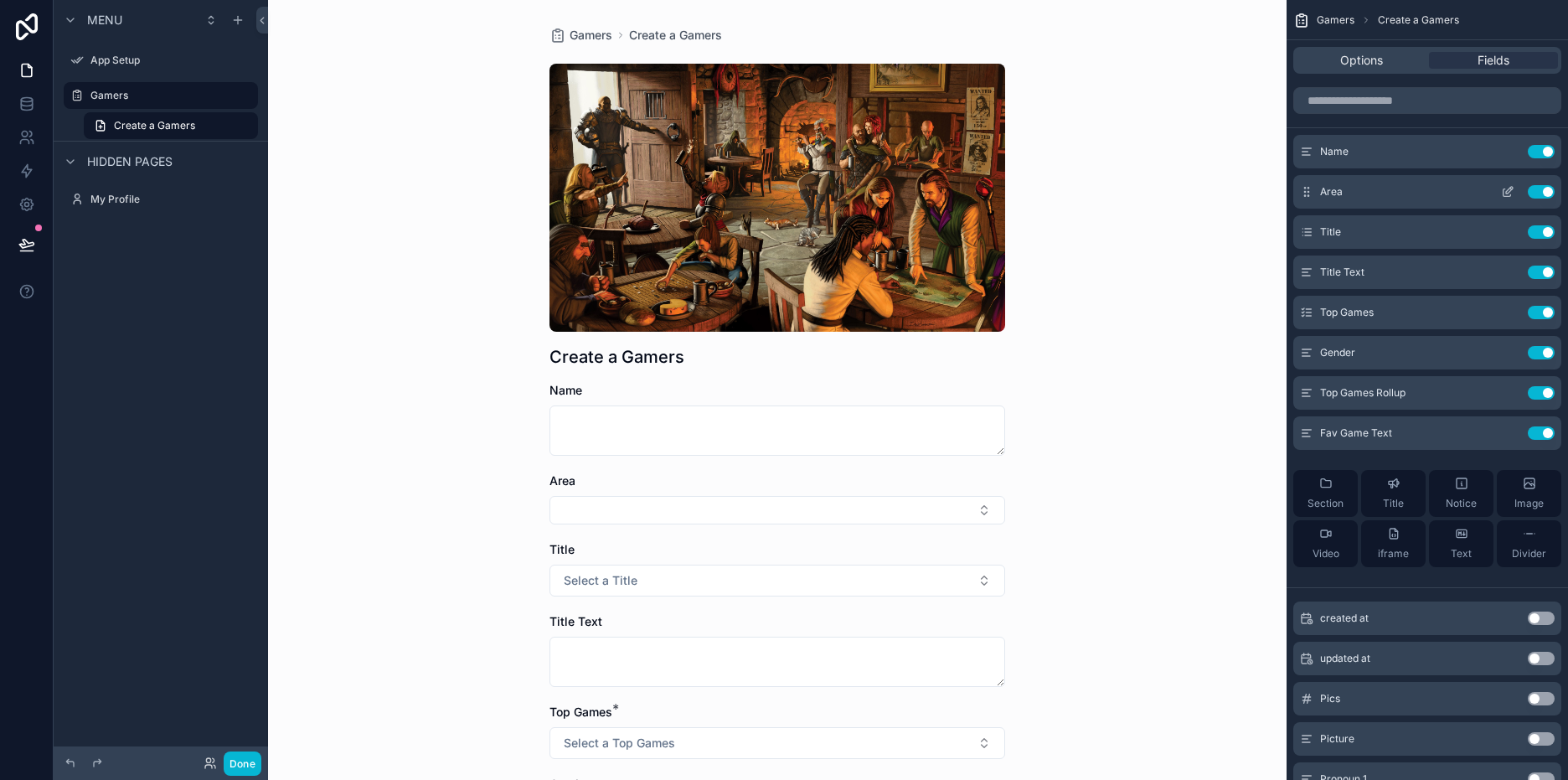
click at [1501, 191] on icon "scrollable content" at bounding box center [1508, 192] width 14 height 14
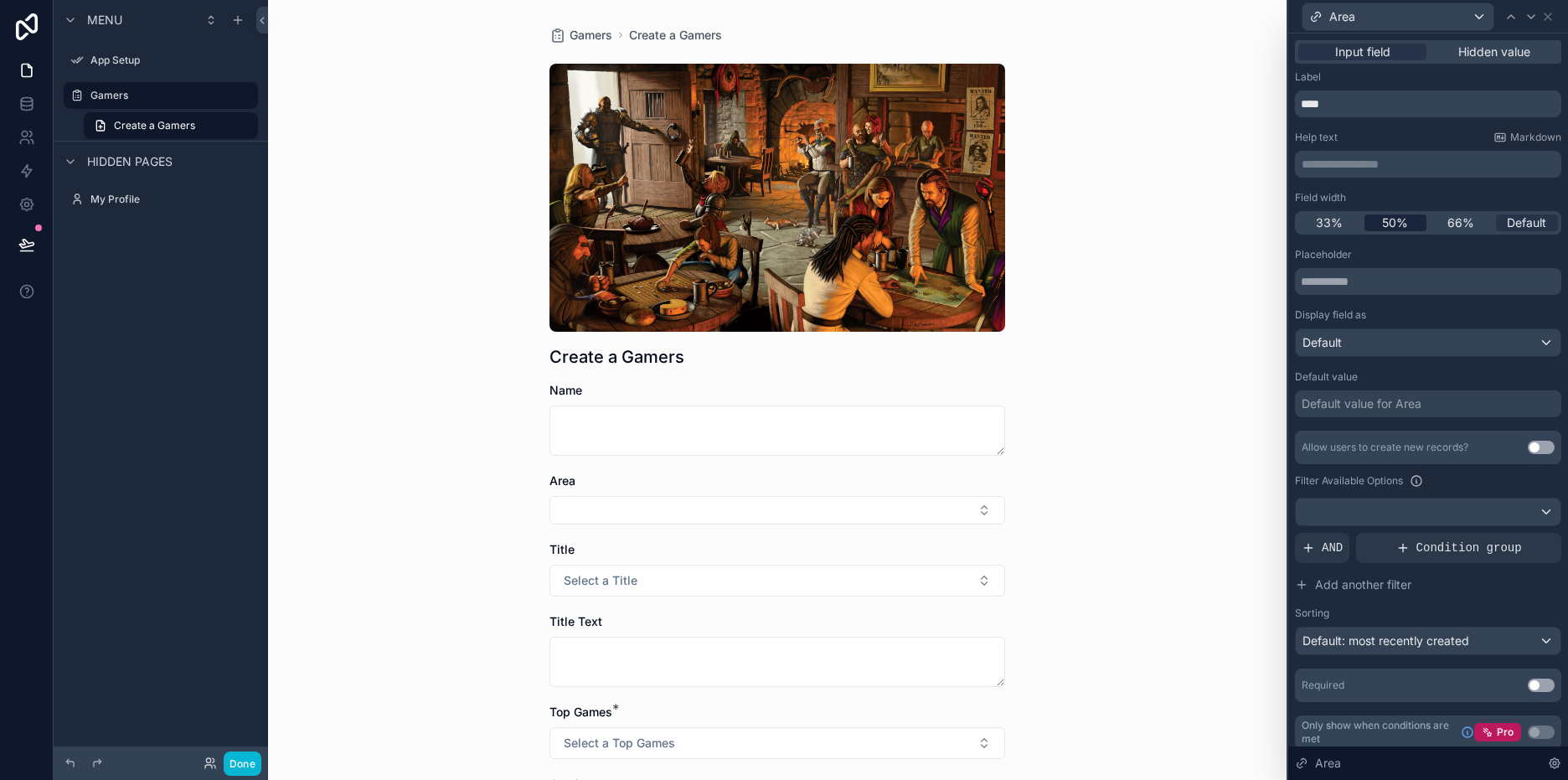
click at [1393, 217] on span "50%" at bounding box center [1395, 223] width 26 height 17
click at [1010, 525] on div "Gamers Create a Gamers Create a Gamers Name Area Title Select a Title Title Tex…" at bounding box center [777, 597] width 482 height 1195
click at [762, 565] on button "Select a Title" at bounding box center [777, 580] width 456 height 32
click at [1549, 13] on icon at bounding box center [1548, 17] width 14 height 14
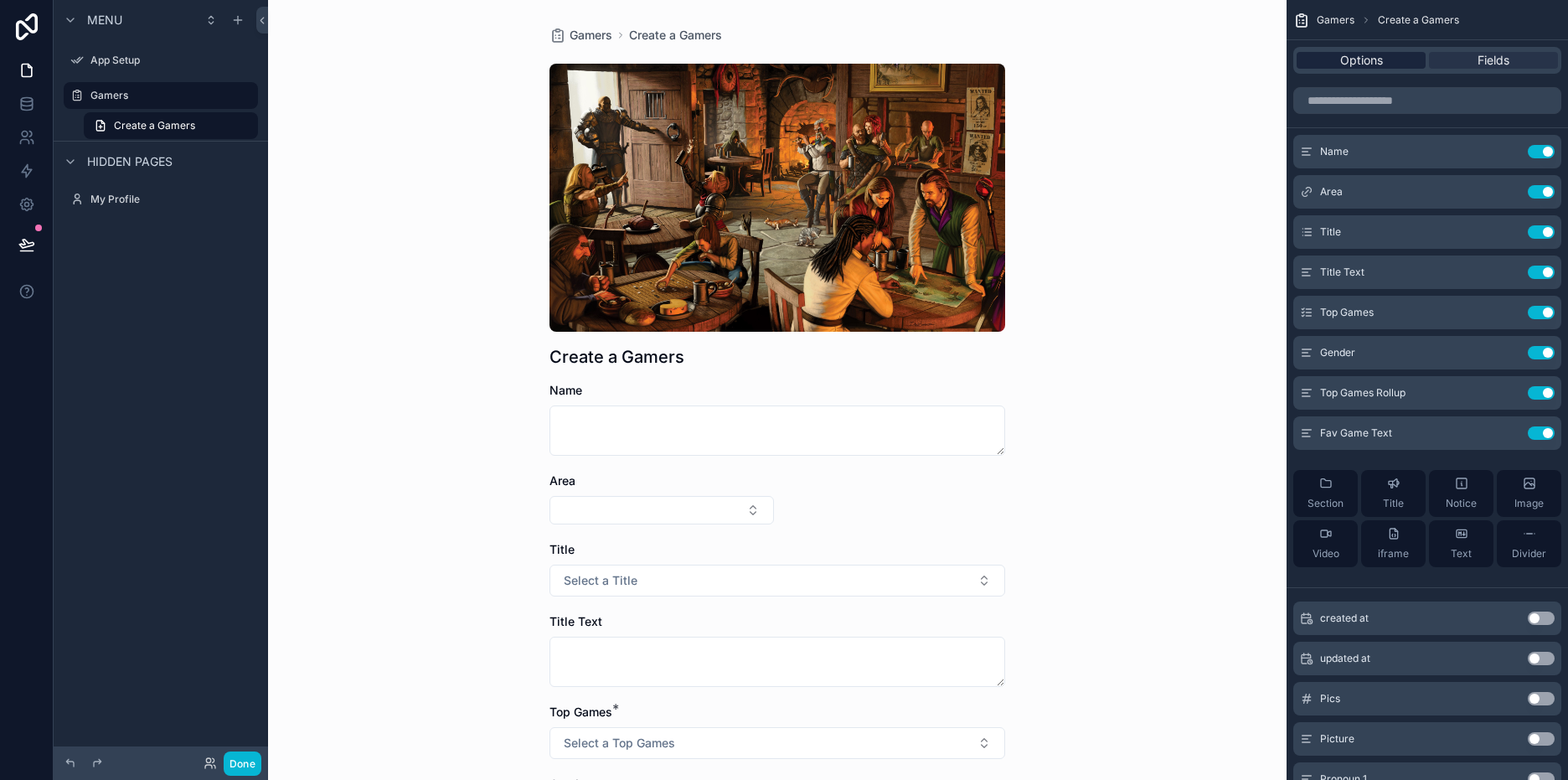
click at [1381, 59] on span "Options" at bounding box center [1361, 60] width 43 height 17
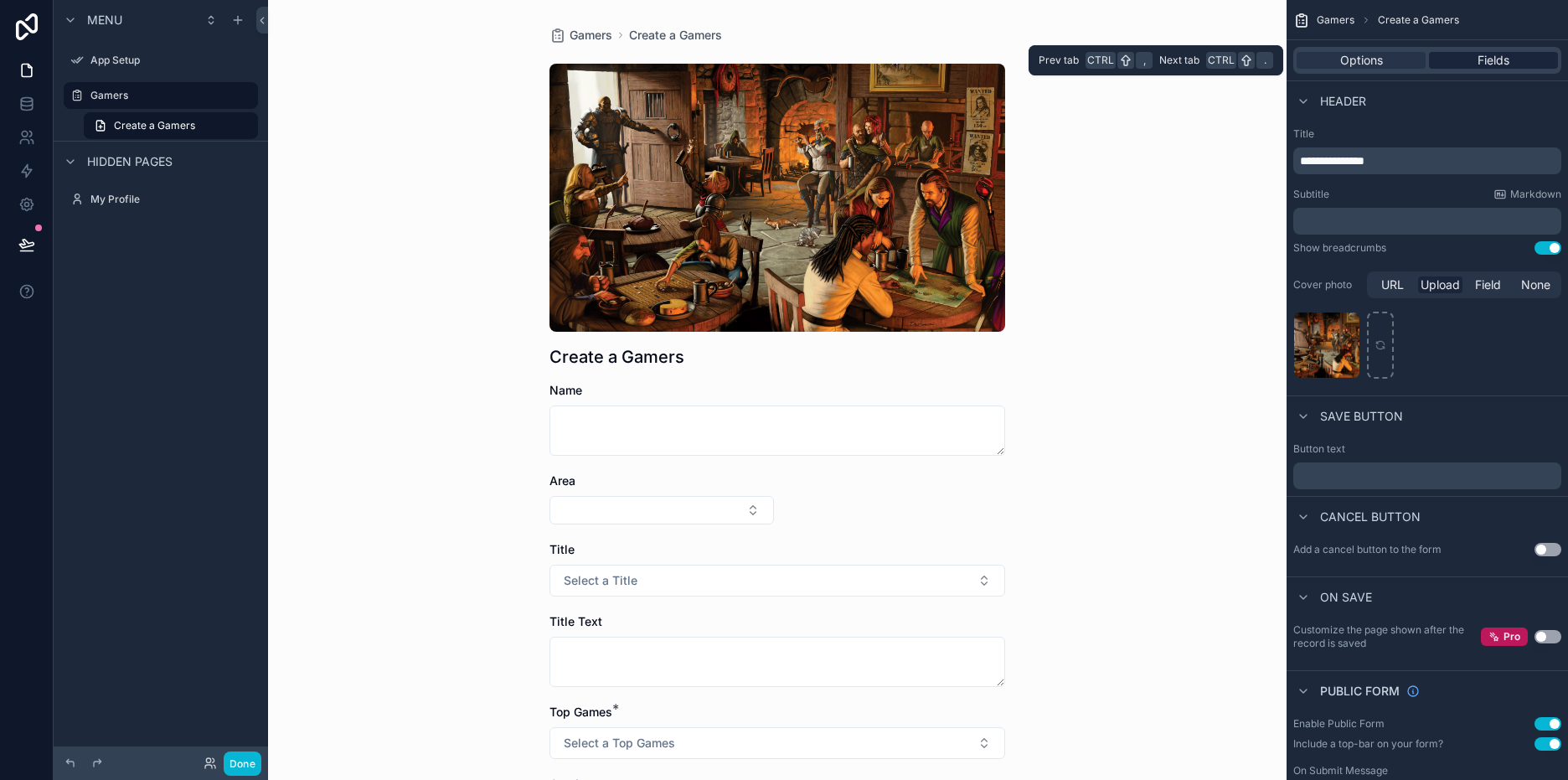
click at [1480, 66] on span "Fields" at bounding box center [1494, 60] width 32 height 17
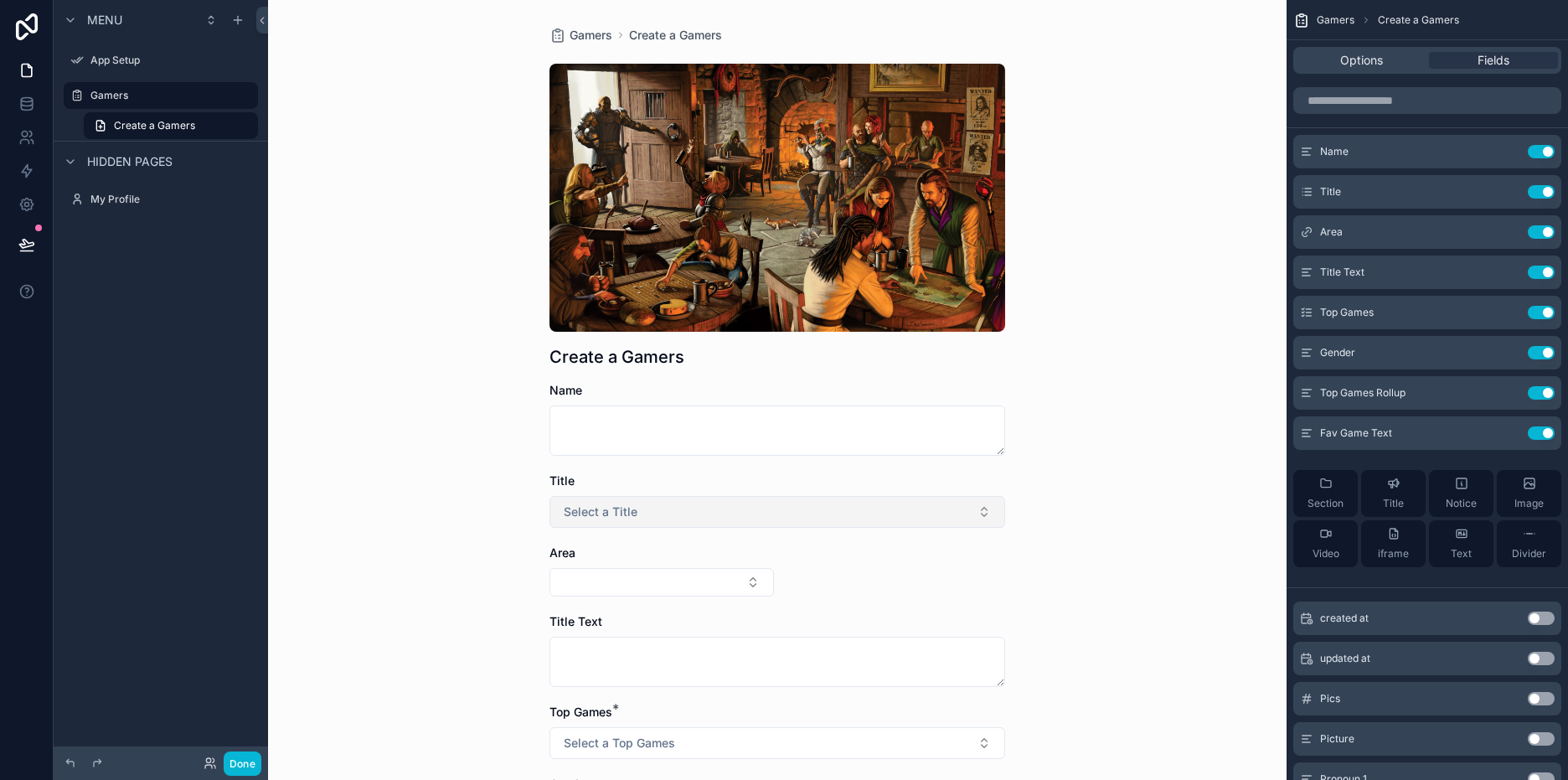
click at [973, 511] on button "Select a Title" at bounding box center [777, 512] width 456 height 32
click at [979, 513] on button "Select a Title" at bounding box center [777, 512] width 456 height 32
click at [979, 511] on button "Select a Title" at bounding box center [777, 512] width 456 height 32
click at [1390, 556] on span "iframe" at bounding box center [1393, 554] width 31 height 14
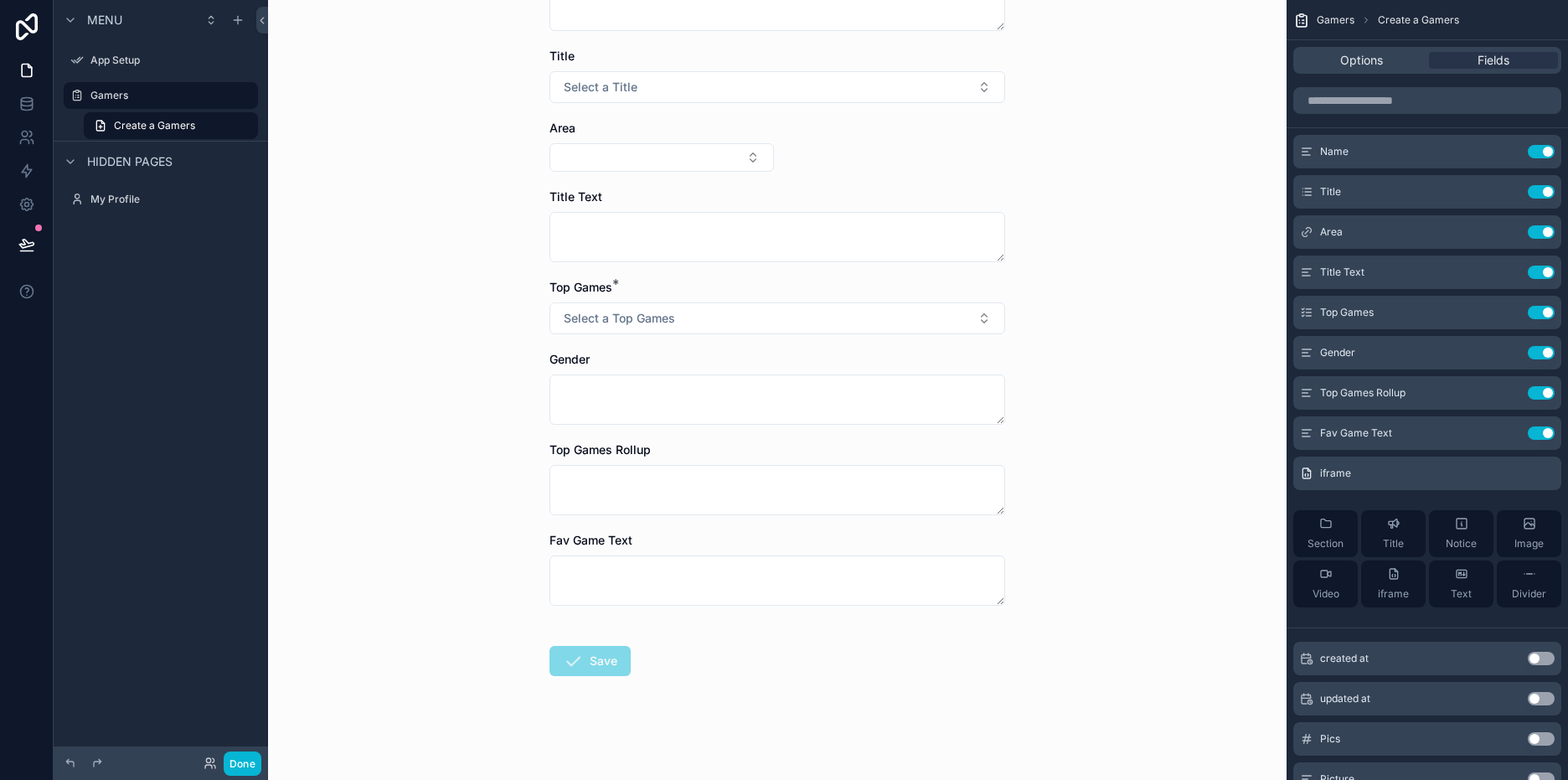
scroll to position [428, 0]
click at [1510, 475] on icon "scrollable content" at bounding box center [1508, 474] width 14 height 14
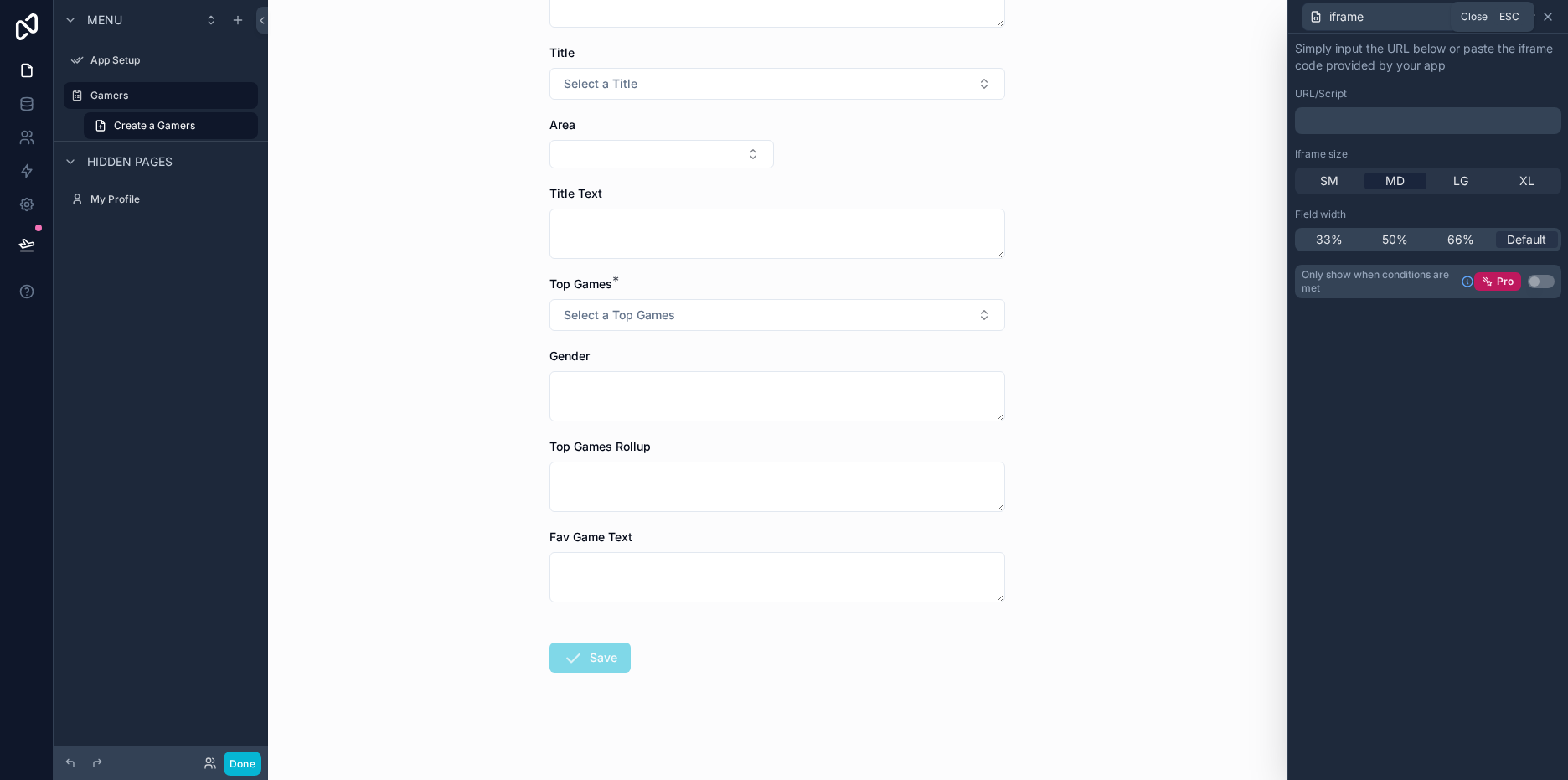
click at [1550, 17] on icon at bounding box center [1548, 17] width 14 height 14
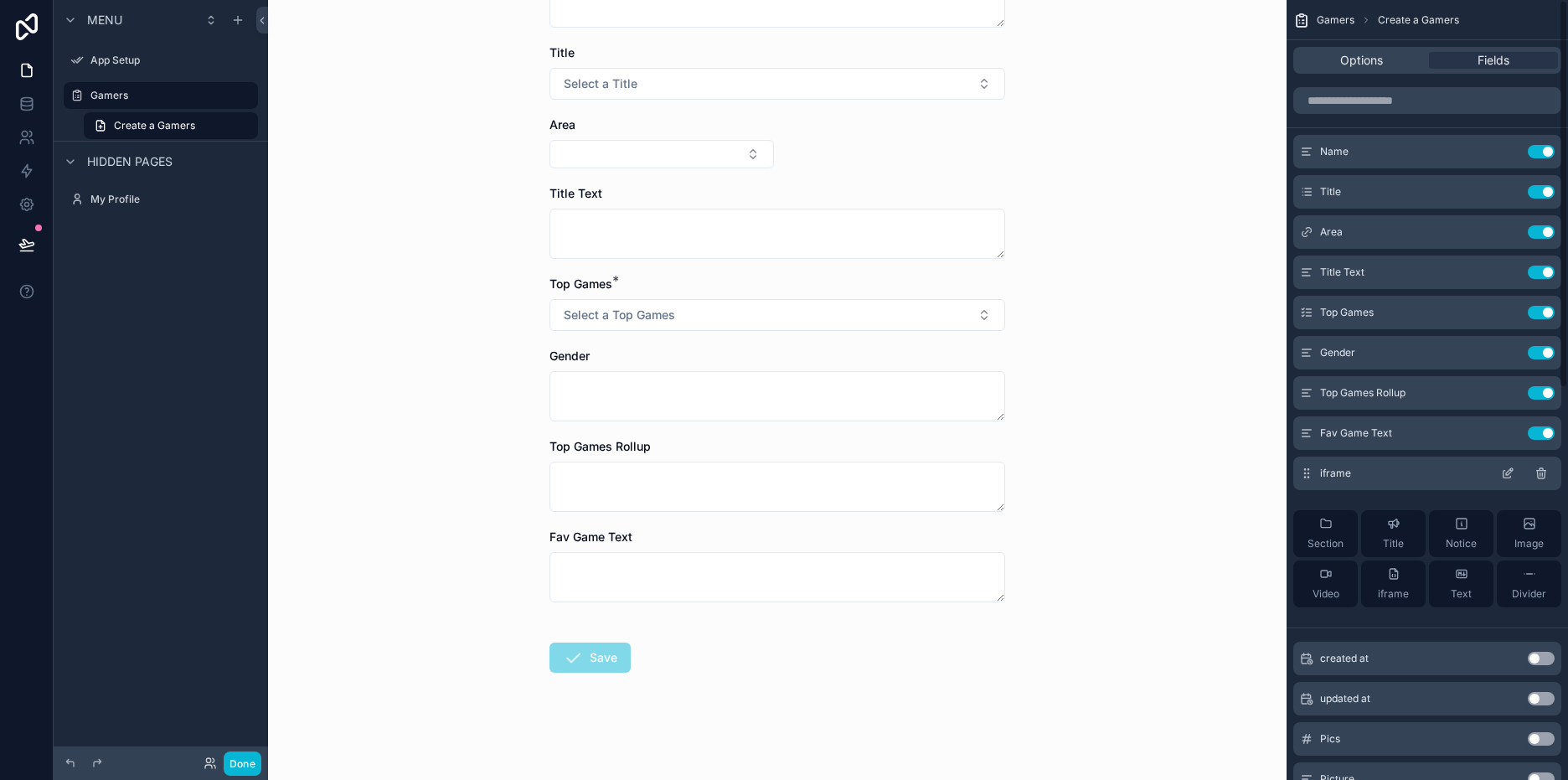
click at [1536, 473] on icon "scrollable content" at bounding box center [1541, 474] width 14 height 14
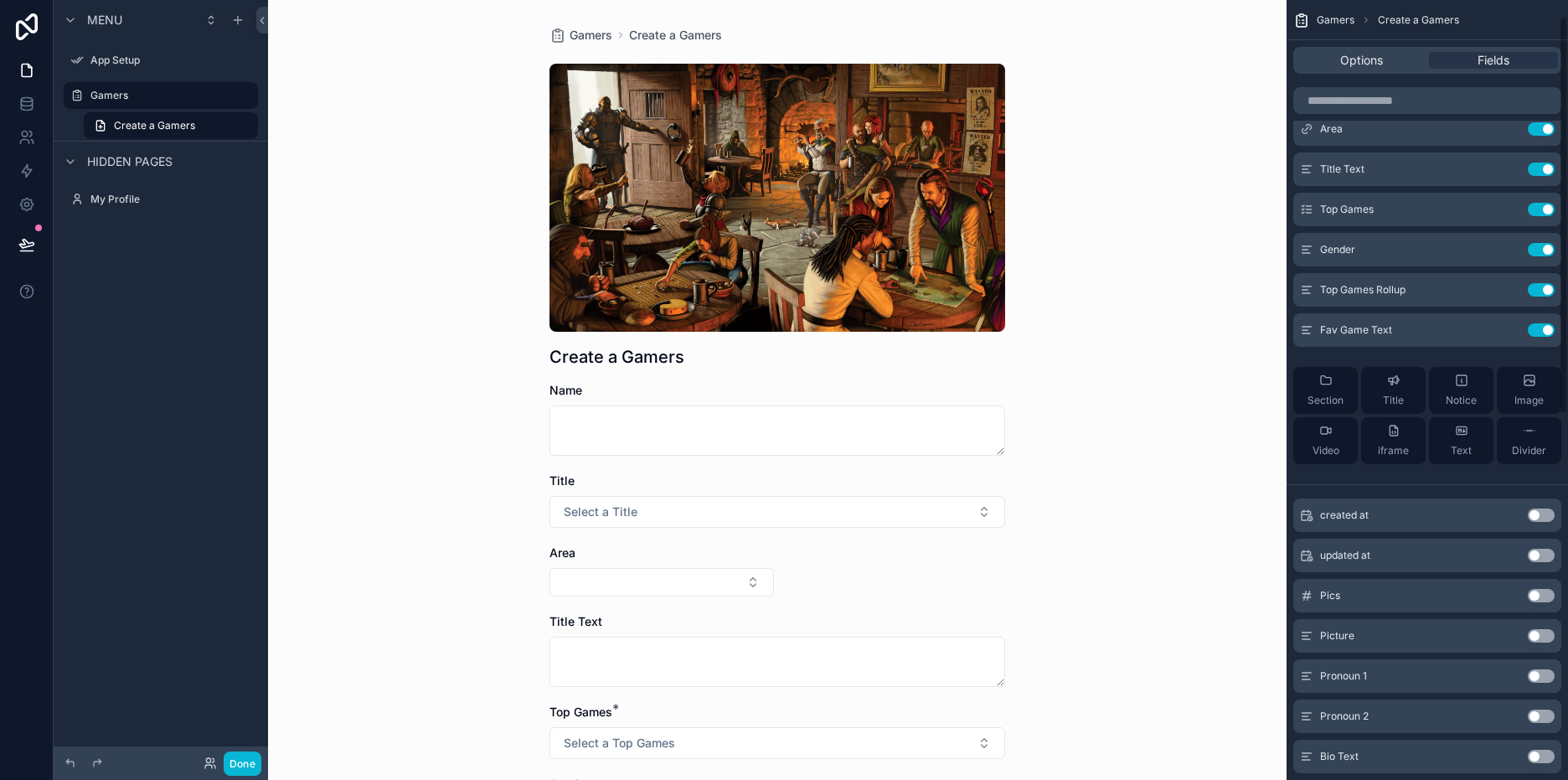
scroll to position [0, 0]
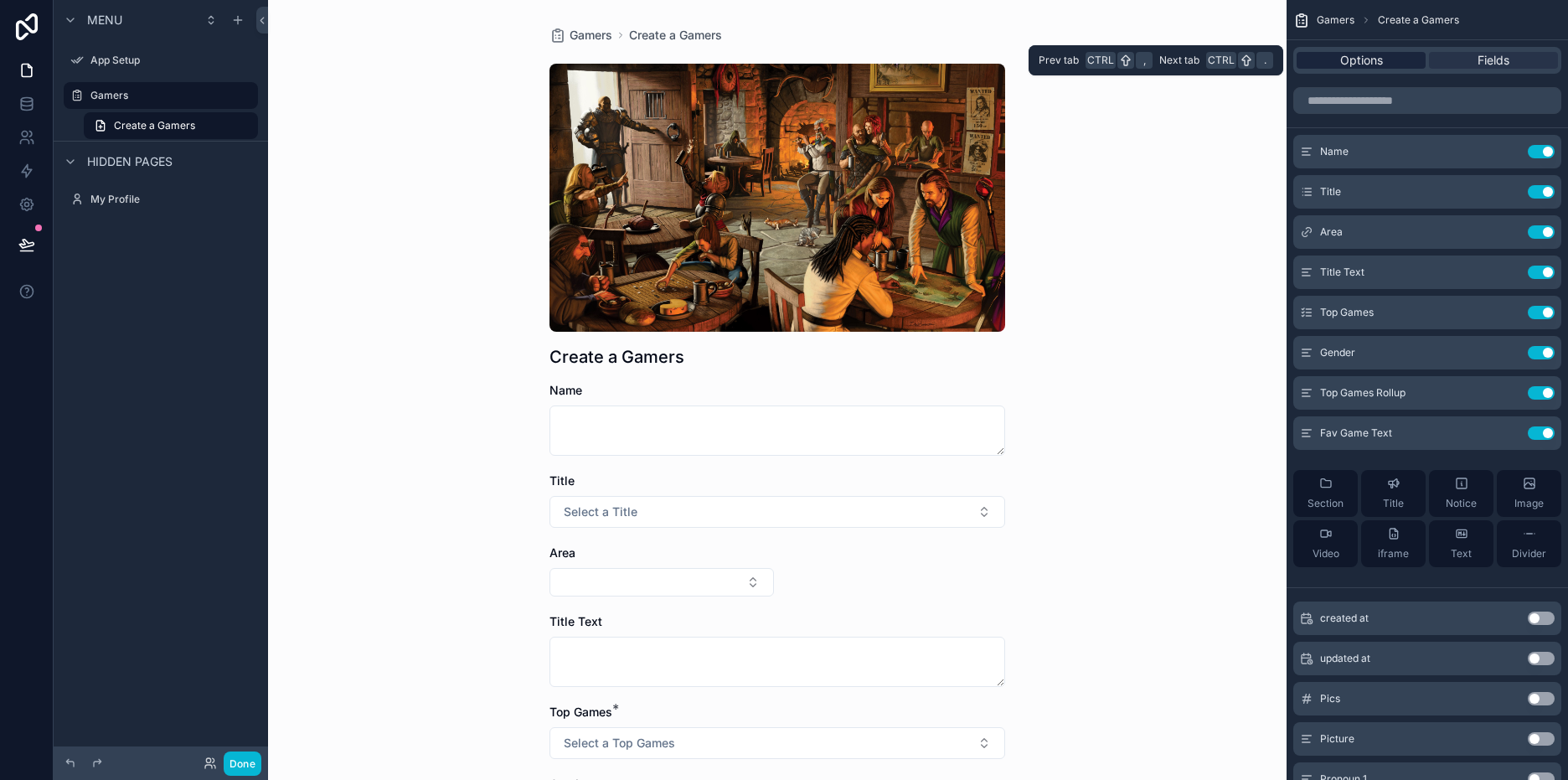
click at [1373, 58] on span "Options" at bounding box center [1361, 60] width 43 height 17
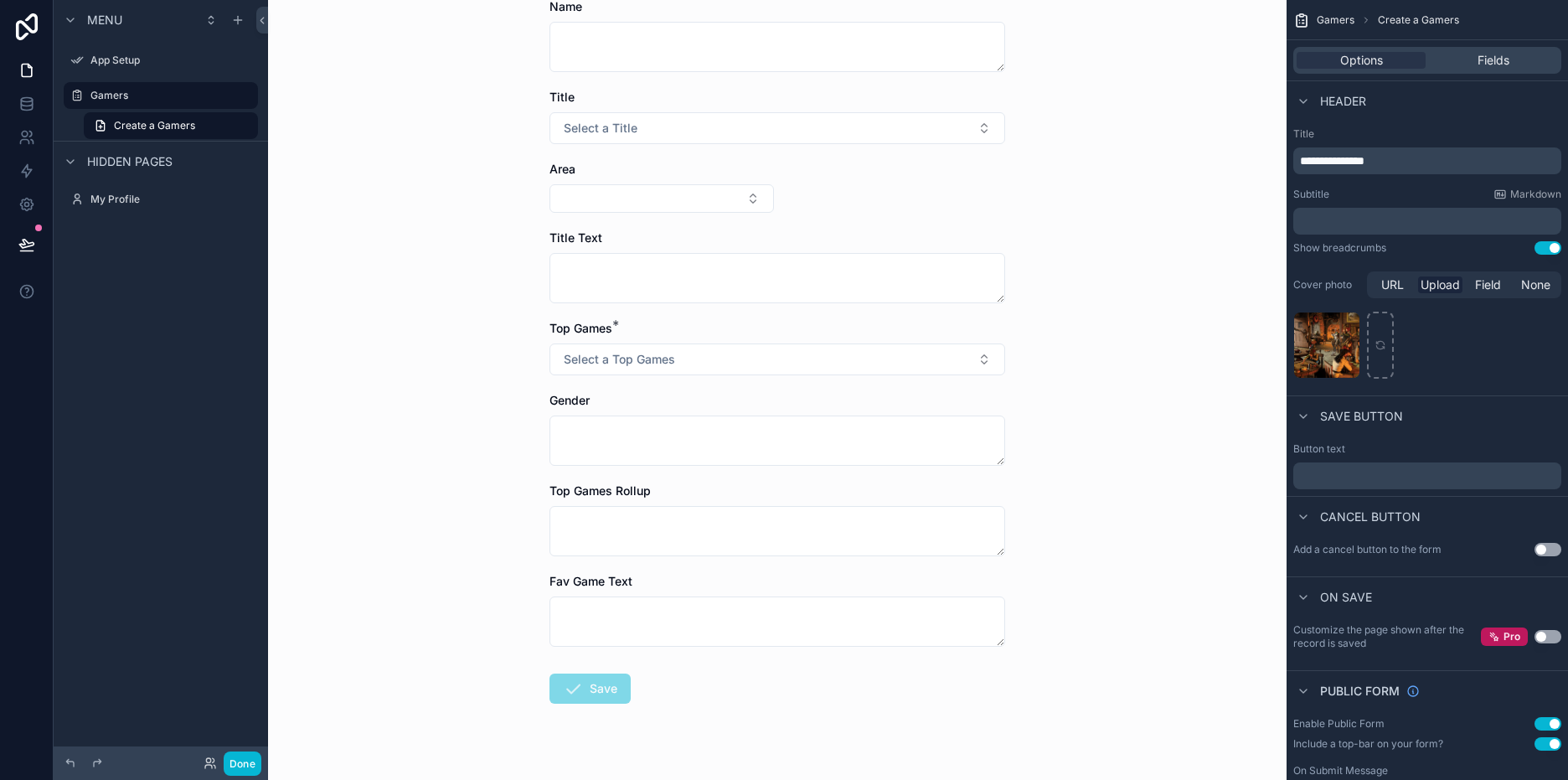
scroll to position [415, 0]
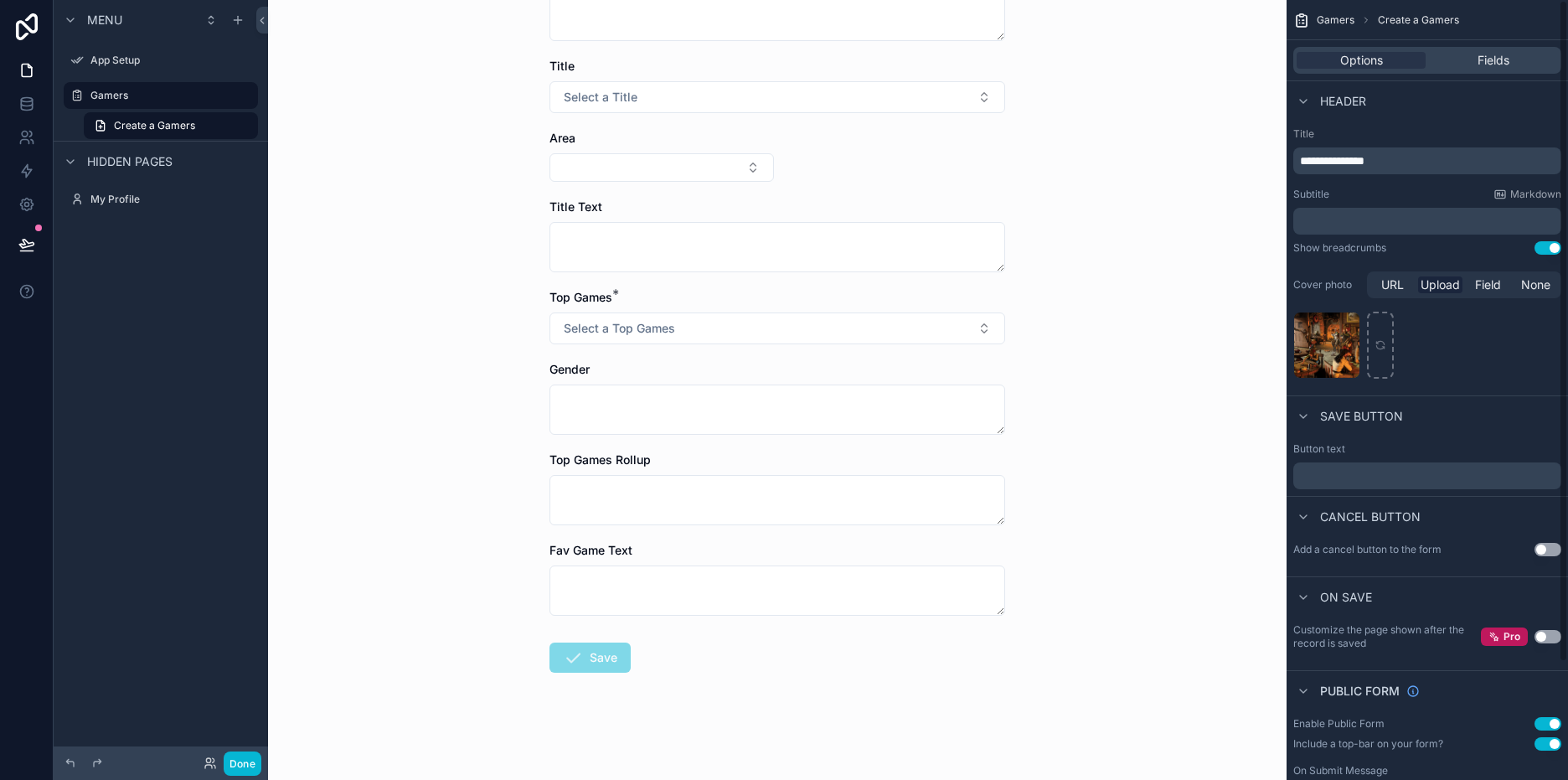
click at [1397, 471] on p "﻿" at bounding box center [1428, 476] width 258 height 14
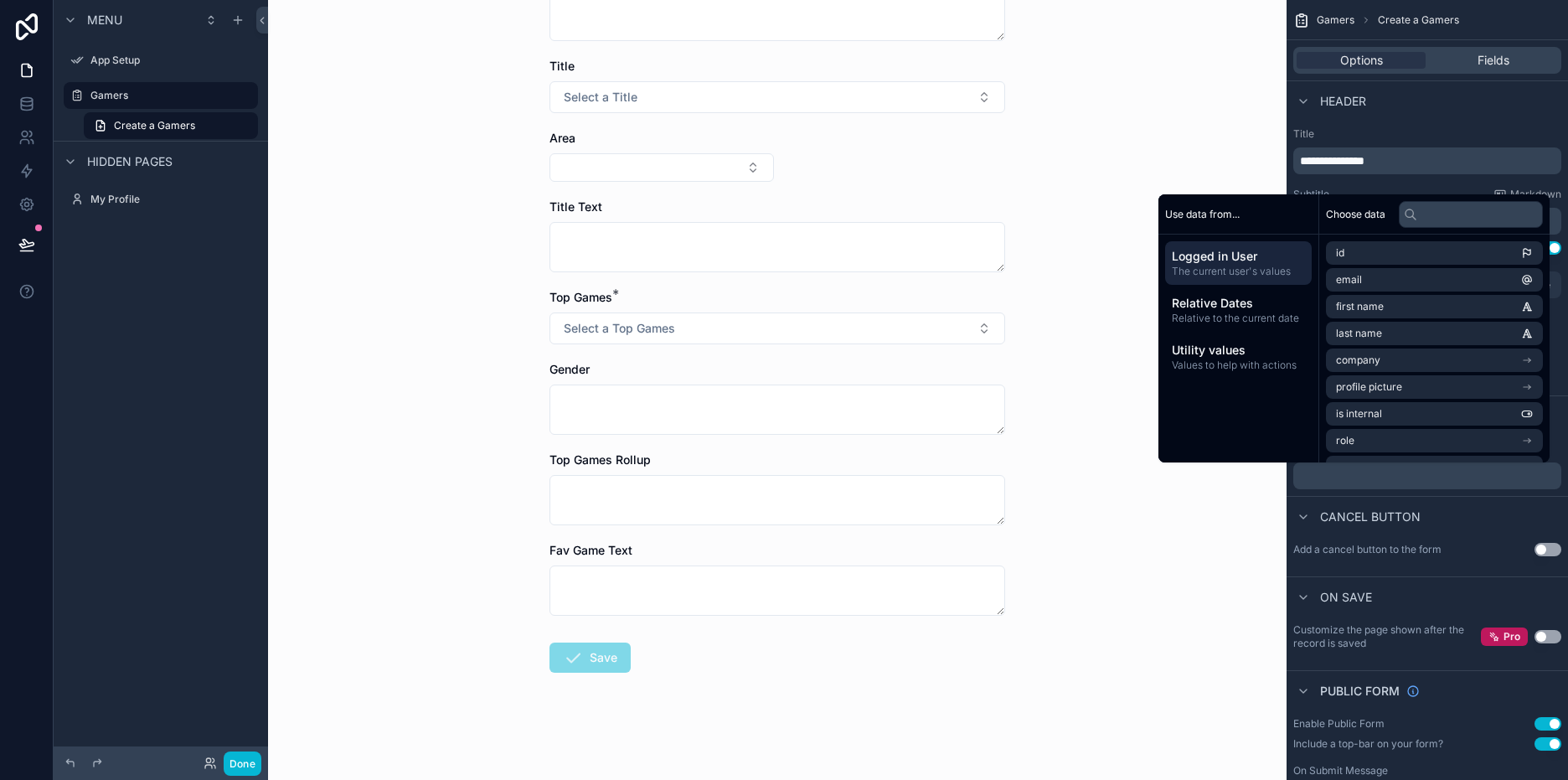
click at [1187, 563] on div "Gamers Create a Gamers Create a Gamers Name Title Select a Title Area Title Tex…" at bounding box center [777, 390] width 1018 height 780
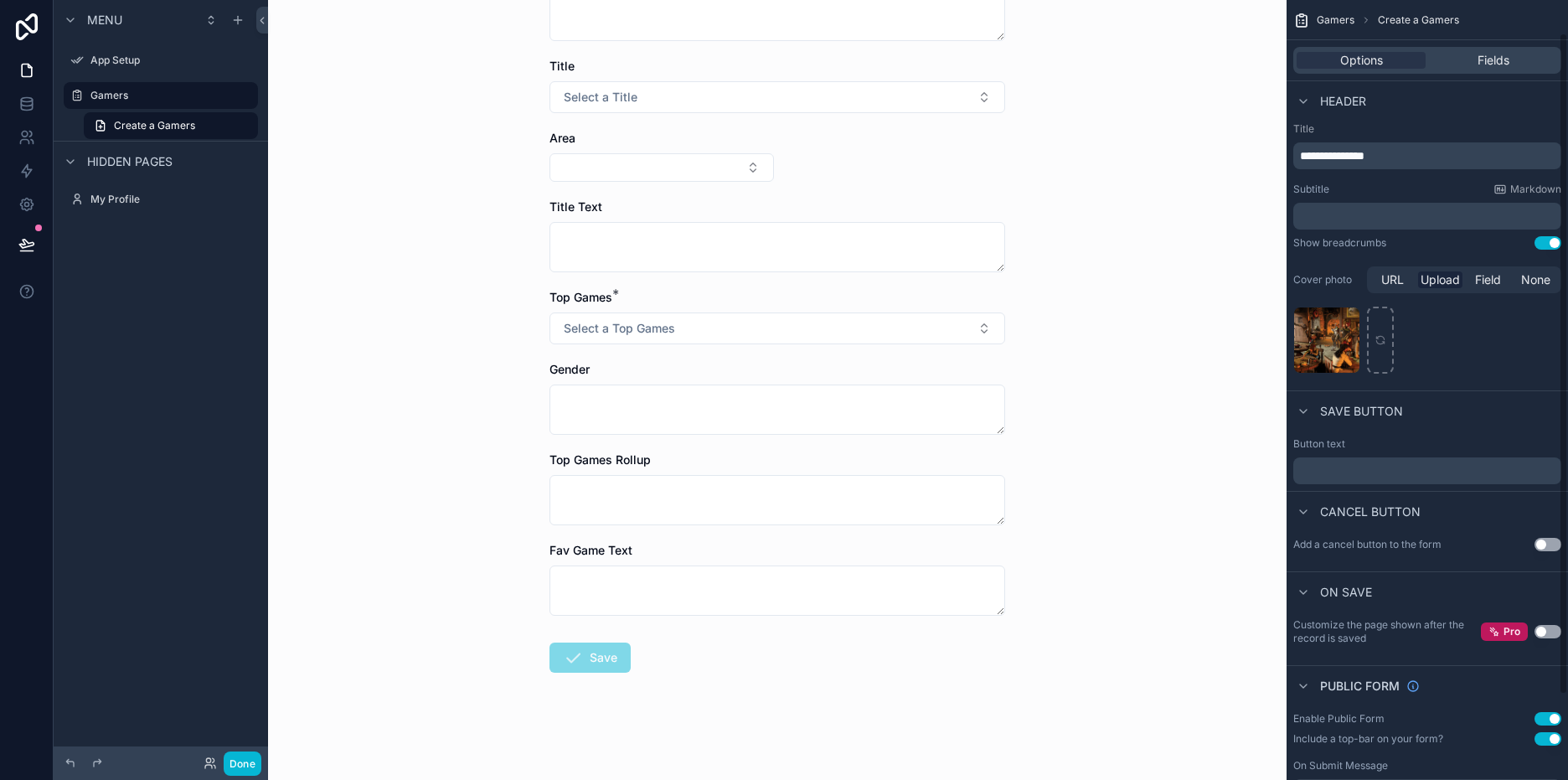
scroll to position [0, 0]
click at [1142, 423] on div "Gamers Create a Gamers Create a Gamers Name Title Select a Title Area Title Tex…" at bounding box center [777, 390] width 1018 height 780
